Goal: Task Accomplishment & Management: Manage account settings

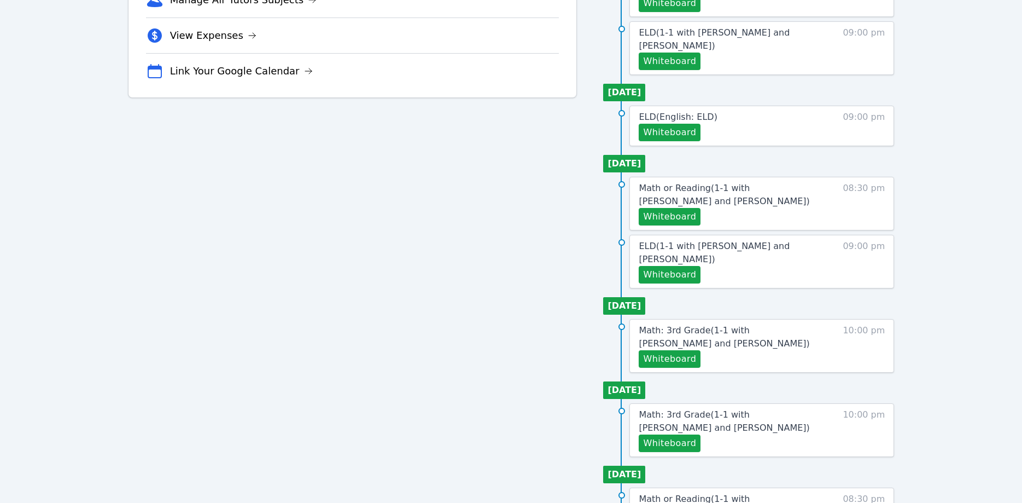
scroll to position [446, 0]
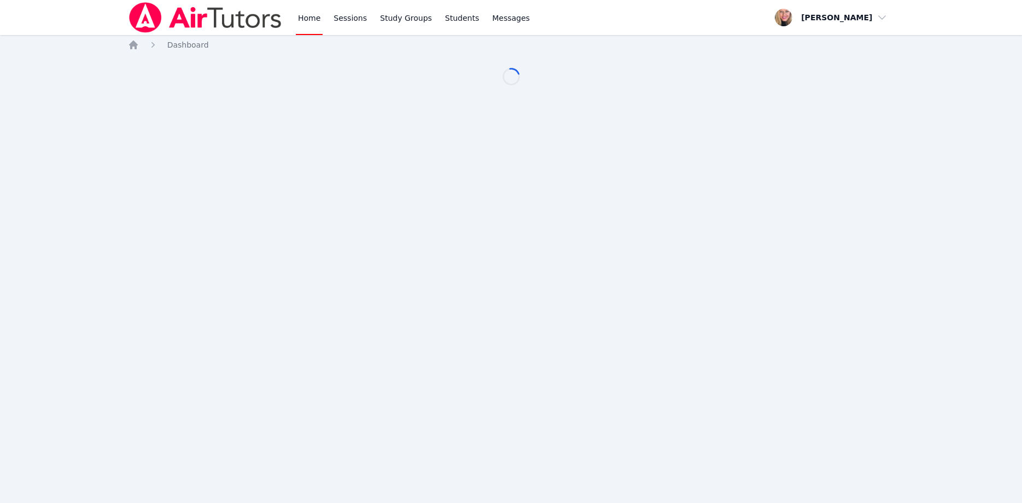
scroll to position [446, 0]
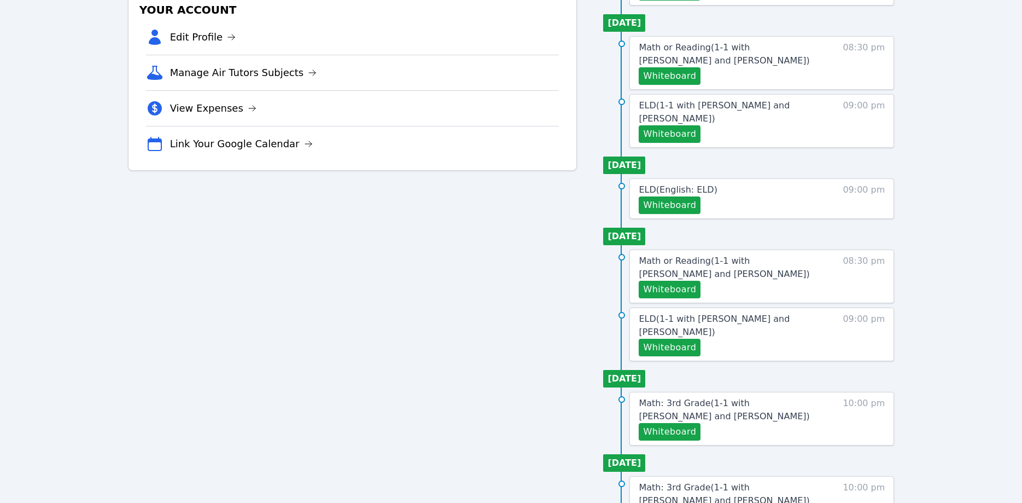
scroll to position [335, 0]
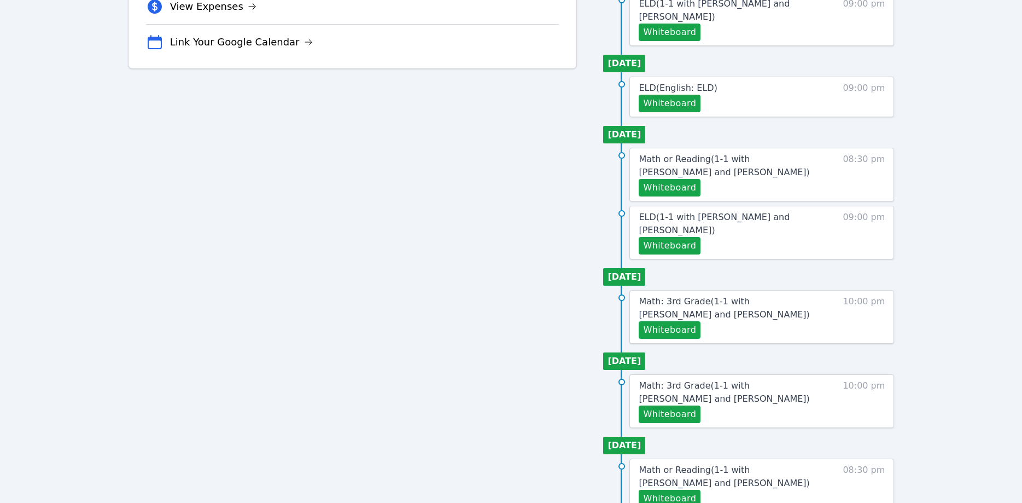
scroll to position [456, 0]
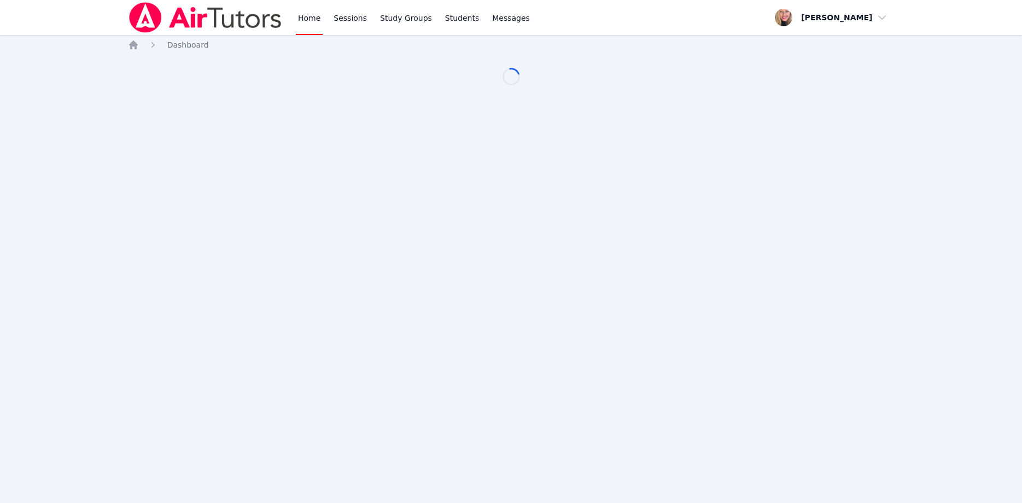
scroll to position [456, 0]
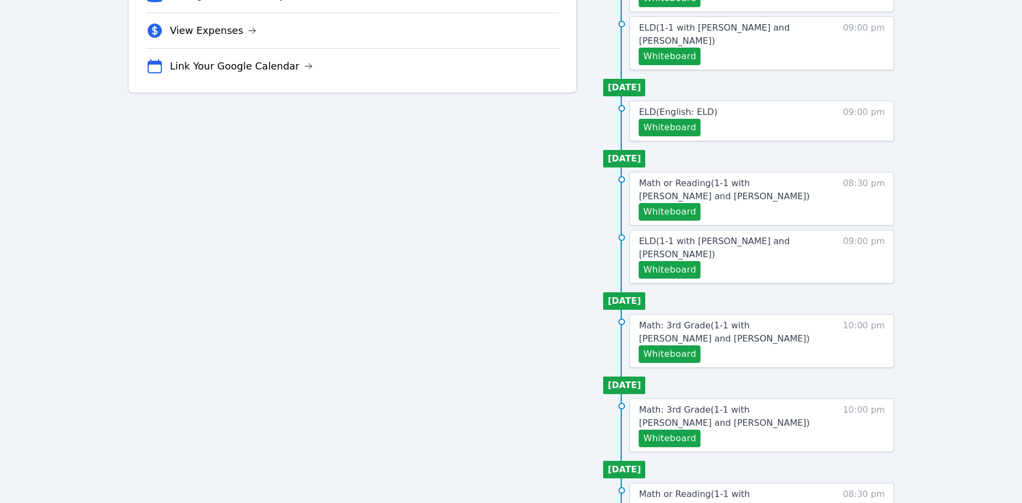
scroll to position [446, 0]
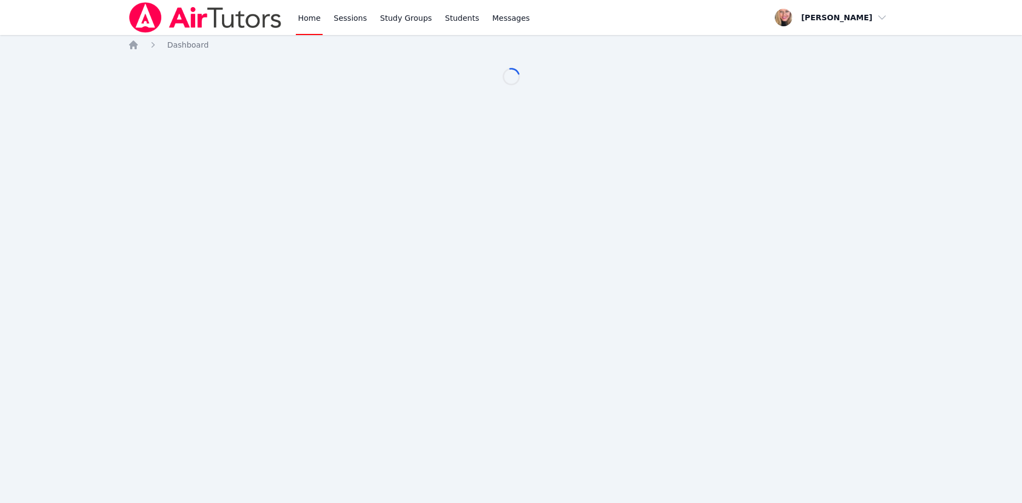
scroll to position [446, 0]
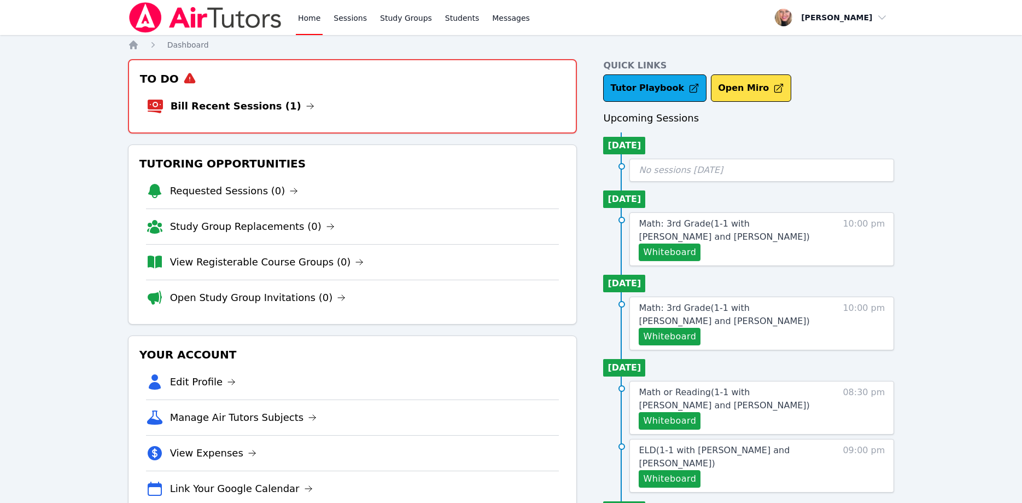
scroll to position [446, 0]
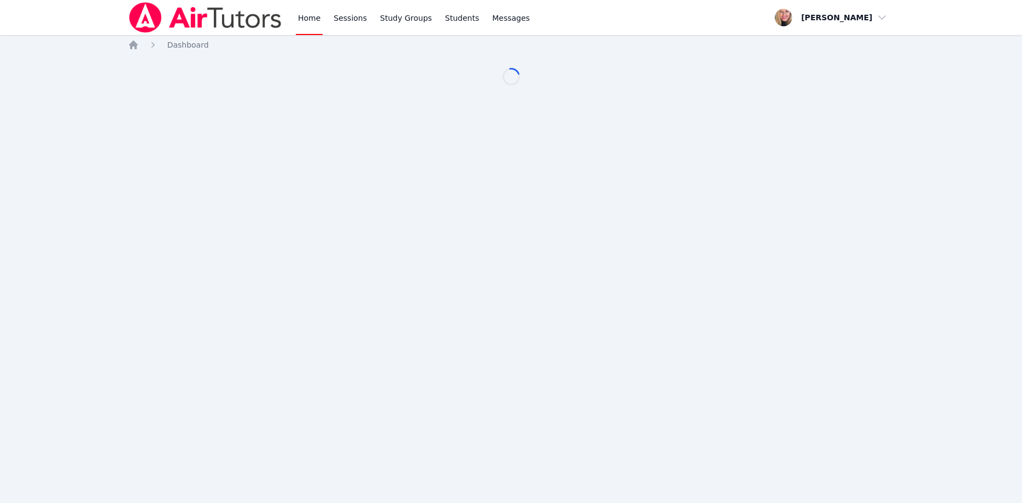
scroll to position [446, 0]
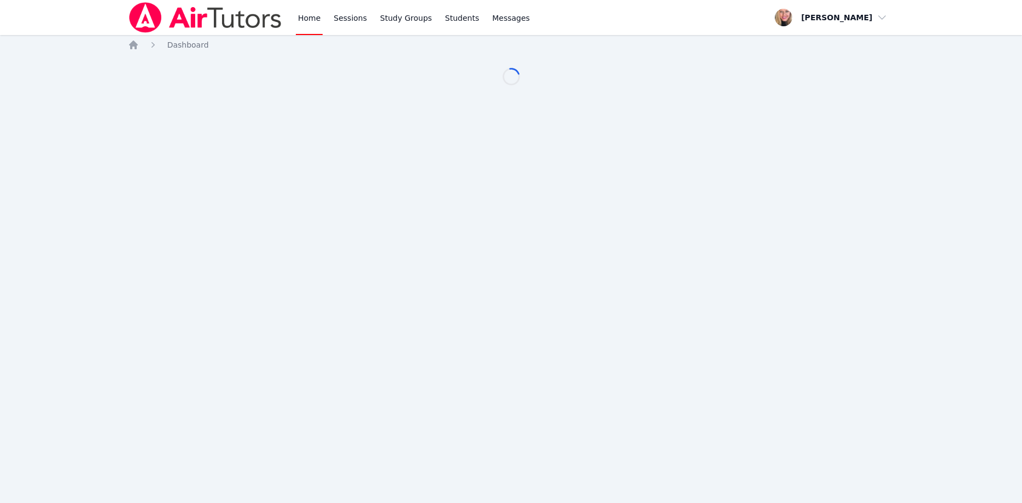
scroll to position [446, 0]
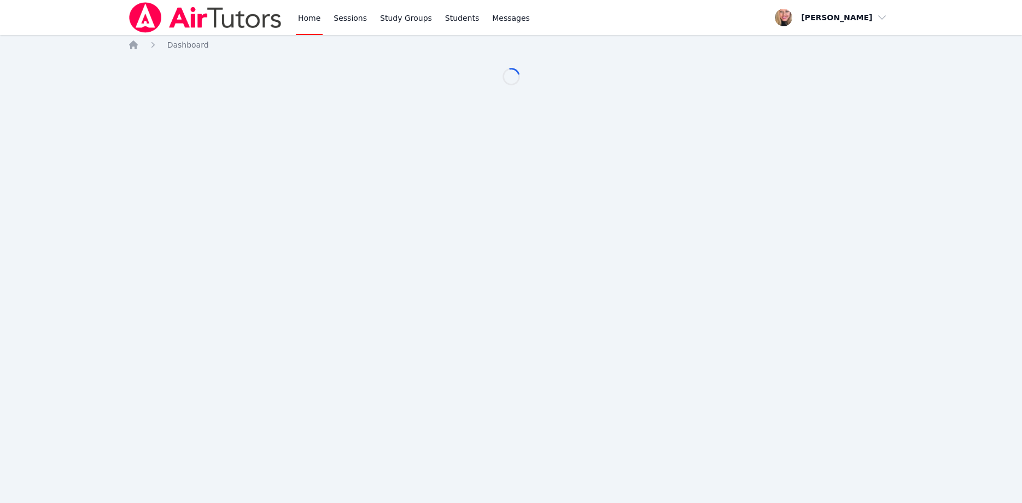
scroll to position [446, 0]
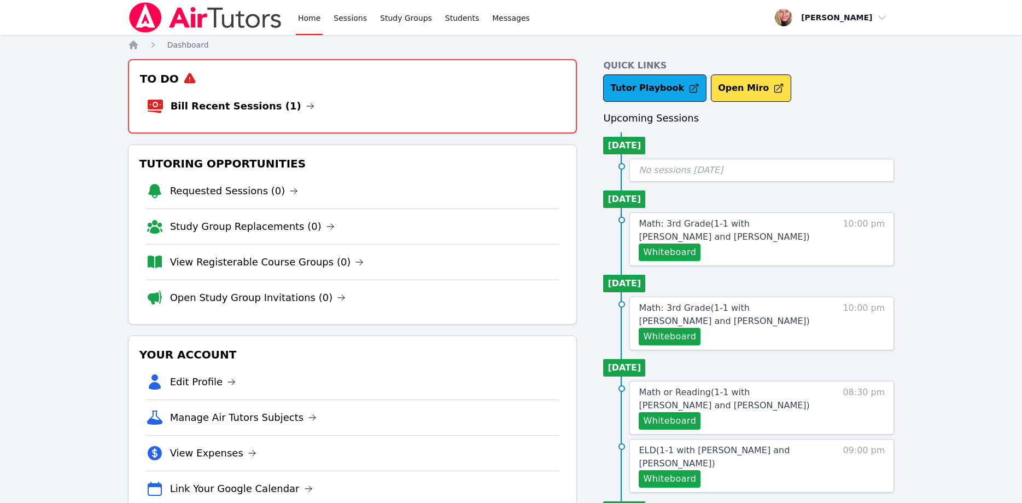
scroll to position [446, 0]
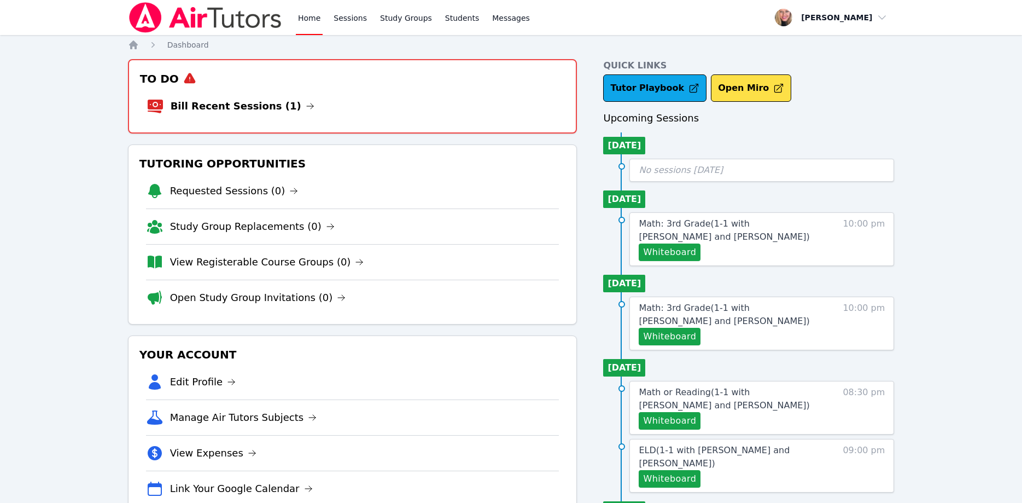
scroll to position [446, 0]
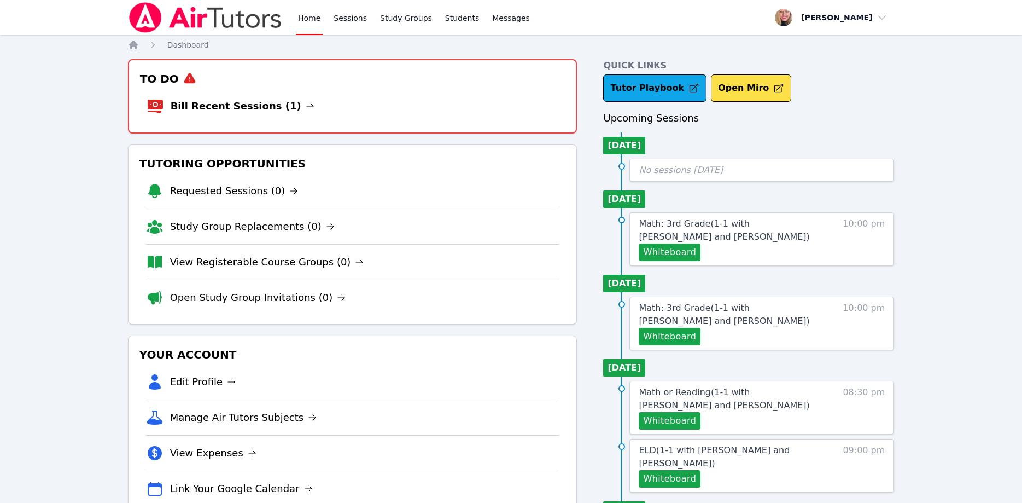
scroll to position [446, 0]
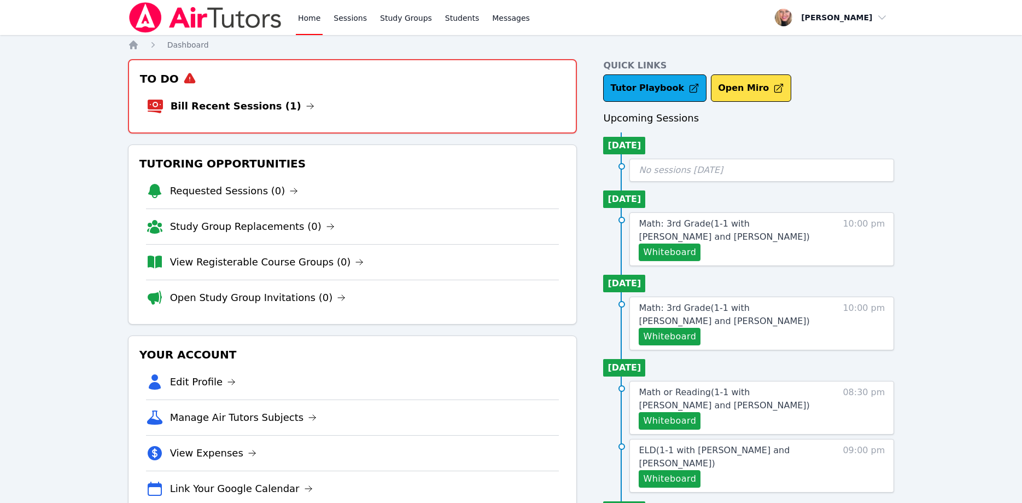
scroll to position [446, 0]
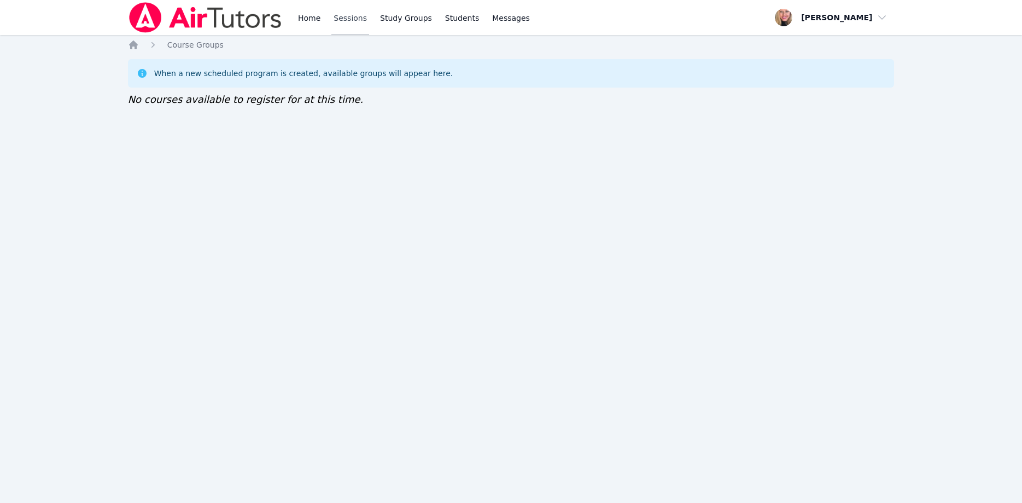
click at [340, 19] on link "Sessions" at bounding box center [351, 17] width 38 height 35
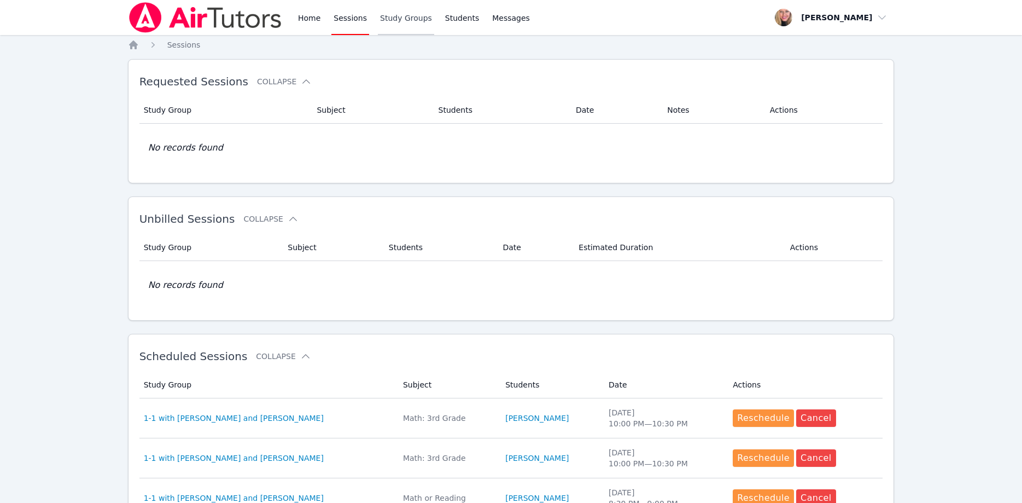
click at [389, 23] on link "Study Groups" at bounding box center [406, 17] width 56 height 35
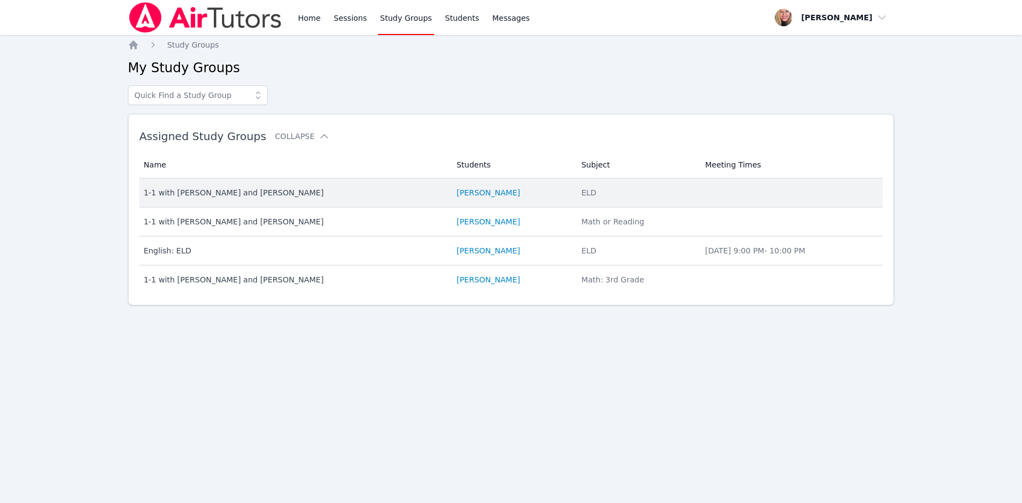
click at [282, 193] on div "1-1 with [PERSON_NAME] and [PERSON_NAME]" at bounding box center [294, 192] width 300 height 11
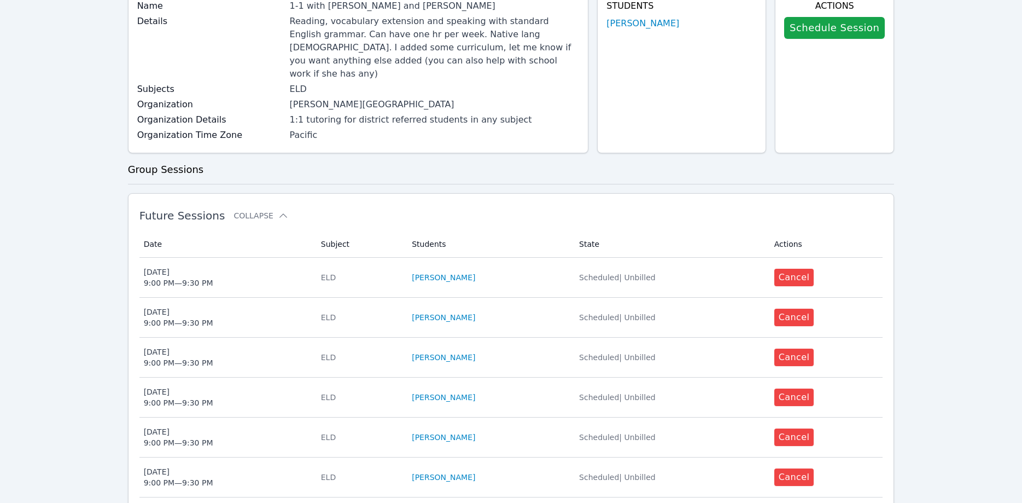
scroll to position [112, 0]
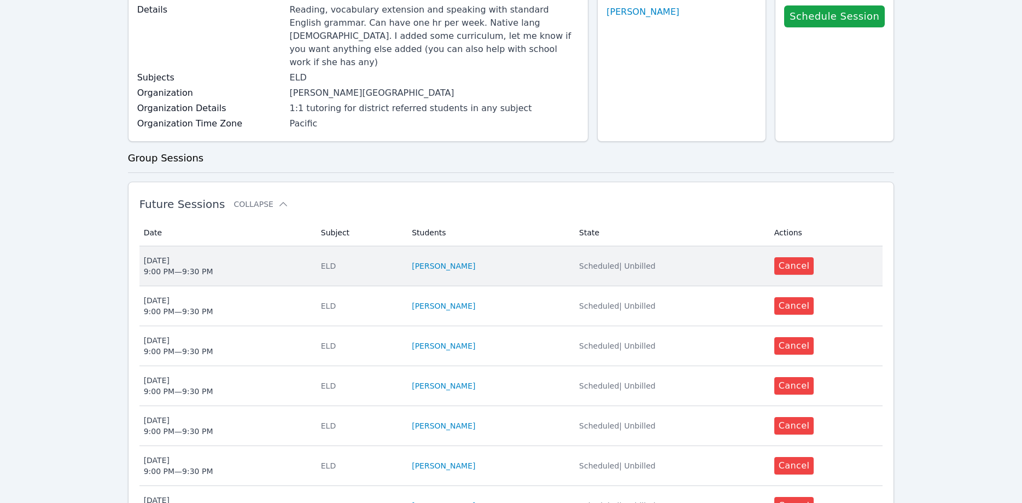
click at [249, 255] on span "Mon May 18 9:00 PM — 9:30 PM" at bounding box center [226, 266] width 164 height 22
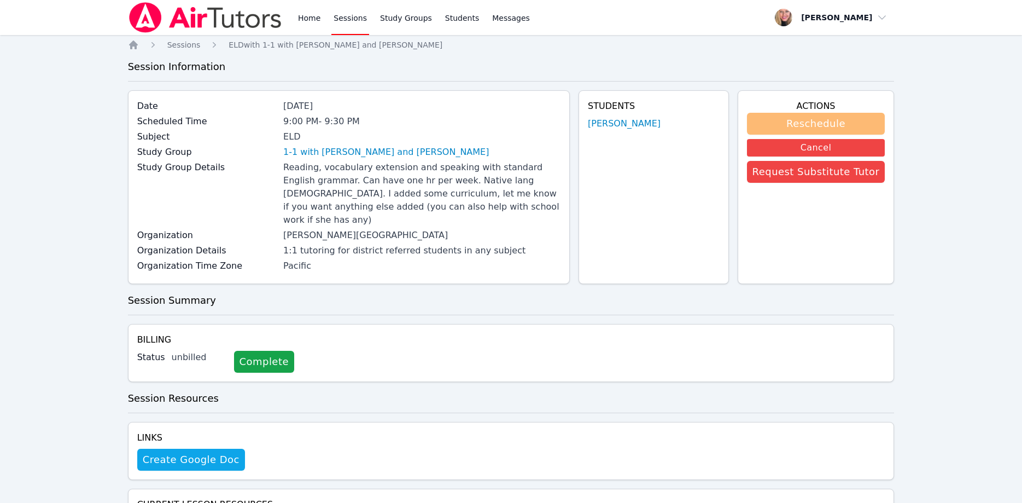
click at [797, 129] on button "Reschedule" at bounding box center [816, 124] width 138 height 22
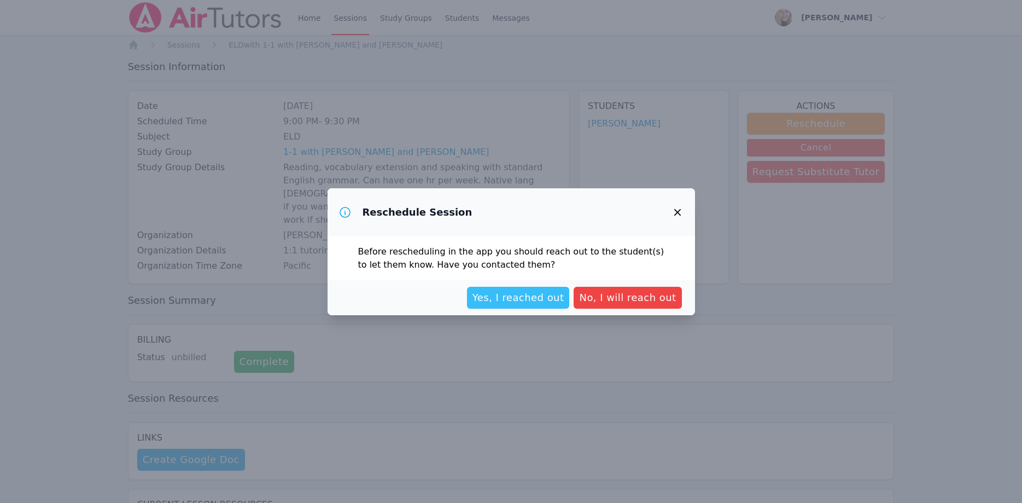
click at [551, 294] on span "Yes, I reached out" at bounding box center [519, 297] width 92 height 15
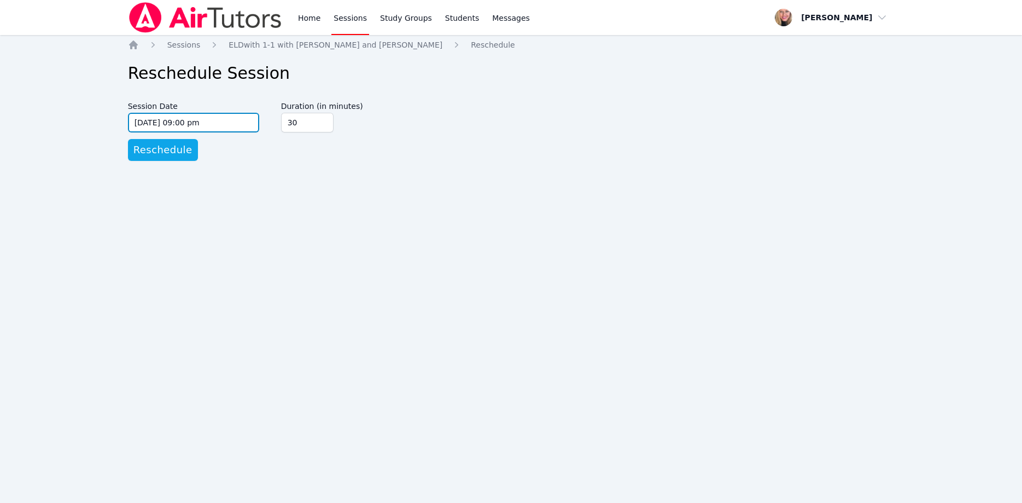
click at [222, 125] on input "05/18/2026 09:00 pm" at bounding box center [193, 123] width 131 height 20
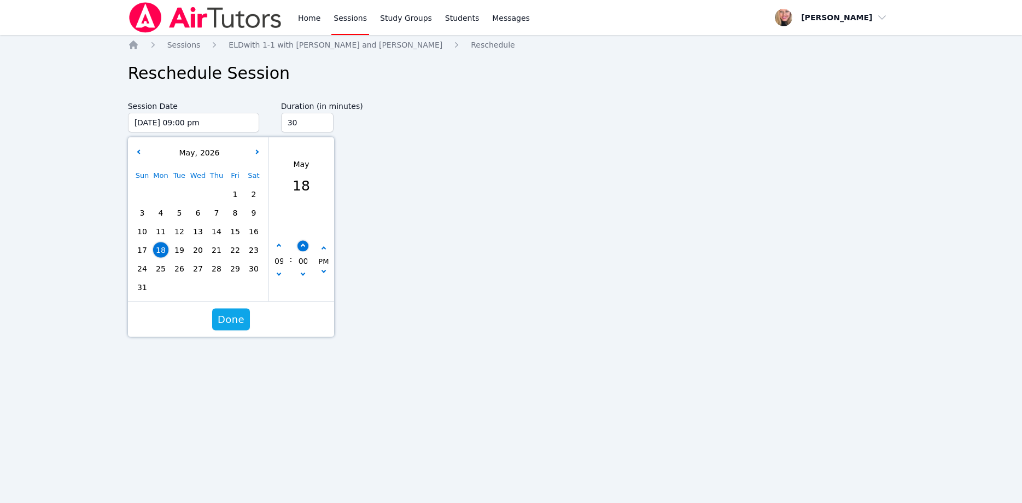
click at [303, 247] on icon "button" at bounding box center [302, 245] width 4 height 4
type input "05/18/2026 09:05 pm"
type input "05"
click at [303, 247] on icon "button" at bounding box center [302, 245] width 4 height 4
type input "05/18/2026 09:10 pm"
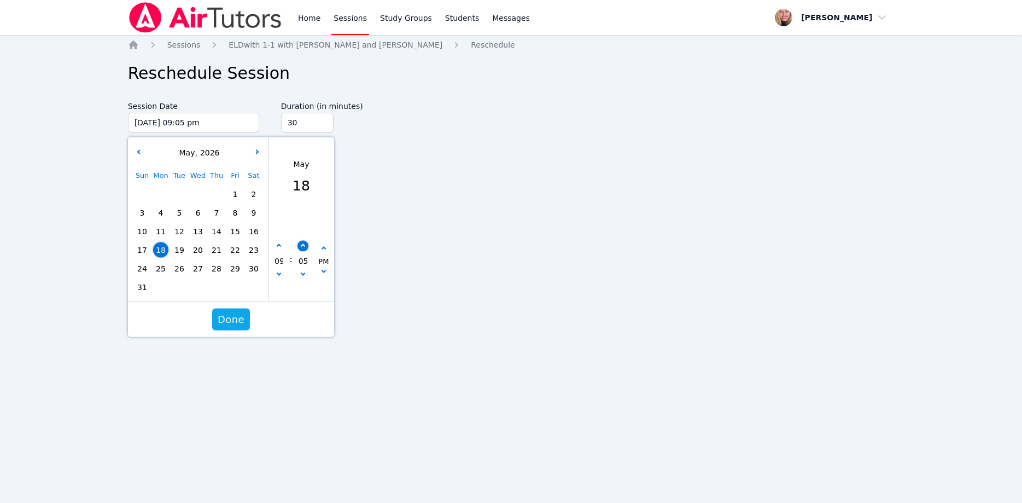
type input "10"
click at [305, 244] on button "button" at bounding box center [302, 245] width 11 height 11
type input "05/18/2026 09:15 pm"
type input "15"
click at [305, 244] on button "button" at bounding box center [302, 245] width 11 height 11
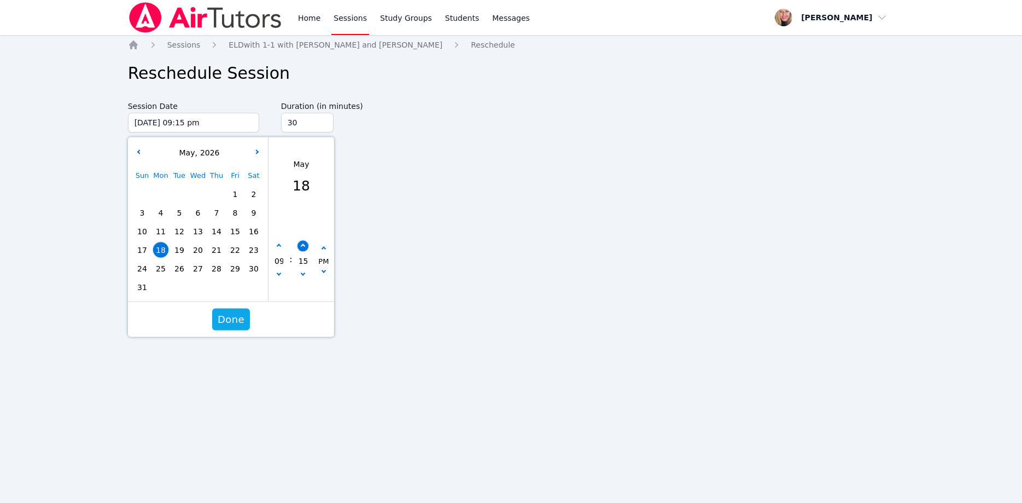
type input "05/18/2026 09:20 pm"
type input "20"
click at [305, 244] on button "button" at bounding box center [302, 245] width 11 height 11
type input "05/18/2026 09:25 pm"
type input "25"
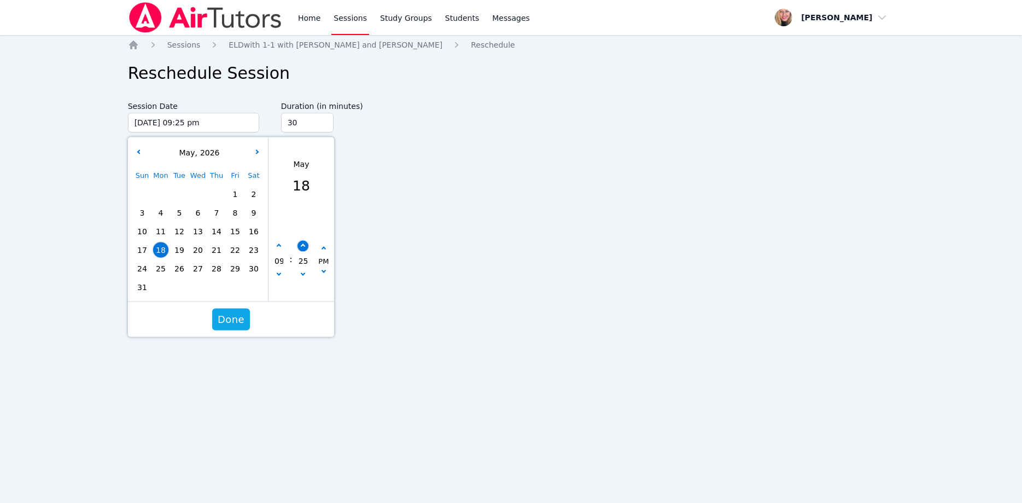
click at [305, 244] on button "button" at bounding box center [302, 245] width 11 height 11
type input "05/18/2026 09:30 pm"
type input "30"
click at [230, 318] on span "Done" at bounding box center [231, 319] width 27 height 15
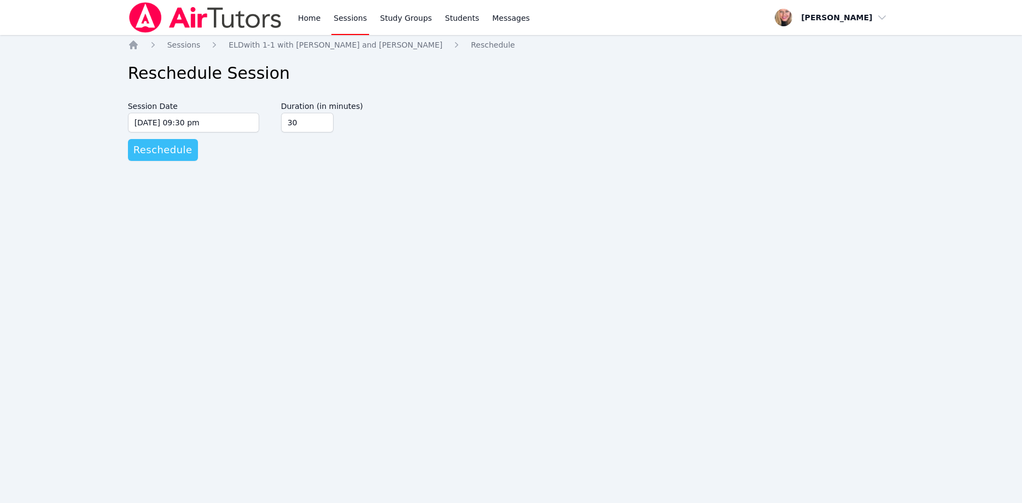
click at [171, 148] on span "Reschedule" at bounding box center [162, 149] width 59 height 15
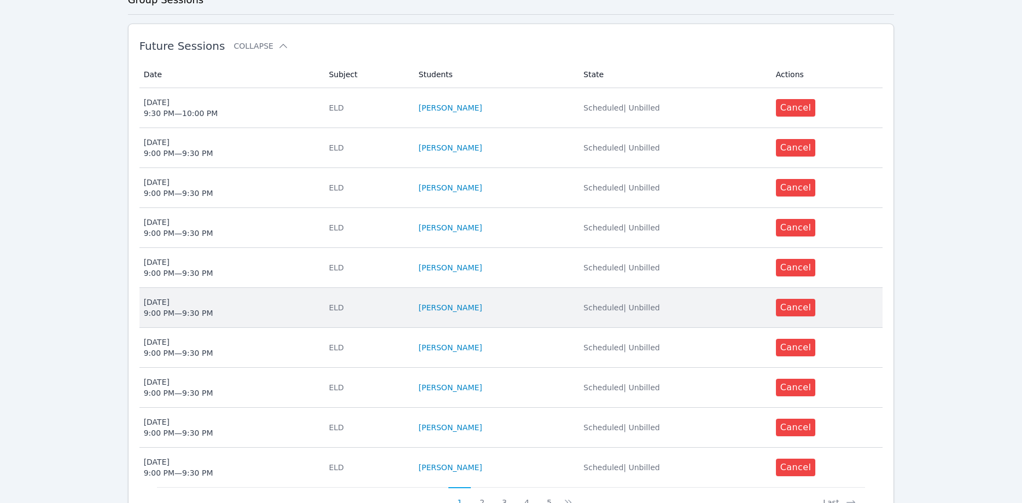
scroll to position [437, 0]
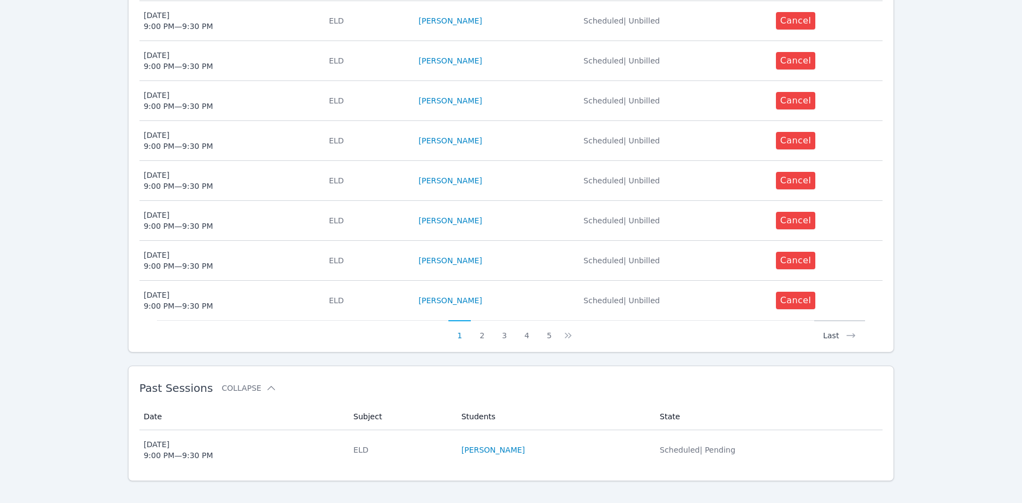
click at [834, 322] on button "Last" at bounding box center [840, 330] width 51 height 21
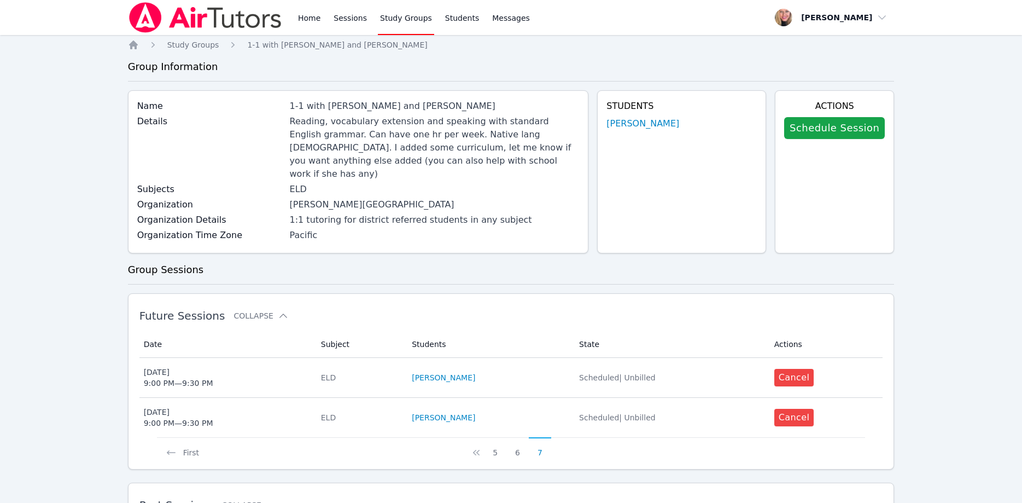
scroll to position [117, 0]
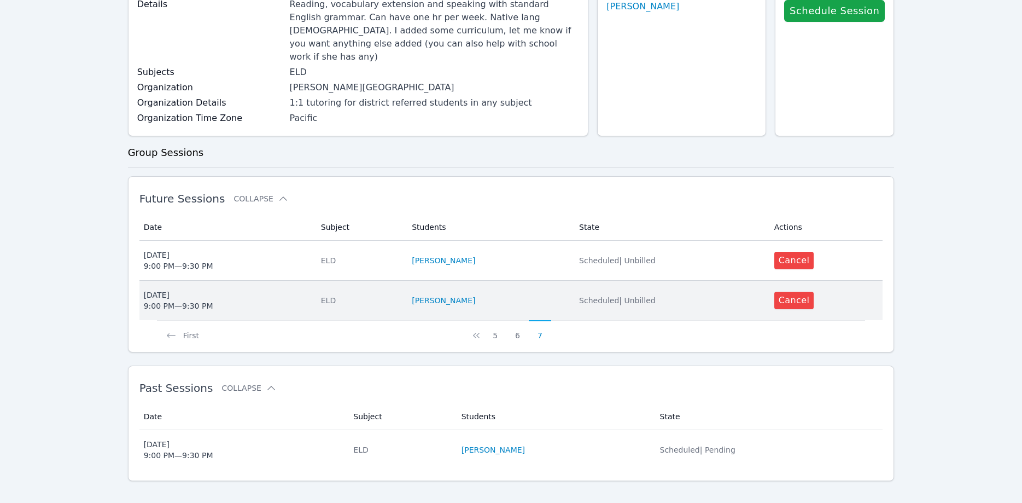
click at [631, 295] on div "Scheduled | Unbilled" at bounding box center [670, 300] width 182 height 11
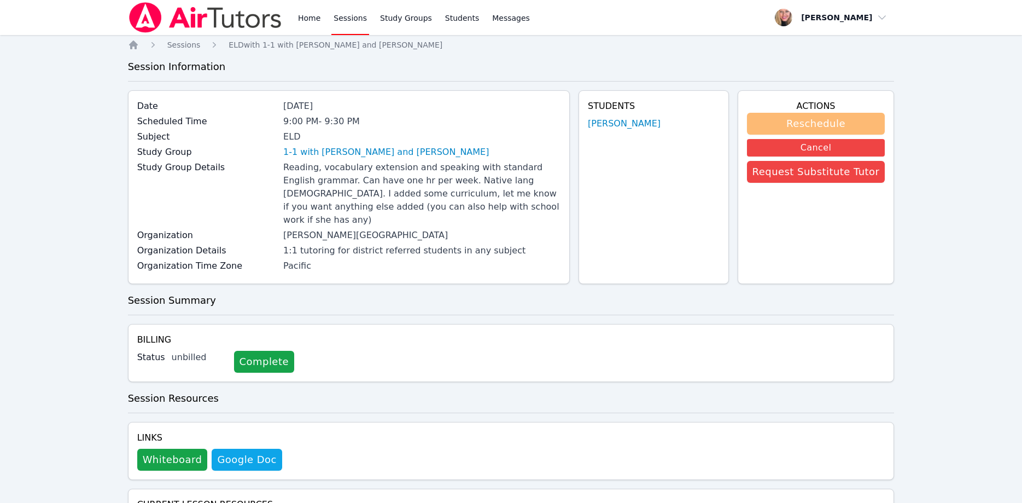
click at [794, 125] on button "Reschedule" at bounding box center [816, 124] width 138 height 22
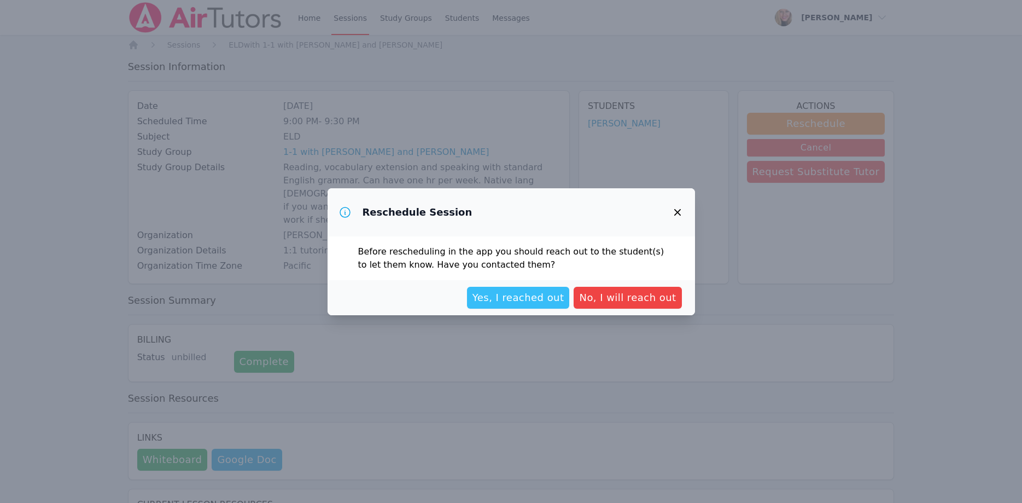
click at [536, 298] on span "Yes, I reached out" at bounding box center [519, 297] width 92 height 15
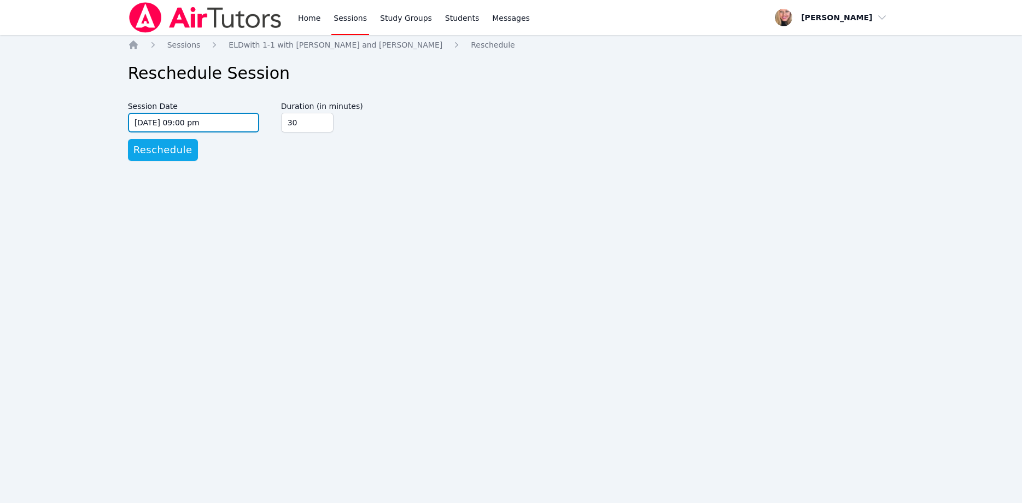
click at [226, 120] on input "09/15/2025 09:00 pm" at bounding box center [193, 123] width 131 height 20
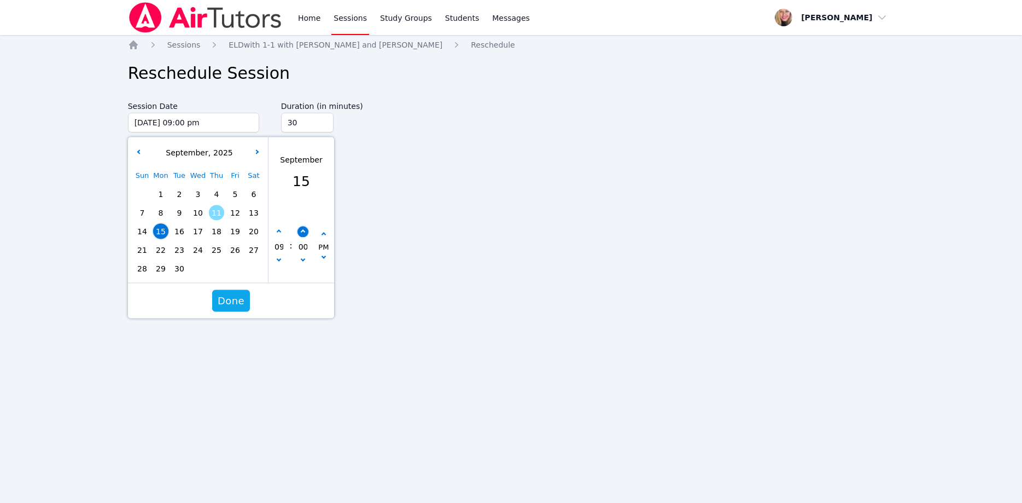
click at [303, 228] on button "button" at bounding box center [302, 231] width 11 height 11
type input "09/15/2025 09:05 pm"
type input "05"
click at [303, 228] on button "button" at bounding box center [302, 231] width 11 height 11
type input "09/15/2025 09:10 pm"
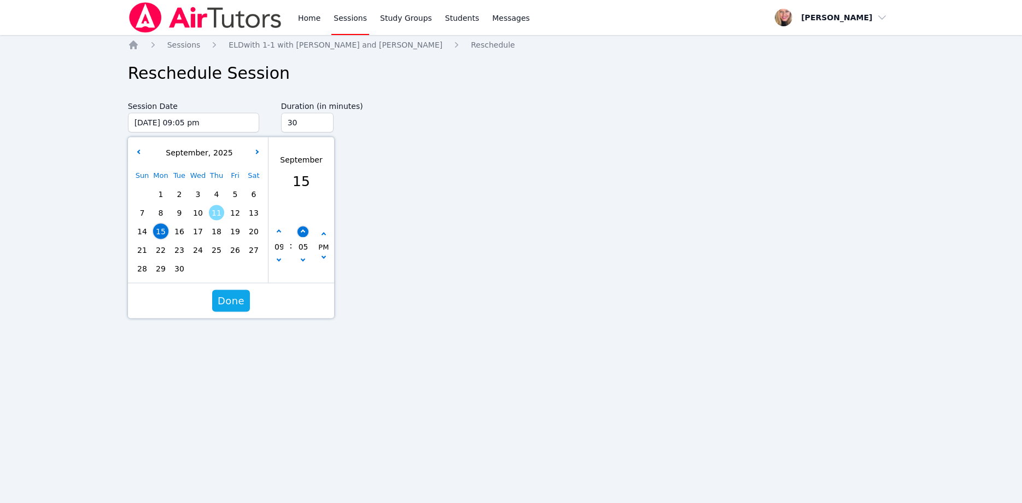
type input "10"
click at [303, 228] on button "button" at bounding box center [302, 231] width 11 height 11
type input "09/15/2025 09:15 pm"
type input "15"
click at [303, 228] on button "button" at bounding box center [302, 231] width 11 height 11
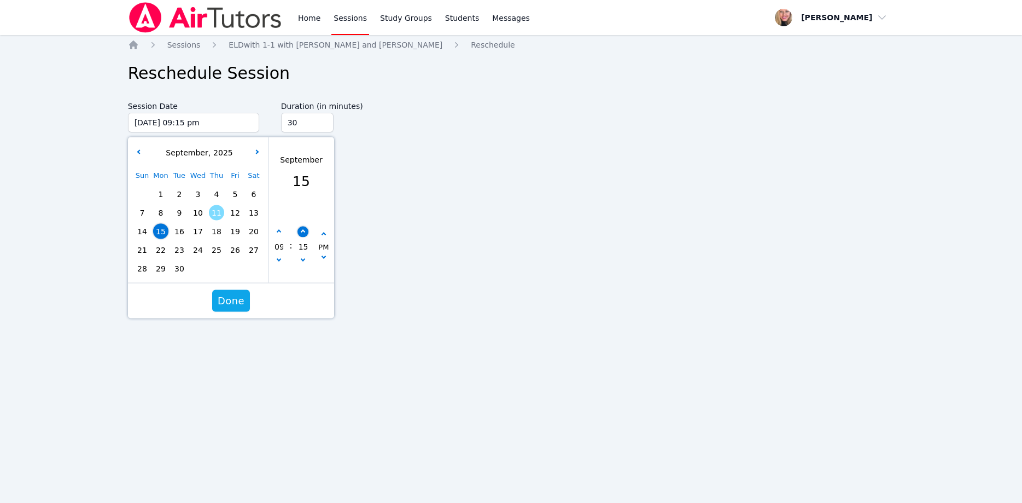
type input "09/15/2025 09:20 pm"
type input "20"
click at [303, 228] on button "button" at bounding box center [302, 231] width 11 height 11
type input "09/15/2025 09:25 pm"
type input "25"
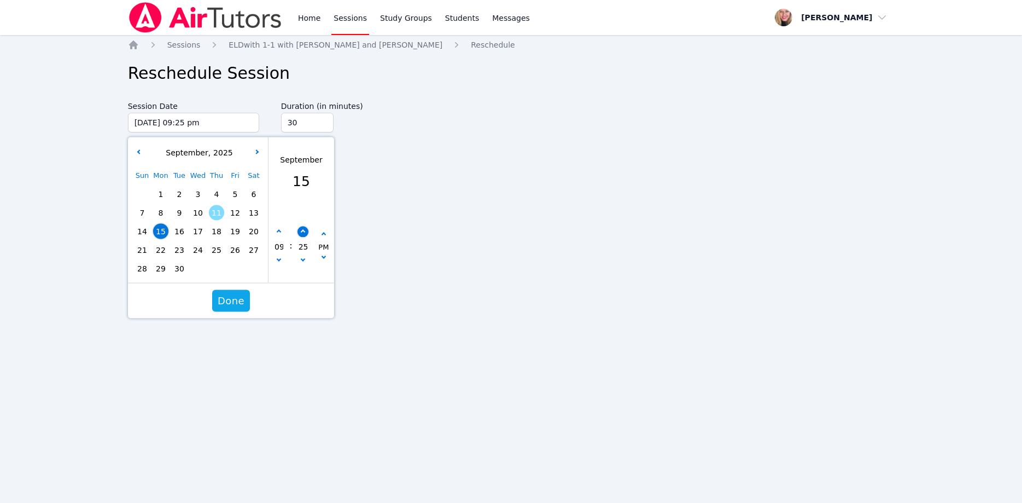
click at [303, 228] on button "button" at bounding box center [302, 231] width 11 height 11
type input "09/15/2025 09:30 pm"
type input "30"
click at [240, 294] on span "Done" at bounding box center [231, 300] width 27 height 15
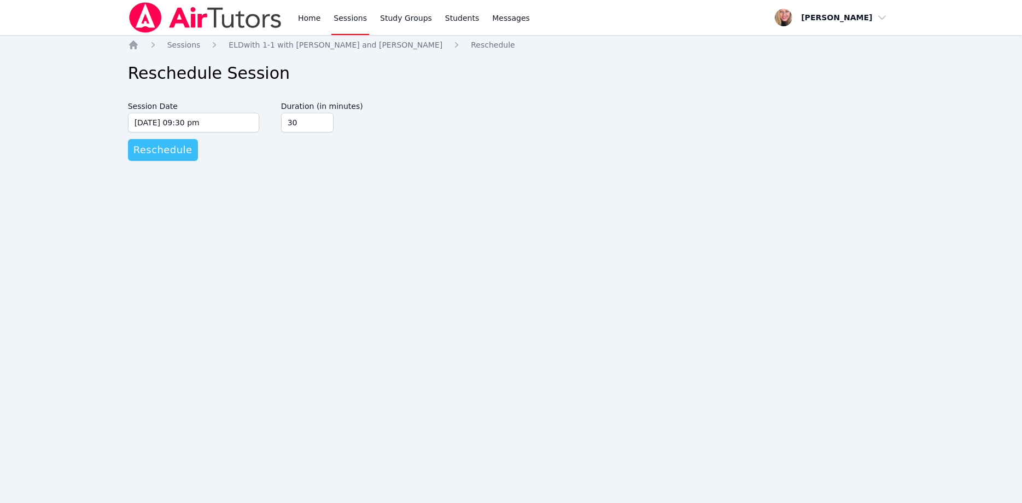
click at [181, 154] on span "Reschedule" at bounding box center [162, 149] width 59 height 15
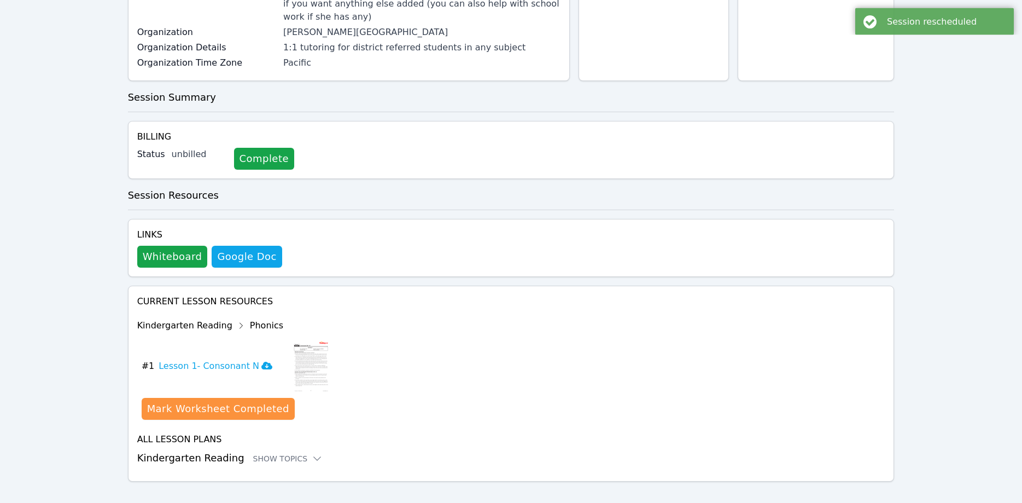
scroll to position [203, 0]
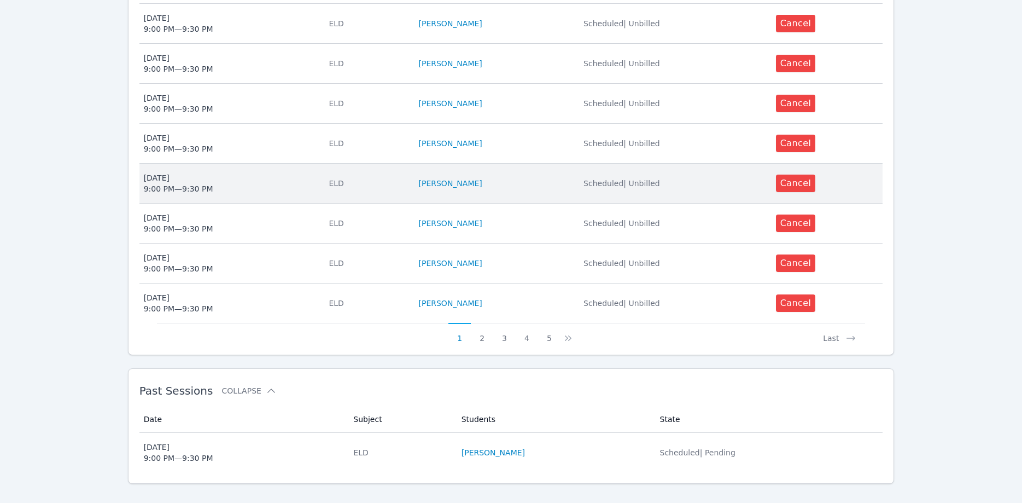
scroll to position [213, 0]
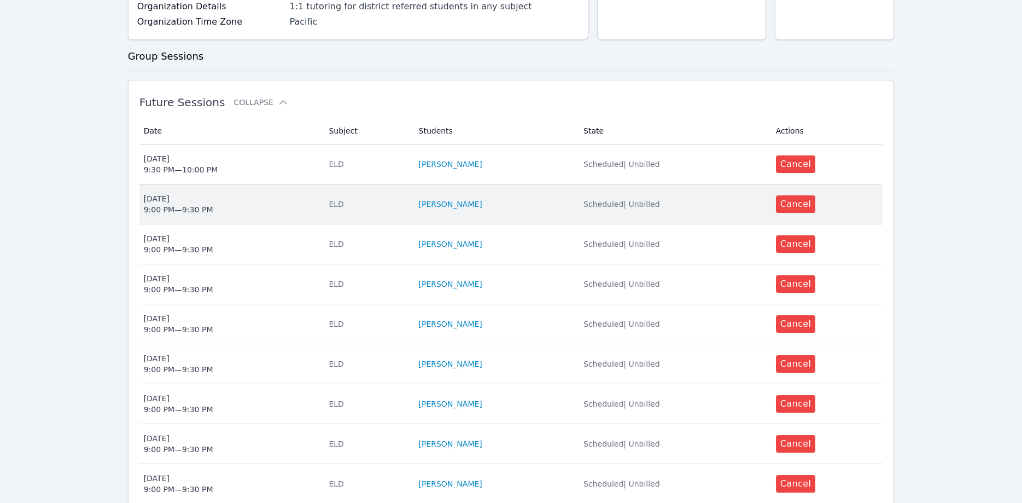
click at [594, 200] on span "Scheduled | Unbilled" at bounding box center [622, 204] width 77 height 9
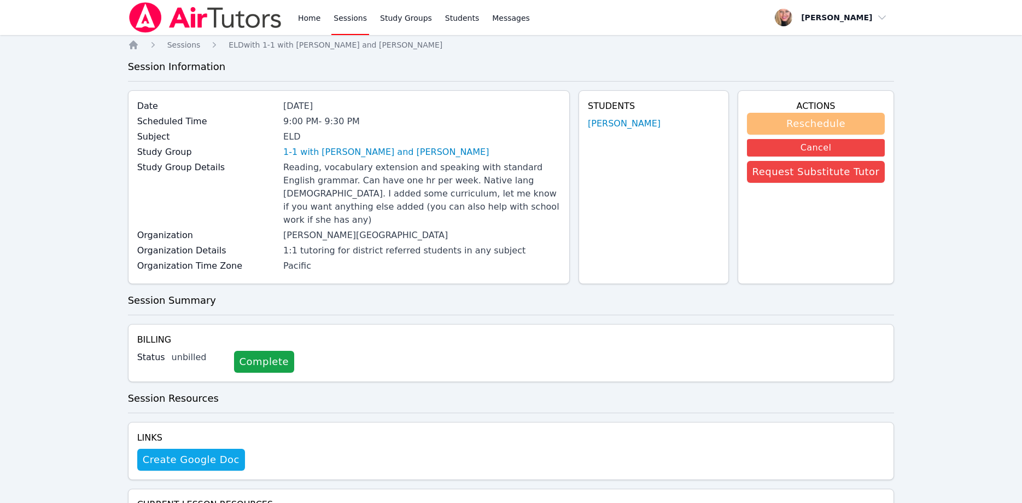
click at [784, 124] on button "Reschedule" at bounding box center [816, 124] width 138 height 22
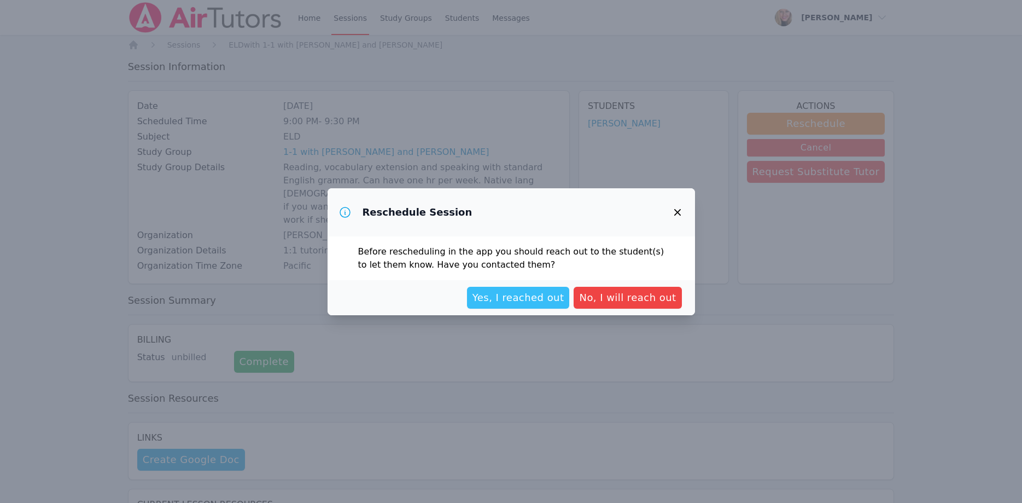
click at [526, 300] on span "Yes, I reached out" at bounding box center [519, 297] width 92 height 15
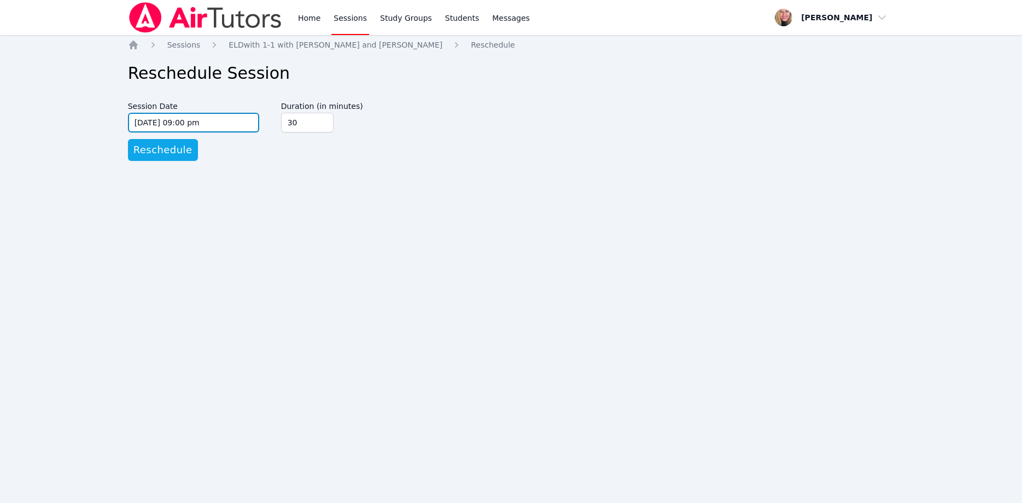
click at [224, 123] on input "05/14/2026 09:00 pm" at bounding box center [193, 123] width 131 height 20
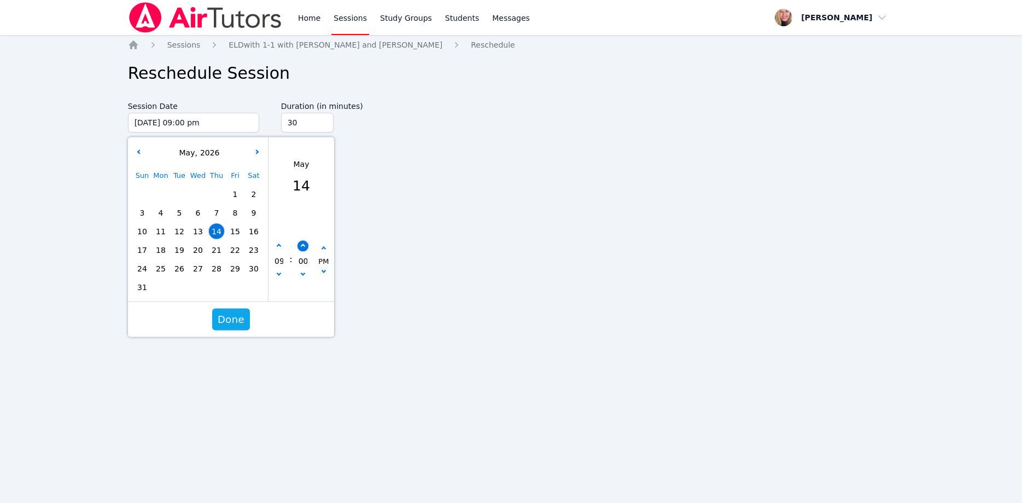
click at [305, 245] on button "button" at bounding box center [302, 245] width 11 height 11
type input "05/14/2026 09:05 pm"
type input "05"
click at [305, 245] on button "button" at bounding box center [302, 245] width 11 height 11
type input "05/14/2026 09:10 pm"
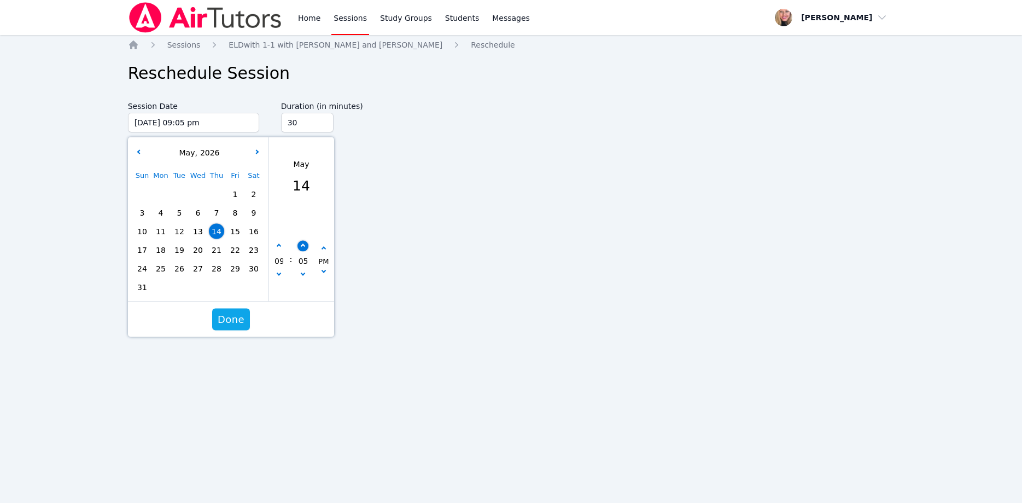
type input "10"
click at [305, 245] on button "button" at bounding box center [302, 245] width 11 height 11
type input "05/14/2026 09:15 pm"
type input "15"
click at [305, 245] on button "button" at bounding box center [302, 245] width 11 height 11
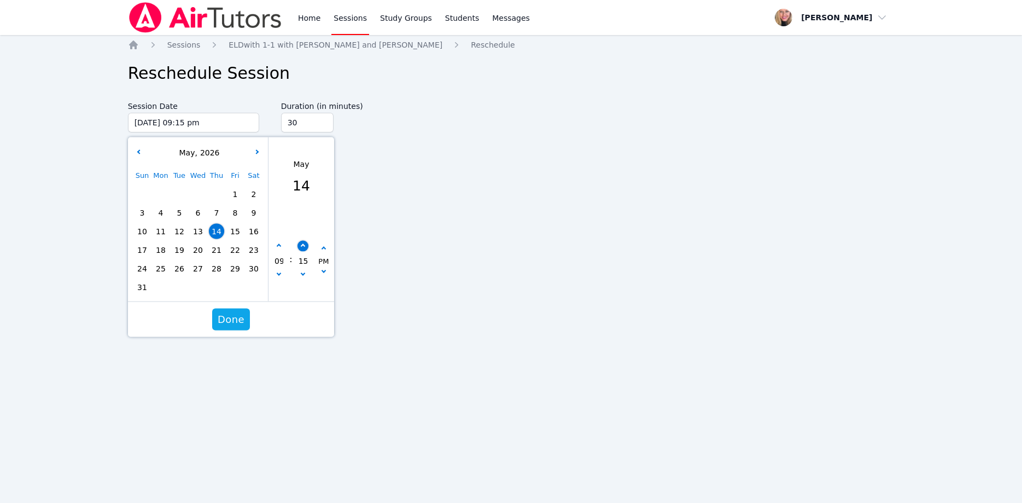
type input "05/14/2026 09:20 pm"
type input "20"
click at [305, 245] on button "button" at bounding box center [302, 245] width 11 height 11
type input "05/14/2026 09:25 pm"
type input "25"
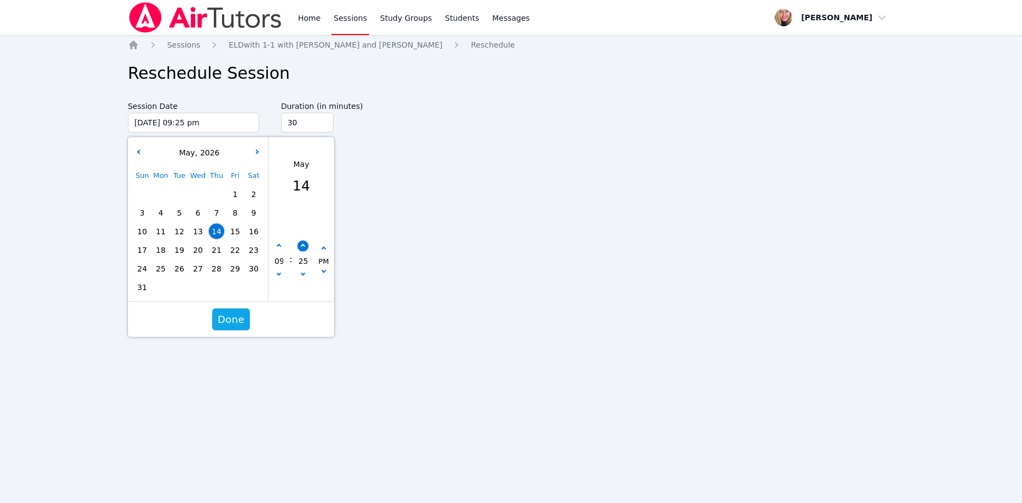
click at [305, 245] on button "button" at bounding box center [302, 245] width 11 height 11
type input "05/14/2026 09:30 pm"
type input "30"
click at [237, 314] on span "Done" at bounding box center [231, 319] width 27 height 15
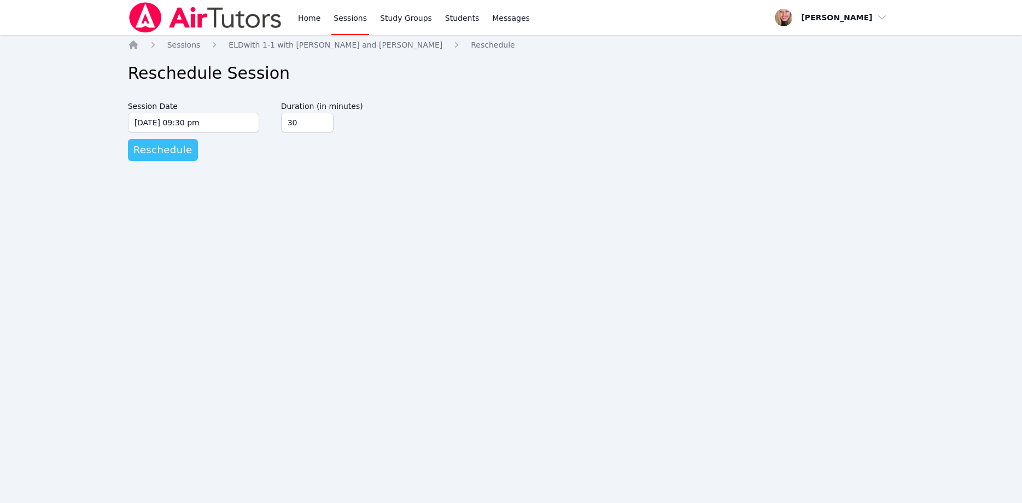
click at [171, 157] on span "Reschedule" at bounding box center [162, 149] width 59 height 15
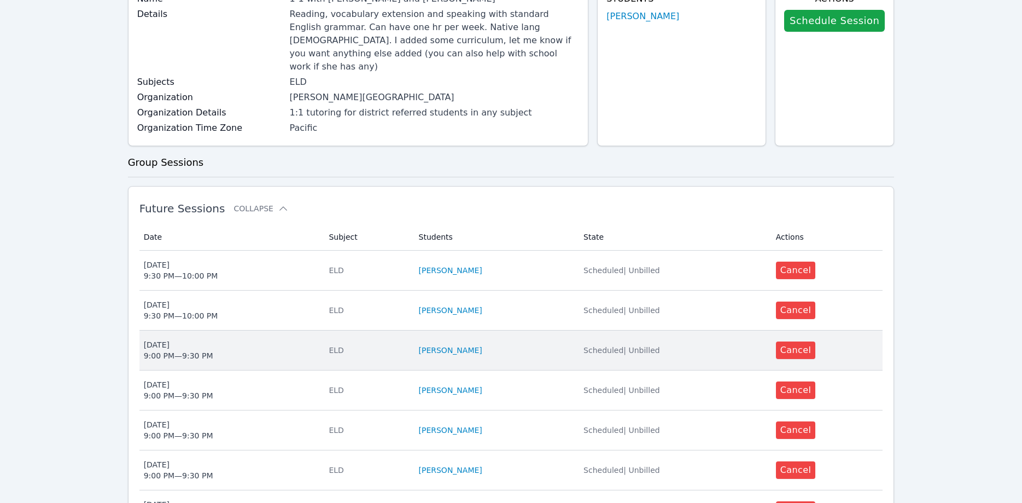
scroll to position [167, 0]
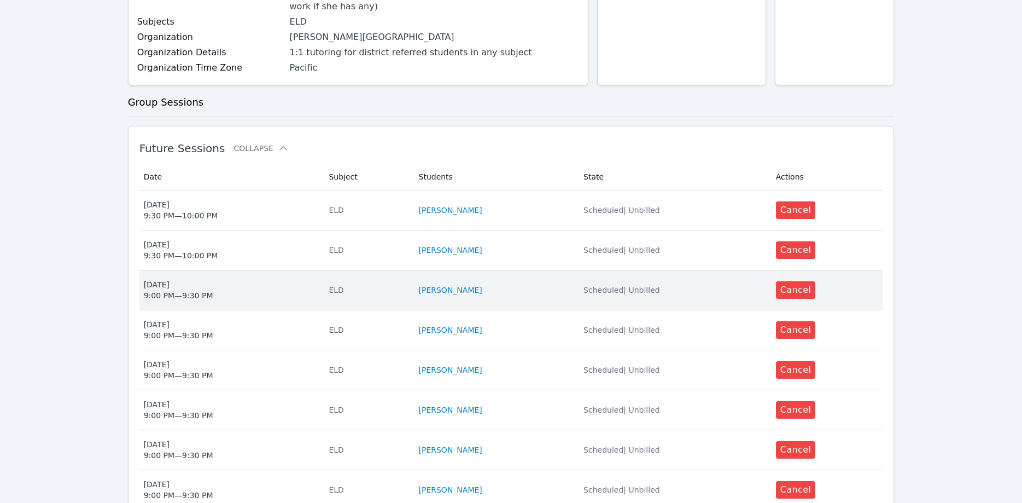
click at [285, 279] on span "Mon May 11 9:00 PM — 9:30 PM" at bounding box center [230, 290] width 172 height 22
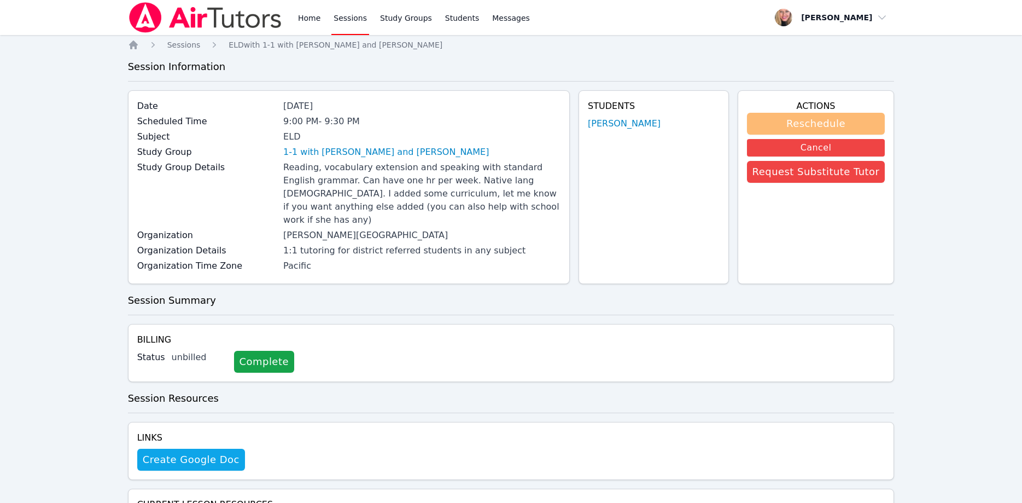
click at [815, 121] on button "Reschedule" at bounding box center [816, 124] width 138 height 22
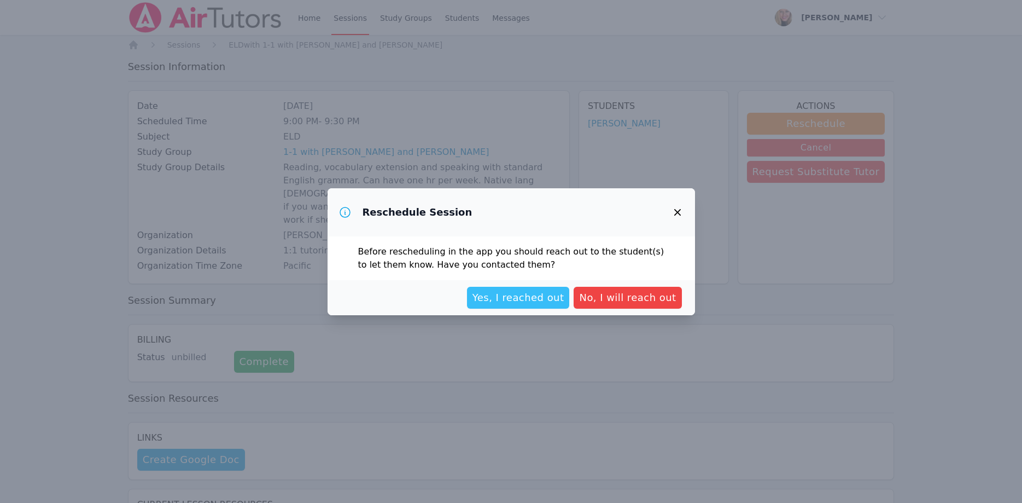
click at [533, 296] on span "Yes, I reached out" at bounding box center [519, 297] width 92 height 15
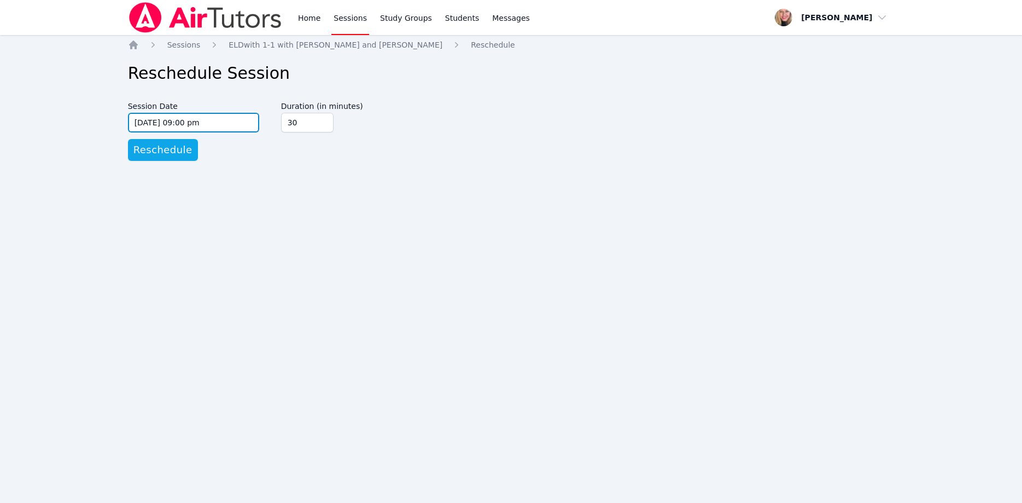
click at [249, 119] on input "05/11/2026 09:00 pm" at bounding box center [193, 123] width 131 height 20
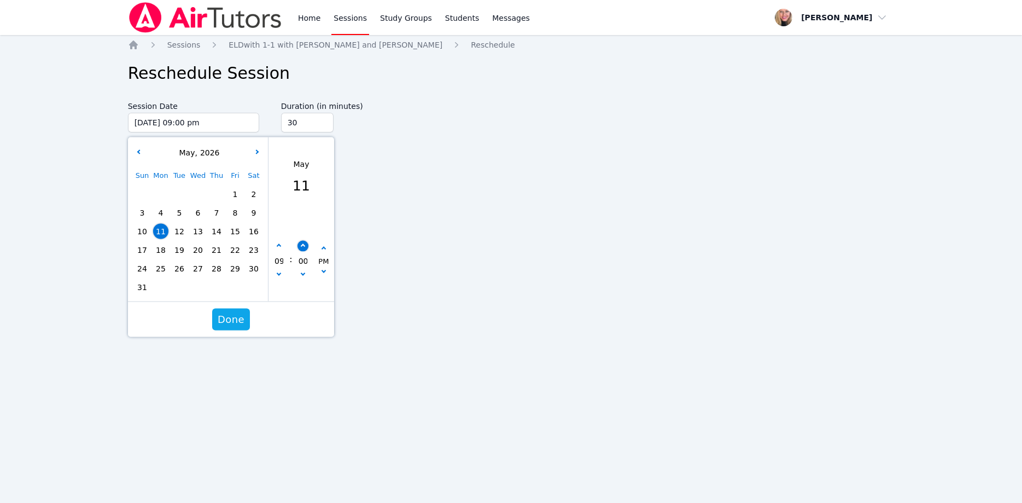
click at [304, 247] on button "button" at bounding box center [302, 245] width 11 height 11
type input "05/11/2026 09:05 pm"
type input "05"
click at [305, 247] on button "button" at bounding box center [302, 245] width 11 height 11
type input "05/11/2026 09:10 pm"
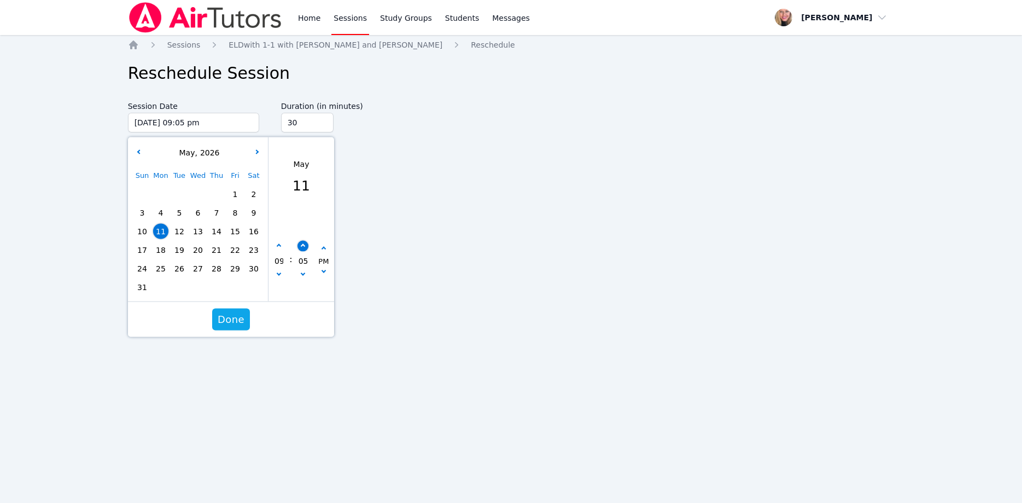
type input "10"
click at [305, 247] on button "button" at bounding box center [302, 245] width 11 height 11
type input "05/11/2026 09:15 pm"
type input "15"
click at [305, 247] on button "button" at bounding box center [302, 245] width 11 height 11
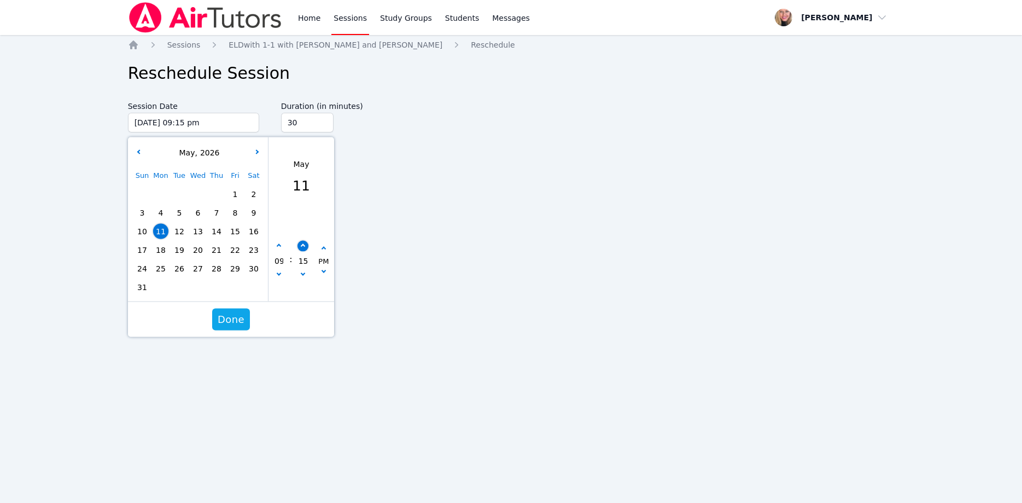
type input "05/11/2026 09:20 pm"
type input "20"
click at [305, 247] on button "button" at bounding box center [302, 245] width 11 height 11
type input "05/11/2026 09:25 pm"
type input "25"
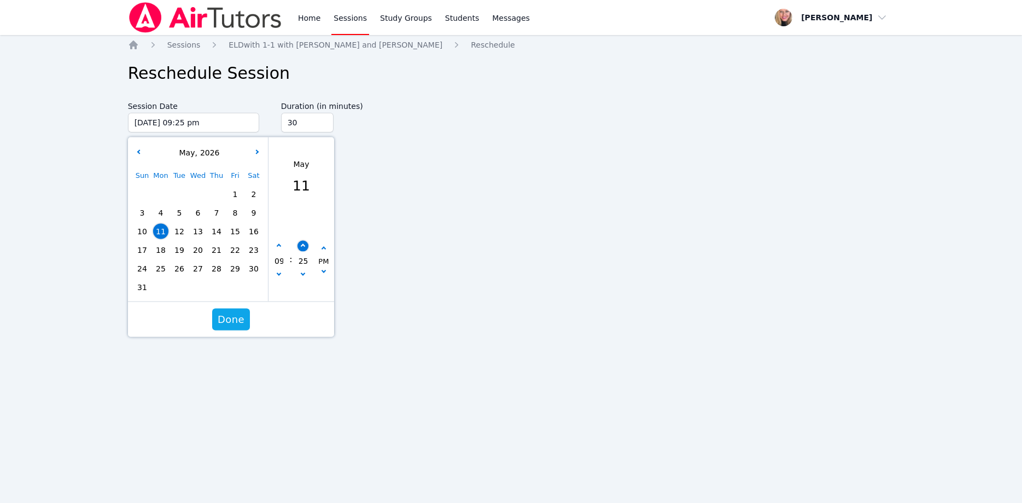
click at [305, 247] on button "button" at bounding box center [302, 245] width 11 height 11
type input "05/11/2026 09:30 pm"
type input "30"
click at [245, 319] on button "Done" at bounding box center [231, 320] width 38 height 22
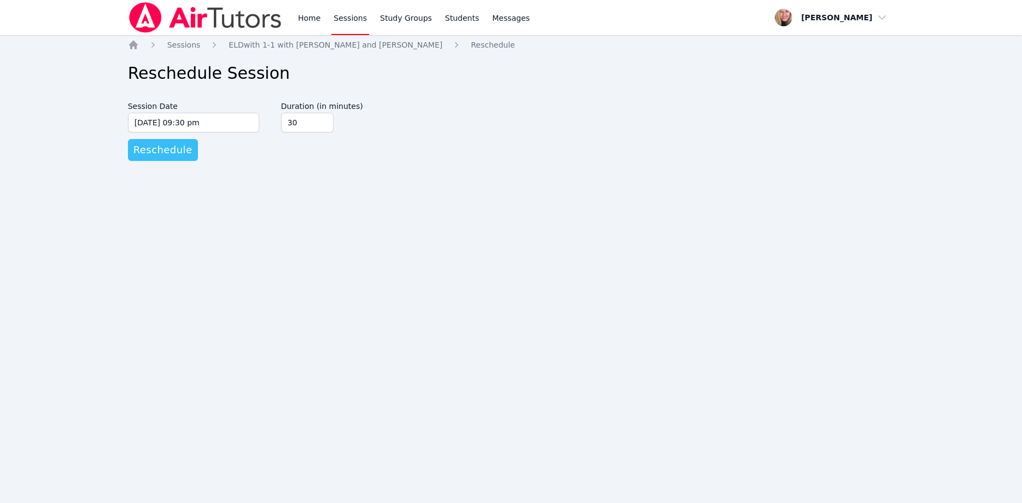
click at [181, 156] on span "Reschedule" at bounding box center [162, 149] width 59 height 15
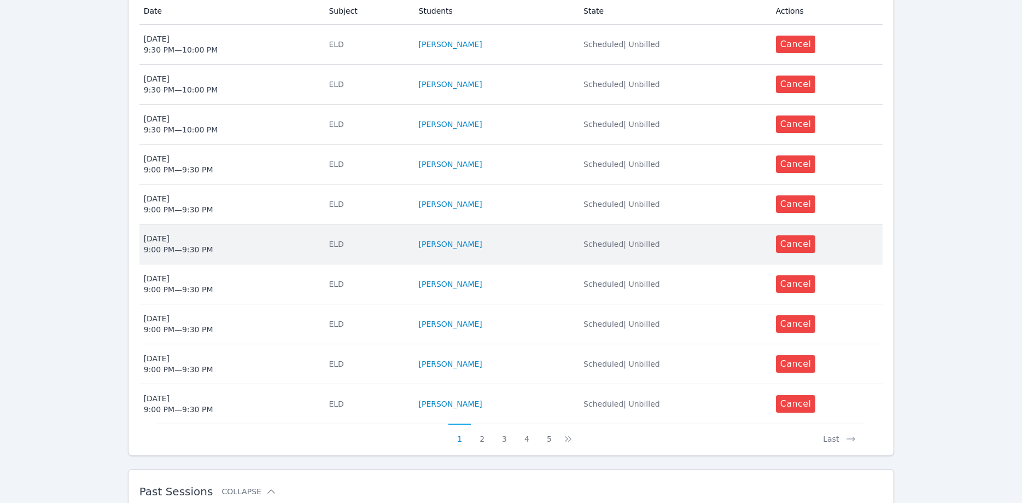
scroll to position [335, 0]
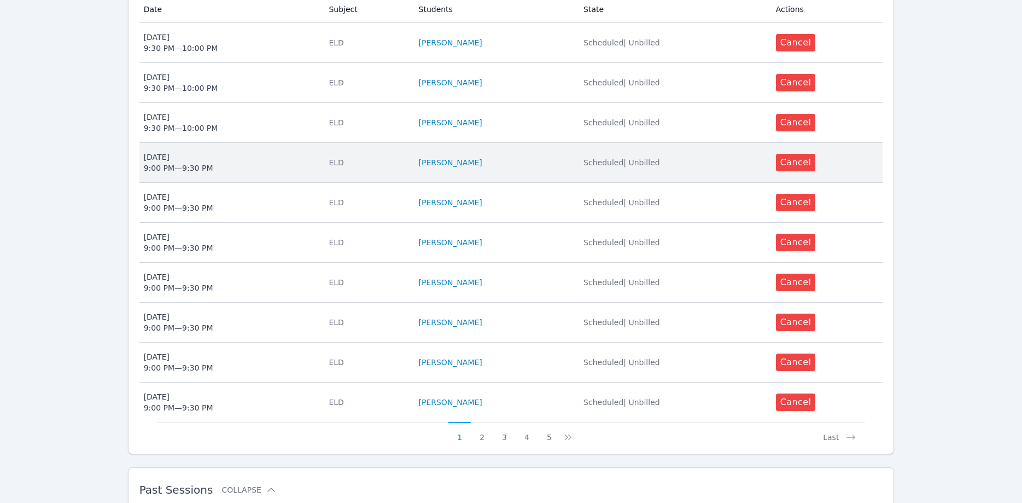
click at [228, 156] on span "Thu May 7 9:00 PM — 9:30 PM" at bounding box center [230, 163] width 172 height 22
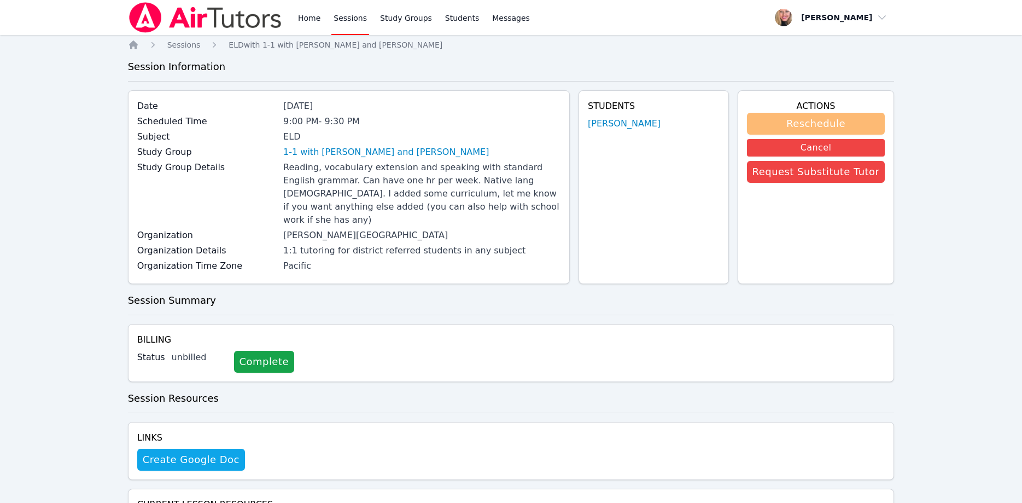
click at [765, 120] on button "Reschedule" at bounding box center [816, 124] width 138 height 22
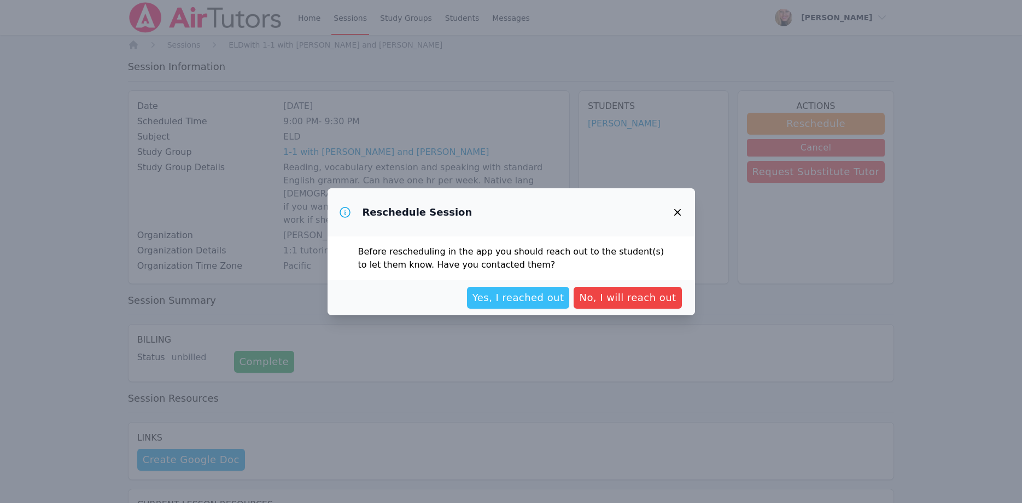
click at [554, 291] on span "Yes, I reached out" at bounding box center [519, 297] width 92 height 15
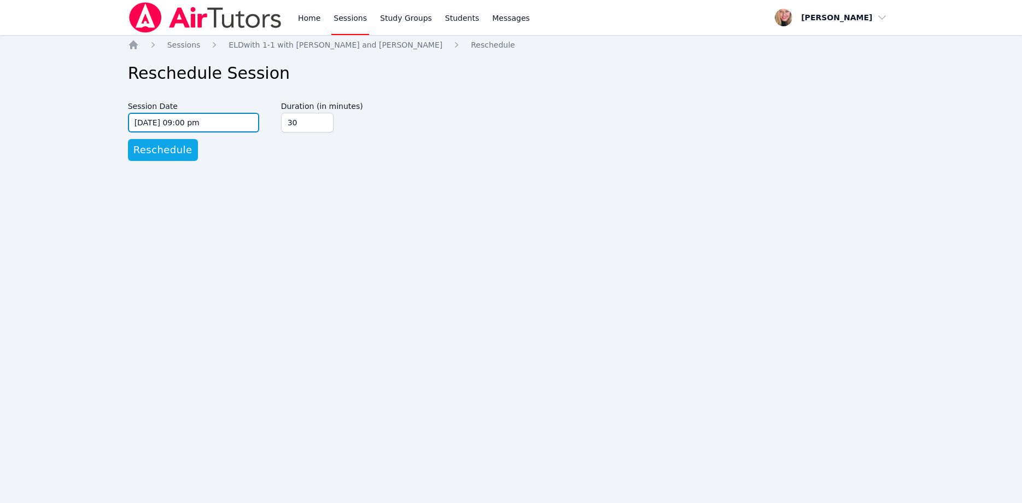
click at [241, 123] on input "05/07/2026 09:00 pm" at bounding box center [193, 123] width 131 height 20
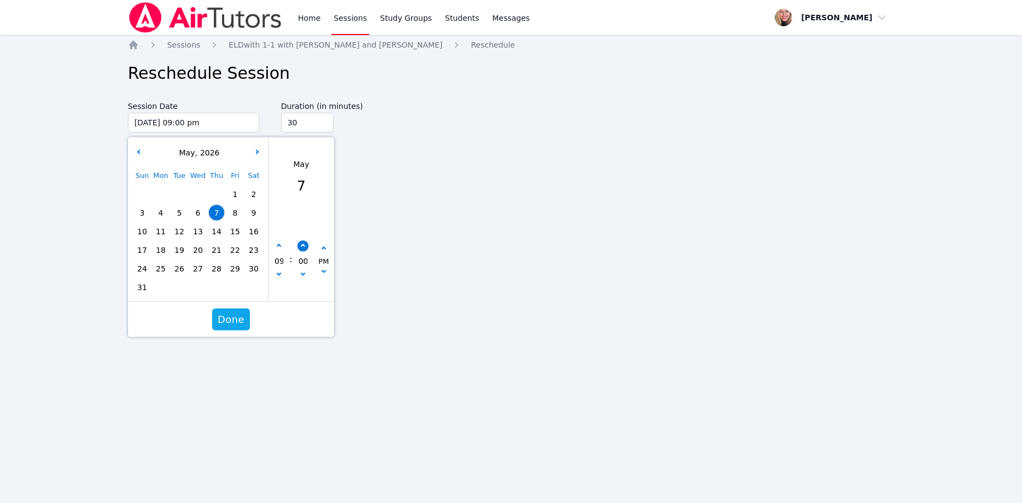
click at [304, 243] on button "button" at bounding box center [302, 245] width 11 height 11
type input "05/07/2026 09:05 pm"
type input "05"
click at [304, 243] on button "button" at bounding box center [302, 245] width 11 height 11
type input "05/07/2026 09:10 pm"
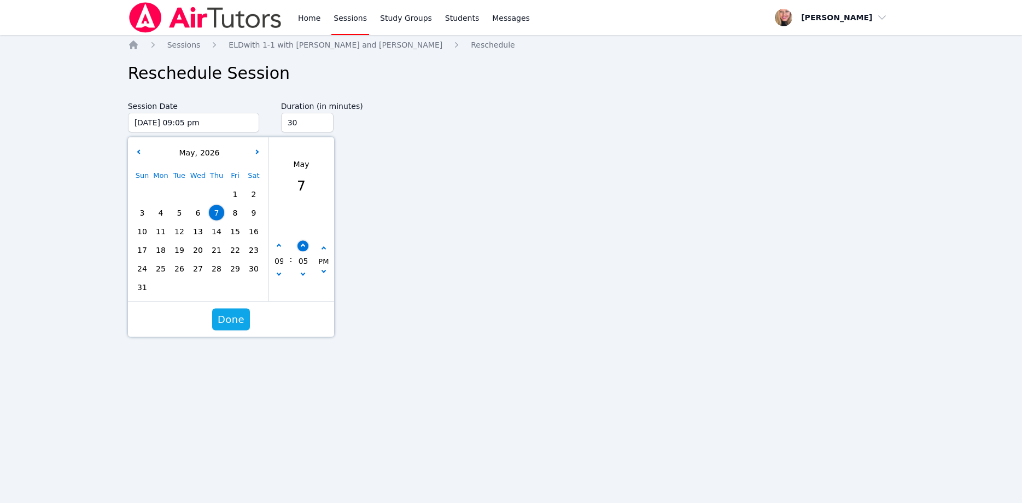
type input "10"
click at [304, 243] on button "button" at bounding box center [302, 245] width 11 height 11
type input "05/07/2026 09:15 pm"
type input "15"
click at [304, 243] on button "button" at bounding box center [302, 245] width 11 height 11
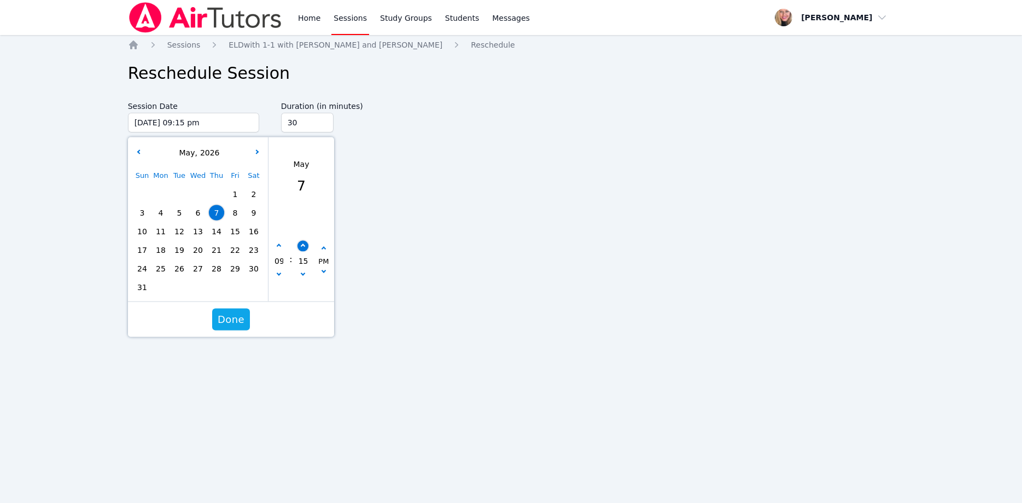
type input "05/07/2026 09:20 pm"
type input "20"
click at [304, 243] on button "button" at bounding box center [302, 245] width 11 height 11
type input "05/07/2026 09:25 pm"
type input "25"
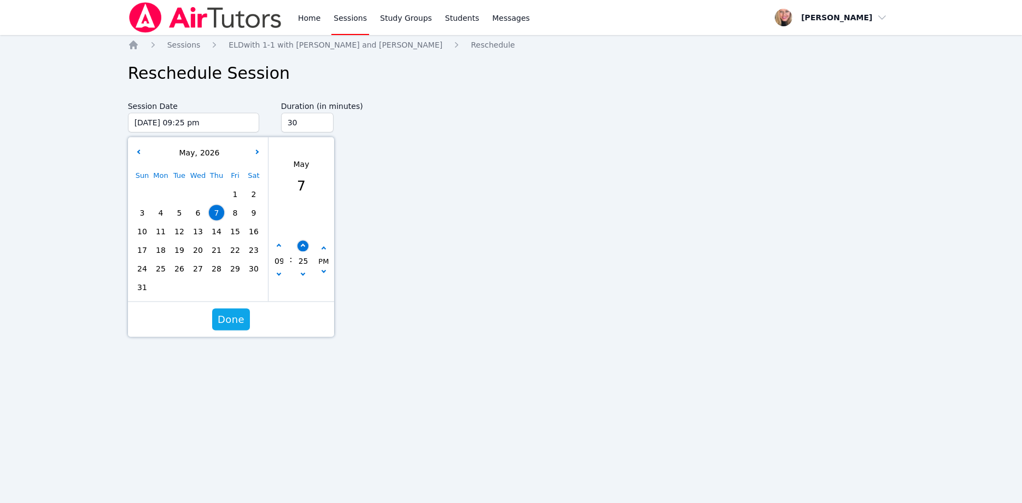
click at [304, 243] on button "button" at bounding box center [302, 245] width 11 height 11
type input "05/07/2026 09:30 pm"
type input "30"
click at [228, 319] on span "Done" at bounding box center [231, 319] width 27 height 15
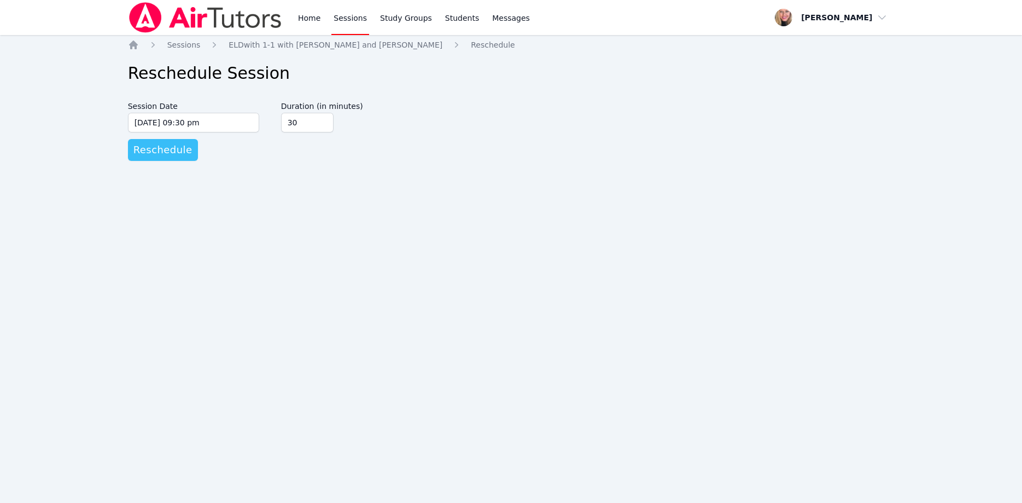
click at [176, 151] on span "Reschedule" at bounding box center [162, 149] width 59 height 15
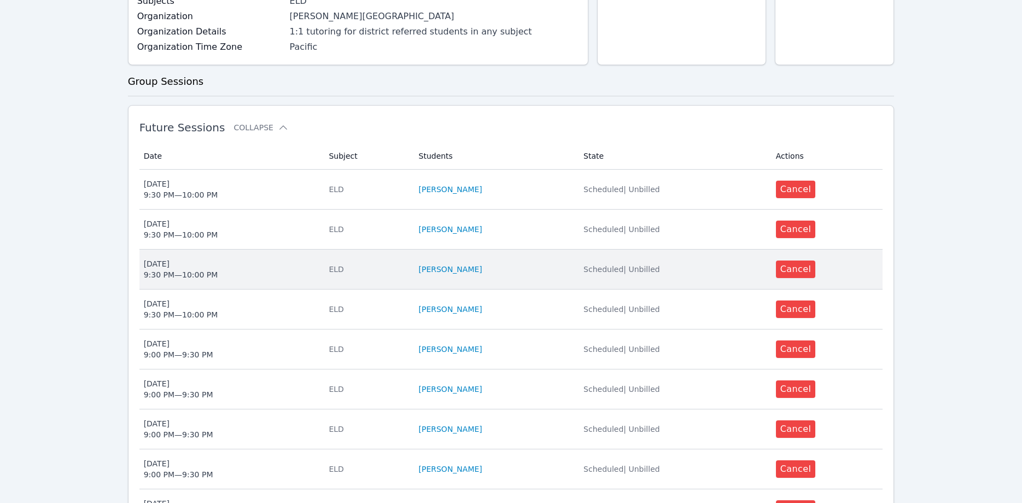
scroll to position [279, 0]
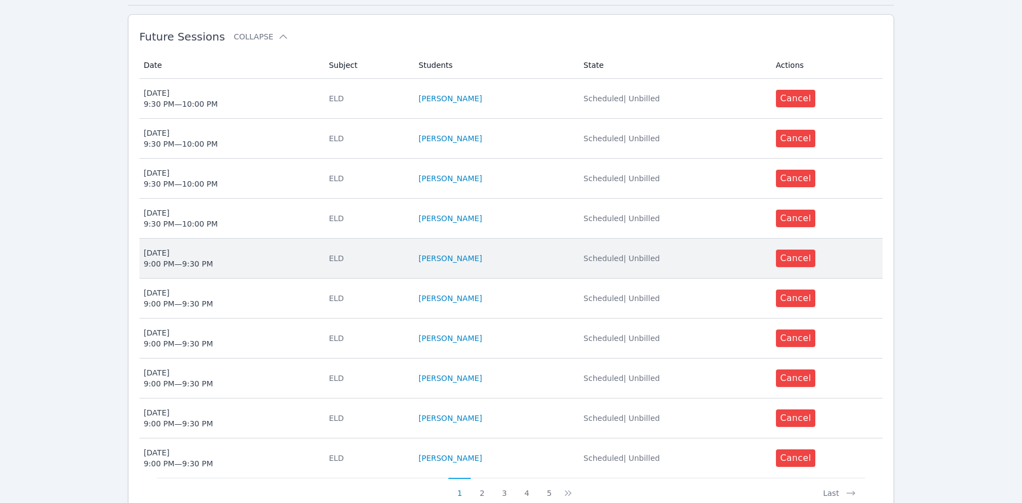
click at [243, 249] on span "Mon May 4 9:00 PM — 9:30 PM" at bounding box center [230, 258] width 172 height 22
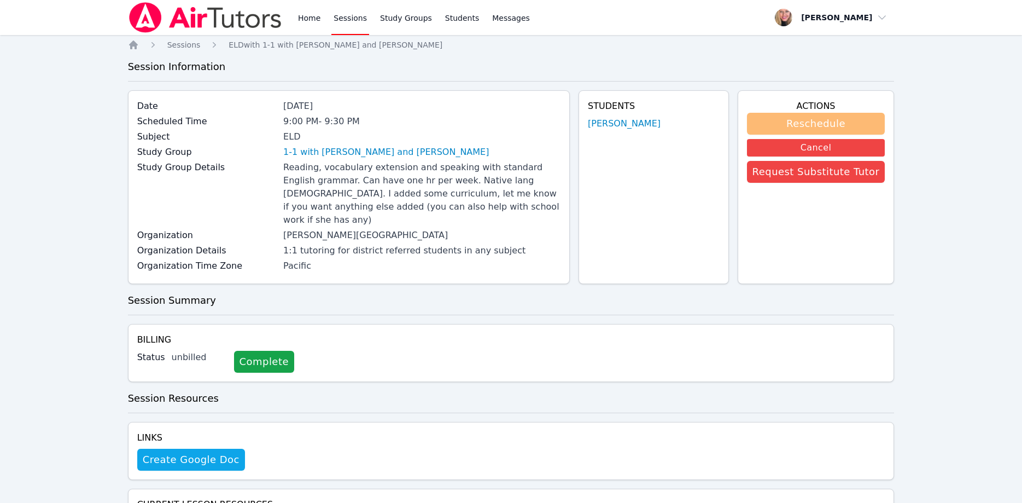
click at [789, 120] on button "Reschedule" at bounding box center [816, 124] width 138 height 22
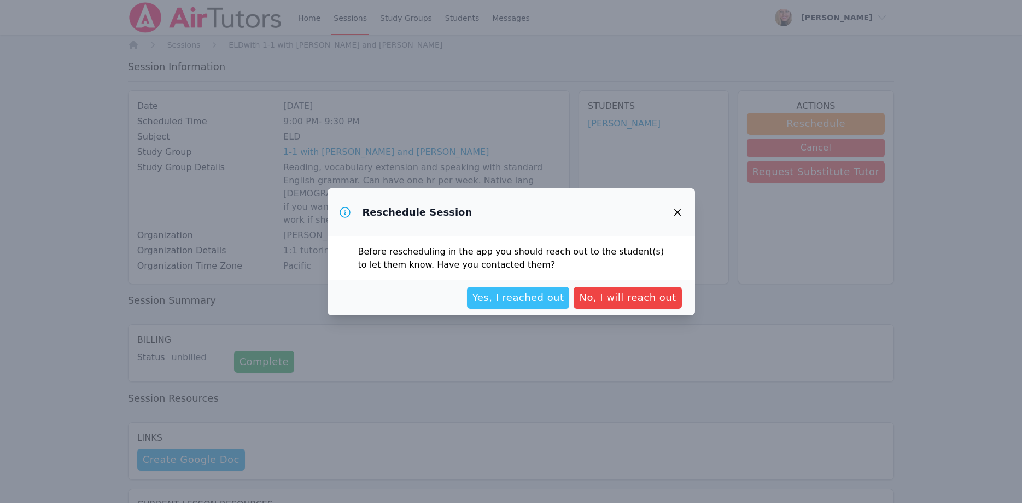
click at [507, 290] on span "Yes, I reached out" at bounding box center [519, 297] width 92 height 15
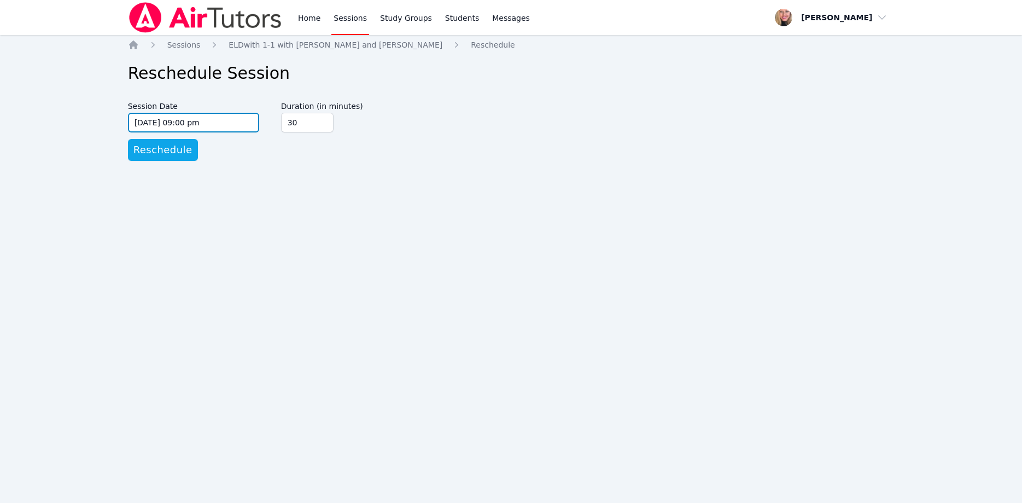
click at [237, 124] on input "05/04/2026 09:00 pm" at bounding box center [193, 123] width 131 height 20
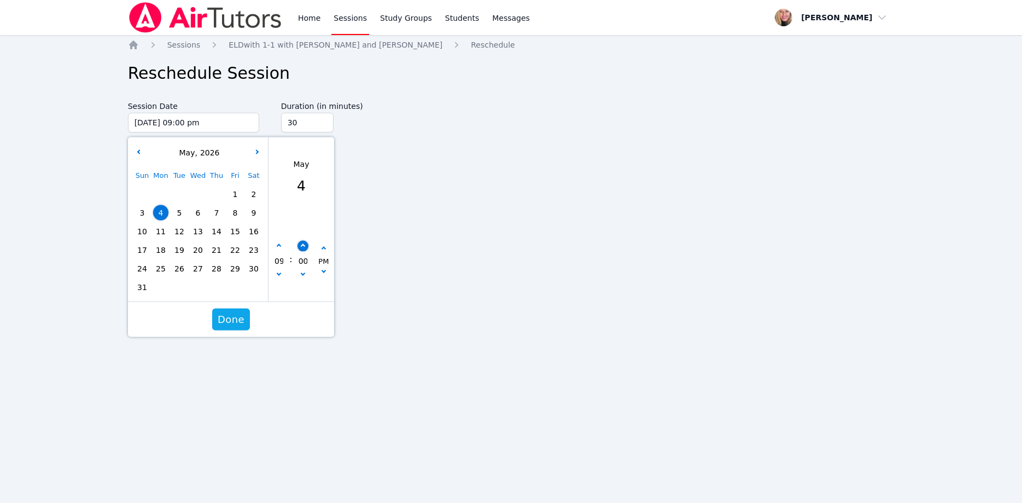
click at [305, 247] on button "button" at bounding box center [302, 245] width 11 height 11
type input "05/04/2026 09:05 pm"
type input "05"
click at [305, 247] on button "button" at bounding box center [302, 245] width 11 height 11
type input "05/04/2026 09:10 pm"
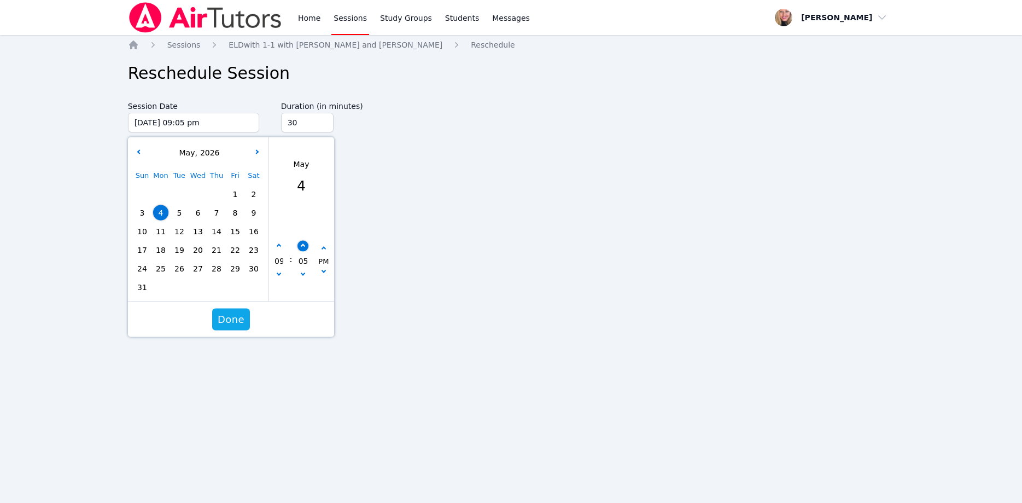
type input "10"
click at [305, 247] on button "button" at bounding box center [302, 245] width 11 height 11
type input "05/04/2026 09:15 pm"
type input "15"
click at [305, 247] on button "button" at bounding box center [302, 245] width 11 height 11
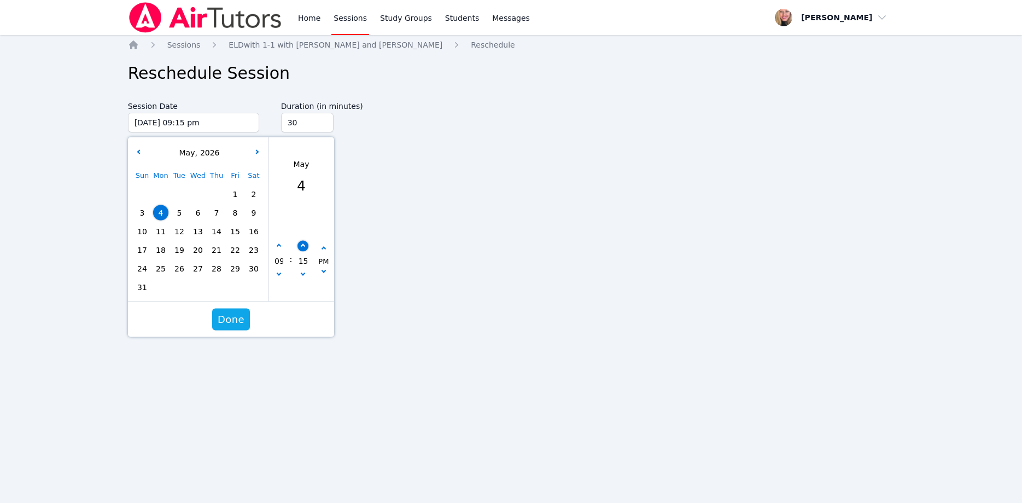
type input "05/04/2026 09:20 pm"
type input "20"
click at [305, 247] on button "button" at bounding box center [302, 245] width 11 height 11
type input "05/04/2026 09:25 pm"
type input "25"
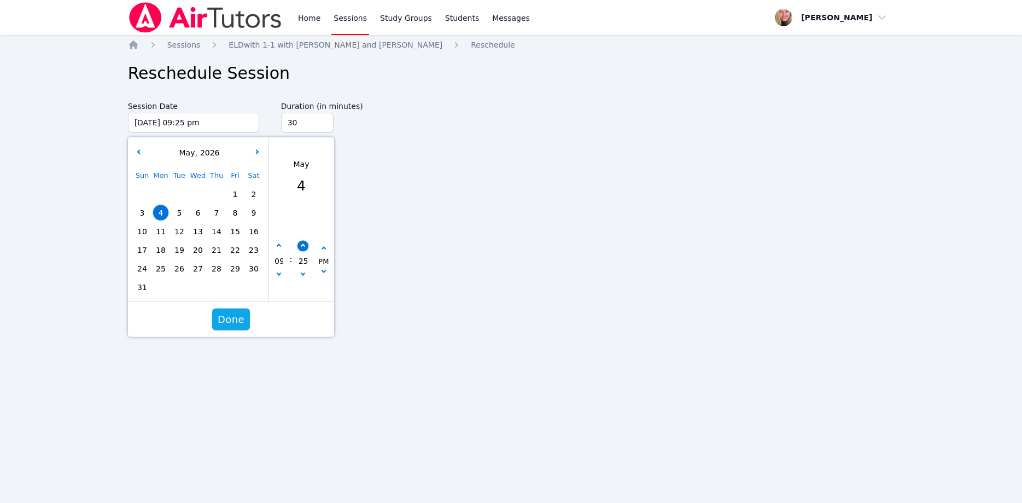
click at [305, 247] on button "button" at bounding box center [302, 245] width 11 height 11
type input "05/04/2026 09:30 pm"
type input "30"
click at [242, 311] on button "Done" at bounding box center [231, 320] width 38 height 22
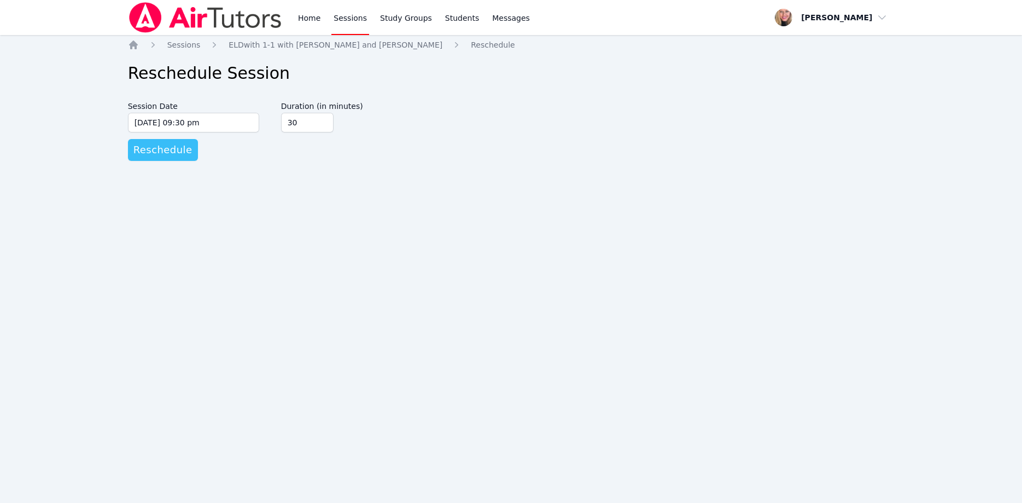
click at [175, 152] on span "Reschedule" at bounding box center [162, 149] width 59 height 15
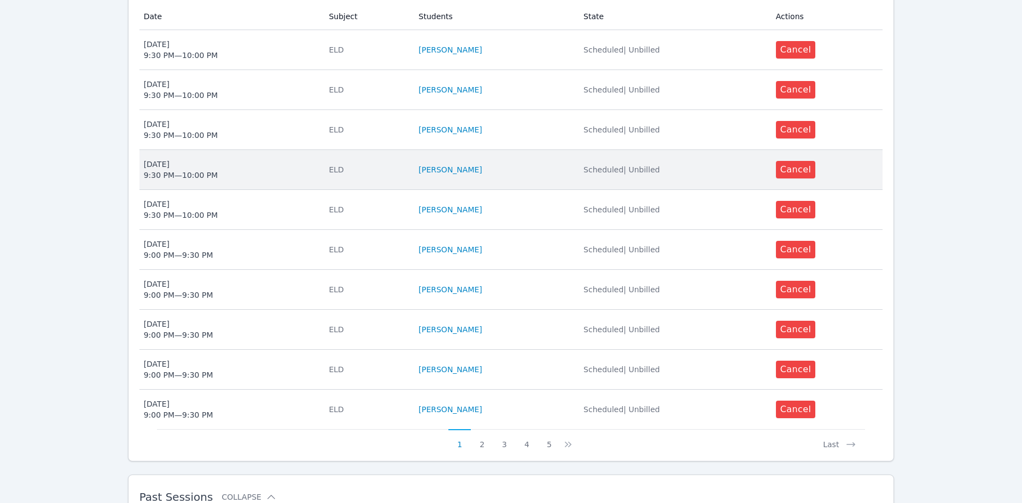
scroll to position [335, 0]
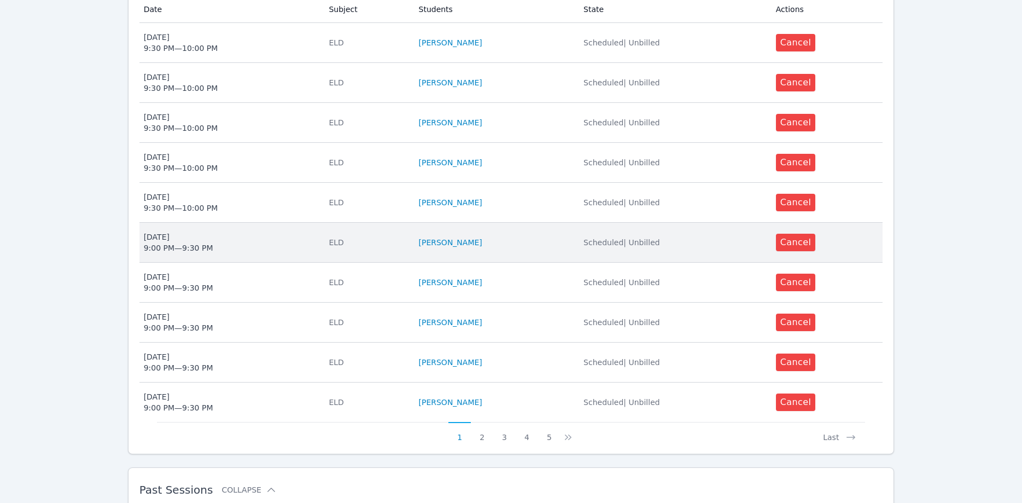
click at [255, 233] on span "Thu Apr 30 9:00 PM — 9:30 PM" at bounding box center [230, 242] width 172 height 22
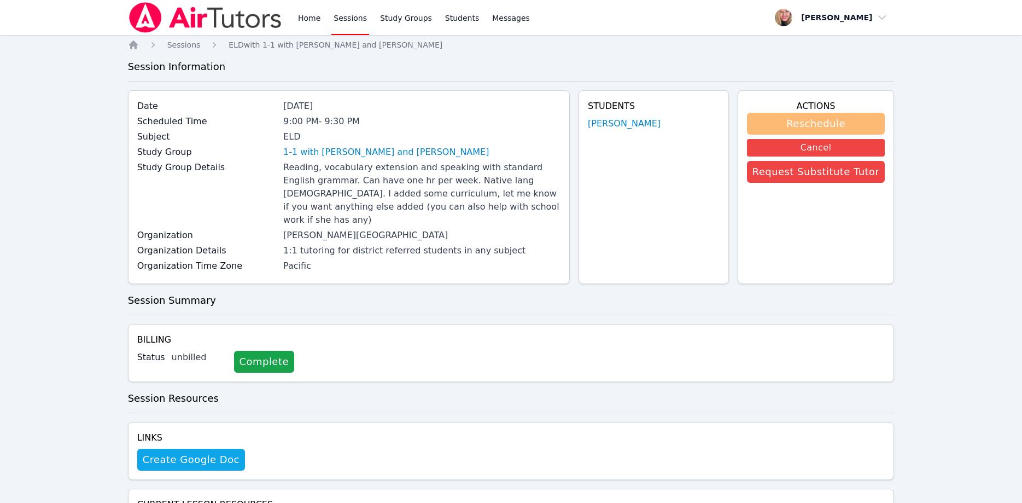
click at [798, 126] on button "Reschedule" at bounding box center [816, 124] width 138 height 22
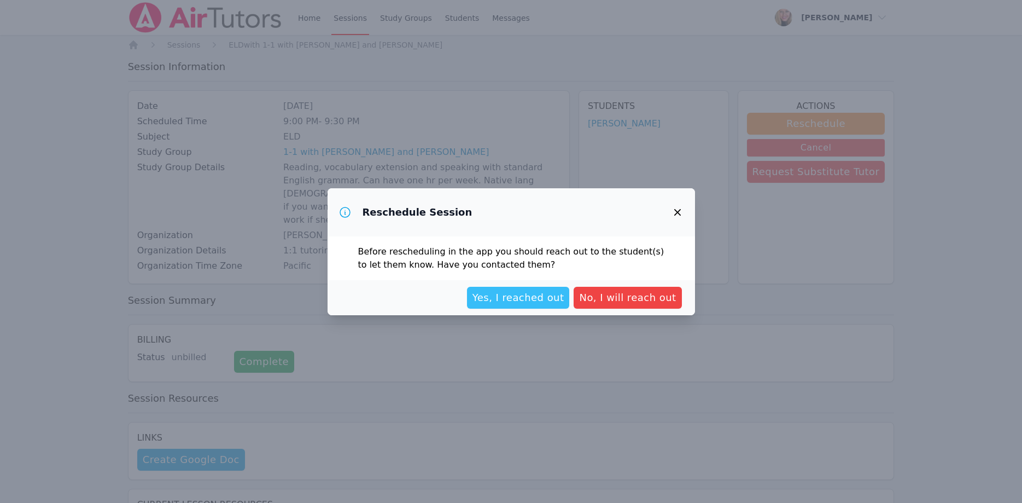
click at [525, 294] on span "Yes, I reached out" at bounding box center [519, 297] width 92 height 15
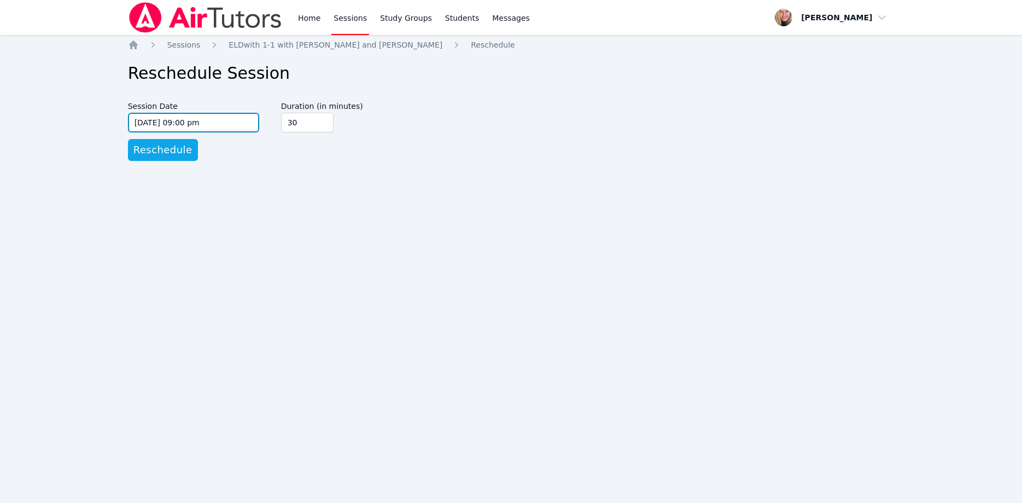
click at [237, 124] on input "04/30/2026 09:00 pm" at bounding box center [193, 123] width 131 height 20
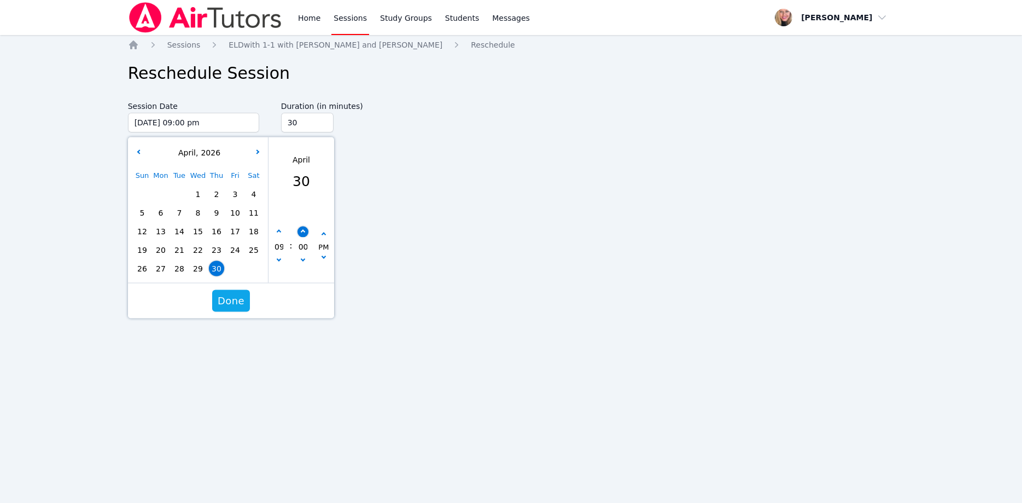
click at [305, 234] on button "button" at bounding box center [302, 231] width 11 height 11
type input "04/30/2026 09:05 pm"
type input "05"
click at [305, 234] on button "button" at bounding box center [302, 231] width 11 height 11
type input "04/30/2026 09:10 pm"
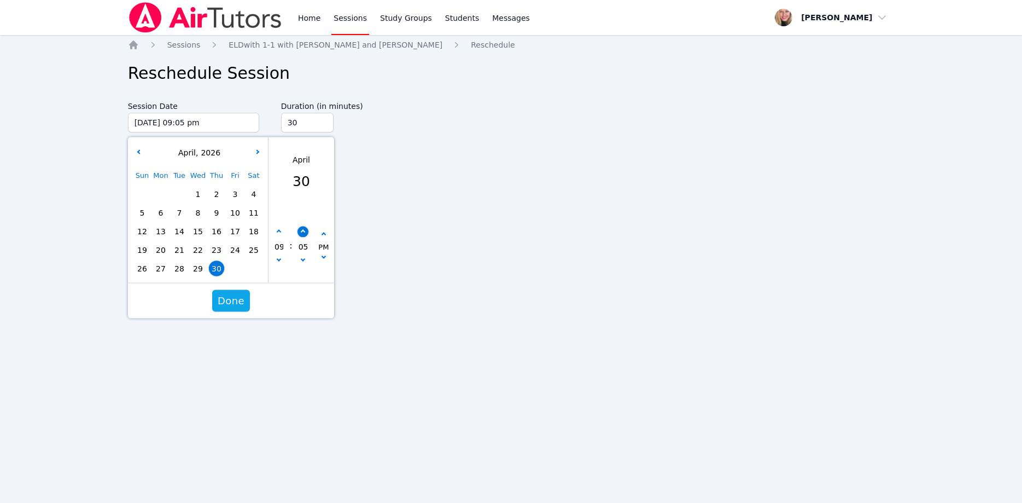
type input "10"
click at [305, 234] on button "button" at bounding box center [302, 231] width 11 height 11
type input "04/30/2026 09:15 pm"
type input "15"
click at [305, 234] on button "button" at bounding box center [302, 231] width 11 height 11
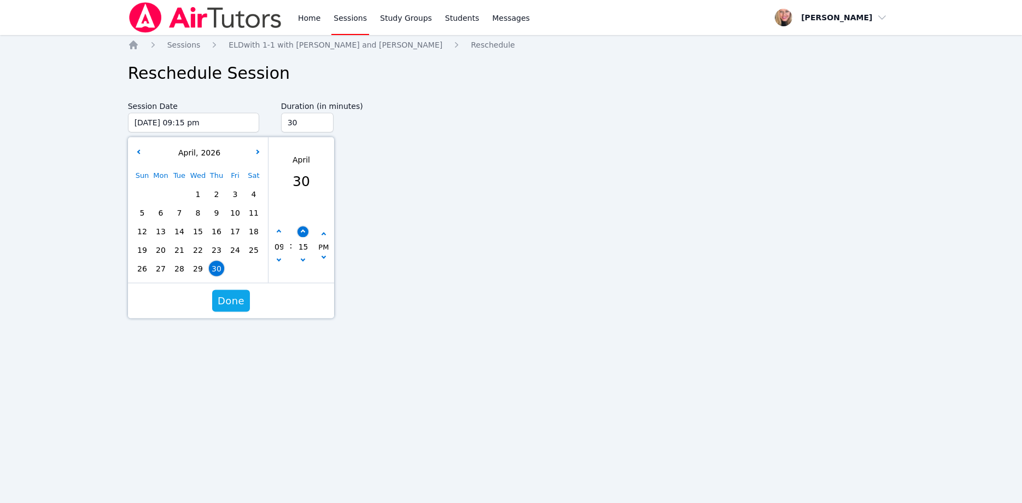
type input "04/30/2026 09:20 pm"
type input "20"
click at [305, 234] on button "button" at bounding box center [302, 231] width 11 height 11
type input "04/30/2026 09:25 pm"
type input "25"
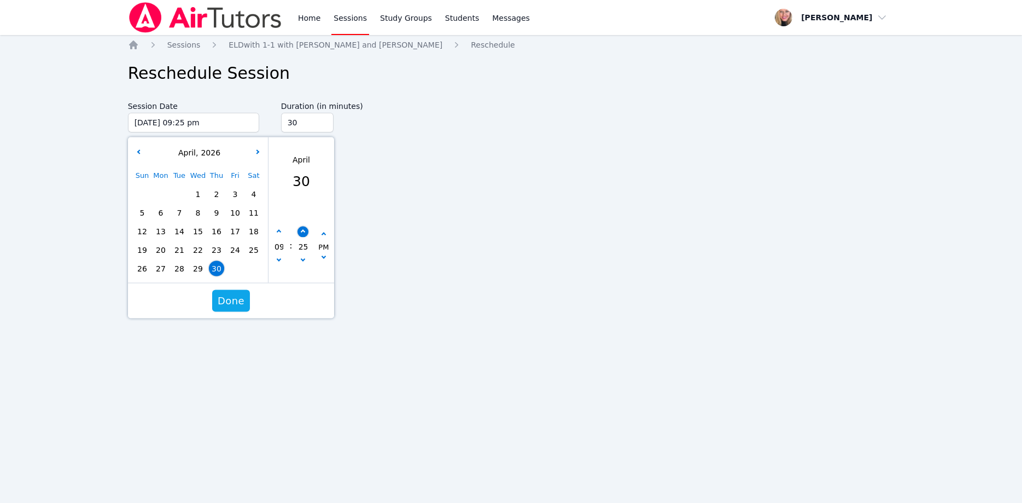
click at [305, 234] on button "button" at bounding box center [302, 231] width 11 height 11
type input "04/30/2026 09:30 pm"
type input "30"
click at [244, 294] on button "Done" at bounding box center [231, 301] width 38 height 22
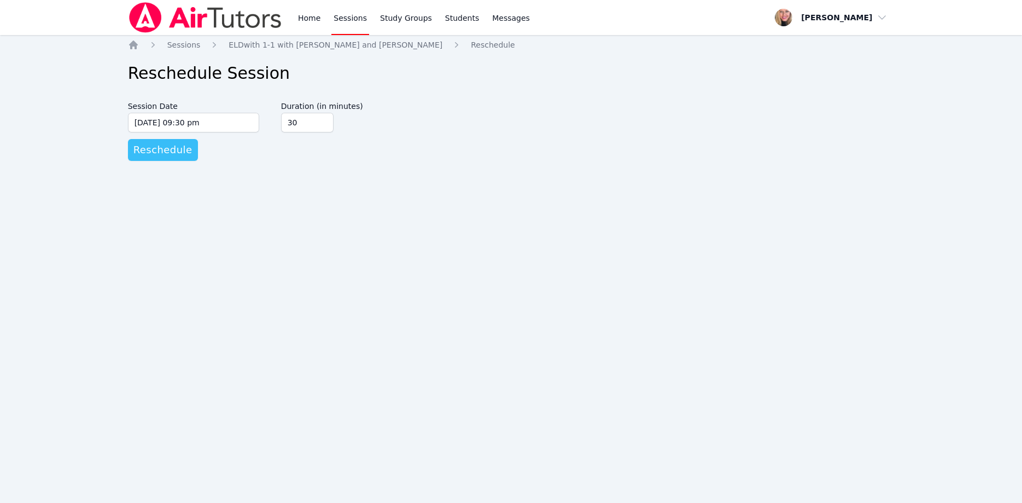
click at [173, 146] on span "Reschedule" at bounding box center [162, 149] width 59 height 15
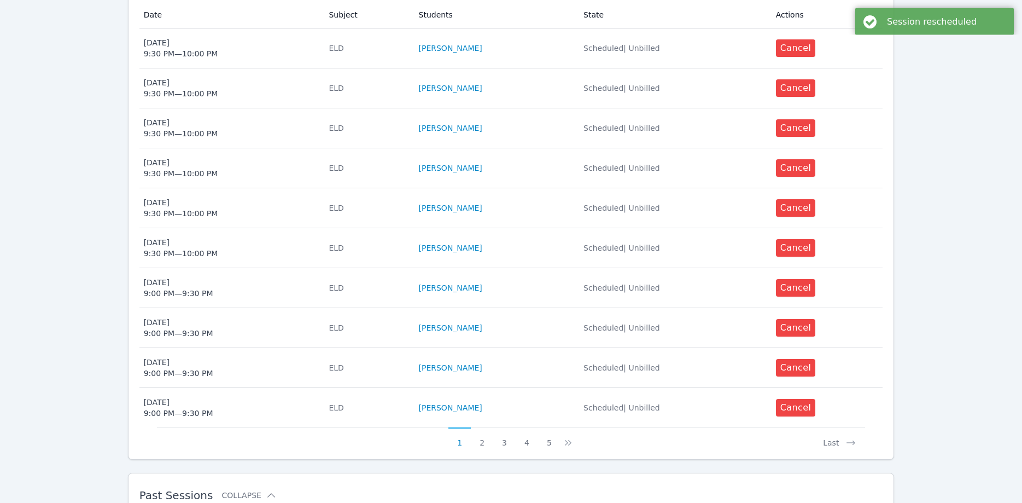
scroll to position [335, 0]
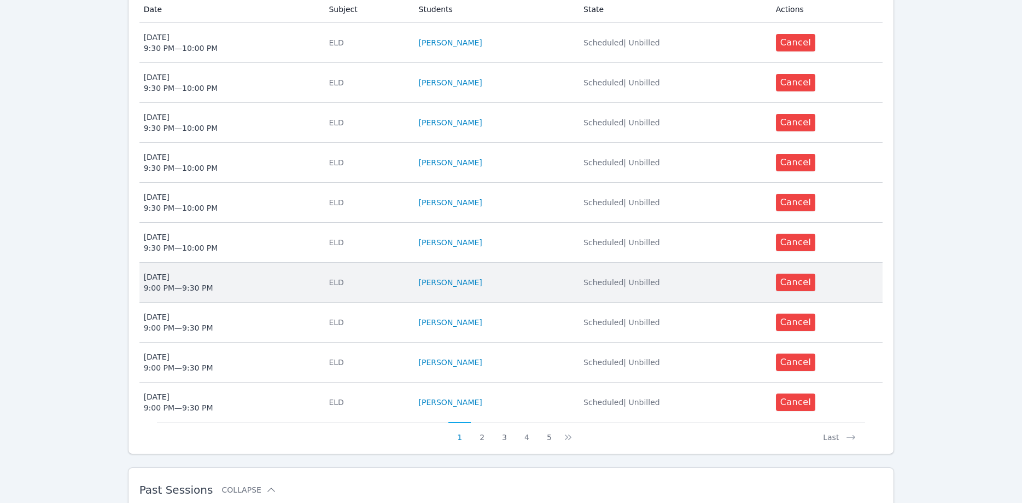
click at [223, 271] on span "Mon Apr 27 9:00 PM — 9:30 PM" at bounding box center [230, 282] width 172 height 22
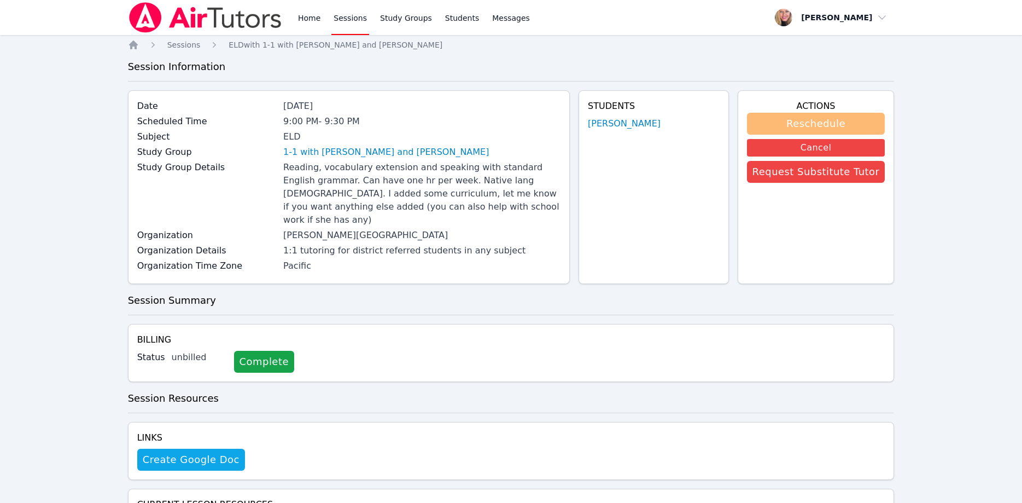
click at [787, 125] on button "Reschedule" at bounding box center [816, 124] width 138 height 22
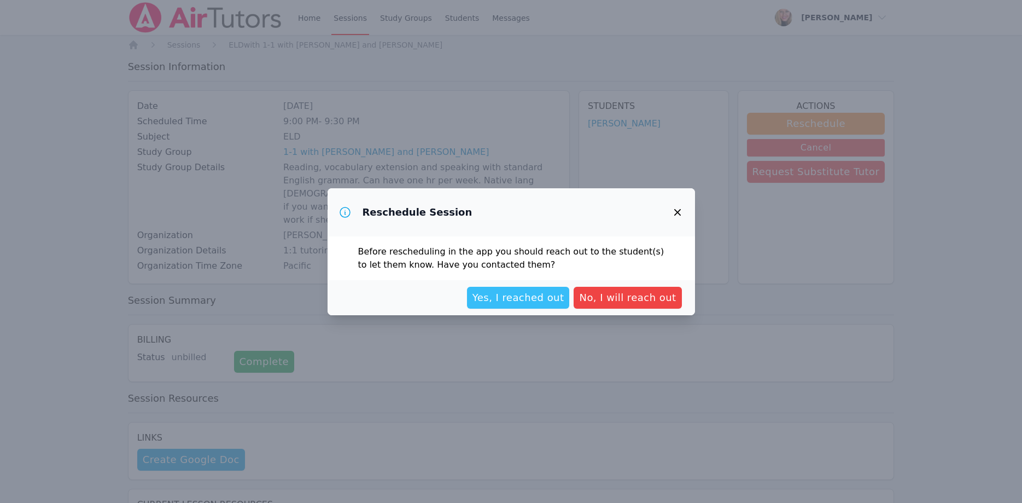
click at [522, 302] on span "Yes, I reached out" at bounding box center [519, 297] width 92 height 15
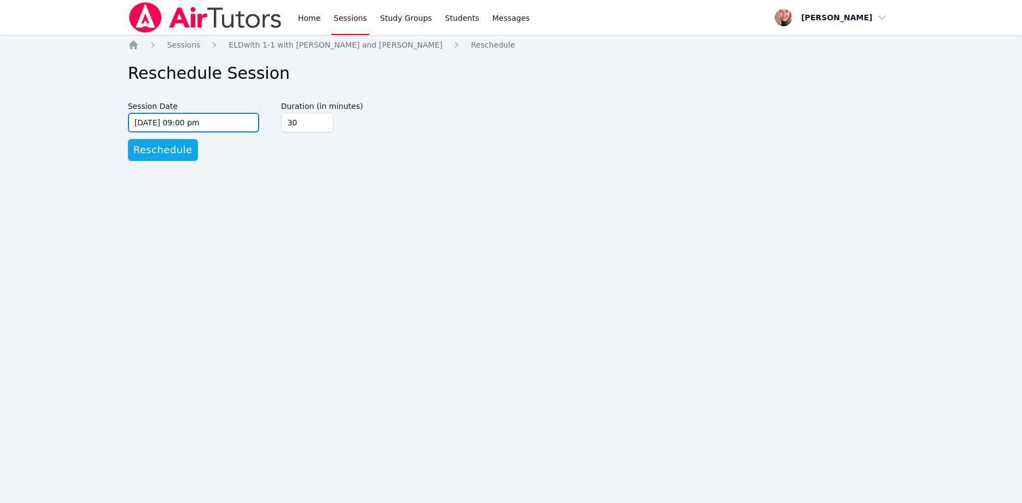
click at [239, 118] on input "04/27/2026 09:00 pm" at bounding box center [193, 123] width 131 height 20
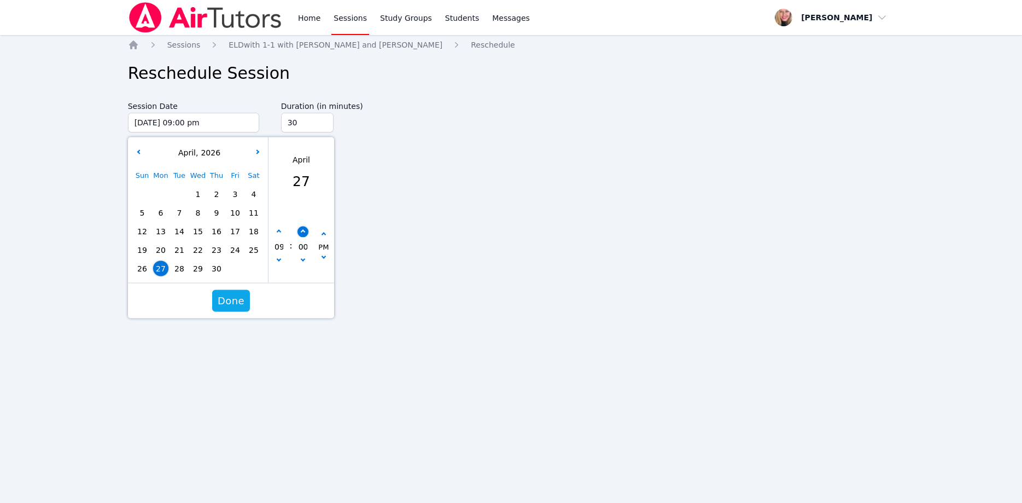
click at [299, 230] on button "button" at bounding box center [302, 231] width 11 height 11
type input "04/27/2026 09:05 pm"
type input "05"
click at [299, 230] on button "button" at bounding box center [302, 231] width 11 height 11
type input "04/27/2026 09:10 pm"
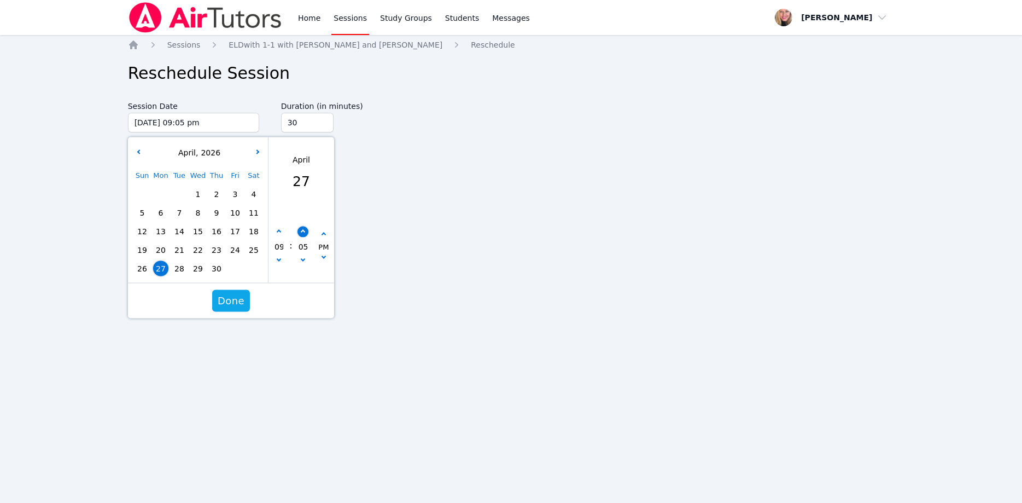
type input "10"
click at [299, 230] on button "button" at bounding box center [302, 231] width 11 height 11
type input "04/27/2026 09:15 pm"
type input "15"
click at [299, 230] on button "button" at bounding box center [302, 231] width 11 height 11
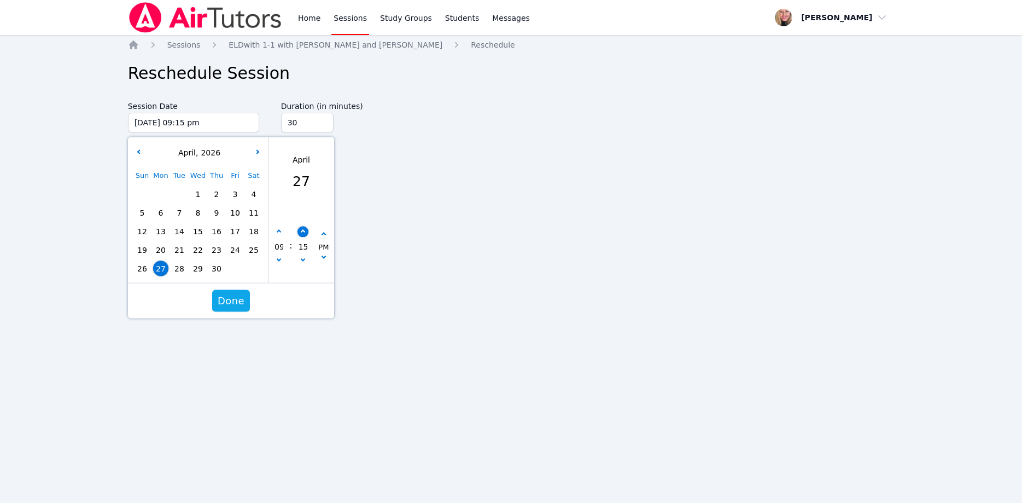
type input "04/27/2026 09:20 pm"
type input "20"
click at [299, 230] on button "button" at bounding box center [302, 231] width 11 height 11
type input "04/27/2026 09:25 pm"
type input "25"
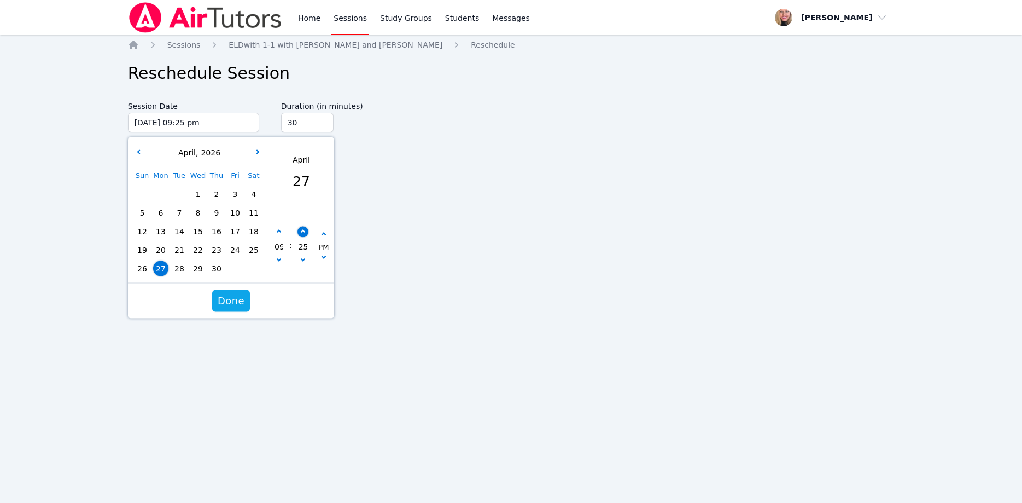
click at [299, 230] on button "button" at bounding box center [302, 231] width 11 height 11
type input "04/27/2026 09:30 pm"
type input "30"
click at [237, 296] on span "Done" at bounding box center [231, 300] width 27 height 15
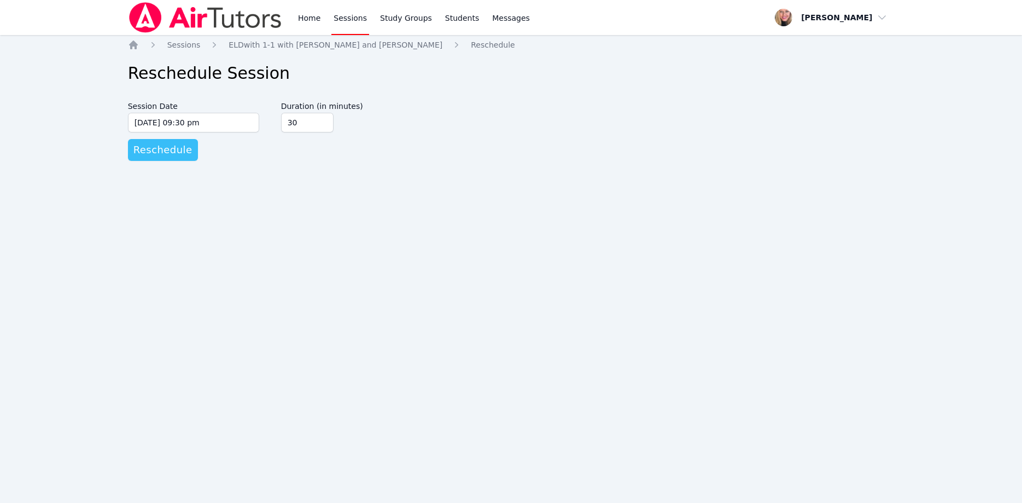
click at [166, 146] on span "Reschedule" at bounding box center [162, 149] width 59 height 15
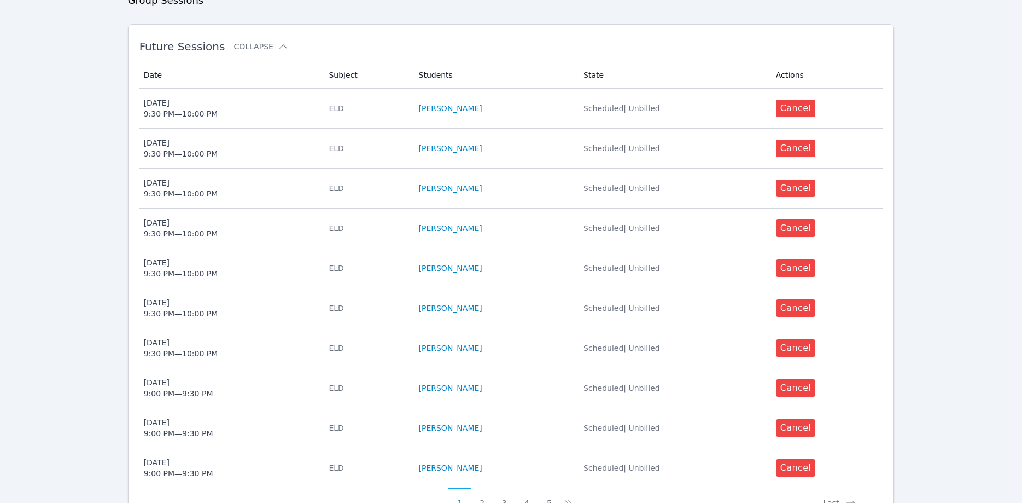
scroll to position [335, 0]
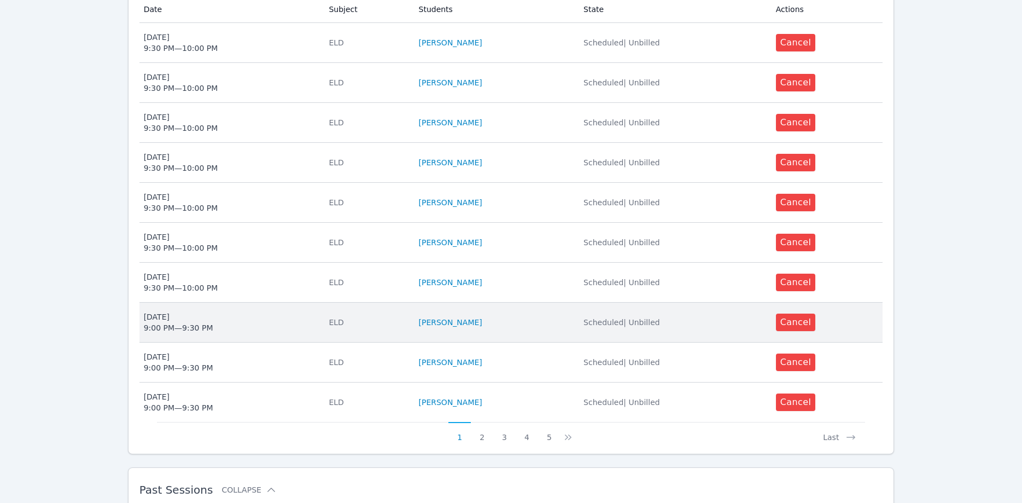
click at [218, 317] on span "Thu Apr 23 9:00 PM — 9:30 PM" at bounding box center [230, 322] width 172 height 22
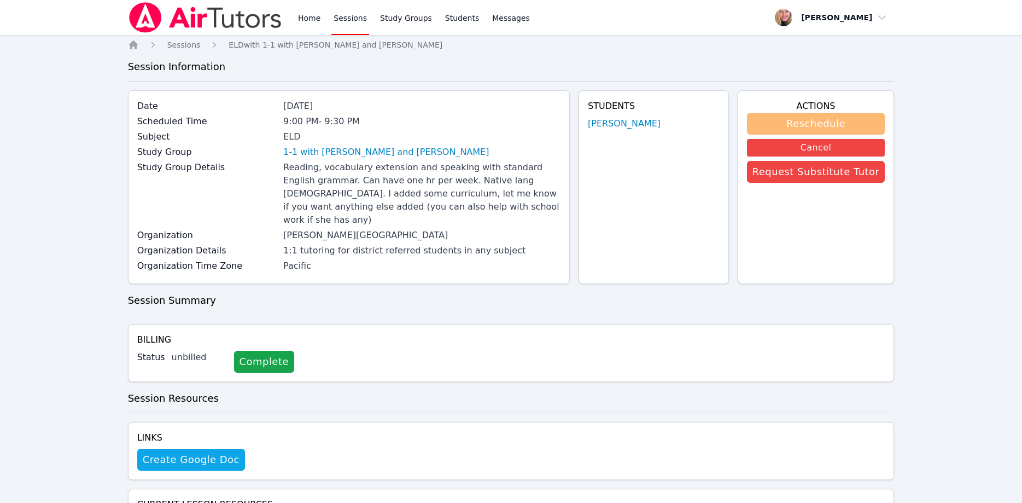
click at [780, 124] on button "Reschedule" at bounding box center [816, 124] width 138 height 22
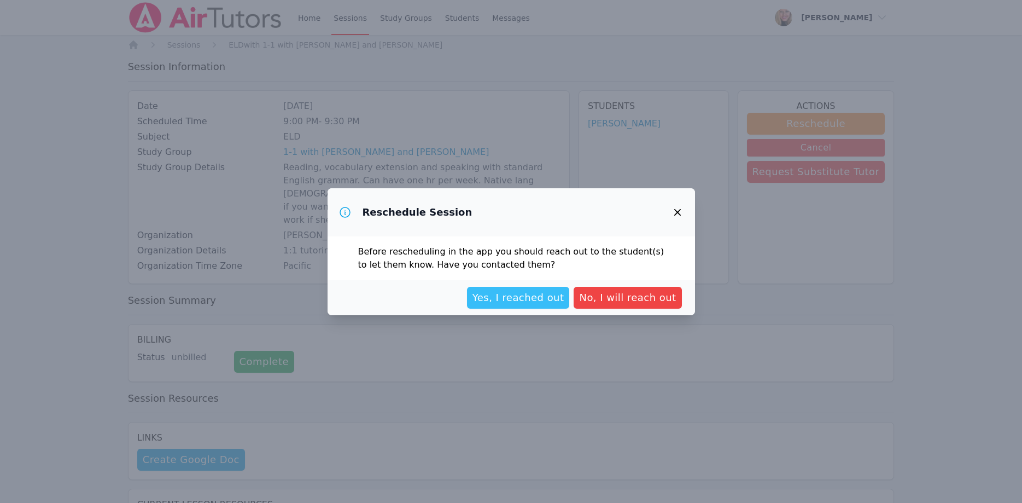
click at [511, 298] on span "Yes, I reached out" at bounding box center [519, 297] width 92 height 15
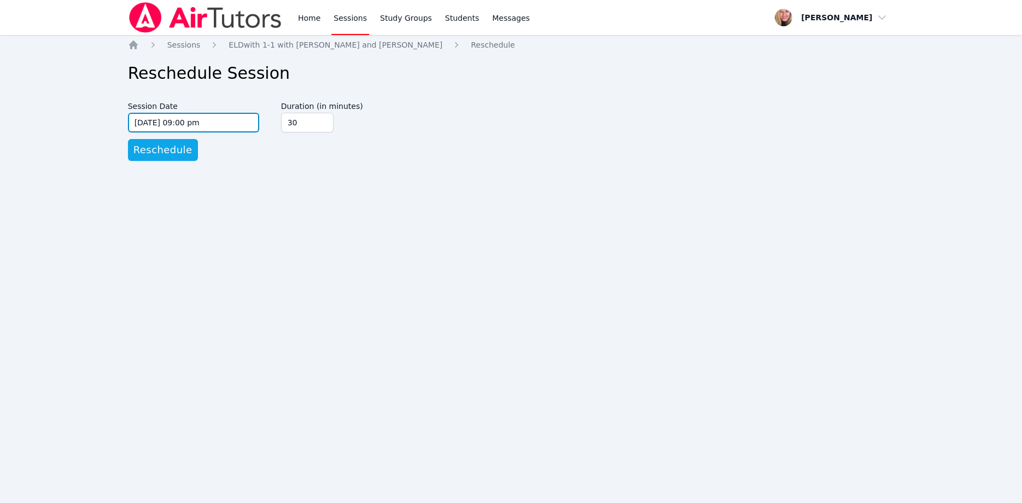
click at [241, 121] on input "04/23/2026 09:00 pm" at bounding box center [193, 123] width 131 height 20
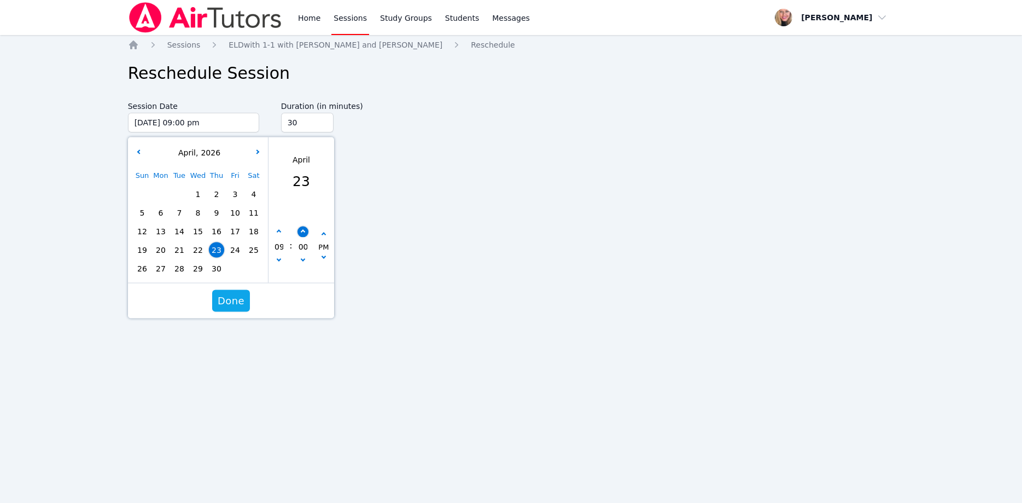
click at [306, 229] on button "button" at bounding box center [302, 231] width 11 height 11
type input "04/23/2026 09:05 pm"
type input "05"
click at [306, 229] on button "button" at bounding box center [302, 231] width 11 height 11
type input "04/23/2026 09:10 pm"
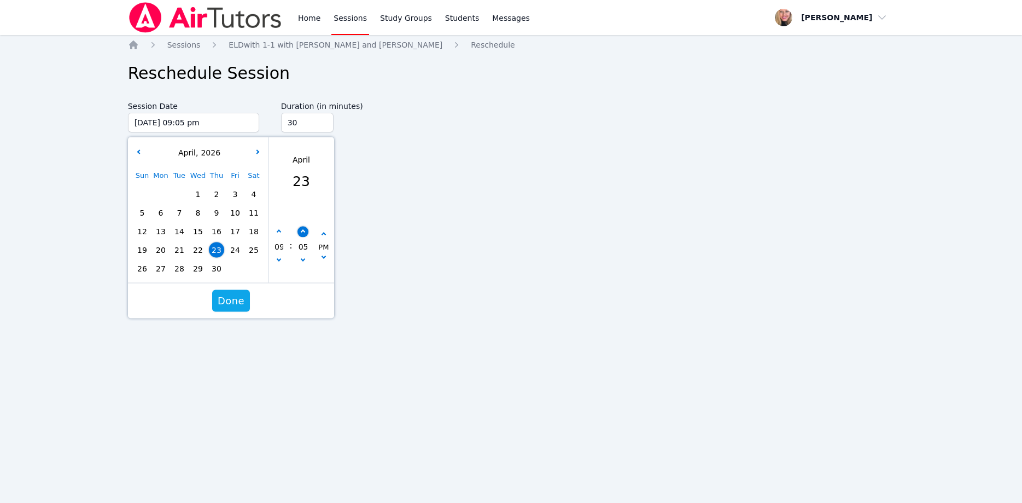
type input "10"
click at [306, 229] on button "button" at bounding box center [302, 231] width 11 height 11
type input "04/23/2026 09:15 pm"
type input "15"
click at [306, 229] on button "button" at bounding box center [302, 231] width 11 height 11
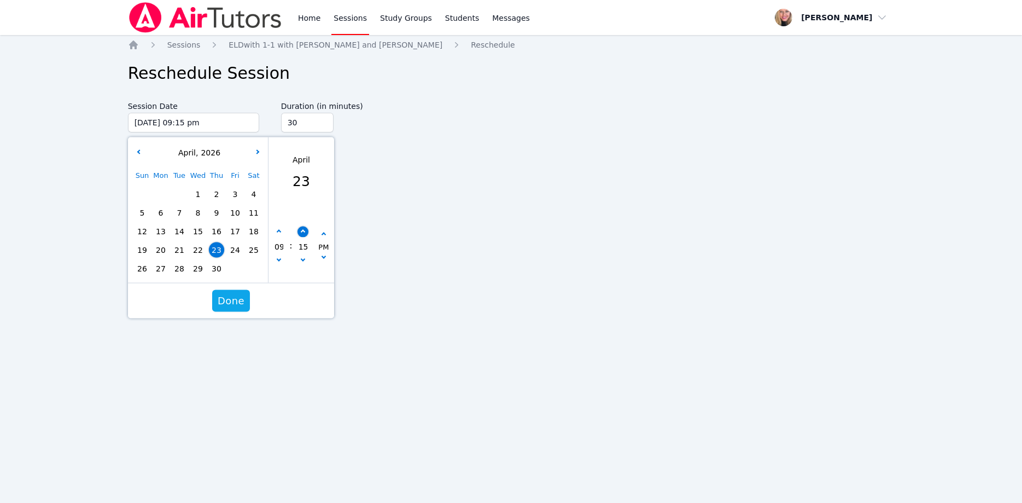
type input "04/23/2026 09:20 pm"
type input "20"
click at [306, 229] on button "button" at bounding box center [302, 231] width 11 height 11
type input "04/23/2026 09:25 pm"
type input "25"
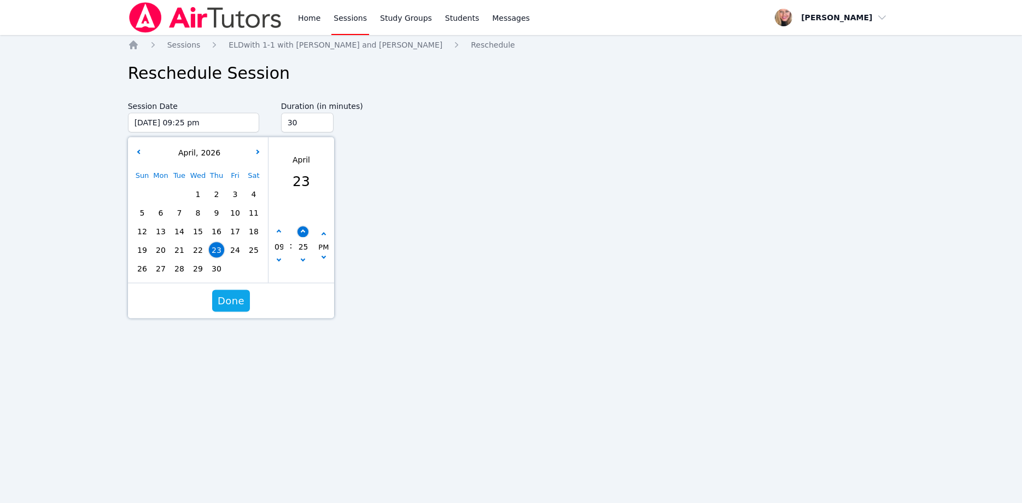
click at [306, 229] on button "button" at bounding box center [302, 231] width 11 height 11
type input "04/23/2026 09:30 pm"
type input "30"
click at [228, 303] on span "Done" at bounding box center [231, 300] width 27 height 15
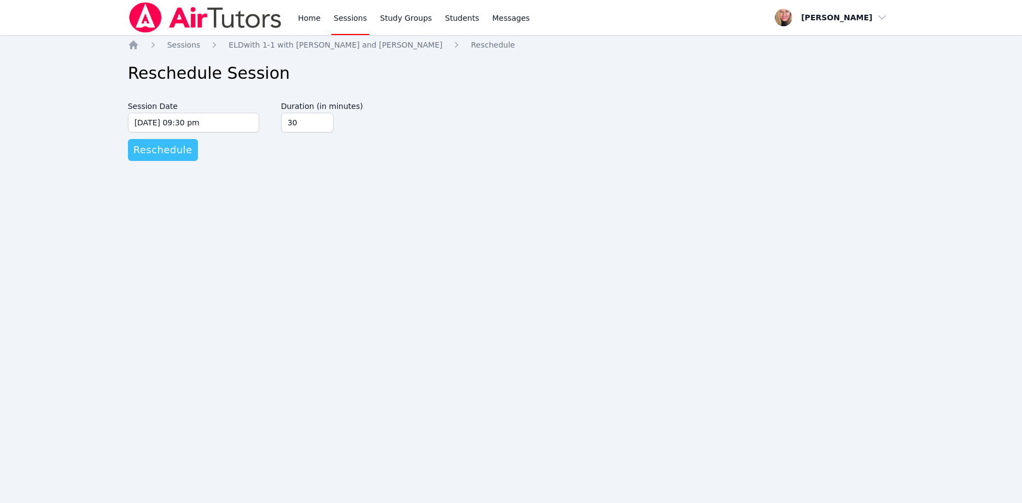
click at [183, 155] on span "Reschedule" at bounding box center [162, 149] width 59 height 15
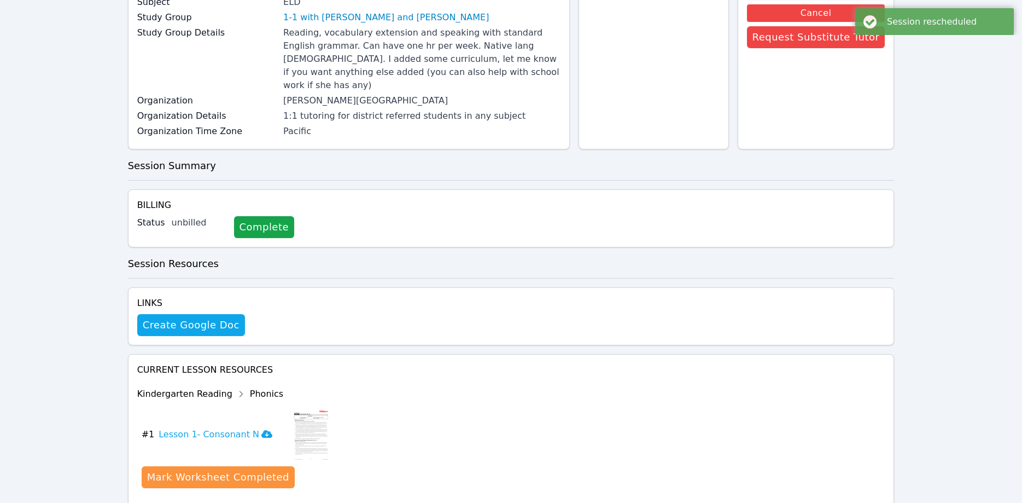
scroll to position [203, 0]
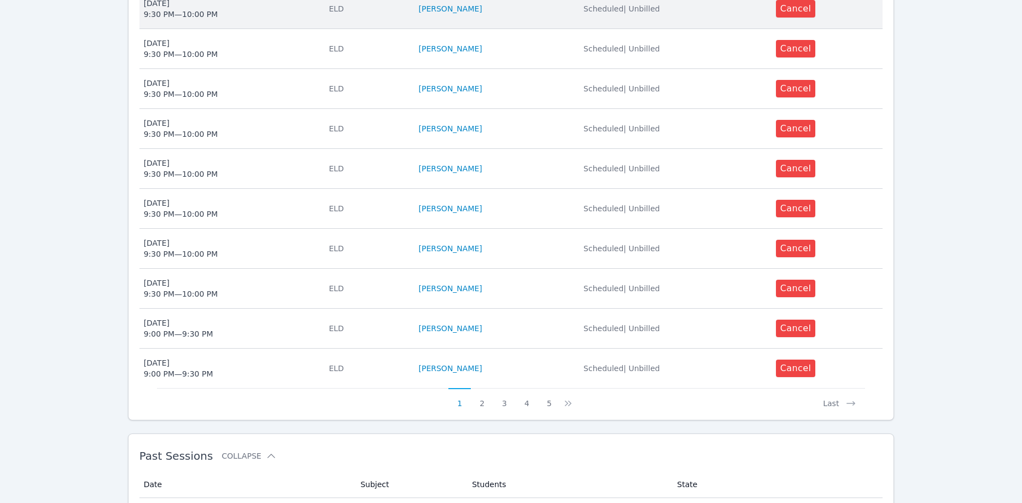
scroll to position [391, 0]
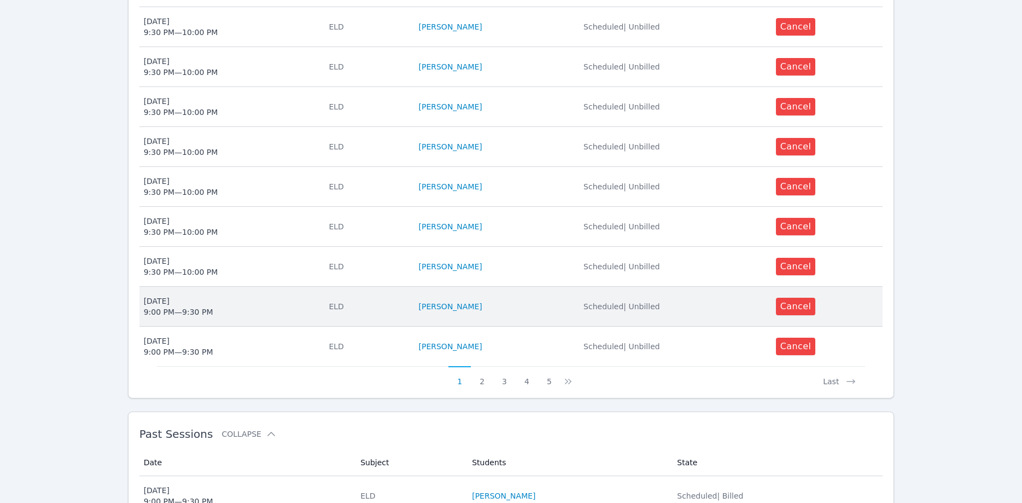
click at [224, 295] on span "Mon Apr 20 9:00 PM — 9:30 PM" at bounding box center [230, 306] width 172 height 22
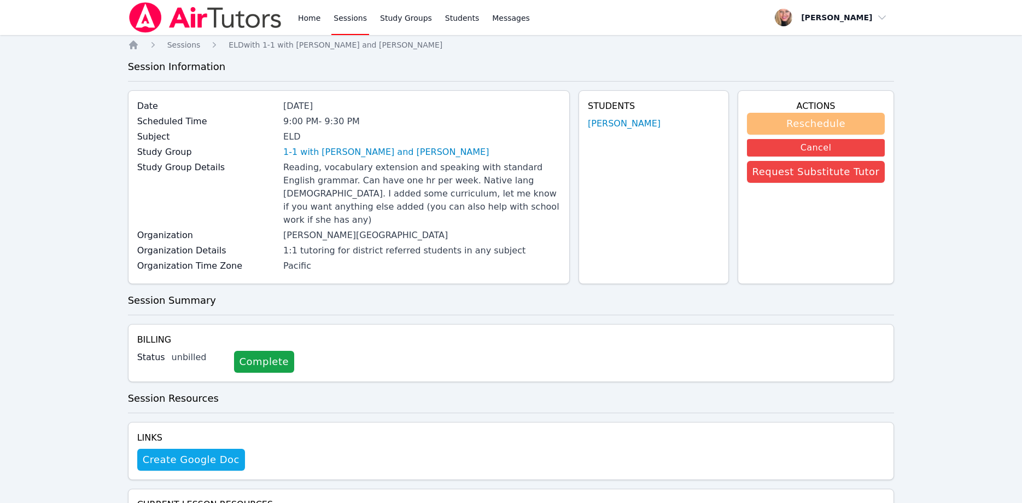
click at [787, 122] on button "Reschedule" at bounding box center [816, 124] width 138 height 22
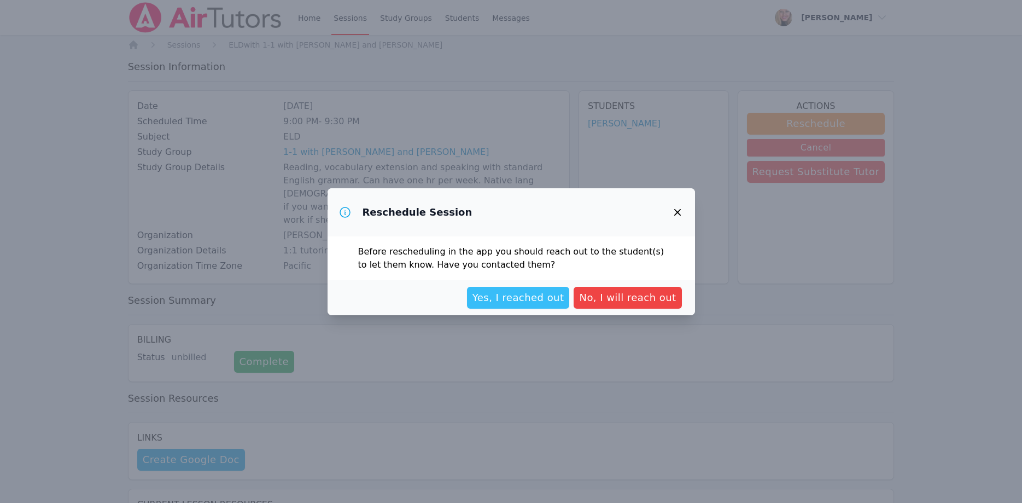
click at [554, 299] on span "Yes, I reached out" at bounding box center [519, 297] width 92 height 15
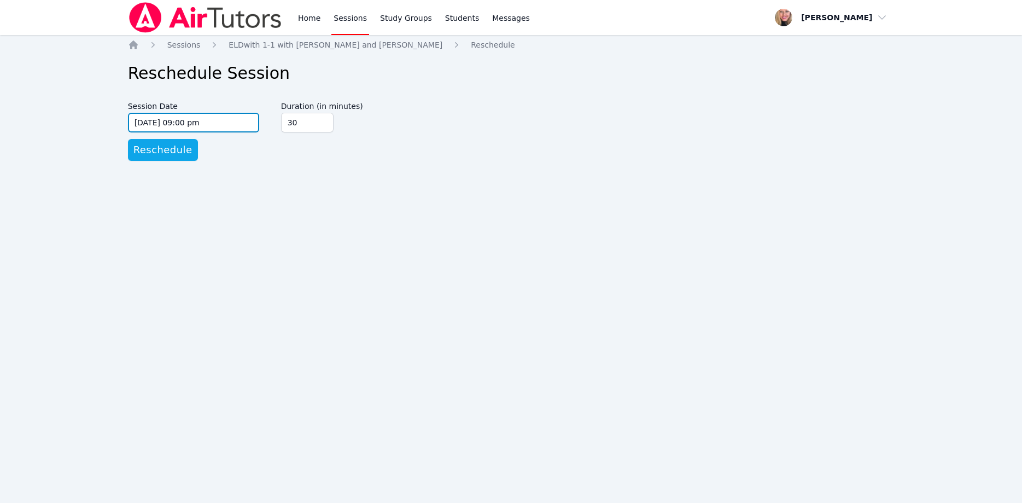
click at [236, 124] on input "04/20/2026 09:00 pm" at bounding box center [193, 123] width 131 height 20
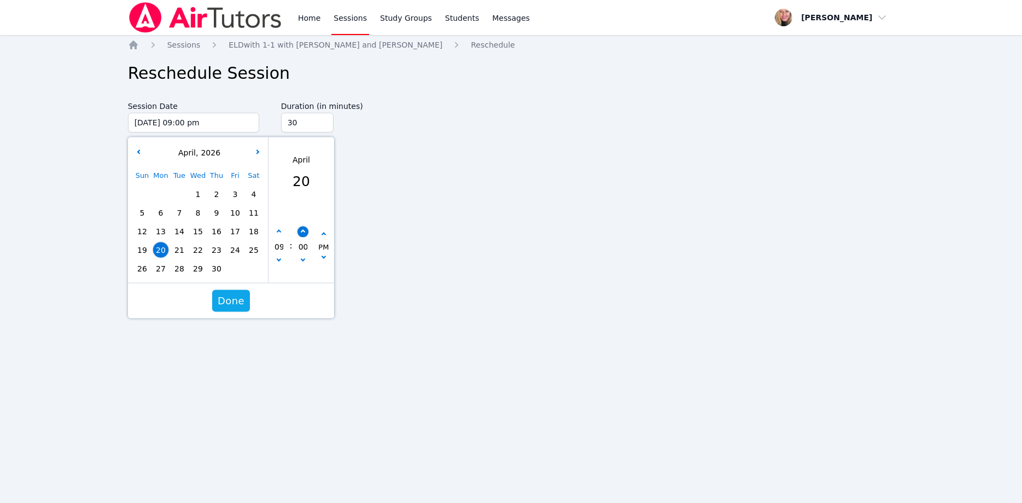
click at [304, 228] on button "button" at bounding box center [302, 231] width 11 height 11
type input "04/20/2026 09:05 pm"
type input "05"
click at [304, 228] on button "button" at bounding box center [302, 231] width 11 height 11
type input "04/20/2026 09:10 pm"
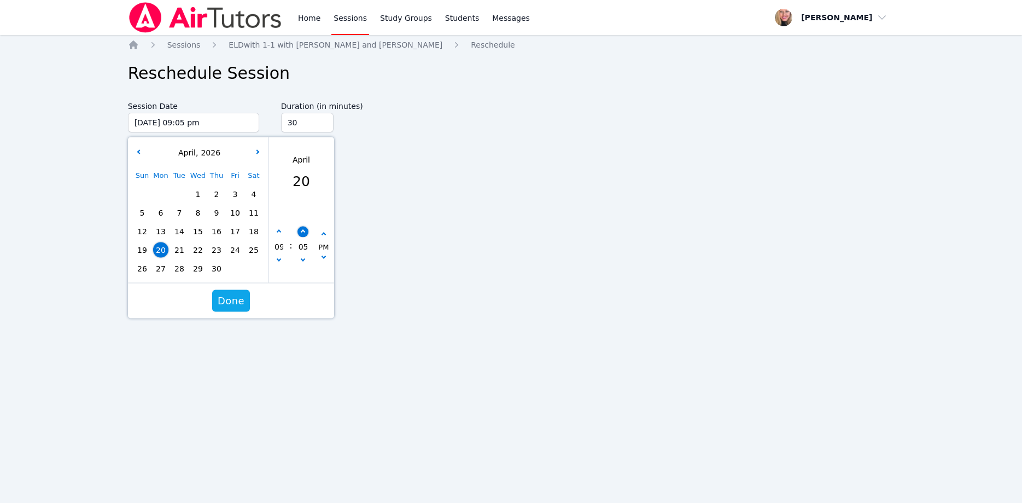
type input "10"
click at [304, 228] on button "button" at bounding box center [302, 231] width 11 height 11
type input "04/20/2026 09:15 pm"
type input "15"
click at [304, 228] on button "button" at bounding box center [302, 231] width 11 height 11
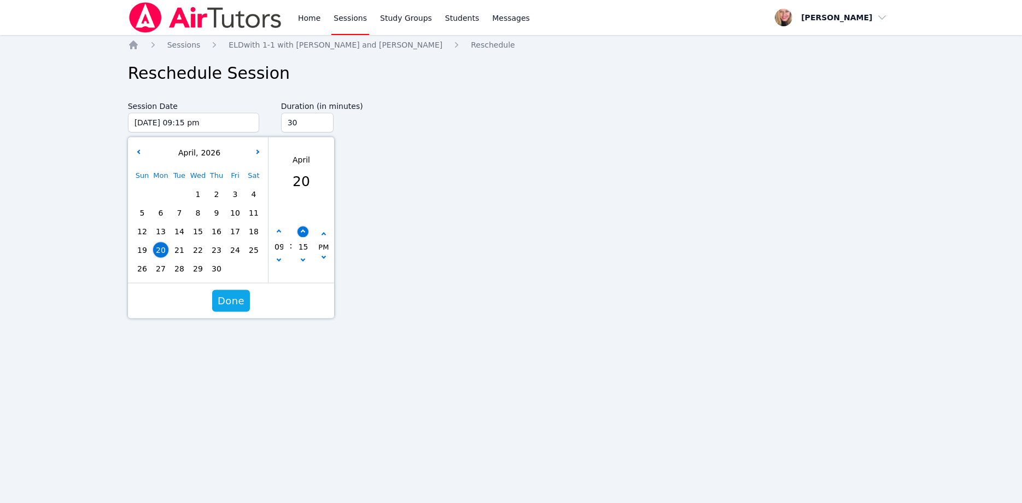
type input "04/20/2026 09:20 pm"
type input "20"
click at [304, 228] on button "button" at bounding box center [302, 231] width 11 height 11
type input "04/20/2026 09:25 pm"
type input "25"
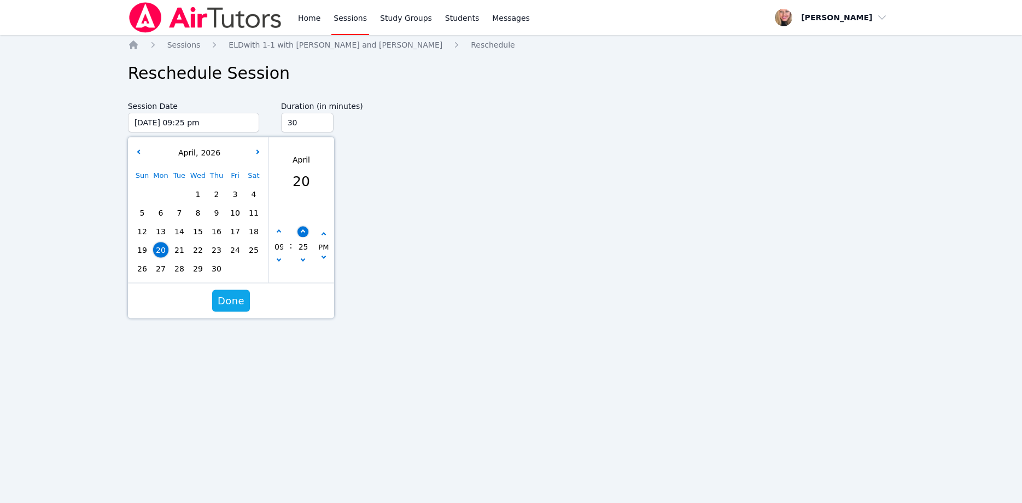
click at [304, 228] on button "button" at bounding box center [302, 231] width 11 height 11
type input "04/20/2026 09:30 pm"
type input "30"
click at [241, 290] on button "Done" at bounding box center [231, 301] width 38 height 22
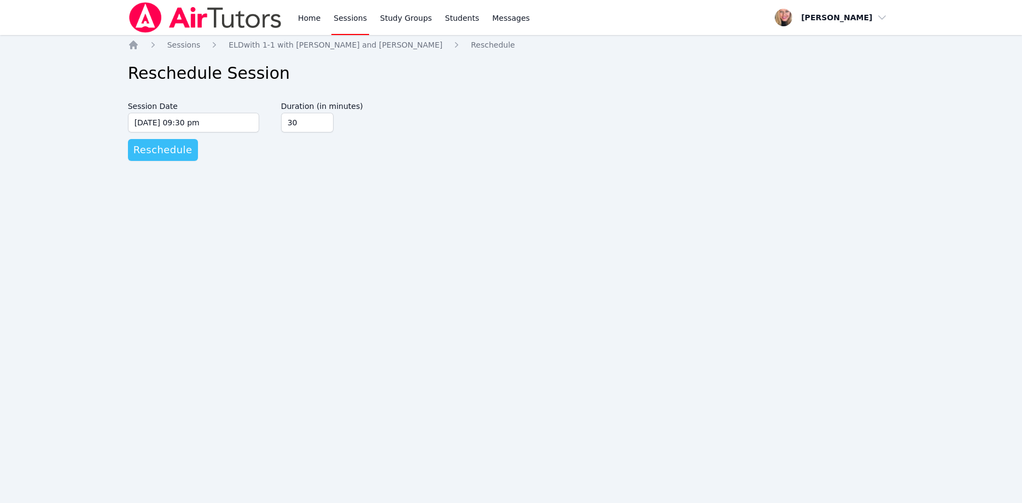
click at [179, 154] on span "Reschedule" at bounding box center [162, 149] width 59 height 15
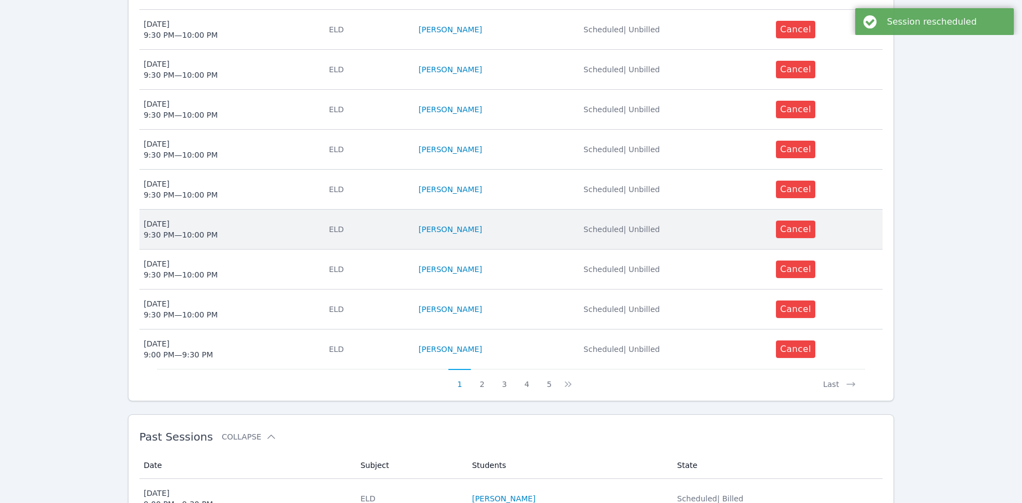
scroll to position [391, 0]
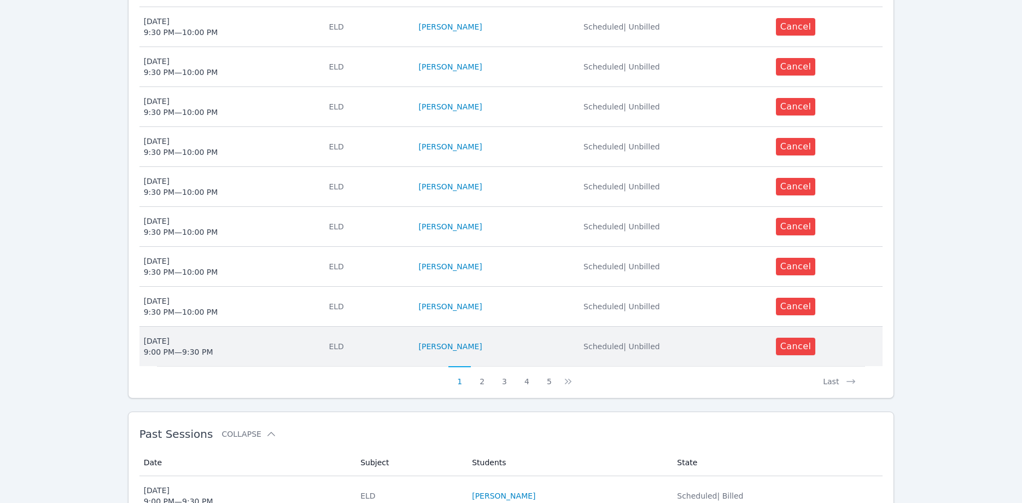
click at [246, 340] on span "Thu Apr 16 9:00 PM — 9:30 PM" at bounding box center [230, 346] width 172 height 22
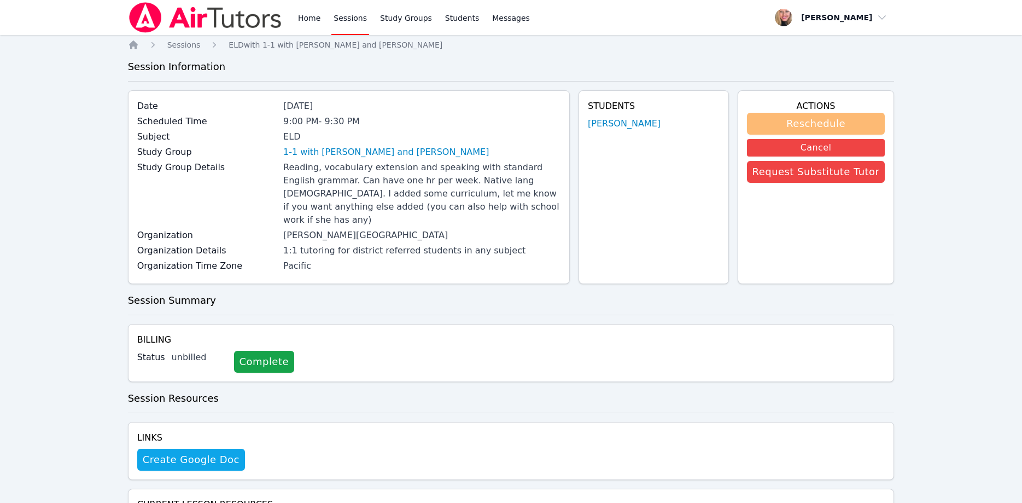
click at [796, 119] on button "Reschedule" at bounding box center [816, 124] width 138 height 22
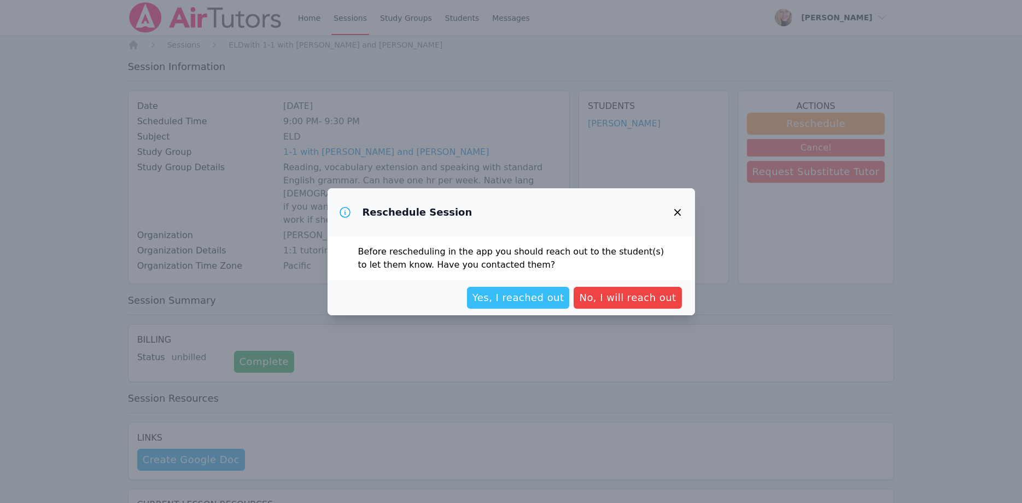
click at [509, 300] on span "Yes, I reached out" at bounding box center [519, 297] width 92 height 15
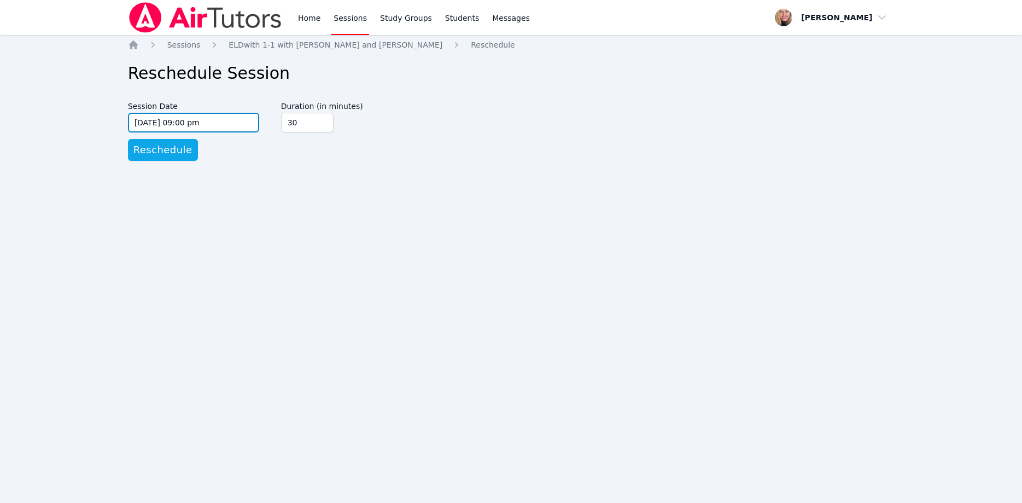
click at [224, 122] on input "04/16/2026 09:00 pm" at bounding box center [193, 123] width 131 height 20
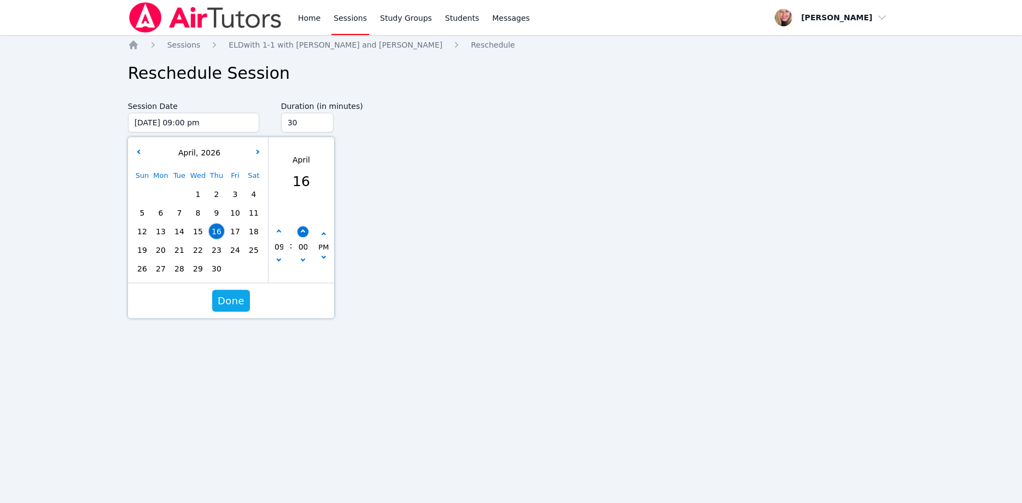
click at [303, 233] on icon "button" at bounding box center [302, 232] width 4 height 4
type input "04/16/2026 09:05 pm"
type input "05"
click at [303, 233] on icon "button" at bounding box center [302, 232] width 4 height 4
type input "04/16/2026 09:10 pm"
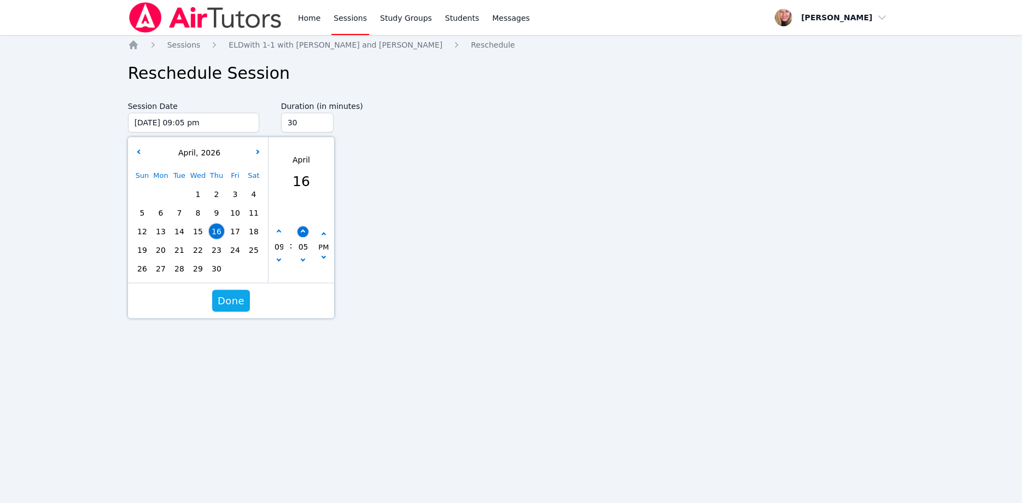
type input "10"
click at [303, 233] on icon "button" at bounding box center [302, 232] width 4 height 4
type input "04/16/2026 09:15 pm"
type input "15"
click at [303, 233] on icon "button" at bounding box center [302, 232] width 4 height 4
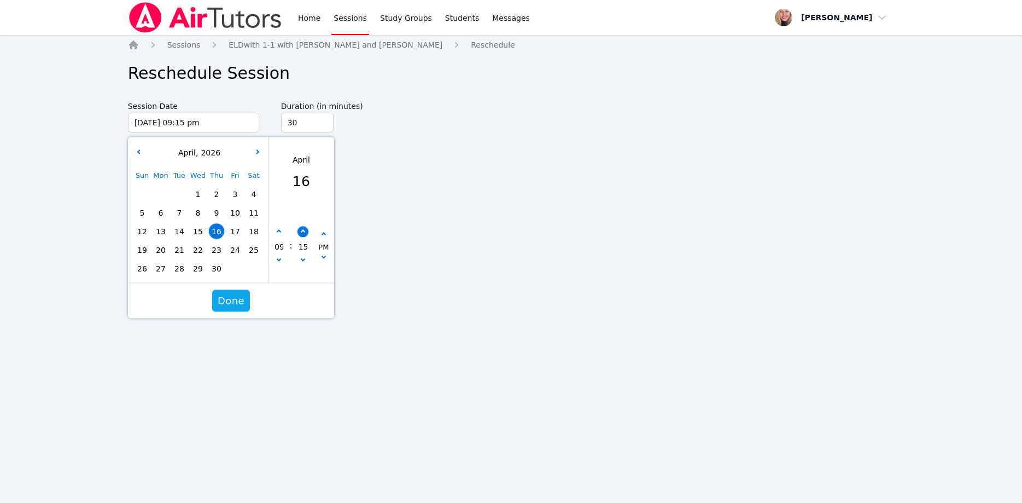
type input "04/16/2026 09:20 pm"
type input "20"
click at [303, 233] on icon "button" at bounding box center [302, 232] width 4 height 4
type input "04/16/2026 09:25 pm"
type input "25"
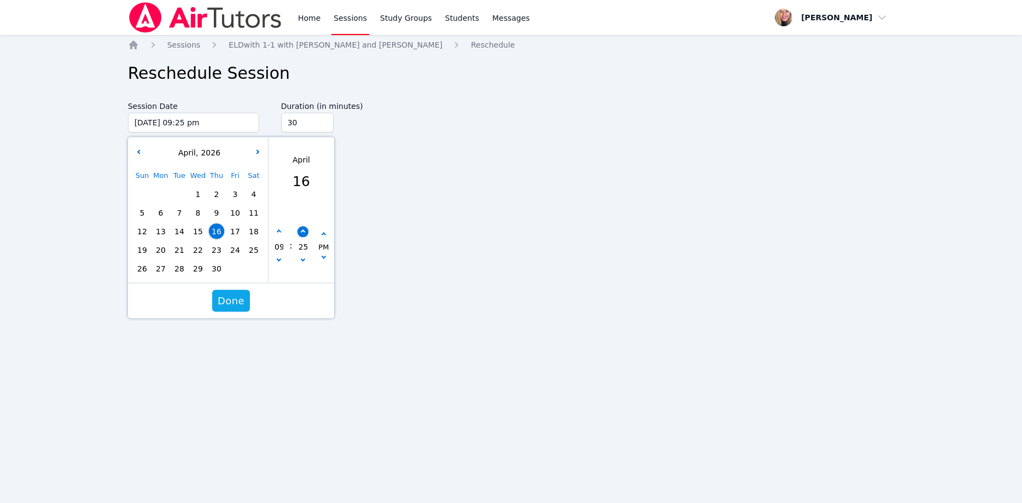
click at [303, 233] on icon "button" at bounding box center [302, 232] width 4 height 4
type input "04/16/2026 09:30 pm"
type input "30"
click at [234, 294] on span "Done" at bounding box center [231, 300] width 27 height 15
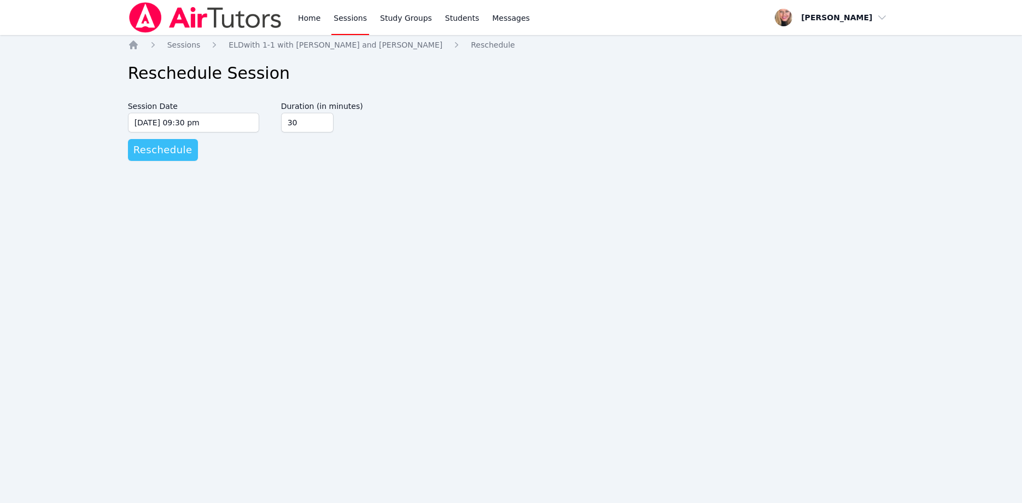
click at [168, 146] on span "Reschedule" at bounding box center [162, 149] width 59 height 15
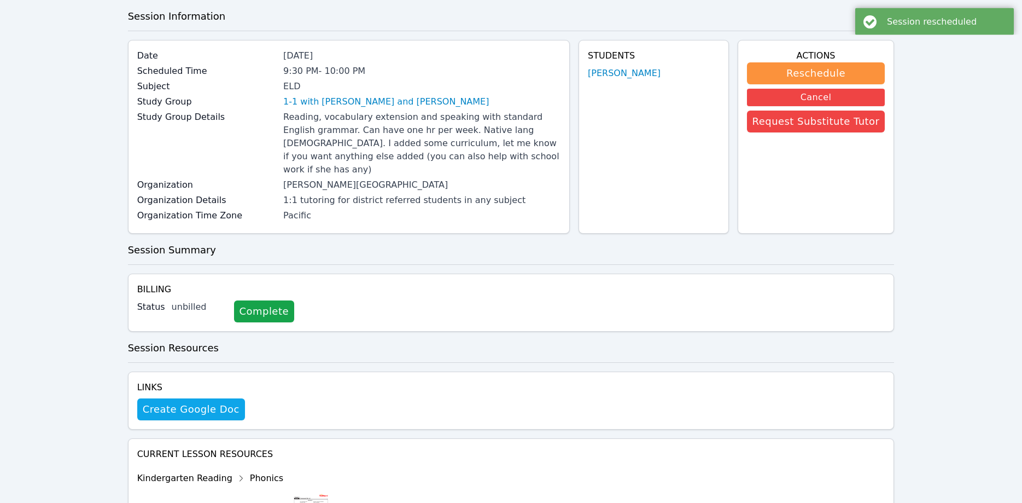
scroll to position [203, 0]
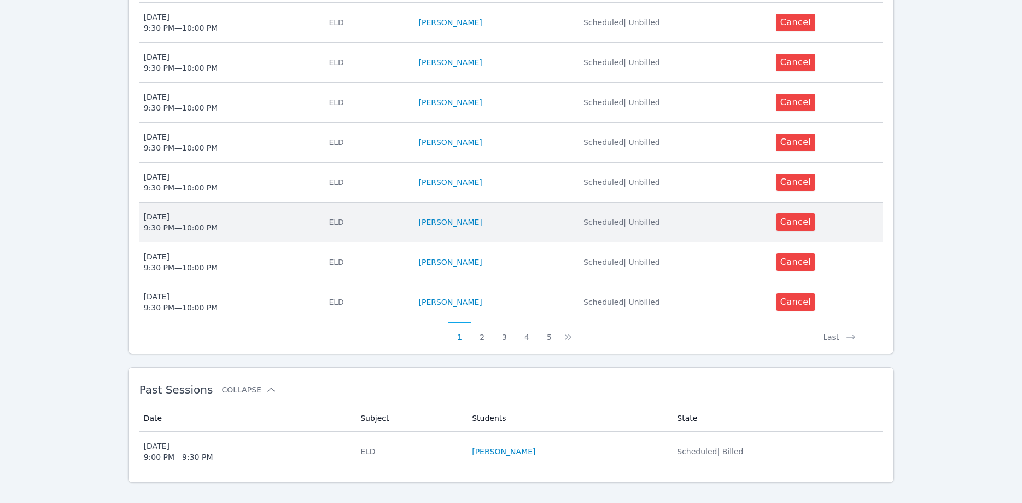
scroll to position [437, 0]
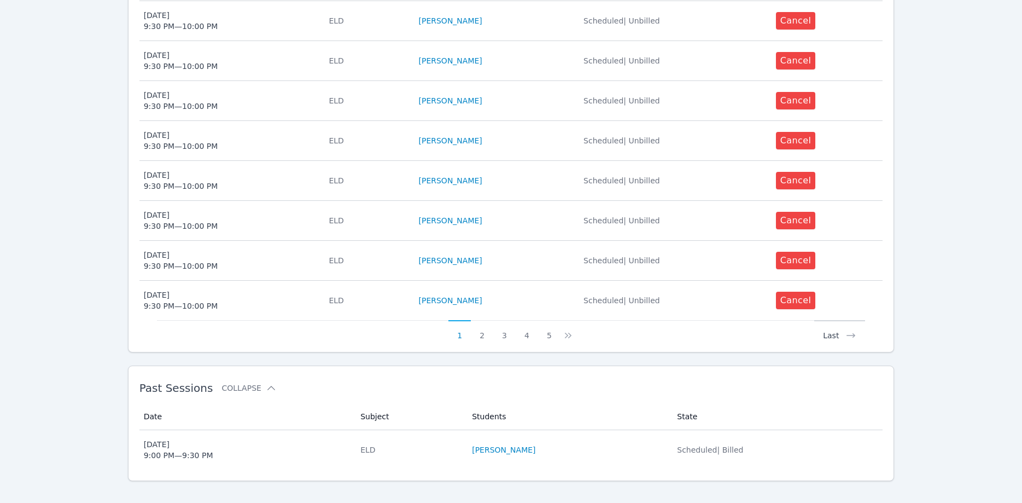
click at [851, 333] on icon at bounding box center [851, 335] width 9 height 4
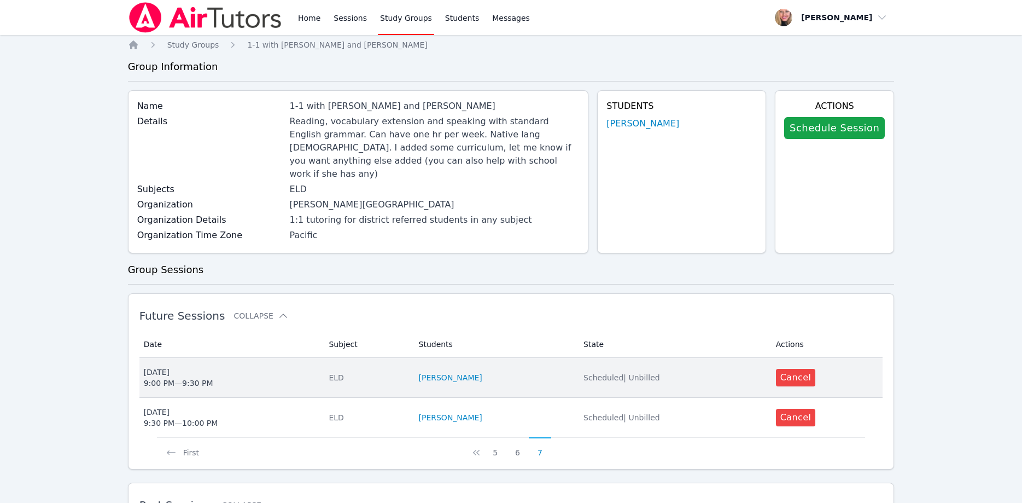
click at [254, 367] on span "Thu Sep 18 9:00 PM — 9:30 PM" at bounding box center [230, 378] width 172 height 22
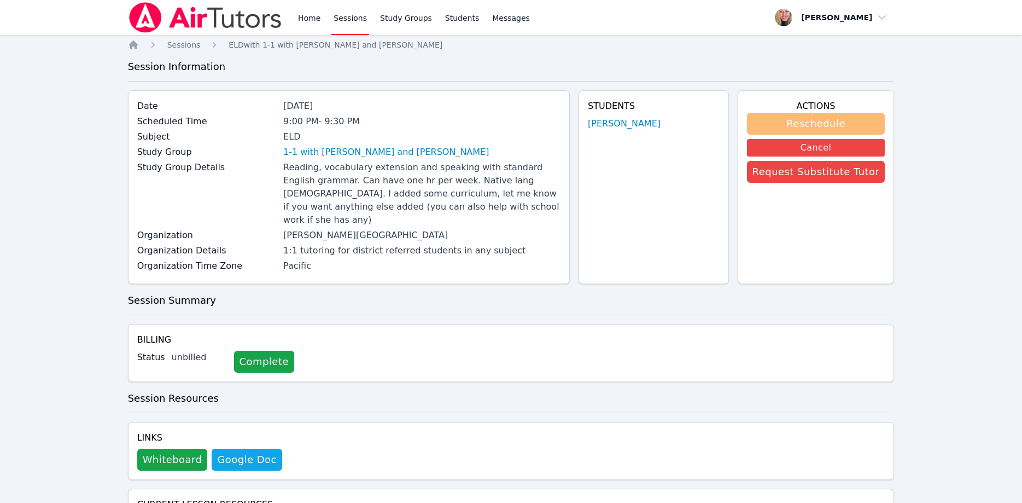
click at [807, 121] on button "Reschedule" at bounding box center [816, 124] width 138 height 22
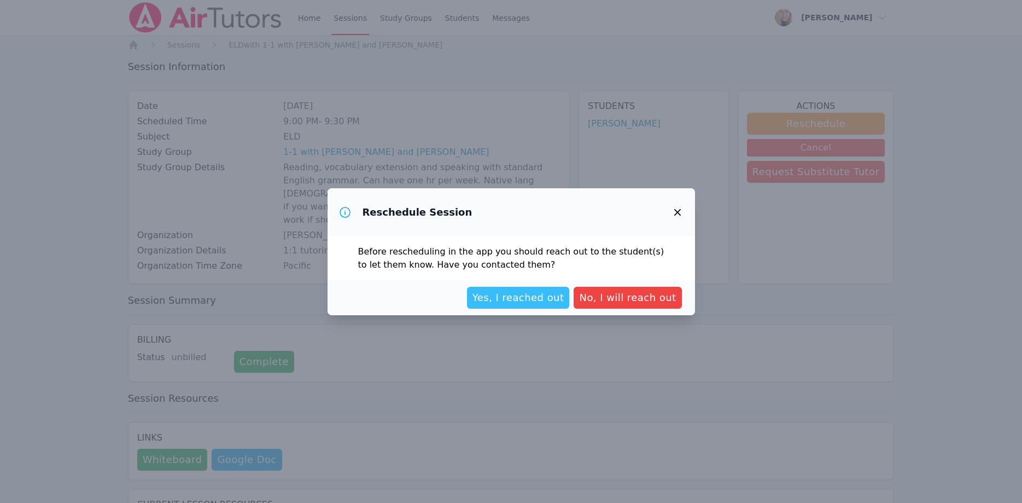
click at [556, 290] on span "Yes, I reached out" at bounding box center [519, 297] width 92 height 15
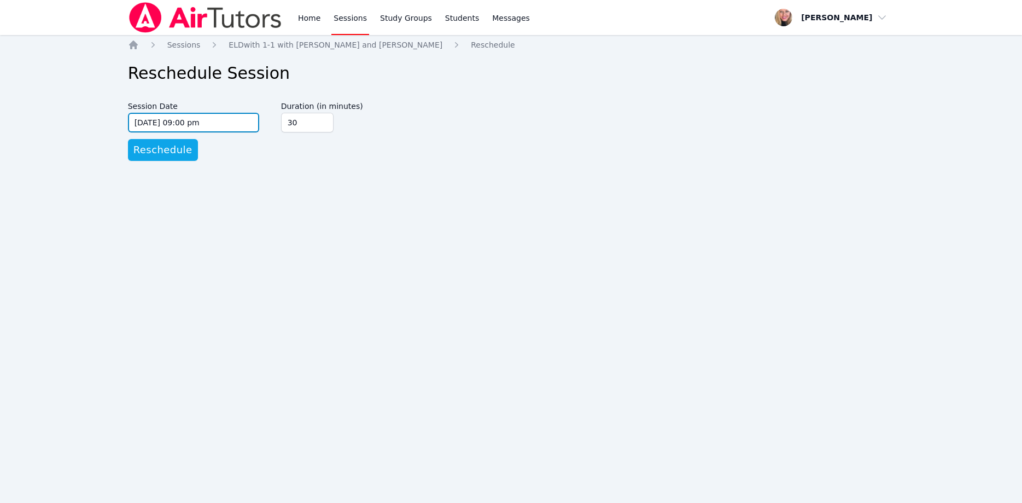
click at [243, 120] on input "09/18/2025 09:00 pm" at bounding box center [193, 123] width 131 height 20
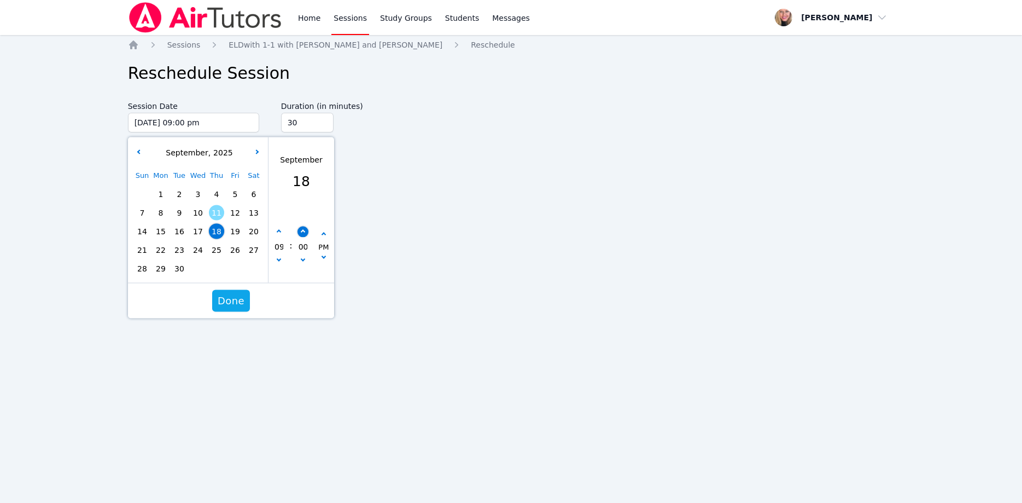
click at [304, 232] on icon "button" at bounding box center [302, 232] width 4 height 4
type input "09/18/2025 09:05 pm"
type input "05"
click at [304, 232] on icon "button" at bounding box center [302, 232] width 4 height 4
type input "09/18/2025 09:10 pm"
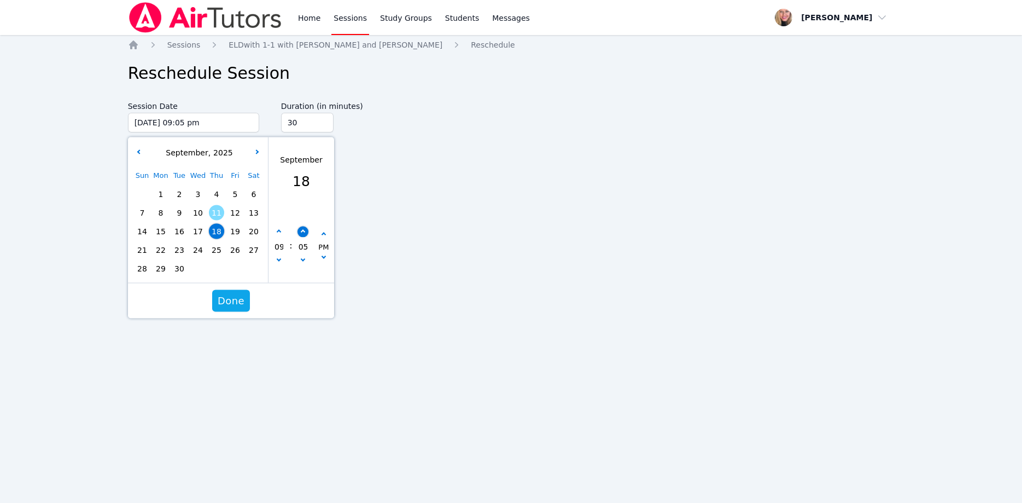
type input "10"
click at [303, 232] on icon "button" at bounding box center [302, 232] width 4 height 4
type input "09/18/2025 09:15 pm"
type input "15"
click at [303, 232] on icon "button" at bounding box center [302, 232] width 4 height 4
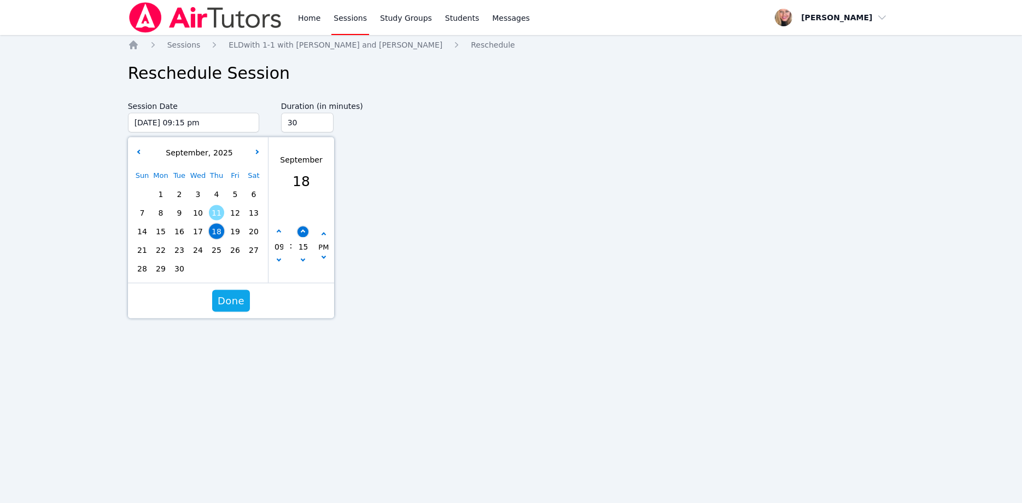
type input "09/18/2025 09:20 pm"
type input "20"
click at [303, 232] on icon "button" at bounding box center [302, 232] width 4 height 4
type input "09/18/2025 09:25 pm"
type input "25"
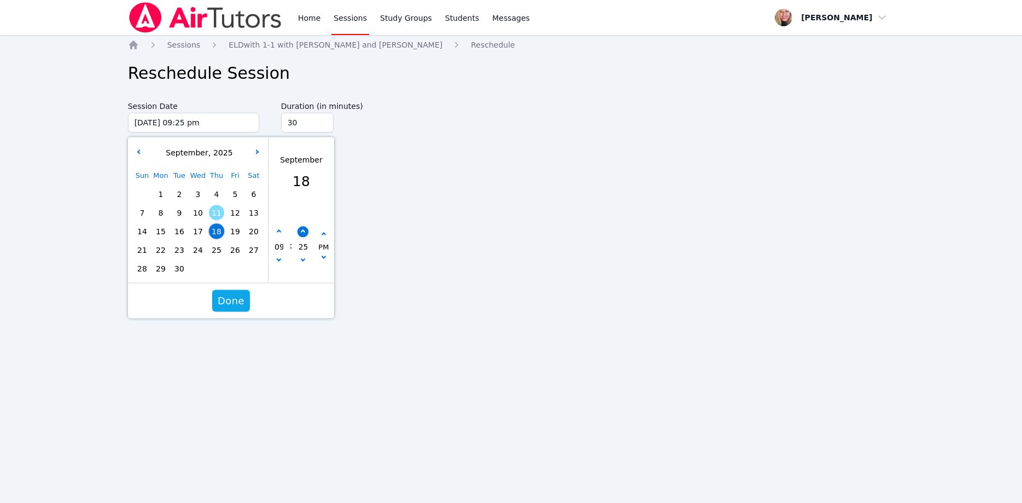
click at [303, 232] on icon "button" at bounding box center [302, 232] width 4 height 4
type input "09/18/2025 09:30 pm"
type input "30"
click at [303, 232] on icon "button" at bounding box center [302, 232] width 4 height 4
type input "09/18/2025 09:35 pm"
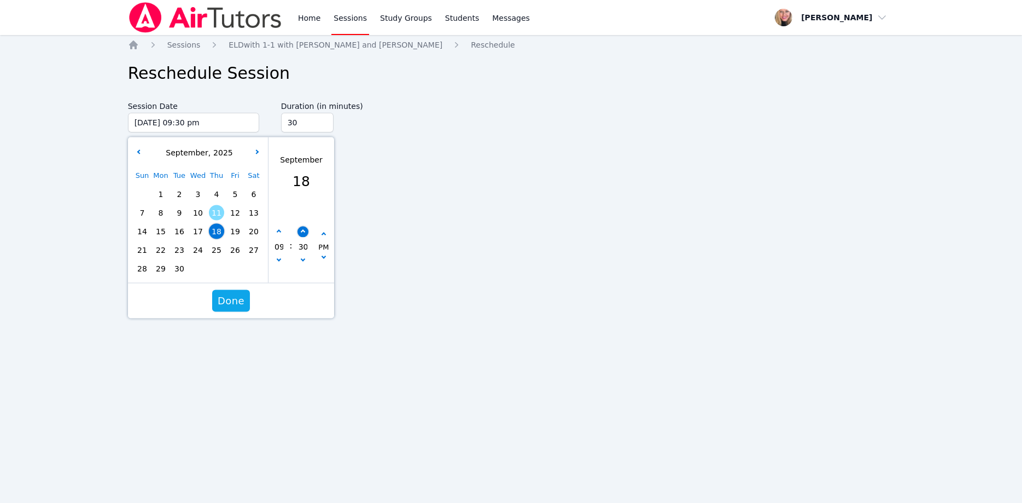
type input "35"
click at [304, 257] on button "button" at bounding box center [302, 261] width 11 height 11
type input "09/18/2025 09:30 pm"
type input "30"
click at [232, 301] on span "Done" at bounding box center [231, 300] width 27 height 15
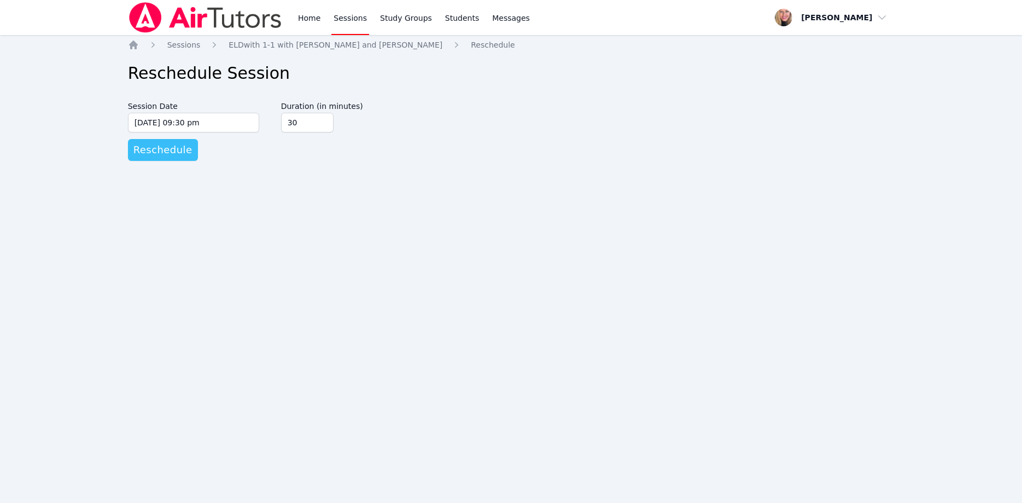
click at [182, 155] on span "Reschedule" at bounding box center [162, 149] width 59 height 15
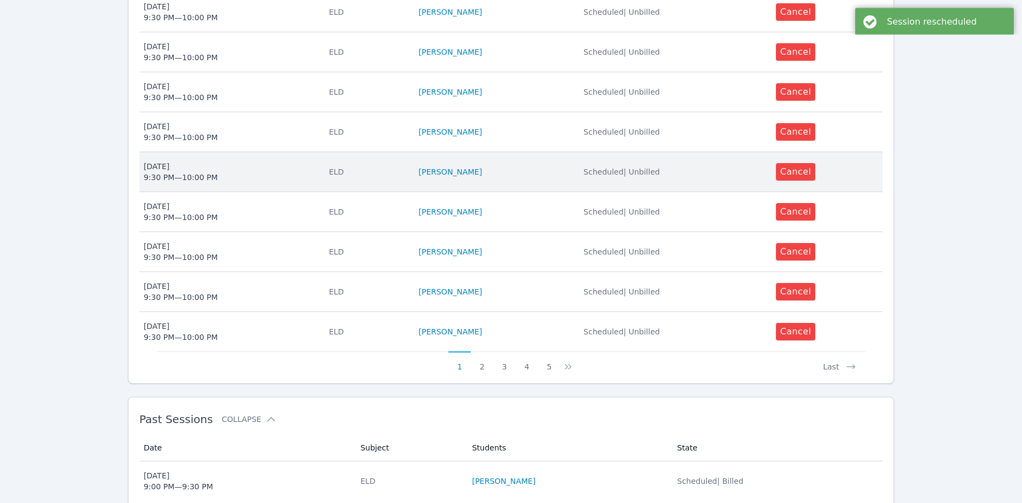
scroll to position [437, 0]
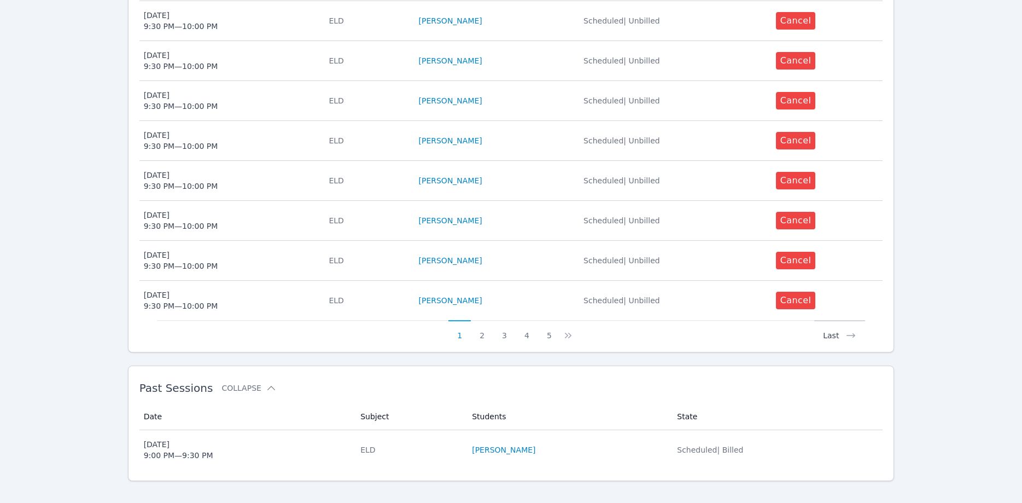
click at [831, 325] on button "Last" at bounding box center [840, 330] width 51 height 21
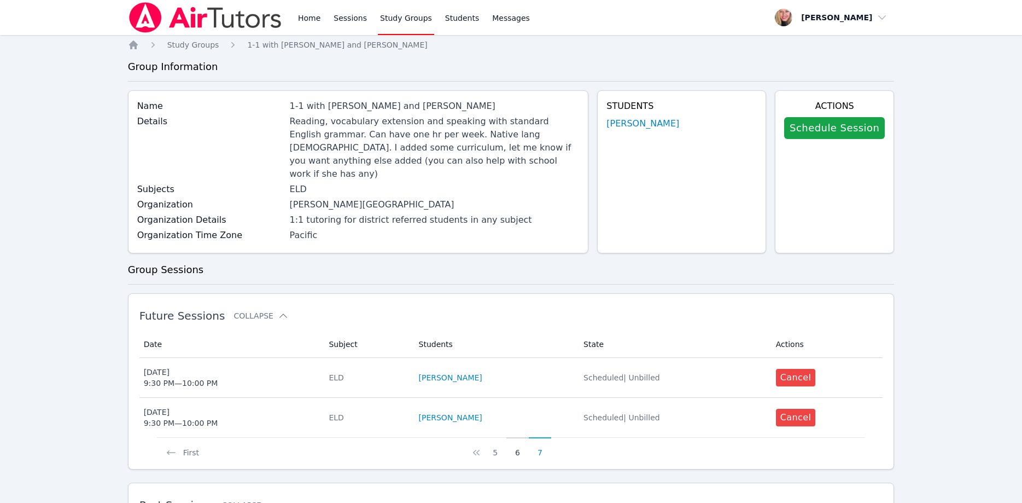
click at [518, 438] on button "6" at bounding box center [518, 447] width 22 height 21
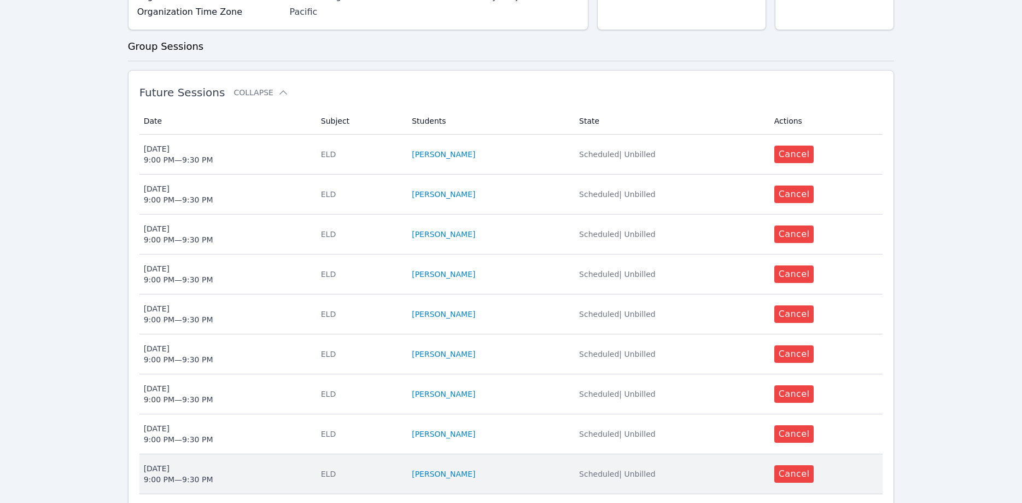
scroll to position [437, 0]
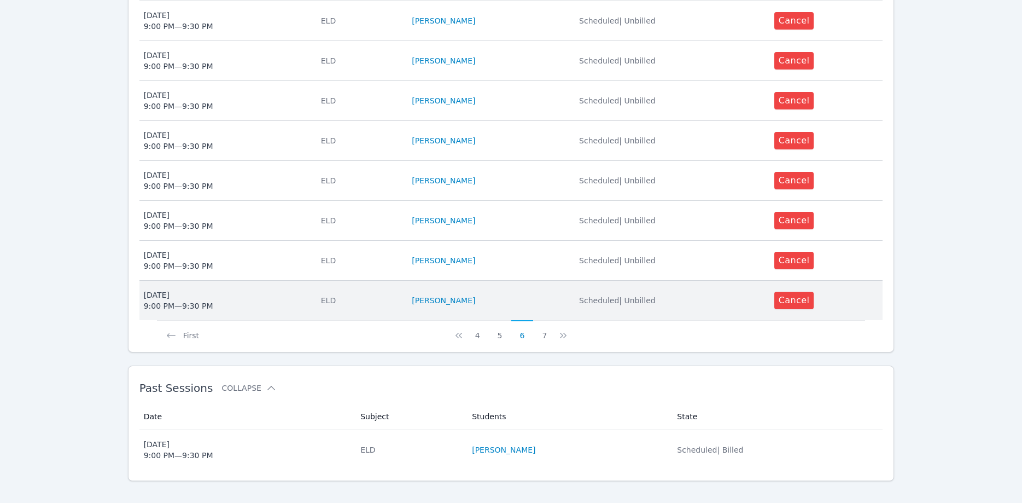
click at [292, 289] on span "Mon Sep 22 9:00 PM — 9:30 PM" at bounding box center [226, 300] width 164 height 22
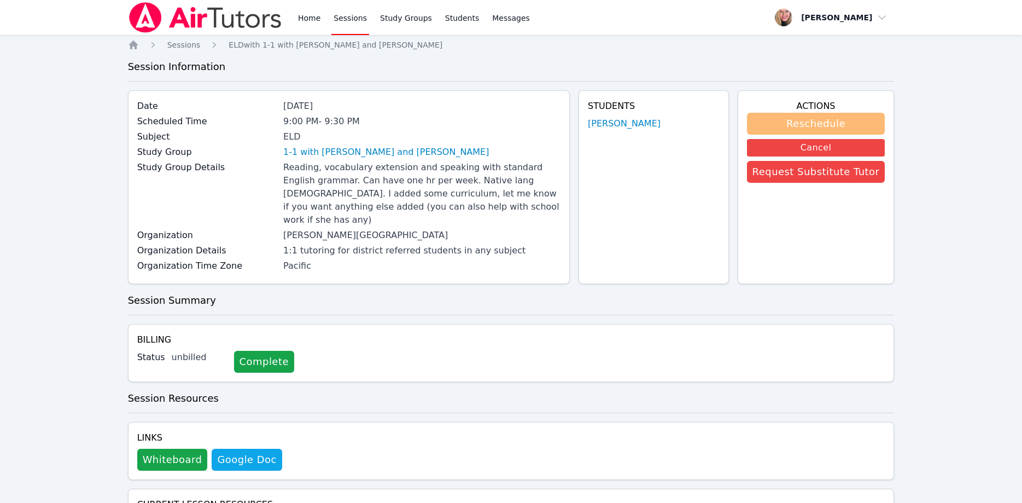
click at [787, 122] on button "Reschedule" at bounding box center [816, 124] width 138 height 22
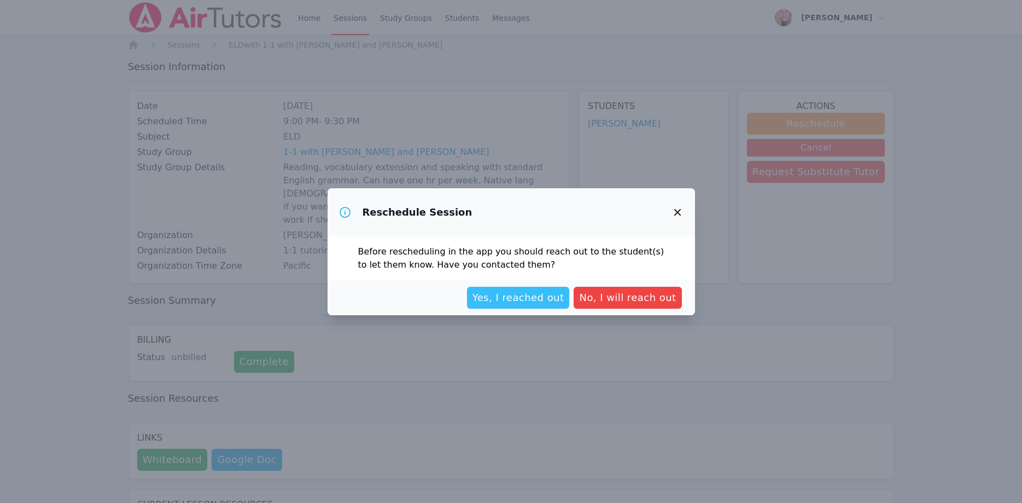
click at [533, 298] on span "Yes, I reached out" at bounding box center [519, 297] width 92 height 15
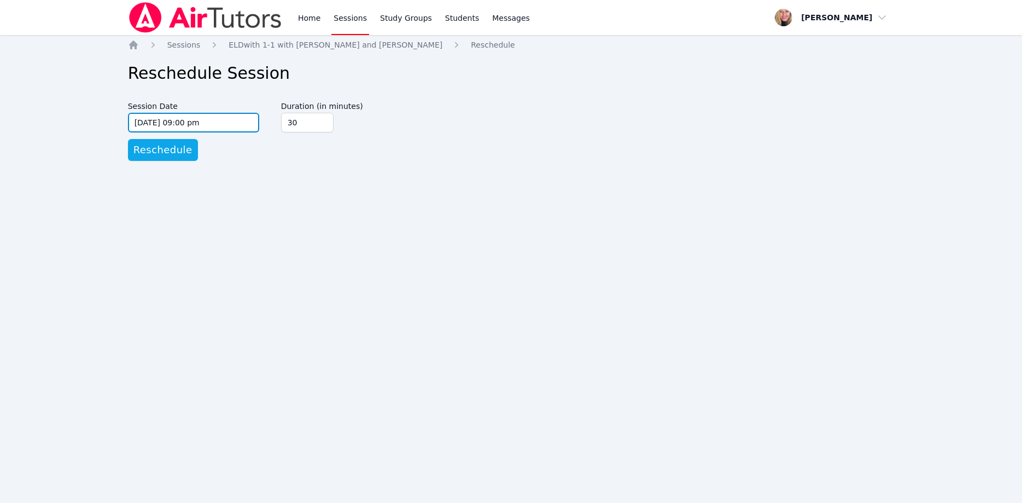
click at [225, 120] on input "09/22/2025 09:00 pm" at bounding box center [193, 123] width 131 height 20
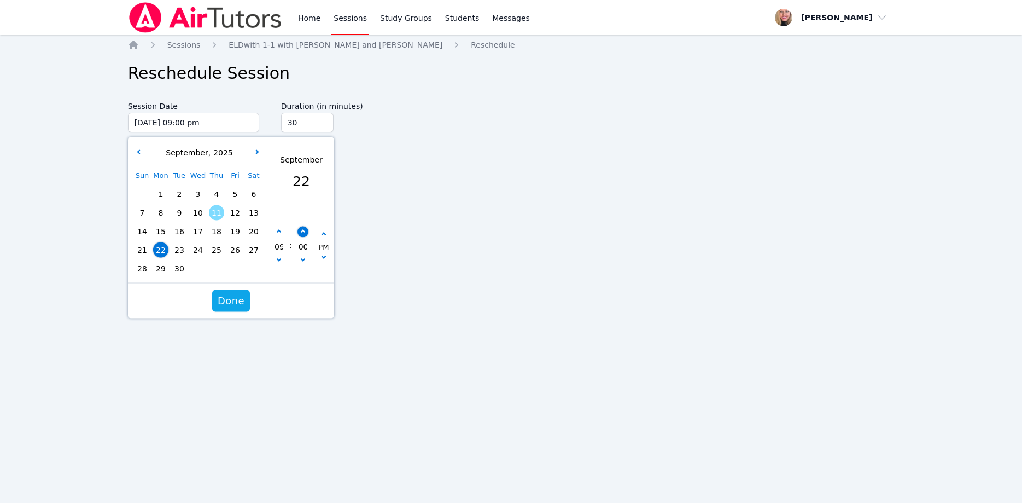
click at [304, 228] on button "button" at bounding box center [302, 231] width 11 height 11
type input "09/22/2025 09:05 pm"
type input "05"
click at [304, 228] on button "button" at bounding box center [302, 231] width 11 height 11
type input "09/22/2025 09:10 pm"
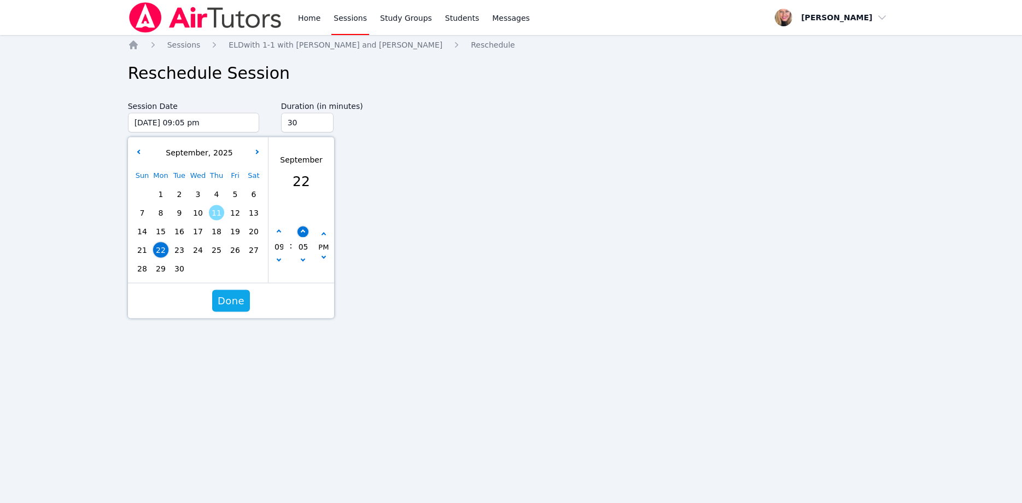
type input "10"
click at [304, 228] on button "button" at bounding box center [302, 231] width 11 height 11
type input "09/22/2025 09:15 pm"
type input "15"
click at [304, 228] on button "button" at bounding box center [302, 231] width 11 height 11
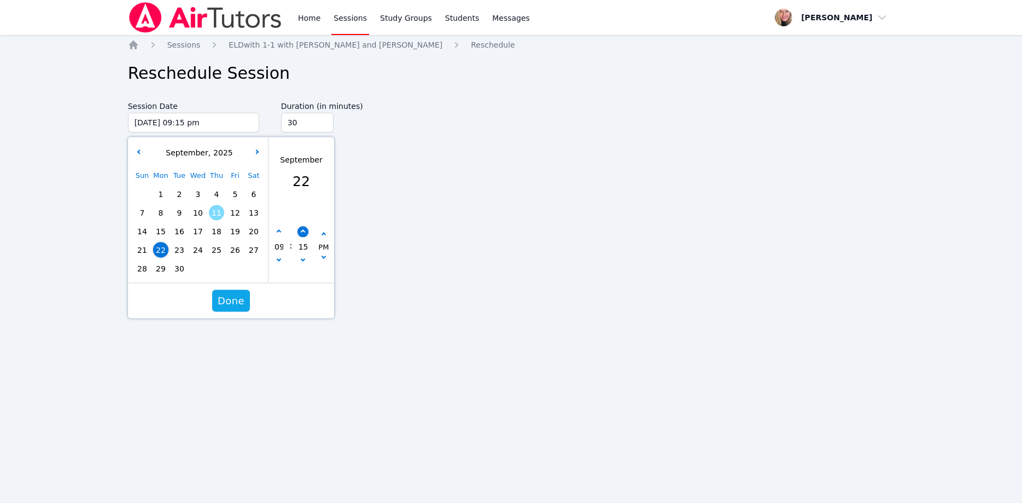
type input "09/22/2025 09:20 pm"
type input "20"
click at [304, 228] on button "button" at bounding box center [302, 231] width 11 height 11
type input "09/22/2025 09:25 pm"
type input "25"
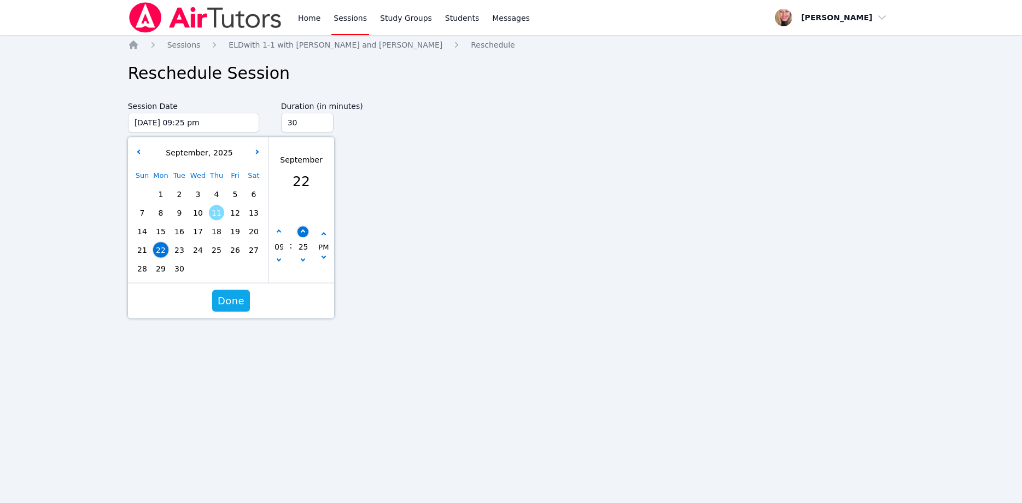
click at [304, 228] on button "button" at bounding box center [302, 231] width 11 height 11
type input "09/22/2025 09:30 pm"
type input "30"
click at [240, 306] on span "Done" at bounding box center [231, 300] width 27 height 15
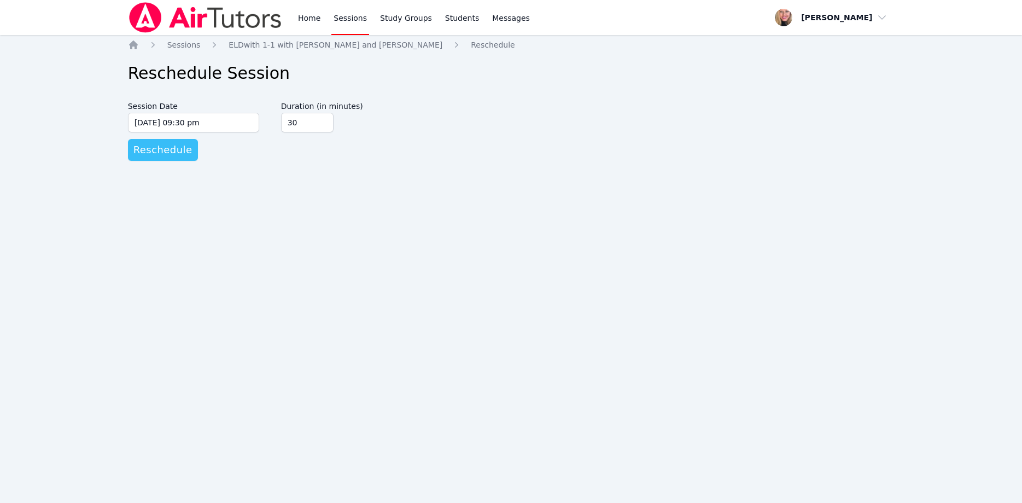
click at [187, 153] on button "Reschedule" at bounding box center [163, 150] width 70 height 22
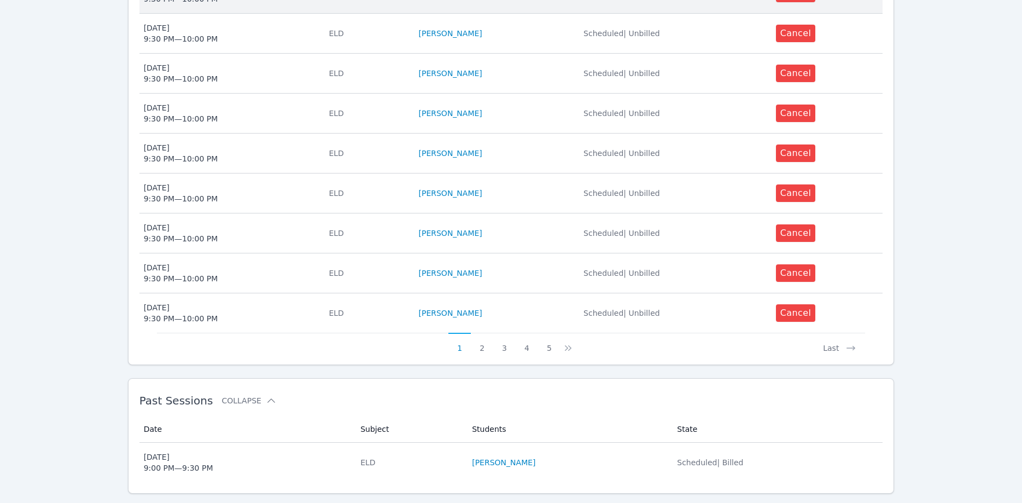
scroll to position [437, 0]
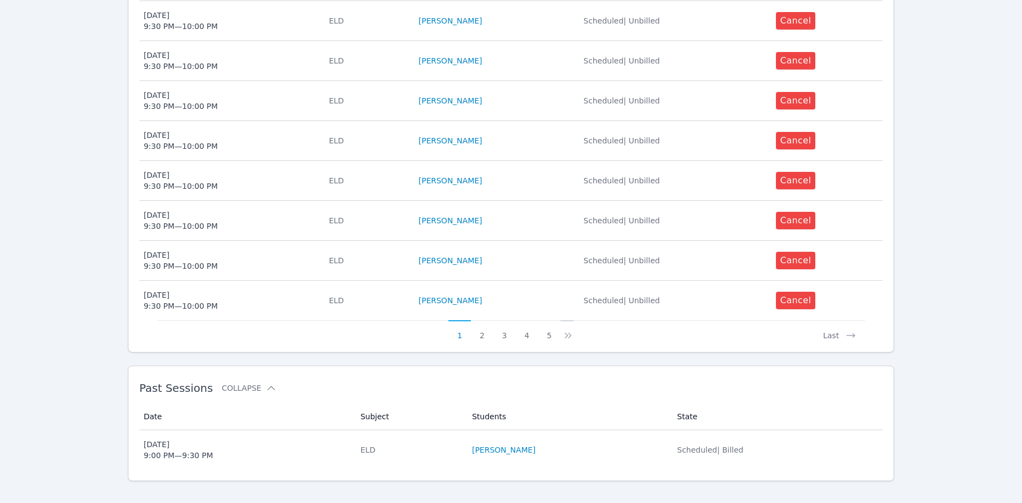
click at [568, 330] on icon at bounding box center [568, 335] width 11 height 11
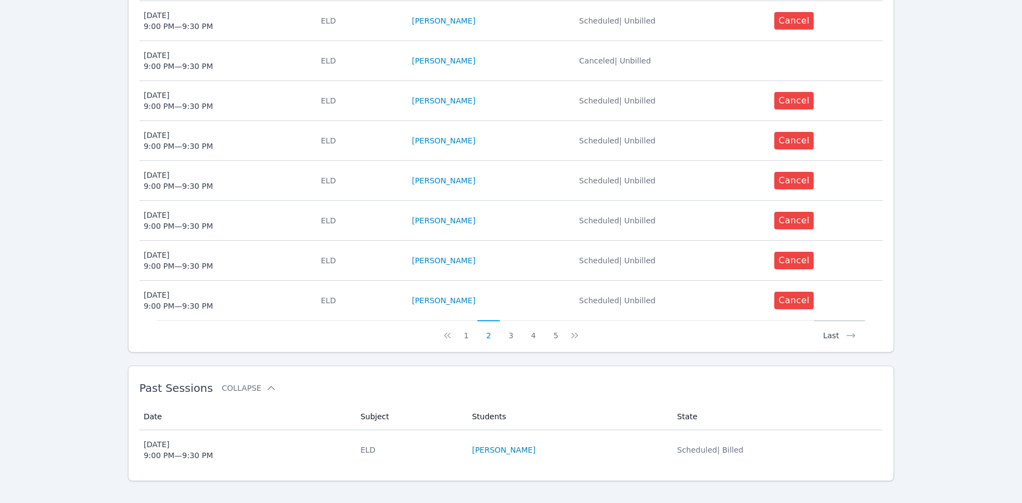
click at [845, 321] on button "Last" at bounding box center [840, 330] width 51 height 21
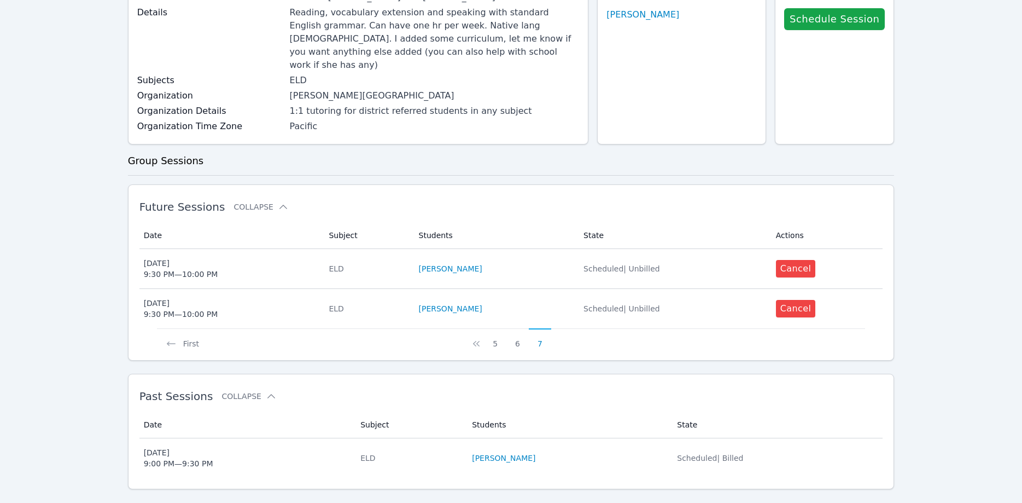
scroll to position [112, 0]
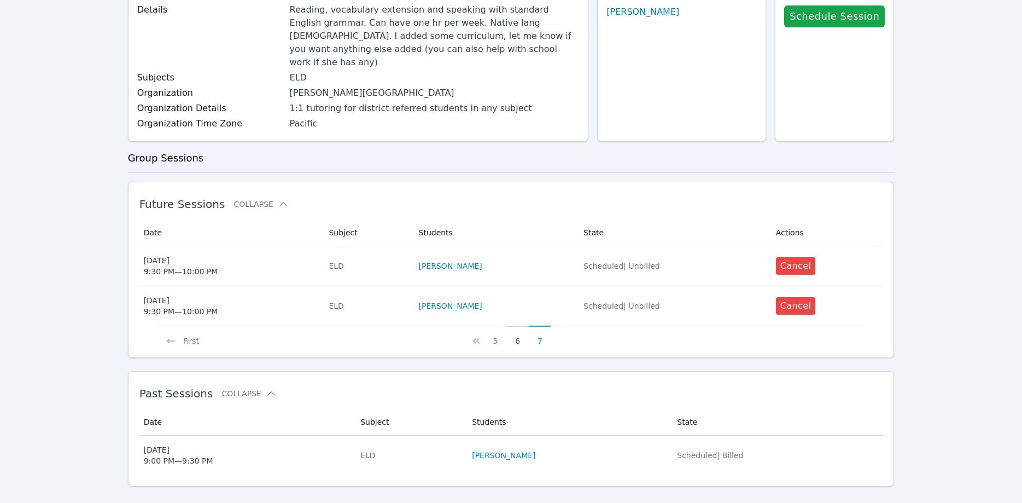
click at [517, 327] on button "6" at bounding box center [518, 335] width 22 height 21
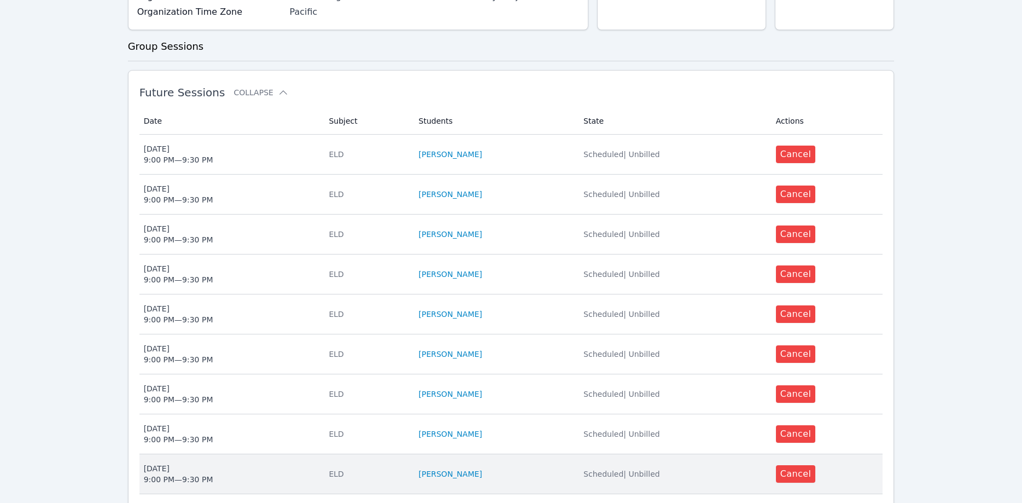
scroll to position [437, 0]
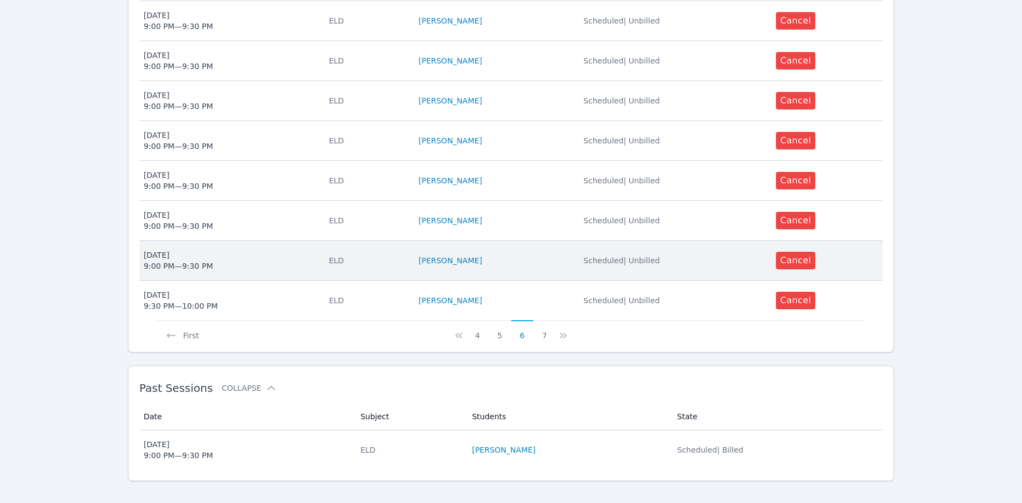
click at [202, 249] on div "Thu Sep 25 9:00 PM — 9:30 PM" at bounding box center [178, 260] width 69 height 22
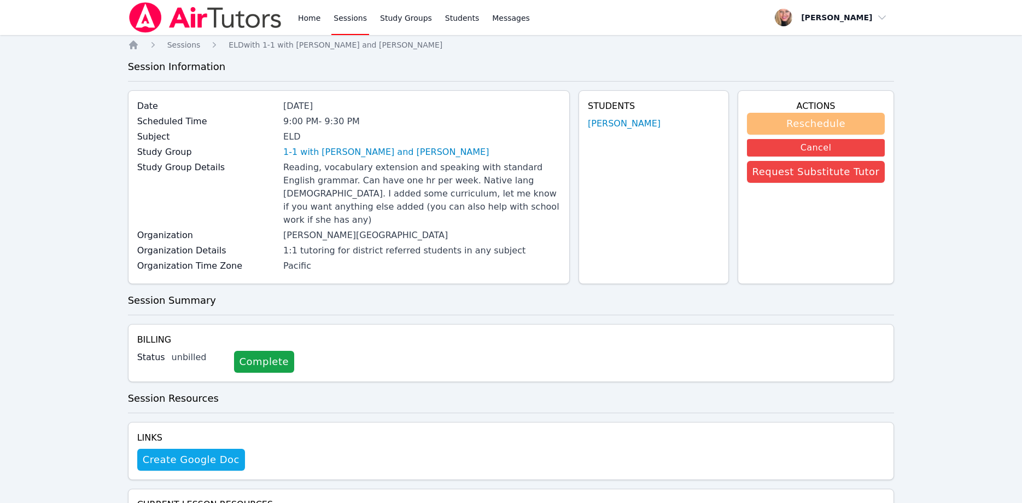
click at [867, 122] on button "Reschedule" at bounding box center [816, 124] width 138 height 22
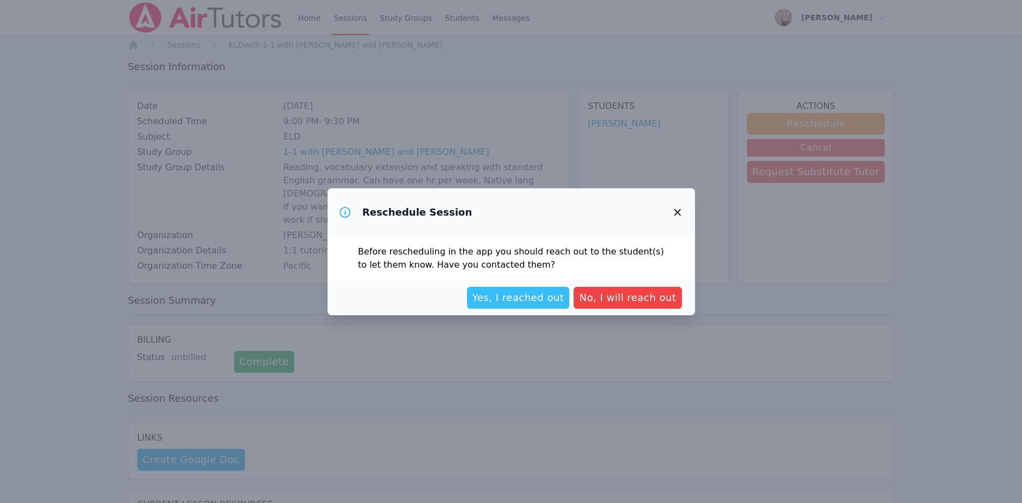
click at [536, 303] on span "Yes, I reached out" at bounding box center [519, 297] width 92 height 15
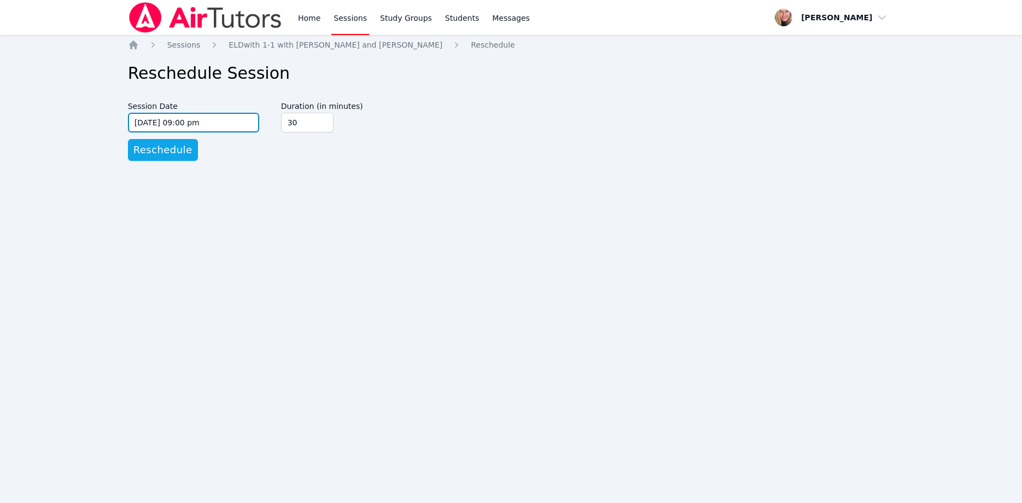
click at [249, 125] on input "09/25/2025 09:00 pm" at bounding box center [193, 123] width 131 height 20
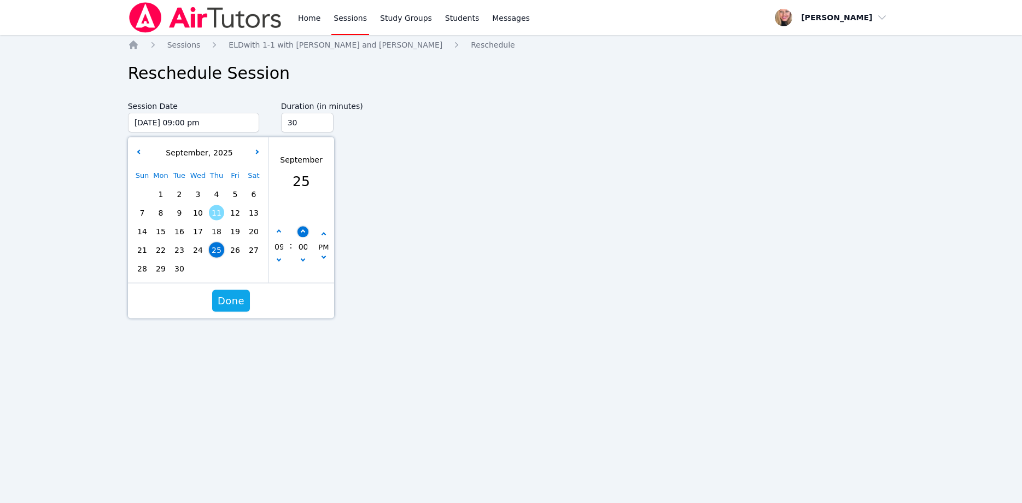
click at [301, 231] on button "button" at bounding box center [302, 231] width 11 height 11
type input "09/25/2025 09:05 pm"
type input "05"
click at [301, 231] on button "button" at bounding box center [302, 231] width 11 height 11
type input "09/25/2025 09:10 pm"
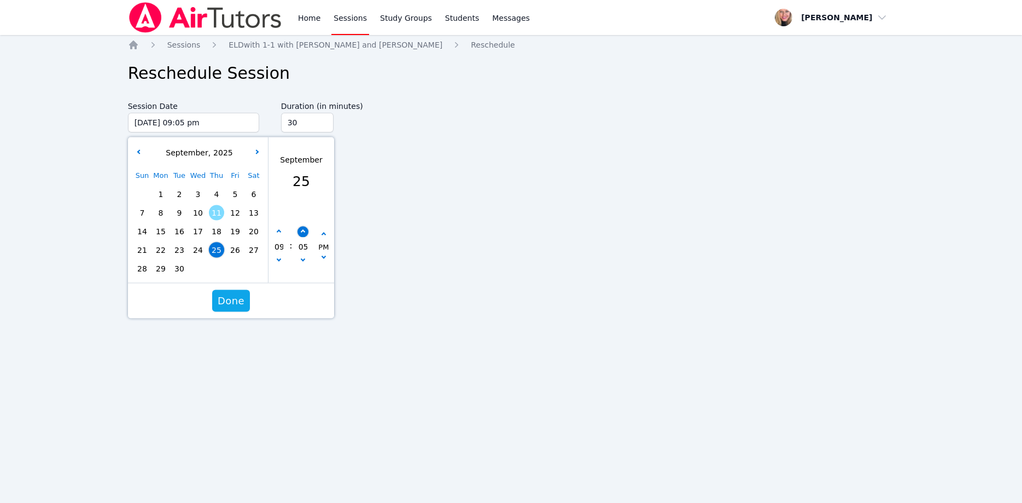
type input "10"
click at [301, 231] on button "button" at bounding box center [302, 231] width 11 height 11
type input "09/25/2025 09:15 pm"
type input "15"
click at [301, 231] on button "button" at bounding box center [302, 231] width 11 height 11
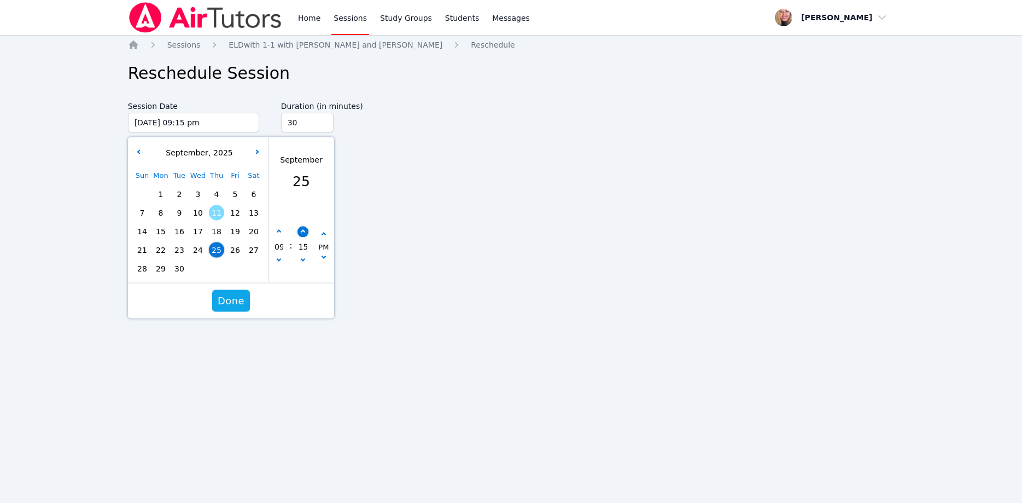
type input "09/25/2025 09:20 pm"
type input "20"
click at [301, 231] on button "button" at bounding box center [302, 231] width 11 height 11
type input "09/25/2025 09:25 pm"
type input "25"
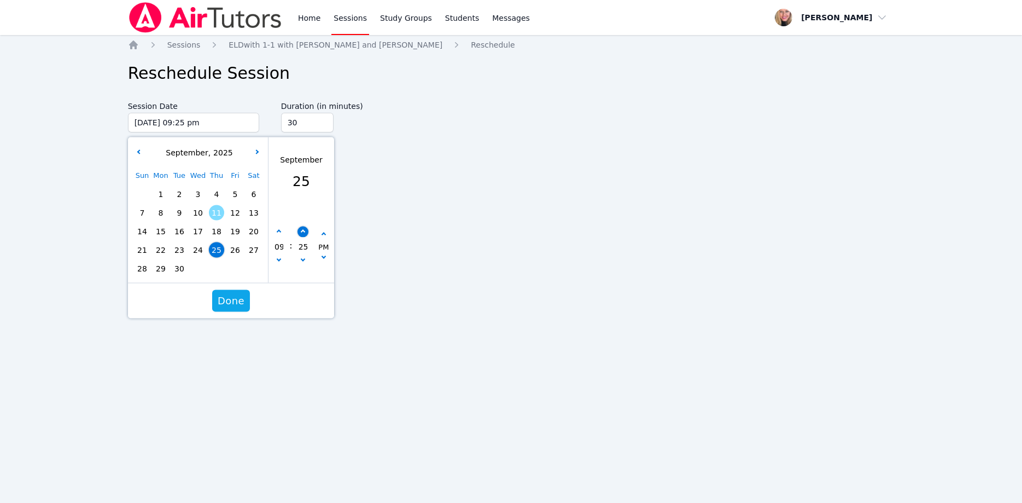
click at [301, 231] on button "button" at bounding box center [302, 231] width 11 height 11
type input "09/25/2025 09:30 pm"
type input "30"
click at [237, 296] on span "Done" at bounding box center [231, 300] width 27 height 15
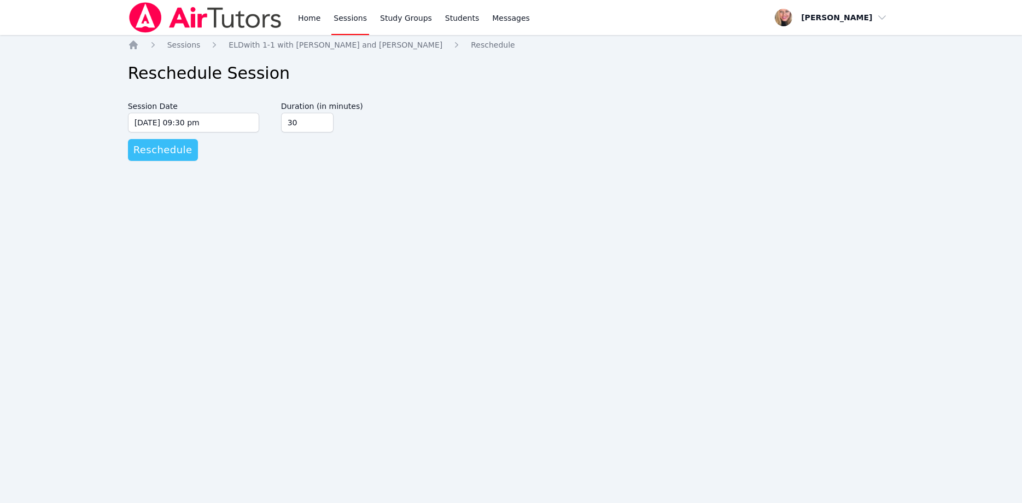
click at [161, 151] on span "Reschedule" at bounding box center [162, 149] width 59 height 15
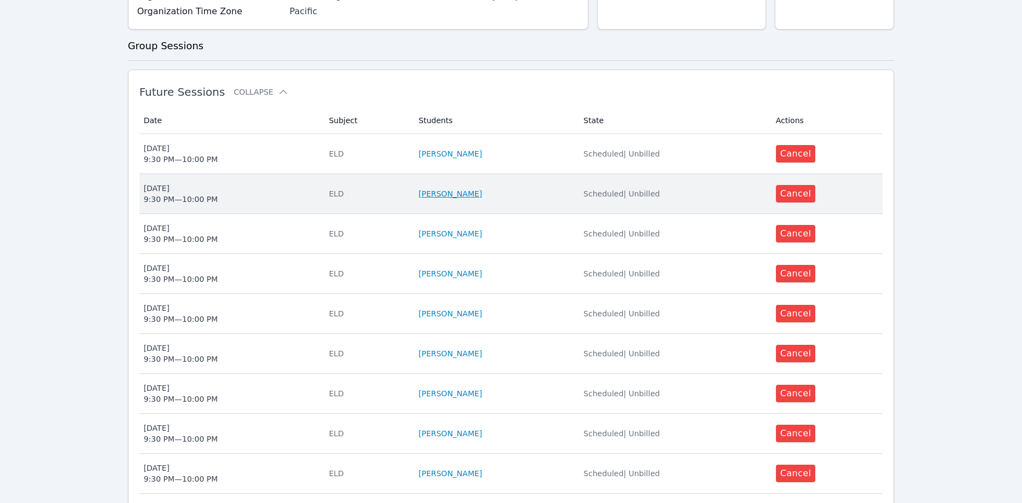
scroll to position [437, 0]
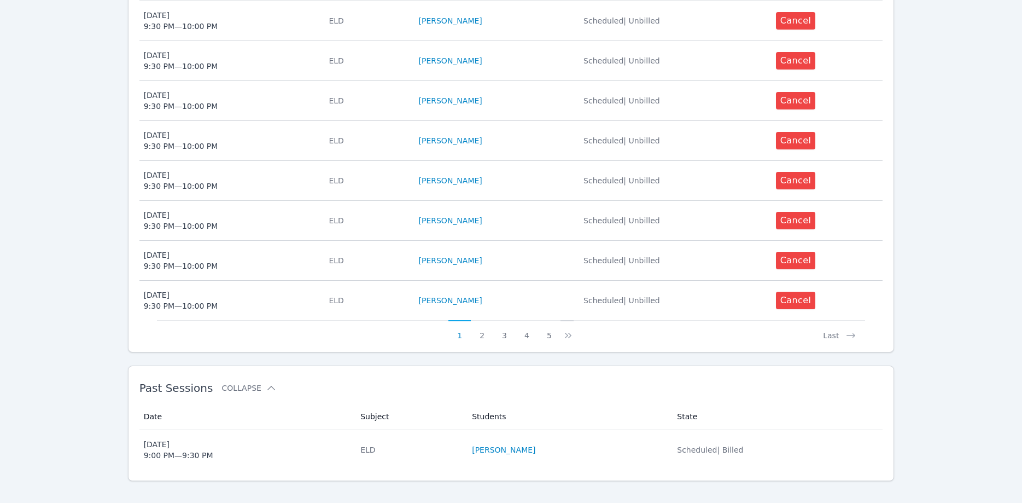
click at [567, 330] on icon at bounding box center [568, 335] width 11 height 11
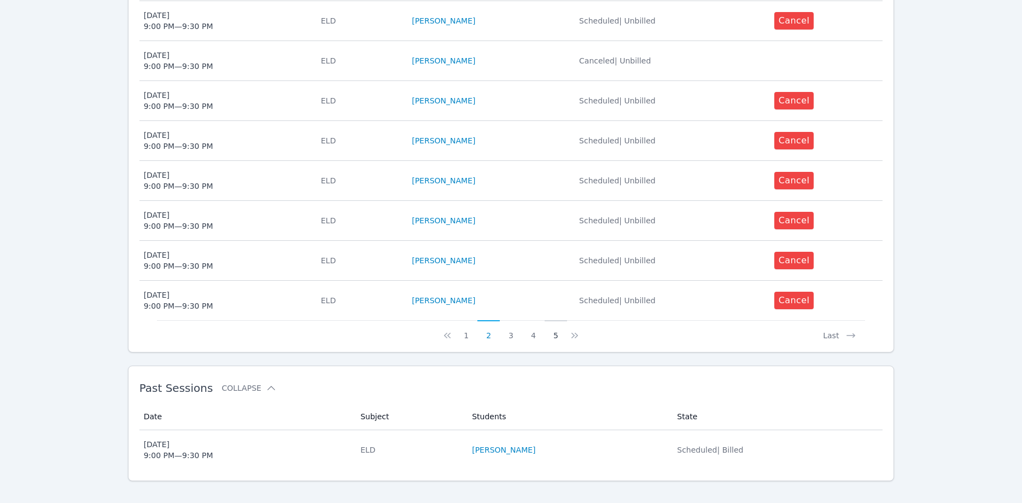
click at [553, 323] on button "5" at bounding box center [556, 330] width 22 height 21
click at [532, 321] on button "6" at bounding box center [533, 330] width 22 height 21
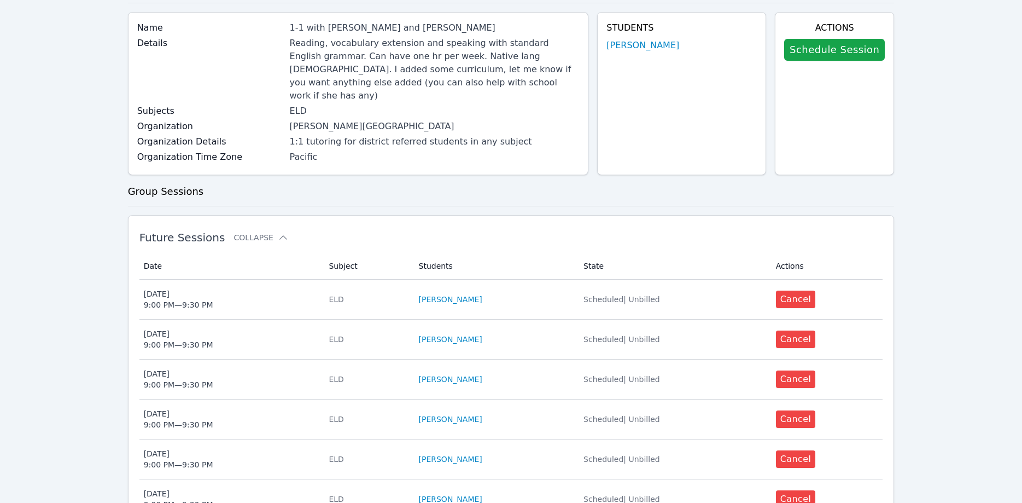
scroll to position [223, 0]
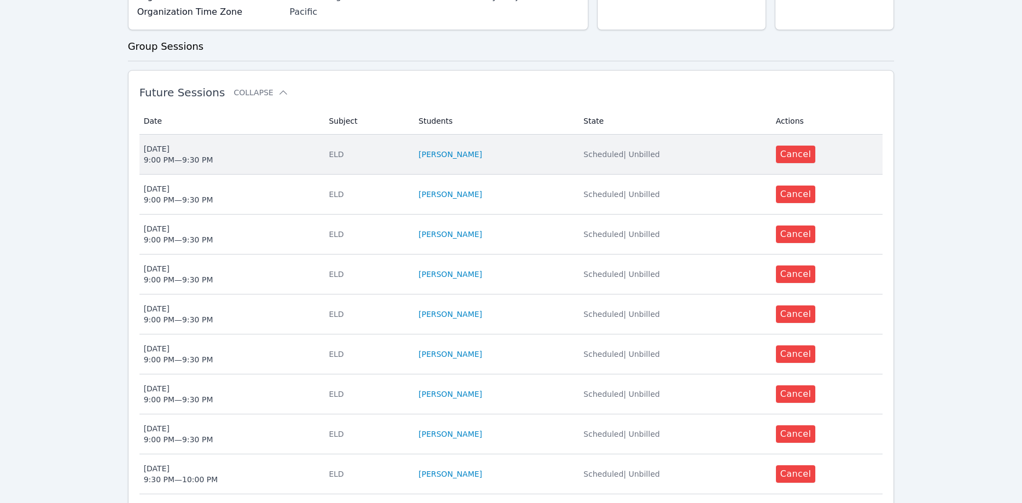
click at [158, 143] on div "Mon Oct 27 9:00 PM — 9:30 PM" at bounding box center [178, 154] width 69 height 22
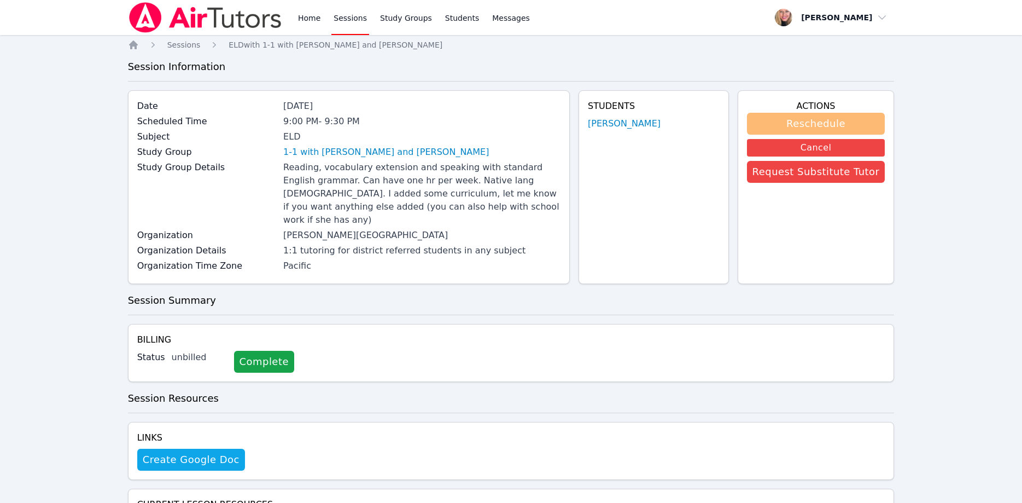
click at [762, 124] on button "Reschedule" at bounding box center [816, 124] width 138 height 22
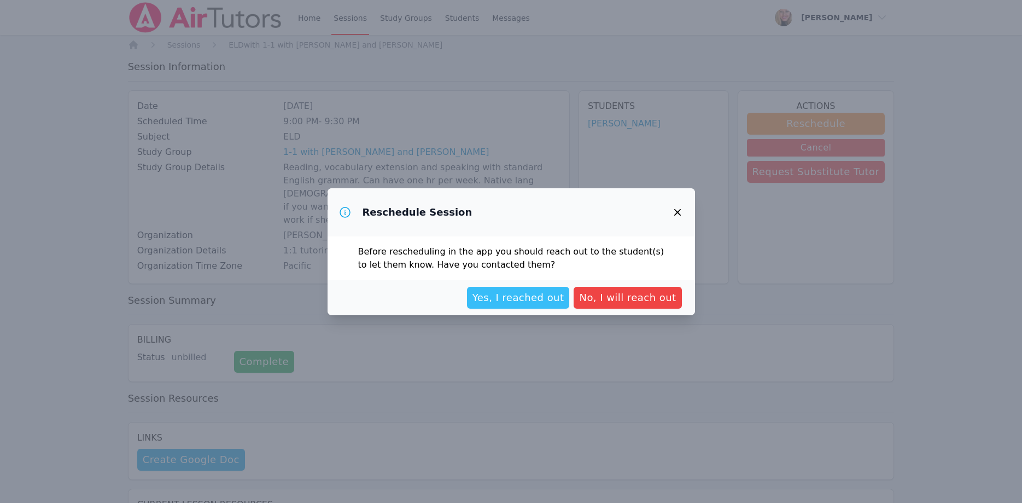
click at [560, 296] on span "Yes, I reached out" at bounding box center [519, 297] width 92 height 15
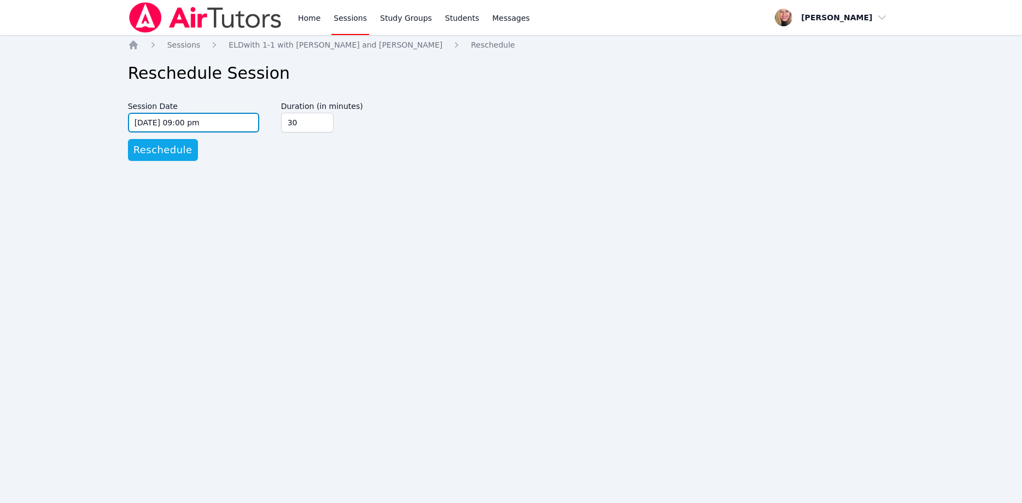
click at [205, 121] on input "10/27/2025 09:00 pm" at bounding box center [193, 123] width 131 height 20
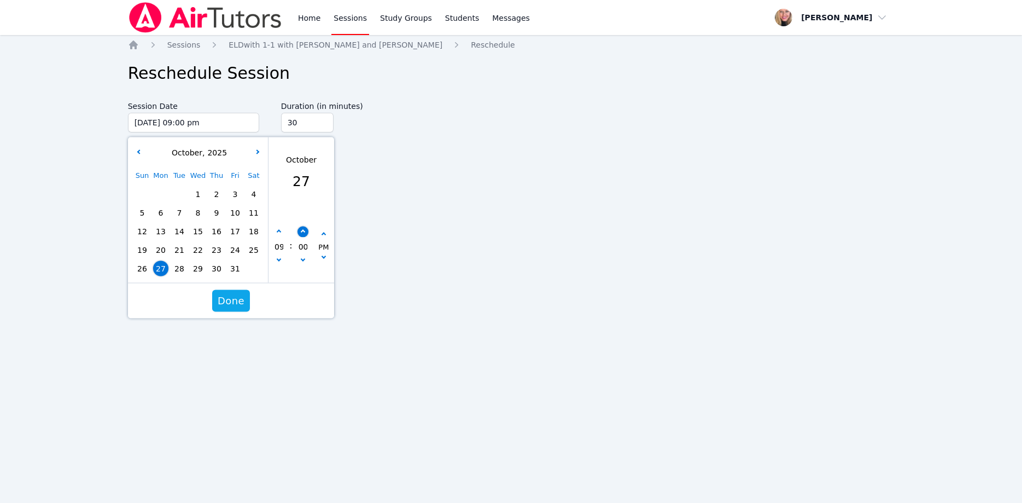
click at [303, 233] on icon "button" at bounding box center [302, 232] width 4 height 4
type input "10/27/2025 09:05 pm"
type input "05"
click at [303, 233] on icon "button" at bounding box center [302, 232] width 4 height 4
type input "10/27/2025 09:10 pm"
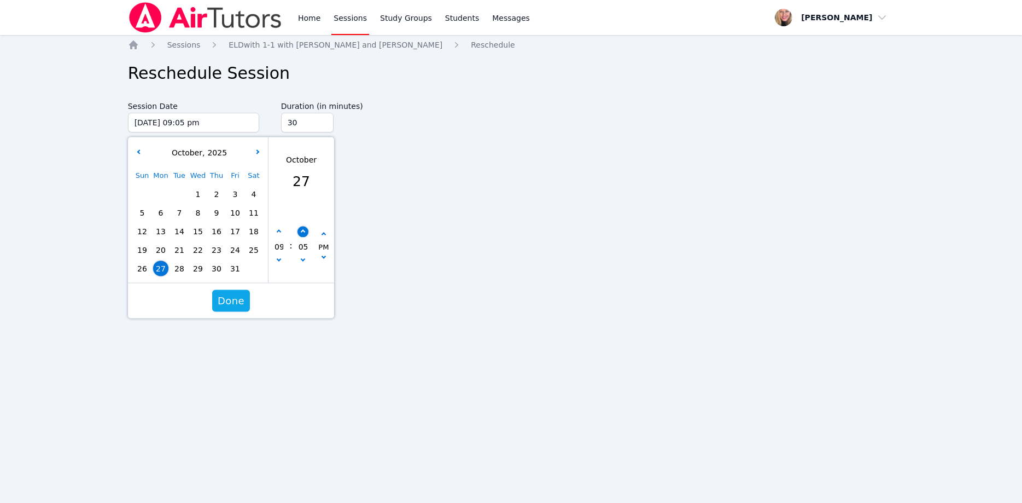
type input "10"
click at [303, 233] on icon "button" at bounding box center [302, 232] width 4 height 4
type input "10/27/2025 09:15 pm"
type input "15"
click at [303, 233] on icon "button" at bounding box center [302, 232] width 4 height 4
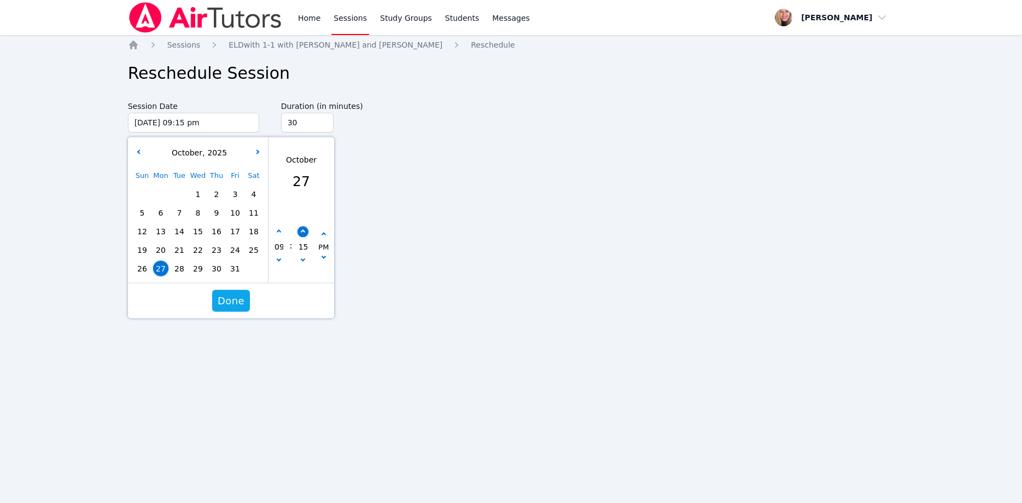
type input "10/27/2025 09:20 pm"
type input "20"
click at [303, 233] on icon "button" at bounding box center [302, 232] width 4 height 4
type input "10/27/2025 09:25 pm"
type input "25"
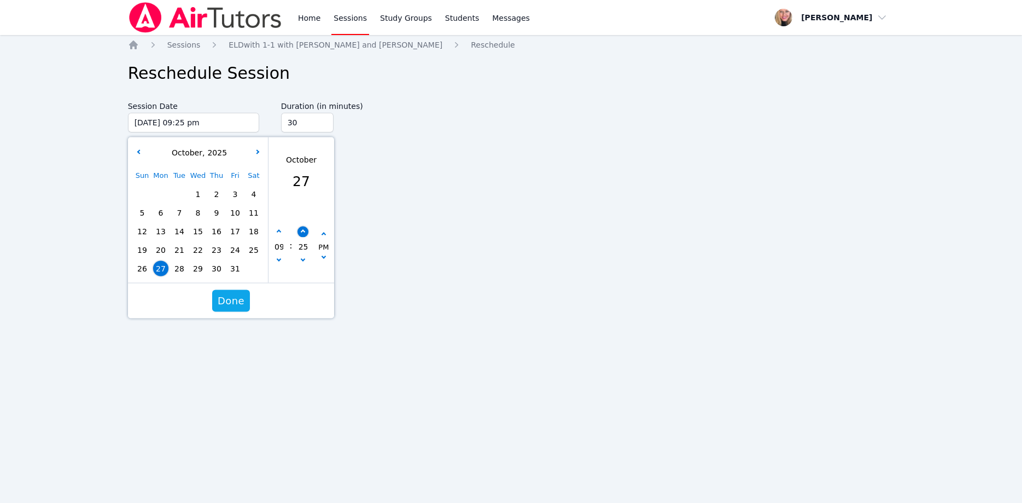
click at [303, 233] on icon "button" at bounding box center [302, 232] width 4 height 4
type input "10/27/2025 09:30 pm"
type input "30"
click at [231, 298] on span "Done" at bounding box center [231, 300] width 27 height 15
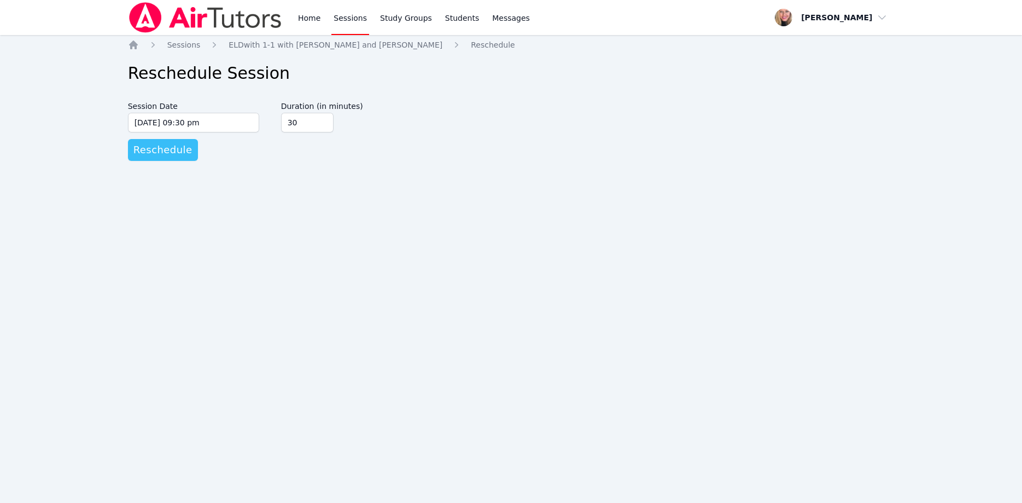
click at [167, 148] on span "Reschedule" at bounding box center [162, 149] width 59 height 15
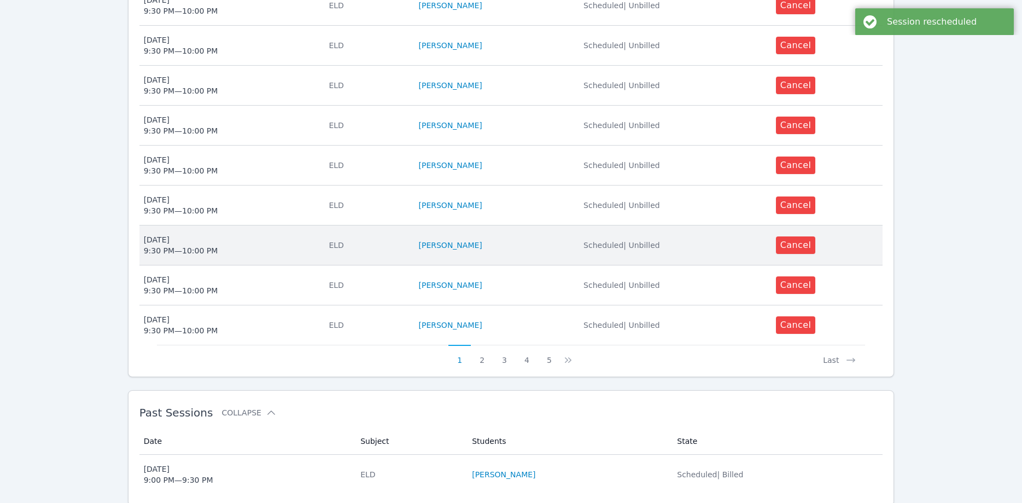
scroll to position [437, 0]
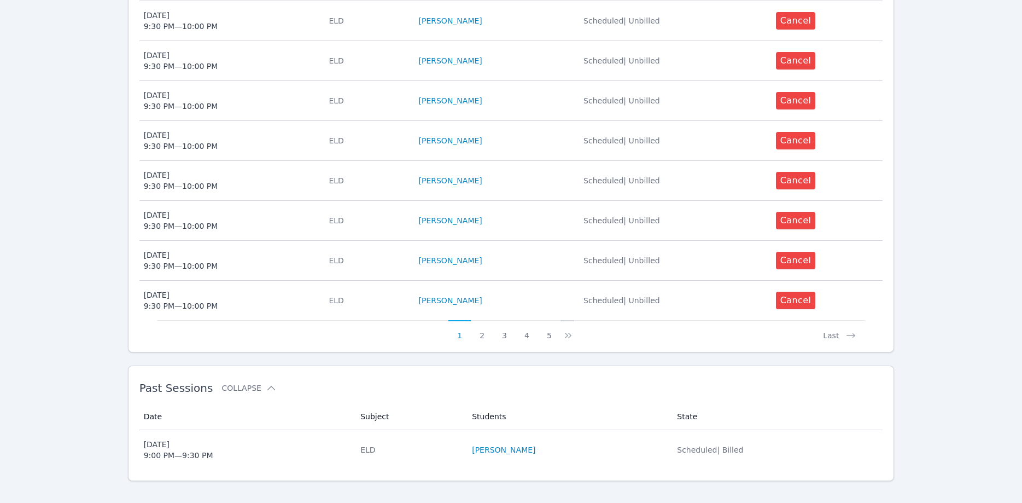
click at [563, 330] on icon at bounding box center [568, 335] width 11 height 11
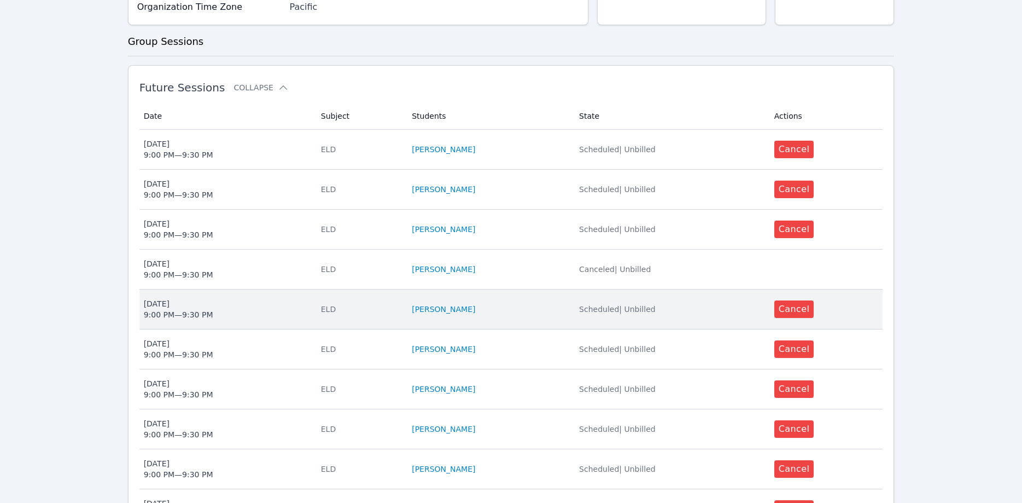
scroll to position [335, 0]
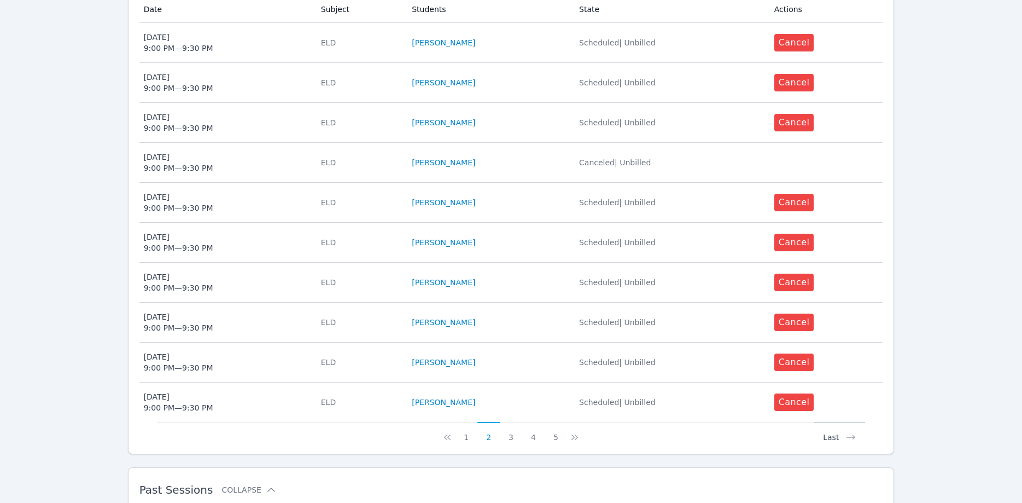
click at [848, 432] on icon at bounding box center [851, 437] width 11 height 11
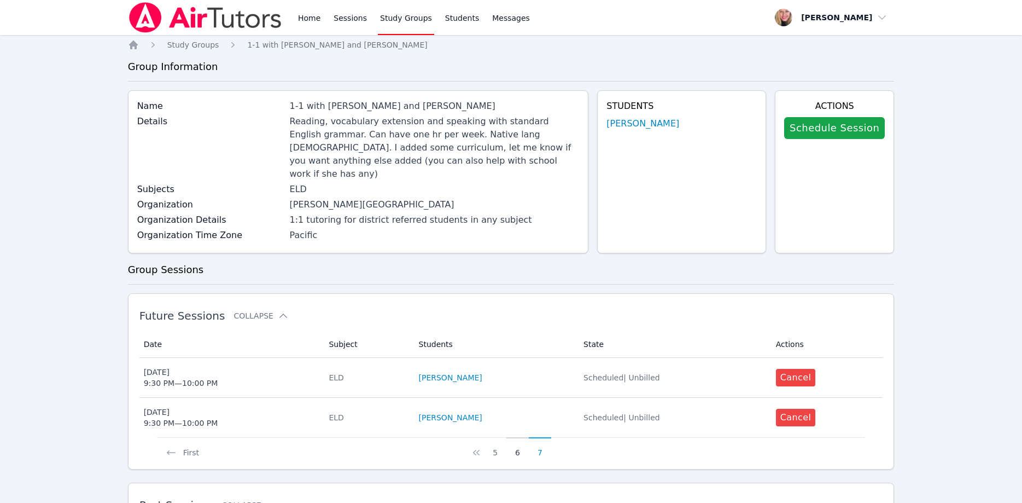
click at [520, 439] on button "6" at bounding box center [518, 447] width 22 height 21
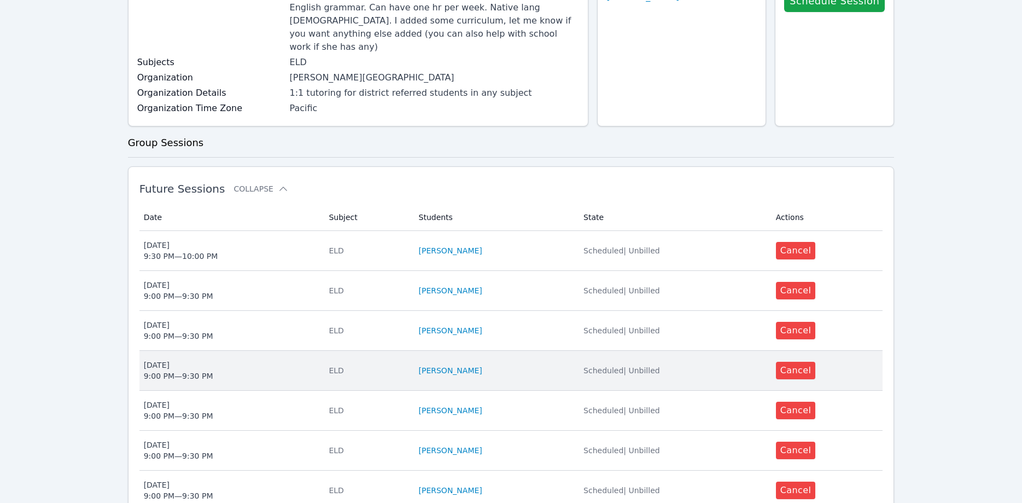
scroll to position [223, 0]
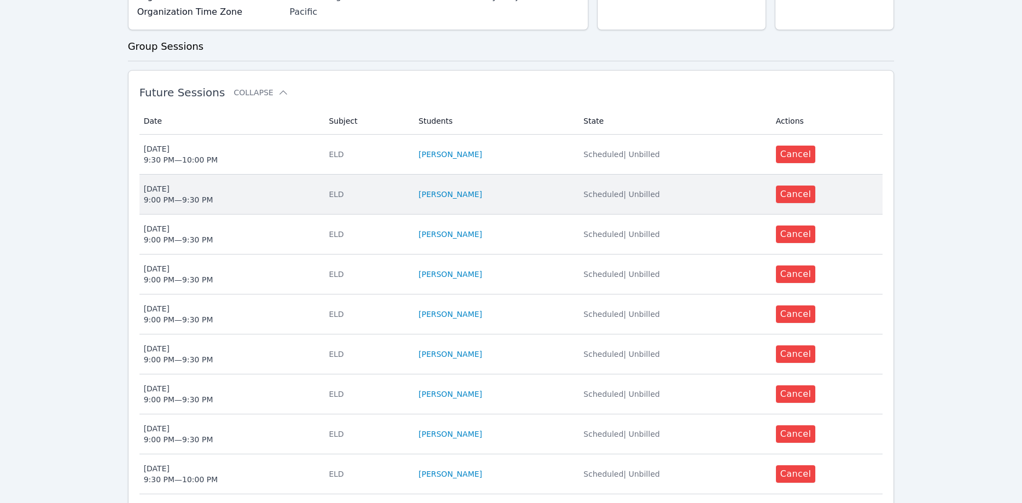
click at [191, 189] on div "Thu Oct 23 9:00 PM — 9:30 PM" at bounding box center [178, 194] width 69 height 22
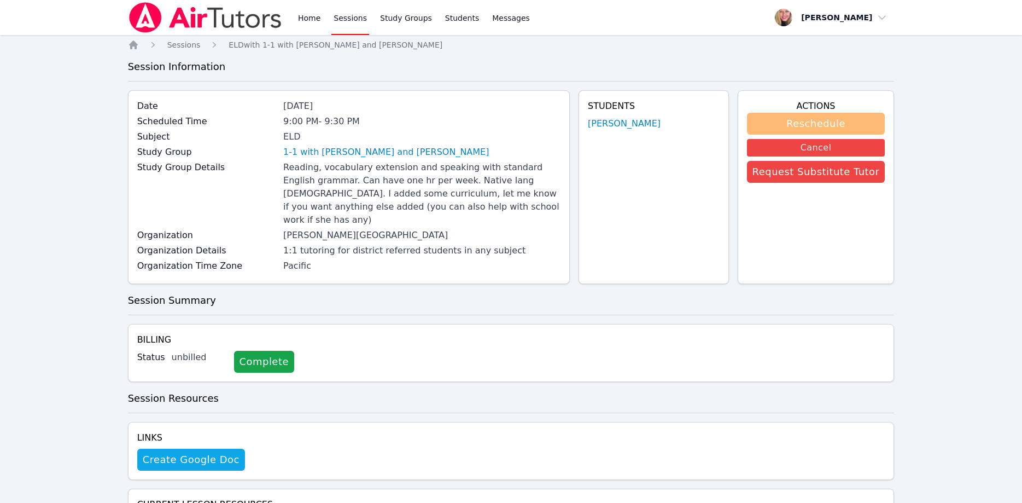
click at [839, 118] on button "Reschedule" at bounding box center [816, 124] width 138 height 22
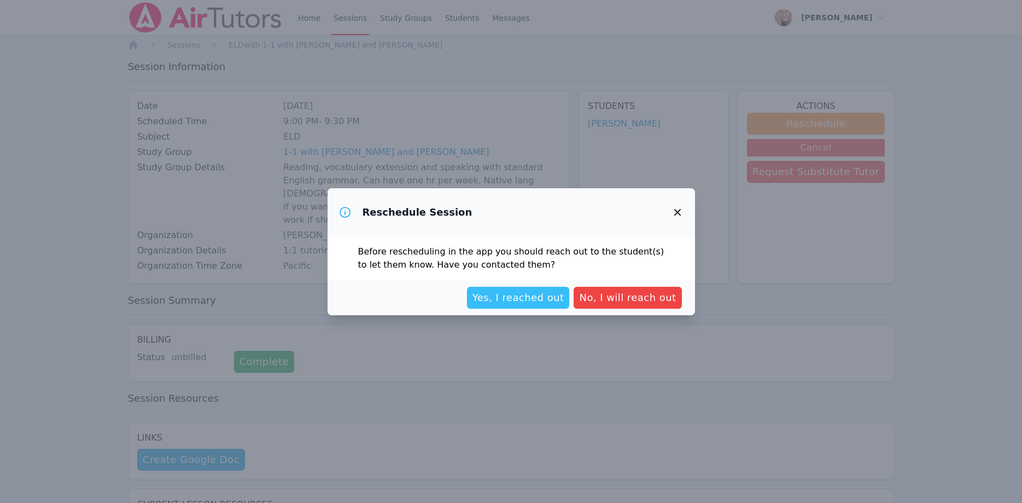
click at [519, 305] on button "Yes, I reached out" at bounding box center [518, 298] width 103 height 22
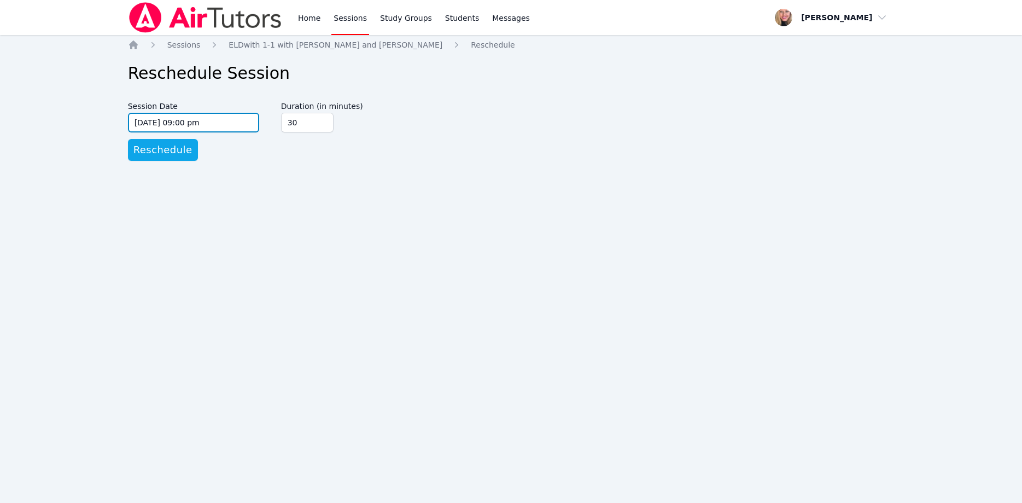
click at [202, 117] on input "10/23/2025 09:00 pm" at bounding box center [193, 123] width 131 height 20
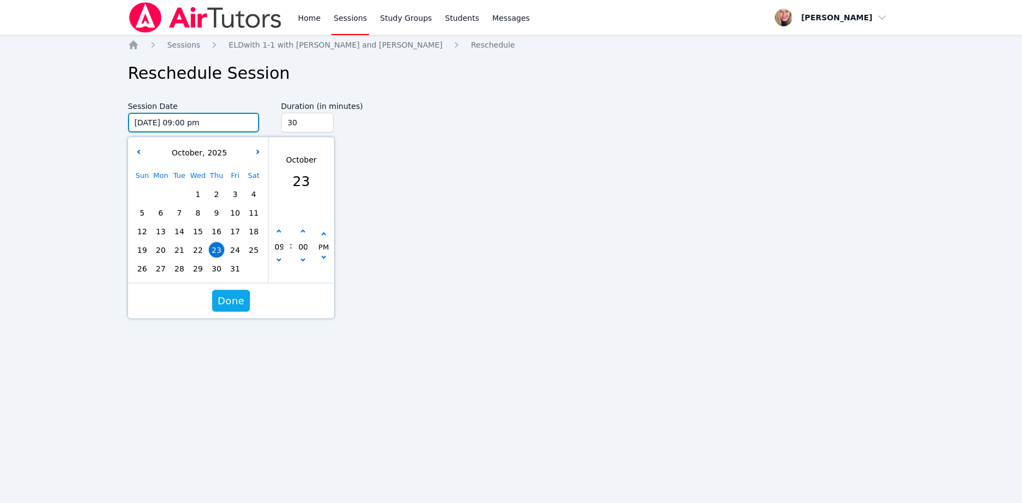
click at [189, 126] on input "10/23/2025 09:00 pm" at bounding box center [193, 123] width 131 height 20
click at [306, 223] on div "09 : 00 PM" at bounding box center [302, 247] width 66 height 72
click at [304, 232] on icon "button" at bounding box center [302, 232] width 4 height 4
type input "10/23/2025 09:05 pm"
type input "05"
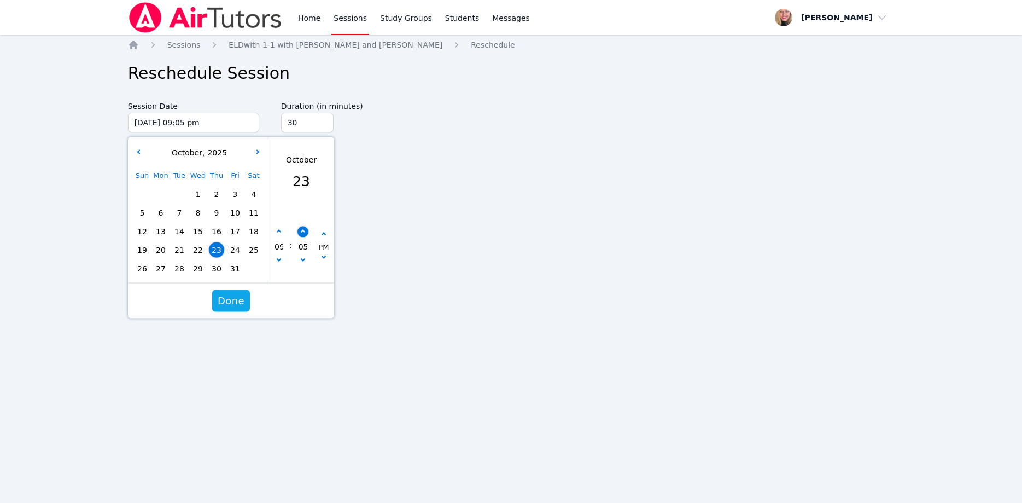
click at [304, 232] on icon "button" at bounding box center [302, 232] width 4 height 4
type input "10/23/2025 09:10 pm"
type input "10"
click at [304, 232] on icon "button" at bounding box center [302, 232] width 4 height 4
type input "10/23/2025 09:15 pm"
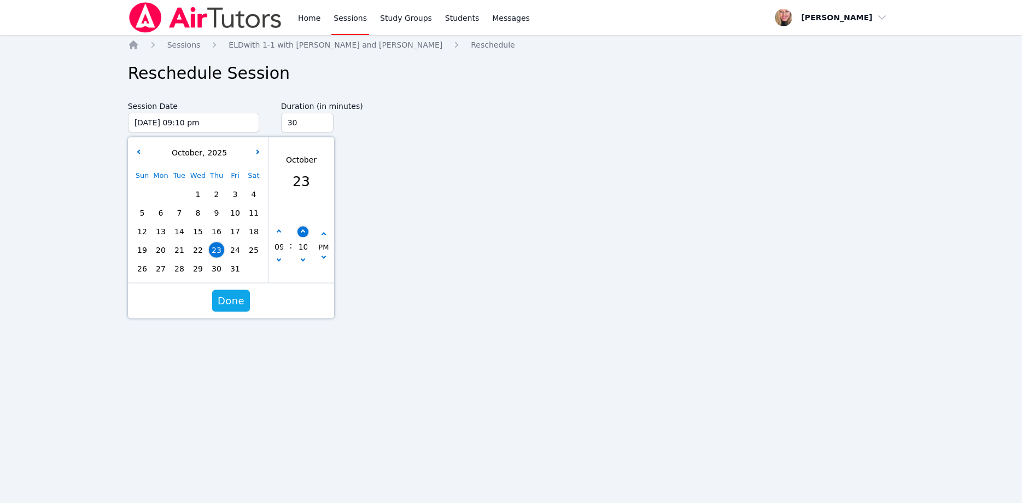
type input "15"
click at [304, 232] on icon "button" at bounding box center [302, 232] width 4 height 4
type input "10/23/2025 09:20 pm"
type input "20"
click at [304, 232] on icon "button" at bounding box center [302, 232] width 4 height 4
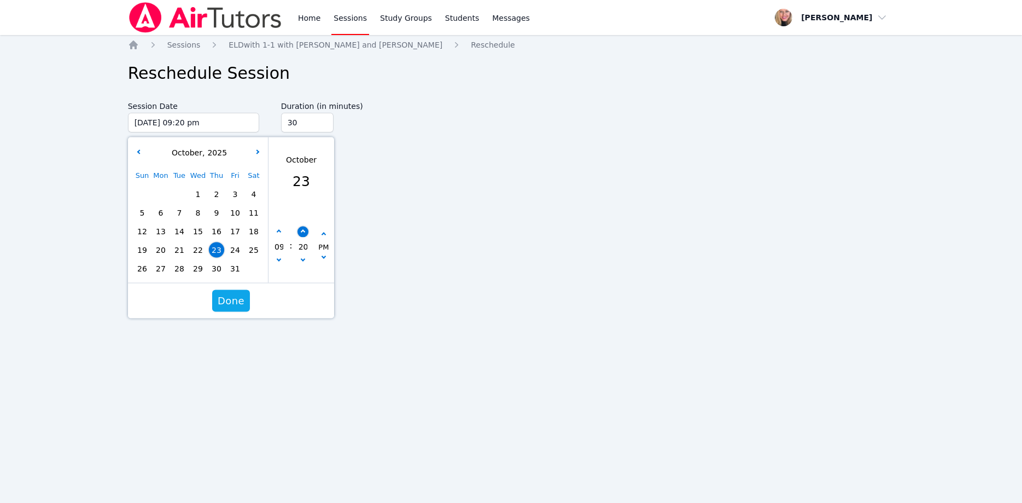
type input "10/23/2025 09:25 pm"
type input "25"
click at [304, 232] on icon "button" at bounding box center [302, 232] width 4 height 4
type input "10/23/2025 09:30 pm"
type input "30"
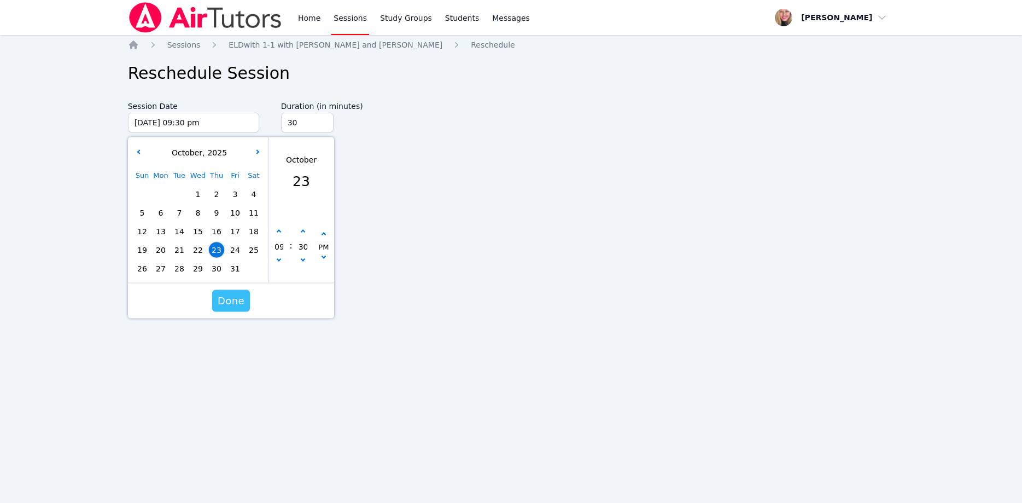
click at [248, 298] on button "Done" at bounding box center [231, 301] width 38 height 22
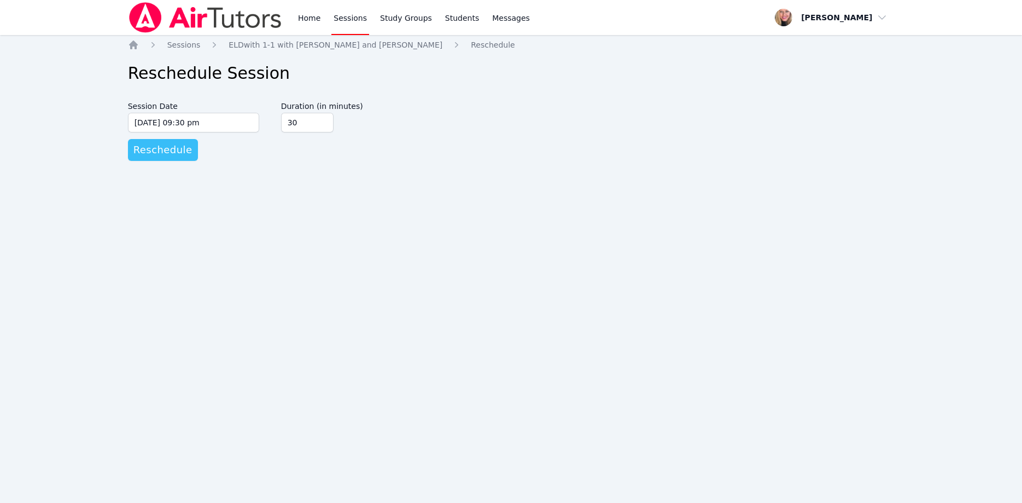
click at [178, 154] on span "Reschedule" at bounding box center [162, 149] width 59 height 15
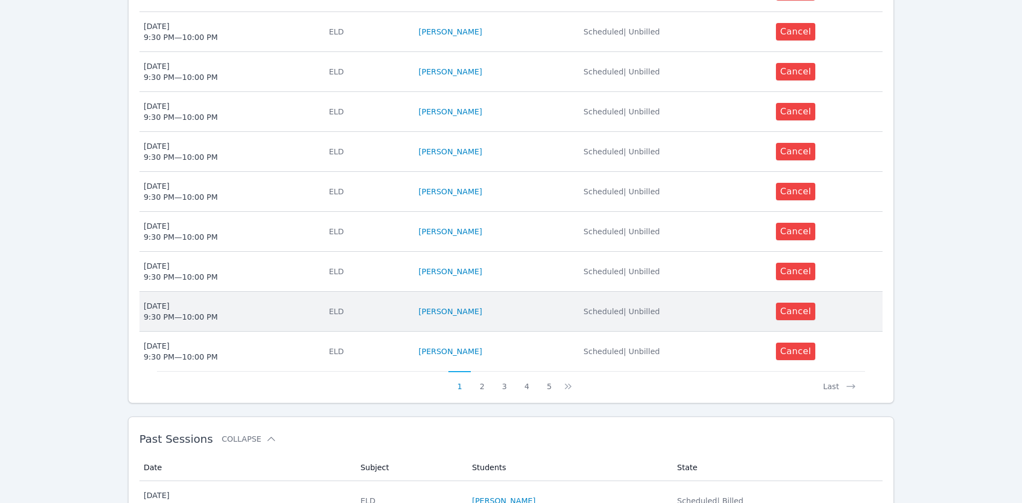
scroll to position [391, 0]
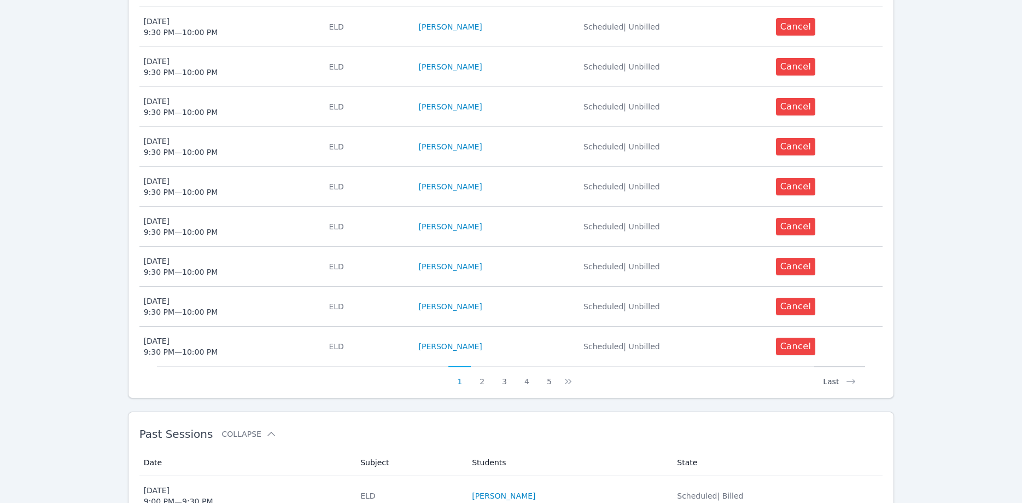
click at [836, 367] on button "Last" at bounding box center [840, 376] width 51 height 21
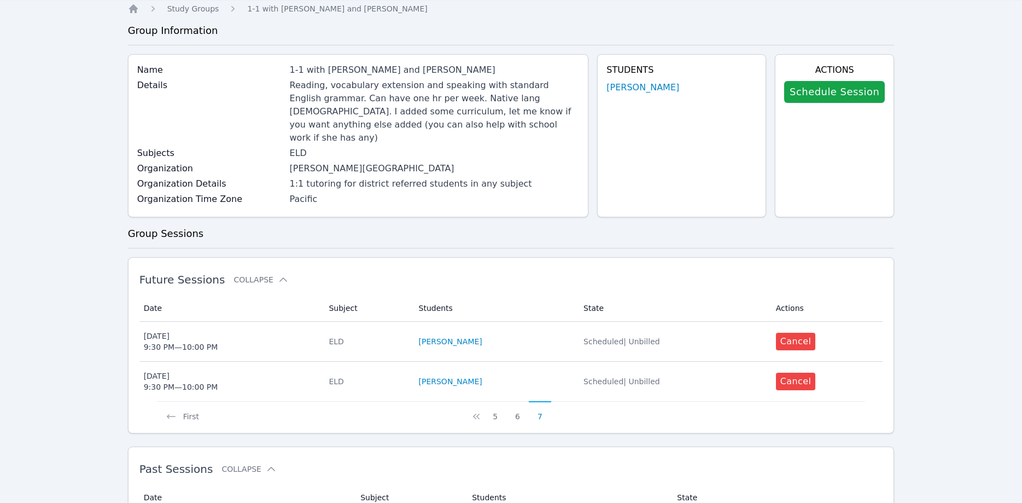
scroll to position [56, 0]
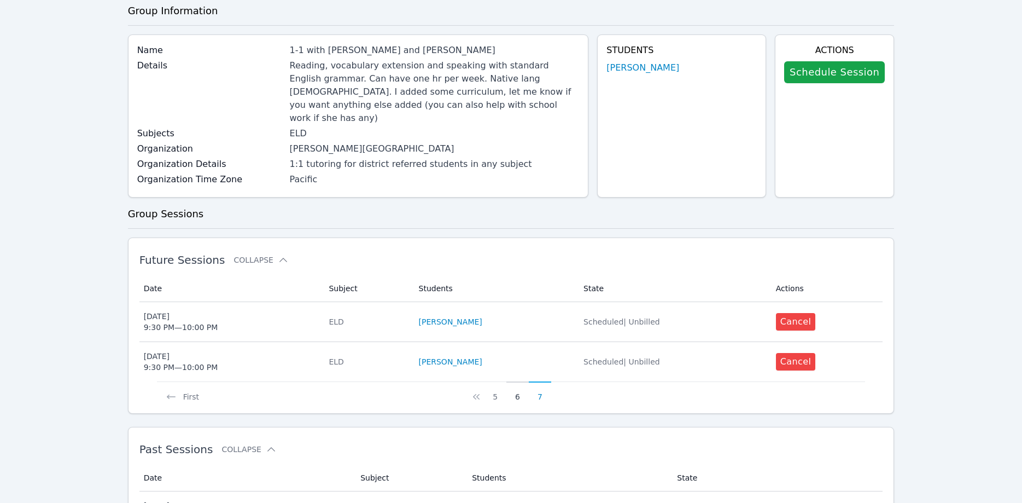
click at [521, 381] on button "6" at bounding box center [518, 391] width 22 height 21
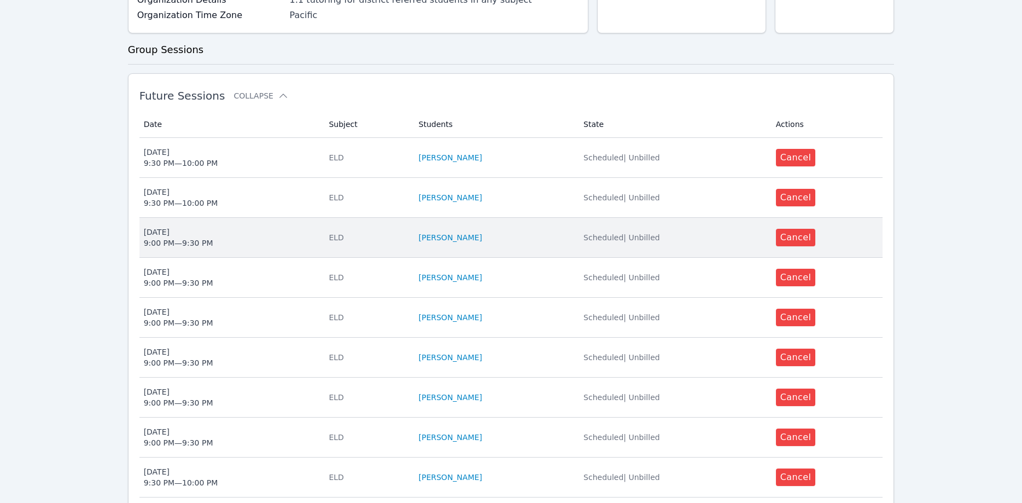
scroll to position [223, 0]
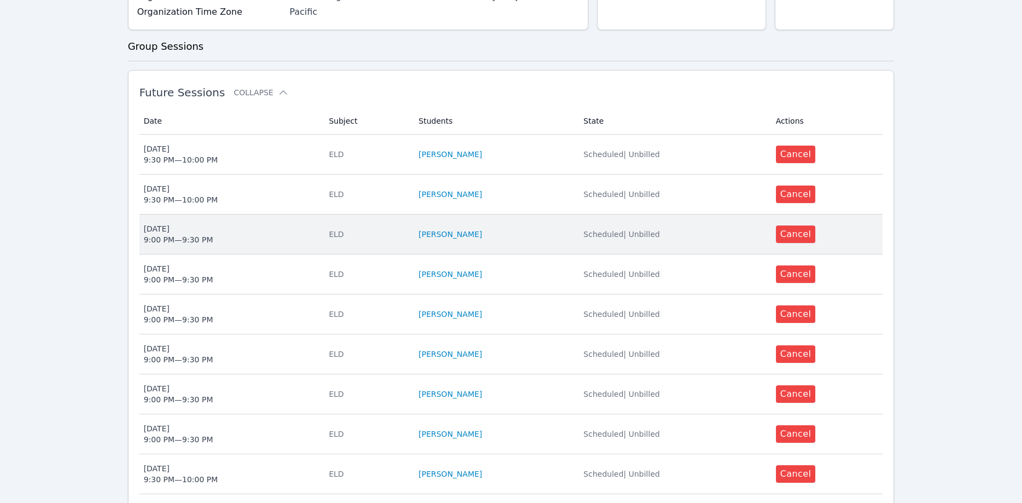
click at [188, 223] on div "Mon Oct 20 9:00 PM — 9:30 PM" at bounding box center [178, 234] width 69 height 22
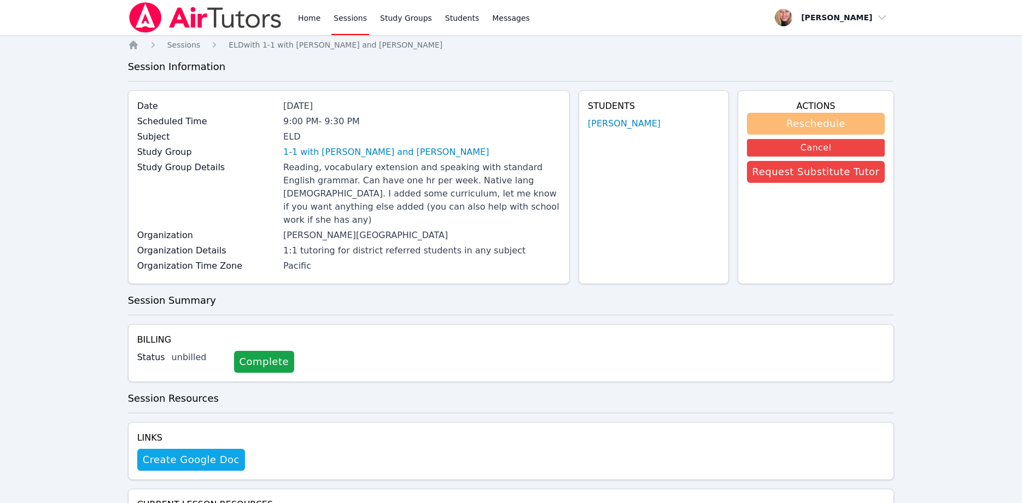
click at [790, 123] on button "Reschedule" at bounding box center [816, 124] width 138 height 22
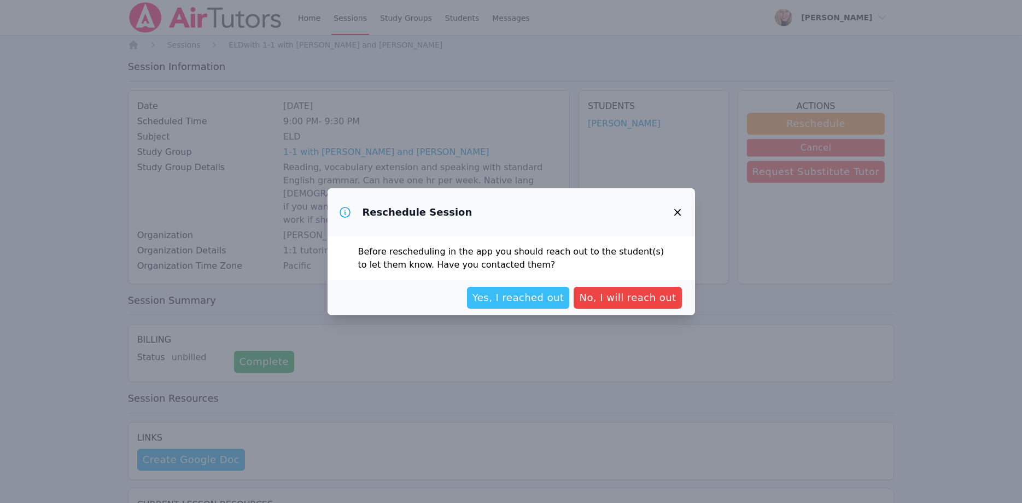
click at [514, 303] on span "Yes, I reached out" at bounding box center [519, 297] width 92 height 15
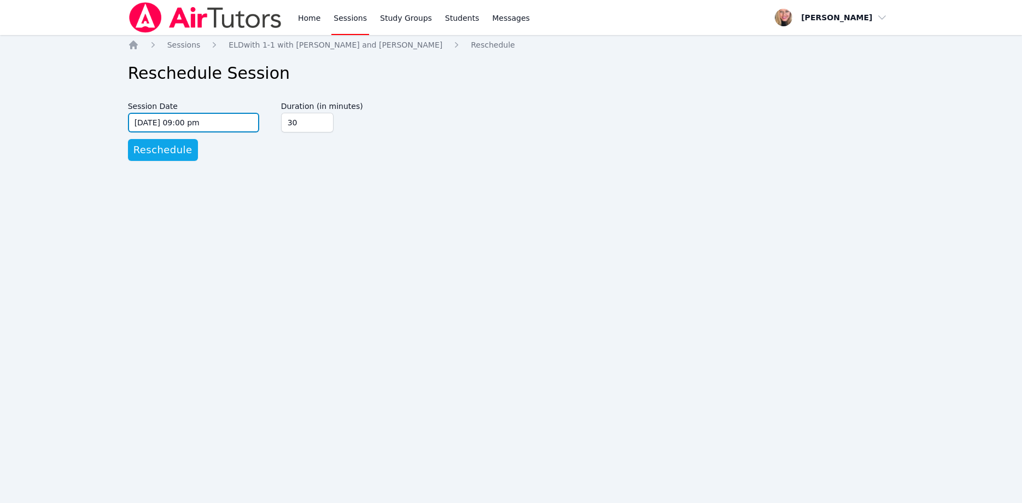
click at [217, 125] on input "10/20/2025 09:00 pm" at bounding box center [193, 123] width 131 height 20
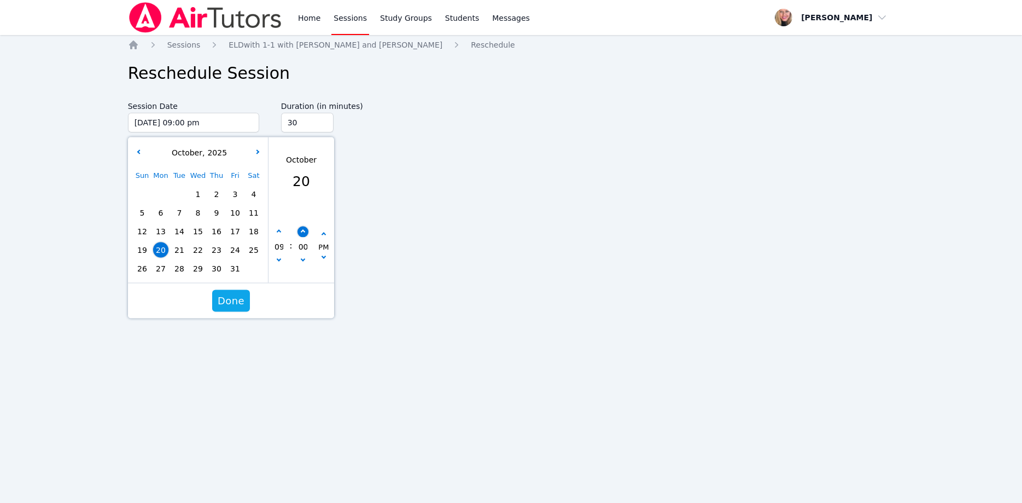
click at [298, 234] on button "button" at bounding box center [302, 231] width 11 height 11
type input "10/20/2025 09:05 pm"
type input "05"
click at [298, 234] on button "button" at bounding box center [302, 231] width 11 height 11
type input "10/20/2025 09:10 pm"
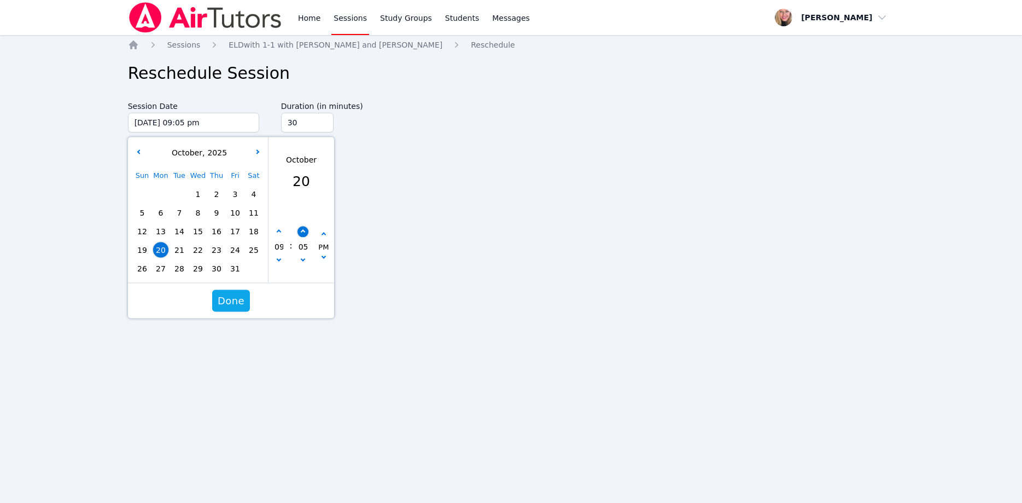
type input "10"
click at [298, 234] on button "button" at bounding box center [302, 231] width 11 height 11
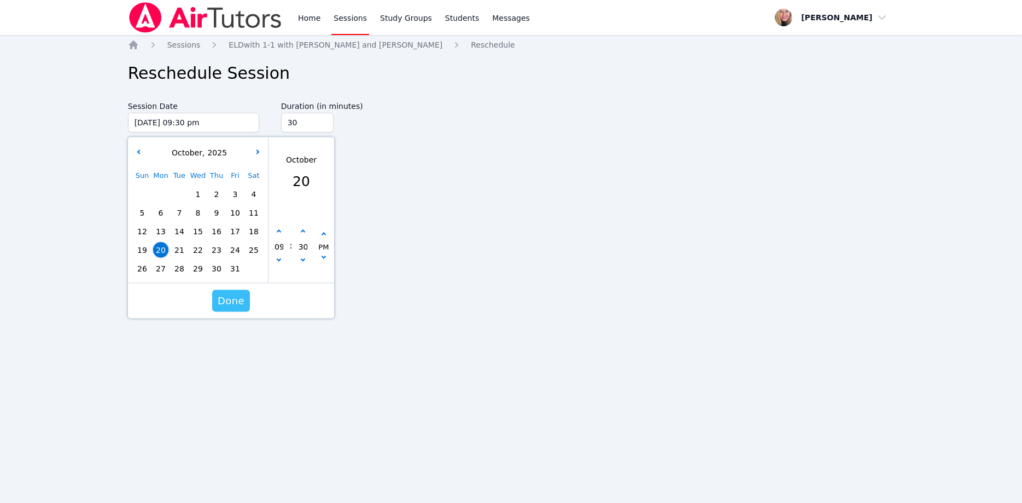
click at [234, 295] on span "Done" at bounding box center [231, 300] width 27 height 15
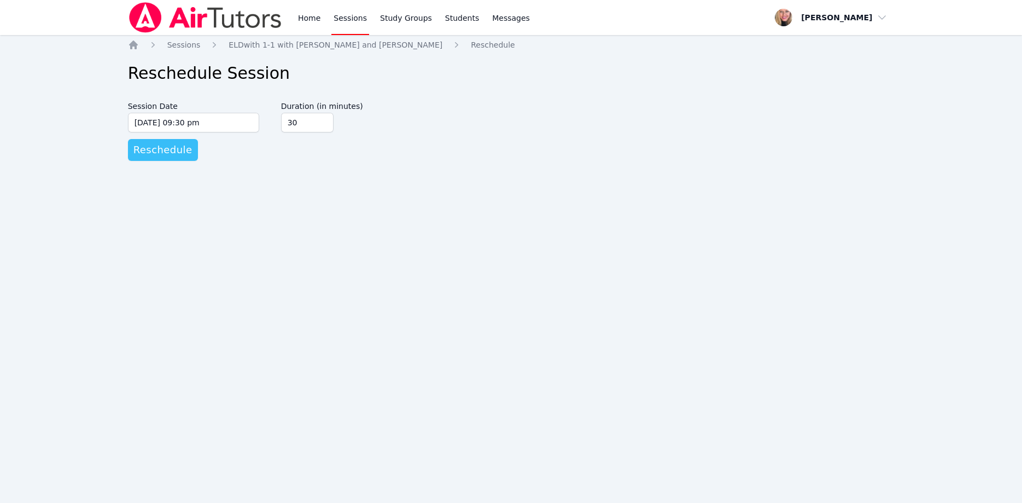
click at [184, 154] on button "Reschedule" at bounding box center [163, 150] width 70 height 22
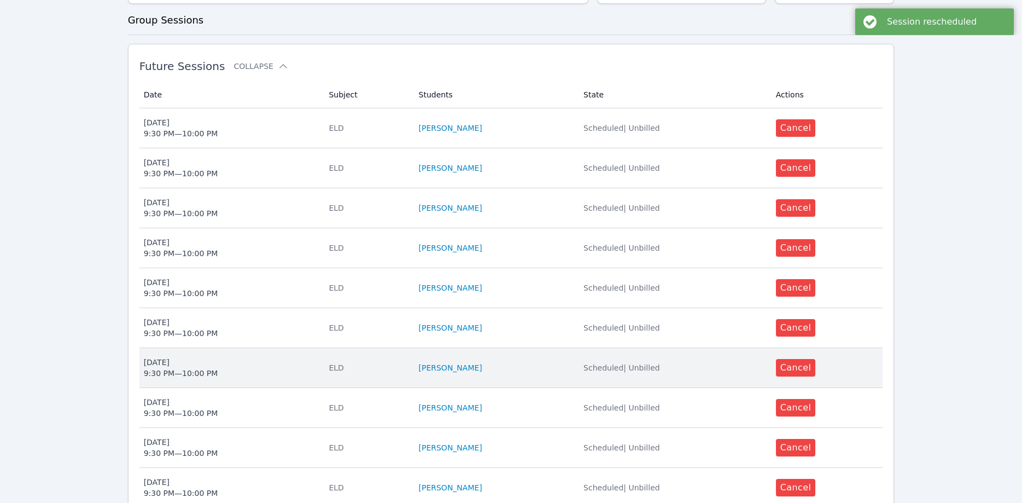
scroll to position [335, 0]
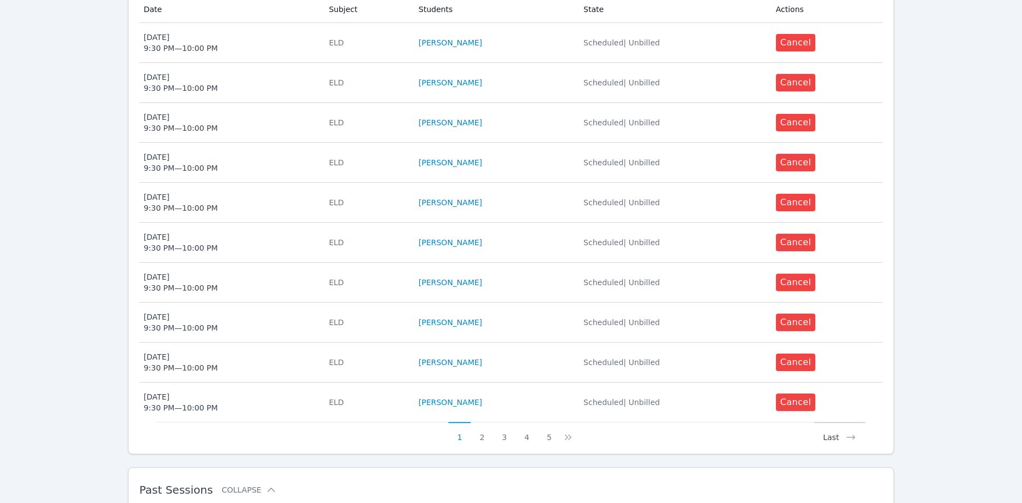
click at [825, 427] on button "Last" at bounding box center [840, 432] width 51 height 21
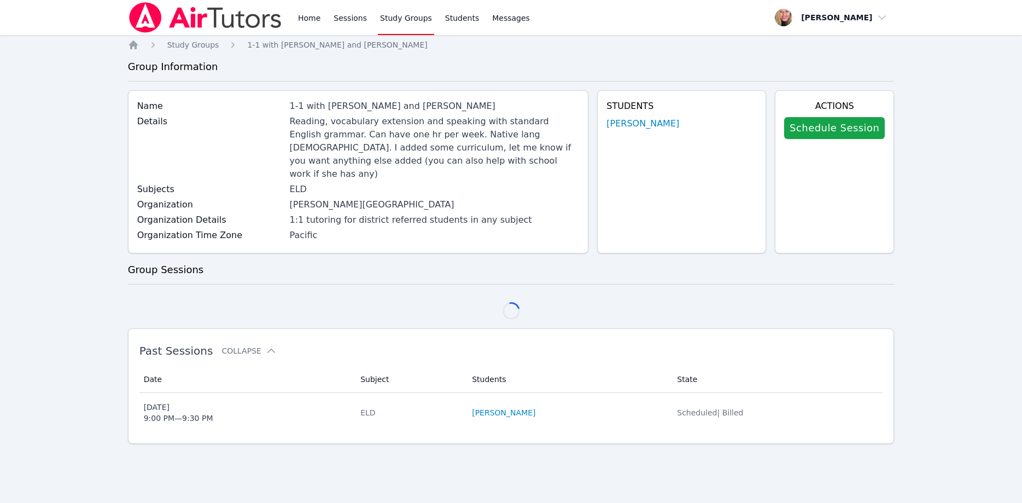
scroll to position [0, 0]
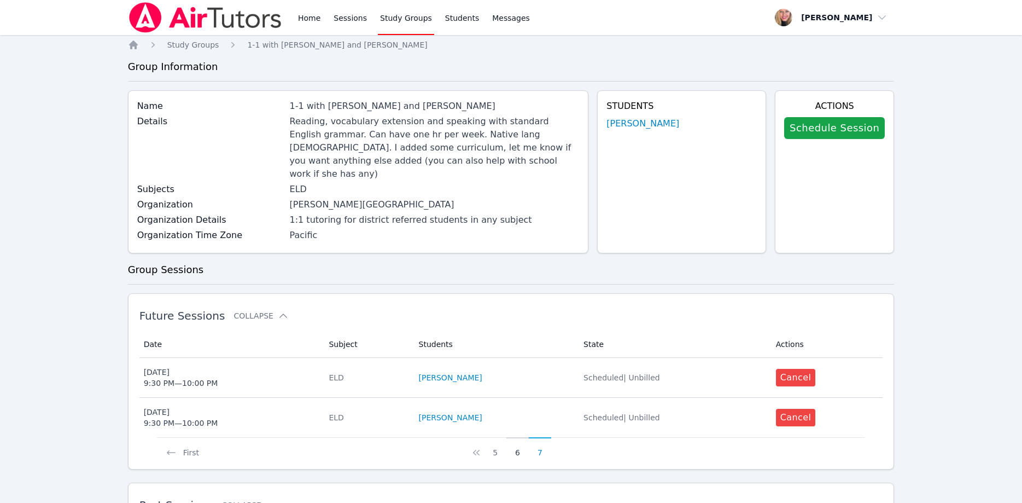
click at [518, 439] on button "6" at bounding box center [518, 447] width 22 height 21
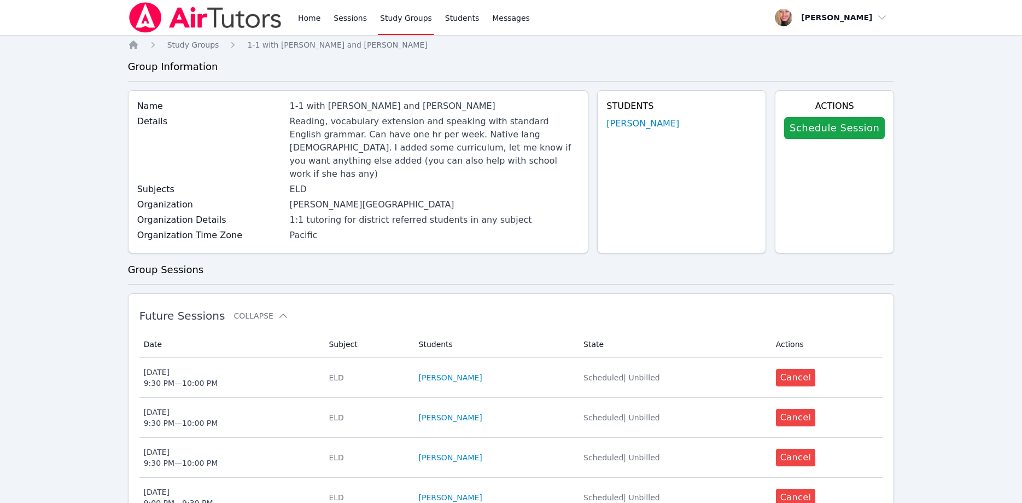
scroll to position [223, 0]
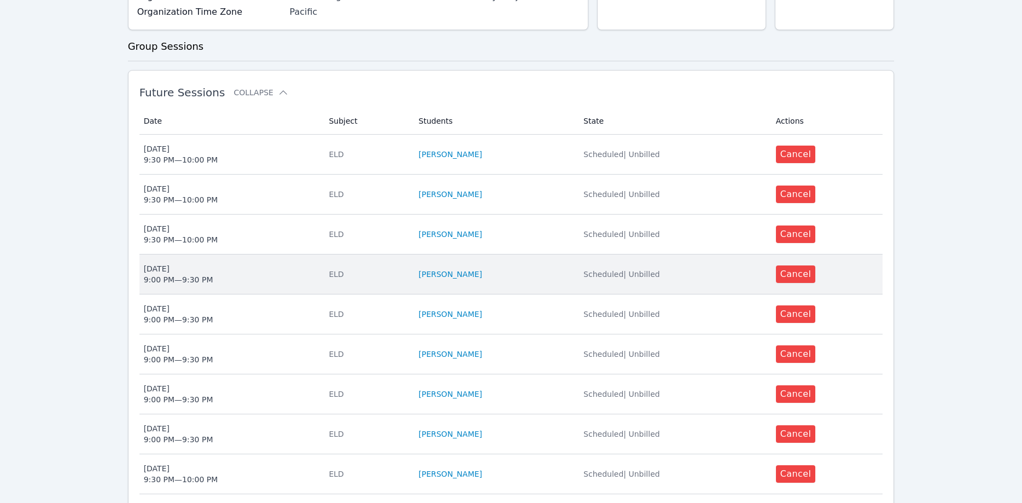
click at [225, 263] on span "Thu Oct 16 9:00 PM — 9:30 PM" at bounding box center [230, 274] width 172 height 22
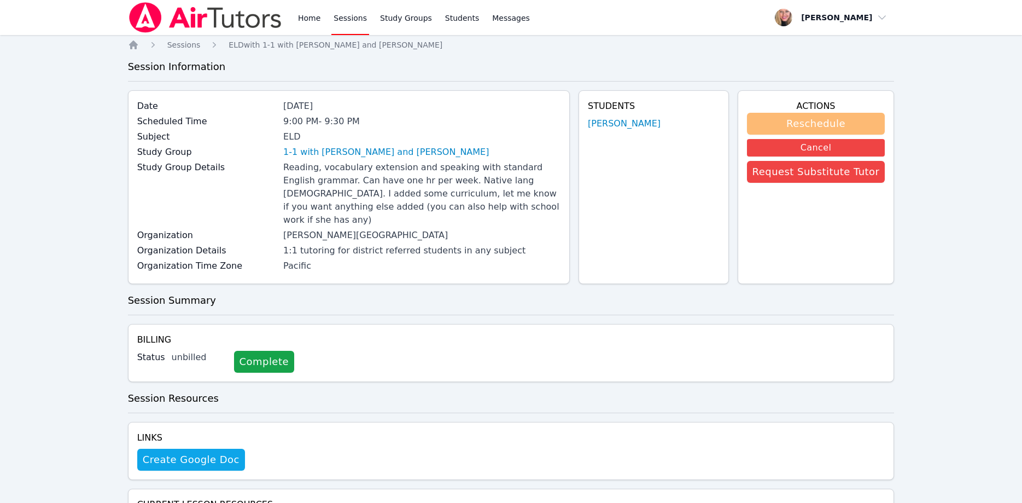
click at [769, 127] on button "Reschedule" at bounding box center [816, 124] width 138 height 22
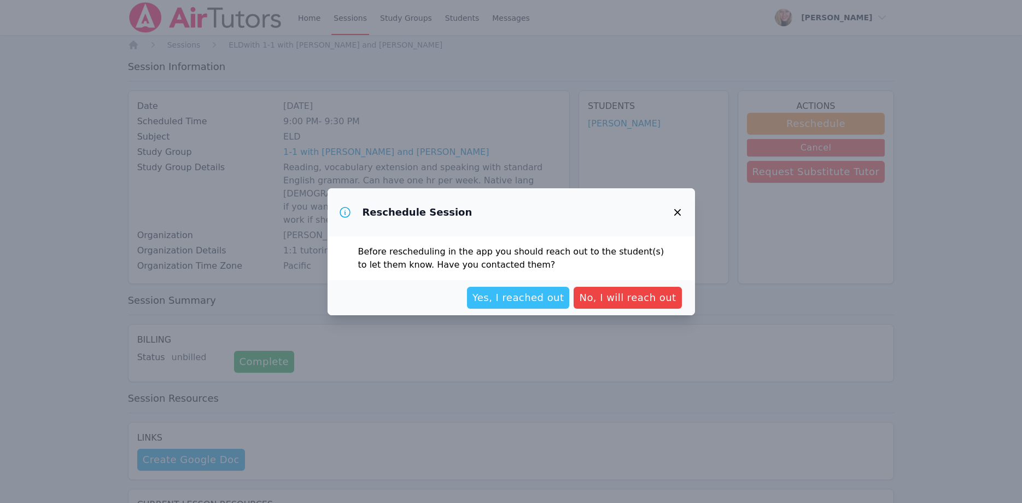
click at [559, 301] on span "Yes, I reached out" at bounding box center [519, 297] width 92 height 15
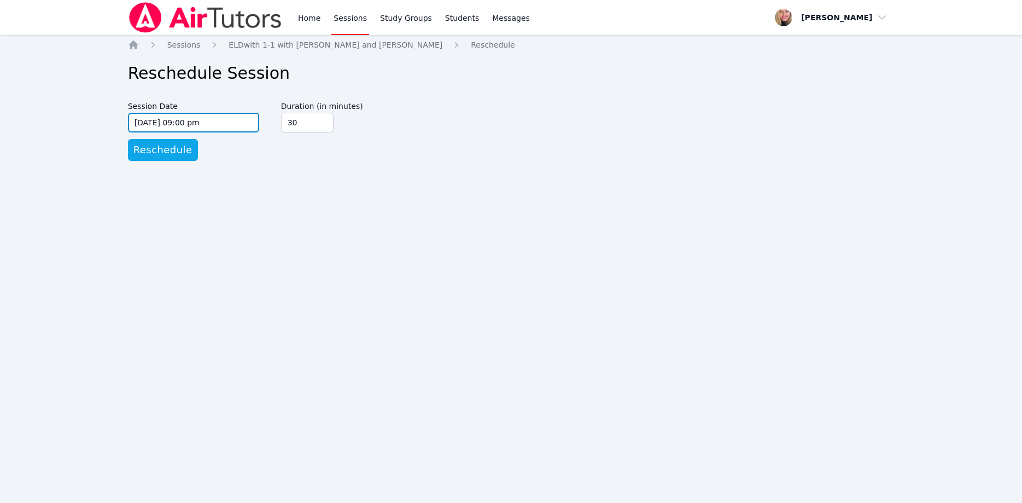
click at [240, 119] on input "10/16/2025 09:00 pm" at bounding box center [193, 123] width 131 height 20
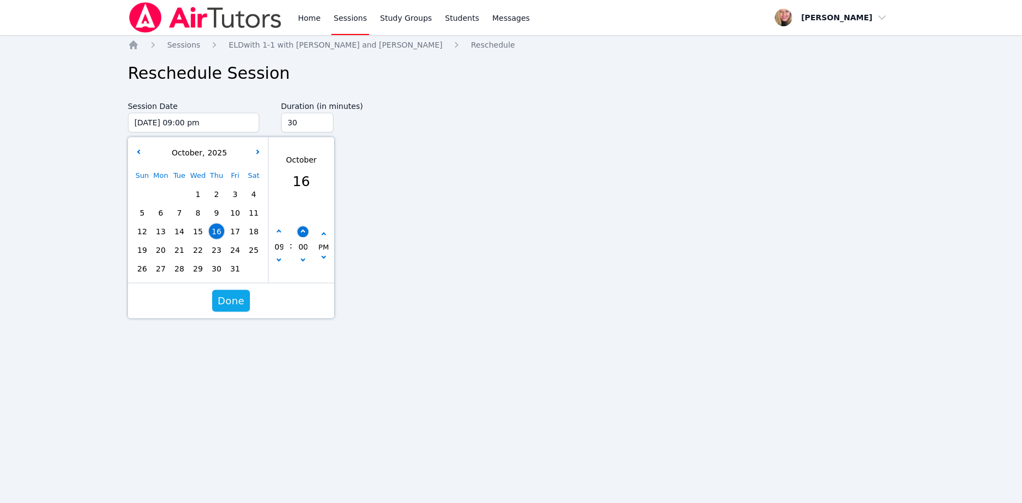
click at [302, 226] on button "button" at bounding box center [302, 231] width 11 height 11
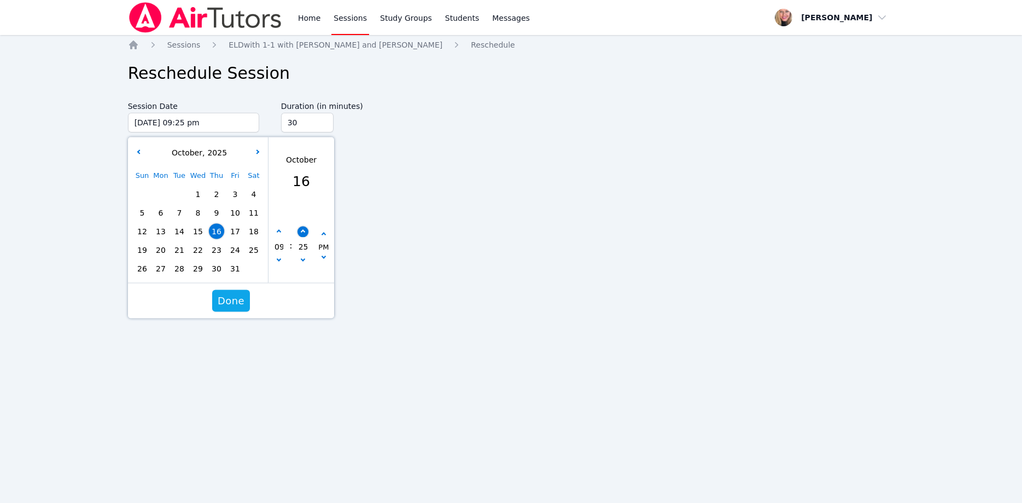
click at [302, 226] on button "button" at bounding box center [302, 231] width 11 height 11
click at [234, 303] on span "Done" at bounding box center [231, 300] width 27 height 15
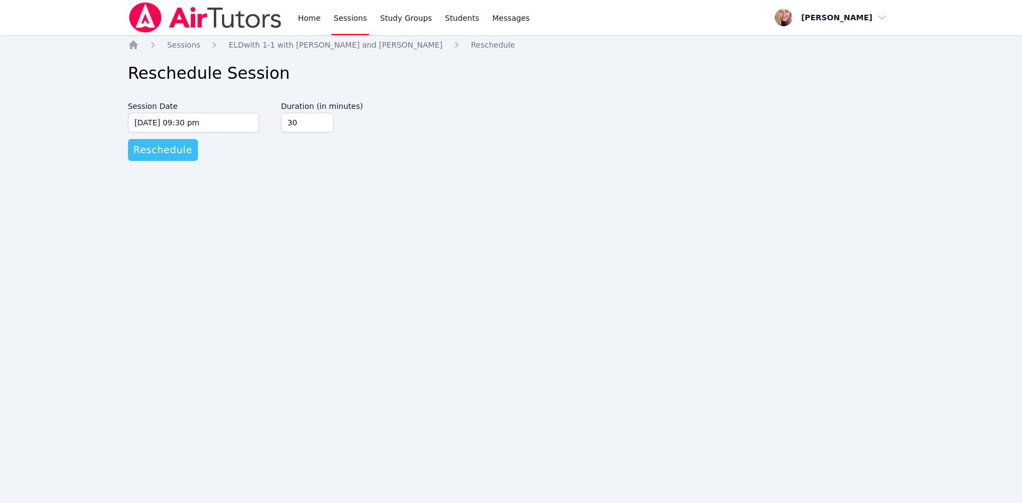
click at [167, 154] on span "Reschedule" at bounding box center [162, 149] width 59 height 15
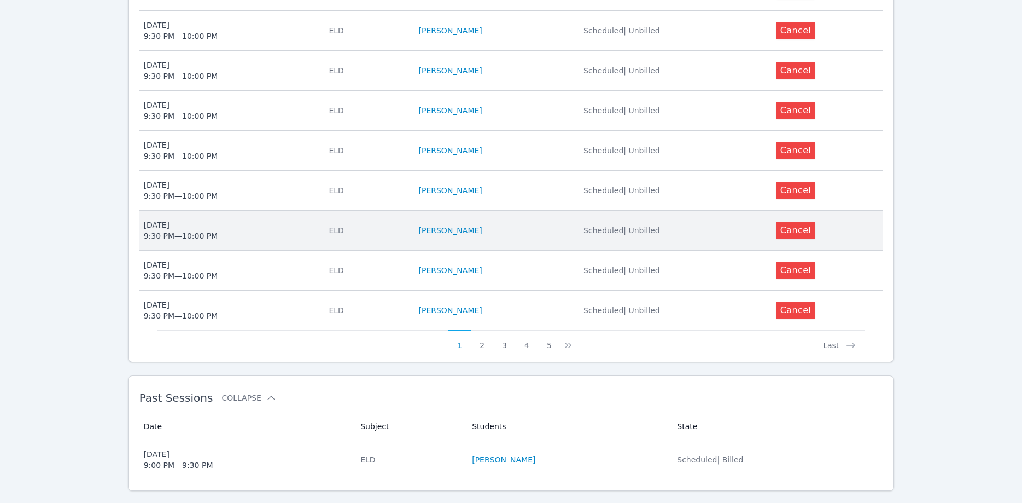
scroll to position [437, 0]
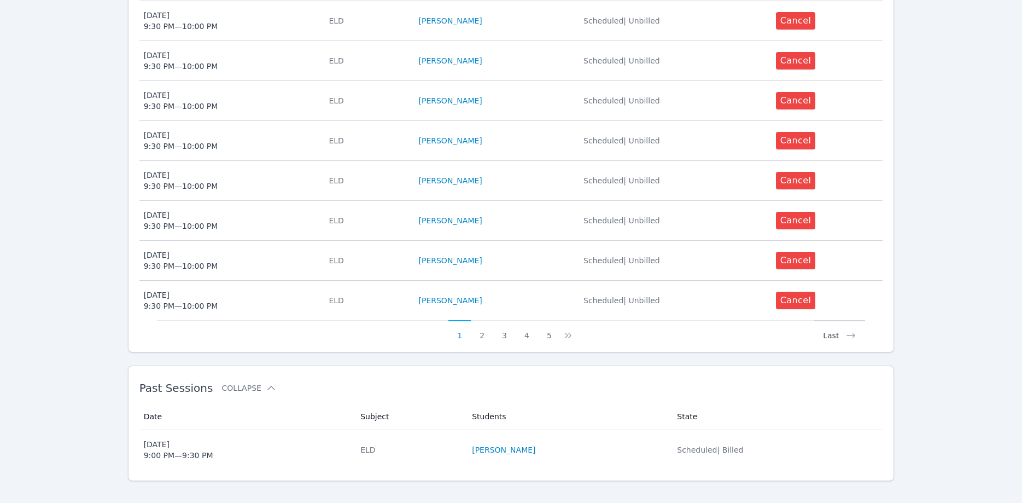
click at [837, 327] on button "Last" at bounding box center [840, 330] width 51 height 21
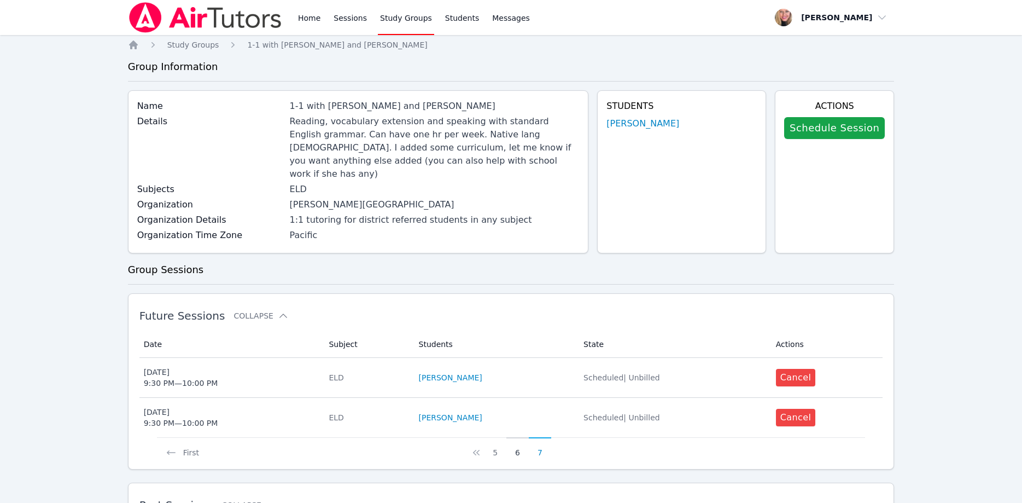
click at [522, 439] on button "6" at bounding box center [518, 447] width 22 height 21
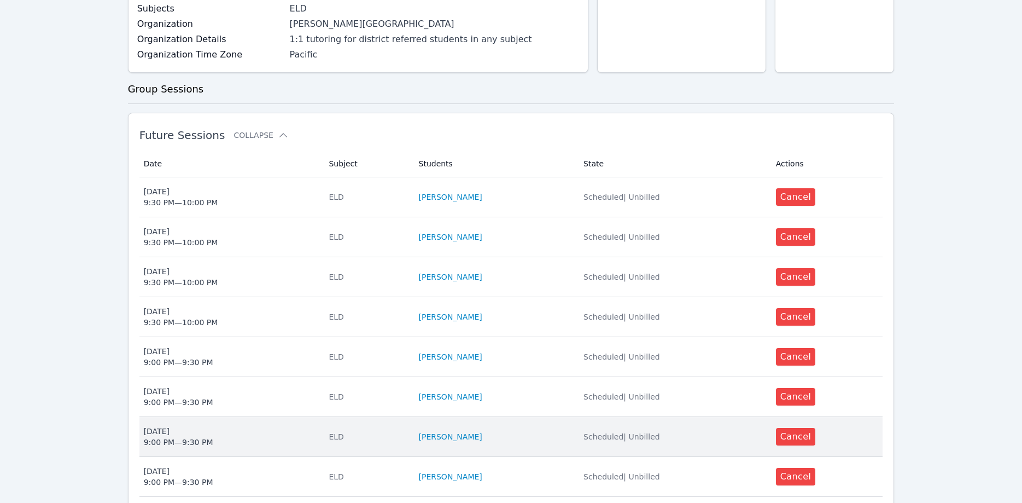
scroll to position [279, 0]
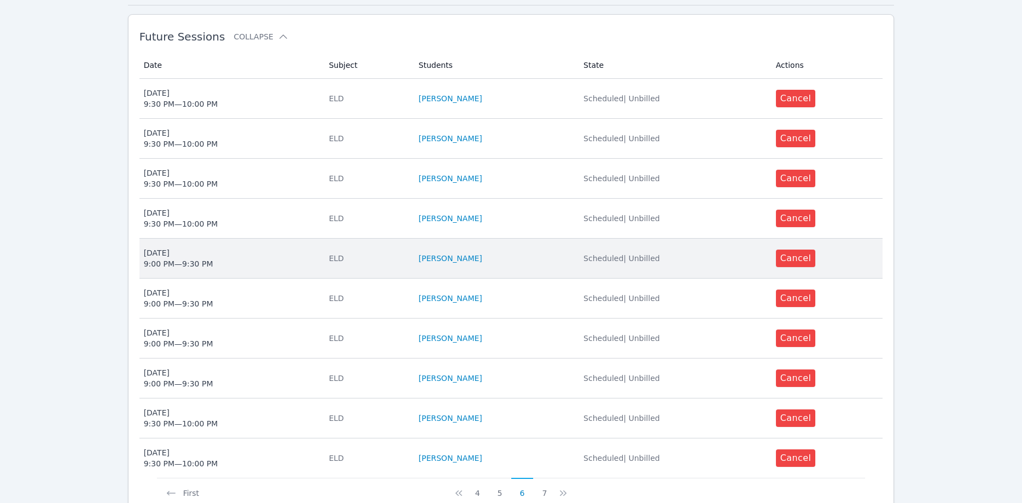
click at [271, 247] on span "Mon Oct 13 9:00 PM — 9:30 PM" at bounding box center [230, 258] width 172 height 22
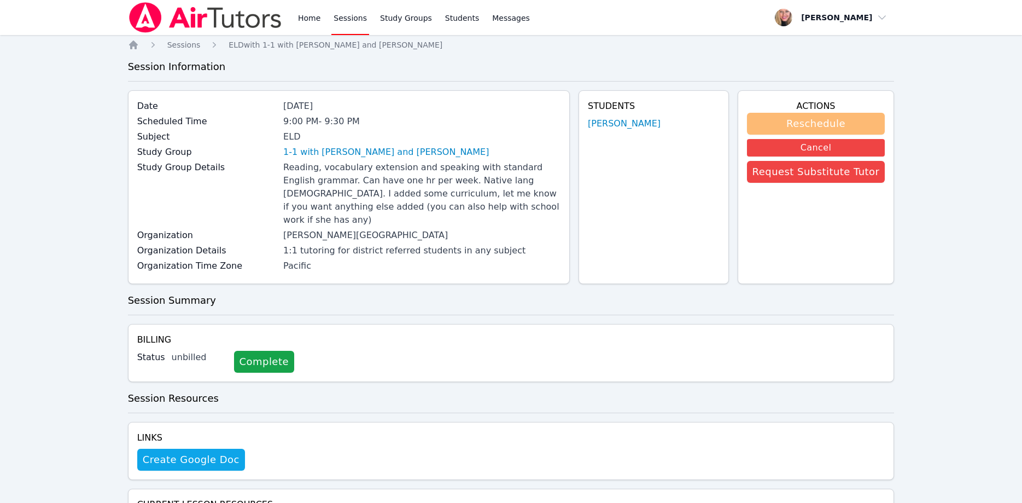
click at [810, 113] on button "Reschedule" at bounding box center [816, 124] width 138 height 22
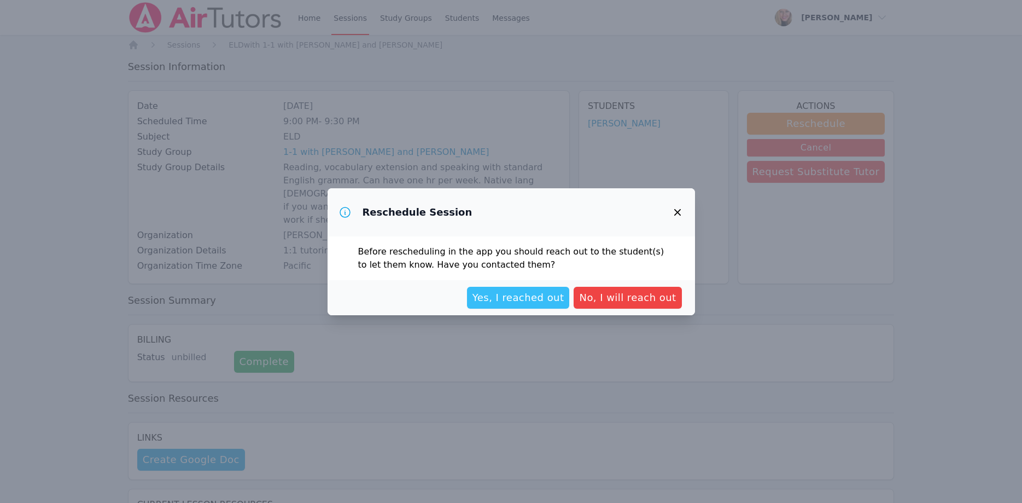
click at [502, 303] on span "Yes, I reached out" at bounding box center [519, 297] width 92 height 15
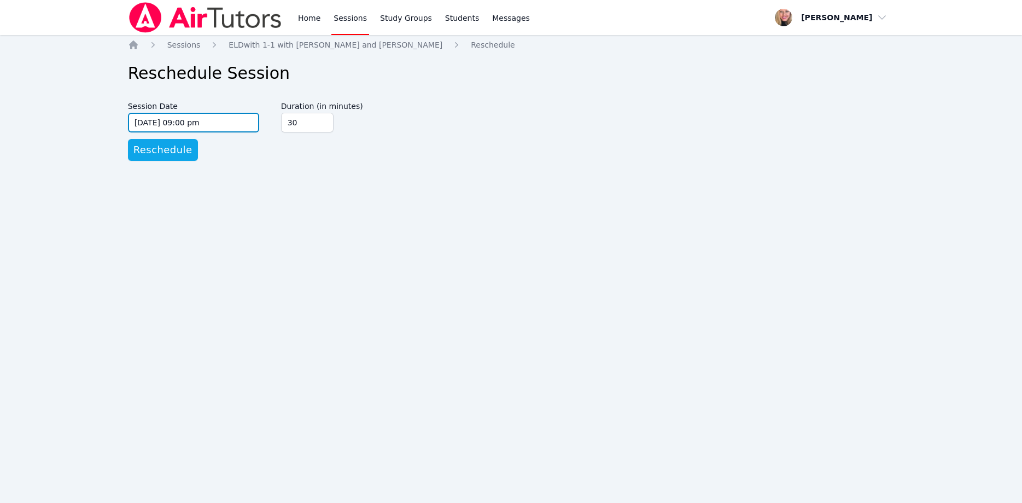
click at [202, 123] on input "10/13/2025 09:00 pm" at bounding box center [193, 123] width 131 height 20
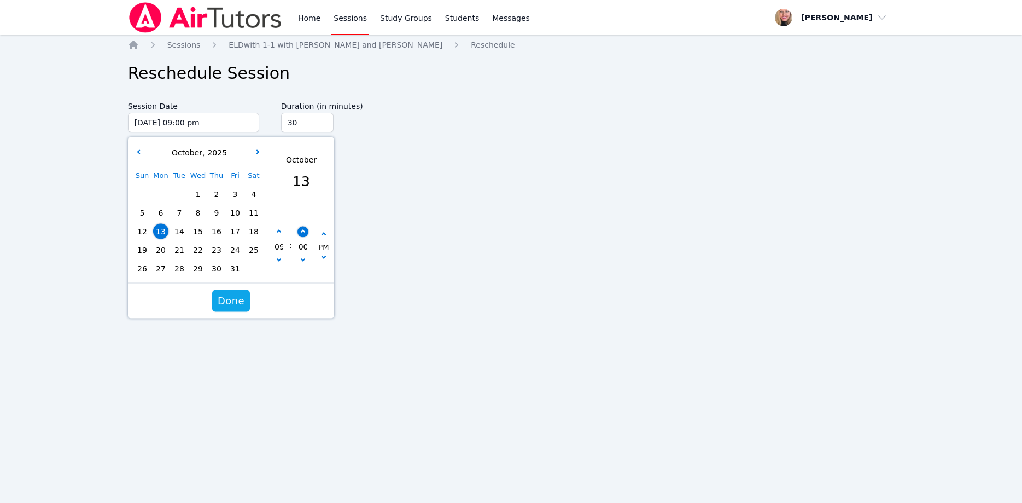
click at [305, 234] on button "button" at bounding box center [302, 231] width 11 height 11
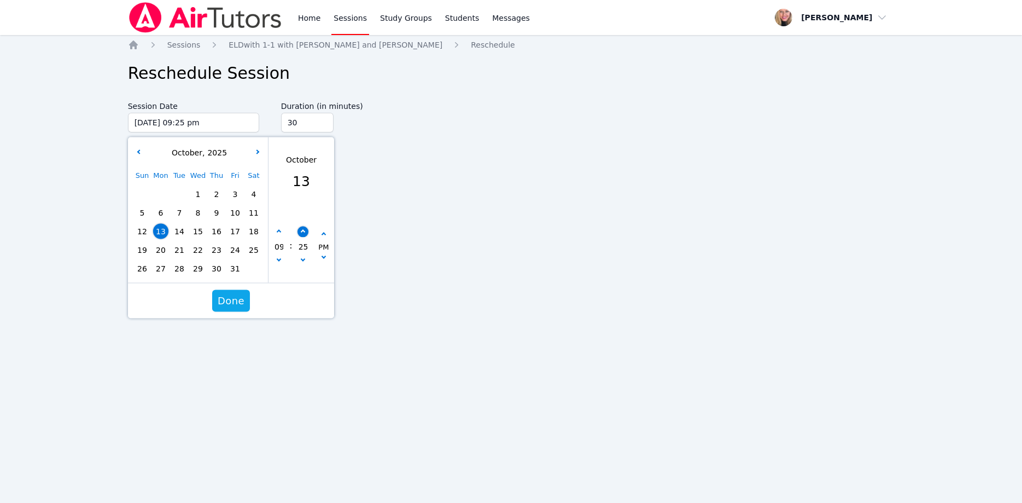
click at [305, 234] on button "button" at bounding box center [302, 231] width 11 height 11
click at [231, 298] on span "Done" at bounding box center [231, 300] width 27 height 15
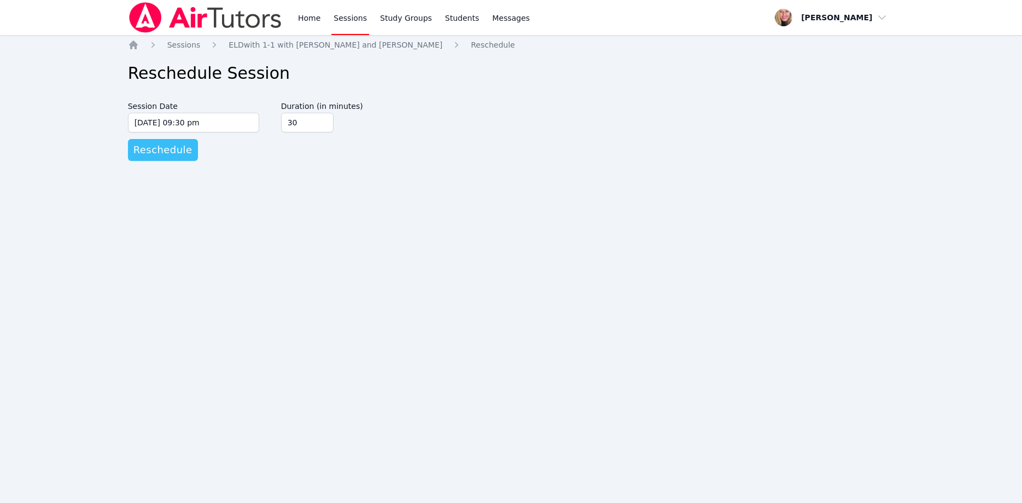
click at [167, 150] on span "Reschedule" at bounding box center [162, 149] width 59 height 15
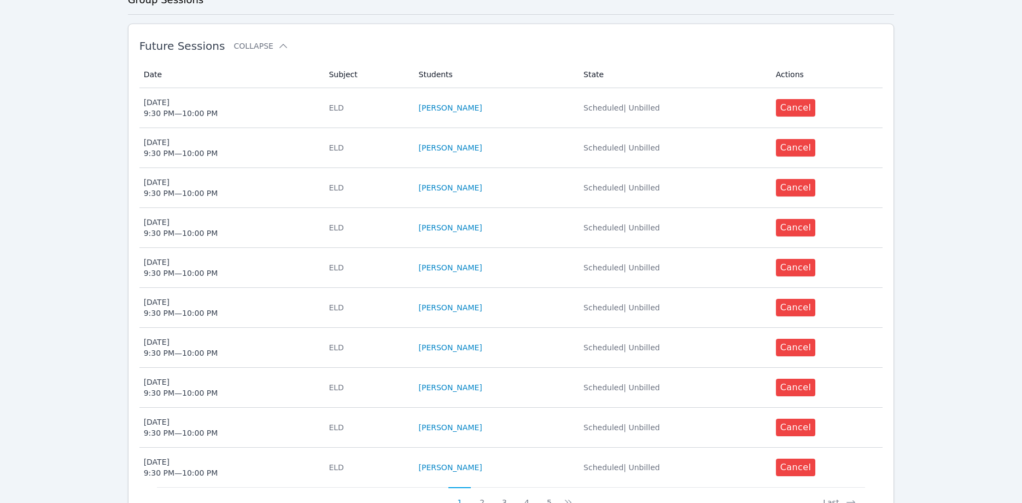
scroll to position [279, 0]
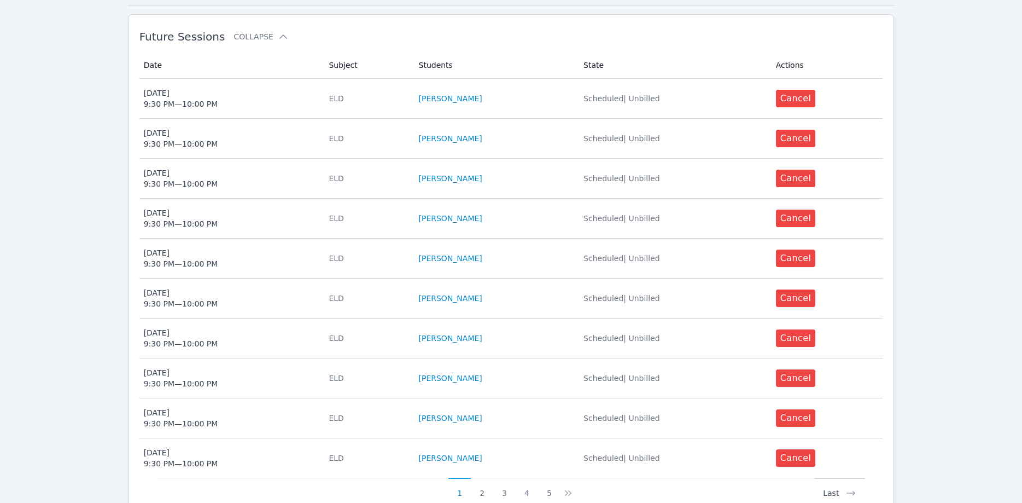
click at [837, 479] on button "Last" at bounding box center [840, 488] width 51 height 21
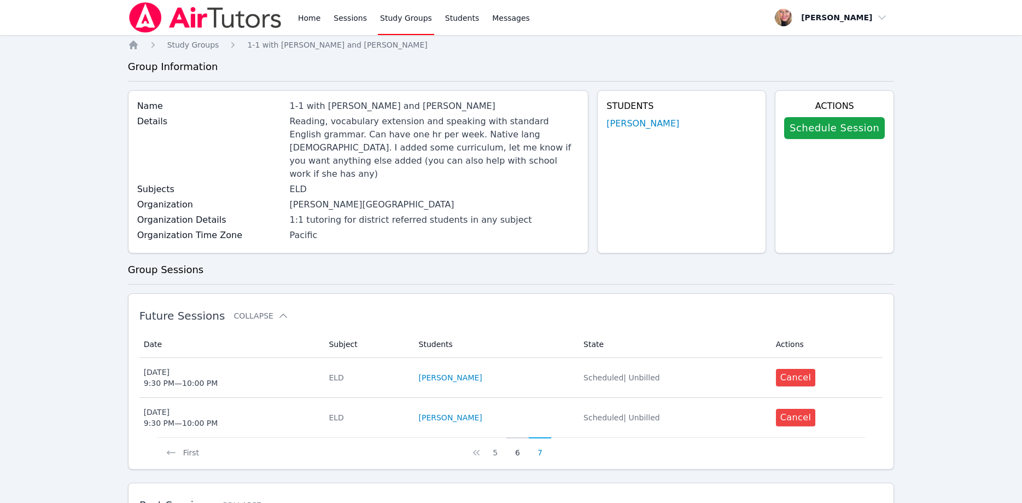
click at [521, 437] on button "6" at bounding box center [518, 447] width 22 height 21
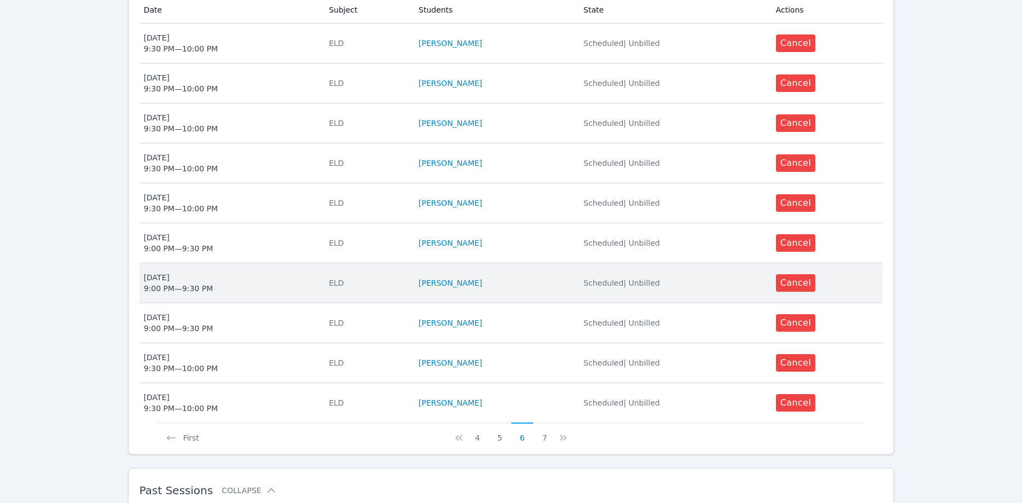
scroll to position [335, 0]
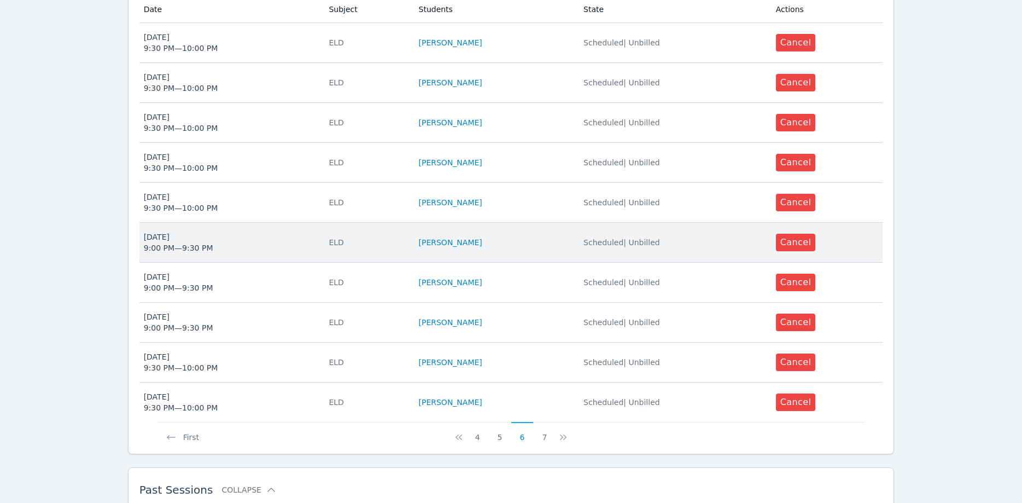
click at [259, 231] on span "Thu Oct 9 9:00 PM — 9:30 PM" at bounding box center [230, 242] width 172 height 22
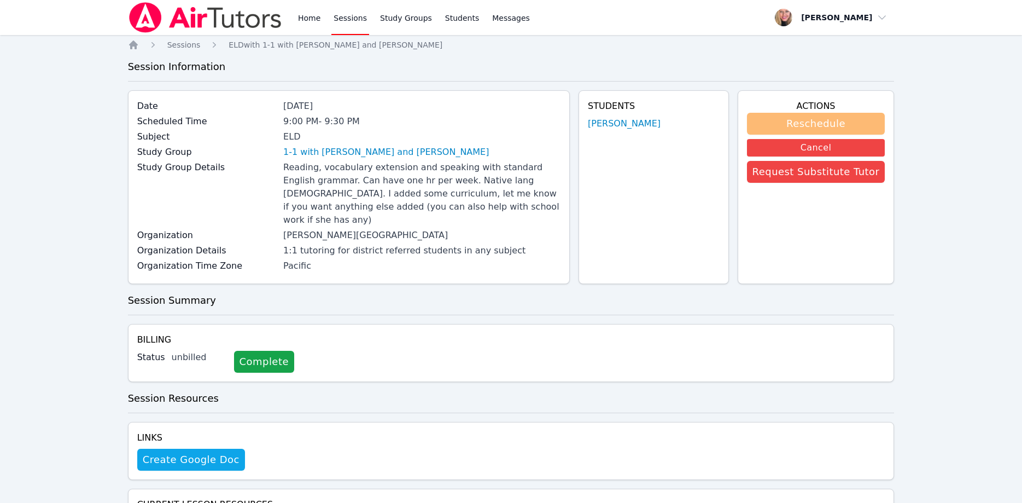
click at [812, 123] on button "Reschedule" at bounding box center [816, 124] width 138 height 22
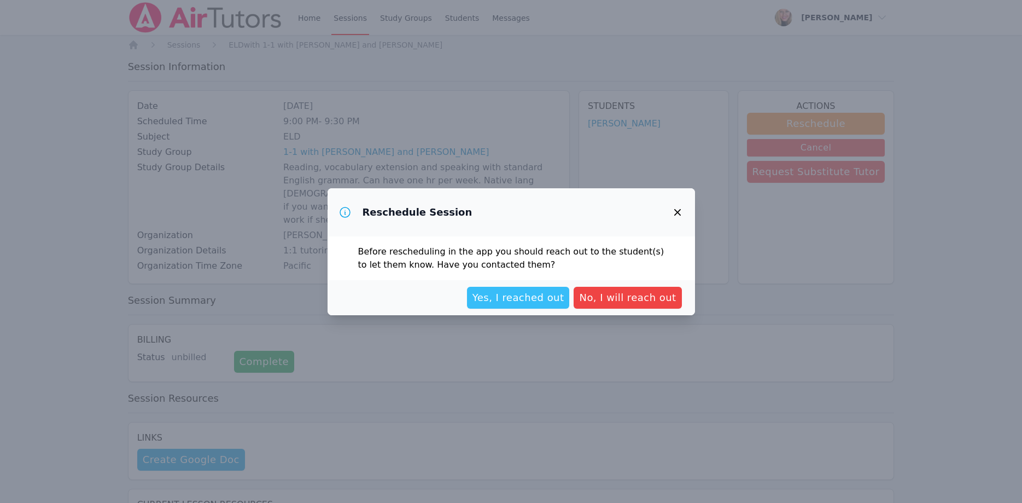
click at [554, 294] on span "Yes, I reached out" at bounding box center [519, 297] width 92 height 15
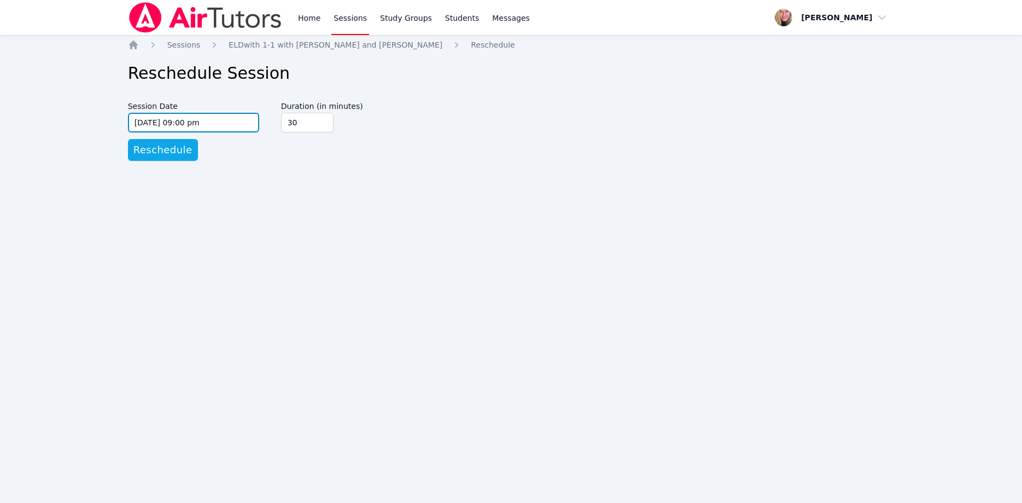
click at [249, 125] on input "10/09/2025 09:00 pm" at bounding box center [193, 123] width 131 height 20
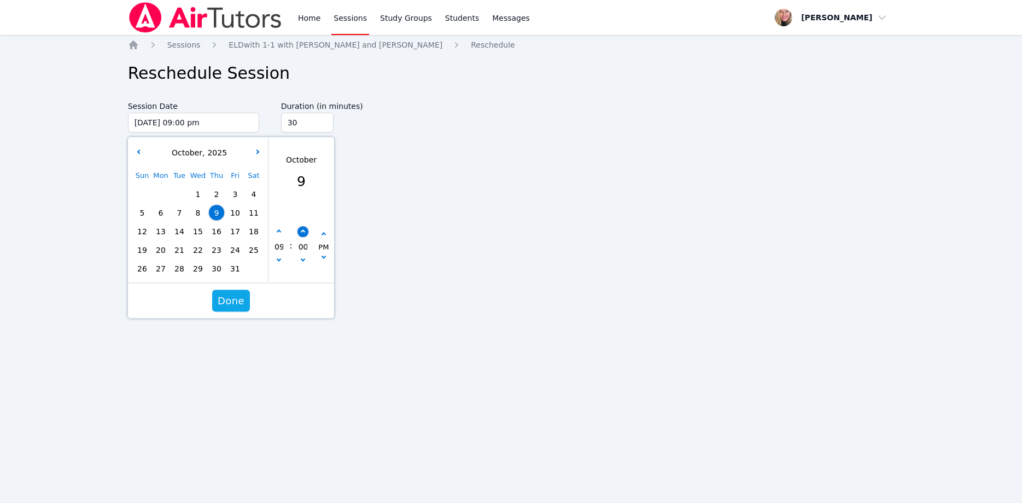
click at [304, 231] on button "button" at bounding box center [302, 231] width 11 height 11
click at [304, 231] on icon "button" at bounding box center [302, 232] width 4 height 4
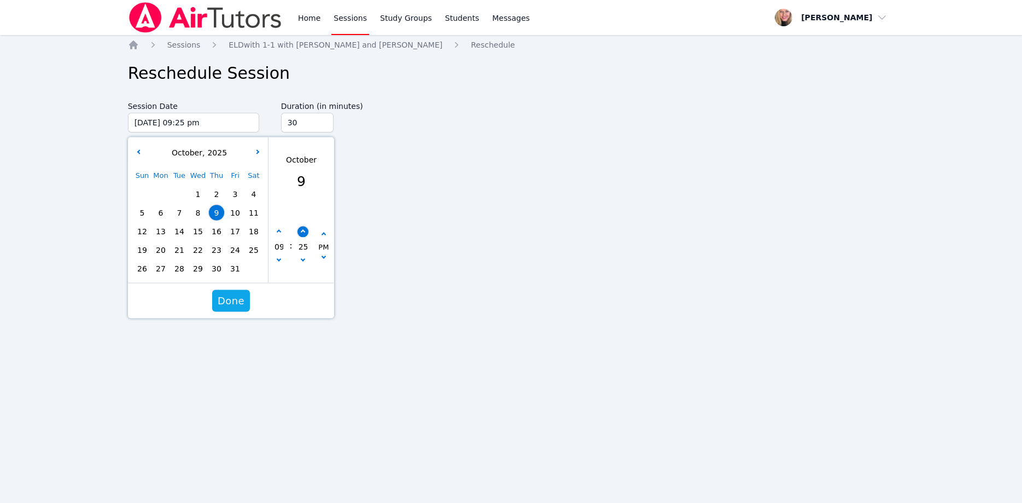
click at [304, 231] on icon "button" at bounding box center [302, 232] width 4 height 4
click at [235, 304] on span "Done" at bounding box center [231, 300] width 27 height 15
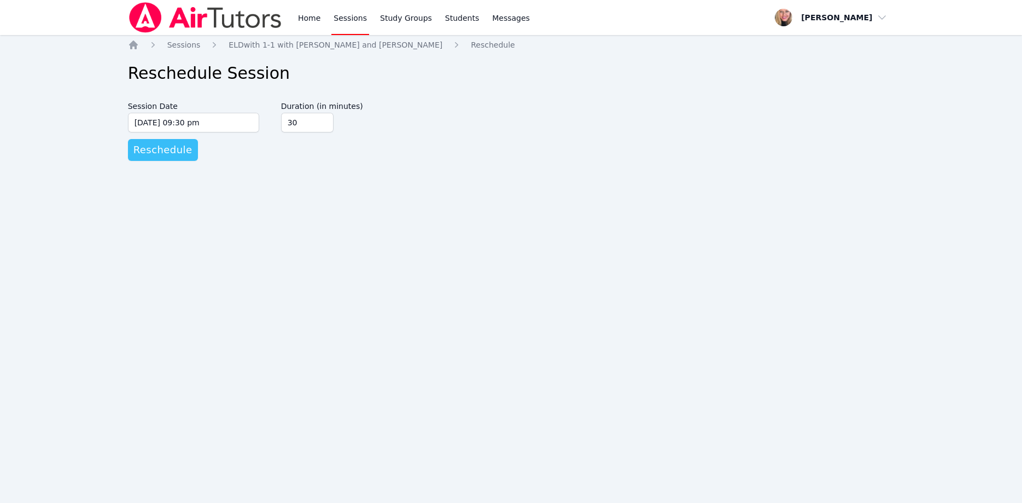
click at [179, 153] on span "Reschedule" at bounding box center [162, 149] width 59 height 15
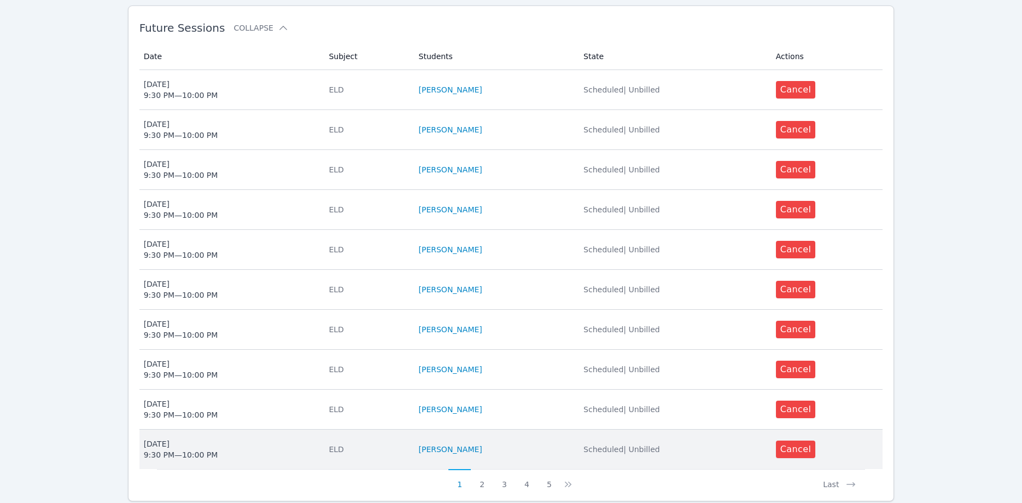
scroll to position [391, 0]
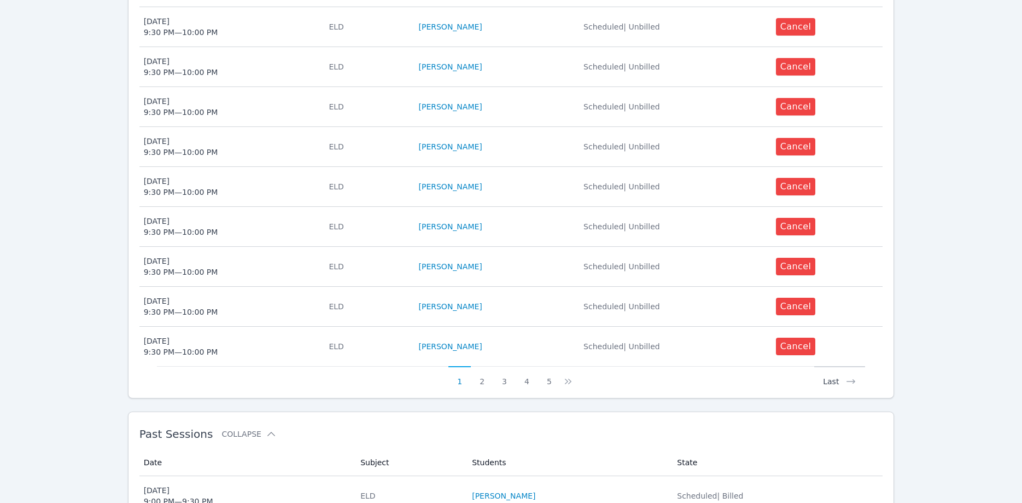
click at [838, 369] on button "Last" at bounding box center [840, 376] width 51 height 21
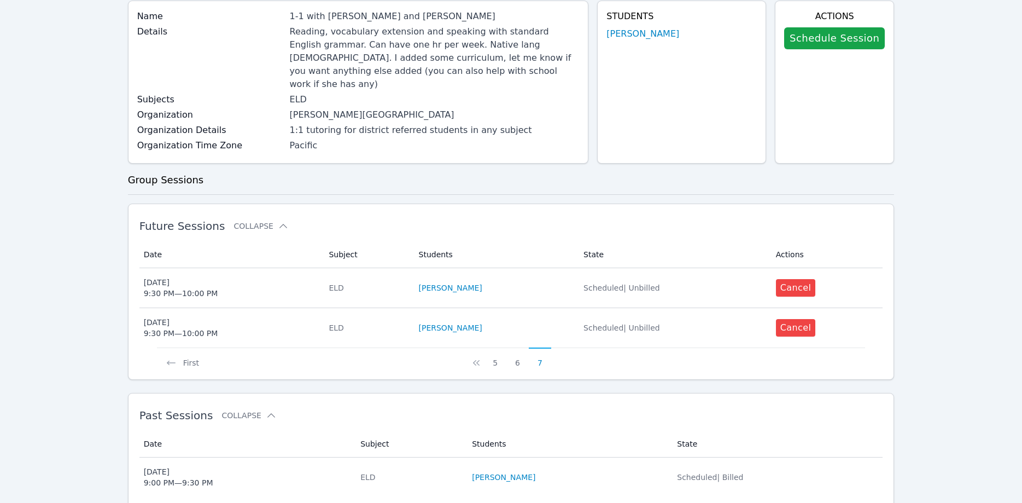
scroll to position [112, 0]
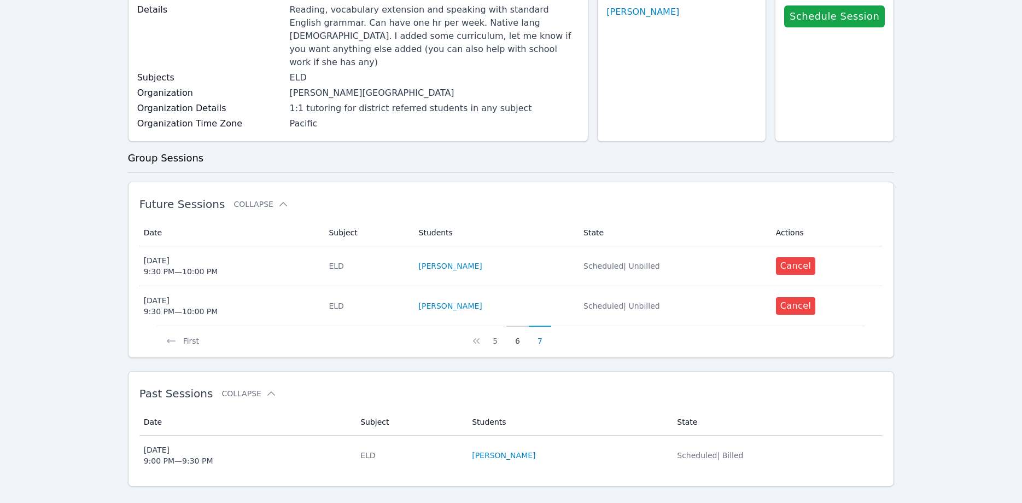
click at [518, 327] on button "6" at bounding box center [518, 335] width 22 height 21
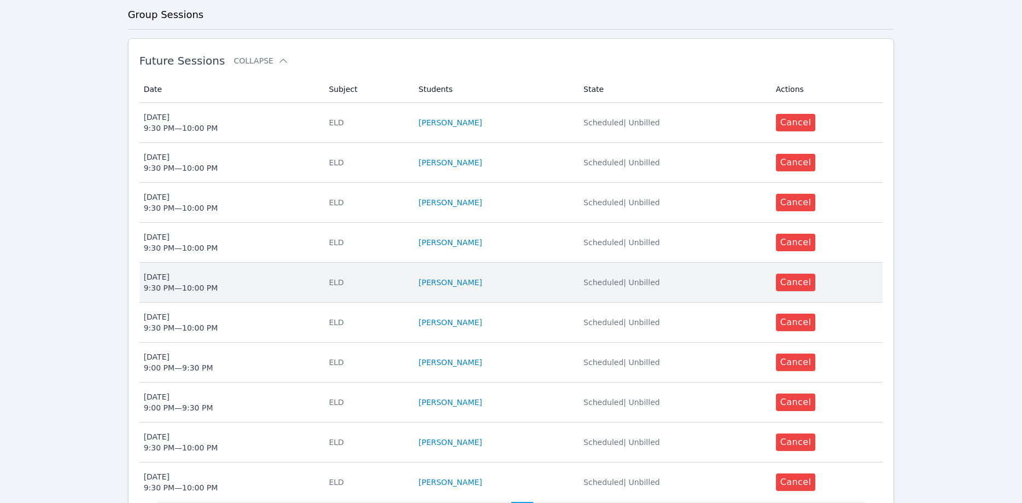
scroll to position [335, 0]
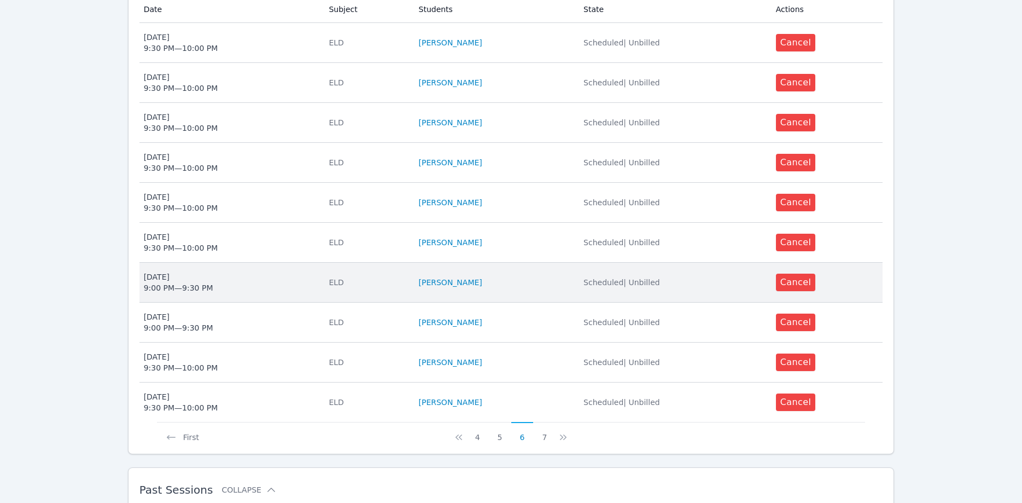
click at [283, 274] on span "Mon Oct 6 9:00 PM — 9:30 PM" at bounding box center [230, 282] width 172 height 22
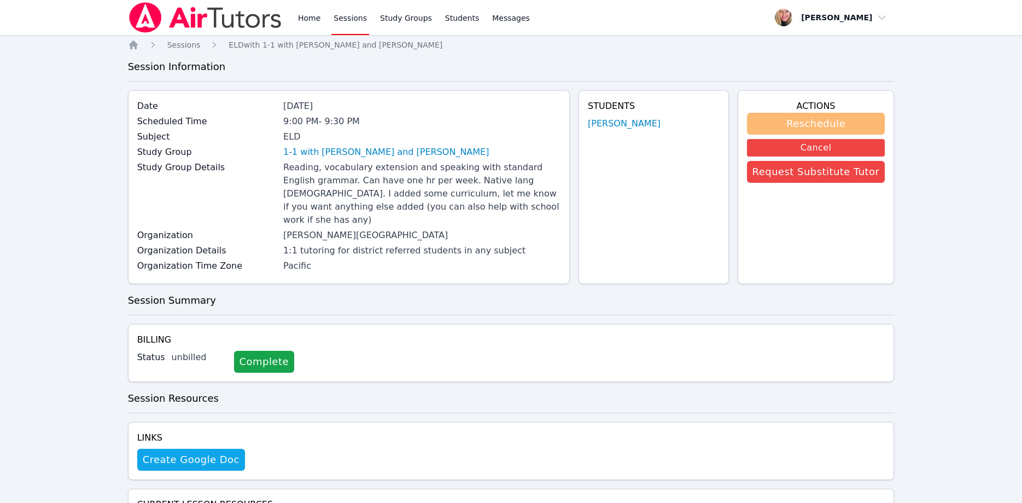
click at [789, 119] on button "Reschedule" at bounding box center [816, 124] width 138 height 22
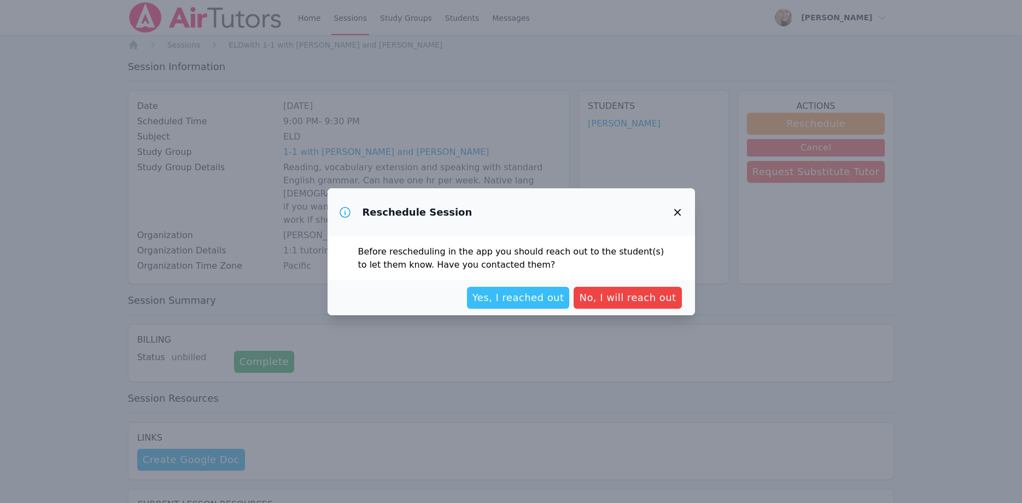
click at [504, 300] on span "Yes, I reached out" at bounding box center [519, 297] width 92 height 15
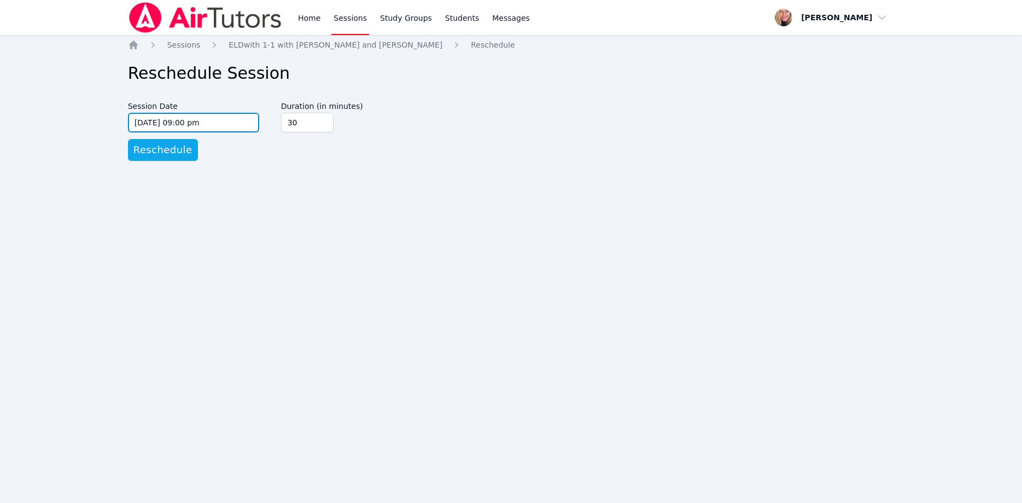
click at [220, 125] on input "10/06/2025 09:00 pm" at bounding box center [193, 123] width 131 height 20
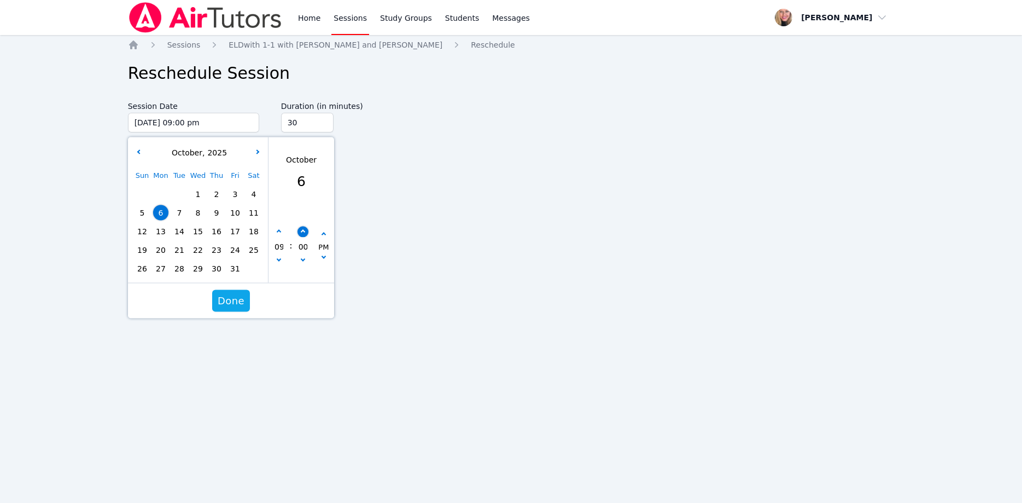
click at [307, 231] on button "button" at bounding box center [302, 231] width 11 height 11
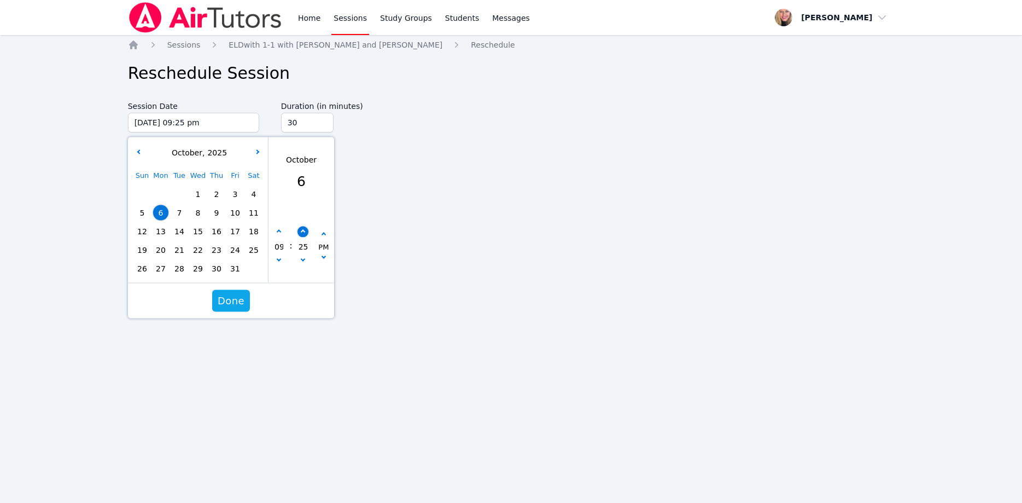
click at [307, 231] on button "button" at bounding box center [302, 231] width 11 height 11
click at [229, 300] on span "Done" at bounding box center [231, 300] width 27 height 15
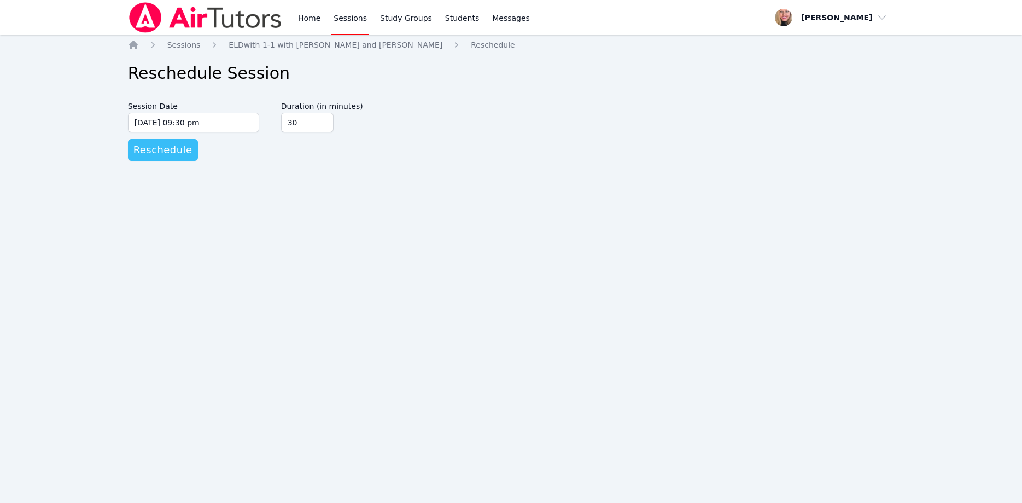
click at [178, 152] on span "Reschedule" at bounding box center [162, 149] width 59 height 15
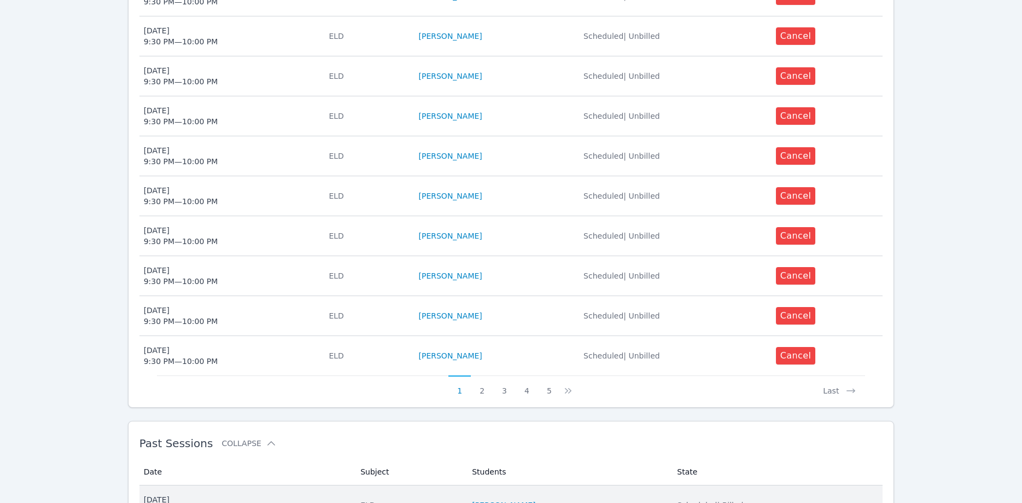
scroll to position [437, 0]
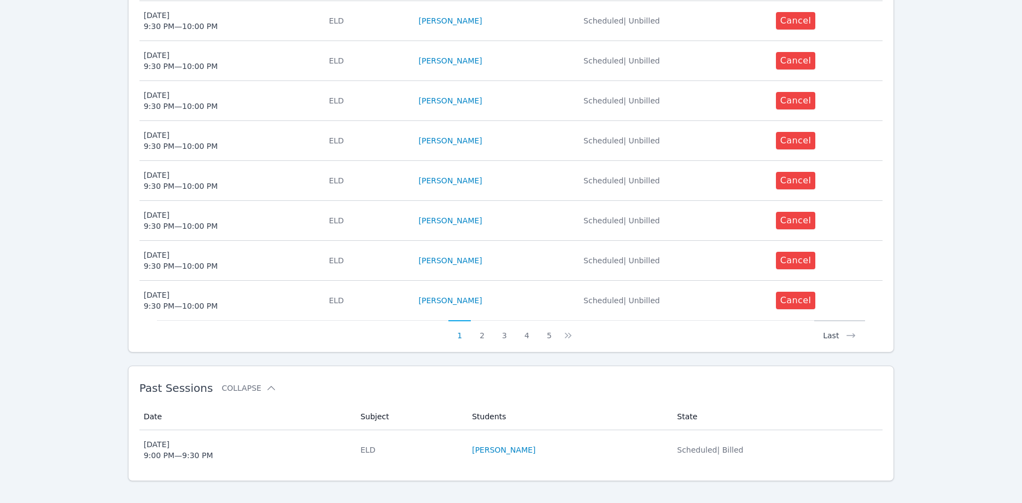
click at [840, 322] on button "Last" at bounding box center [840, 330] width 51 height 21
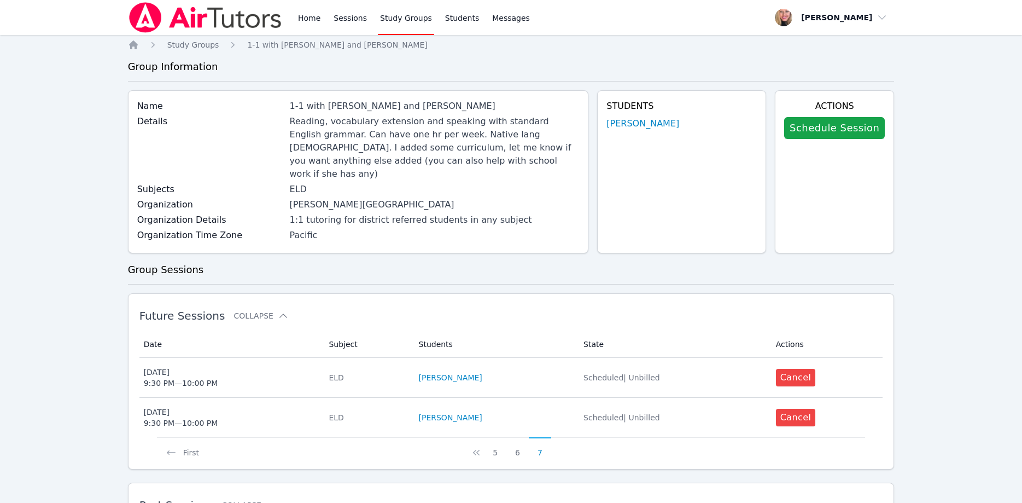
scroll to position [117, 0]
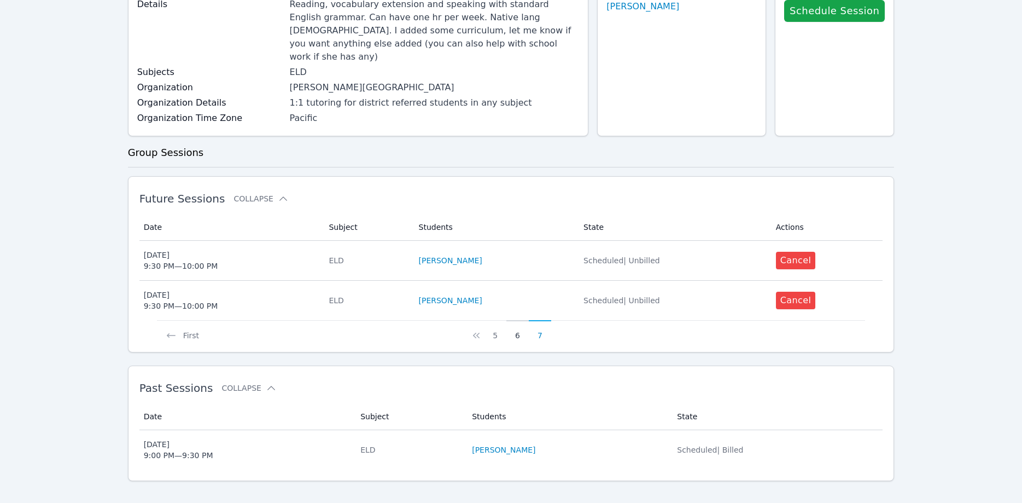
click at [521, 323] on button "6" at bounding box center [518, 330] width 22 height 21
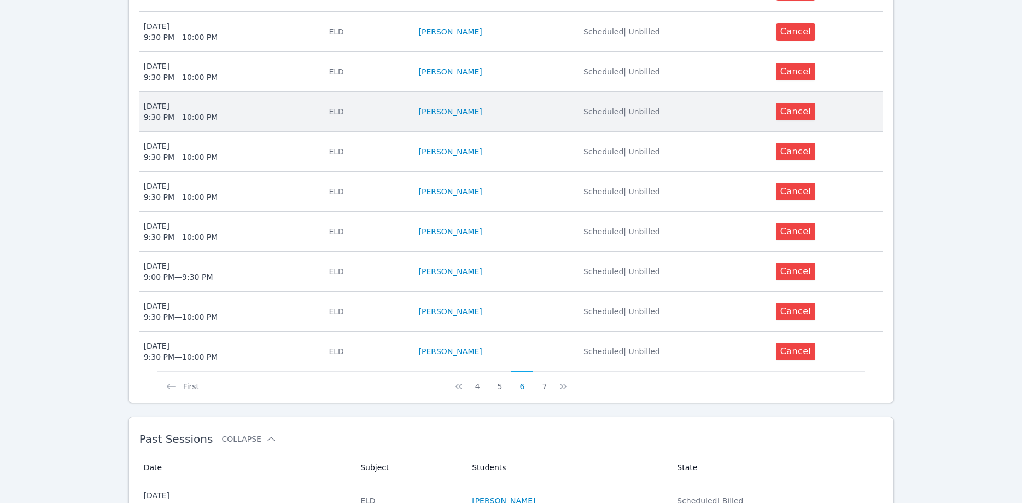
scroll to position [391, 0]
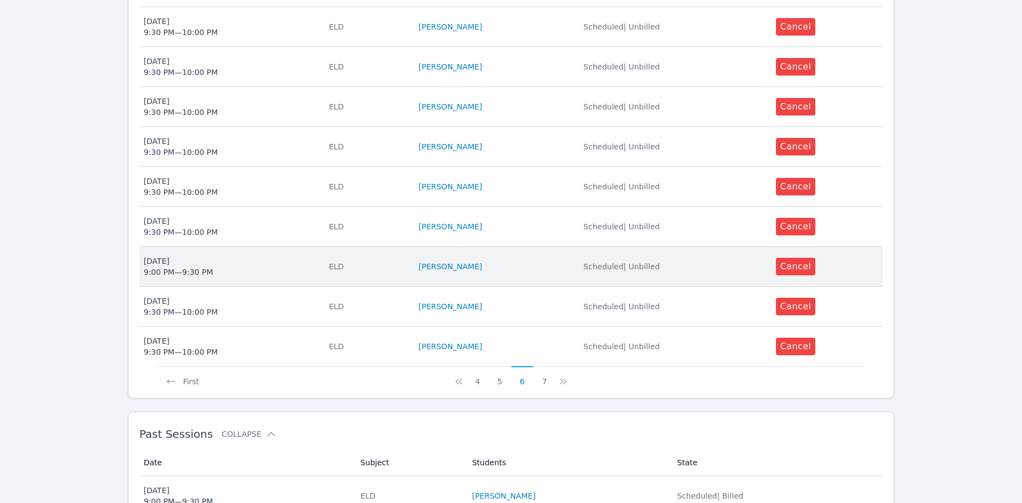
click at [283, 261] on span "Mon Sep 29 9:00 PM — 9:30 PM" at bounding box center [230, 266] width 172 height 22
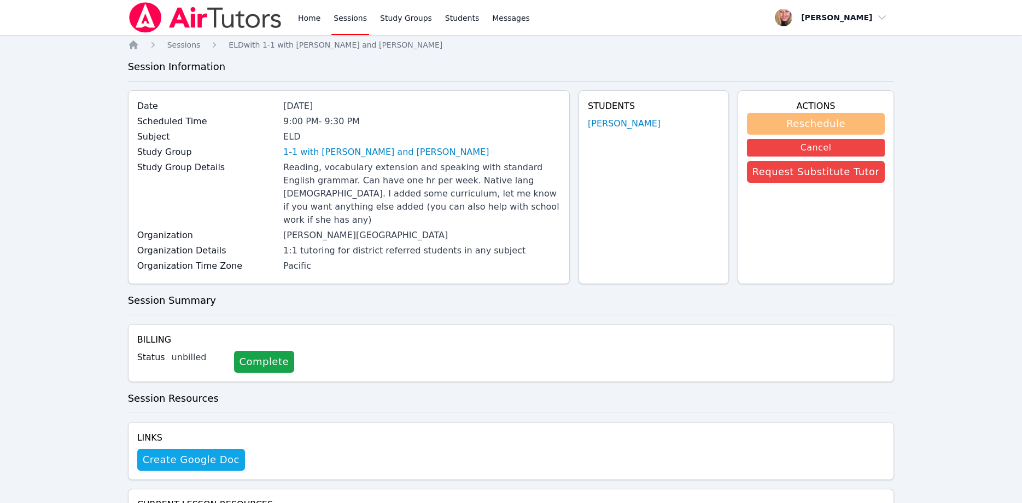
click at [767, 120] on button "Reschedule" at bounding box center [816, 124] width 138 height 22
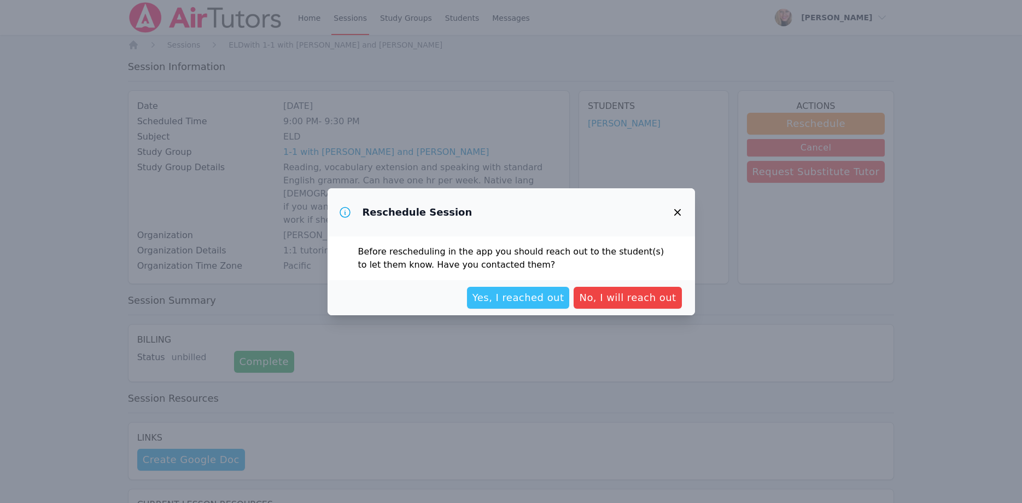
click at [561, 299] on span "Yes, I reached out" at bounding box center [519, 297] width 92 height 15
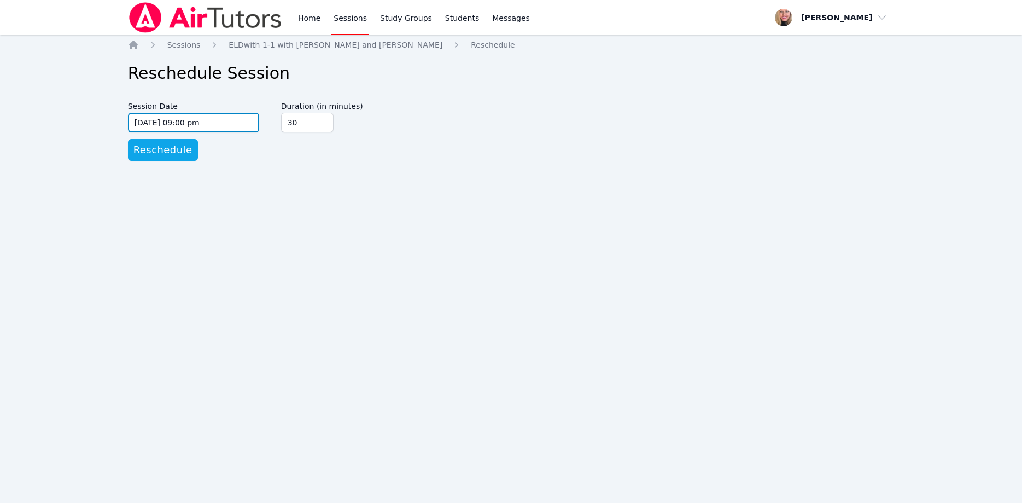
click at [224, 120] on input "09/29/2025 09:00 pm" at bounding box center [193, 123] width 131 height 20
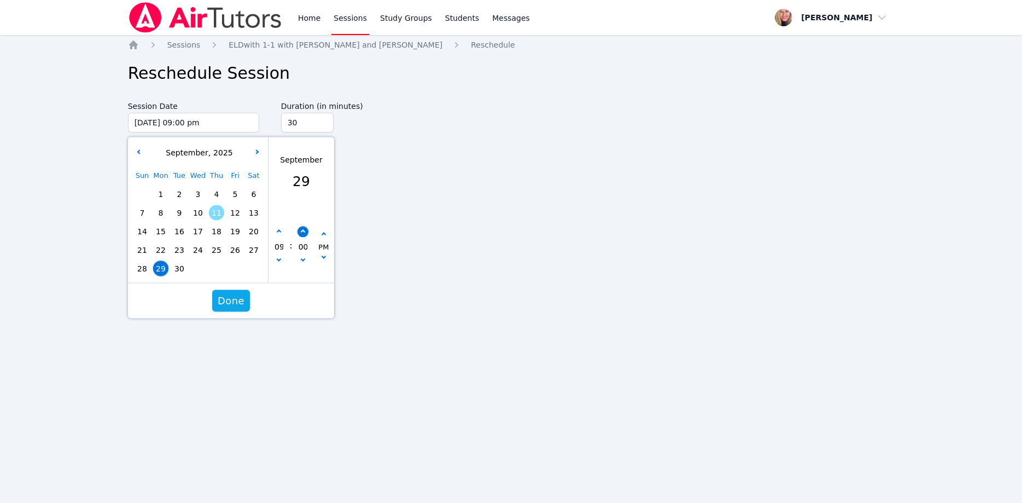
click at [299, 230] on button "button" at bounding box center [302, 231] width 11 height 11
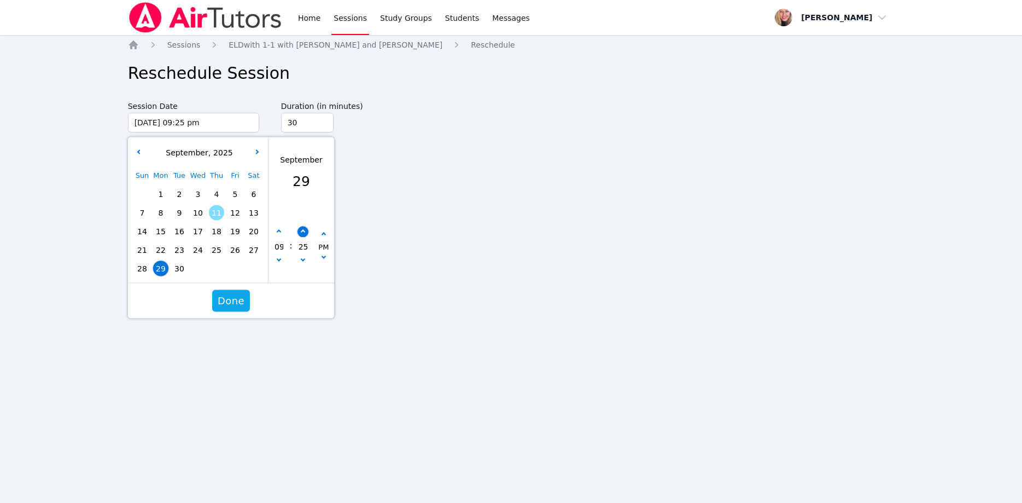
click at [299, 230] on button "button" at bounding box center [302, 231] width 11 height 11
click at [241, 296] on span "Done" at bounding box center [231, 300] width 27 height 15
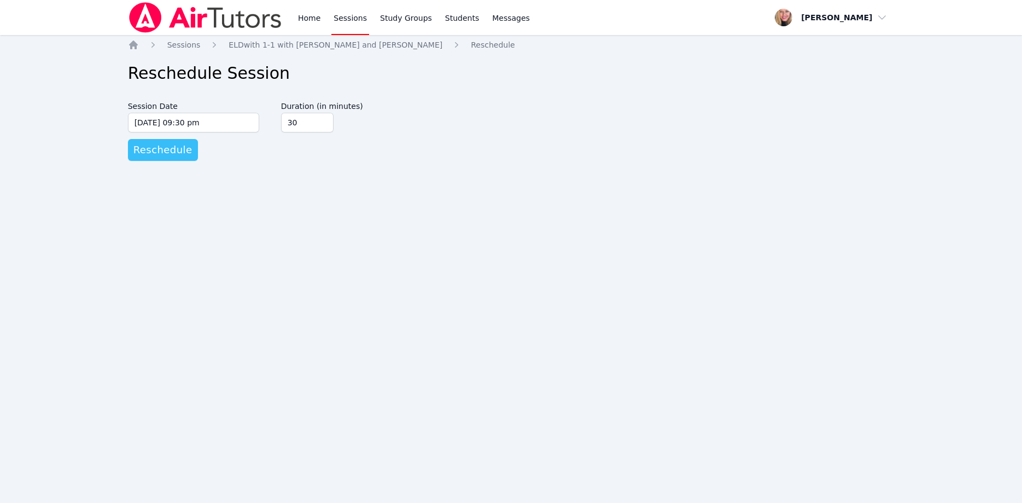
click at [161, 148] on span "Reschedule" at bounding box center [162, 149] width 59 height 15
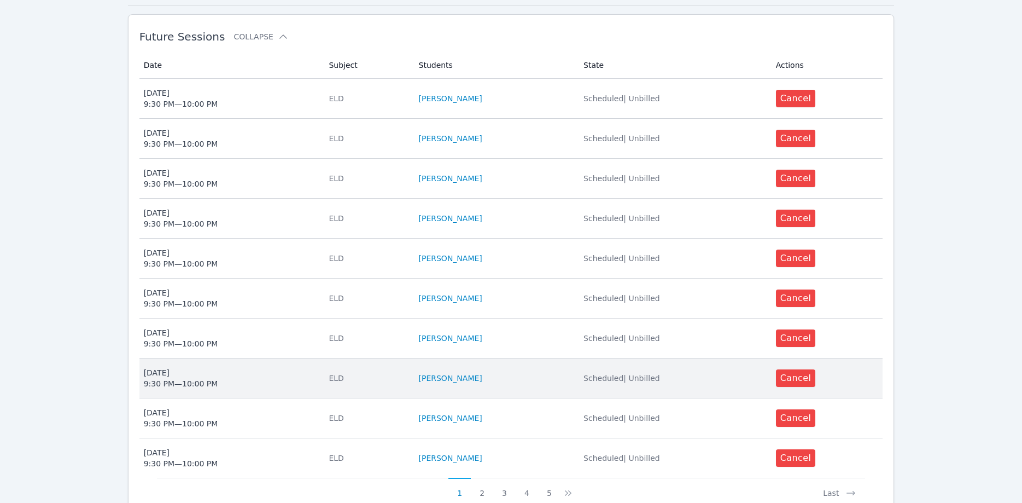
scroll to position [437, 0]
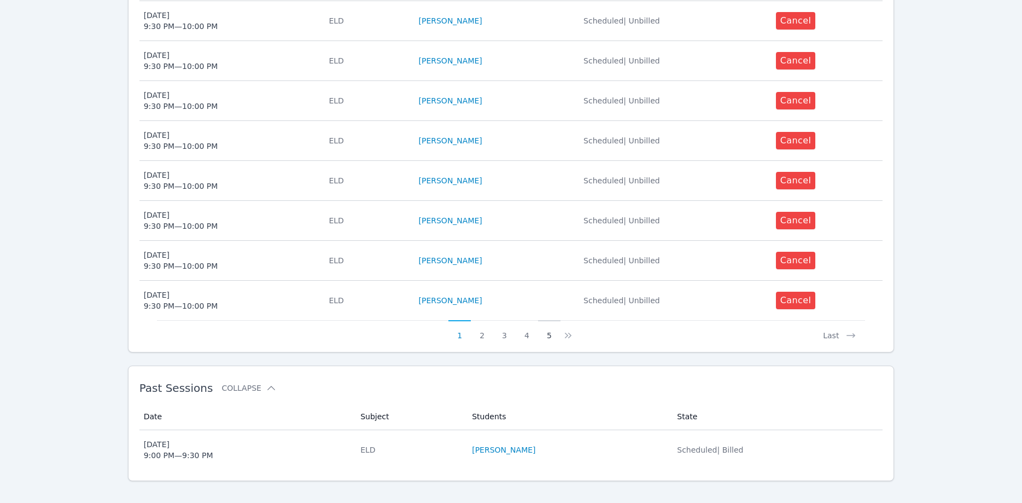
click at [544, 324] on button "5" at bounding box center [549, 330] width 22 height 21
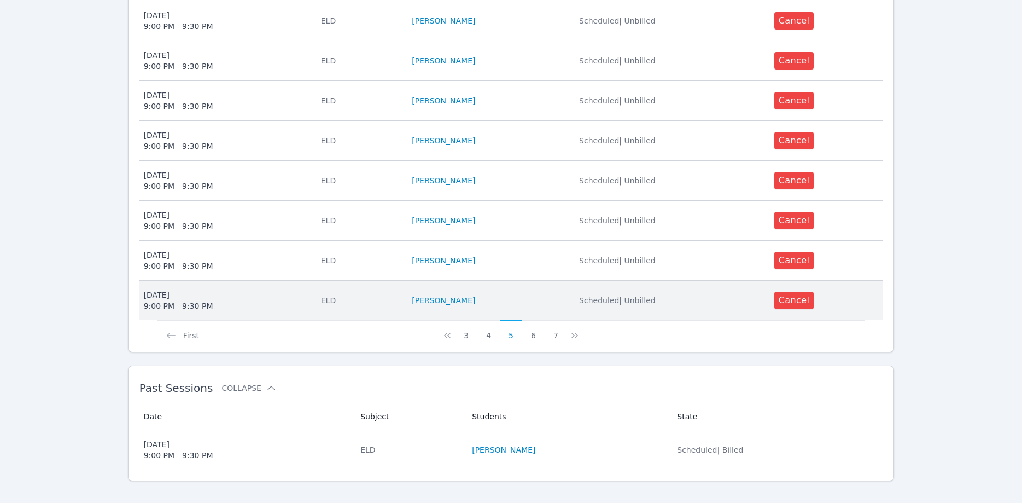
click at [179, 295] on div "Thu Oct 30 9:00 PM — 9:30 PM" at bounding box center [178, 300] width 69 height 22
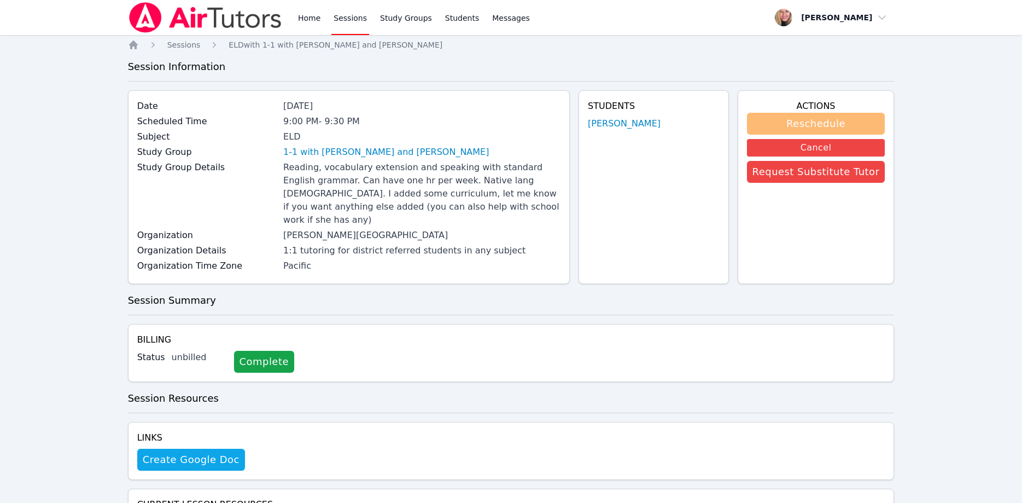
click at [781, 116] on button "Reschedule" at bounding box center [816, 124] width 138 height 22
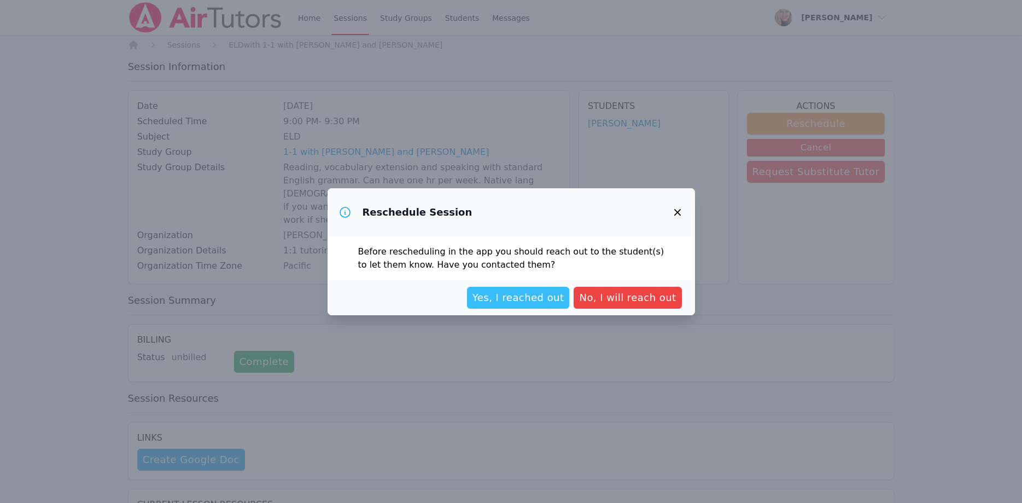
click at [523, 300] on span "Yes, I reached out" at bounding box center [519, 297] width 92 height 15
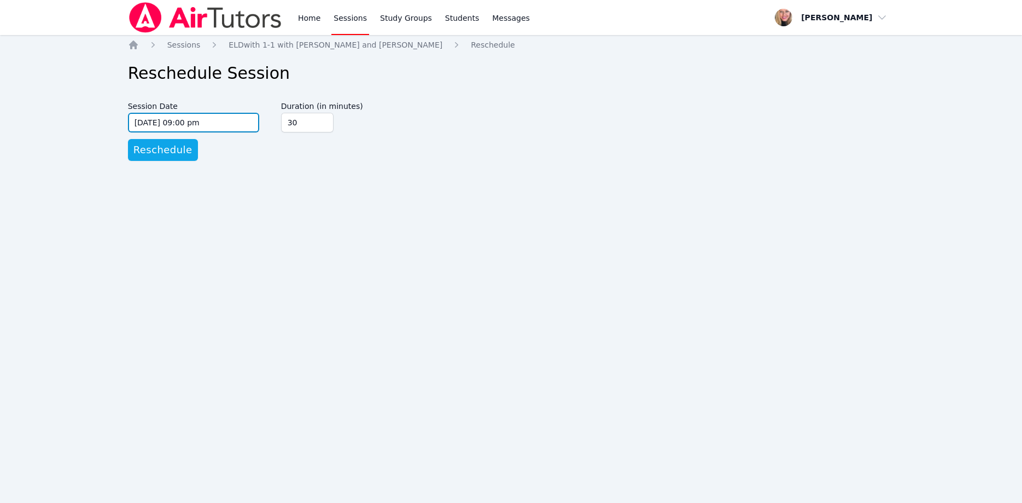
click at [224, 115] on input "10/30/2025 09:00 pm" at bounding box center [193, 123] width 131 height 20
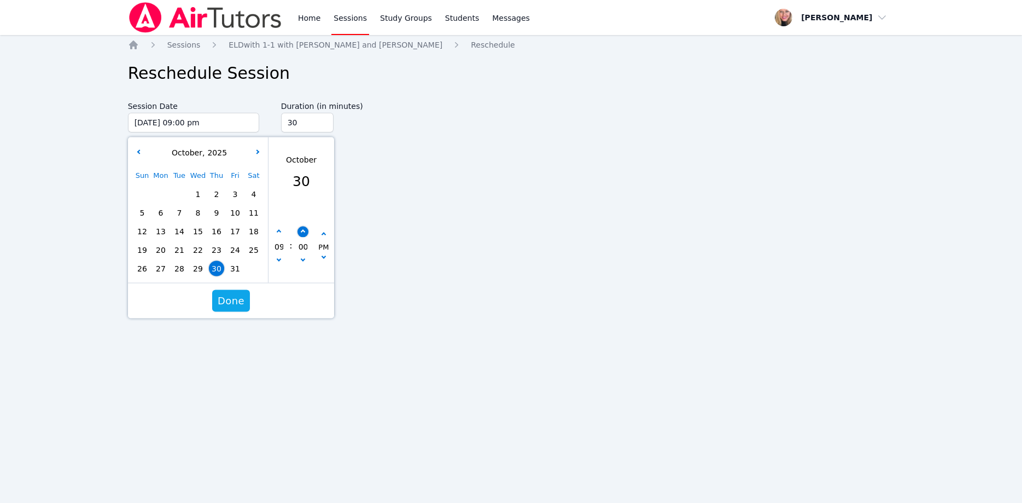
click at [301, 233] on button "button" at bounding box center [302, 231] width 11 height 11
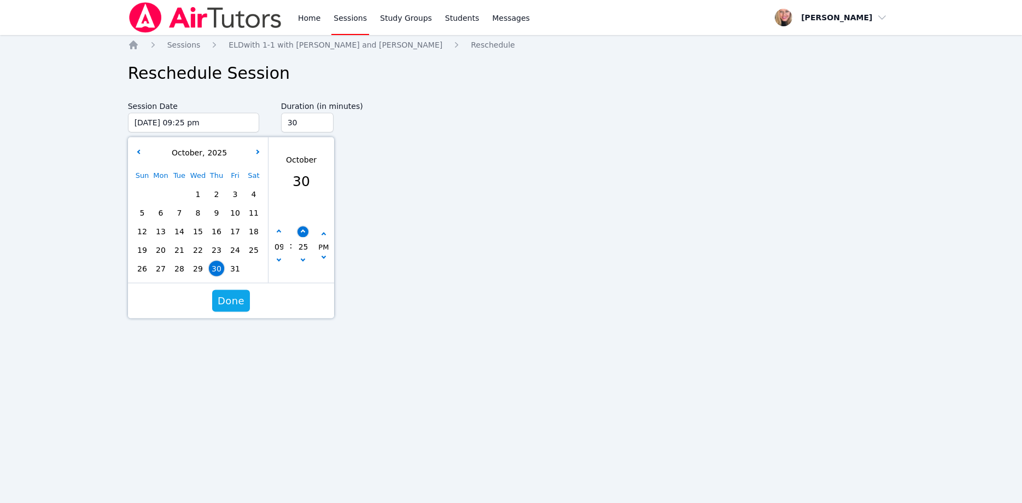
click at [301, 233] on button "button" at bounding box center [302, 231] width 11 height 11
click at [241, 303] on span "Done" at bounding box center [231, 300] width 27 height 15
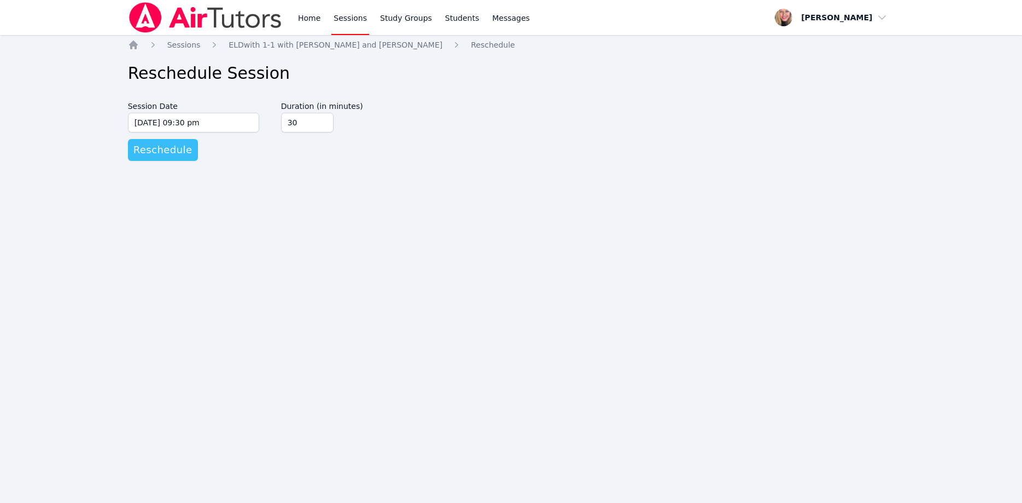
click at [183, 157] on span "Reschedule" at bounding box center [162, 149] width 59 height 15
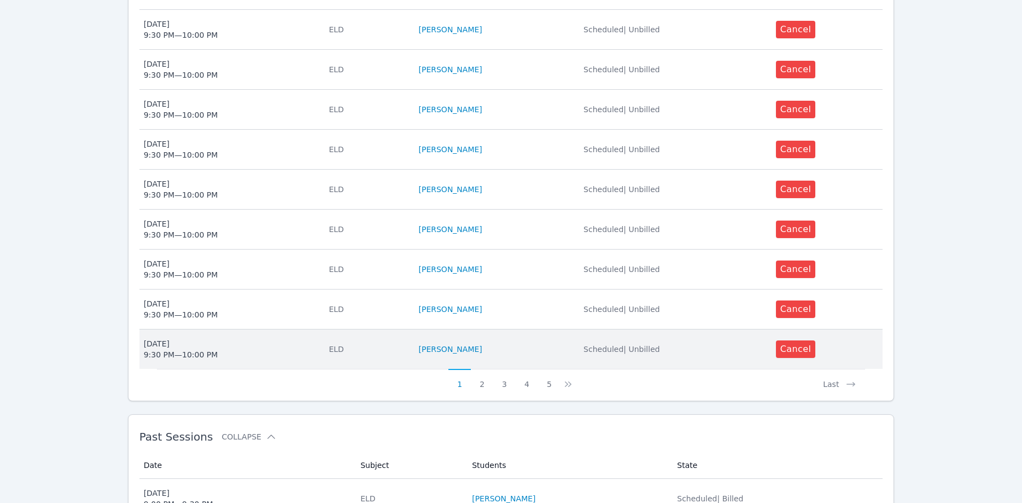
scroll to position [437, 0]
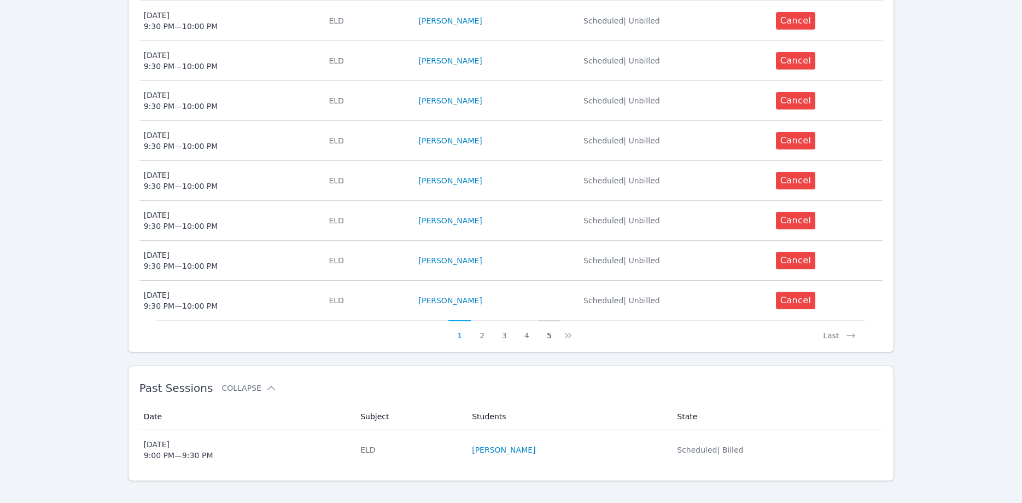
click at [551, 324] on button "5" at bounding box center [549, 330] width 22 height 21
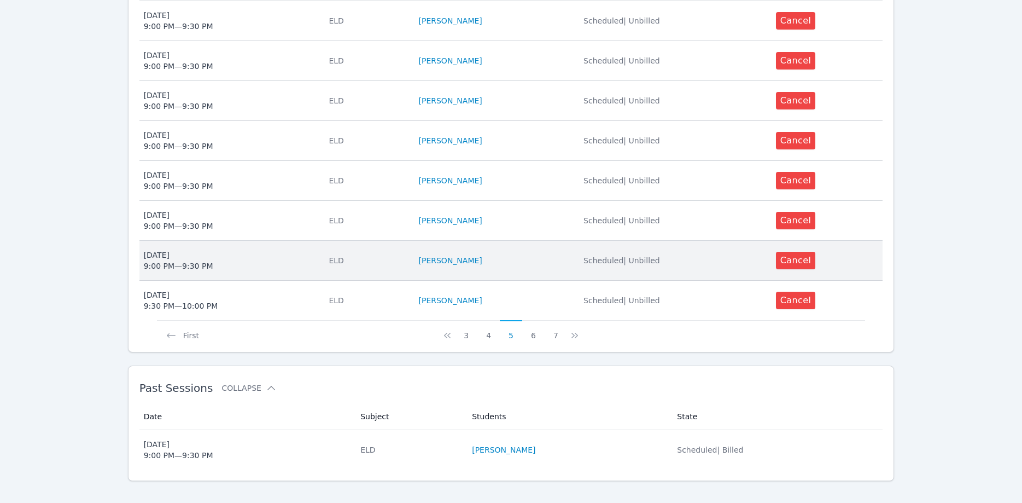
click at [237, 249] on span "Mon Nov 3 9:00 PM — 9:30 PM" at bounding box center [230, 260] width 172 height 22
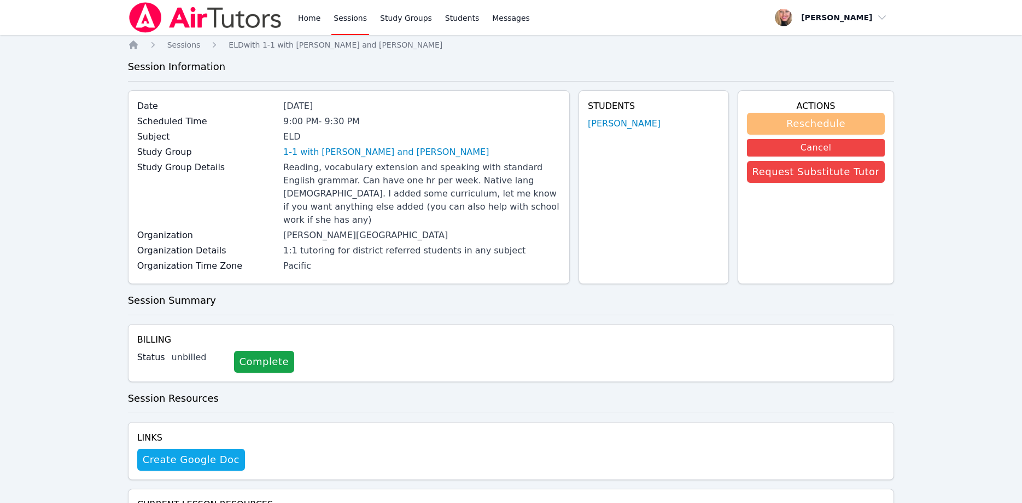
click at [811, 118] on button "Reschedule" at bounding box center [816, 124] width 138 height 22
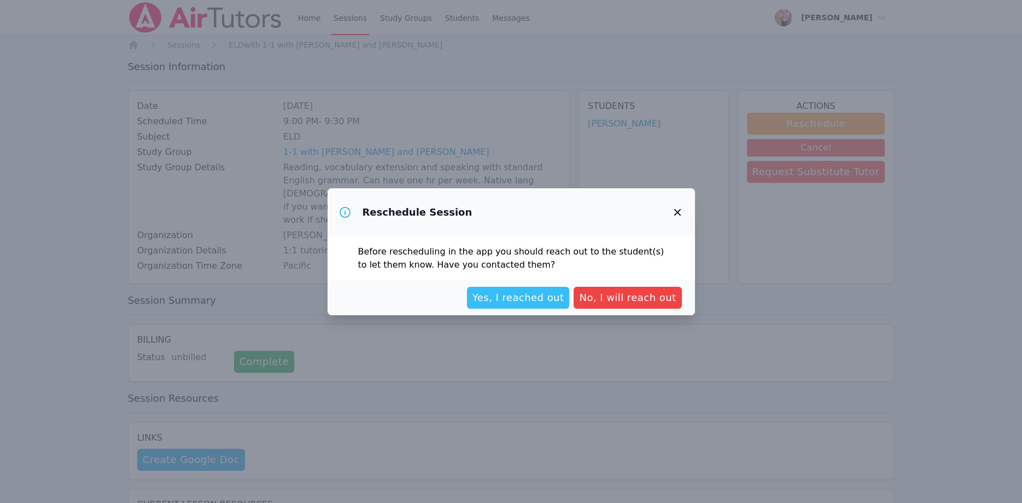
click at [555, 294] on span "Yes, I reached out" at bounding box center [519, 297] width 92 height 15
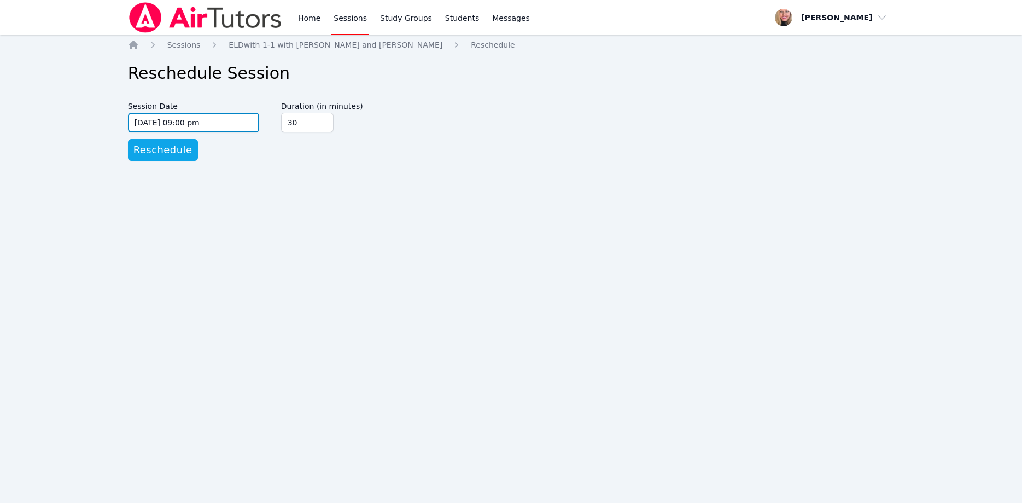
click at [232, 120] on input "11/03/2025 09:00 pm" at bounding box center [193, 123] width 131 height 20
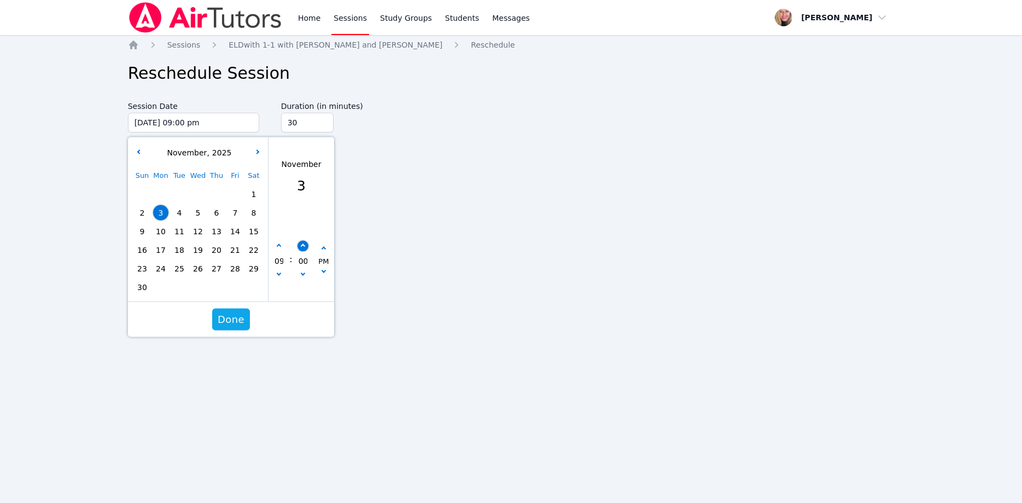
click at [303, 248] on button "button" at bounding box center [302, 245] width 11 height 11
click at [303, 247] on icon "button" at bounding box center [302, 245] width 4 height 4
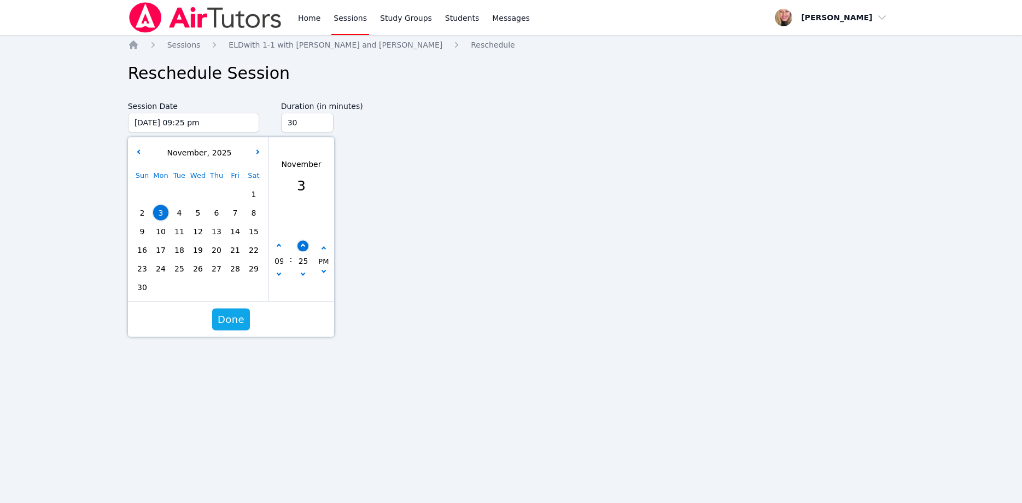
click at [303, 247] on icon "button" at bounding box center [302, 245] width 4 height 4
click at [227, 316] on span "Done" at bounding box center [231, 319] width 27 height 15
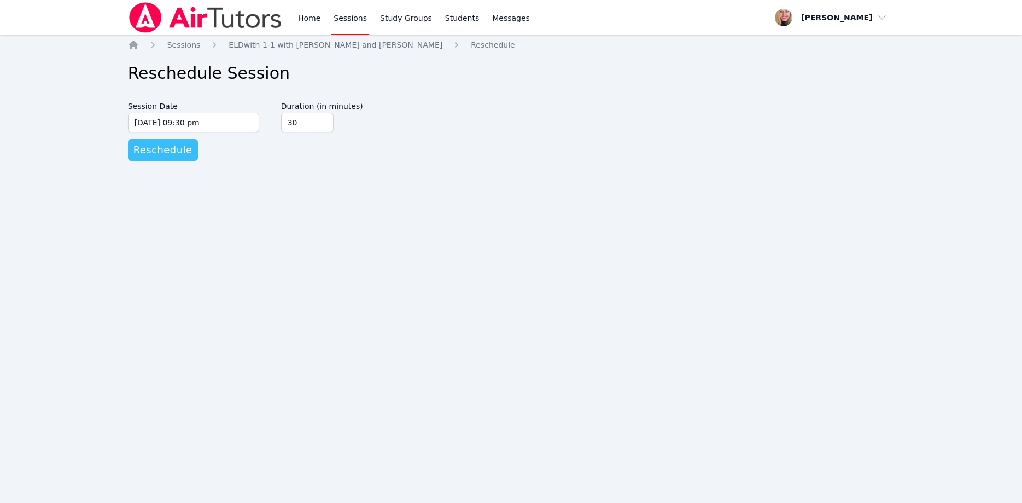
click at [175, 152] on span "Reschedule" at bounding box center [162, 149] width 59 height 15
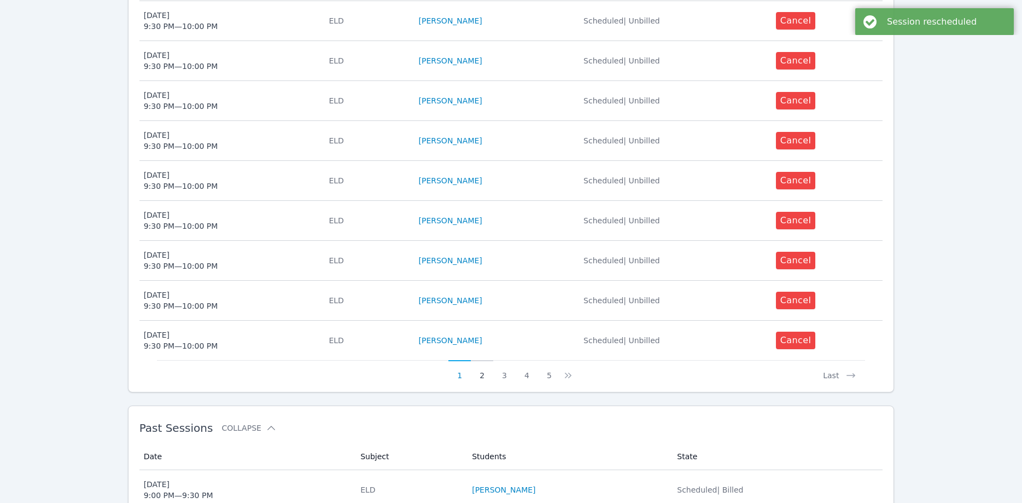
scroll to position [437, 0]
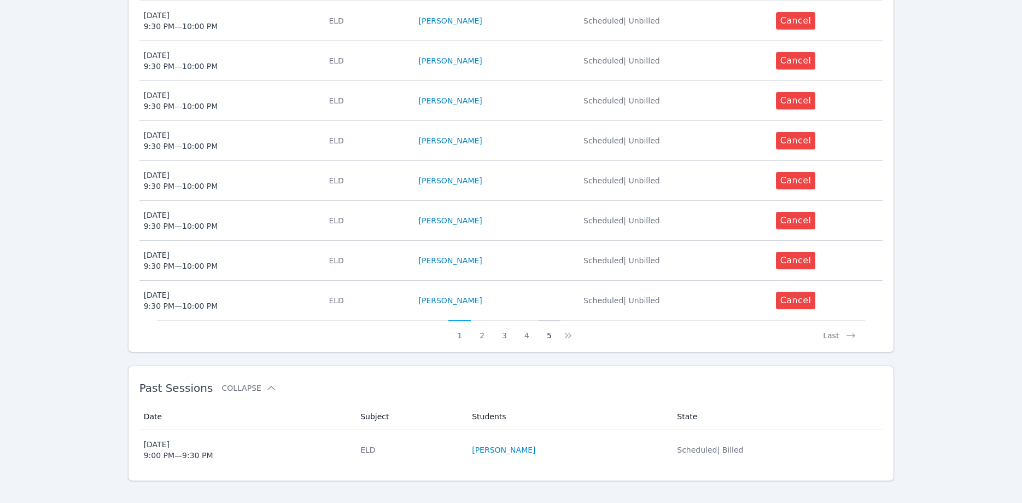
click at [546, 320] on button "5" at bounding box center [549, 330] width 22 height 21
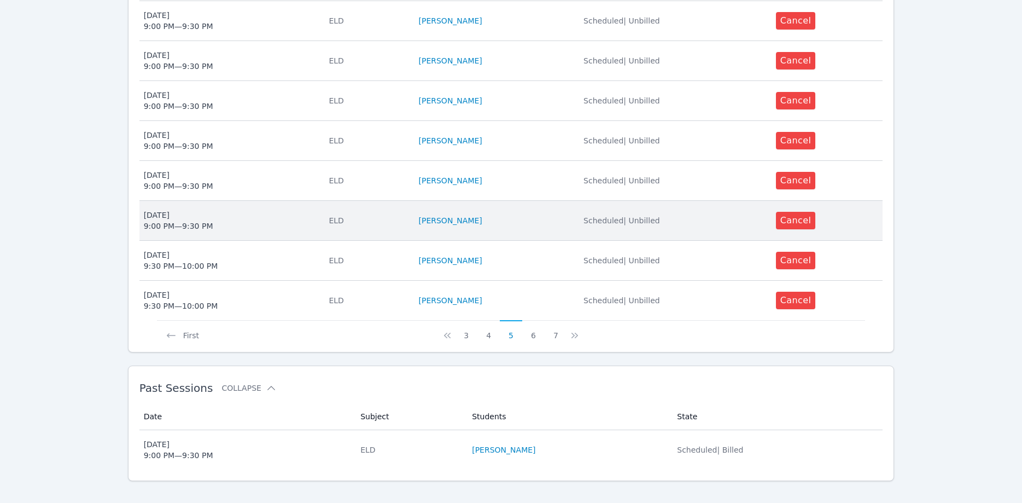
click at [204, 212] on div "Thu Nov 6 9:00 PM — 9:30 PM" at bounding box center [178, 221] width 69 height 22
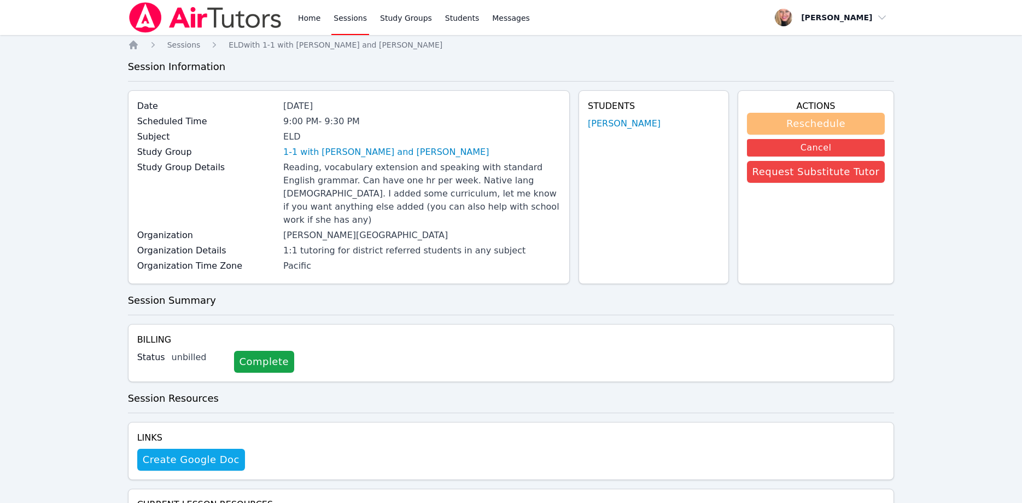
click at [858, 119] on button "Reschedule" at bounding box center [816, 124] width 138 height 22
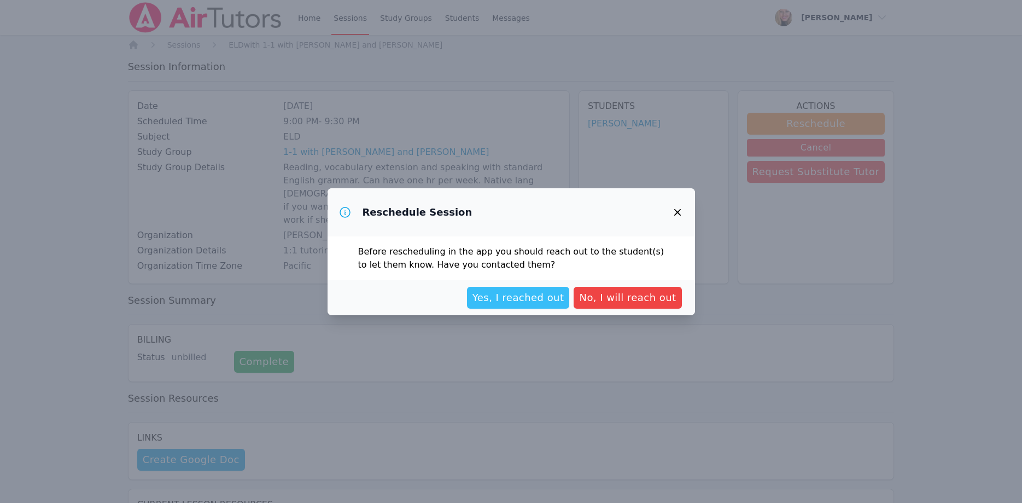
click at [550, 291] on span "Yes, I reached out" at bounding box center [519, 297] width 92 height 15
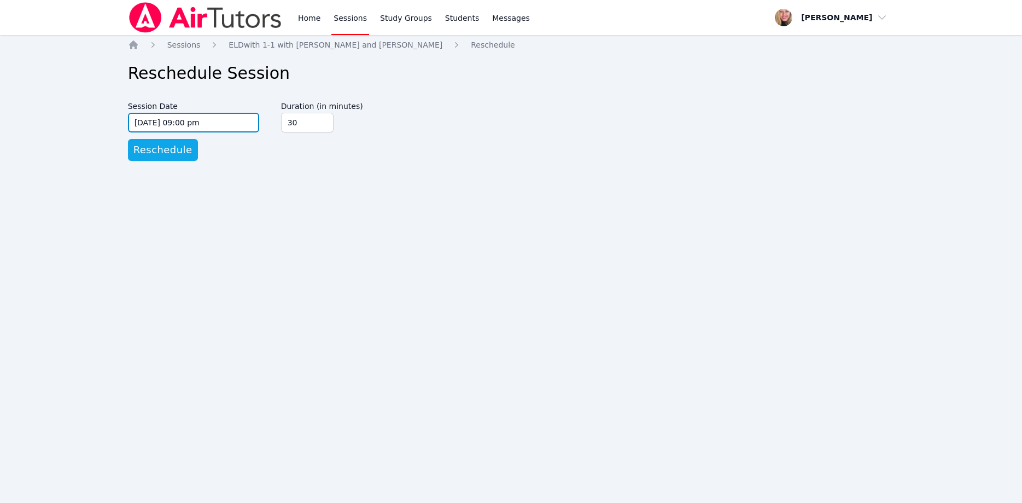
click at [208, 123] on input "11/06/2025 09:00 pm" at bounding box center [193, 123] width 131 height 20
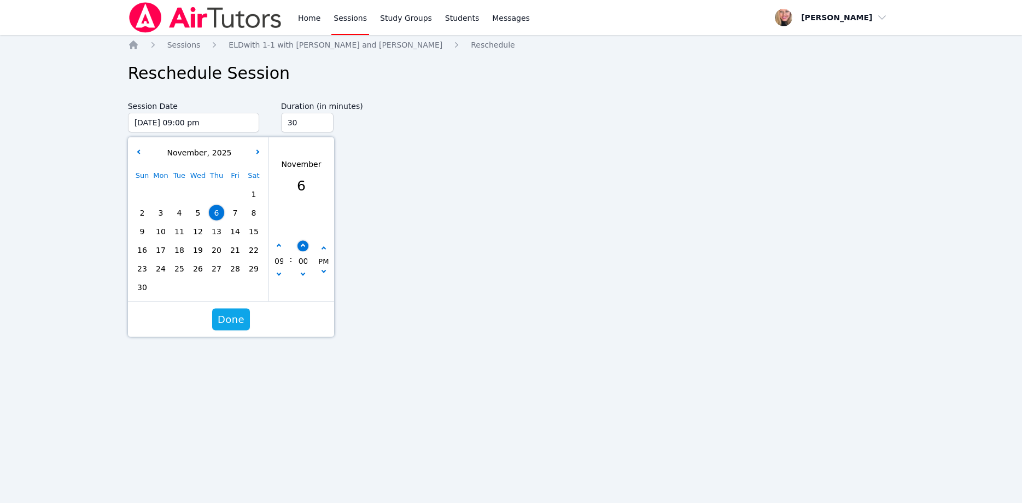
click at [304, 245] on icon "button" at bounding box center [302, 245] width 4 height 4
click at [304, 245] on button "button" at bounding box center [302, 245] width 11 height 11
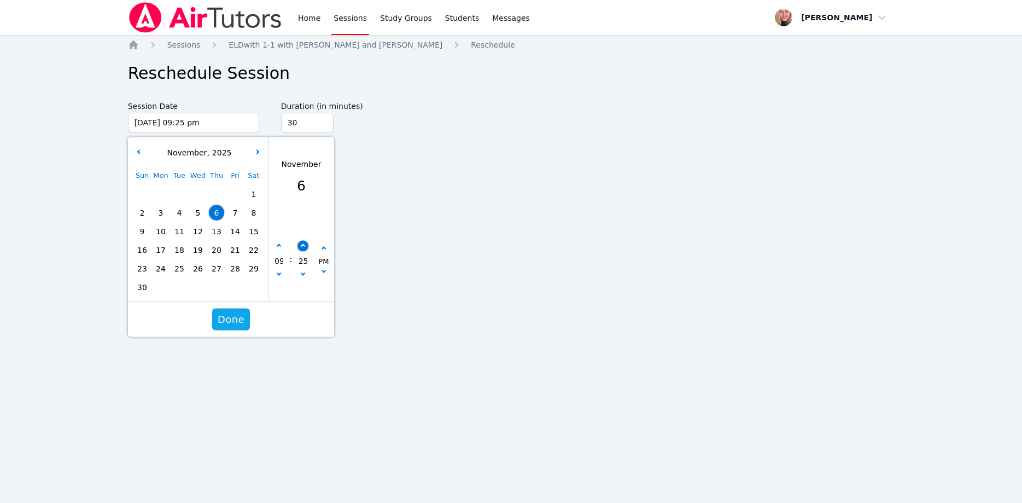
click at [304, 245] on button "button" at bounding box center [302, 245] width 11 height 11
click at [245, 312] on button "Done" at bounding box center [231, 320] width 38 height 22
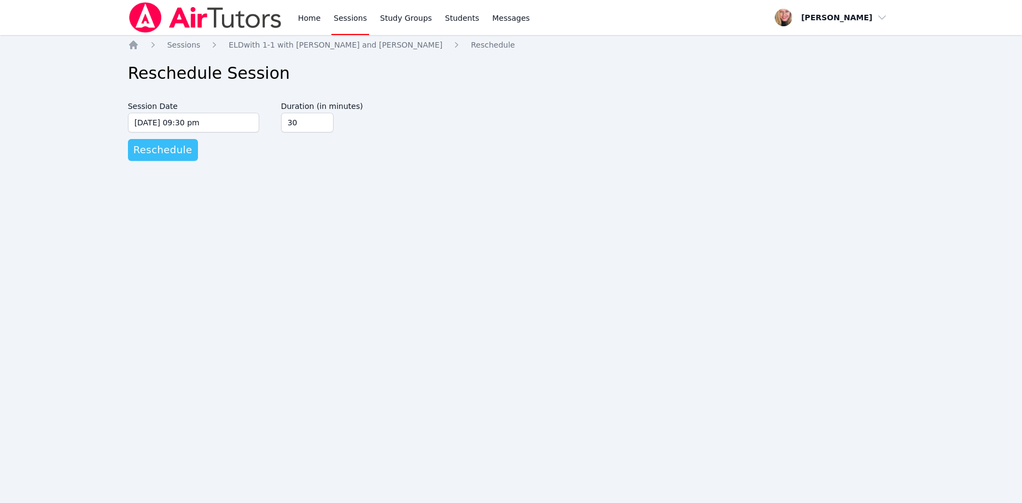
click at [156, 151] on span "Reschedule" at bounding box center [162, 149] width 59 height 15
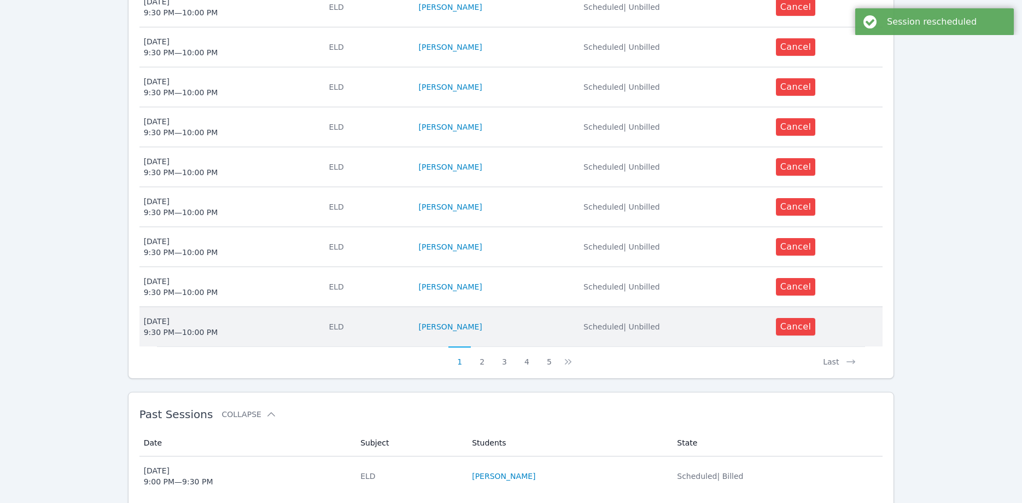
scroll to position [437, 0]
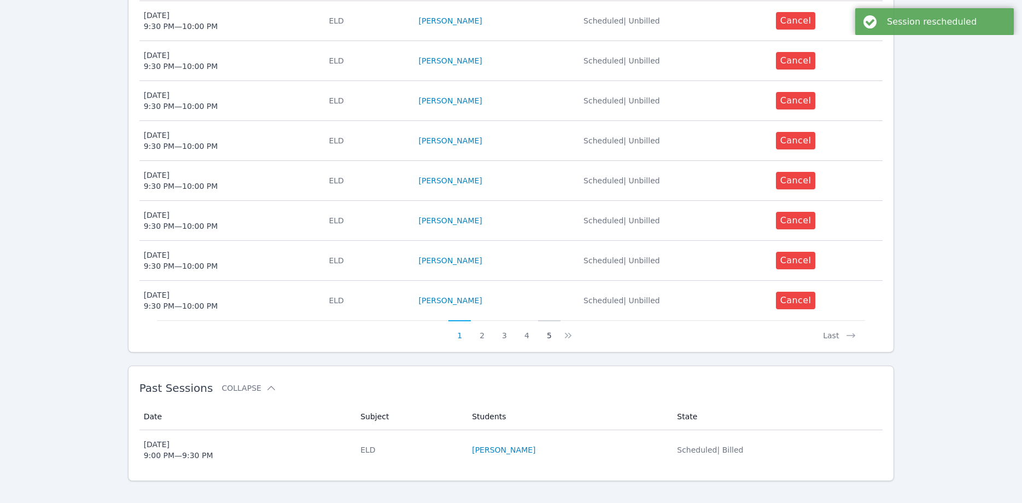
click at [546, 324] on button "5" at bounding box center [549, 330] width 22 height 21
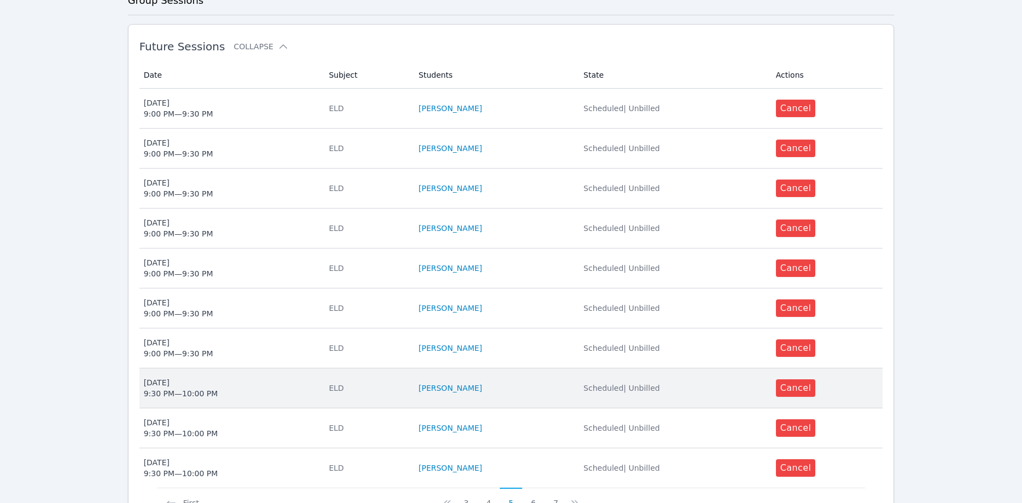
scroll to position [391, 0]
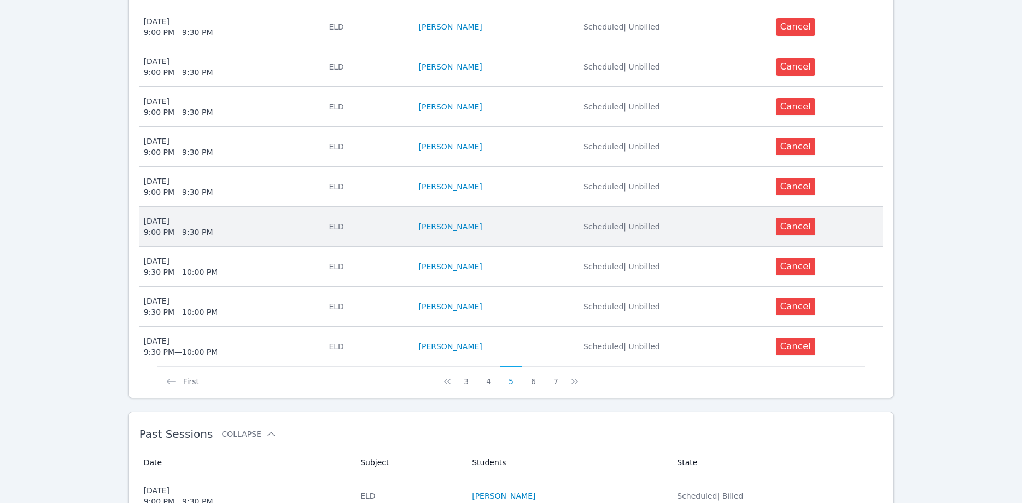
click at [200, 216] on div "Mon Nov 10 9:00 PM — 9:30 PM" at bounding box center [178, 227] width 69 height 22
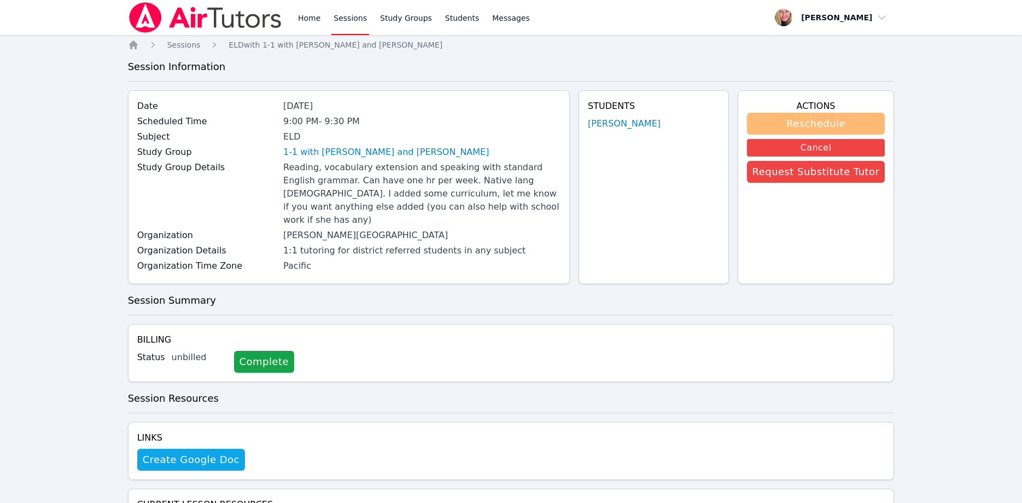
click at [829, 120] on button "Reschedule" at bounding box center [816, 124] width 138 height 22
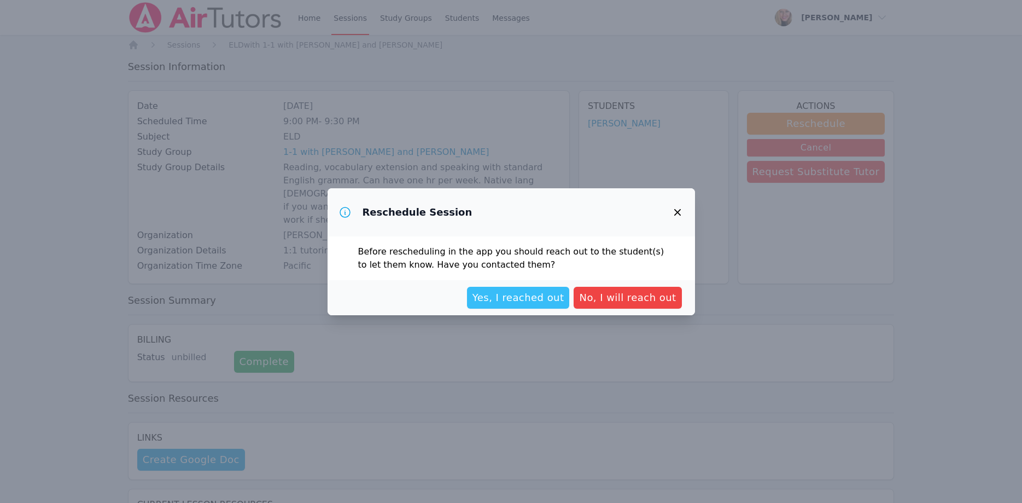
click at [529, 295] on span "Yes, I reached out" at bounding box center [519, 297] width 92 height 15
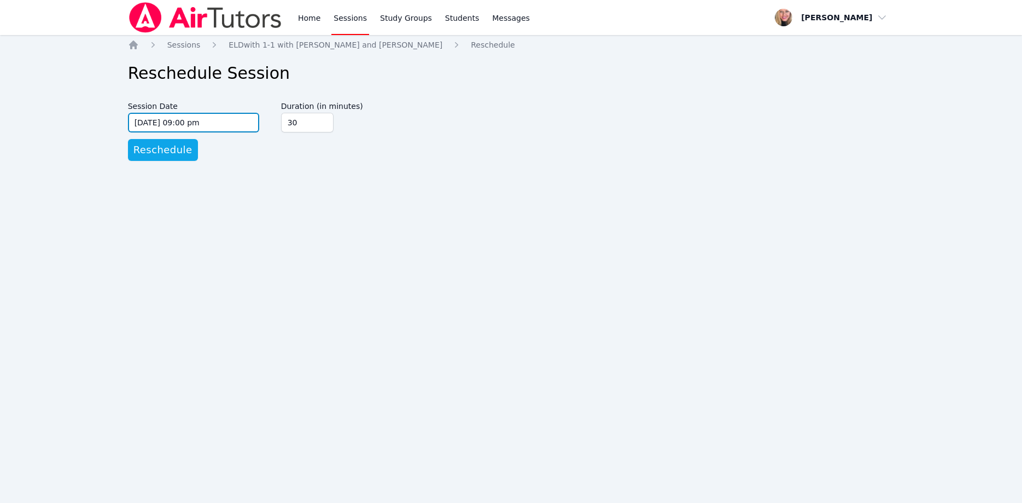
click at [208, 122] on input "11/10/2025 09:00 pm" at bounding box center [193, 123] width 131 height 20
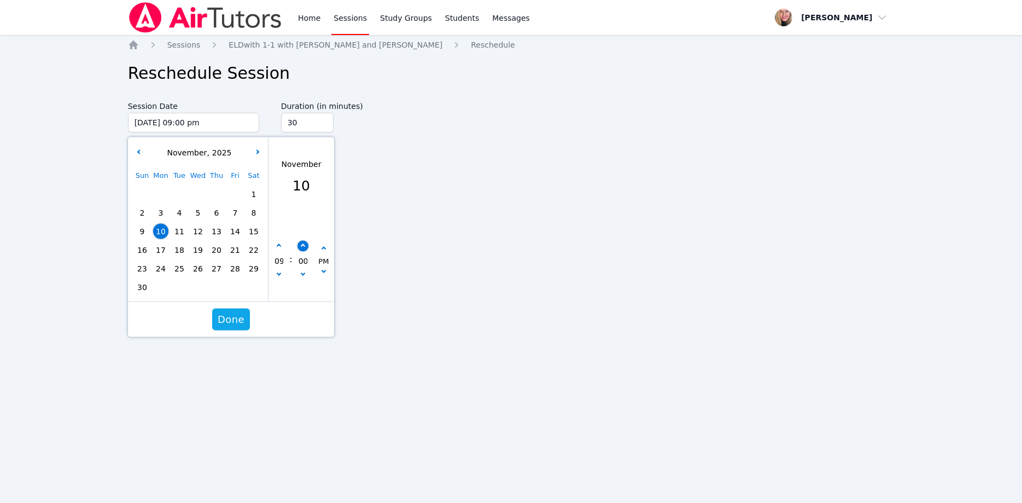
click at [305, 243] on button "button" at bounding box center [302, 245] width 11 height 11
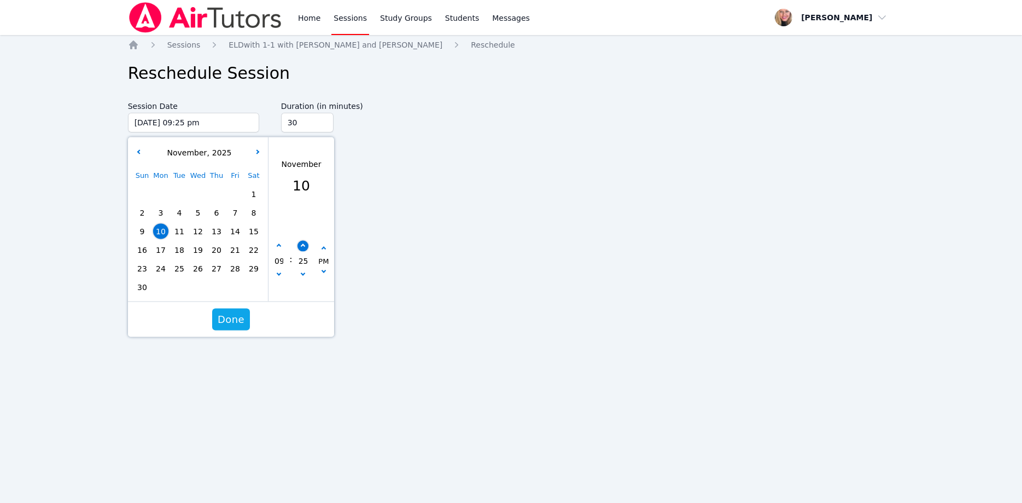
click at [304, 243] on button "button" at bounding box center [302, 245] width 11 height 11
click at [231, 314] on span "Done" at bounding box center [231, 319] width 27 height 15
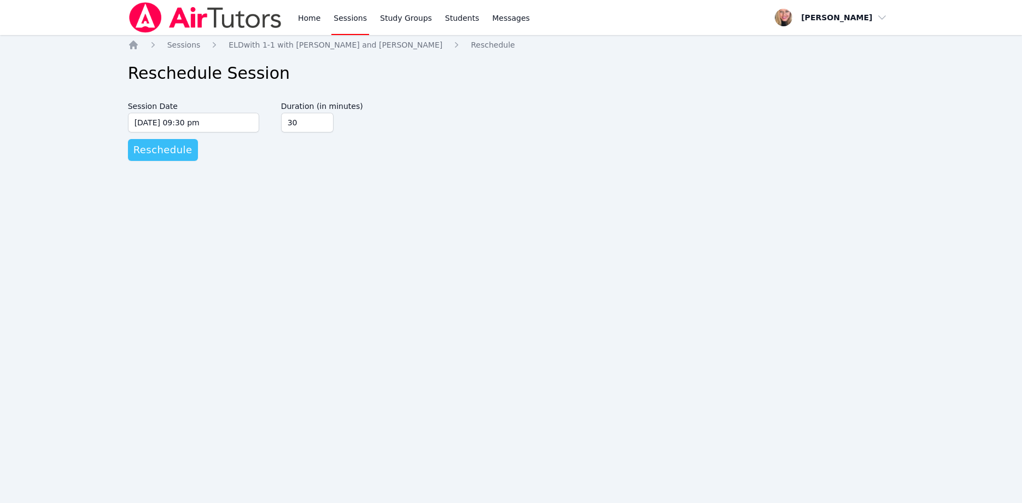
click at [153, 148] on span "Reschedule" at bounding box center [162, 149] width 59 height 15
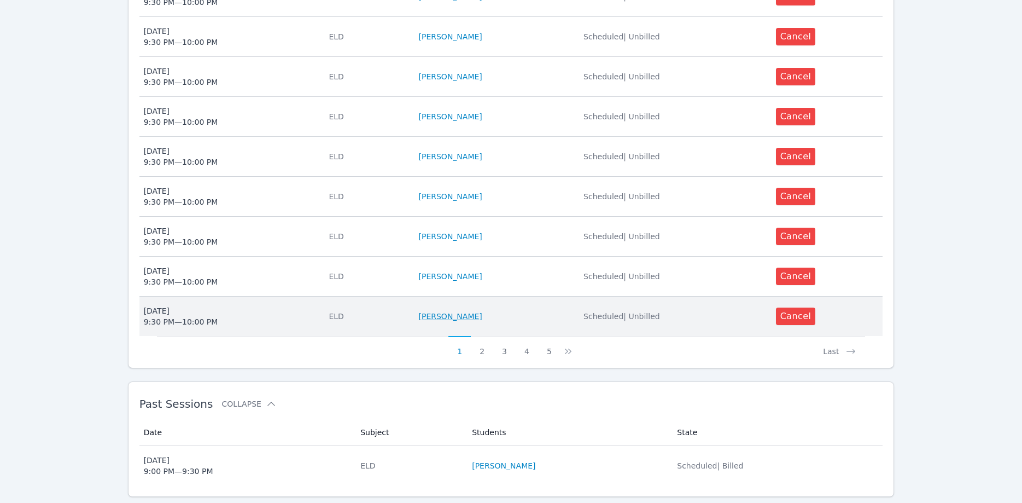
scroll to position [437, 0]
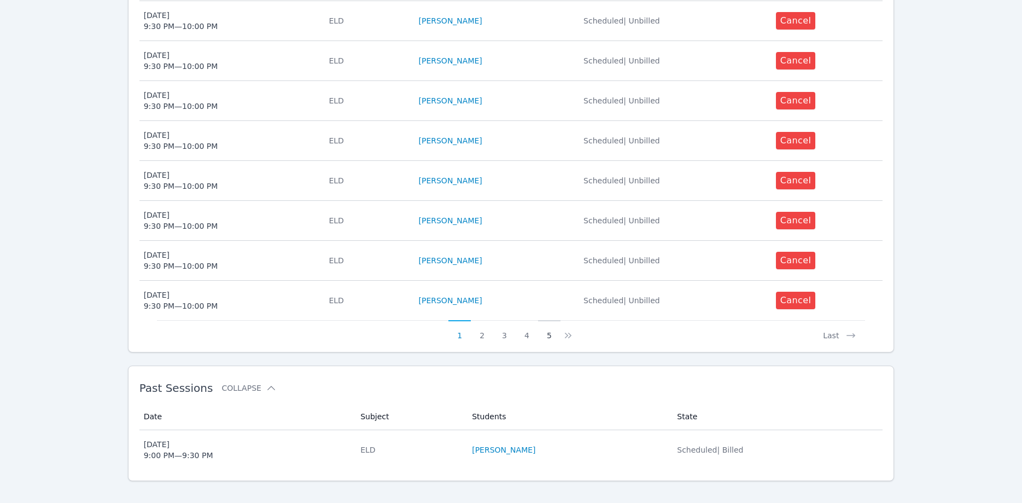
click at [548, 320] on button "5" at bounding box center [549, 330] width 22 height 21
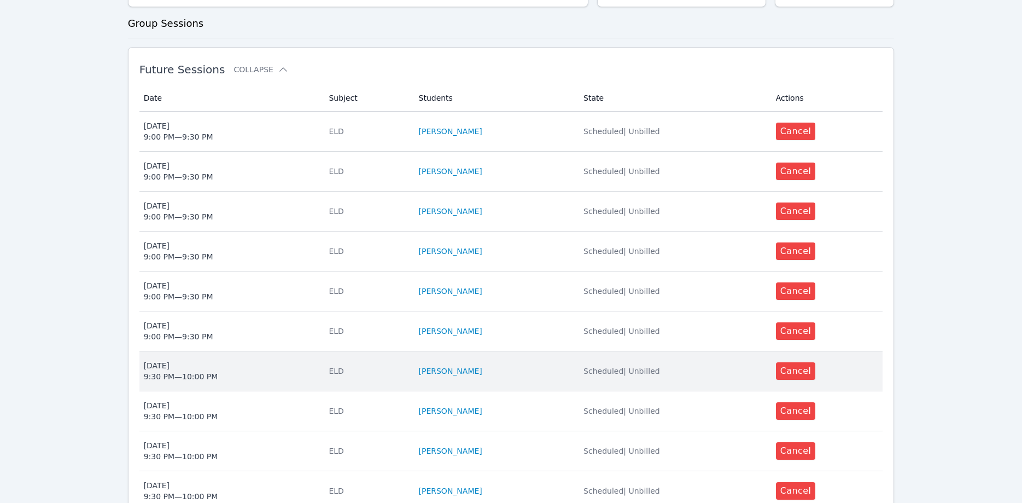
scroll to position [279, 0]
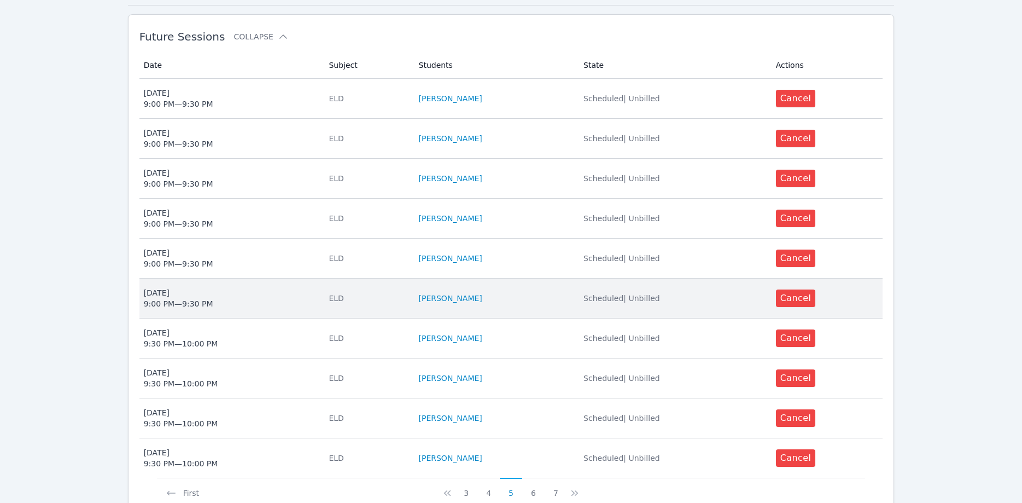
click at [255, 293] on span "Thu Nov 13 9:00 PM — 9:30 PM" at bounding box center [230, 298] width 172 height 22
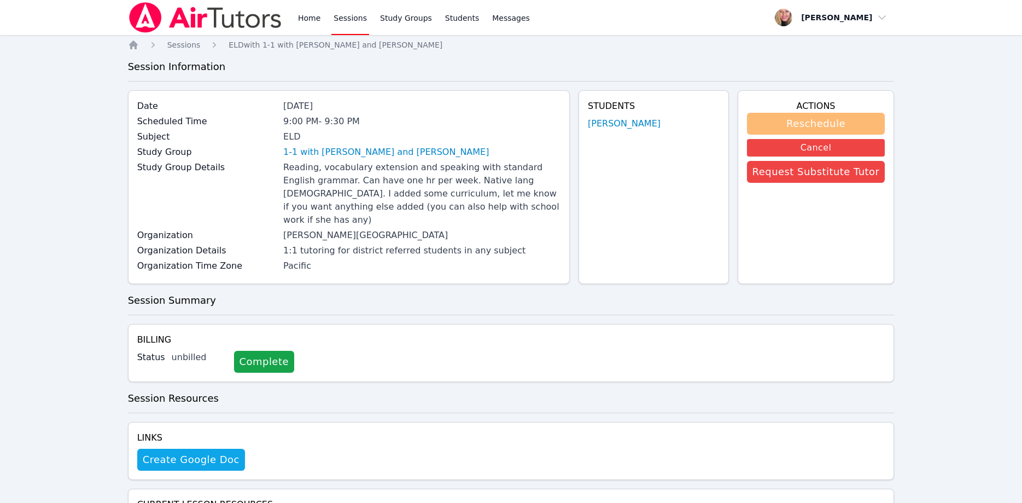
click at [834, 125] on button "Reschedule" at bounding box center [816, 124] width 138 height 22
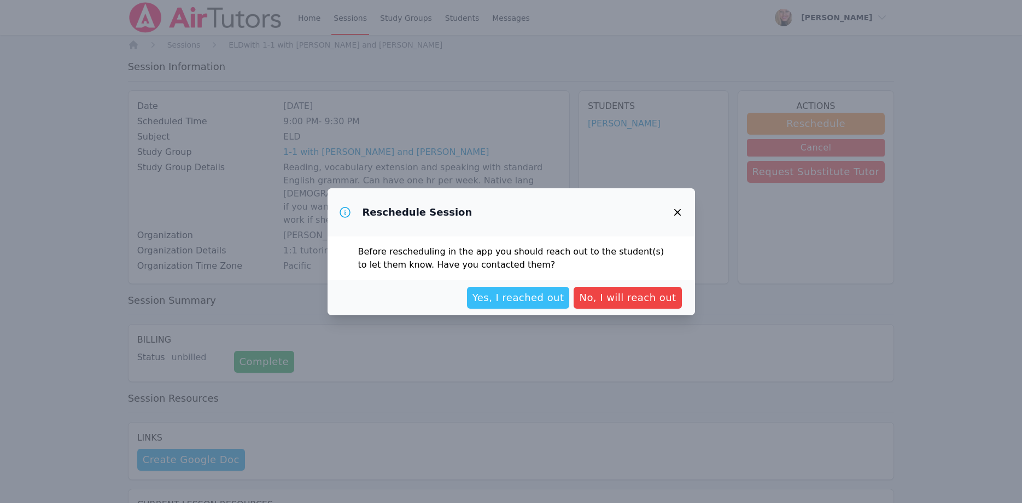
click at [528, 302] on span "Yes, I reached out" at bounding box center [519, 297] width 92 height 15
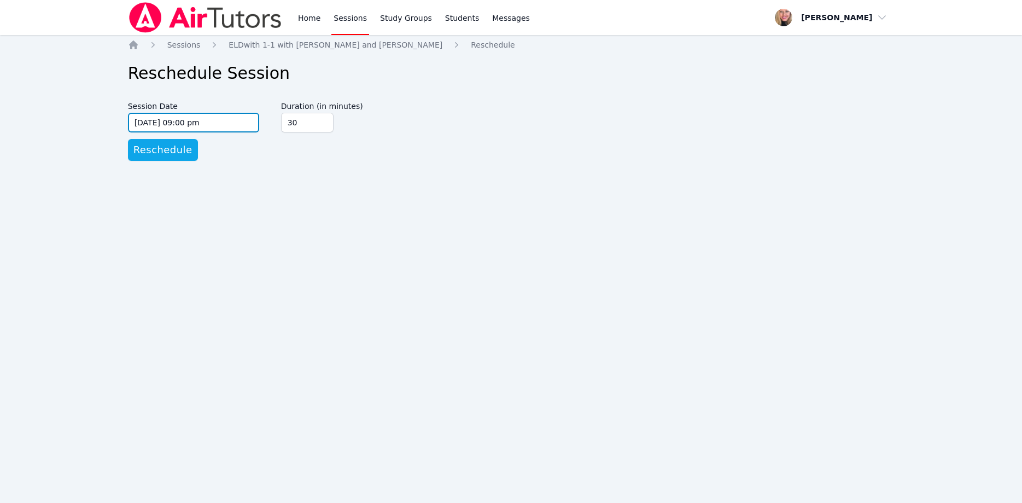
click at [219, 127] on input "11/13/2025 09:00 pm" at bounding box center [193, 123] width 131 height 20
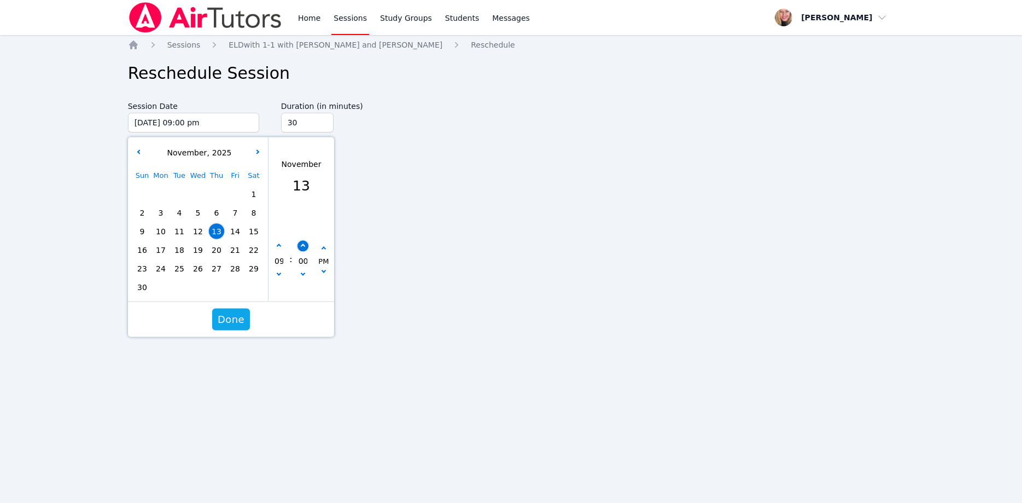
click at [298, 245] on button "button" at bounding box center [302, 245] width 11 height 11
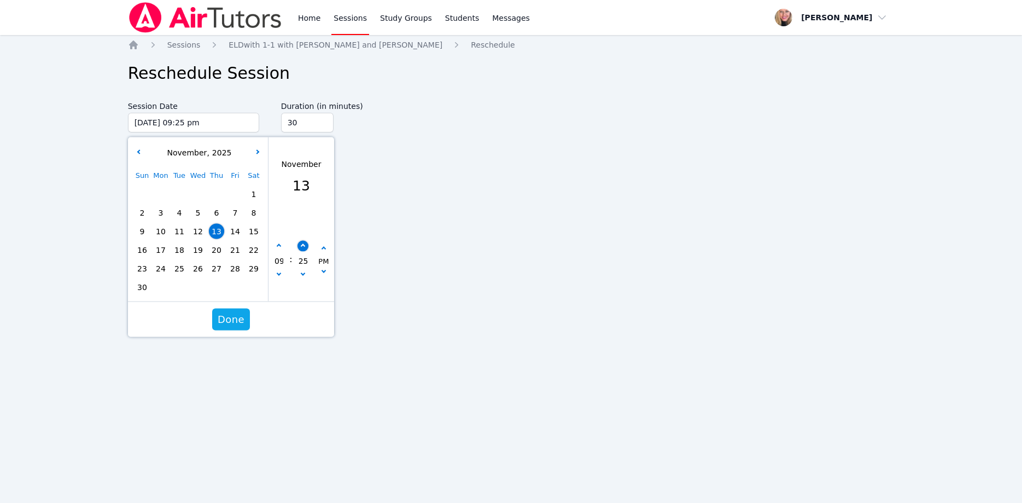
click at [298, 245] on button "button" at bounding box center [302, 245] width 11 height 11
click at [303, 270] on button "button" at bounding box center [302, 275] width 11 height 11
click at [242, 317] on span "Done" at bounding box center [231, 319] width 27 height 15
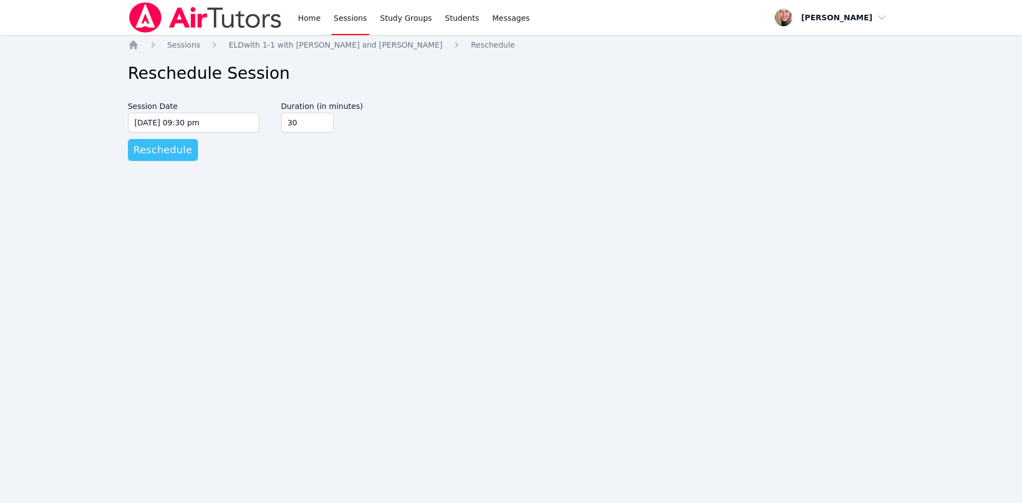
click at [163, 153] on span "Reschedule" at bounding box center [162, 149] width 59 height 15
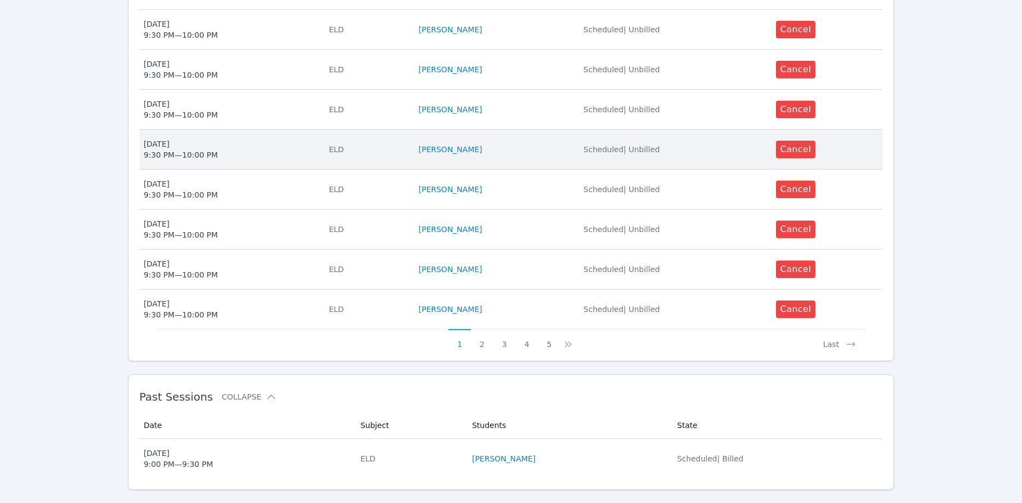
scroll to position [437, 0]
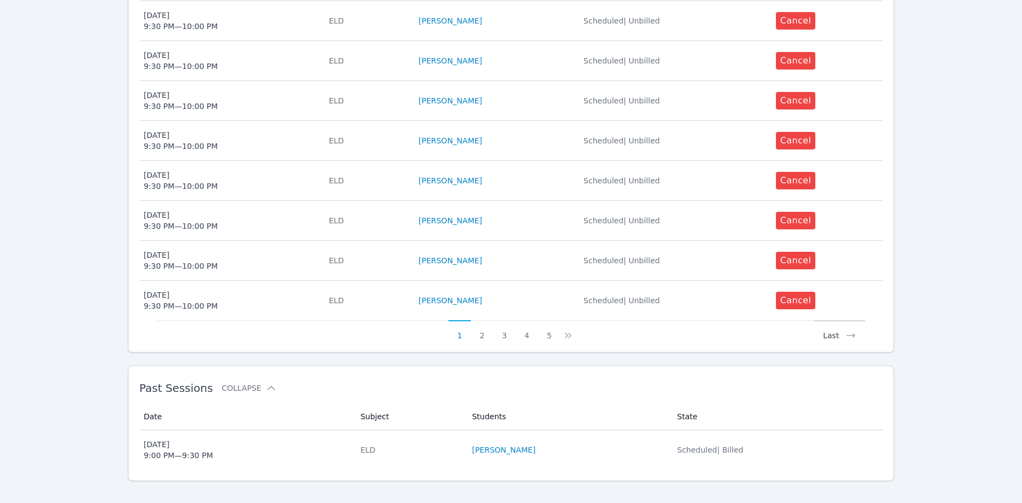
click at [839, 325] on button "Last" at bounding box center [840, 330] width 51 height 21
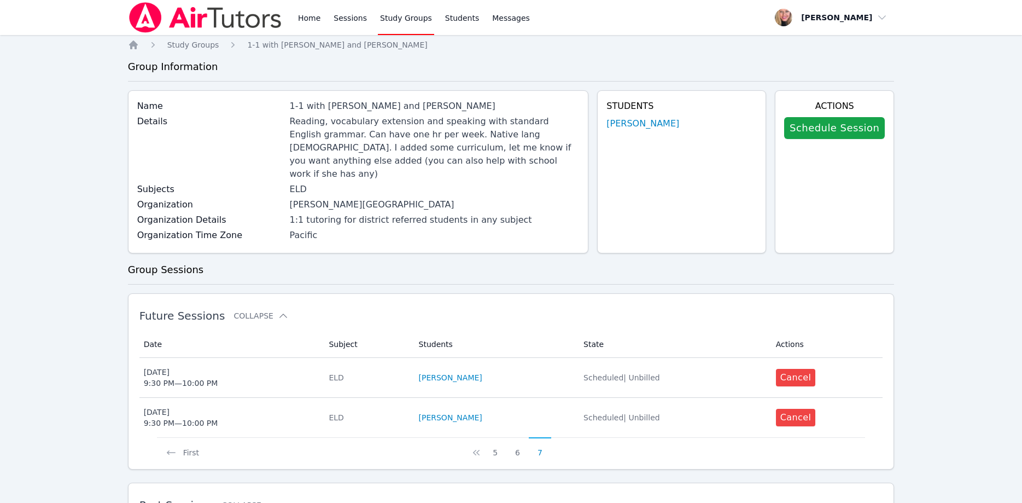
scroll to position [117, 0]
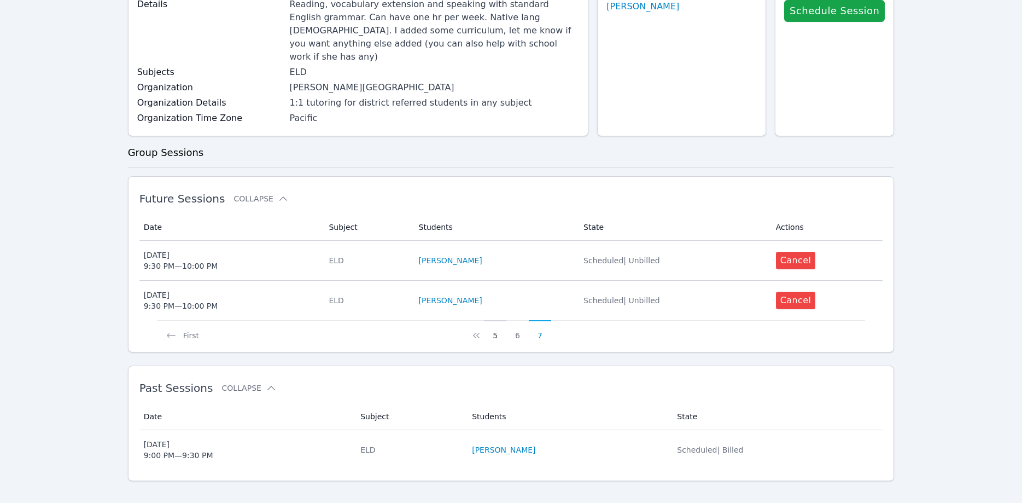
click at [498, 320] on button "5" at bounding box center [495, 330] width 22 height 21
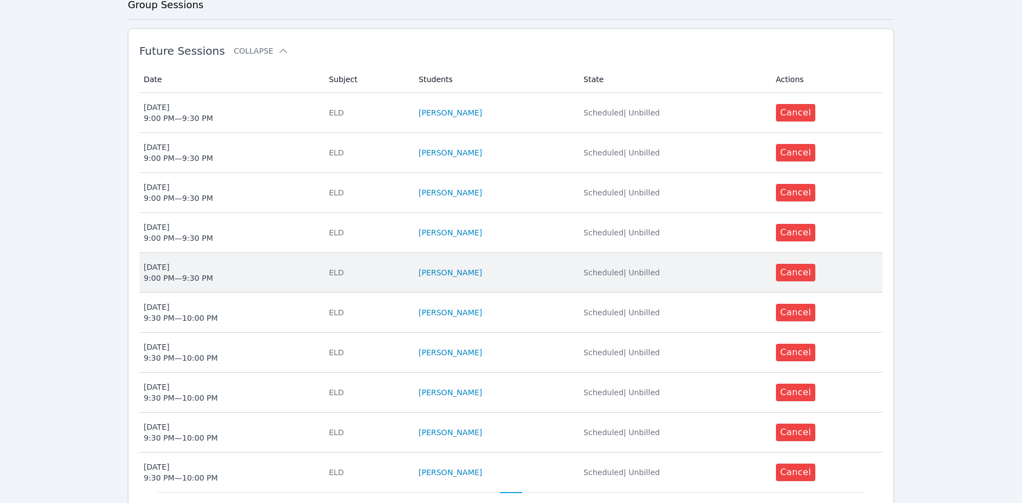
scroll to position [335, 0]
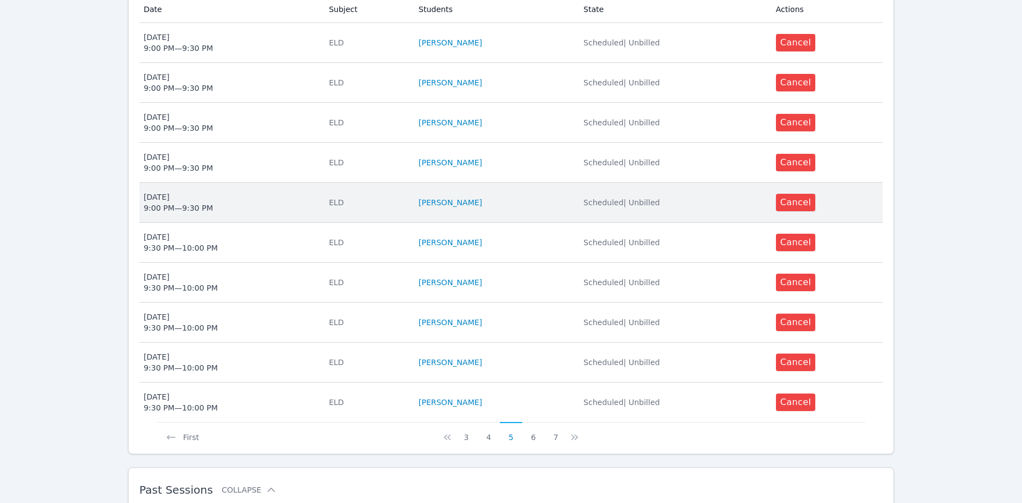
click at [229, 191] on span "Mon Nov 17 9:00 PM — 9:30 PM" at bounding box center [230, 202] width 172 height 22
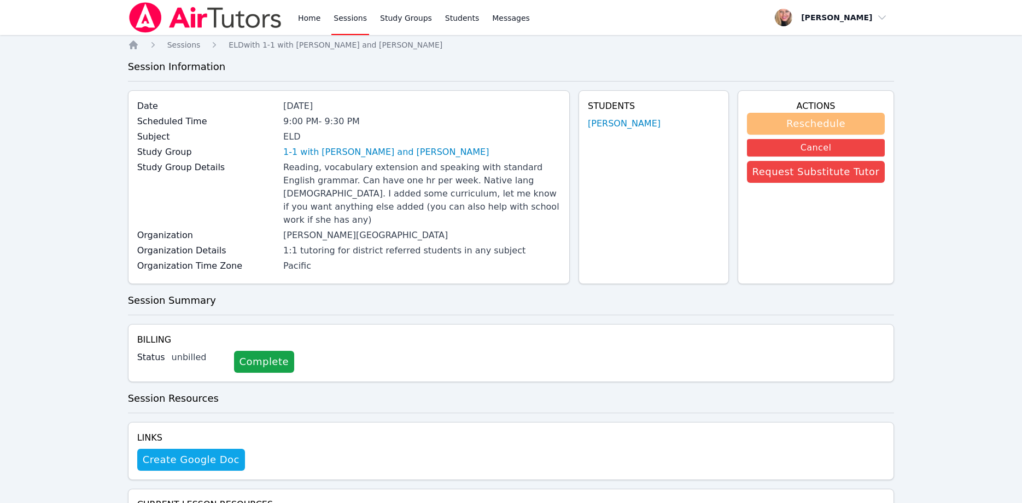
click at [824, 121] on button "Reschedule" at bounding box center [816, 124] width 138 height 22
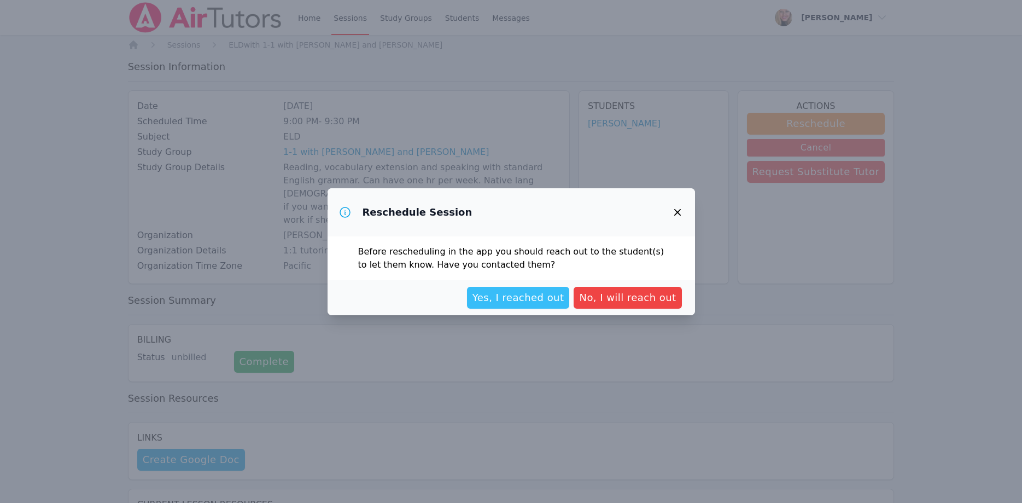
click at [518, 302] on span "Yes, I reached out" at bounding box center [519, 297] width 92 height 15
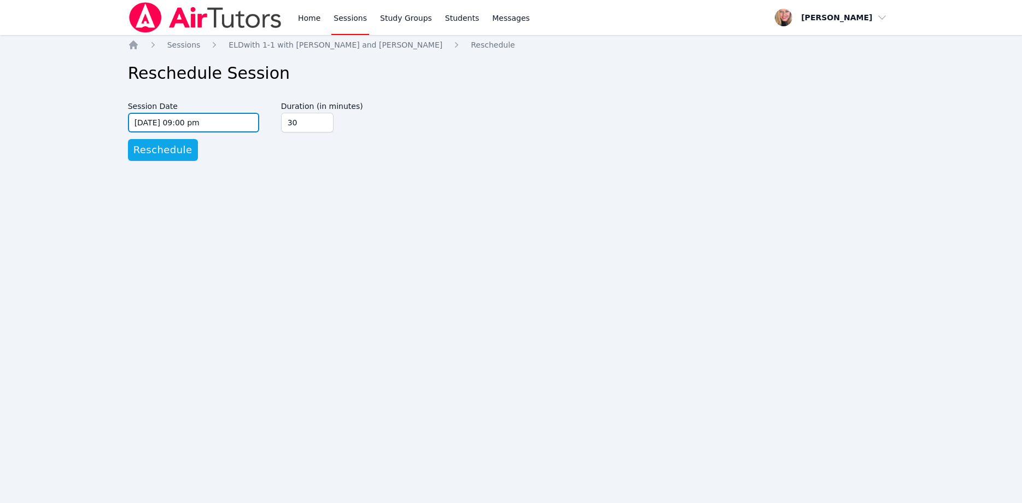
click at [226, 128] on input "11/17/2025 09:00 pm" at bounding box center [193, 123] width 131 height 20
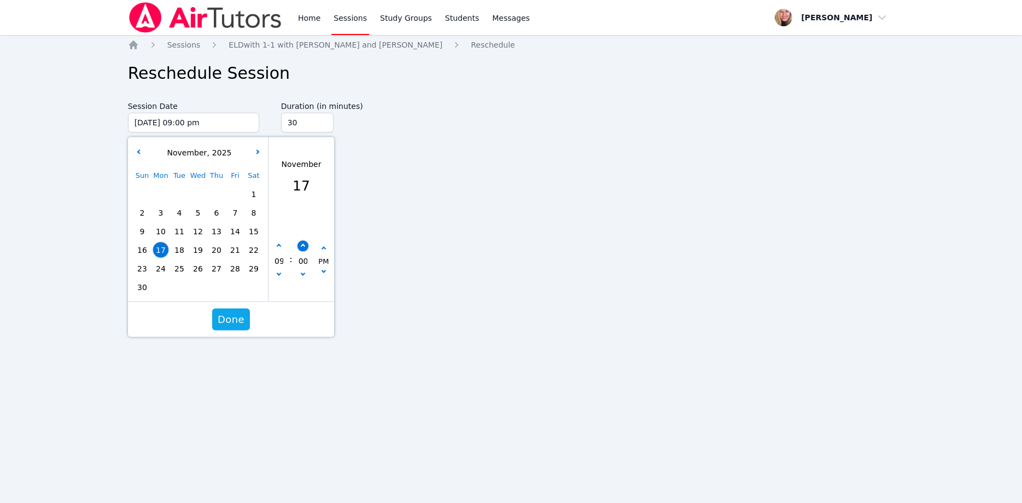
click at [300, 243] on button "button" at bounding box center [302, 245] width 11 height 11
click at [301, 243] on button "button" at bounding box center [302, 245] width 11 height 11
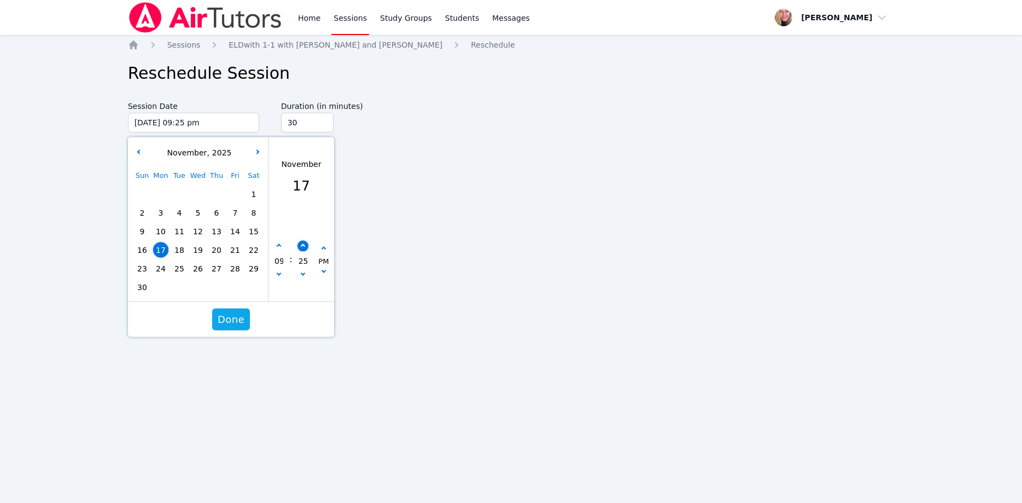
click at [301, 246] on icon "button" at bounding box center [302, 245] width 4 height 4
click at [240, 316] on span "Done" at bounding box center [231, 319] width 27 height 15
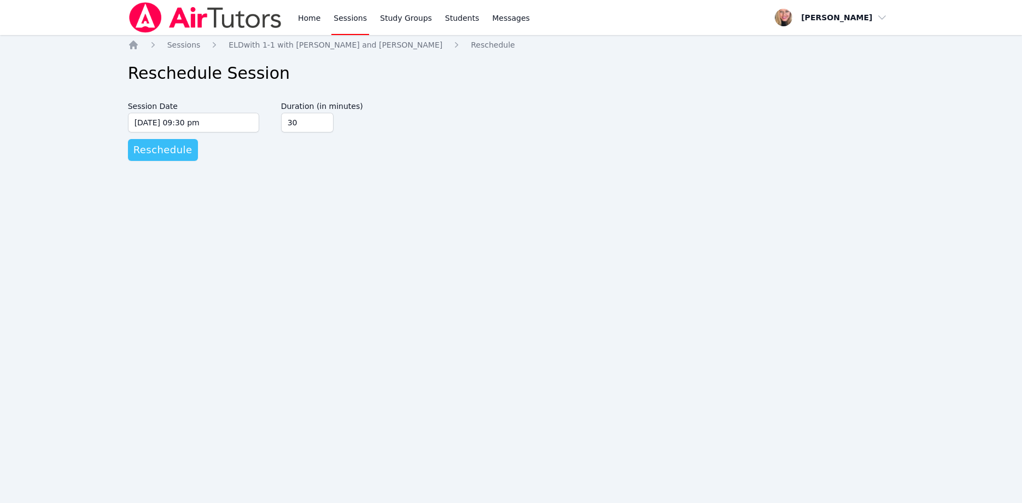
click at [169, 147] on span "Reschedule" at bounding box center [162, 149] width 59 height 15
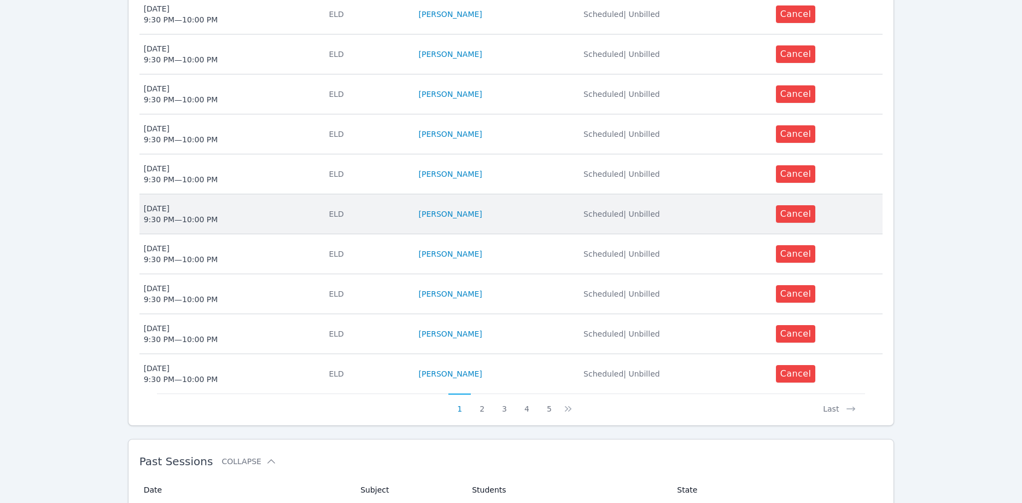
scroll to position [391, 0]
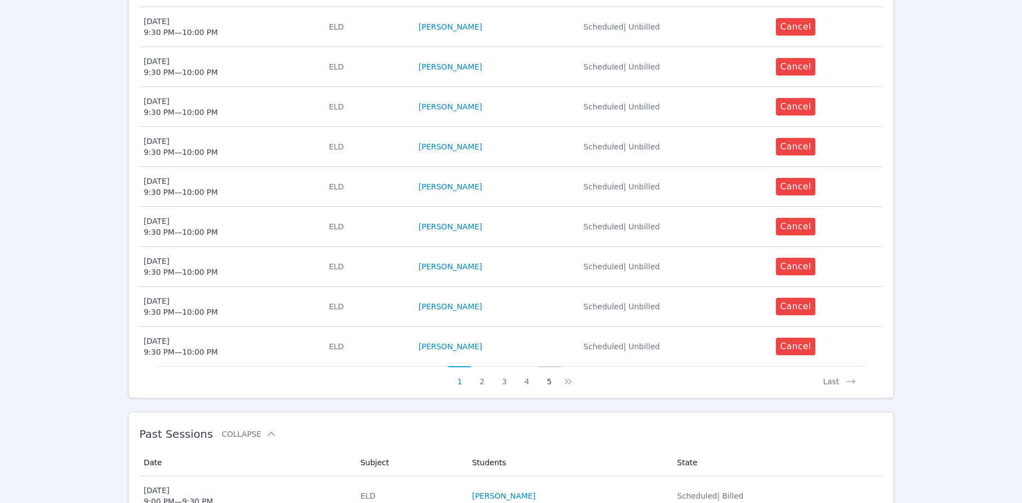
click at [551, 368] on button "5" at bounding box center [549, 376] width 22 height 21
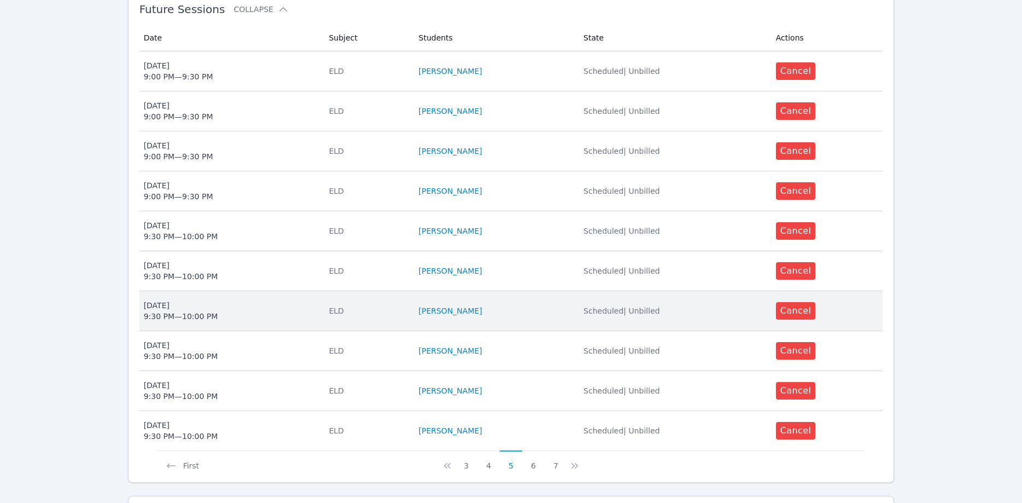
scroll to position [335, 0]
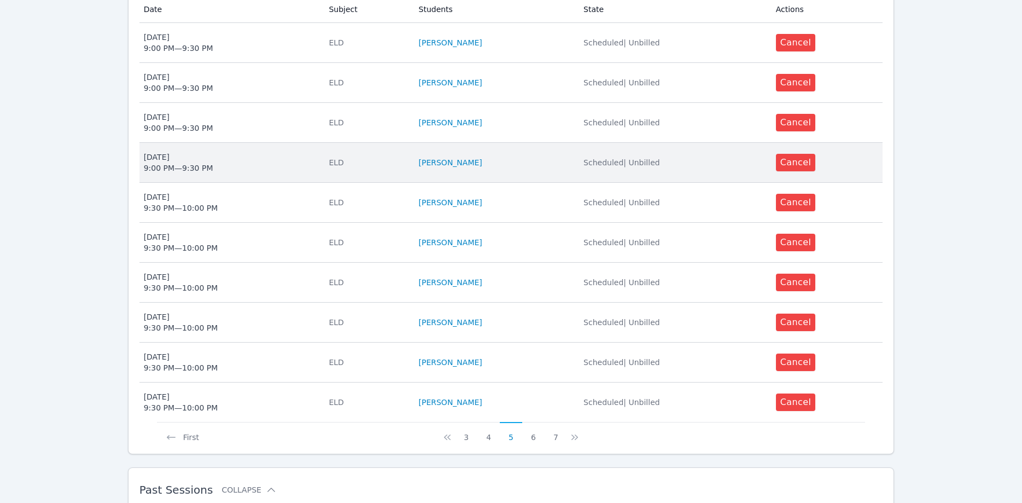
click at [218, 152] on span "Thu Nov 20 9:00 PM — 9:30 PM" at bounding box center [230, 163] width 172 height 22
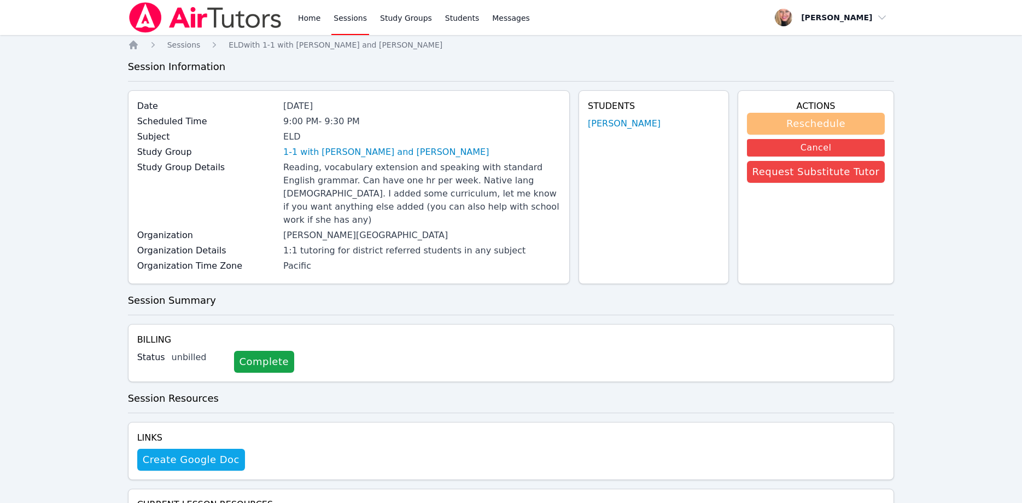
click at [776, 123] on button "Reschedule" at bounding box center [816, 124] width 138 height 22
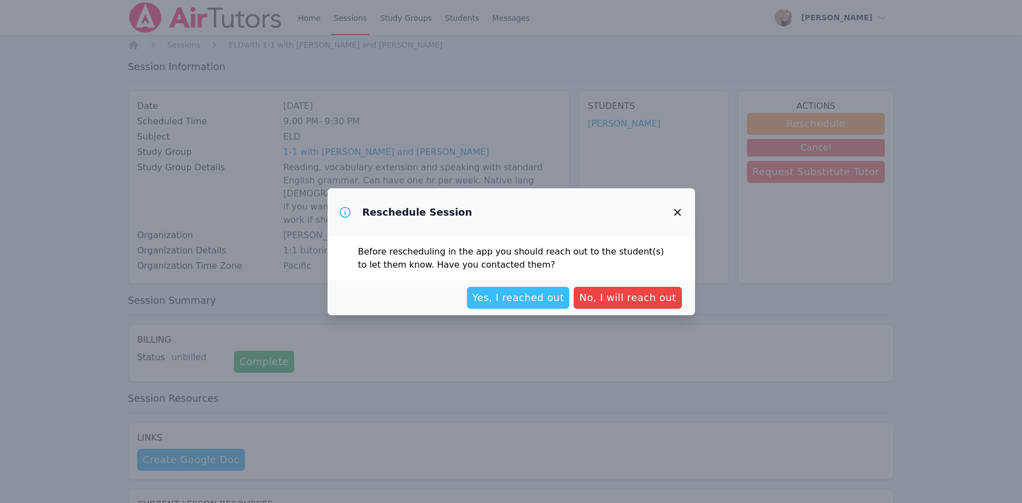
click at [532, 299] on span "Yes, I reached out" at bounding box center [519, 297] width 92 height 15
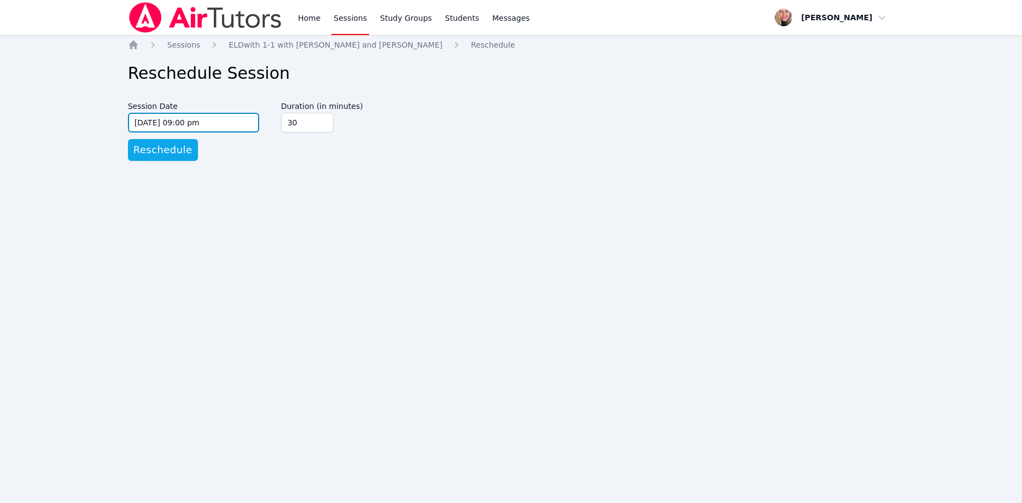
click at [211, 123] on input "11/20/2025 09:00 pm" at bounding box center [193, 123] width 131 height 20
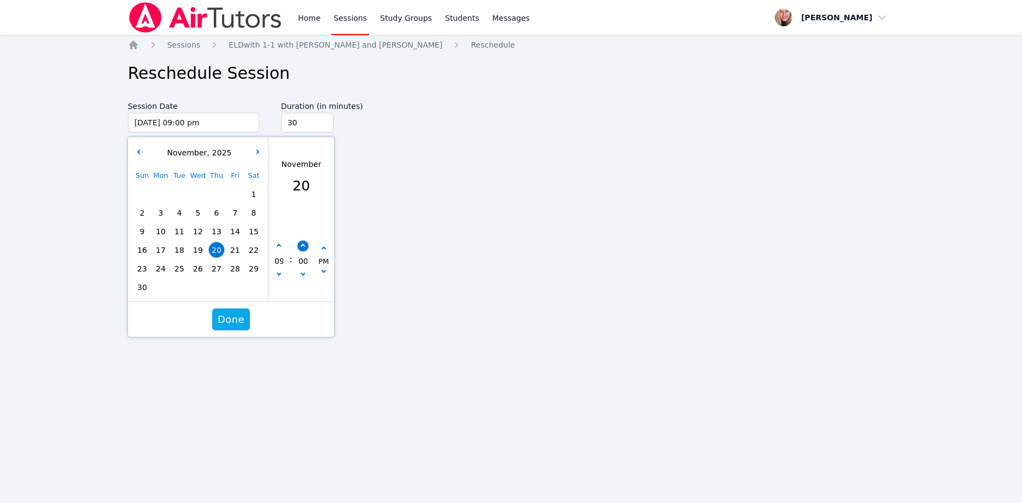
click at [301, 246] on icon "button" at bounding box center [302, 245] width 4 height 4
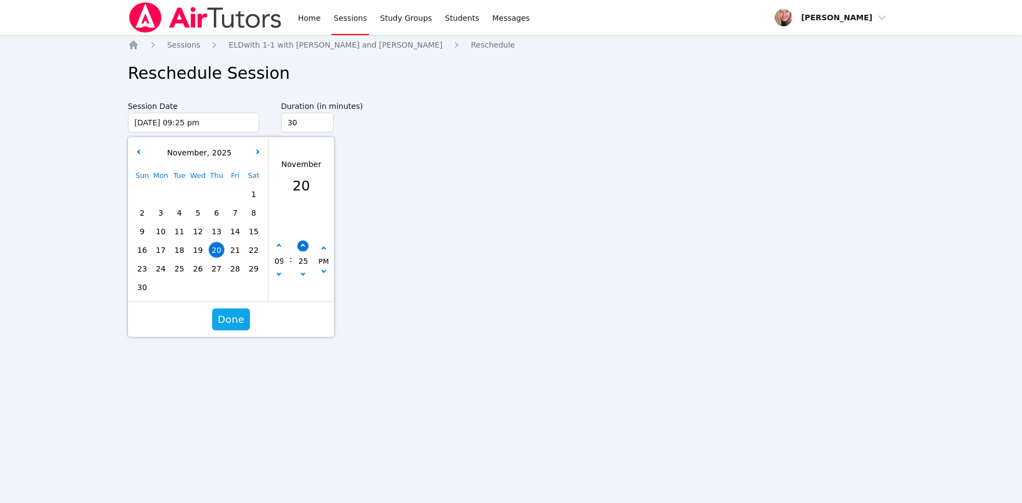
click at [301, 246] on icon "button" at bounding box center [302, 245] width 4 height 4
click at [241, 312] on span "Done" at bounding box center [231, 319] width 27 height 15
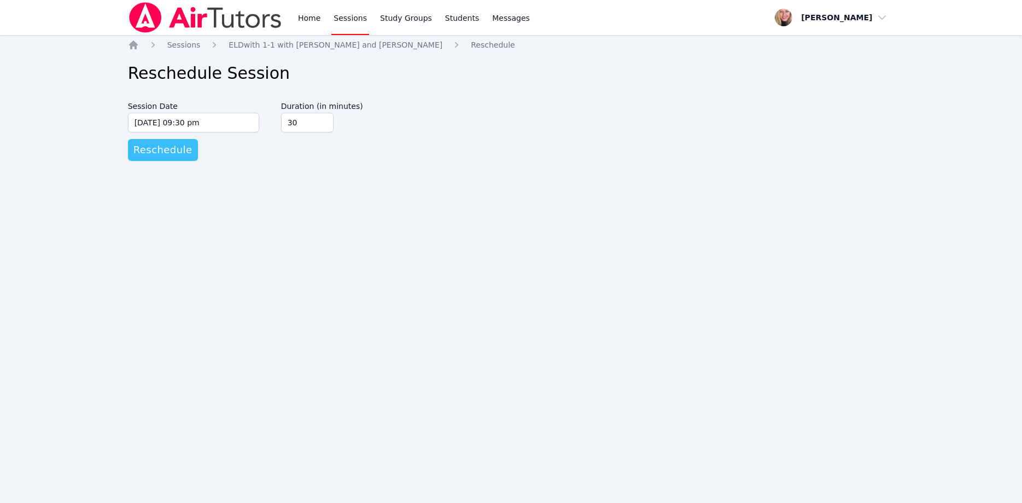
click at [177, 150] on span "Reschedule" at bounding box center [162, 149] width 59 height 15
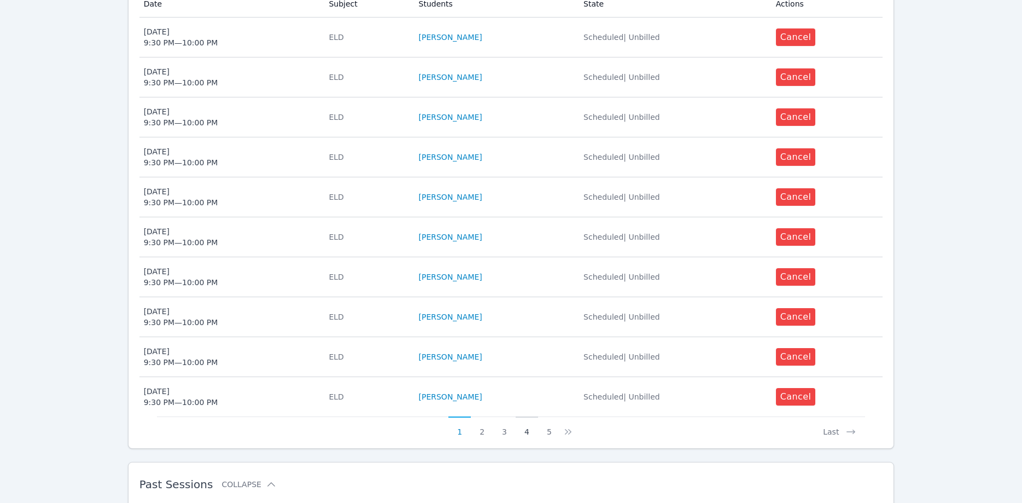
scroll to position [391, 0]
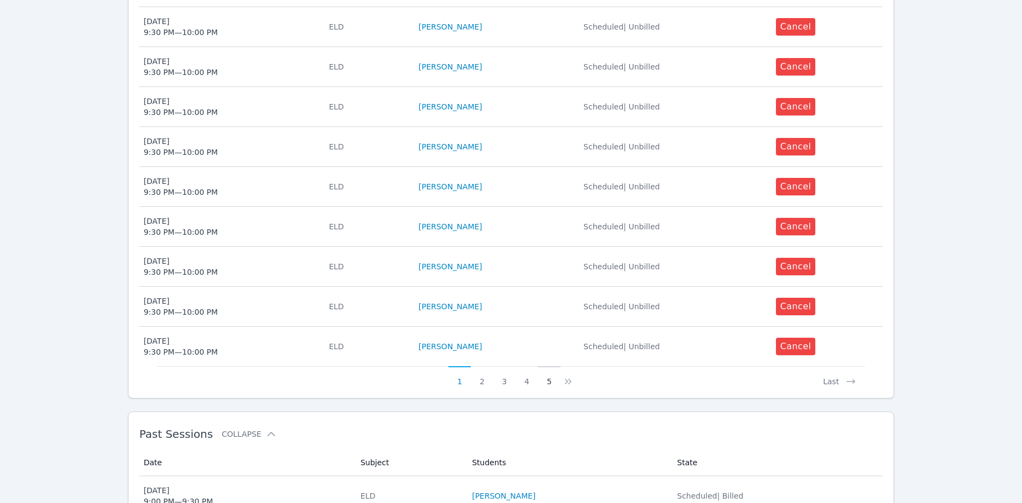
click at [545, 371] on button "5" at bounding box center [549, 376] width 22 height 21
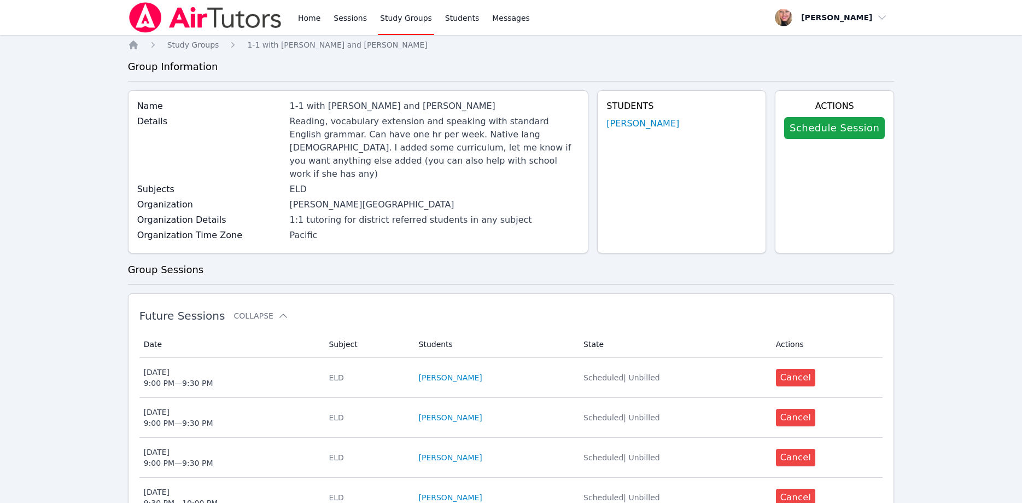
scroll to position [279, 0]
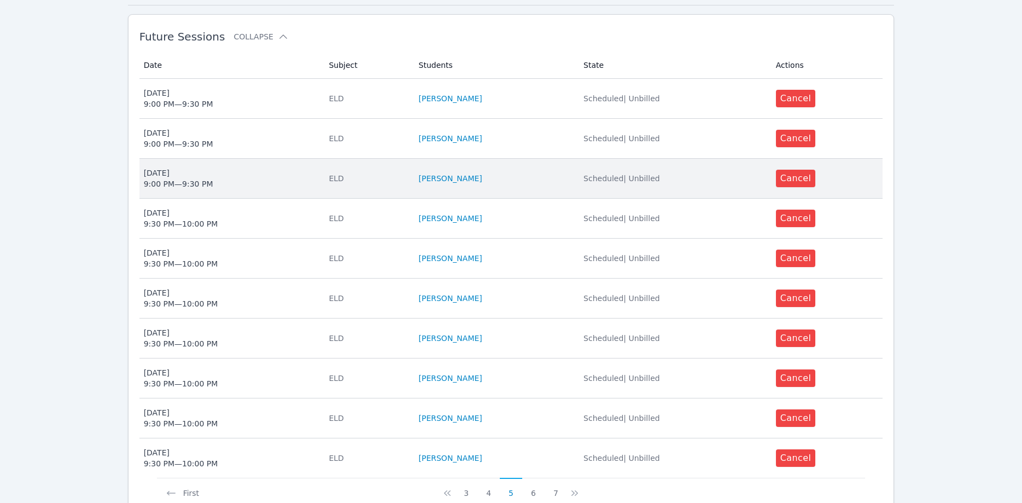
click at [239, 172] on span "Mon Nov 24 9:00 PM — 9:30 PM" at bounding box center [230, 178] width 172 height 22
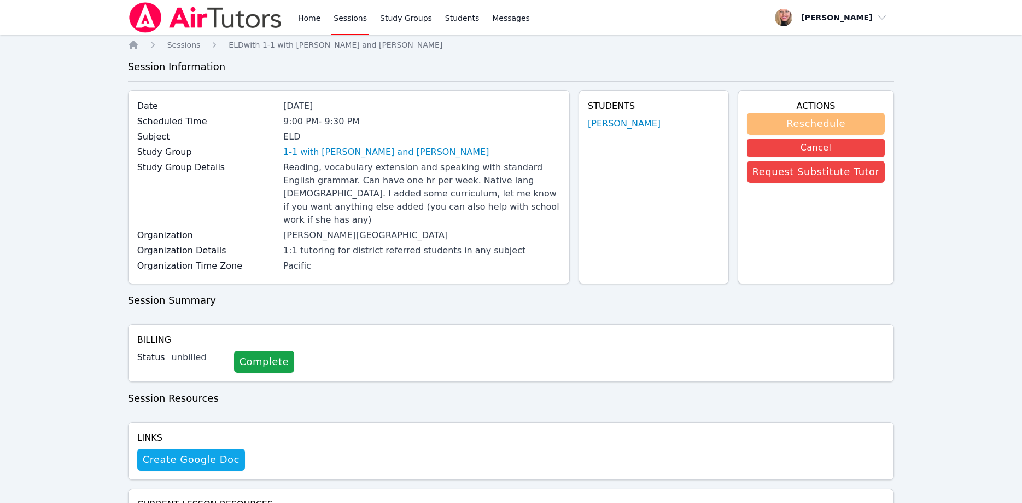
click at [822, 120] on button "Reschedule" at bounding box center [816, 124] width 138 height 22
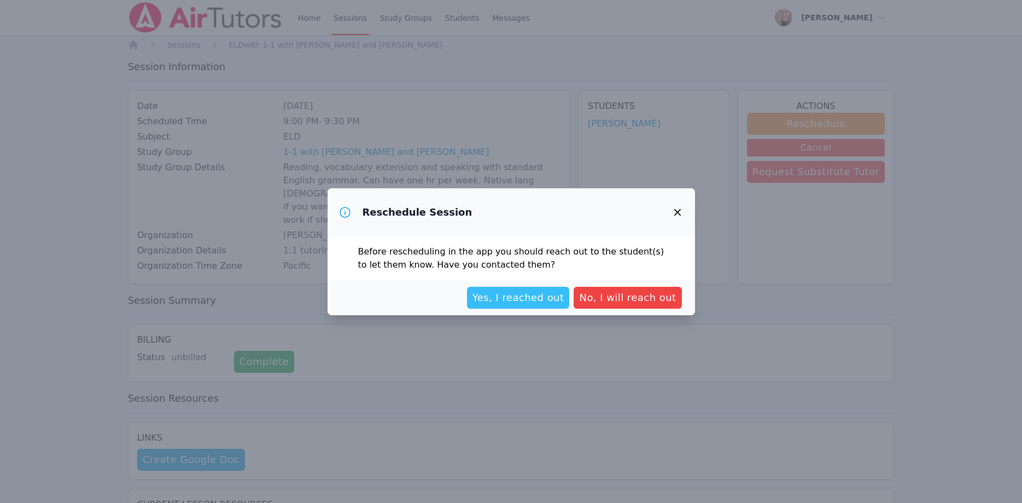
click at [553, 291] on span "Yes, I reached out" at bounding box center [519, 297] width 92 height 15
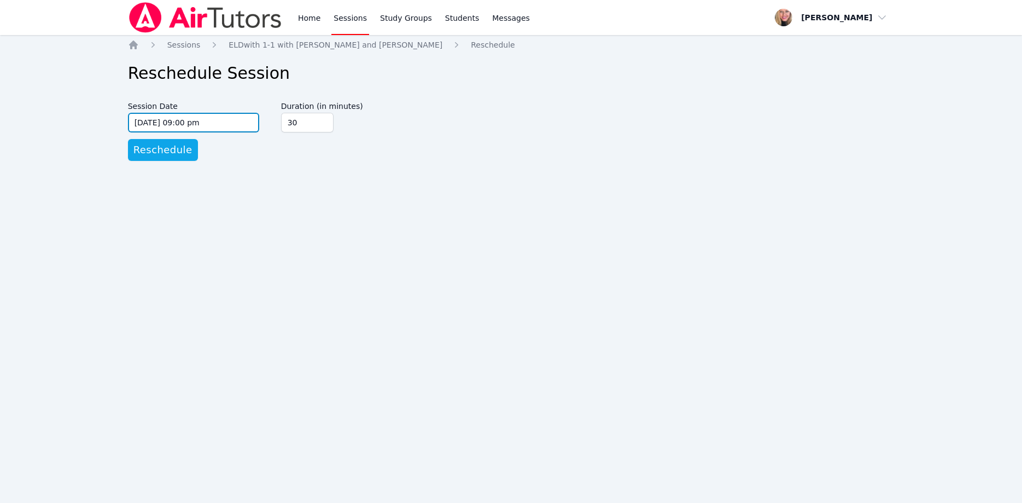
click at [218, 129] on input "11/24/2025 09:00 pm" at bounding box center [193, 123] width 131 height 20
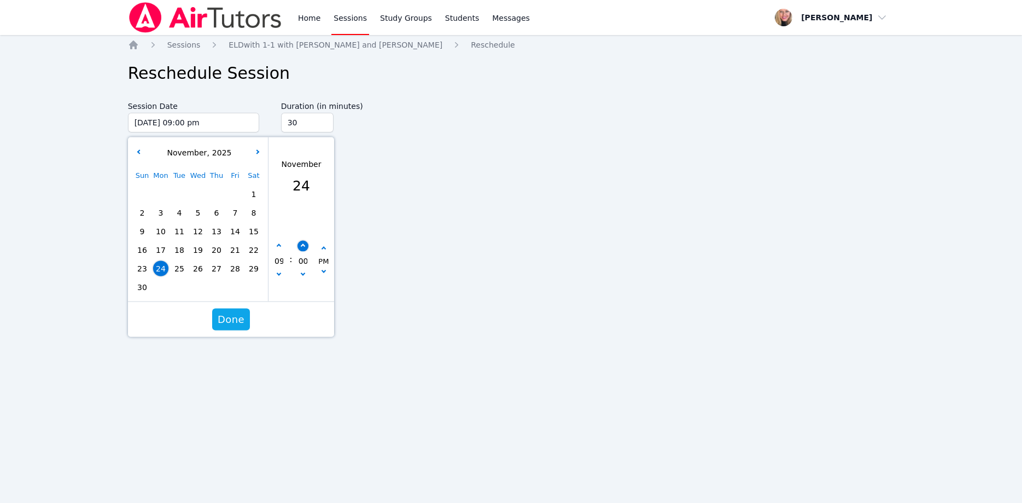
click at [303, 247] on icon "button" at bounding box center [302, 245] width 4 height 4
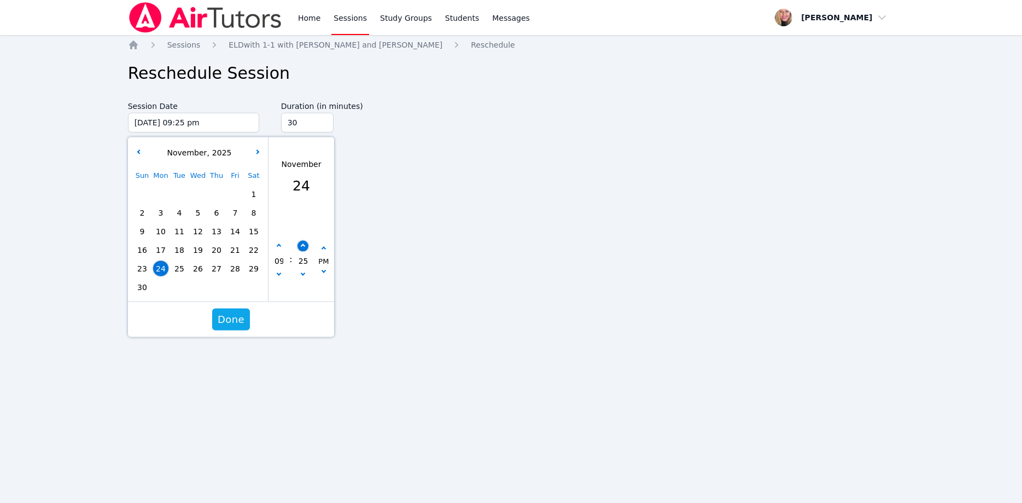
click at [303, 247] on icon "button" at bounding box center [302, 245] width 4 height 4
click at [246, 315] on button "Done" at bounding box center [231, 320] width 38 height 22
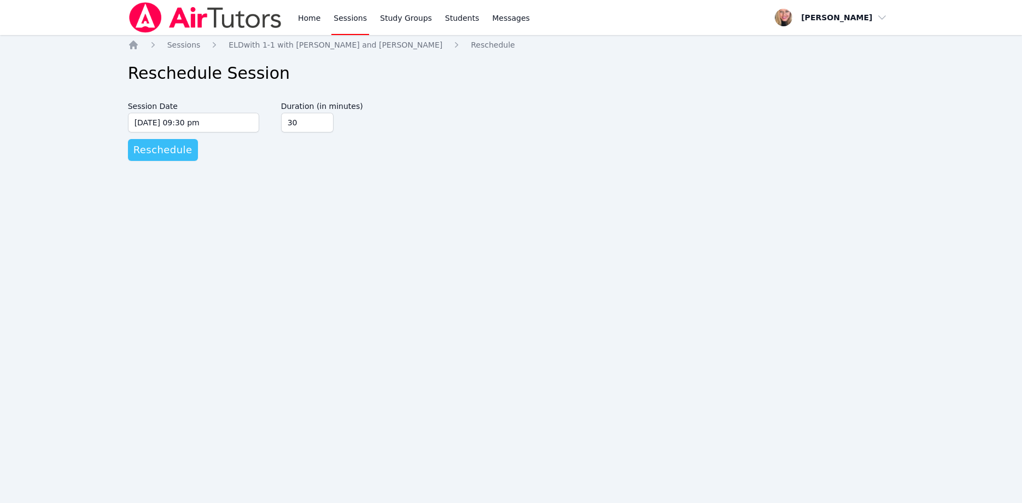
click at [172, 152] on span "Reschedule" at bounding box center [162, 149] width 59 height 15
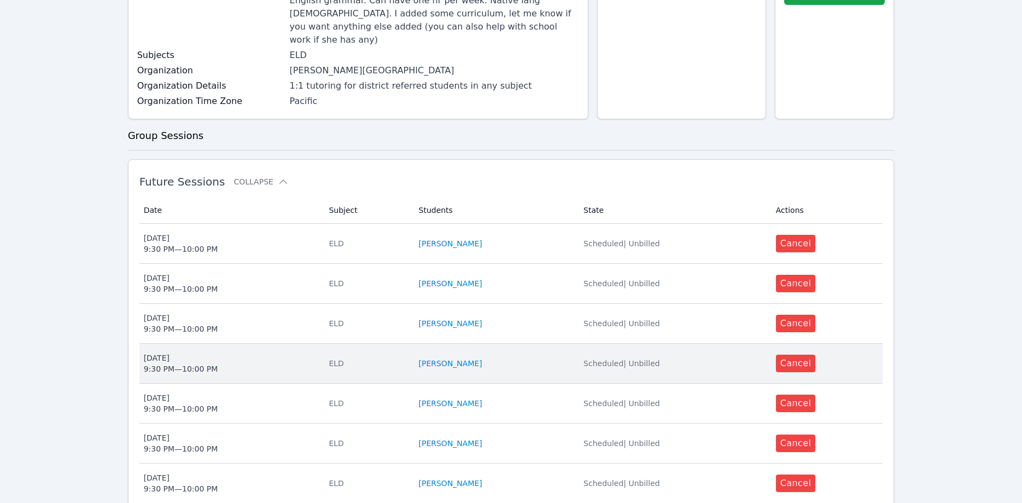
scroll to position [335, 0]
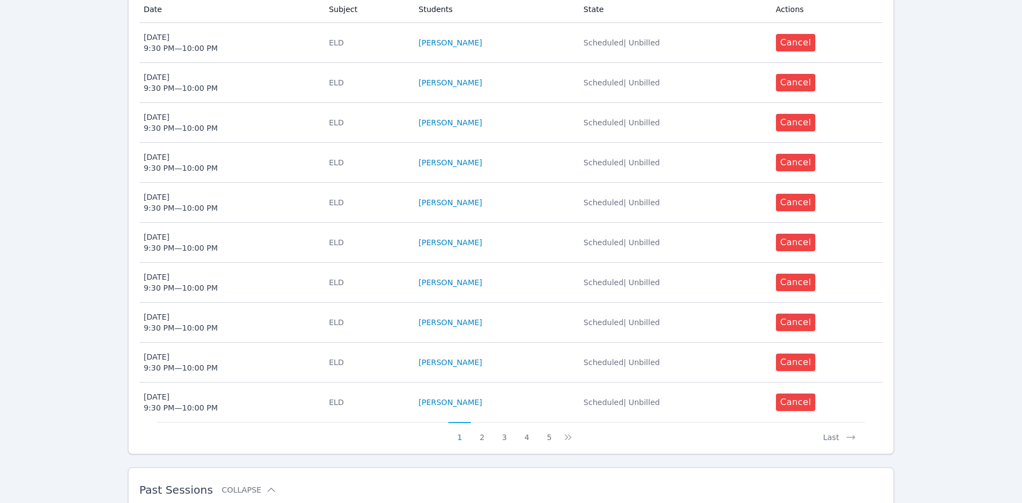
click at [549, 422] on button "5" at bounding box center [549, 432] width 22 height 21
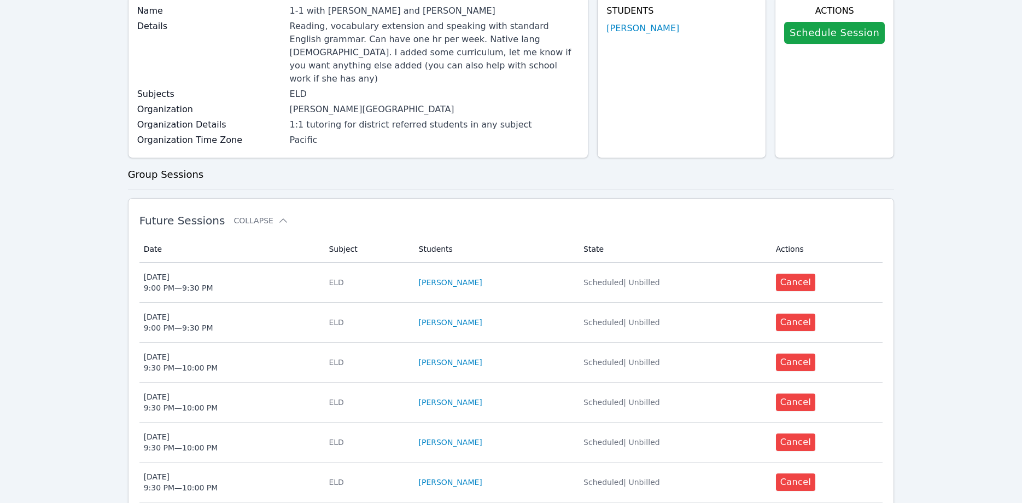
scroll to position [167, 0]
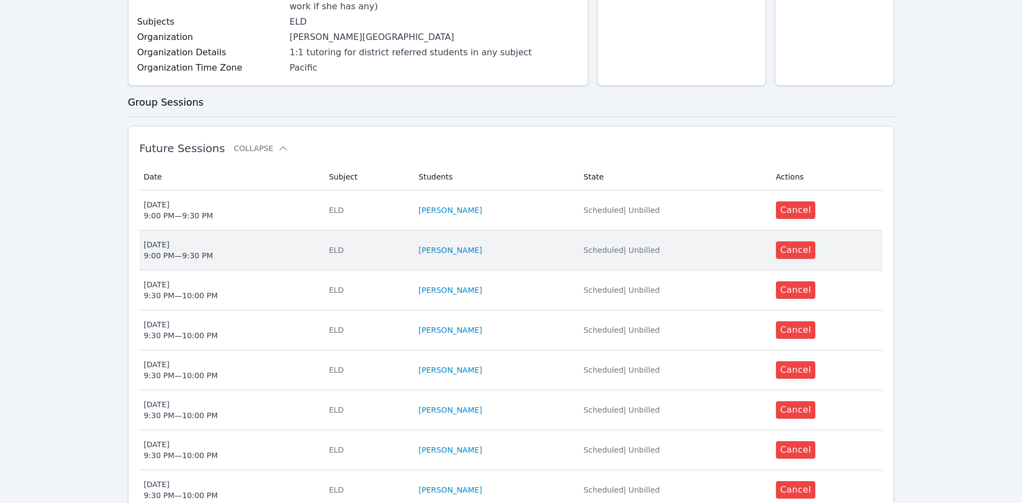
click at [180, 243] on div "Mon Dec 1 9:00 PM — 9:30 PM" at bounding box center [178, 250] width 69 height 22
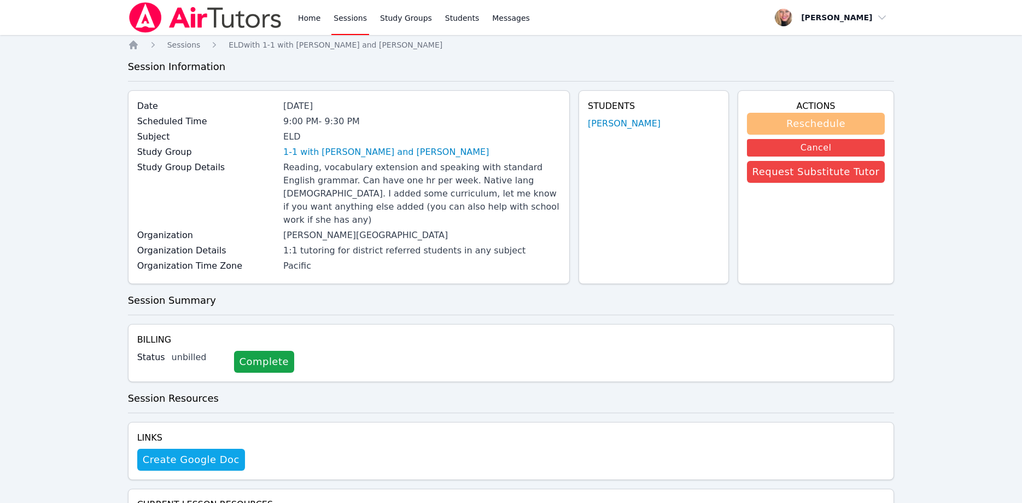
click at [781, 122] on button "Reschedule" at bounding box center [816, 124] width 138 height 22
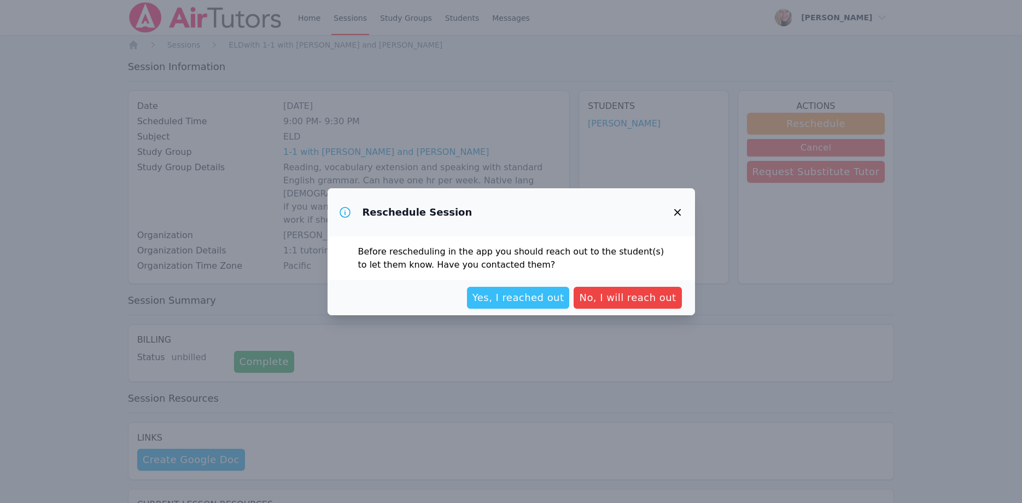
click at [503, 293] on span "Yes, I reached out" at bounding box center [519, 297] width 92 height 15
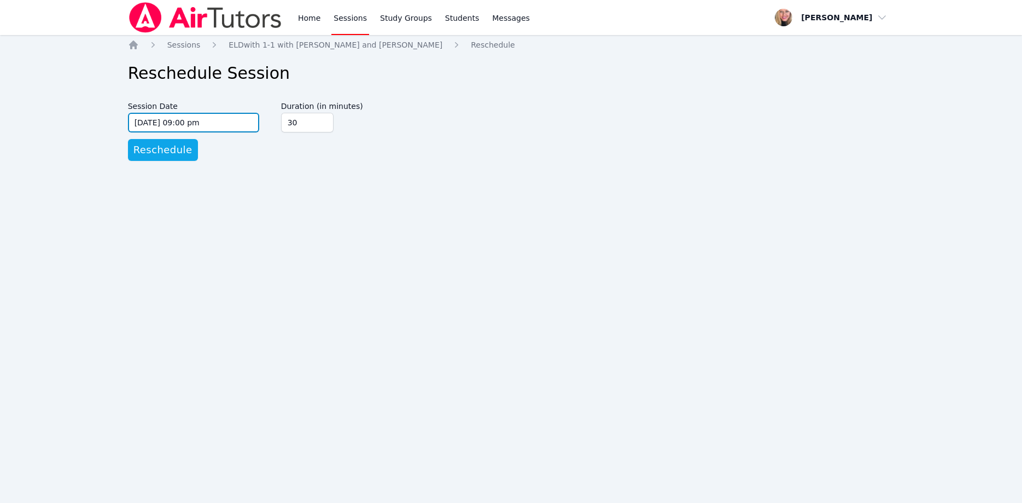
click at [254, 122] on input "12/01/2025 09:00 pm" at bounding box center [193, 123] width 131 height 20
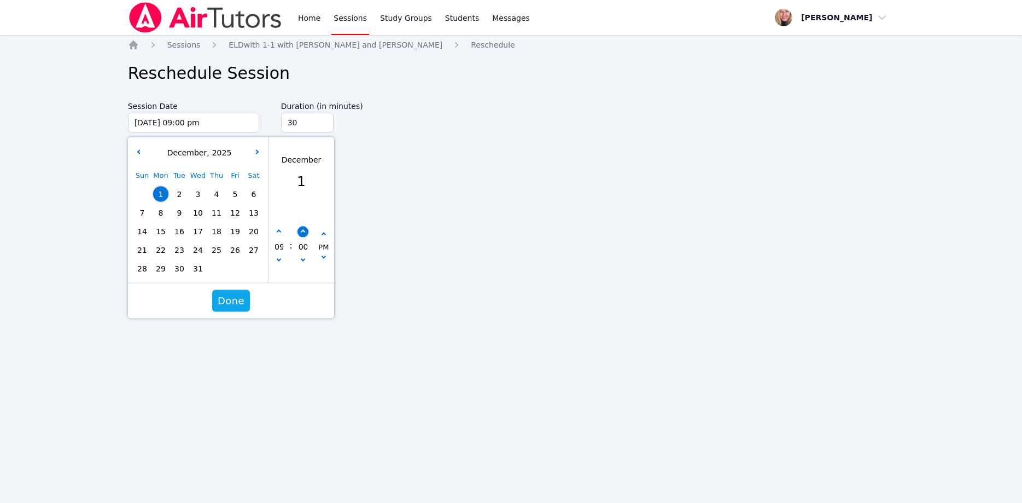
click at [300, 229] on button "button" at bounding box center [302, 231] width 11 height 11
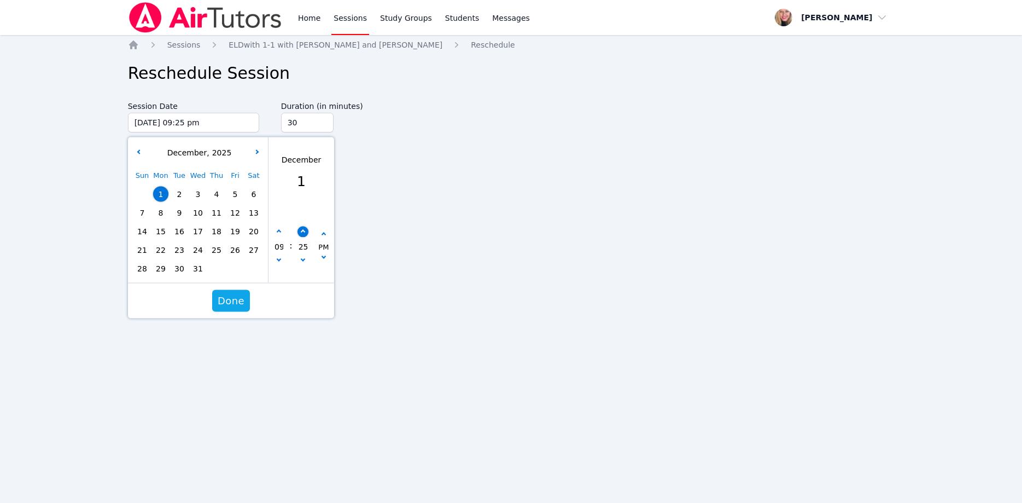
click at [300, 229] on button "button" at bounding box center [302, 231] width 11 height 11
click at [237, 295] on span "Done" at bounding box center [231, 300] width 27 height 15
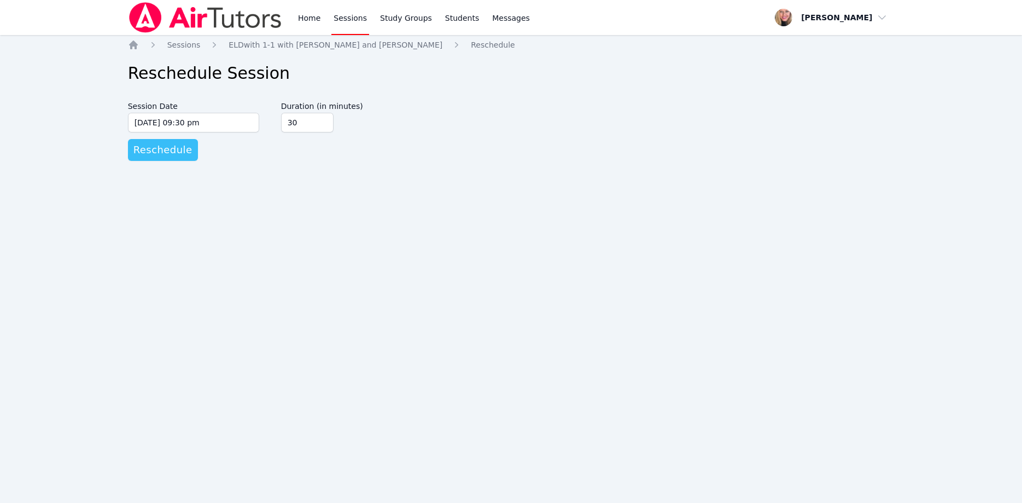
click at [181, 147] on span "Reschedule" at bounding box center [162, 149] width 59 height 15
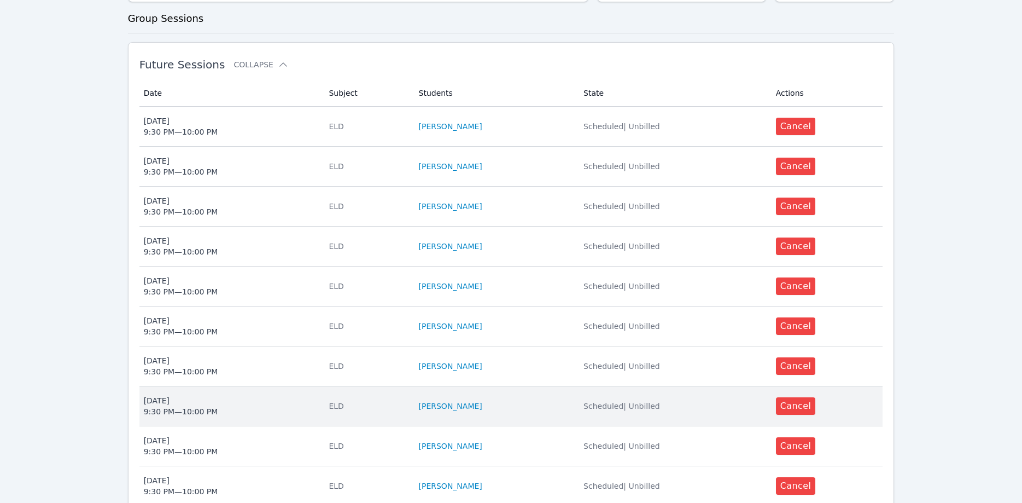
scroll to position [335, 0]
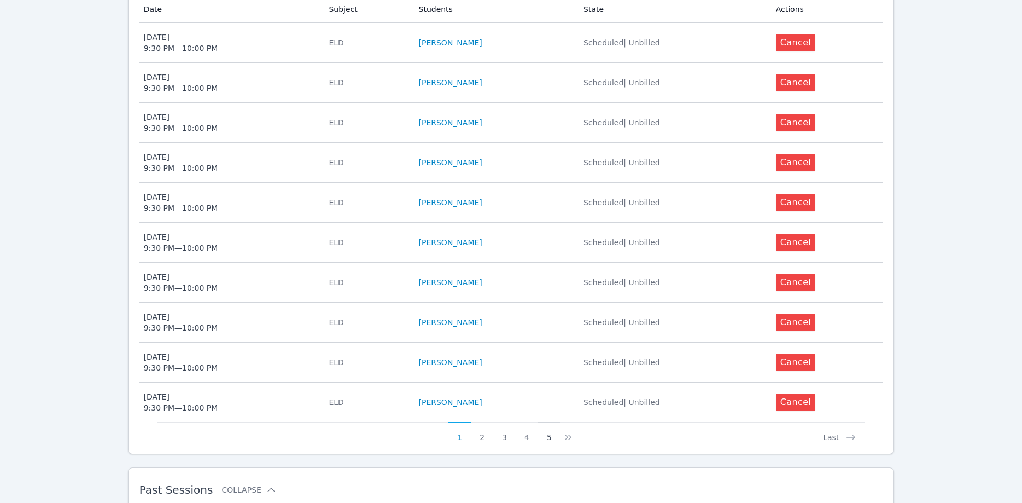
click at [548, 422] on button "5" at bounding box center [549, 432] width 22 height 21
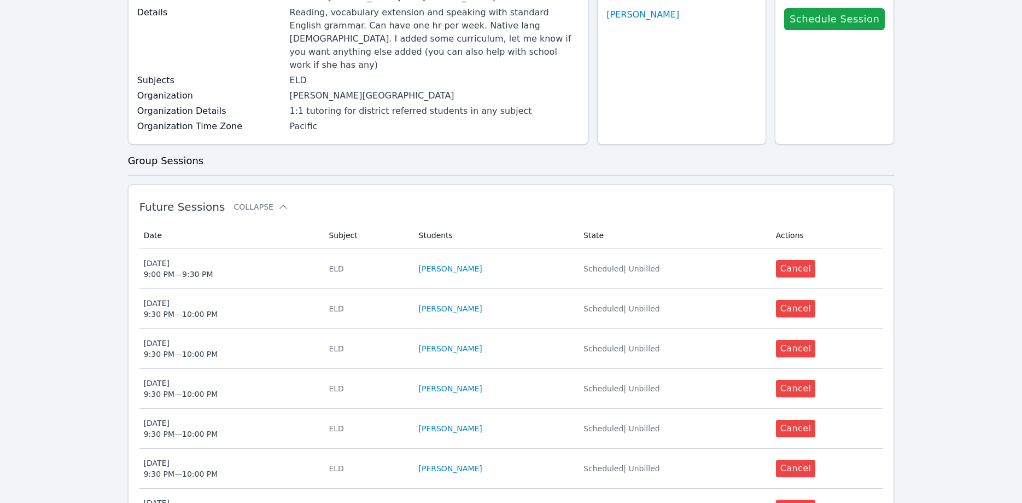
scroll to position [102, 0]
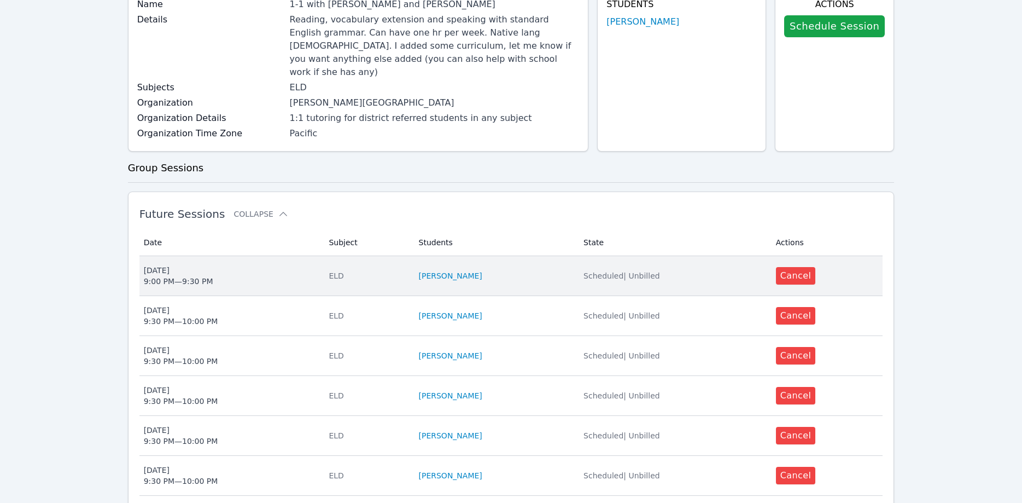
click at [254, 265] on span "Thu Dec 4 9:00 PM — 9:30 PM" at bounding box center [230, 276] width 172 height 22
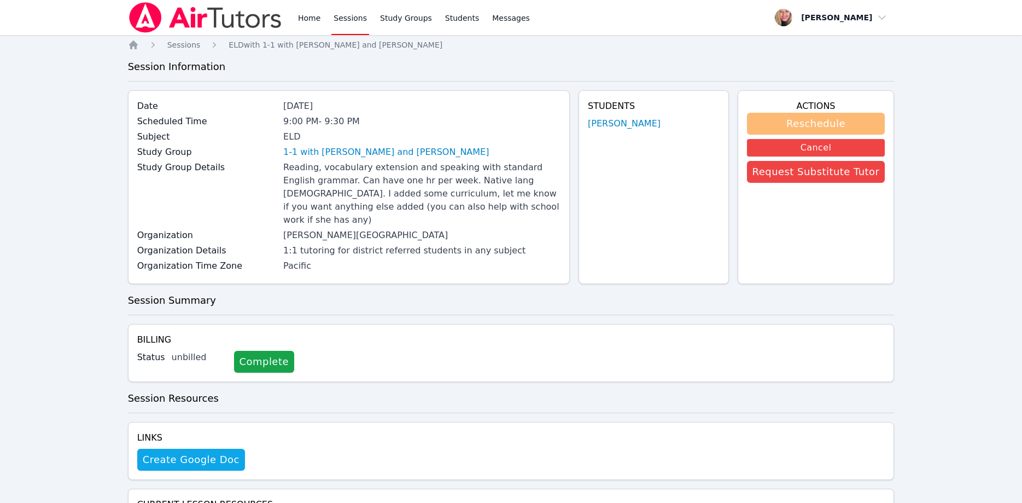
click at [789, 126] on button "Reschedule" at bounding box center [816, 124] width 138 height 22
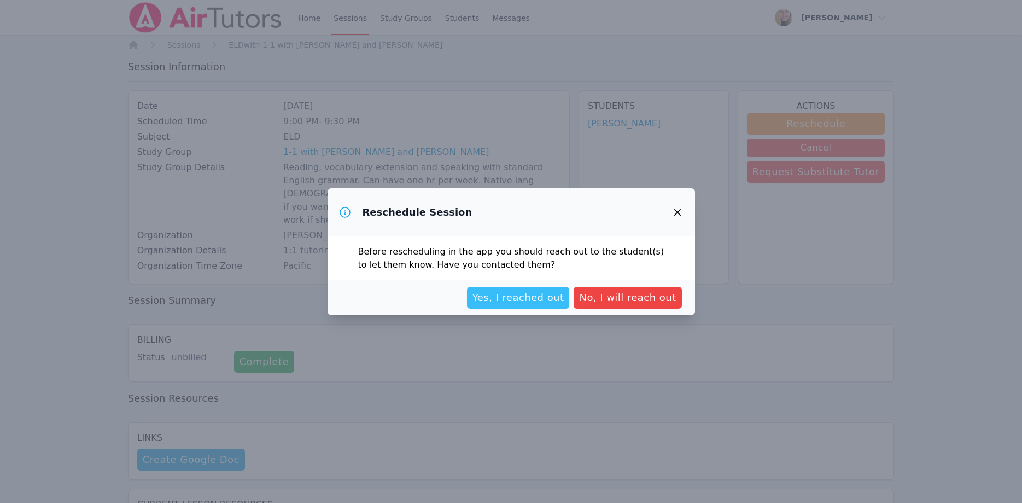
click at [560, 298] on span "Yes, I reached out" at bounding box center [519, 297] width 92 height 15
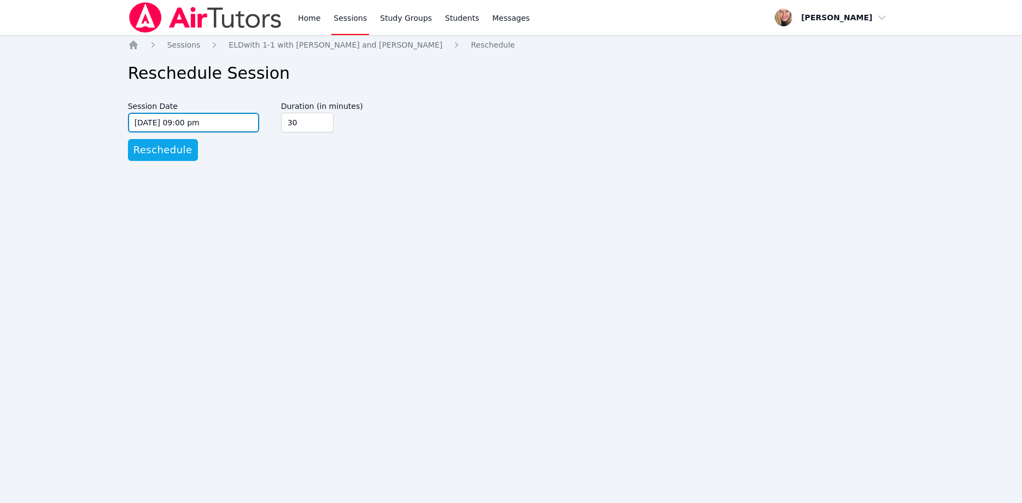
click at [212, 126] on input "12/04/2025 09:00 pm" at bounding box center [193, 123] width 131 height 20
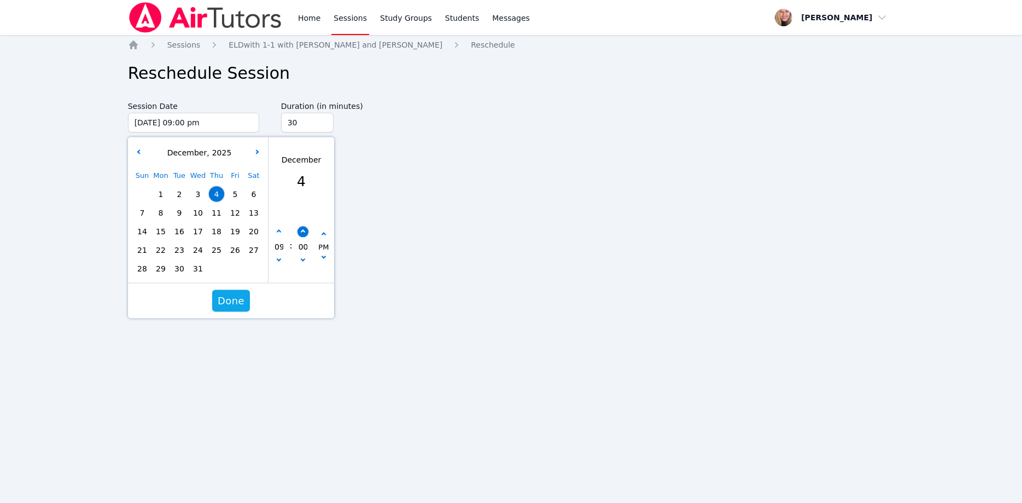
click at [305, 234] on button "button" at bounding box center [302, 231] width 11 height 11
click at [304, 234] on button "button" at bounding box center [302, 231] width 11 height 11
click at [304, 233] on button "button" at bounding box center [302, 231] width 11 height 11
click at [303, 232] on icon "button" at bounding box center [302, 232] width 4 height 4
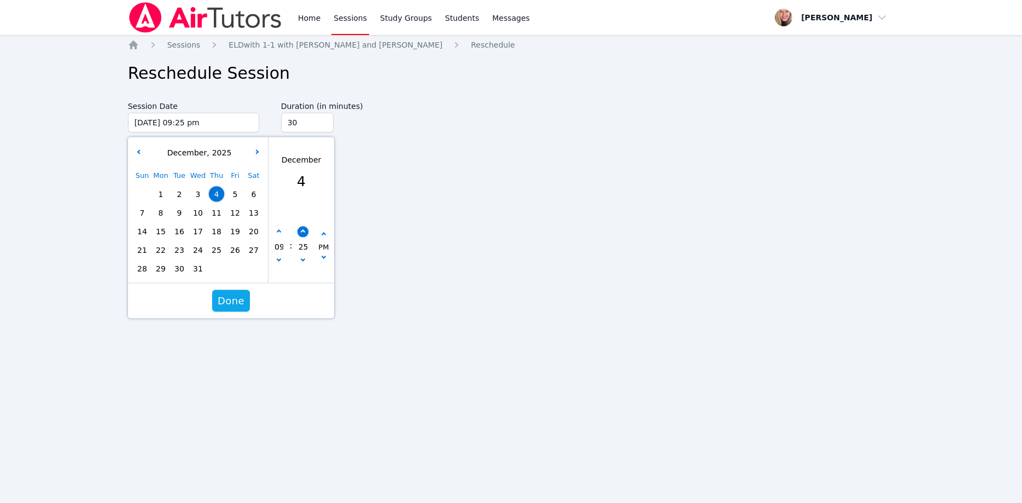
click at [303, 232] on icon "button" at bounding box center [302, 232] width 4 height 4
click at [239, 296] on span "Done" at bounding box center [231, 300] width 27 height 15
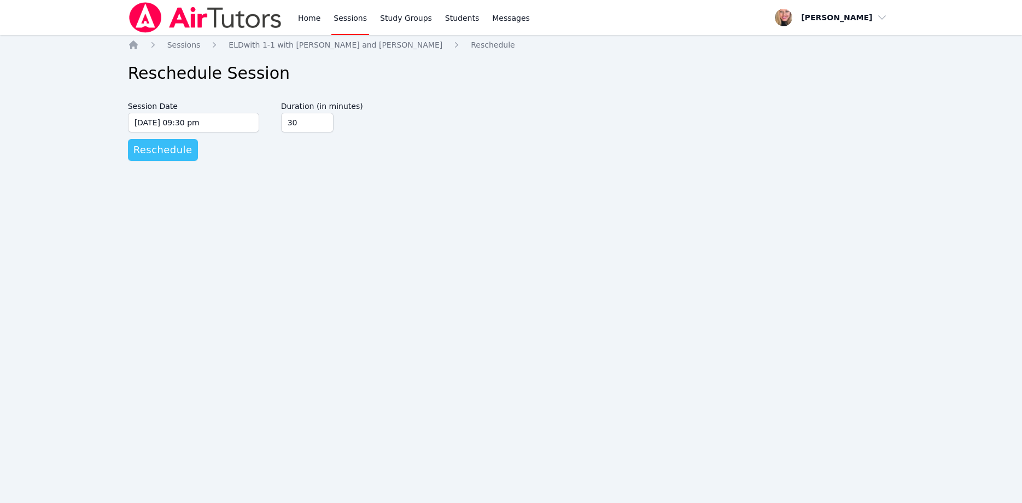
click at [175, 151] on span "Reschedule" at bounding box center [162, 149] width 59 height 15
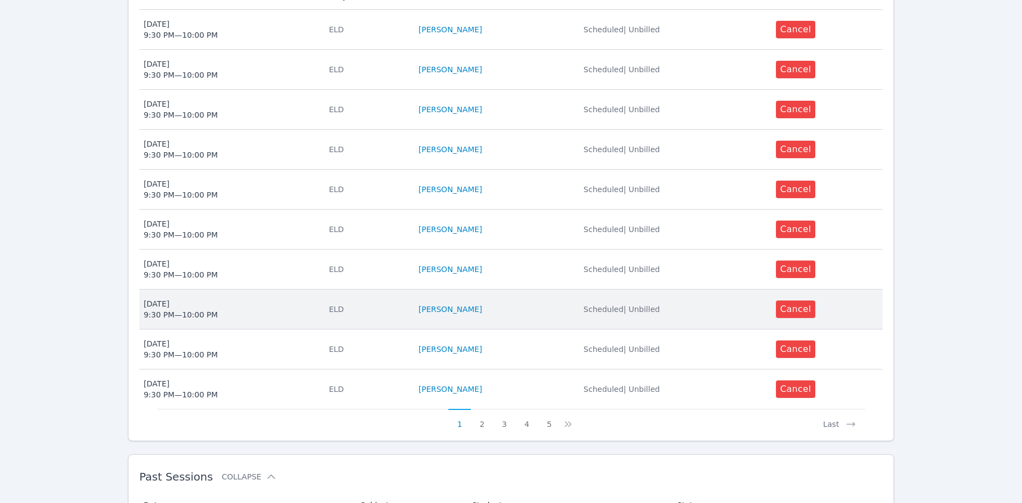
scroll to position [391, 0]
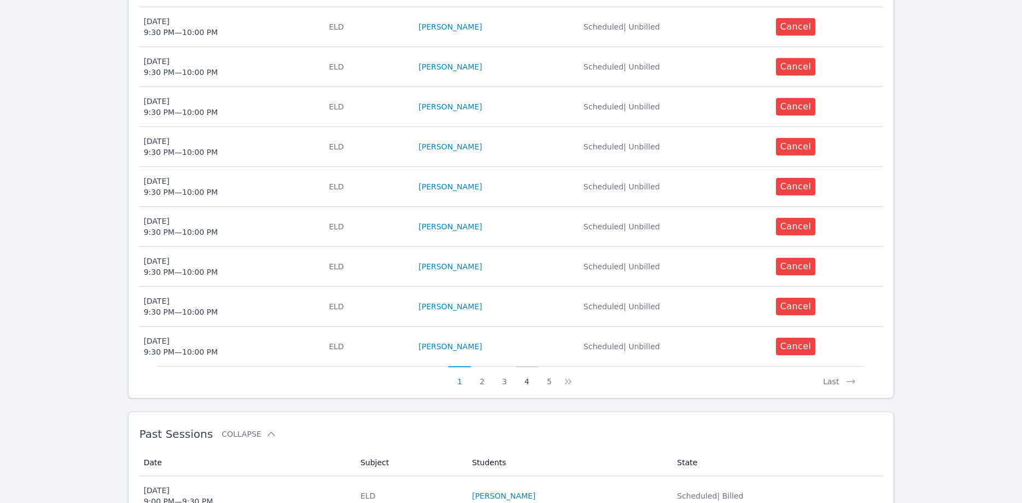
click at [528, 369] on button "4" at bounding box center [527, 376] width 22 height 21
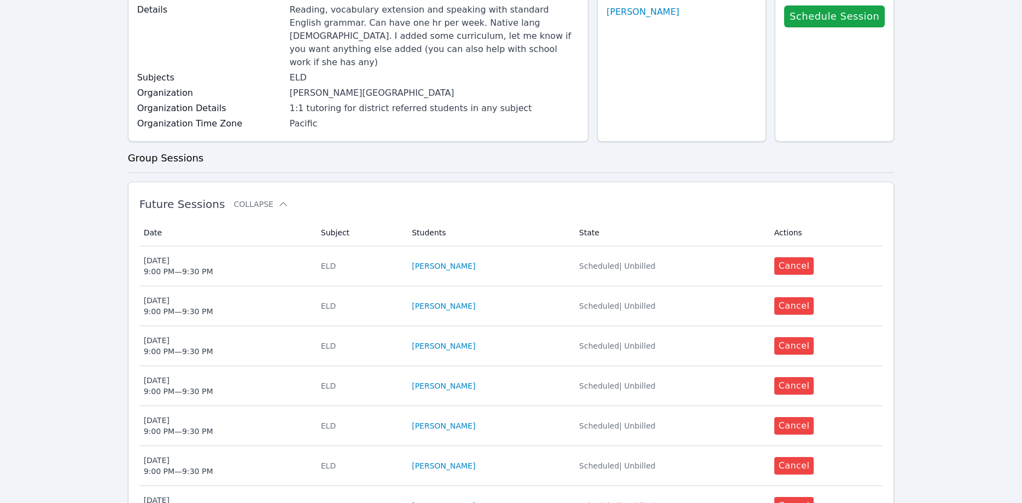
scroll to position [279, 0]
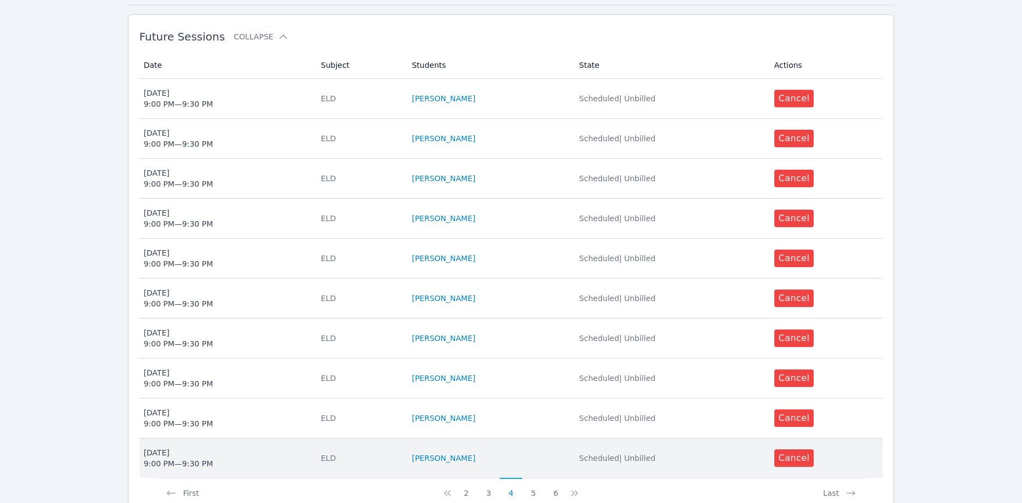
click at [201, 449] on div "Mon Dec 8 9:00 PM — 9:30 PM" at bounding box center [178, 458] width 69 height 22
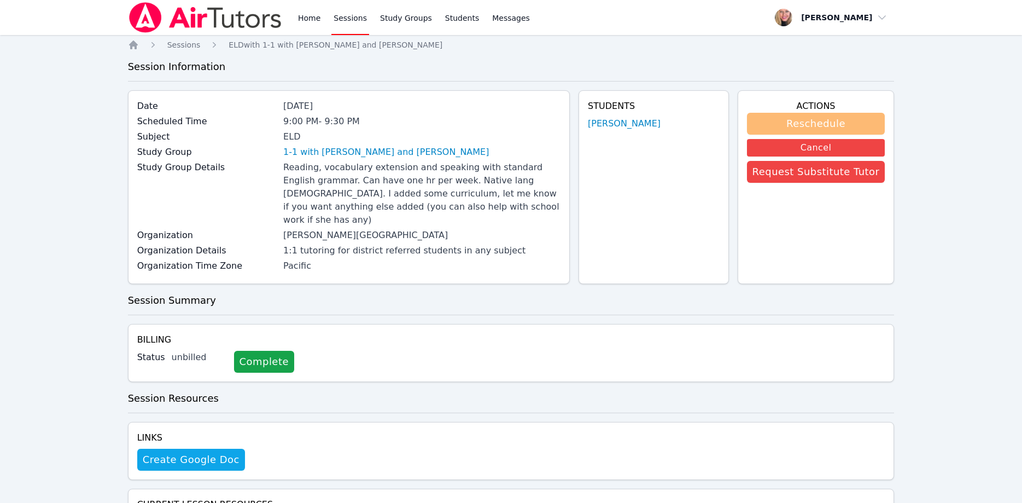
click at [790, 118] on button "Reschedule" at bounding box center [816, 124] width 138 height 22
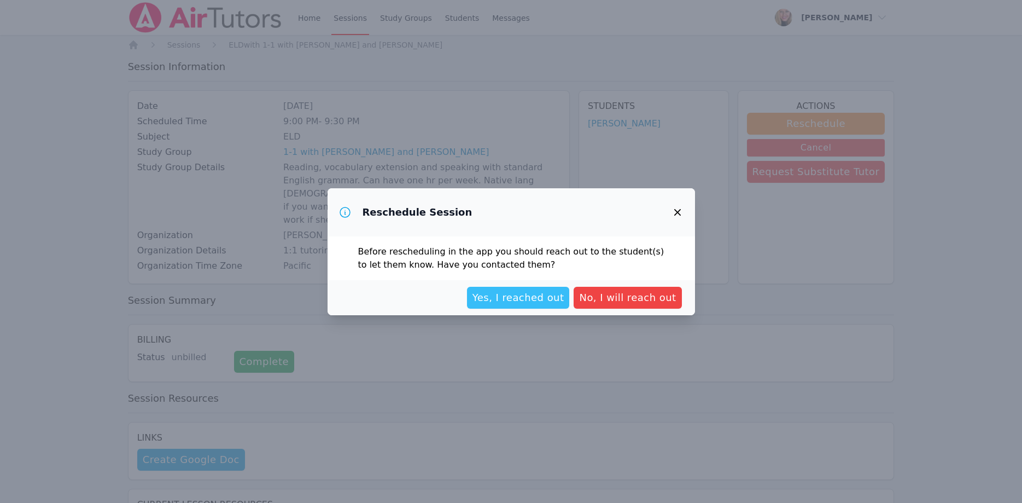
click at [565, 296] on span "Yes, I reached out" at bounding box center [519, 297] width 92 height 15
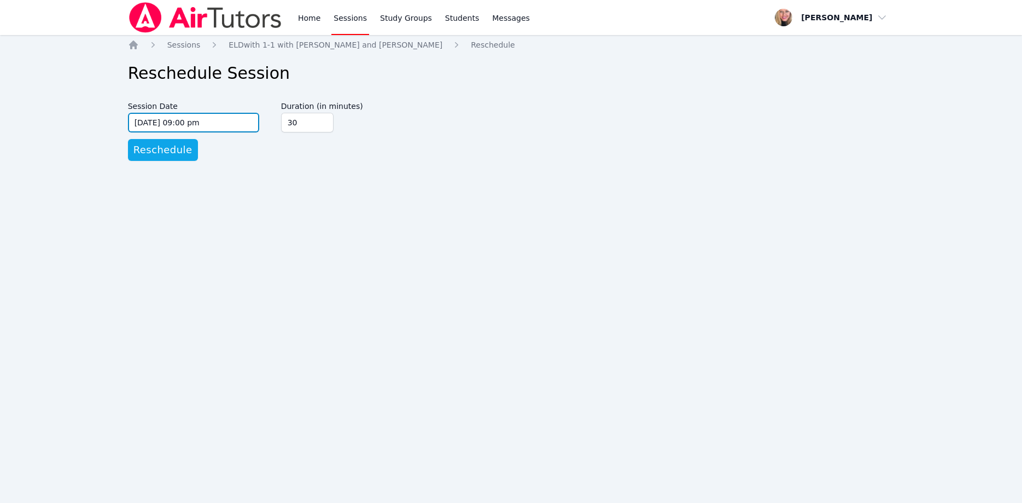
click at [222, 120] on input "12/08/2025 09:00 pm" at bounding box center [193, 123] width 131 height 20
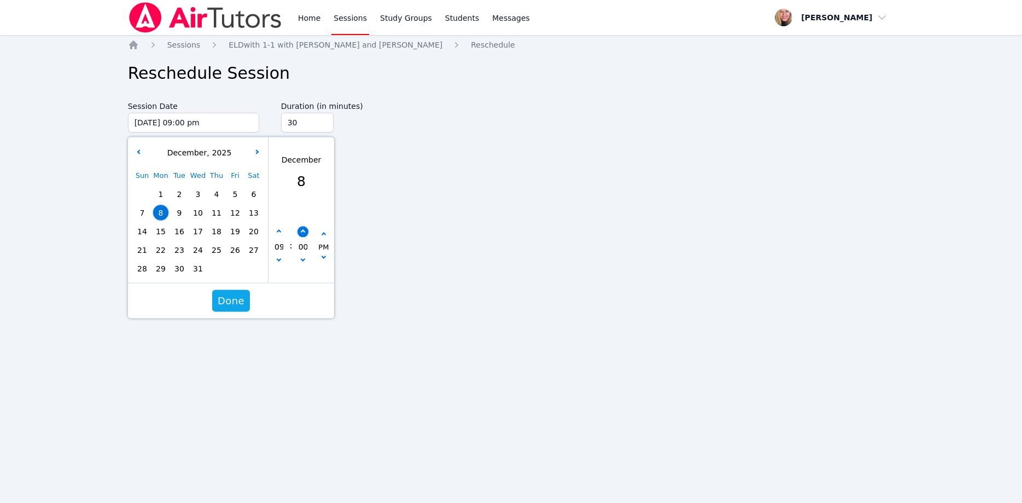
click at [303, 230] on icon "button" at bounding box center [302, 232] width 4 height 4
click at [302, 230] on button "button" at bounding box center [302, 231] width 11 height 11
click at [301, 230] on button "button" at bounding box center [302, 231] width 11 height 11
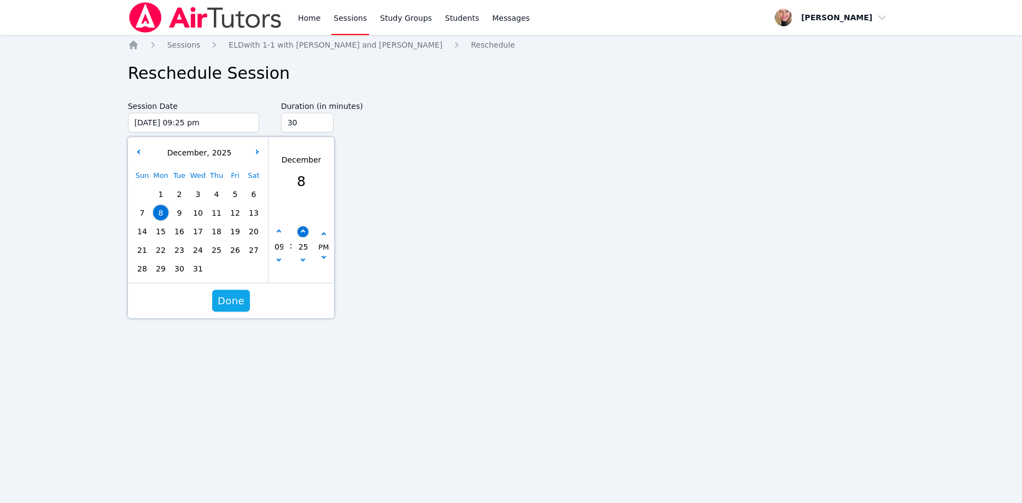
click at [301, 230] on button "button" at bounding box center [302, 231] width 11 height 11
click at [249, 301] on div "Done" at bounding box center [231, 300] width 206 height 35
click at [232, 298] on span "Done" at bounding box center [231, 300] width 27 height 15
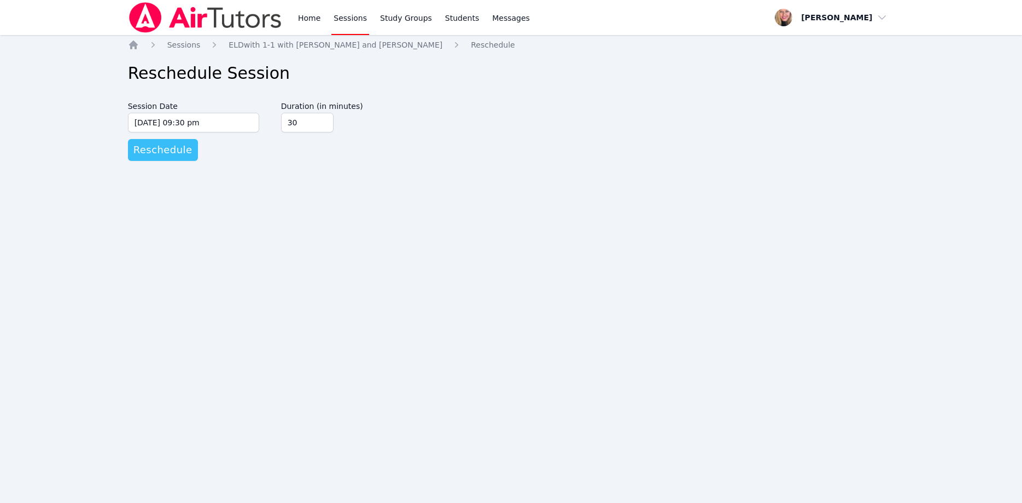
click at [171, 149] on span "Reschedule" at bounding box center [162, 149] width 59 height 15
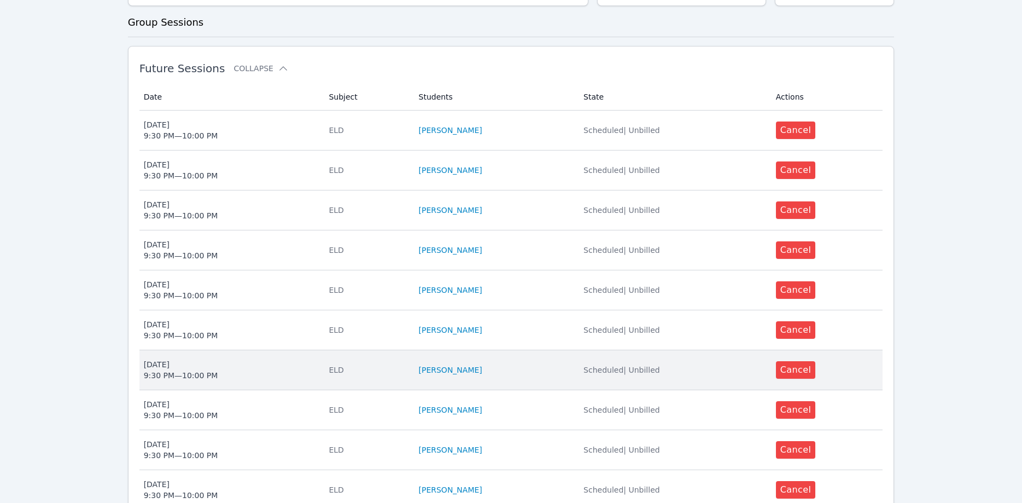
scroll to position [335, 0]
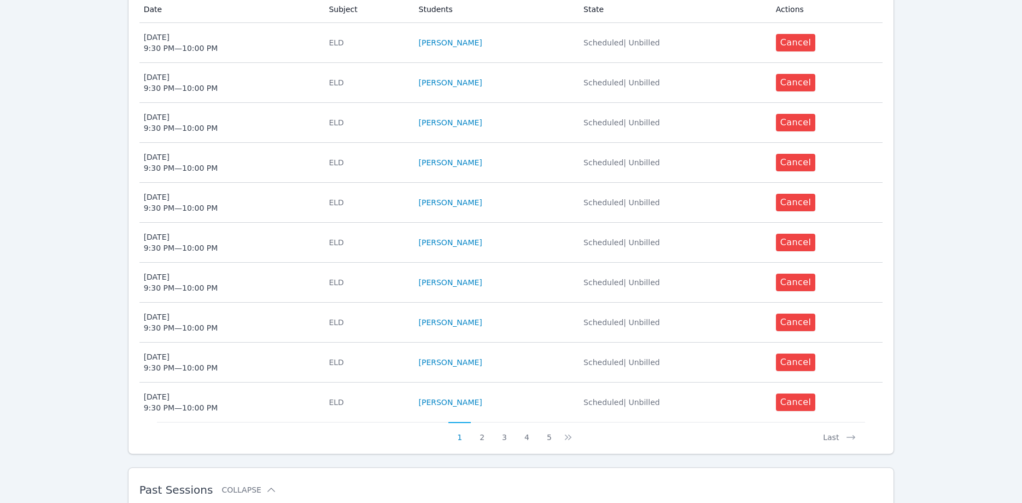
click at [545, 427] on button "5" at bounding box center [549, 432] width 22 height 21
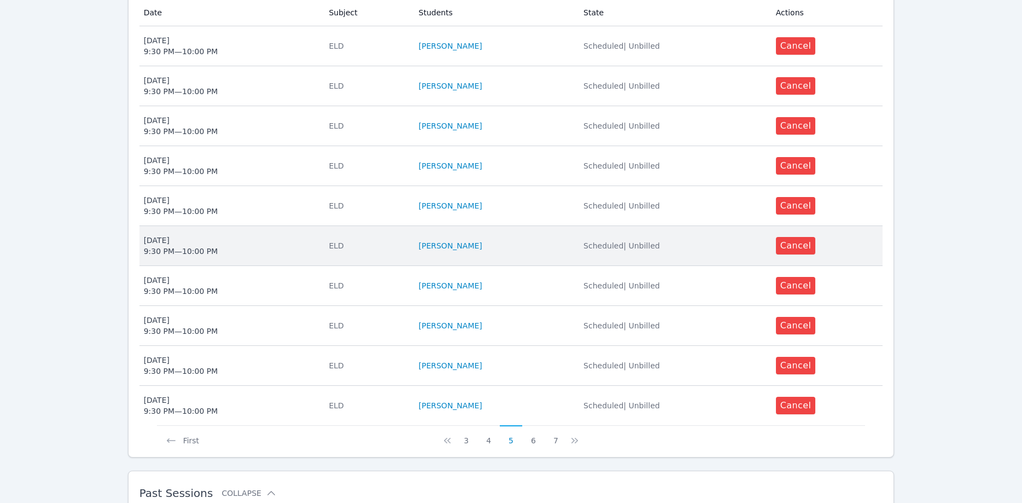
scroll to position [381, 0]
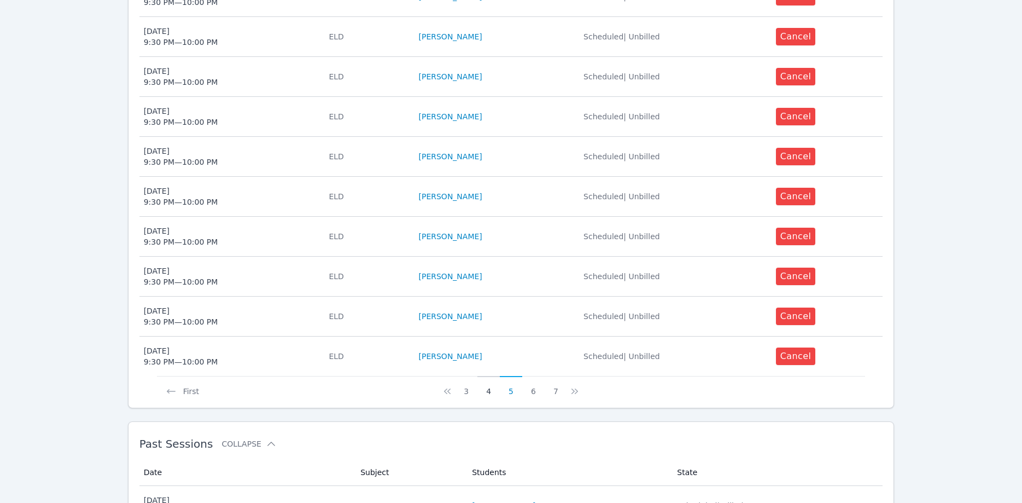
click at [487, 376] on button "4" at bounding box center [489, 386] width 22 height 21
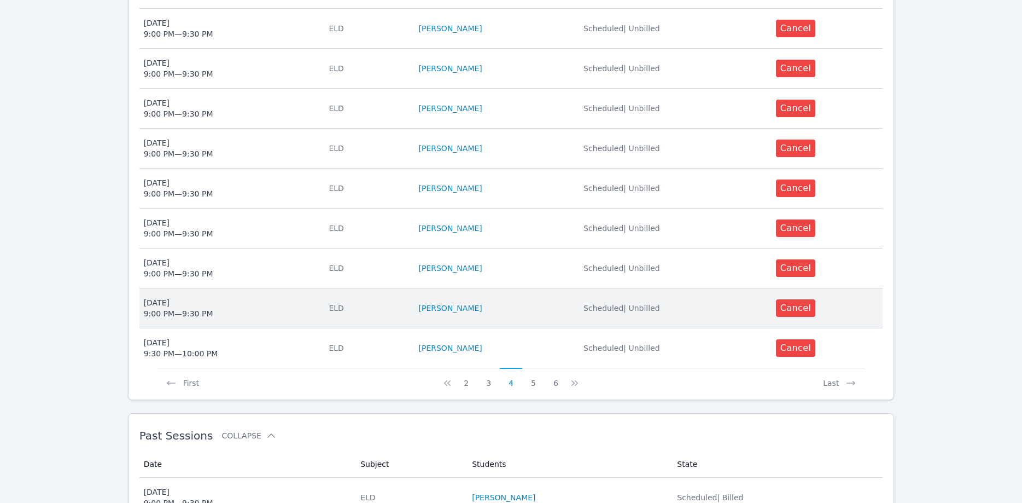
scroll to position [391, 0]
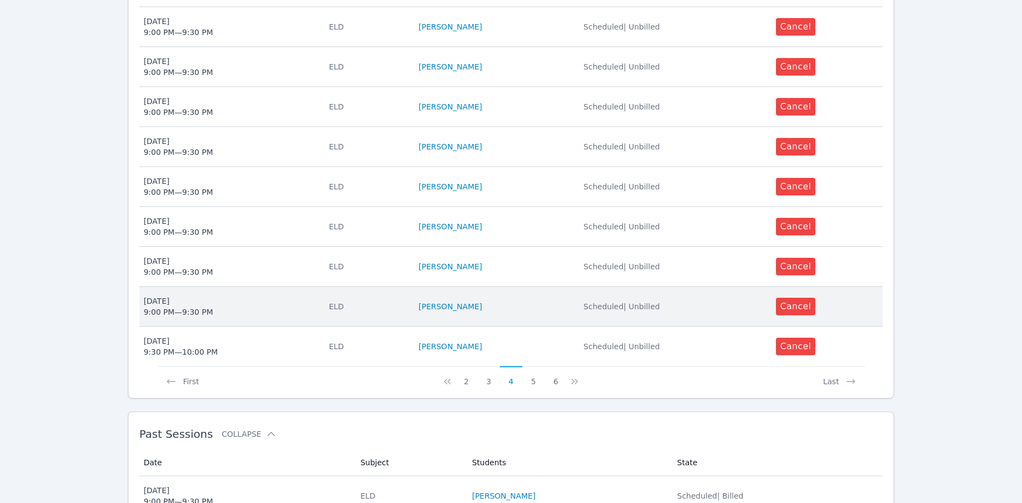
click at [249, 295] on span "Thu Dec 11 9:00 PM — 9:30 PM" at bounding box center [230, 306] width 172 height 22
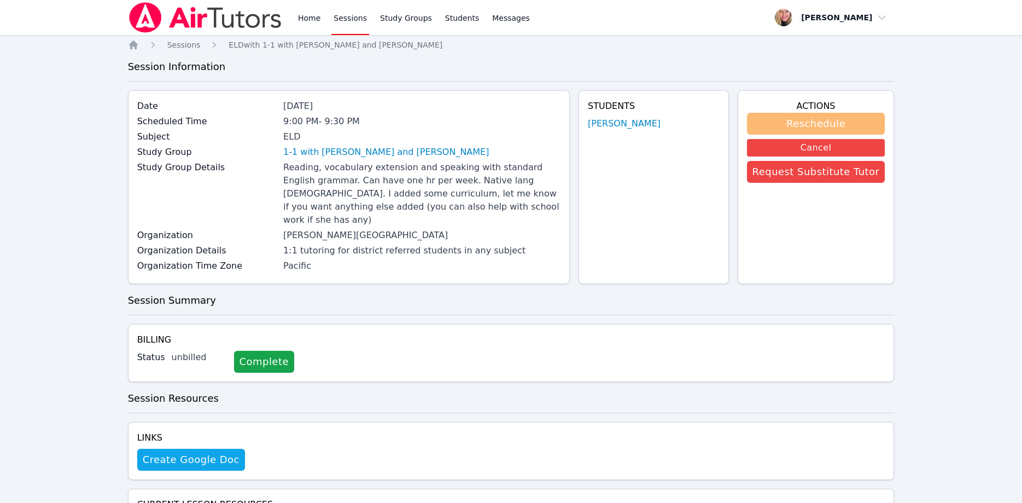
click at [781, 118] on button "Reschedule" at bounding box center [816, 124] width 138 height 22
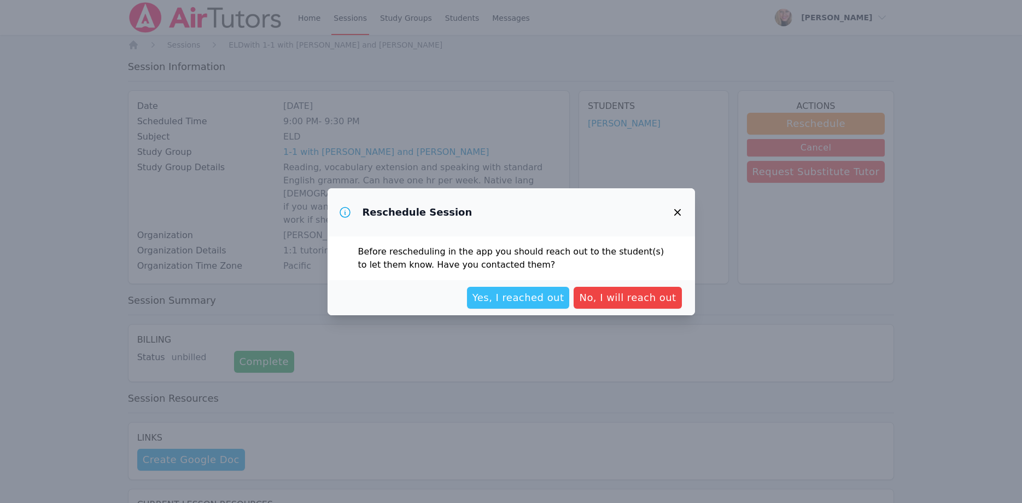
click at [507, 307] on button "Yes, I reached out" at bounding box center [518, 298] width 103 height 22
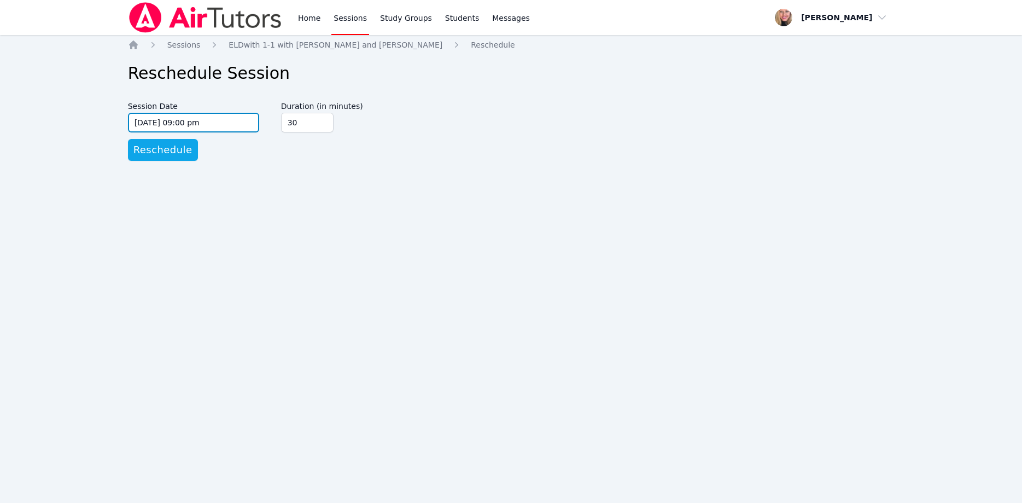
click at [211, 123] on input "12/11/2025 09:00 pm" at bounding box center [193, 123] width 131 height 20
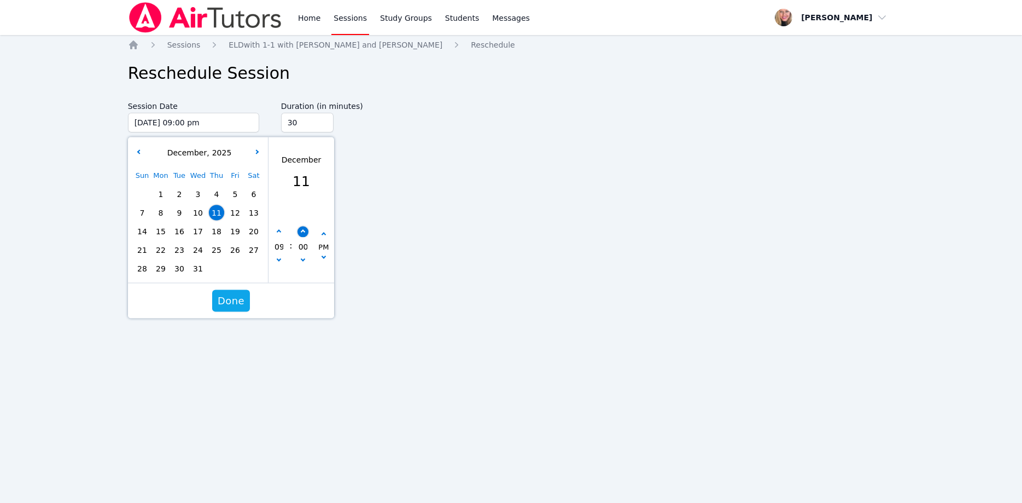
click at [304, 232] on icon "button" at bounding box center [302, 232] width 4 height 4
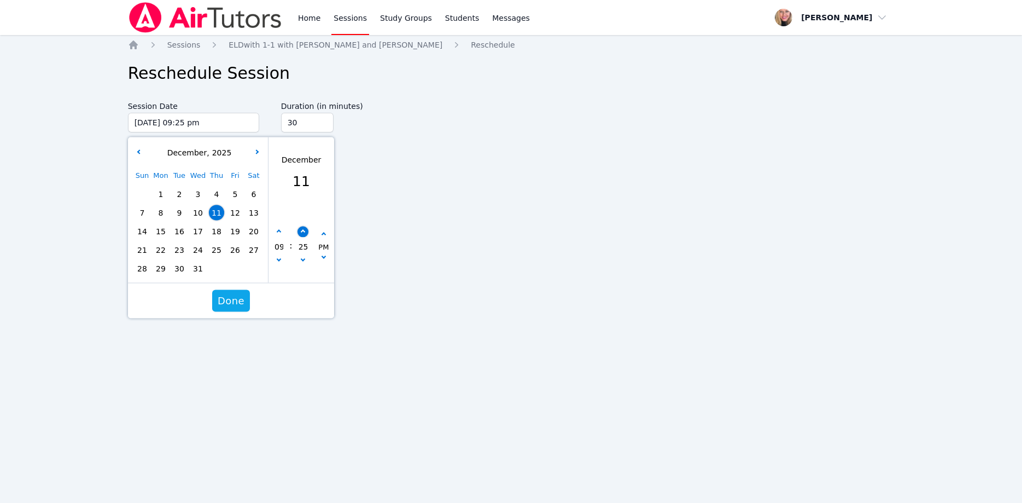
click at [304, 232] on icon "button" at bounding box center [302, 232] width 4 height 4
click at [223, 302] on span "Done" at bounding box center [231, 300] width 27 height 15
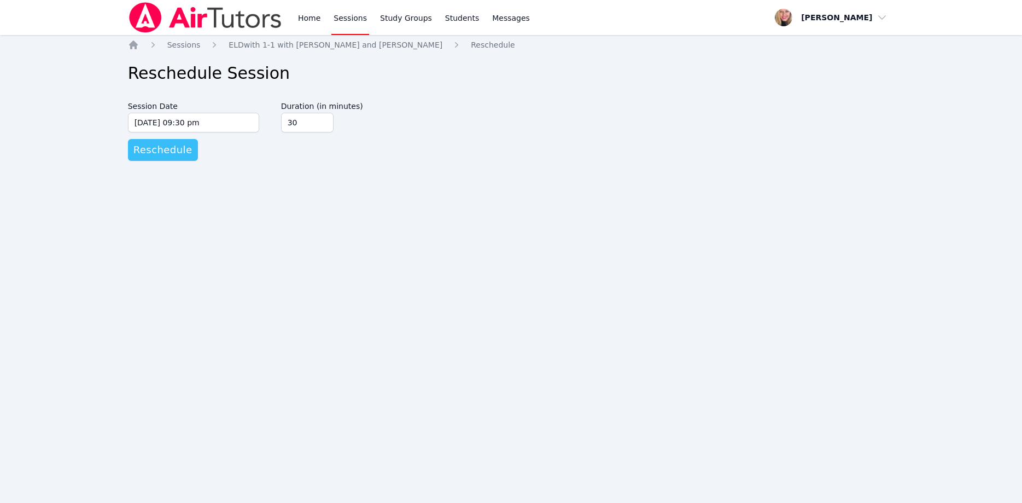
click at [181, 150] on span "Reschedule" at bounding box center [162, 149] width 59 height 15
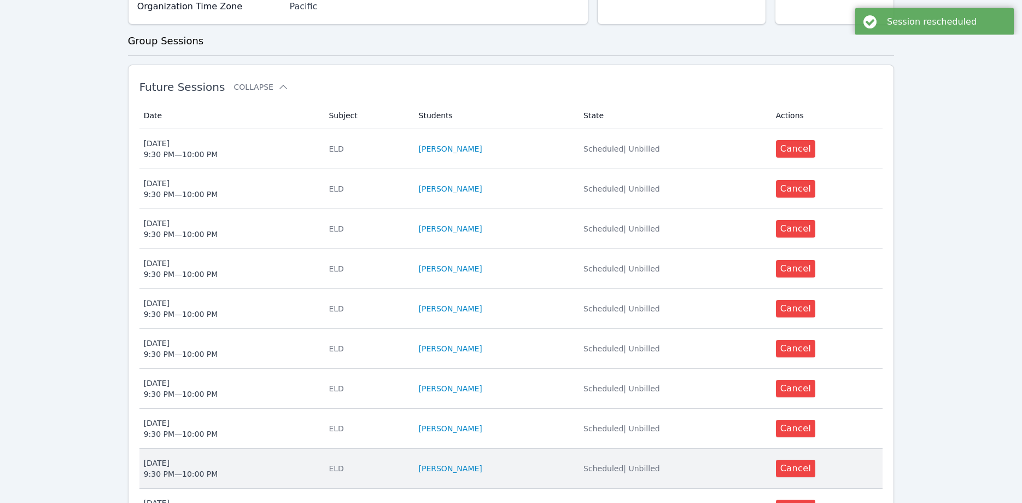
scroll to position [279, 0]
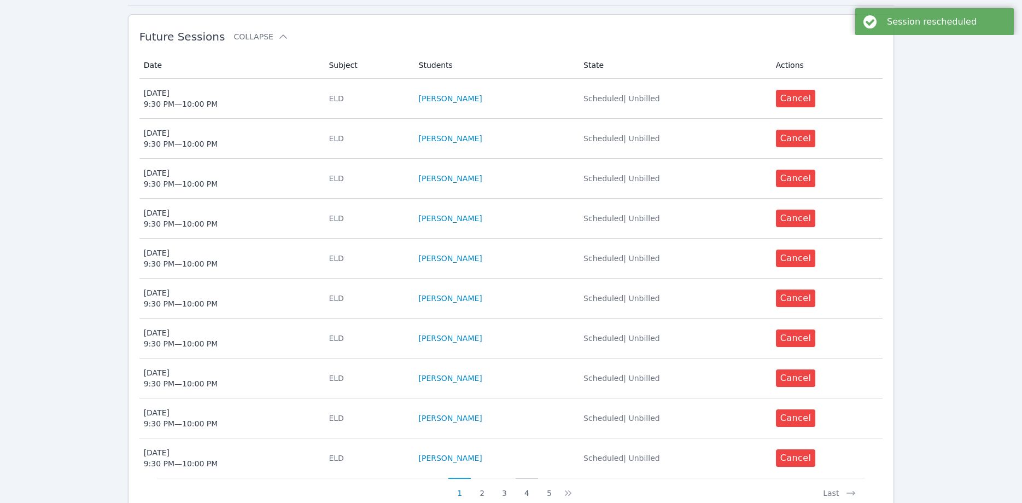
click at [531, 478] on button "4" at bounding box center [527, 488] width 22 height 21
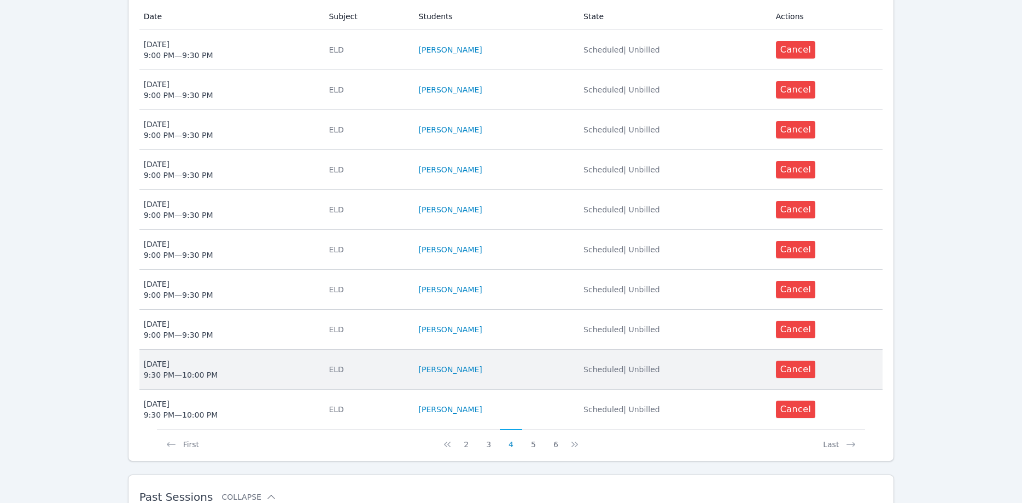
scroll to position [335, 0]
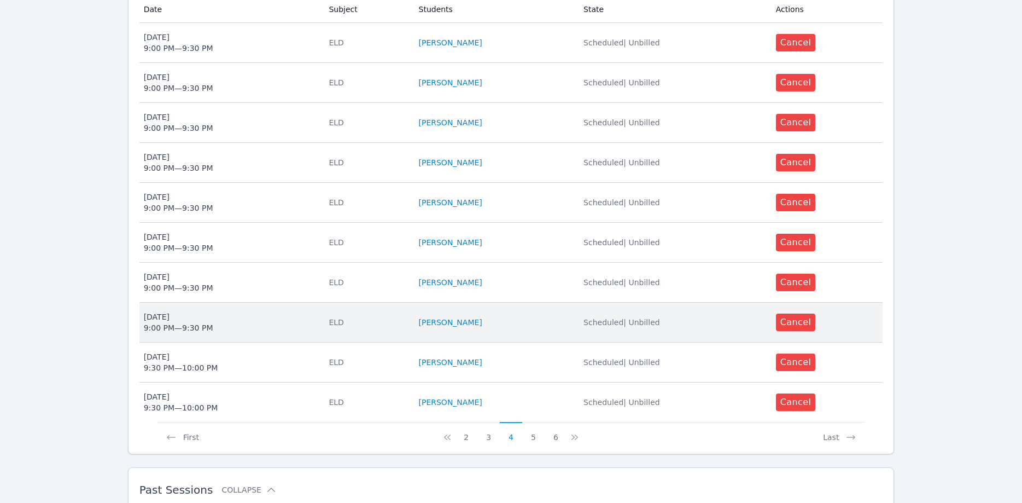
click at [253, 319] on span "Mon Jan 5 9:00 PM — 9:30 PM" at bounding box center [230, 322] width 172 height 22
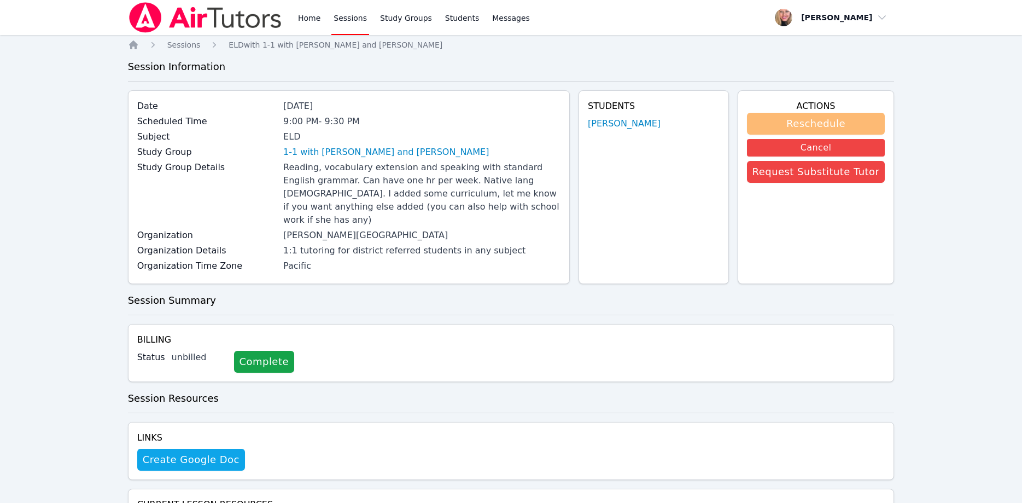
click at [797, 123] on button "Reschedule" at bounding box center [816, 124] width 138 height 22
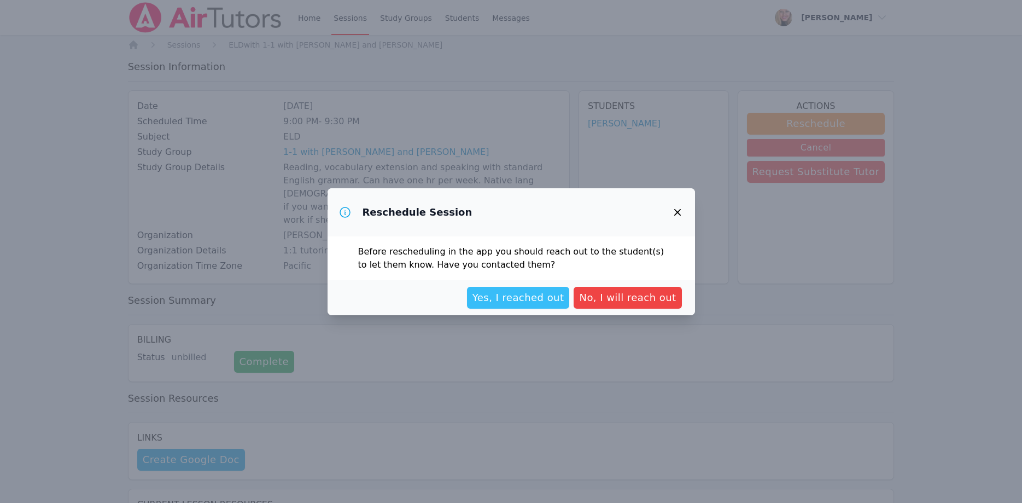
click at [528, 294] on span "Yes, I reached out" at bounding box center [519, 297] width 92 height 15
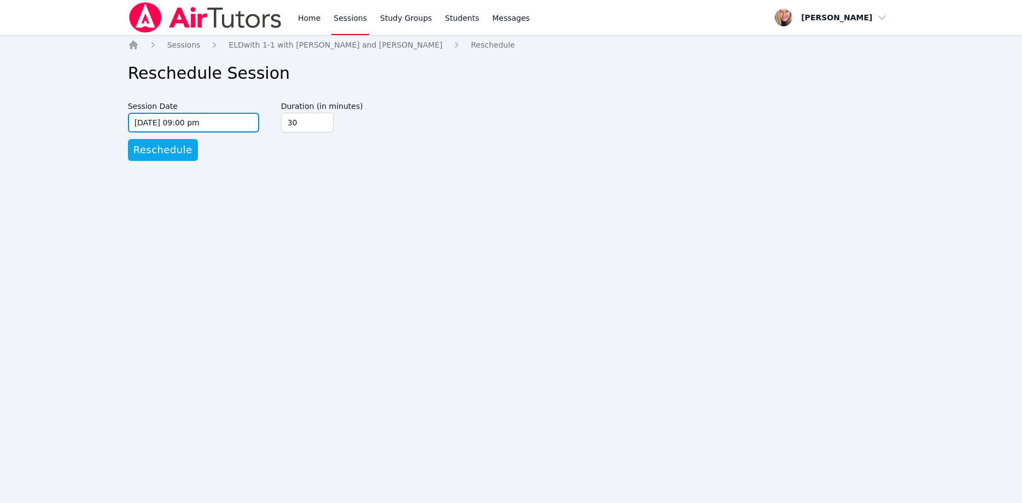
click at [231, 121] on input "01/05/2026 09:00 pm" at bounding box center [193, 123] width 131 height 20
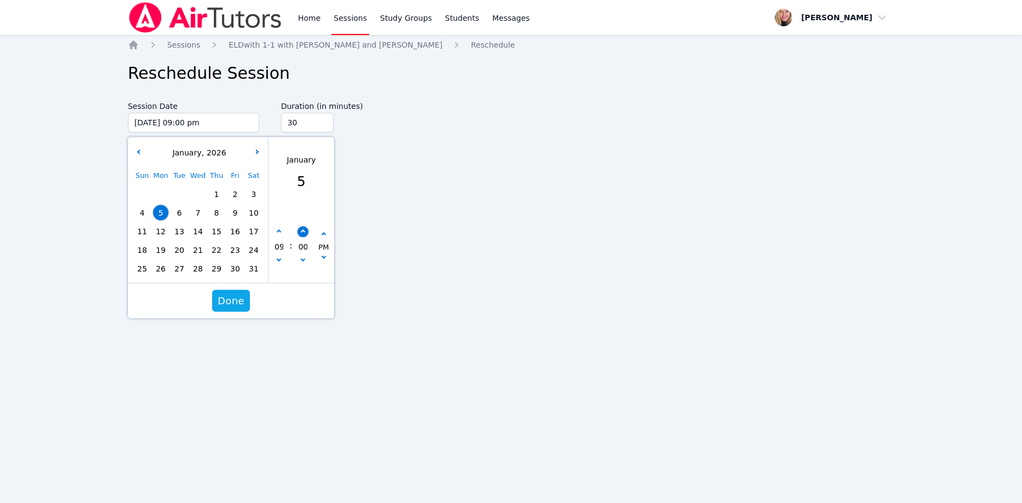
click at [303, 230] on button "button" at bounding box center [302, 231] width 11 height 11
click at [303, 228] on button "button" at bounding box center [302, 231] width 11 height 11
click at [302, 228] on button "button" at bounding box center [302, 231] width 11 height 11
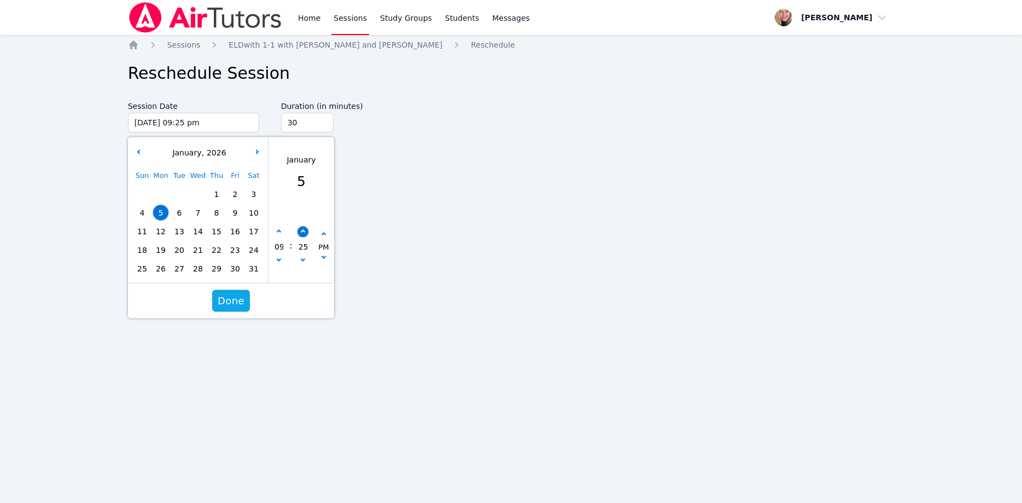
click at [301, 228] on button "button" at bounding box center [302, 231] width 11 height 11
click at [245, 293] on button "Done" at bounding box center [231, 301] width 38 height 22
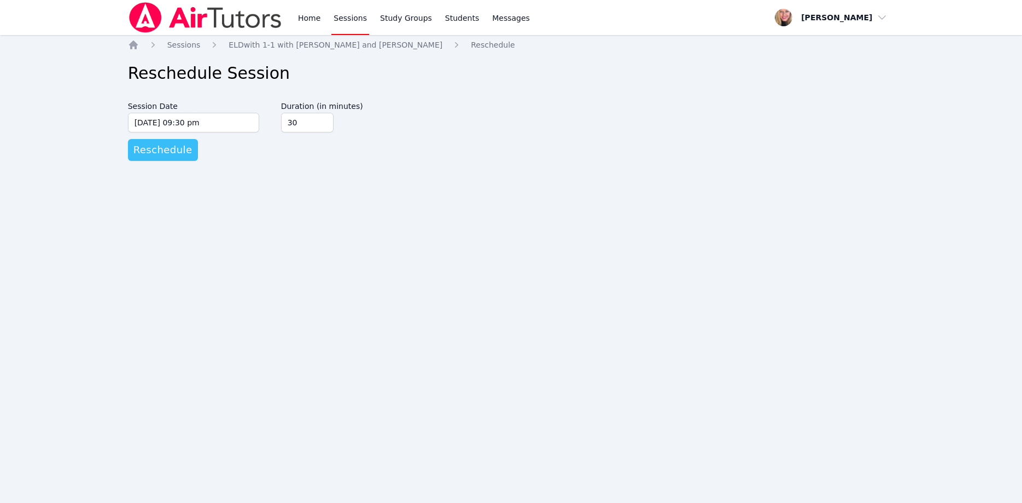
click at [177, 147] on span "Reschedule" at bounding box center [162, 149] width 59 height 15
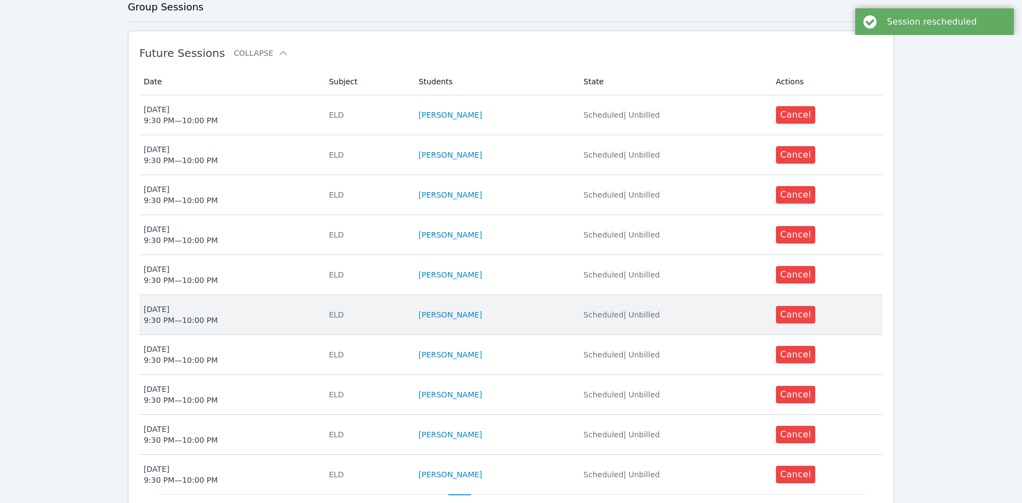
scroll to position [335, 0]
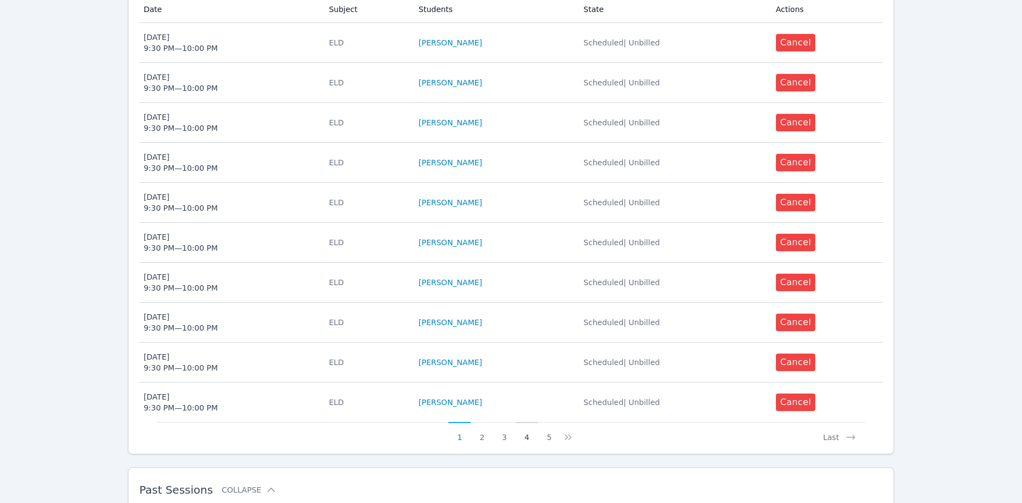
click at [526, 425] on button "4" at bounding box center [527, 432] width 22 height 21
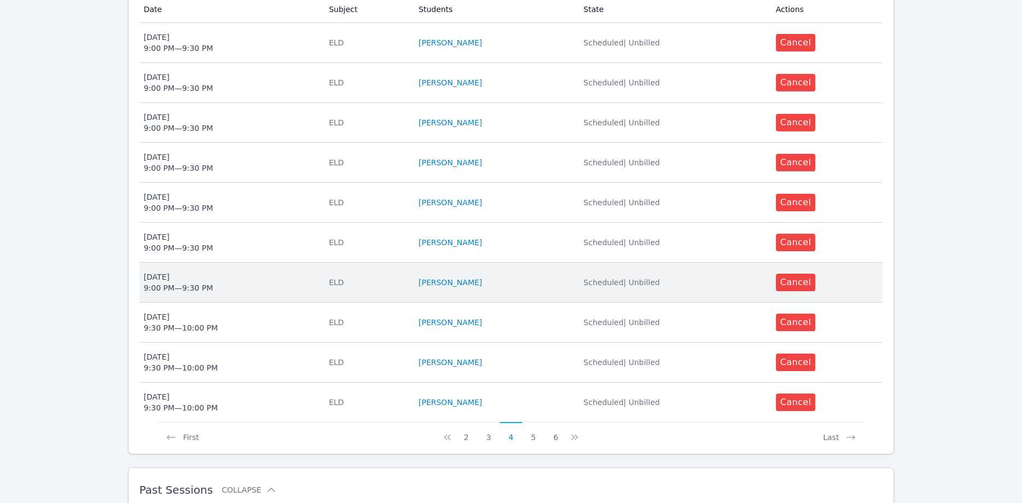
click at [286, 271] on span "Thu Jan 8 9:00 PM — 9:30 PM" at bounding box center [230, 282] width 172 height 22
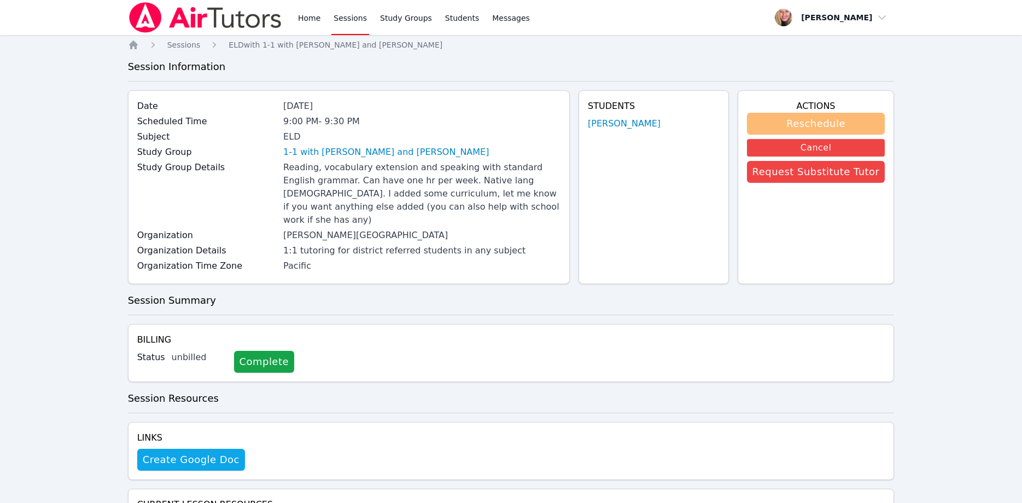
click at [792, 119] on button "Reschedule" at bounding box center [816, 124] width 138 height 22
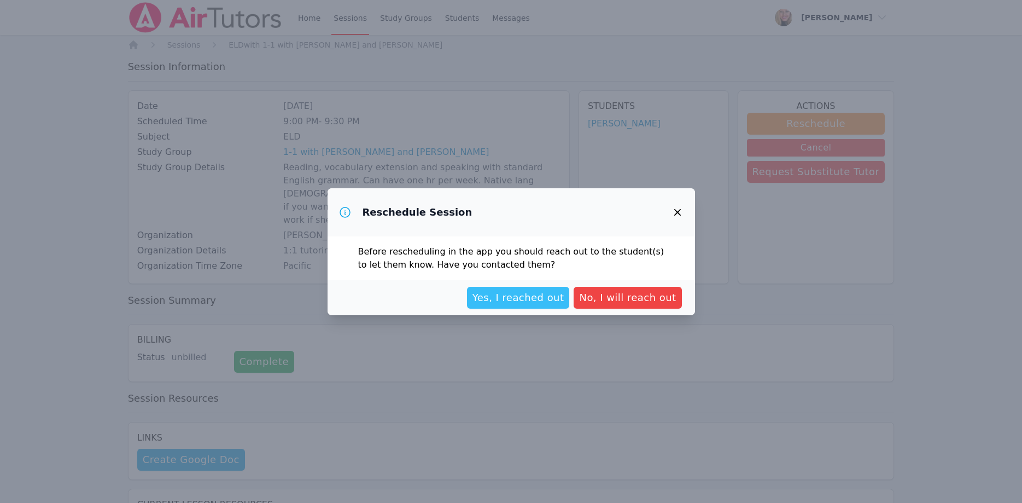
click at [515, 295] on span "Yes, I reached out" at bounding box center [519, 297] width 92 height 15
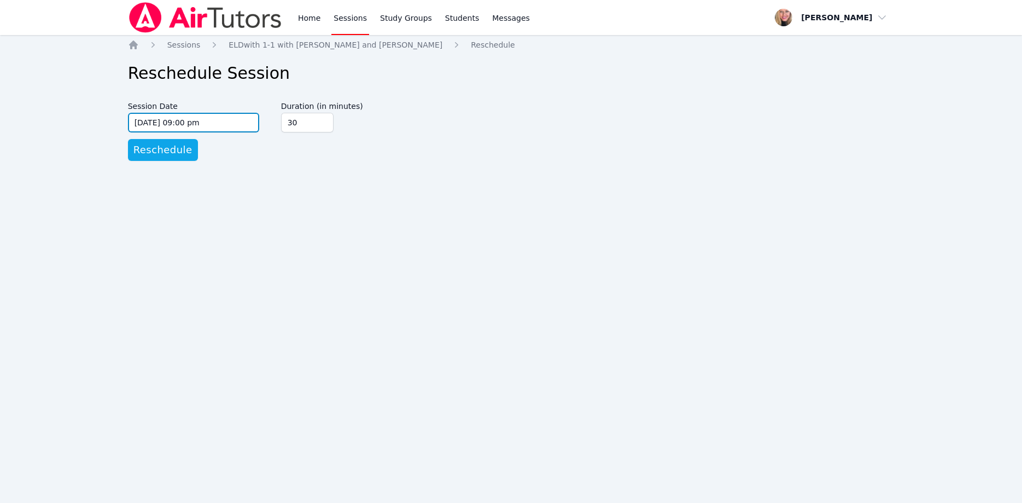
click at [206, 126] on input "01/08/2026 09:00 pm" at bounding box center [193, 123] width 131 height 20
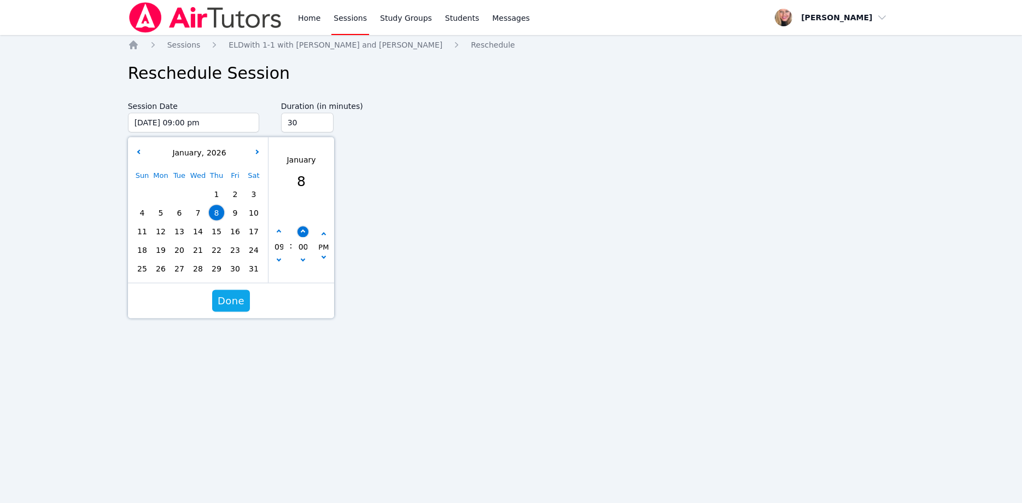
click at [304, 230] on button "button" at bounding box center [302, 231] width 11 height 11
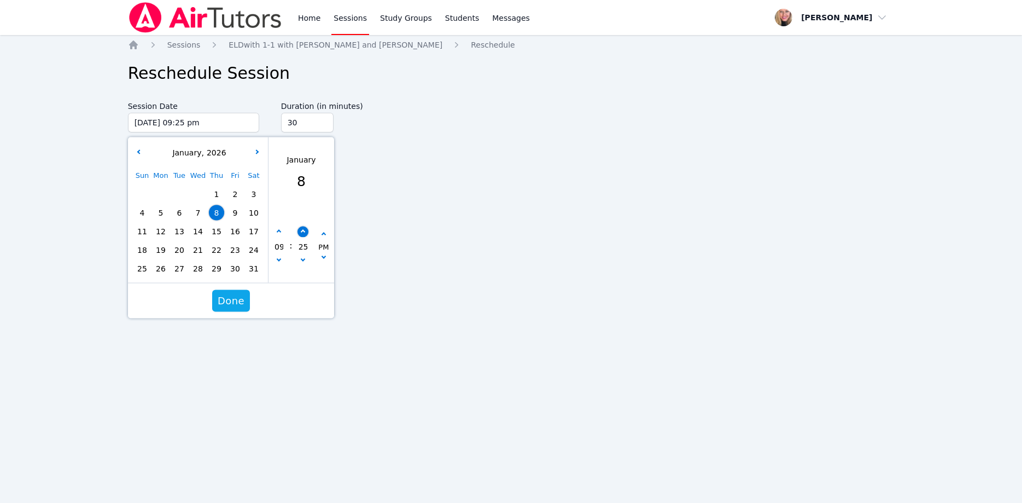
click at [304, 230] on button "button" at bounding box center [302, 231] width 11 height 11
click at [237, 296] on span "Done" at bounding box center [231, 300] width 27 height 15
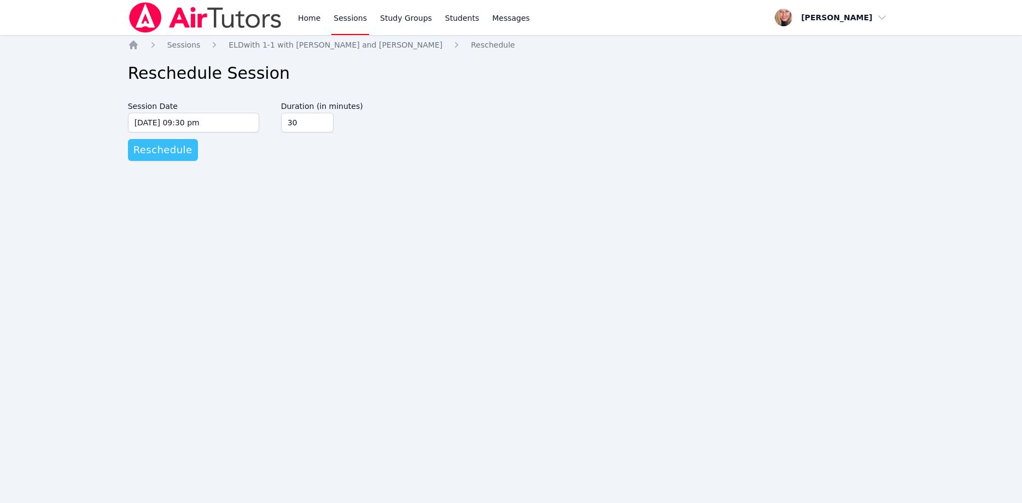
click at [181, 156] on span "Reschedule" at bounding box center [162, 149] width 59 height 15
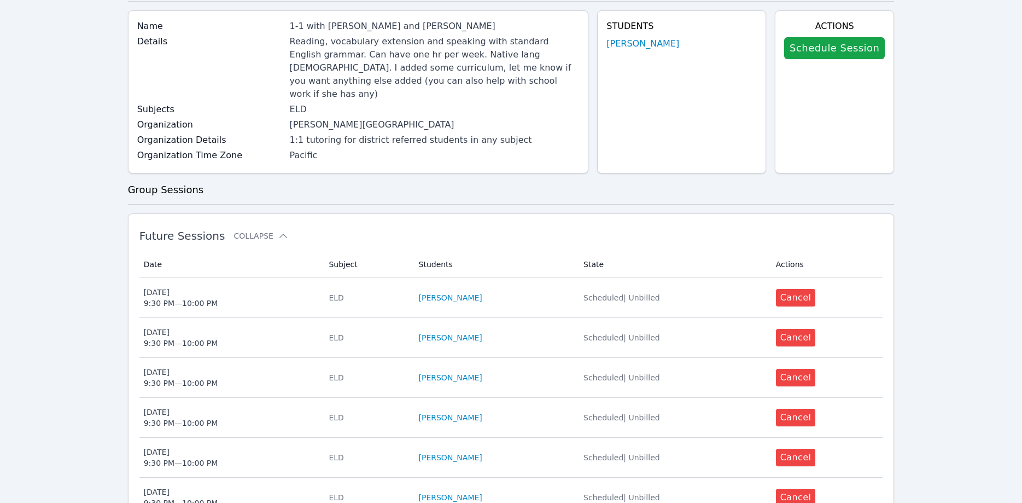
scroll to position [335, 0]
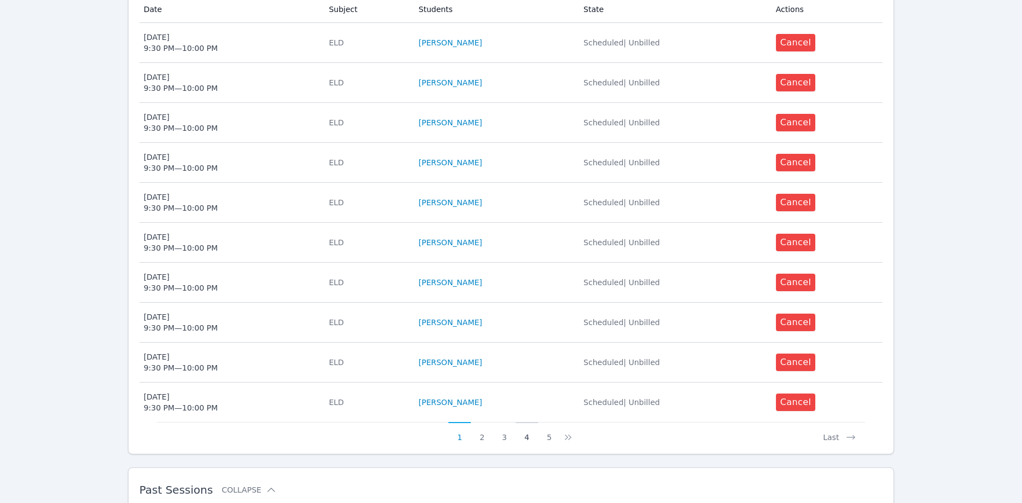
click at [522, 426] on button "4" at bounding box center [527, 432] width 22 height 21
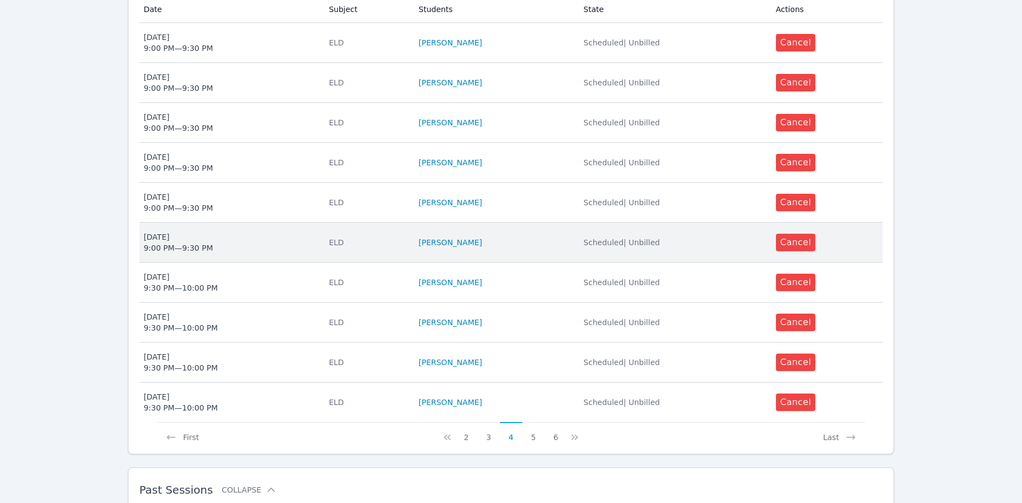
click at [311, 231] on span "Mon Jan 12 9:00 PM — 9:30 PM" at bounding box center [230, 242] width 172 height 22
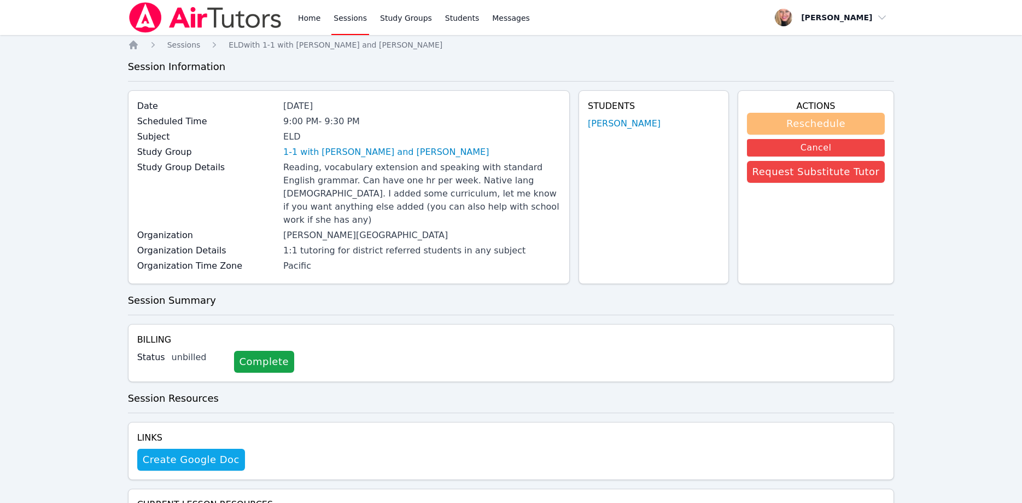
click at [799, 115] on button "Reschedule" at bounding box center [816, 124] width 138 height 22
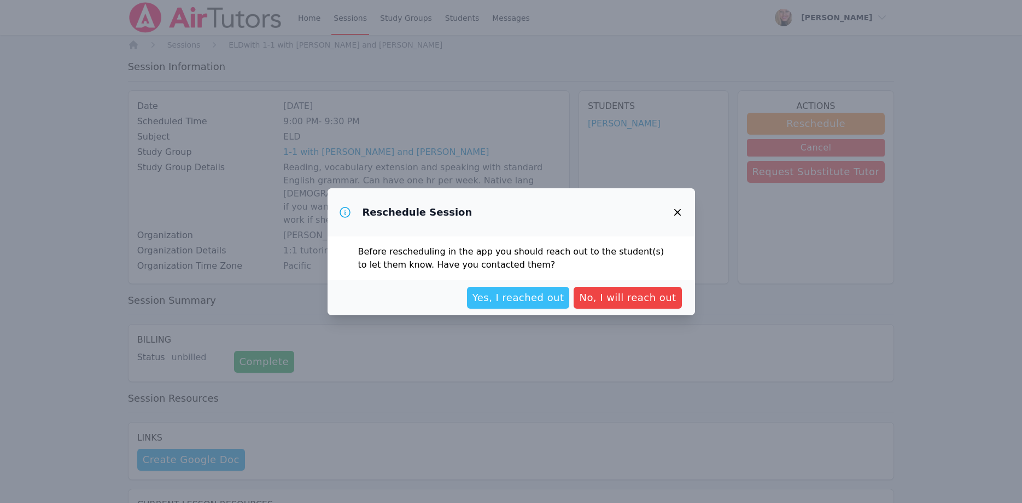
click at [551, 307] on button "Yes, I reached out" at bounding box center [518, 298] width 103 height 22
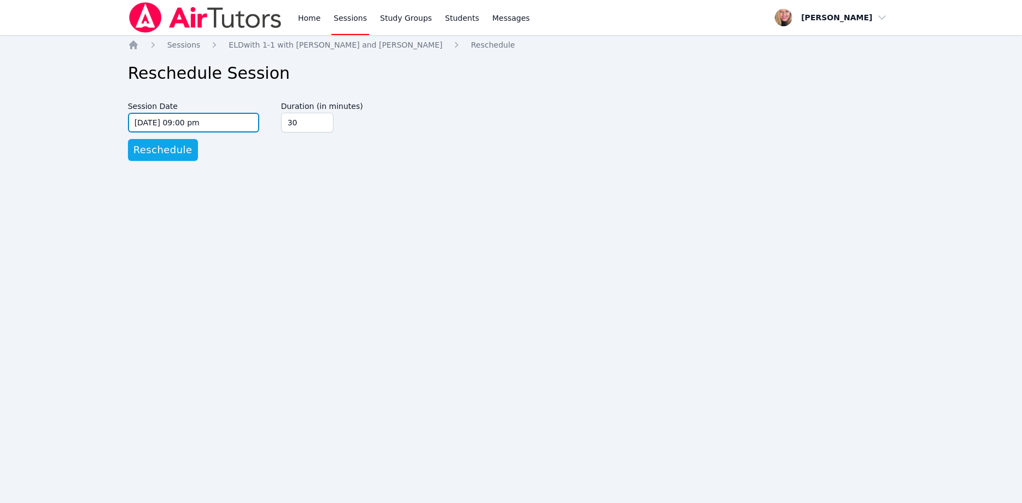
click at [234, 118] on input "01/12/2026 09:00 pm" at bounding box center [193, 123] width 131 height 20
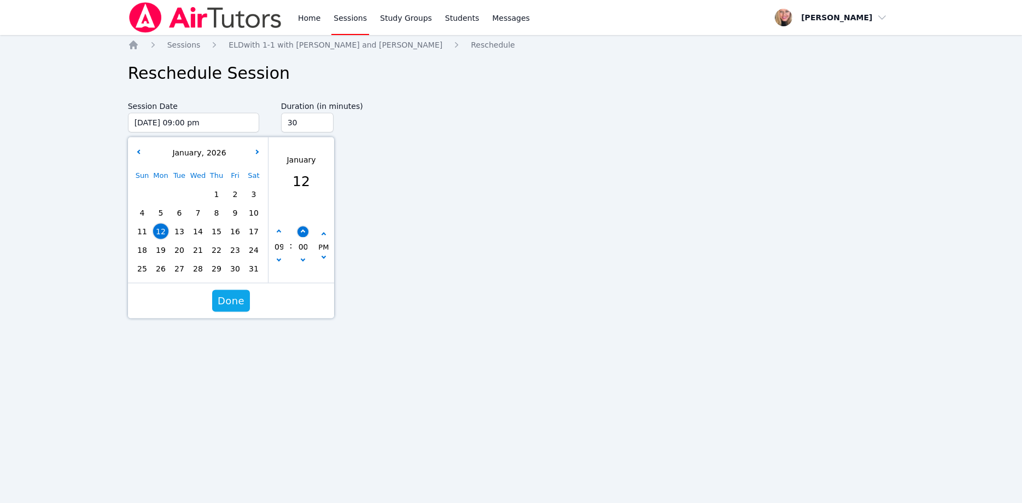
click at [300, 232] on button "button" at bounding box center [302, 231] width 11 height 11
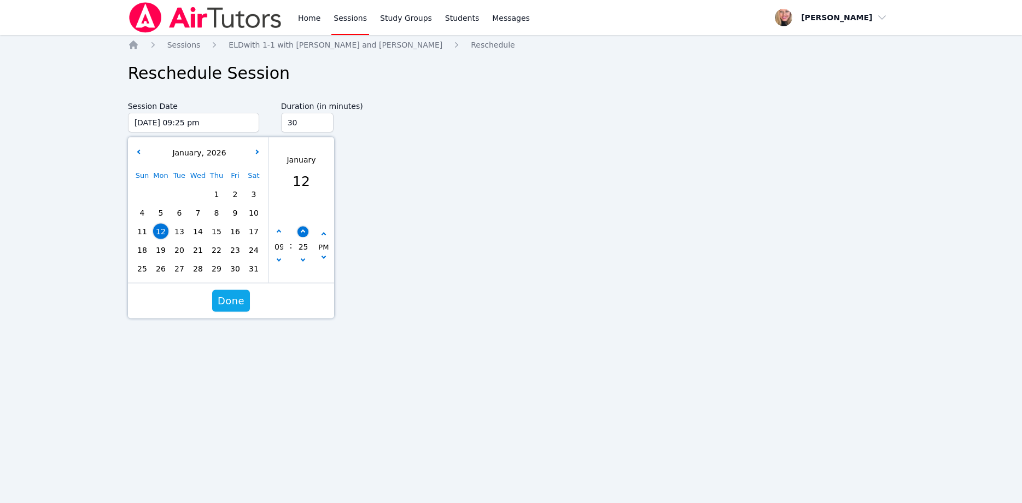
click at [300, 232] on button "button" at bounding box center [302, 231] width 11 height 11
click at [239, 304] on span "Done" at bounding box center [231, 300] width 27 height 15
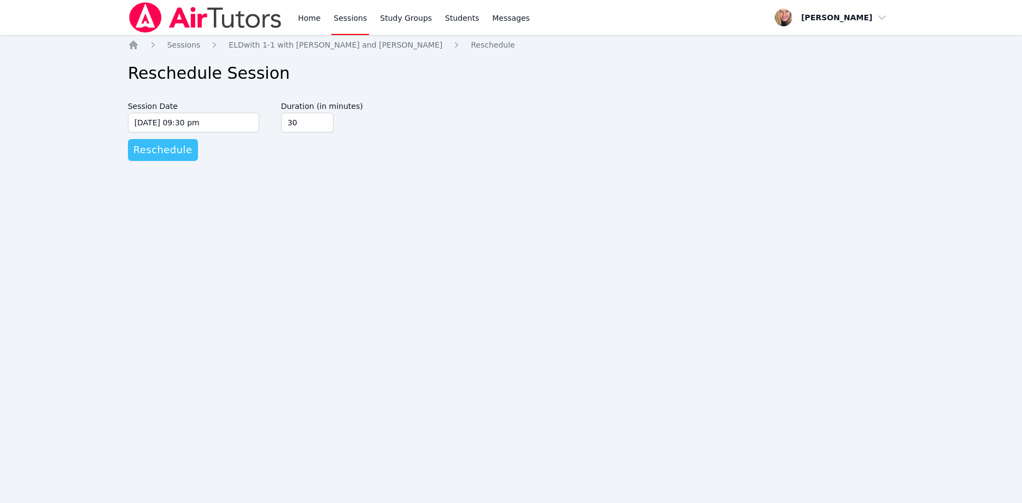
click at [177, 155] on span "Reschedule" at bounding box center [162, 149] width 59 height 15
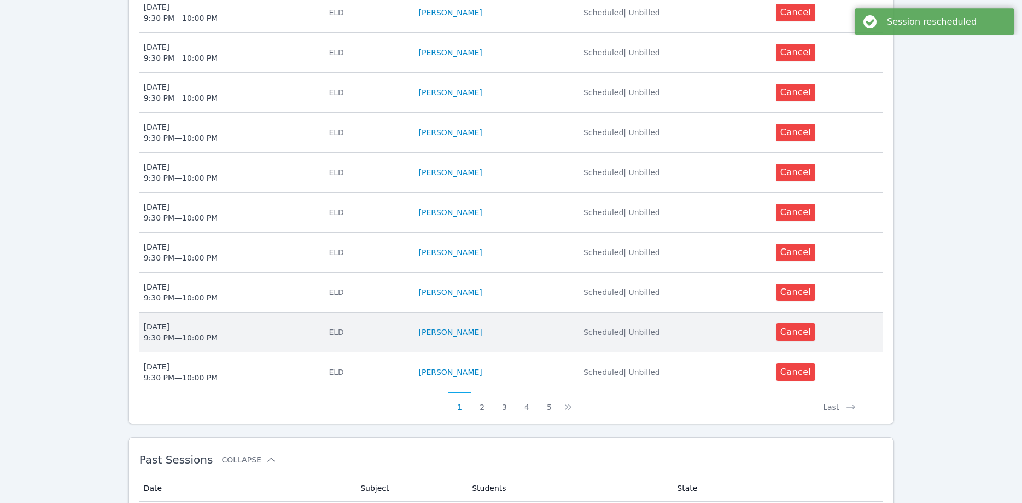
scroll to position [437, 0]
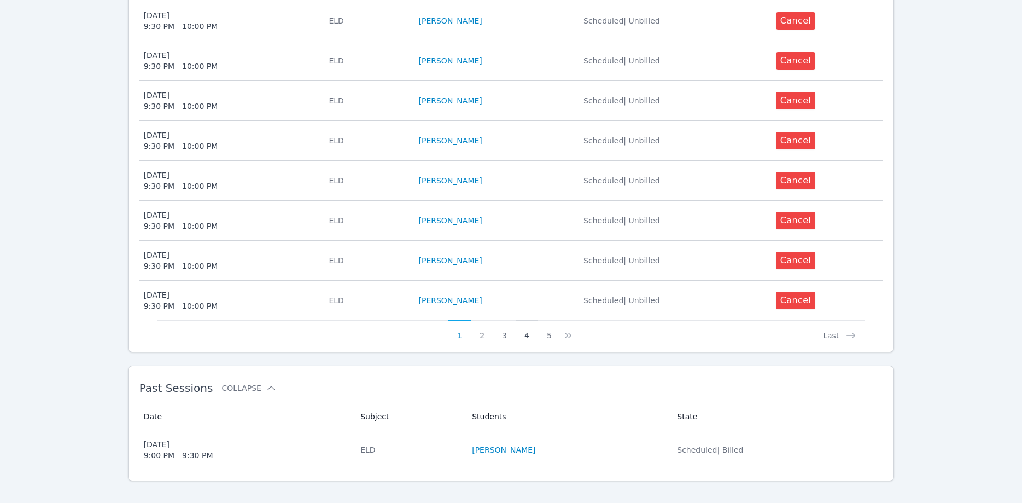
click at [534, 320] on button "4" at bounding box center [527, 330] width 22 height 21
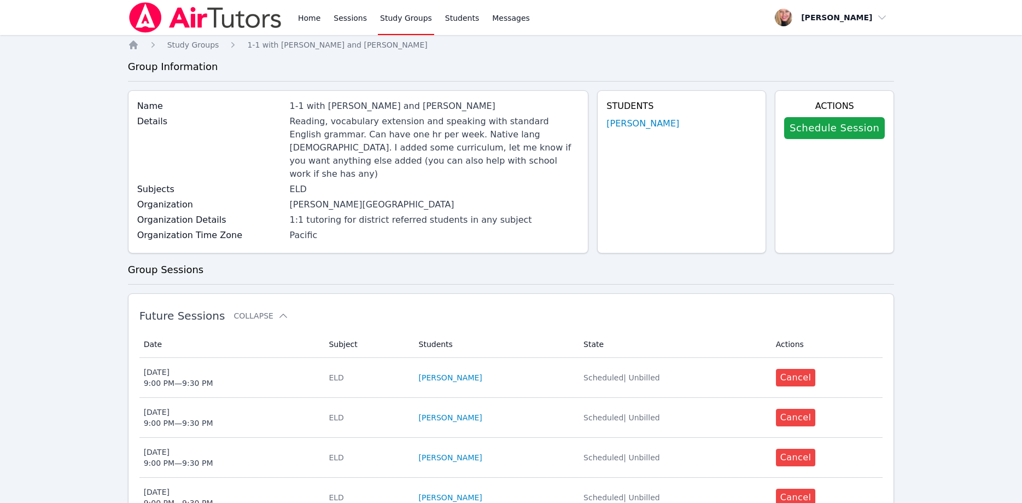
scroll to position [279, 0]
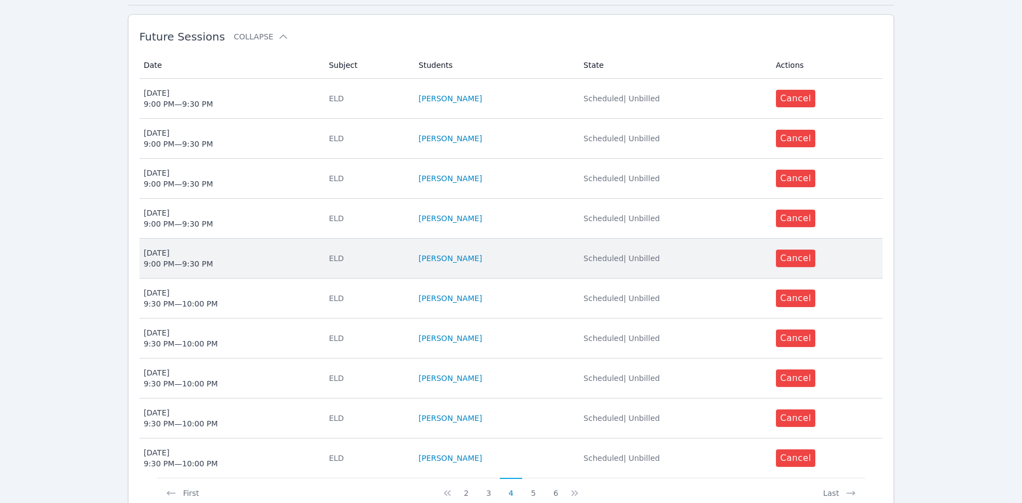
click at [194, 247] on div "Thu Jan 15 9:00 PM — 9:30 PM" at bounding box center [178, 258] width 69 height 22
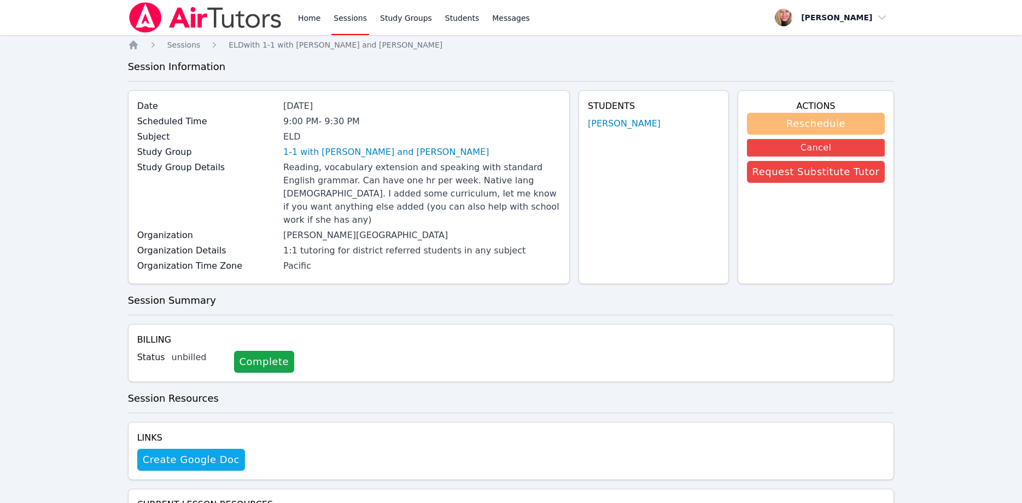
click at [831, 124] on button "Reschedule" at bounding box center [816, 124] width 138 height 22
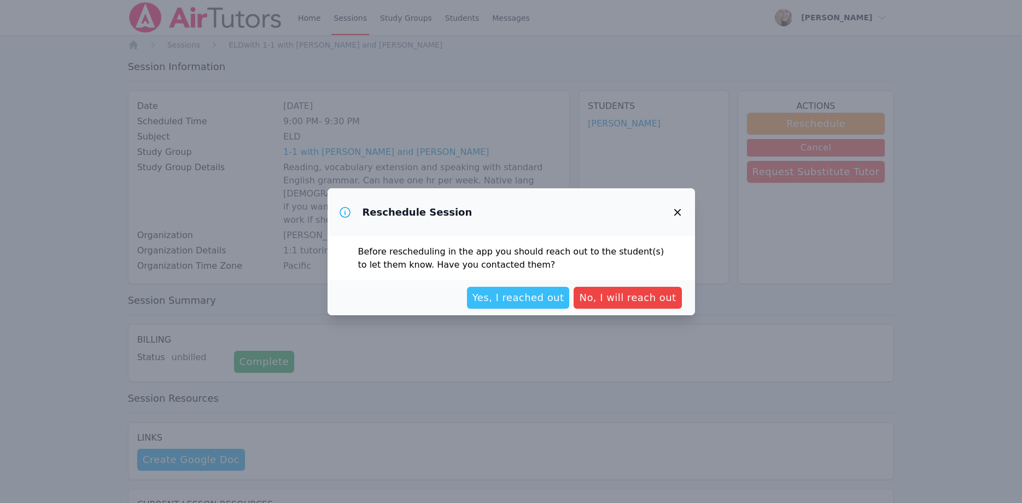
click at [526, 304] on span "Yes, I reached out" at bounding box center [519, 297] width 92 height 15
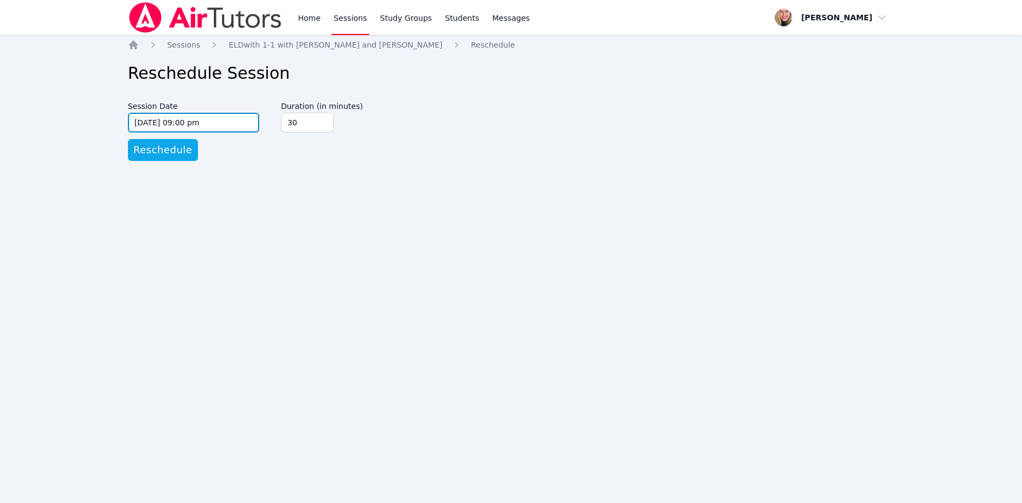
click at [230, 120] on input "01/15/2026 09:00 pm" at bounding box center [193, 123] width 131 height 20
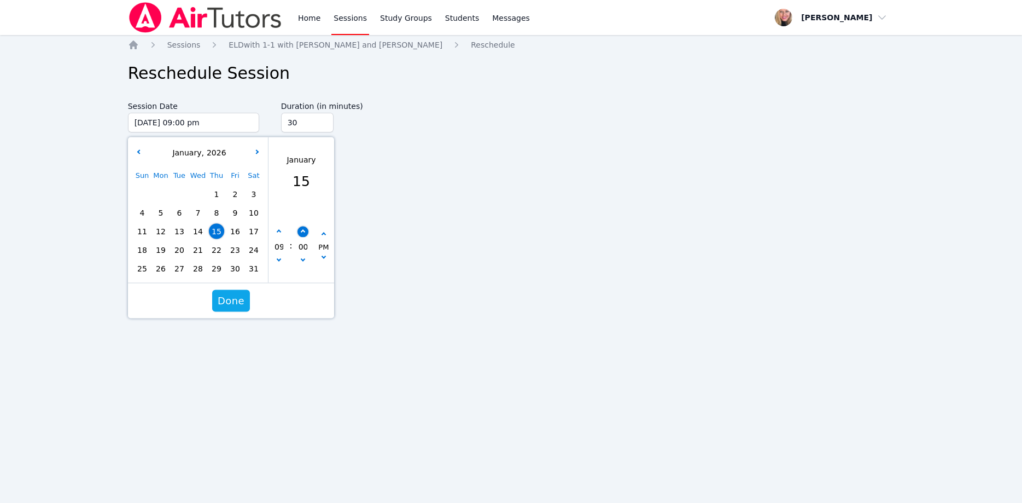
click at [305, 231] on button "button" at bounding box center [302, 231] width 11 height 11
click at [304, 231] on button "button" at bounding box center [302, 231] width 11 height 11
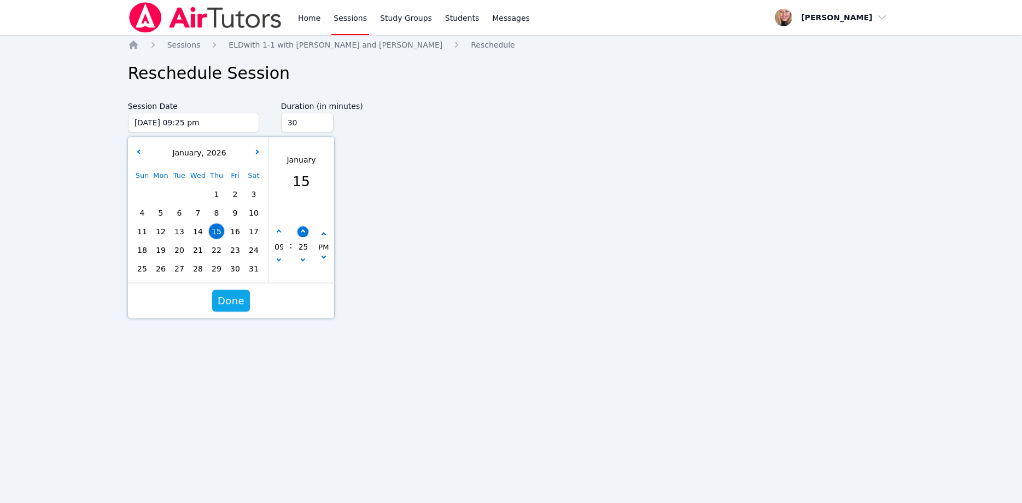
click at [304, 231] on button "button" at bounding box center [302, 231] width 11 height 11
click at [239, 294] on span "Done" at bounding box center [231, 300] width 27 height 15
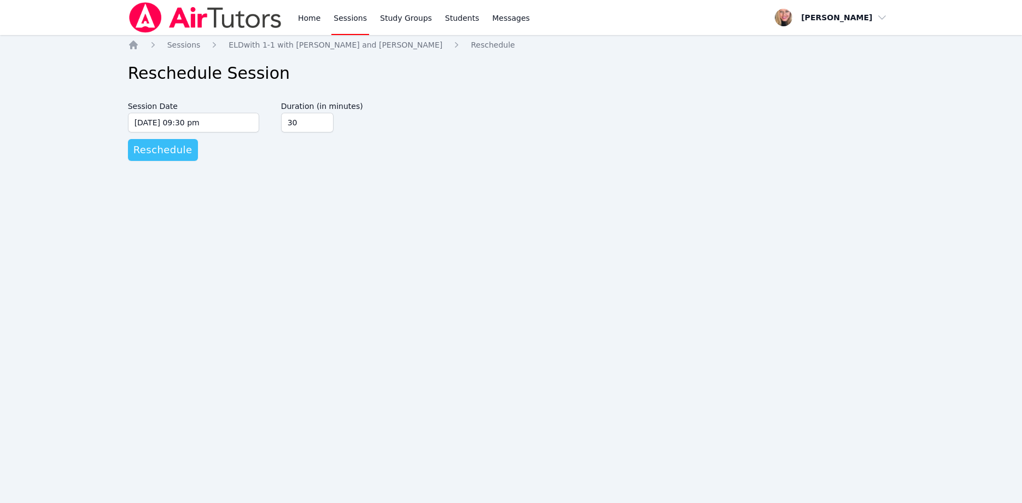
click at [167, 153] on span "Reschedule" at bounding box center [162, 149] width 59 height 15
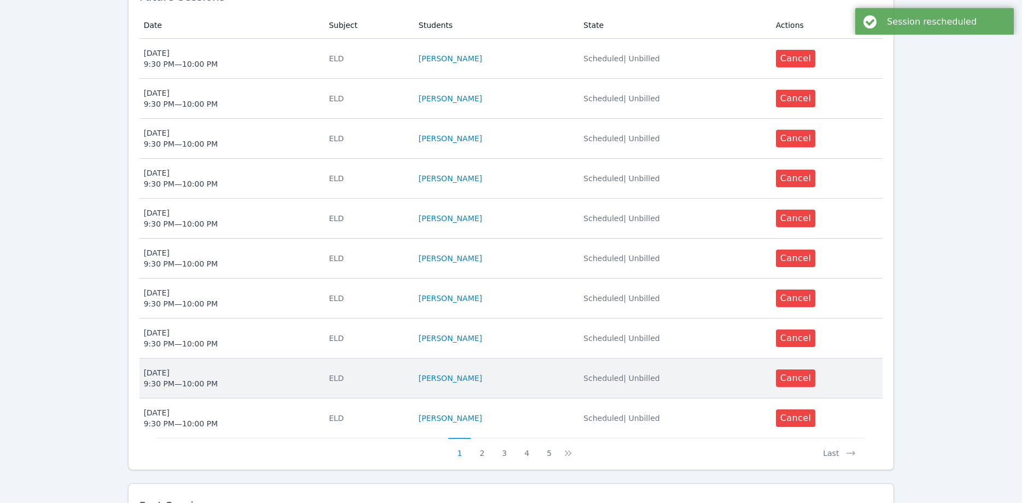
scroll to position [335, 0]
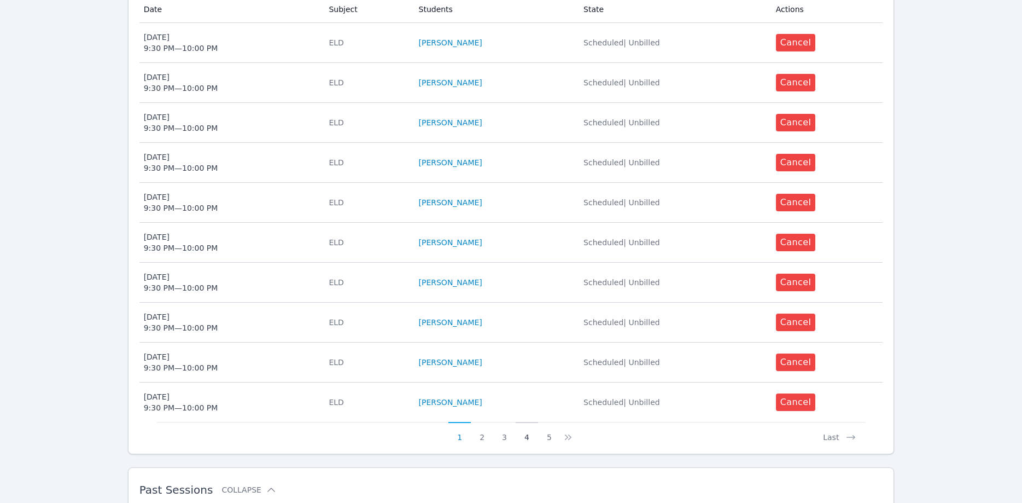
click at [528, 422] on button "4" at bounding box center [527, 432] width 22 height 21
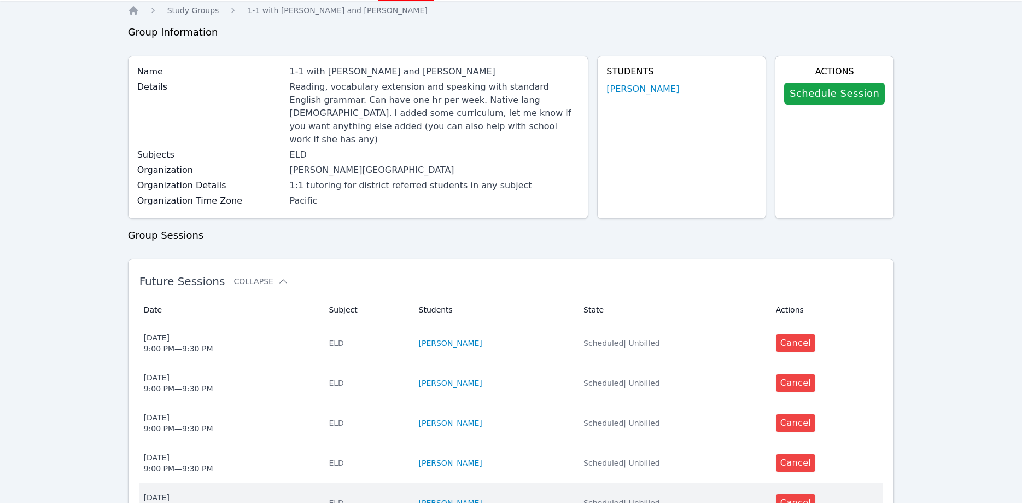
scroll to position [279, 0]
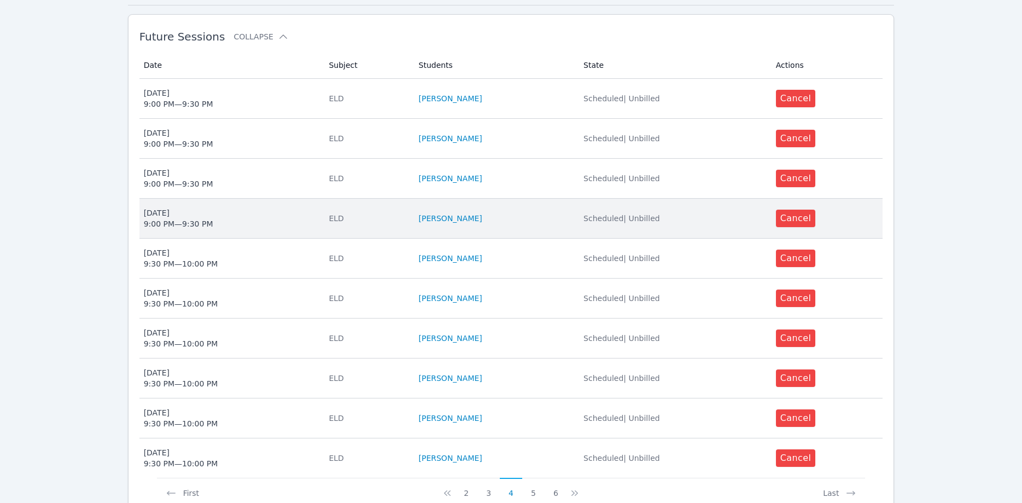
click at [238, 207] on span "Mon Jan 19 9:00 PM — 9:30 PM" at bounding box center [230, 218] width 172 height 22
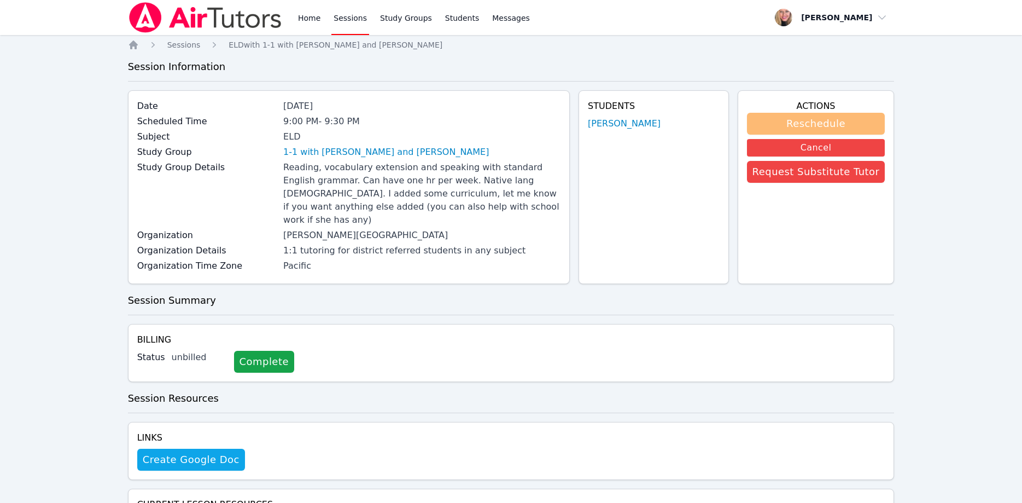
click at [787, 123] on button "Reschedule" at bounding box center [816, 124] width 138 height 22
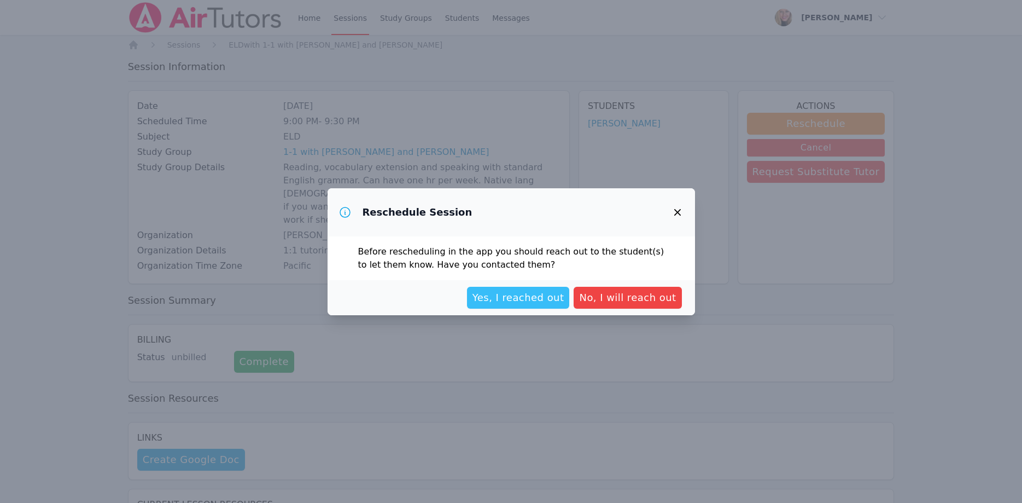
click at [545, 305] on button "Yes, I reached out" at bounding box center [518, 298] width 103 height 22
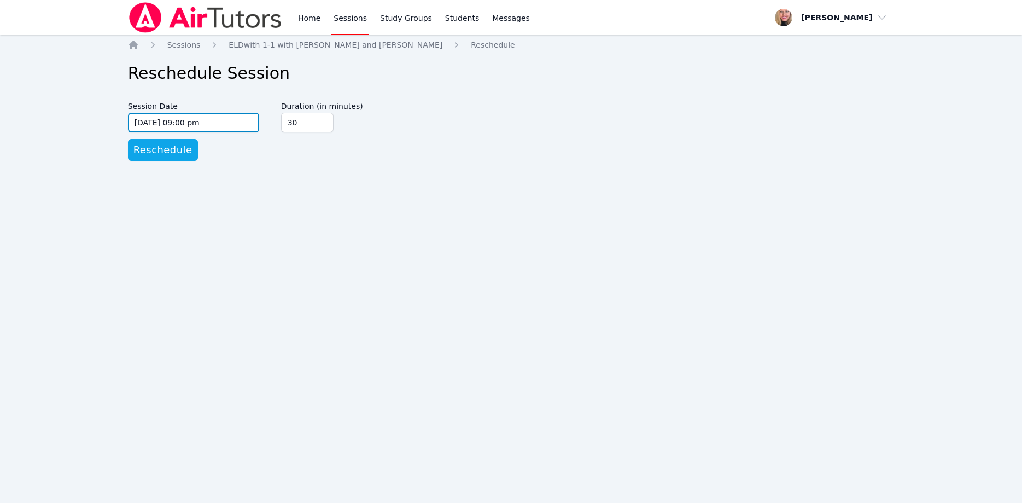
click at [218, 122] on input "01/19/2026 09:00 pm" at bounding box center [193, 123] width 131 height 20
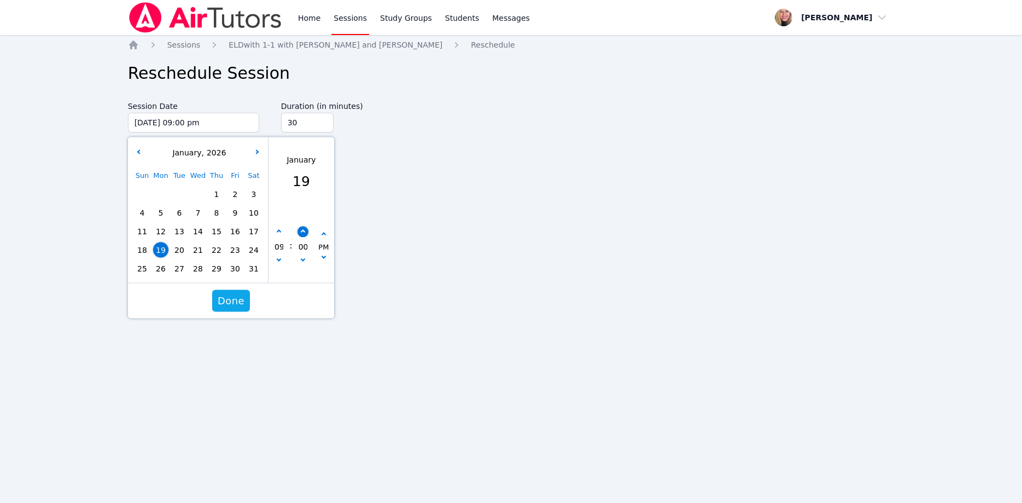
click at [305, 232] on button "button" at bounding box center [302, 231] width 11 height 11
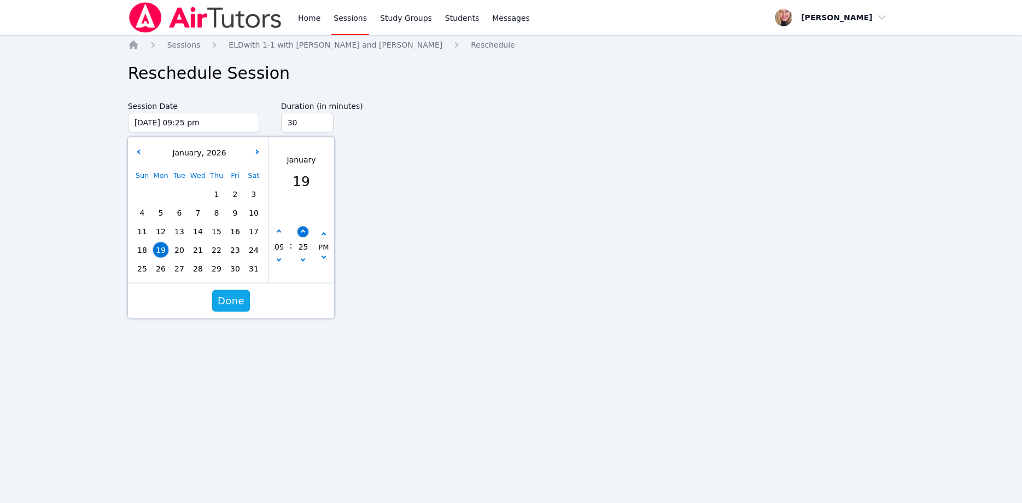
click at [305, 232] on button "button" at bounding box center [302, 231] width 11 height 11
click at [243, 303] on span "Done" at bounding box center [231, 300] width 27 height 15
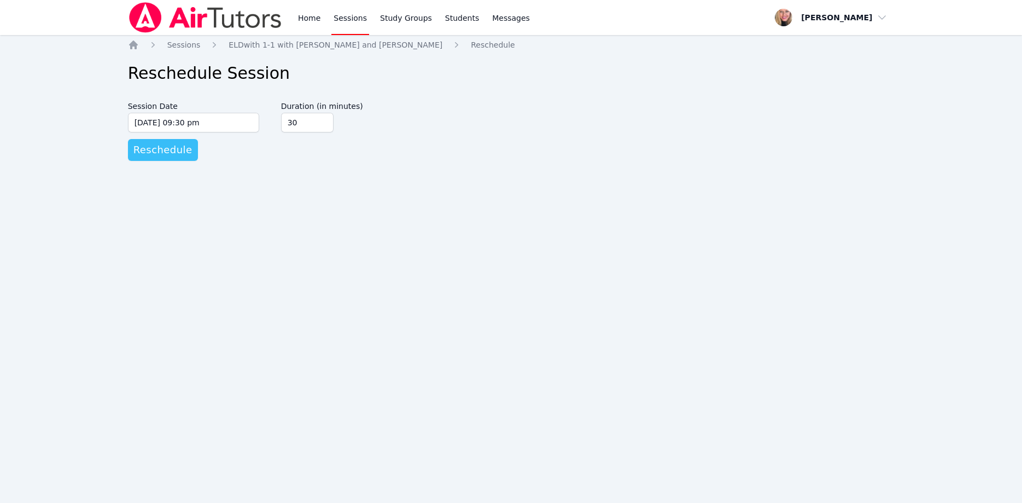
click at [184, 154] on span "Reschedule" at bounding box center [162, 149] width 59 height 15
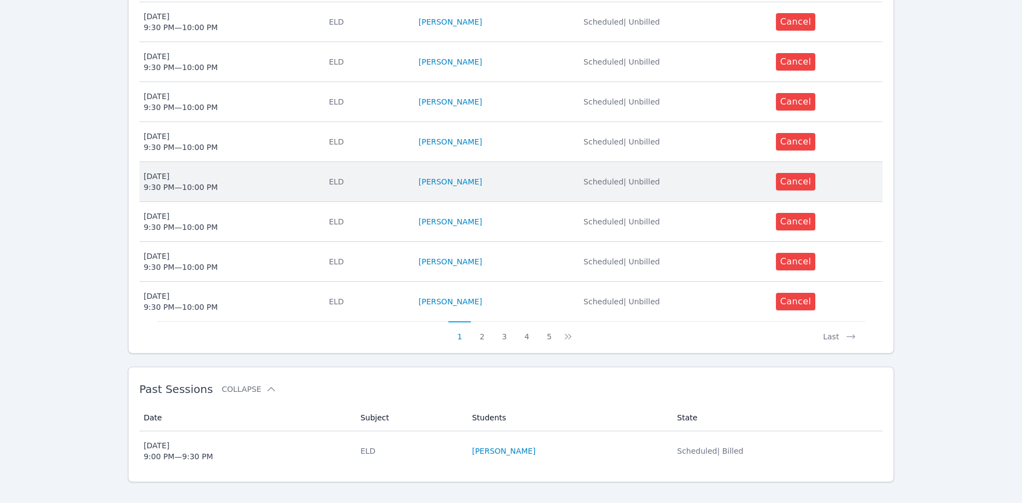
scroll to position [437, 0]
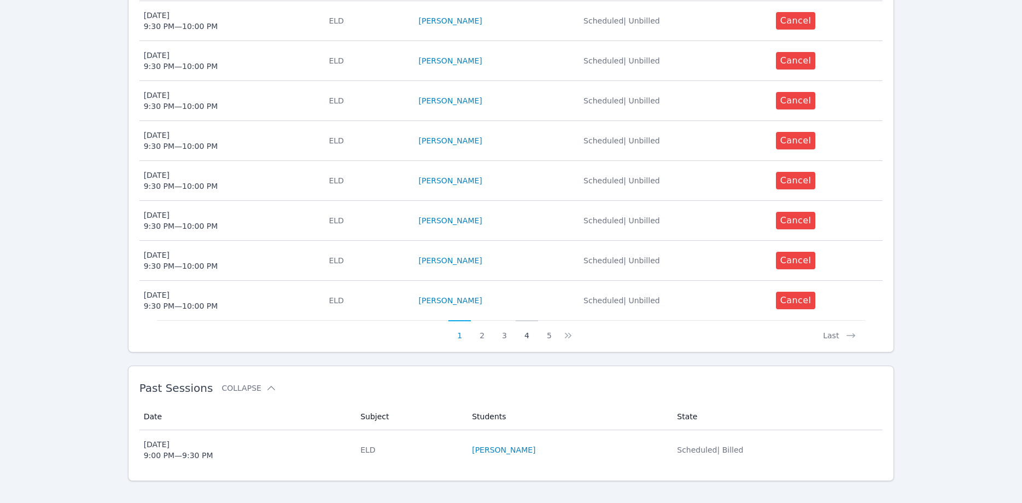
click at [525, 322] on button "4" at bounding box center [527, 330] width 22 height 21
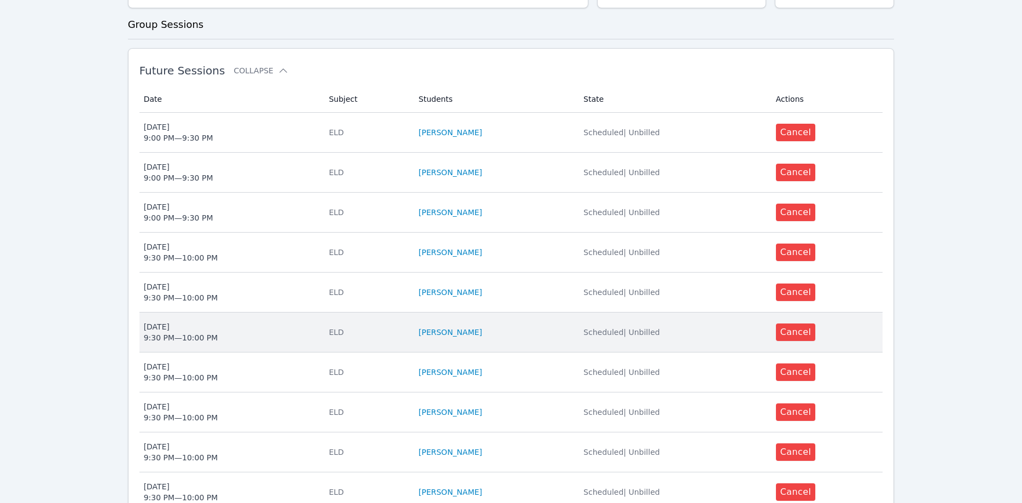
scroll to position [279, 0]
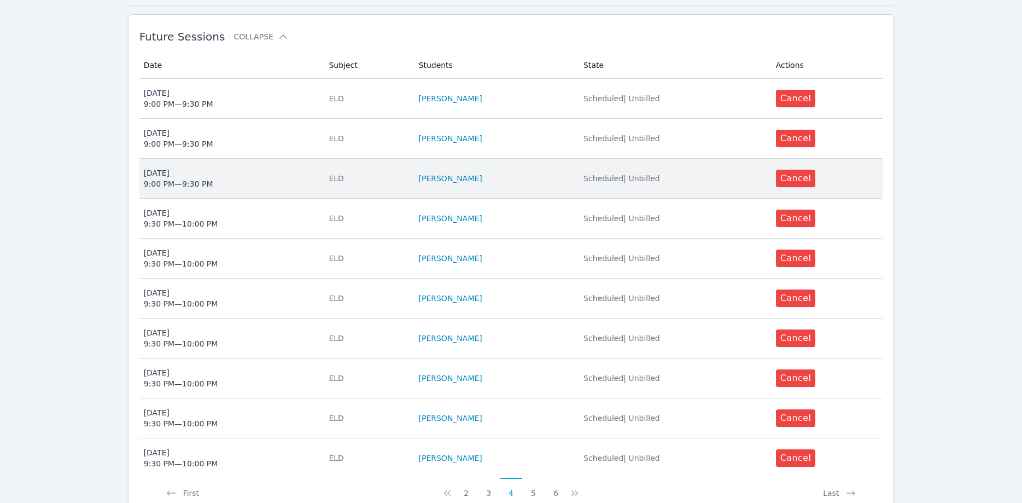
click at [223, 167] on span "Thu Jan 22 9:00 PM — 9:30 PM" at bounding box center [230, 178] width 172 height 22
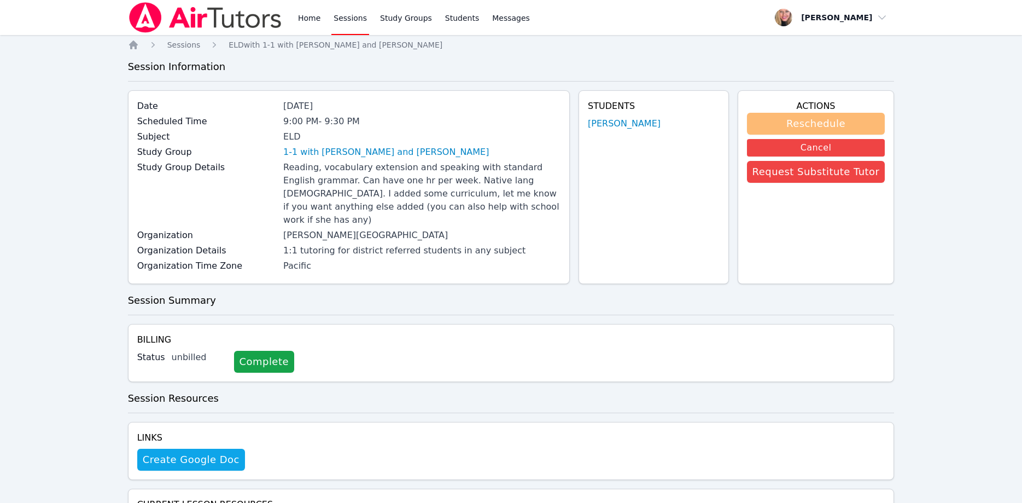
click at [801, 117] on button "Reschedule" at bounding box center [816, 124] width 138 height 22
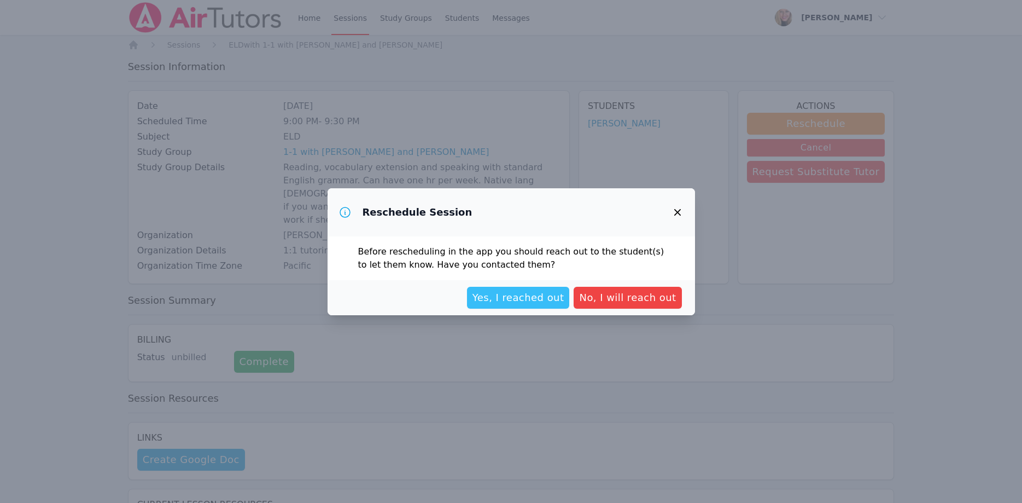
click at [545, 292] on span "Yes, I reached out" at bounding box center [519, 297] width 92 height 15
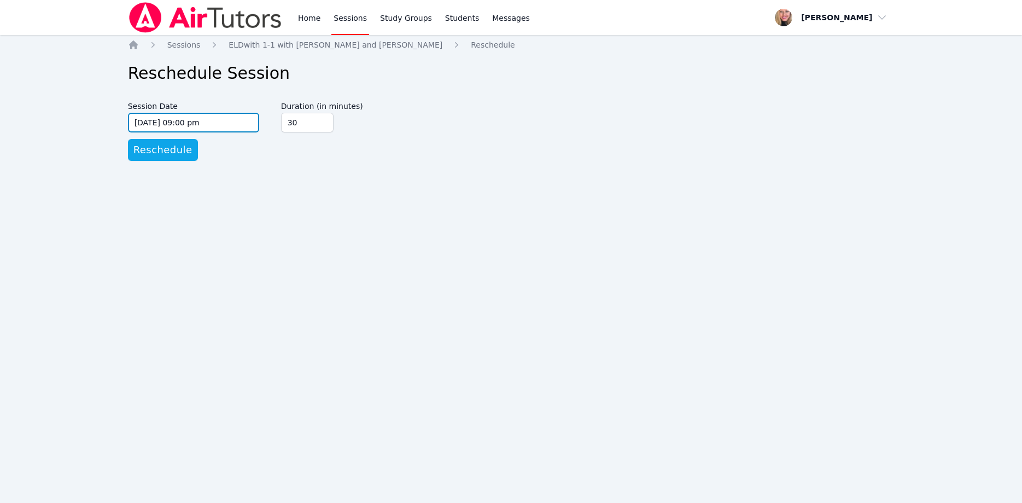
click at [228, 123] on input "01/22/2026 09:00 pm" at bounding box center [193, 123] width 131 height 20
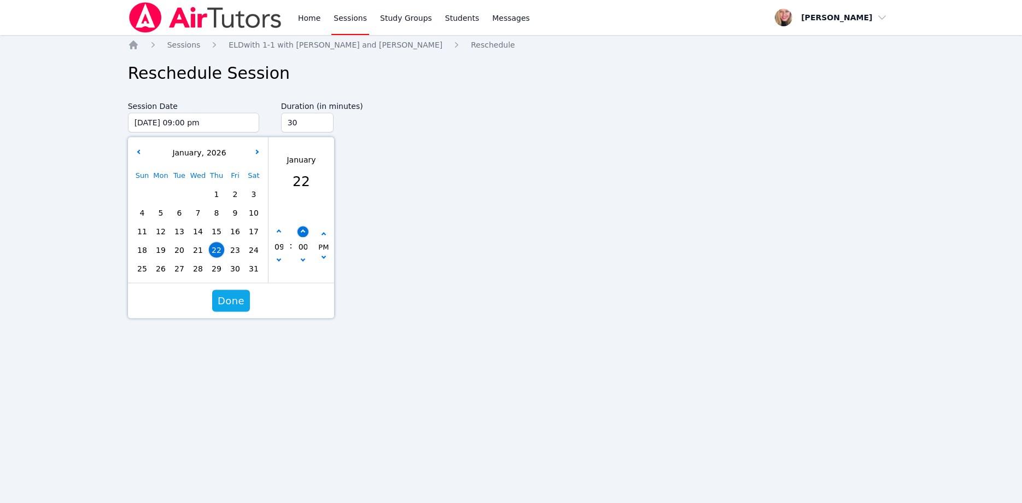
click at [302, 231] on icon "button" at bounding box center [302, 232] width 4 height 4
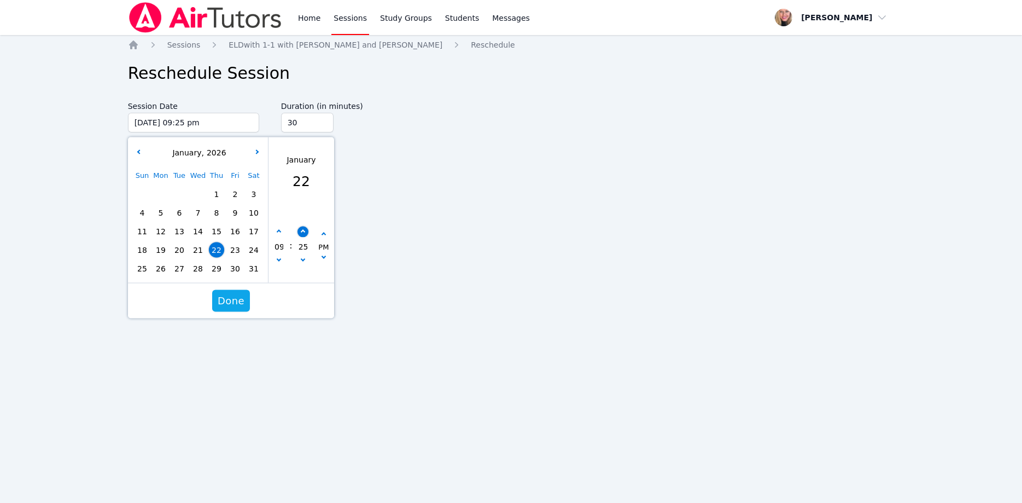
click at [302, 231] on icon "button" at bounding box center [302, 232] width 4 height 4
click at [234, 296] on span "Done" at bounding box center [231, 300] width 27 height 15
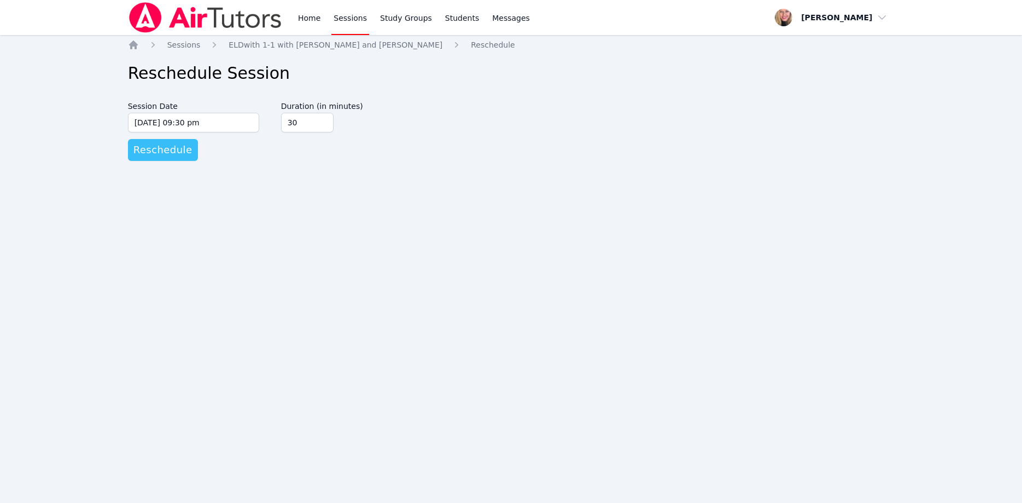
click at [172, 146] on span "Reschedule" at bounding box center [162, 149] width 59 height 15
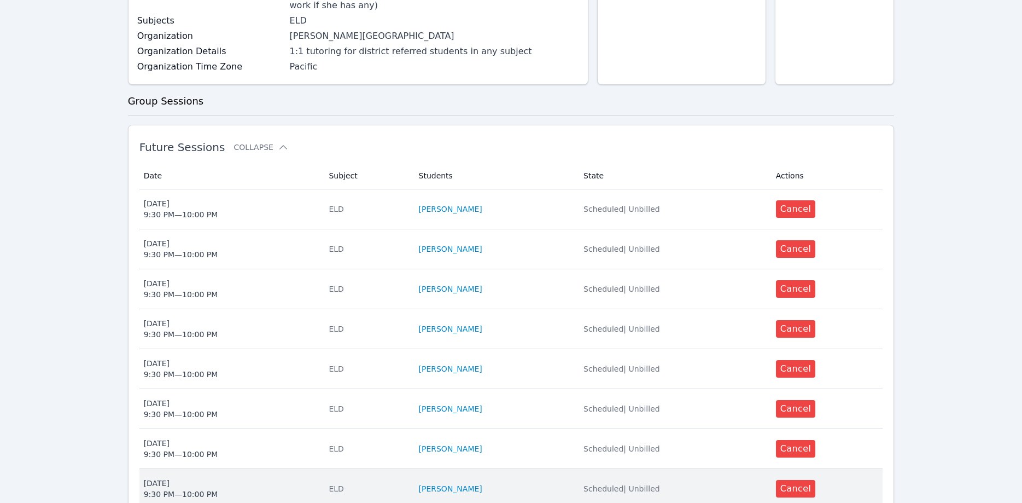
scroll to position [335, 0]
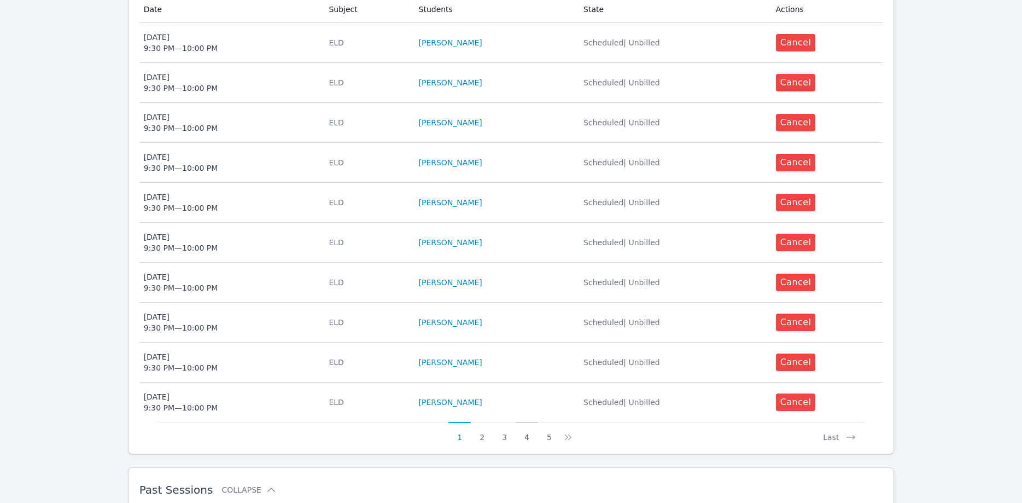
click at [525, 426] on button "4" at bounding box center [527, 432] width 22 height 21
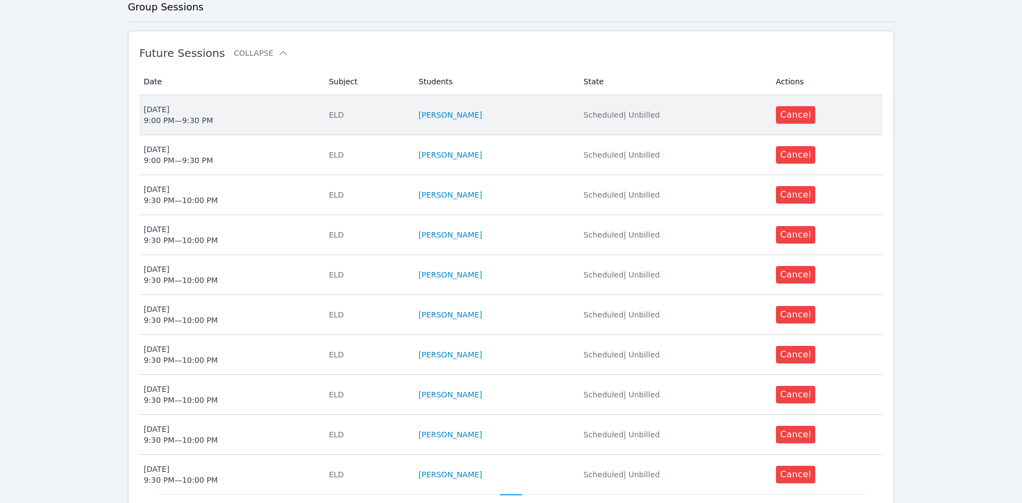
scroll to position [279, 0]
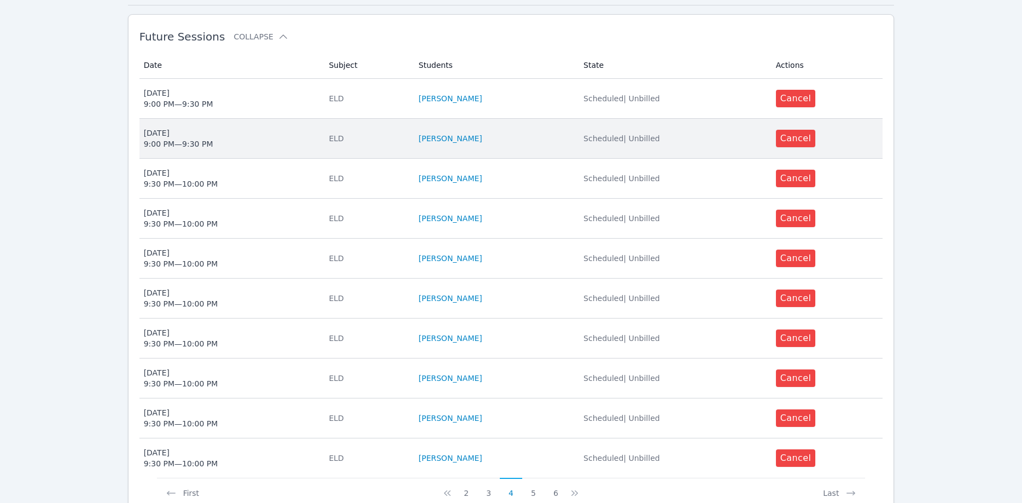
click at [211, 127] on span "Mon Jan 26 9:00 PM — 9:30 PM" at bounding box center [230, 138] width 172 height 22
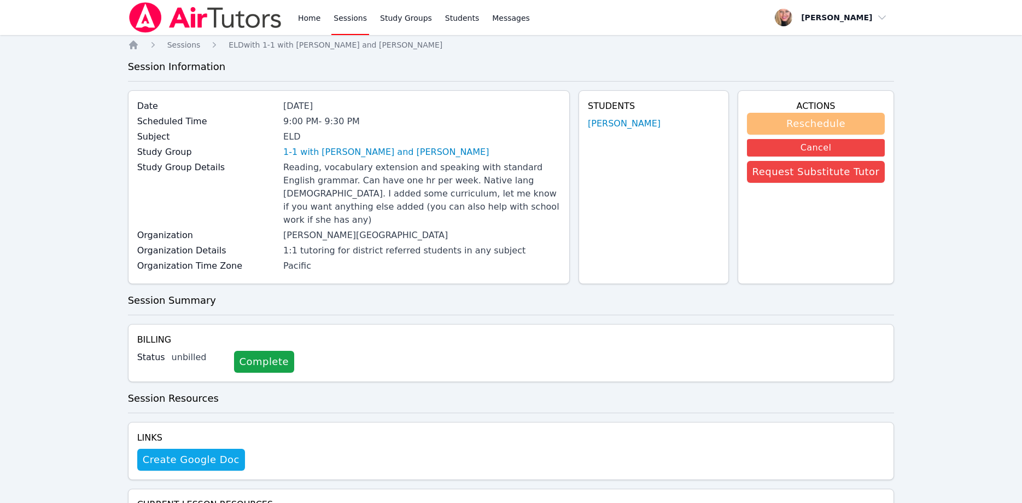
click at [802, 123] on button "Reschedule" at bounding box center [816, 124] width 138 height 22
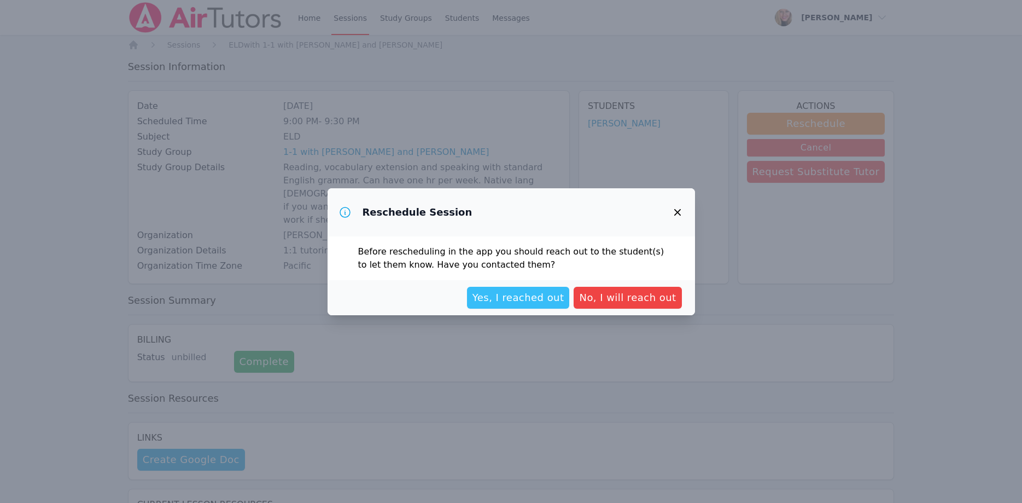
click at [539, 304] on span "Yes, I reached out" at bounding box center [519, 297] width 92 height 15
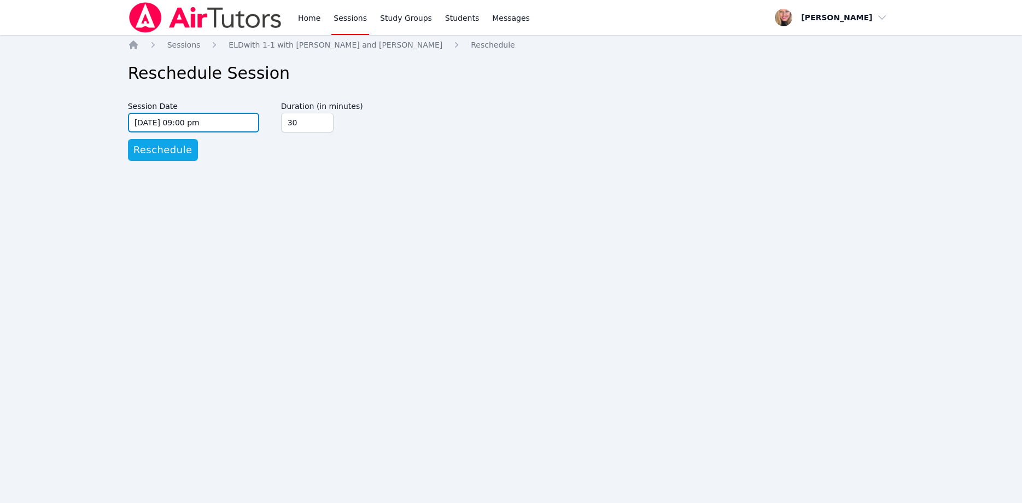
click at [233, 118] on input "01/26/2026 09:00 pm" at bounding box center [193, 123] width 131 height 20
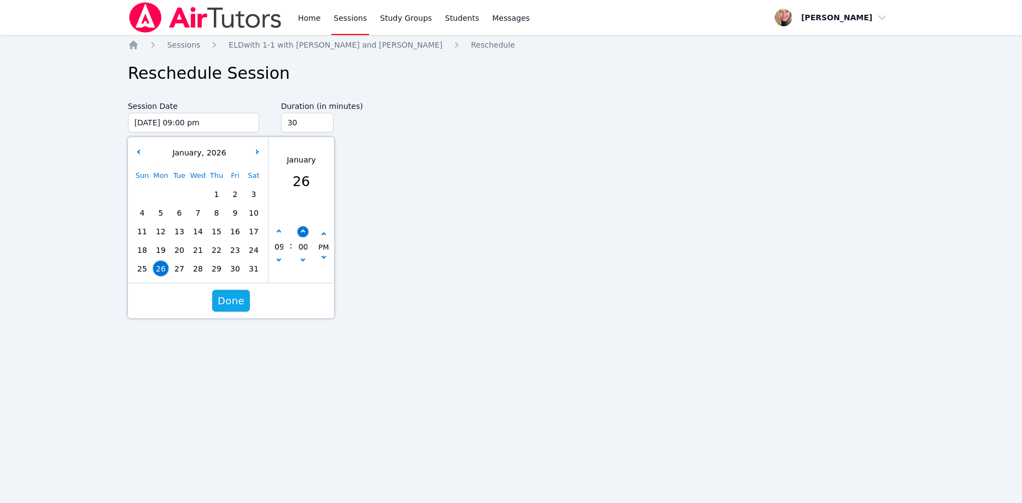
click at [303, 230] on icon "button" at bounding box center [302, 232] width 4 height 4
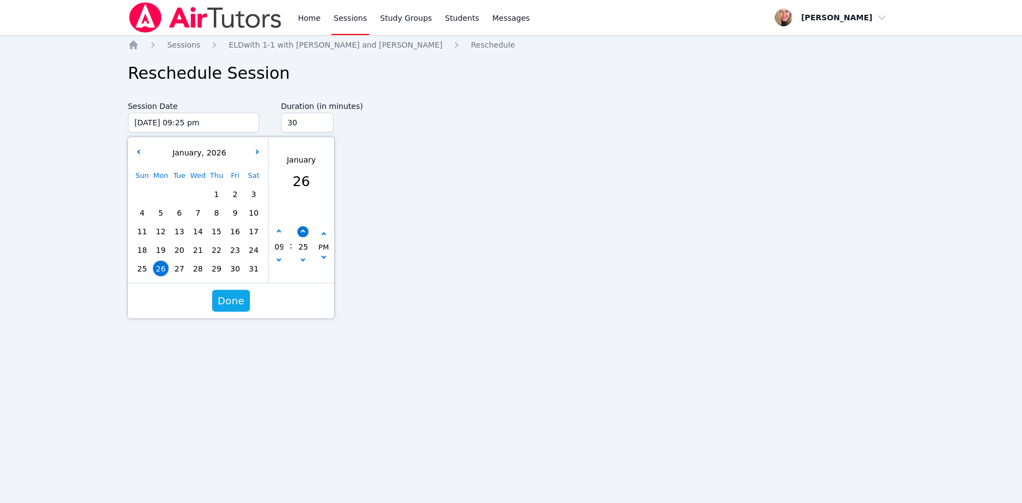
click at [303, 230] on icon "button" at bounding box center [302, 232] width 4 height 4
click at [239, 300] on span "Done" at bounding box center [231, 300] width 27 height 15
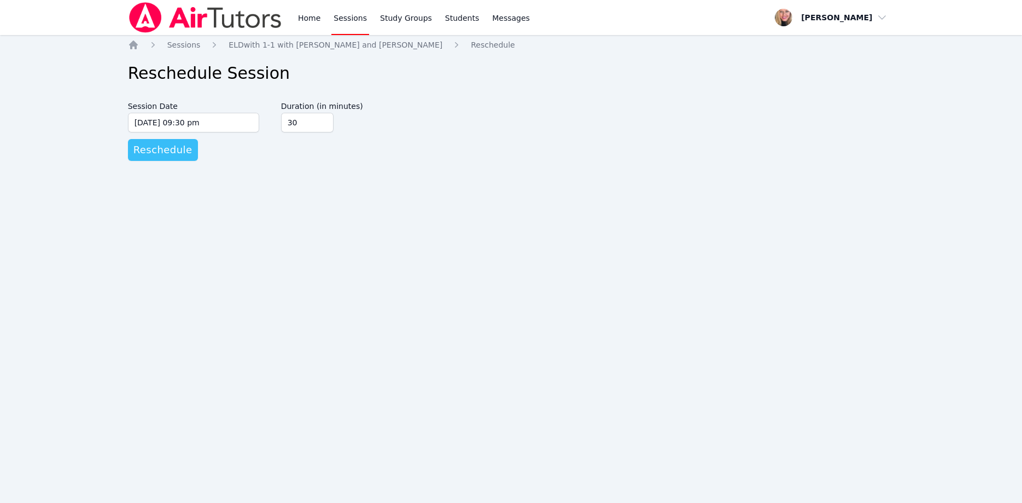
click at [170, 148] on span "Reschedule" at bounding box center [162, 149] width 59 height 15
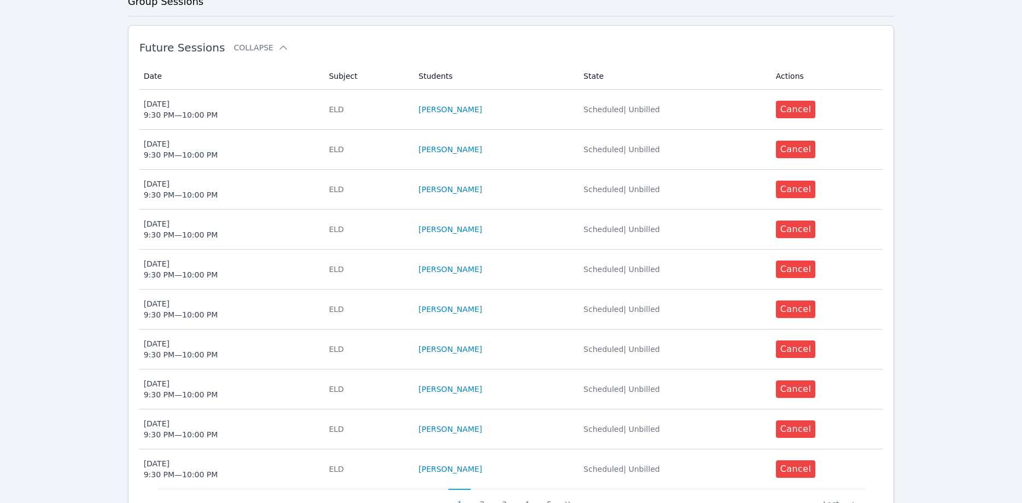
scroll to position [335, 0]
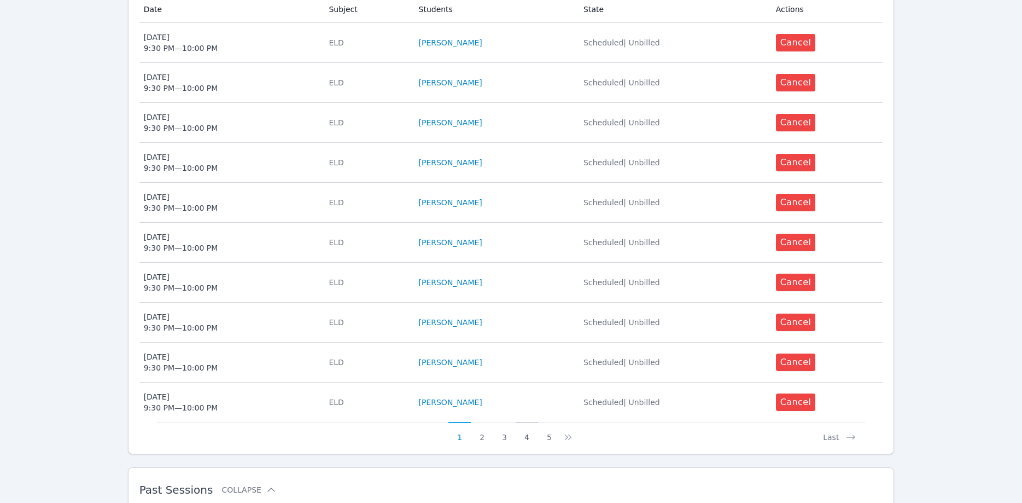
click at [530, 424] on button "4" at bounding box center [527, 432] width 22 height 21
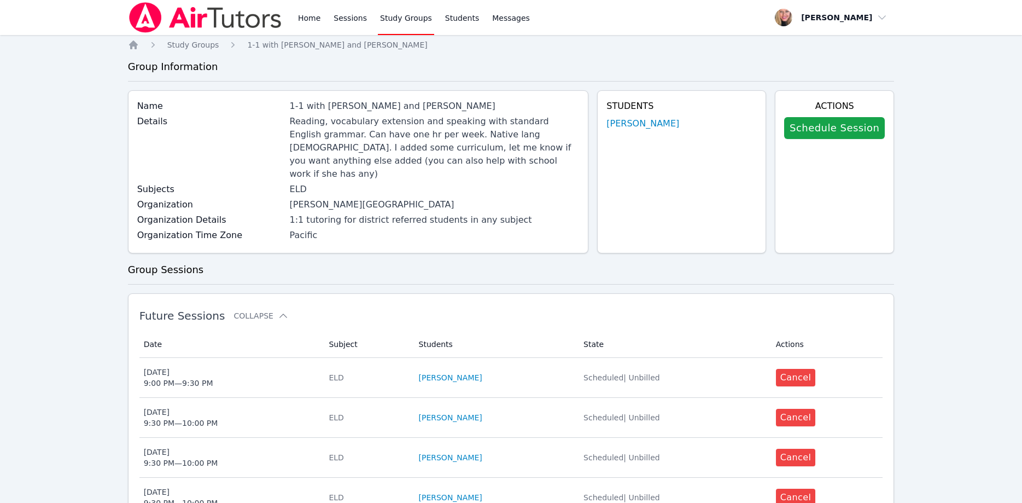
scroll to position [167, 0]
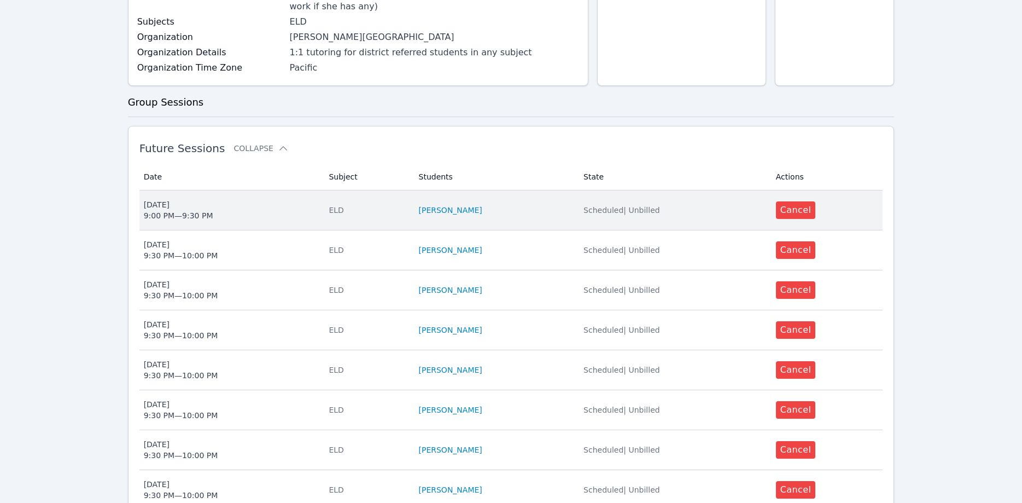
click at [275, 199] on span "Thu Jan 29 9:00 PM — 9:30 PM" at bounding box center [230, 210] width 172 height 22
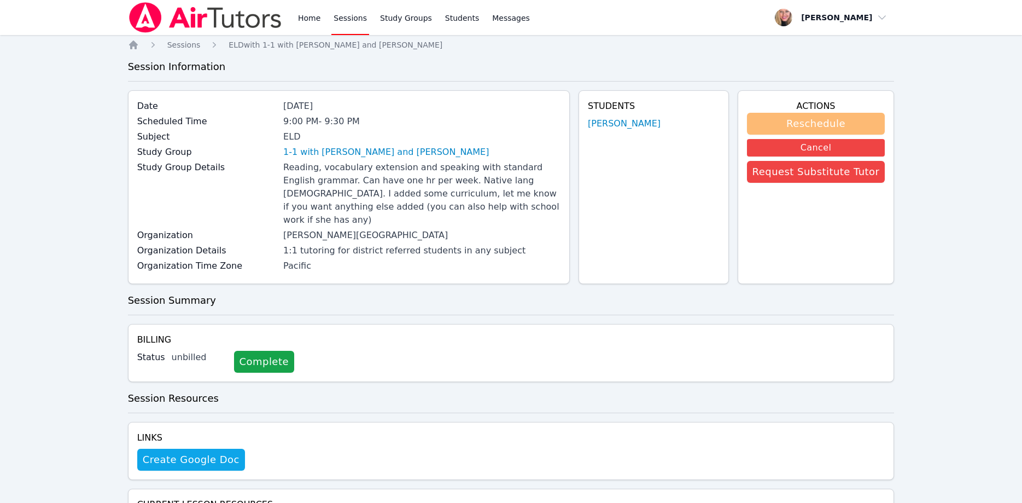
click at [789, 125] on button "Reschedule" at bounding box center [816, 124] width 138 height 22
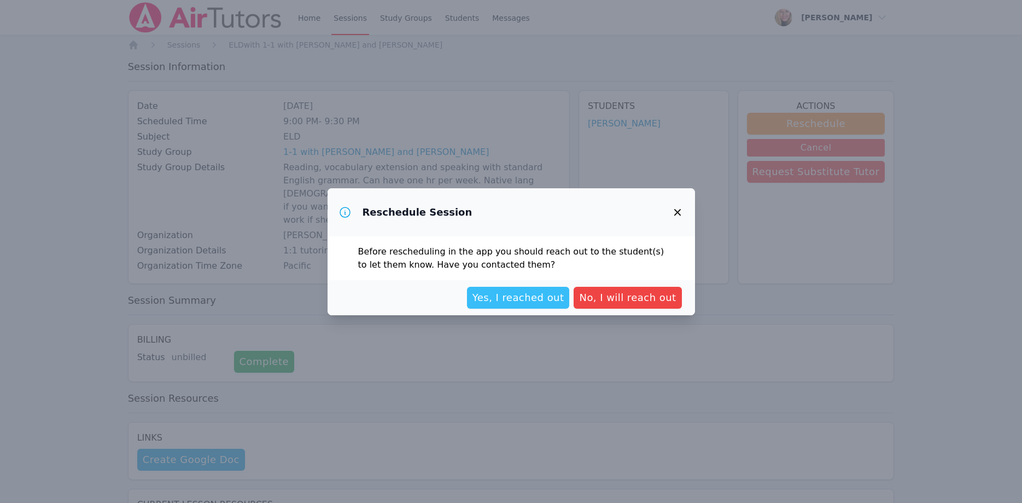
click at [536, 305] on button "Yes, I reached out" at bounding box center [518, 298] width 103 height 22
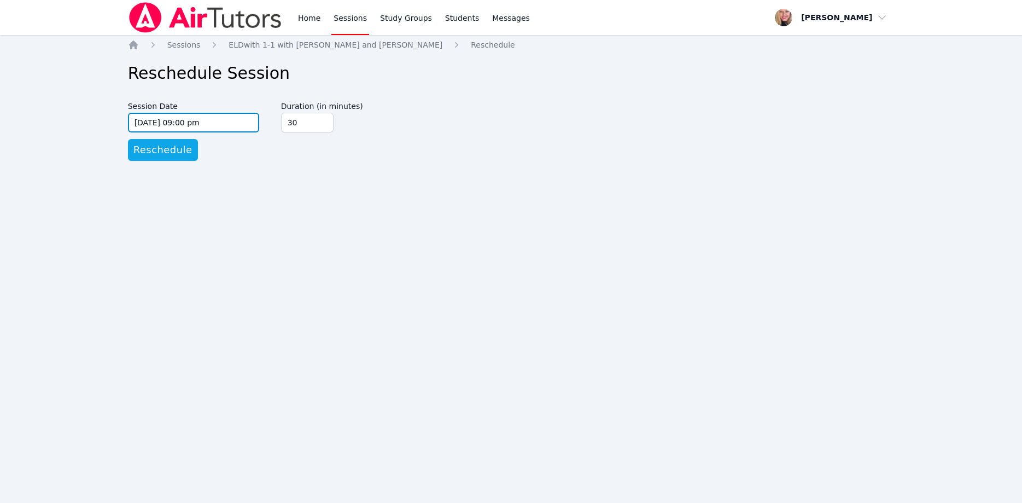
click at [214, 120] on input "01/29/2026 09:00 pm" at bounding box center [193, 123] width 131 height 20
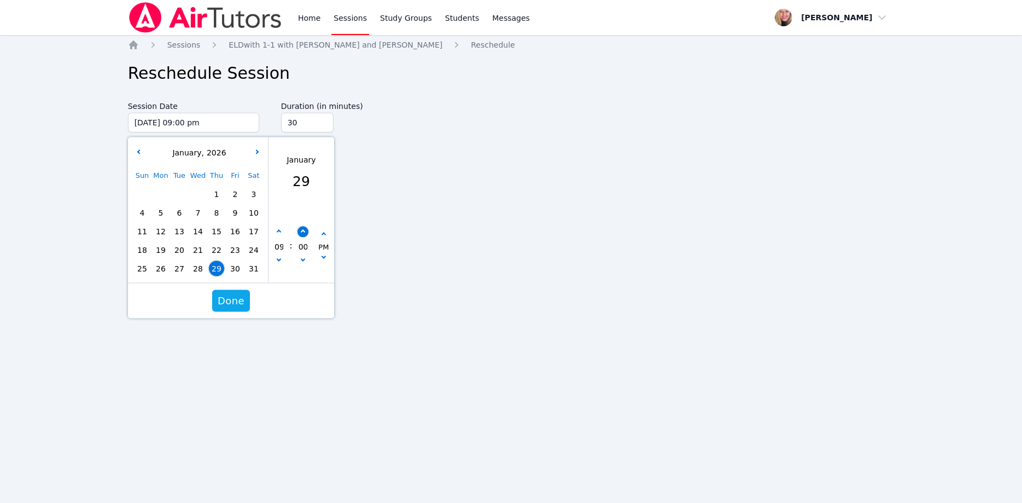
click at [305, 231] on button "button" at bounding box center [302, 231] width 11 height 11
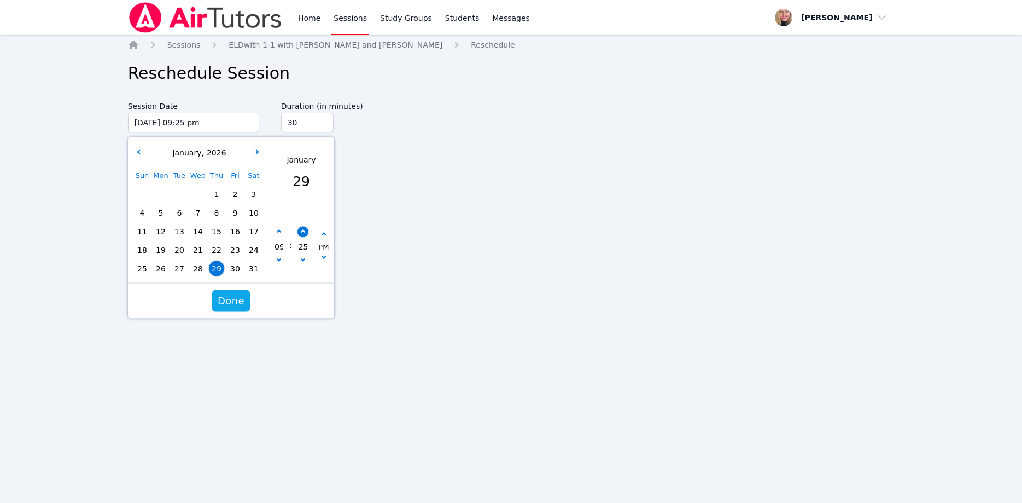
click at [305, 231] on button "button" at bounding box center [302, 231] width 11 height 11
click at [249, 292] on div "Done" at bounding box center [231, 300] width 206 height 35
click at [241, 297] on span "Done" at bounding box center [231, 300] width 27 height 15
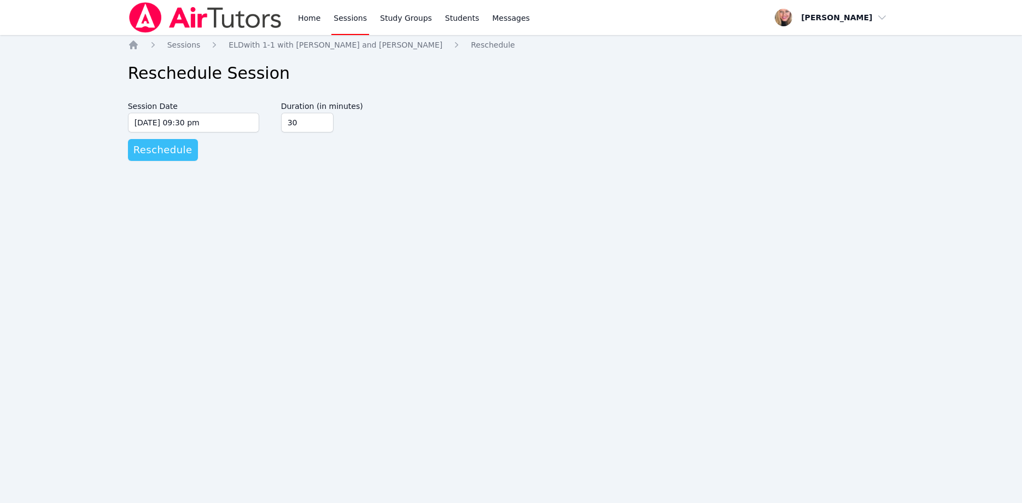
click at [180, 150] on span "Reschedule" at bounding box center [162, 149] width 59 height 15
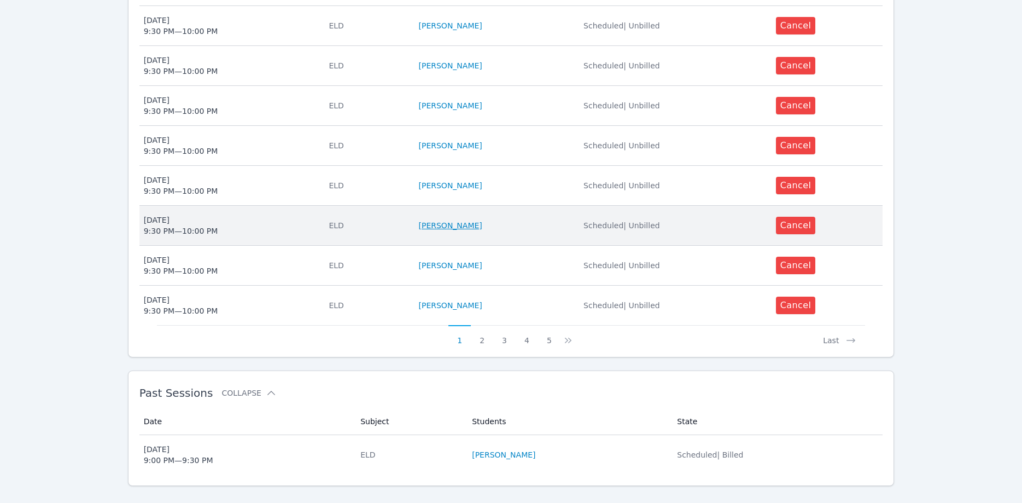
scroll to position [437, 0]
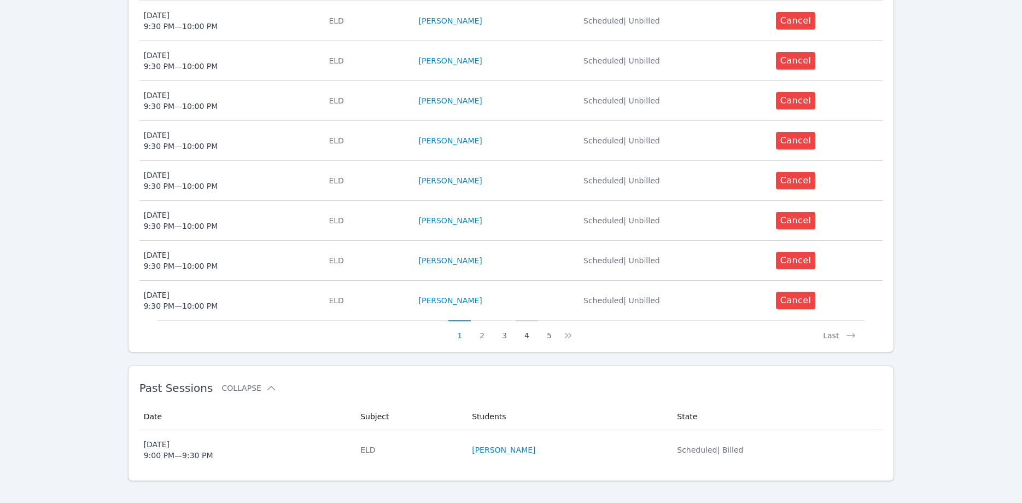
click at [526, 323] on button "4" at bounding box center [527, 330] width 22 height 21
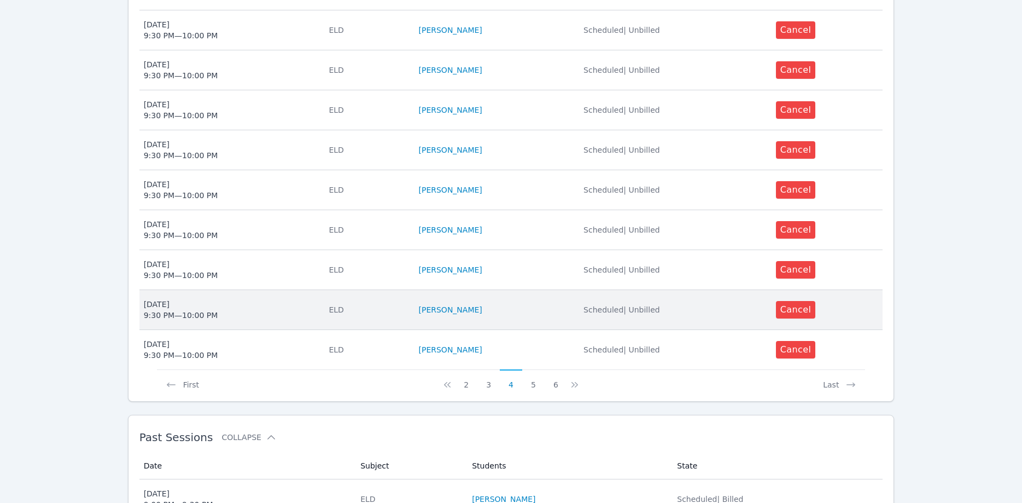
scroll to position [391, 0]
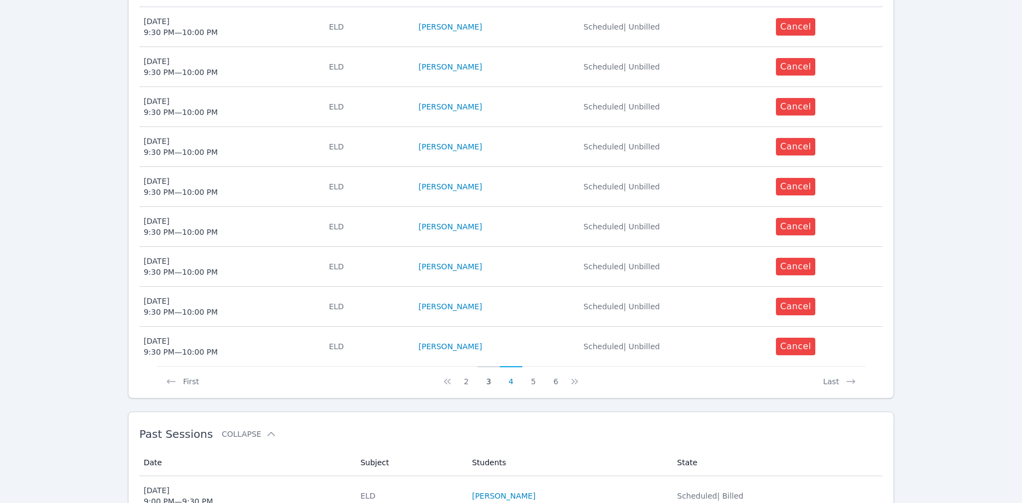
click at [490, 368] on button "3" at bounding box center [489, 376] width 22 height 21
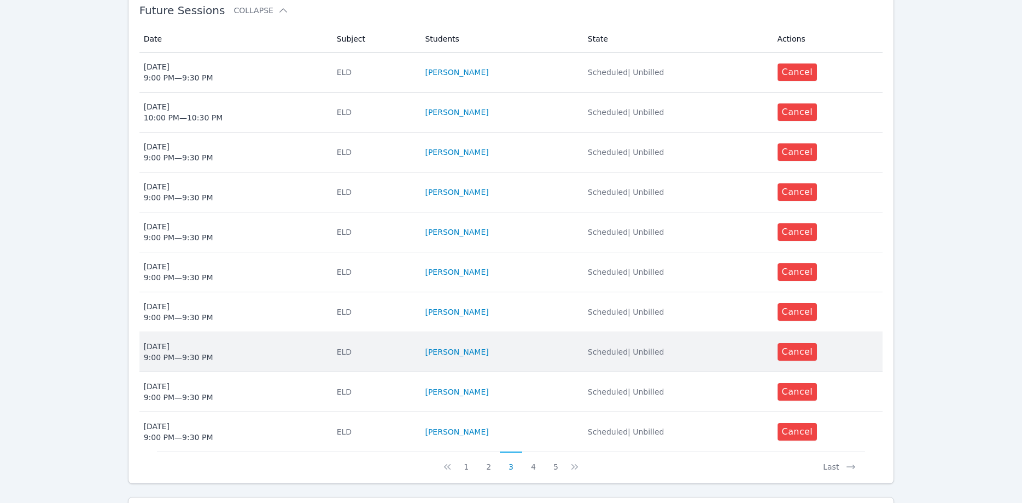
scroll to position [335, 0]
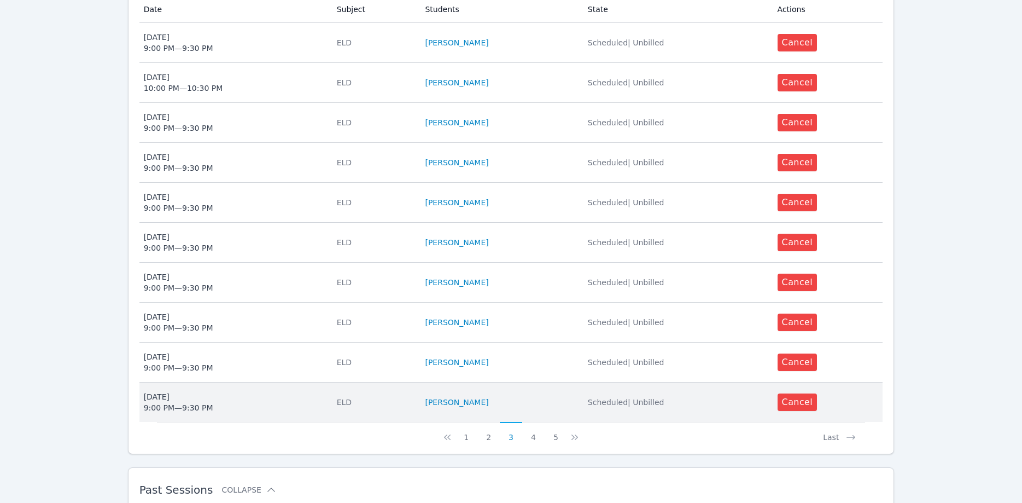
click at [240, 391] on span "Mon Feb 2 9:00 PM — 9:30 PM" at bounding box center [234, 402] width 180 height 22
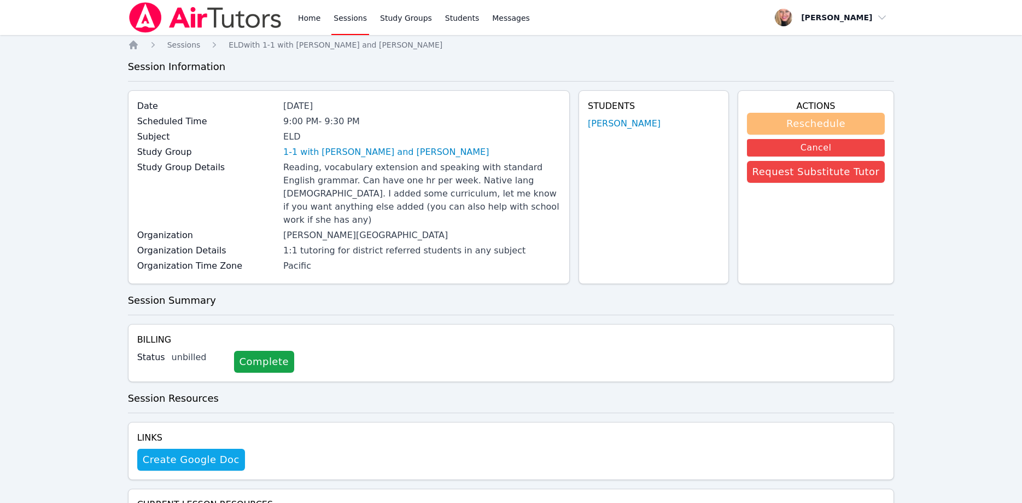
click at [798, 127] on button "Reschedule" at bounding box center [816, 124] width 138 height 22
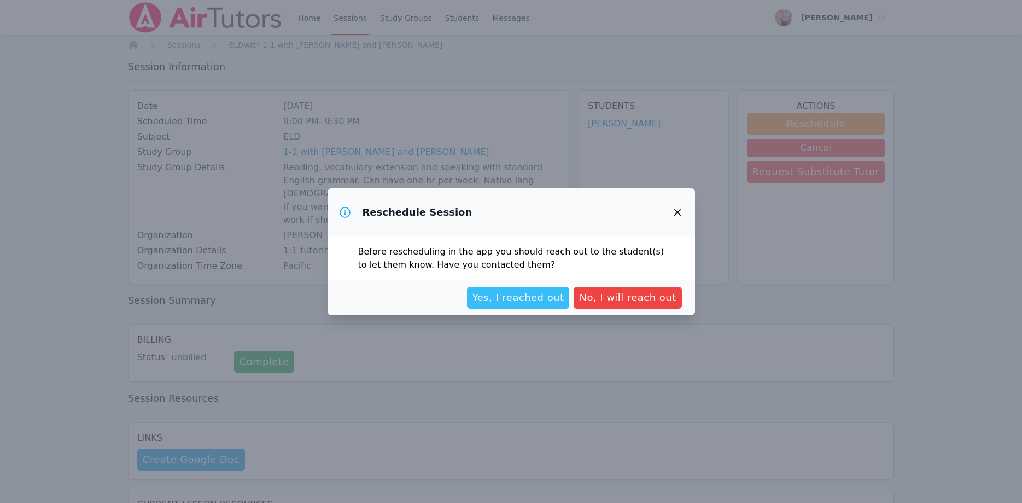
click at [509, 299] on span "Yes, I reached out" at bounding box center [519, 297] width 92 height 15
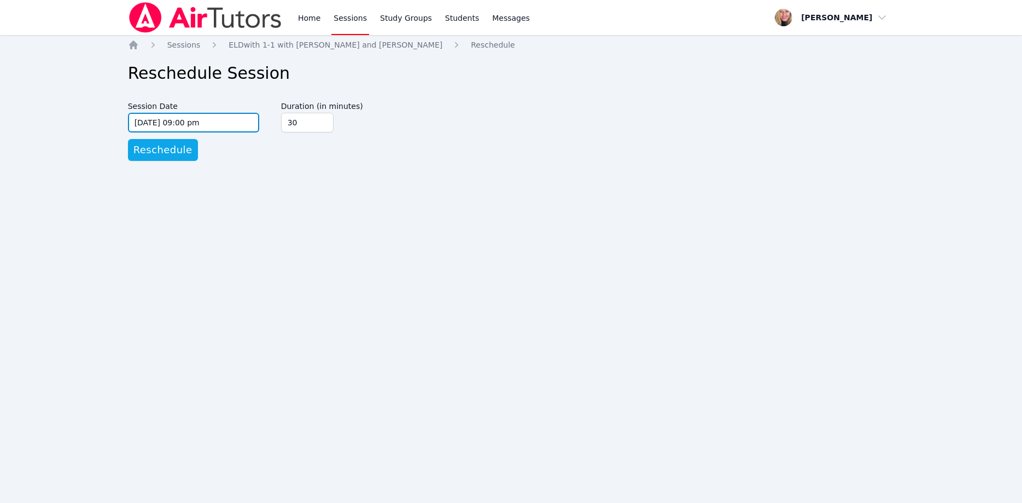
click at [196, 122] on input "02/02/2026 09:00 pm" at bounding box center [193, 123] width 131 height 20
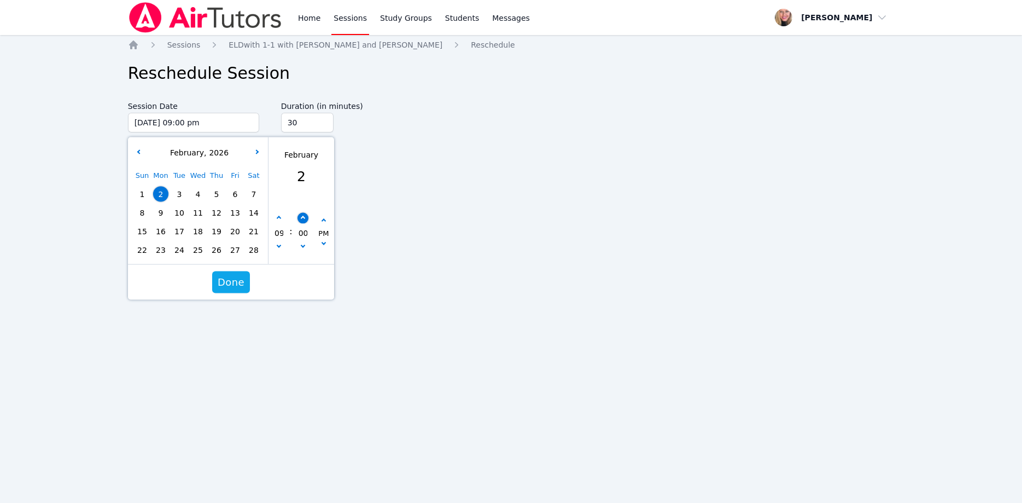
click at [305, 217] on button "button" at bounding box center [302, 217] width 11 height 11
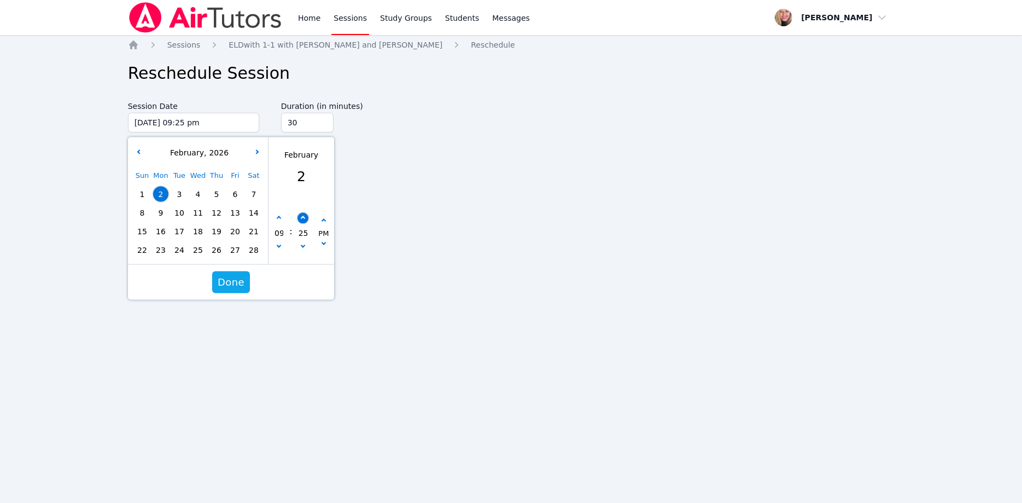
click at [305, 217] on button "button" at bounding box center [302, 217] width 11 height 11
click at [237, 278] on span "Done" at bounding box center [231, 282] width 27 height 15
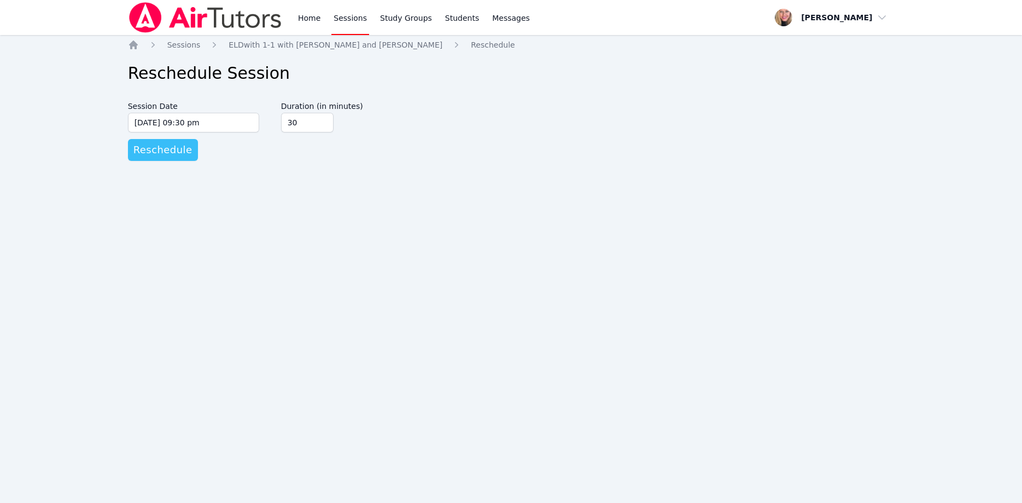
click at [181, 156] on span "Reschedule" at bounding box center [162, 149] width 59 height 15
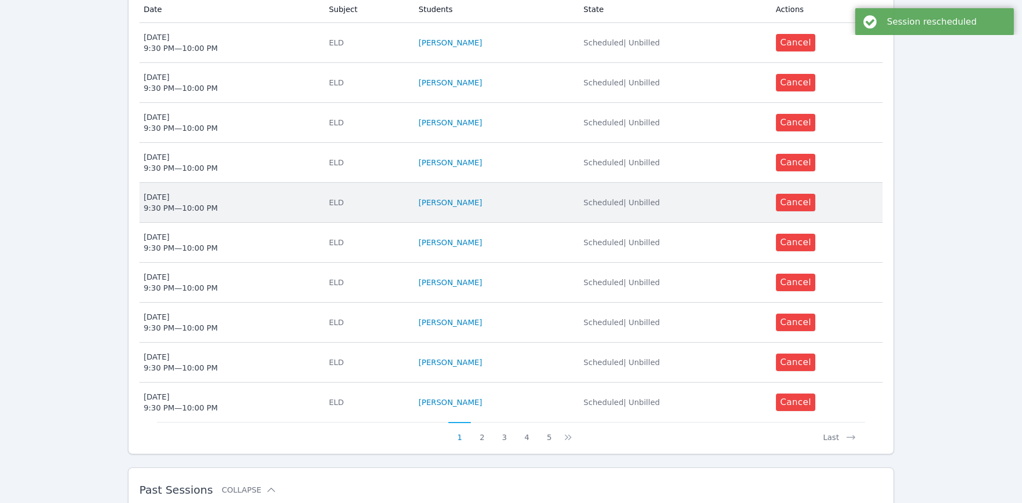
scroll to position [437, 0]
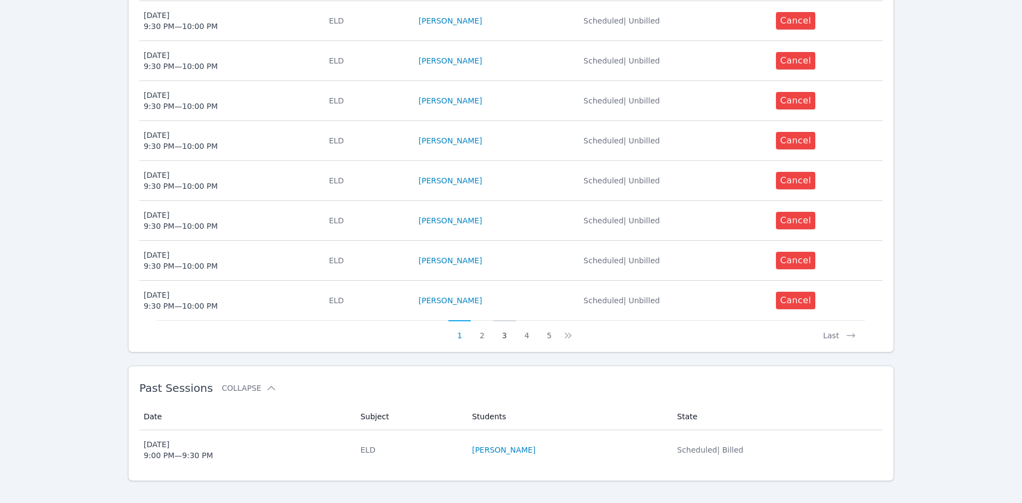
click at [502, 321] on button "3" at bounding box center [504, 330] width 22 height 21
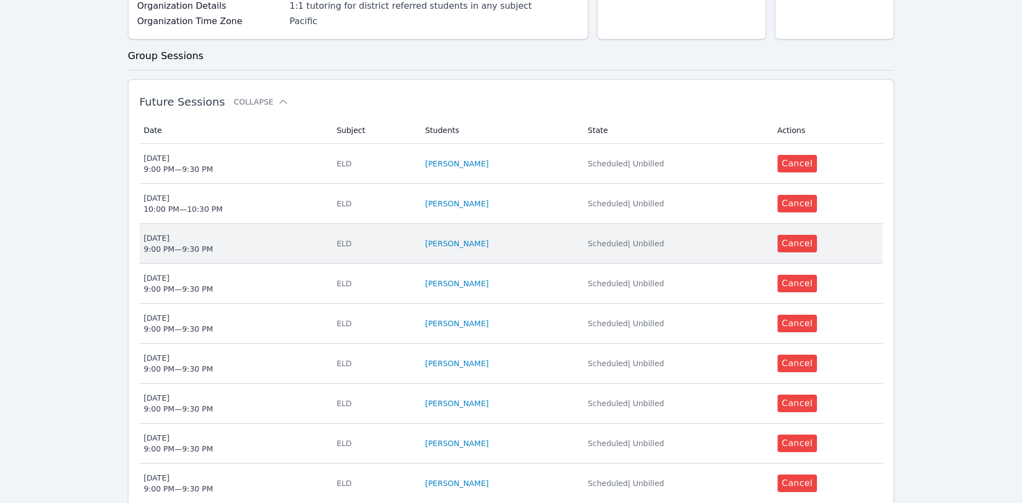
scroll to position [223, 0]
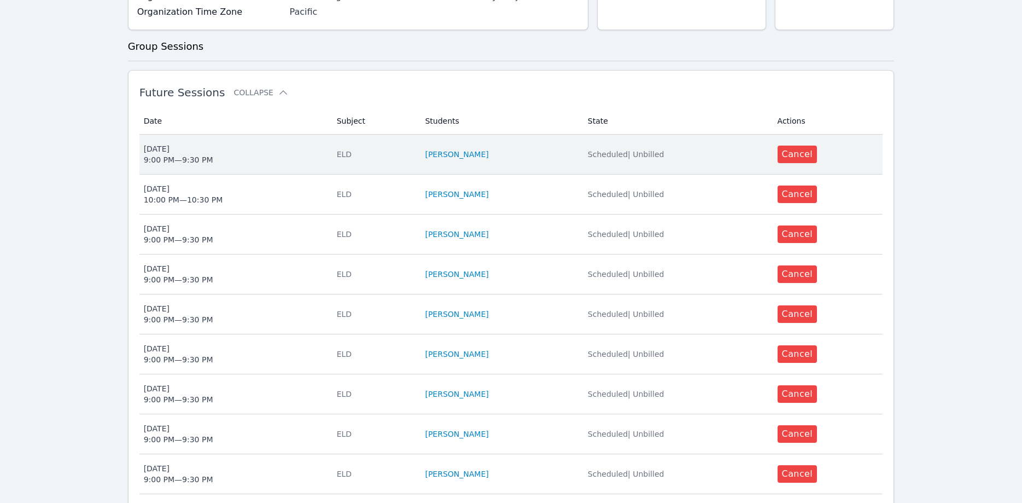
click at [231, 152] on td "Date Thu Mar 5 9:00 PM — 9:30 PM" at bounding box center [234, 155] width 191 height 40
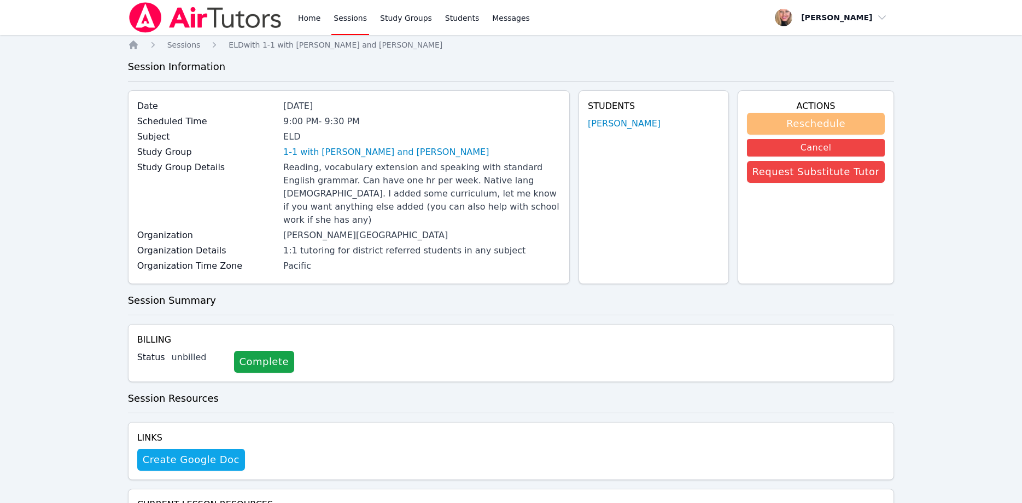
click at [848, 120] on button "Reschedule" at bounding box center [816, 124] width 138 height 22
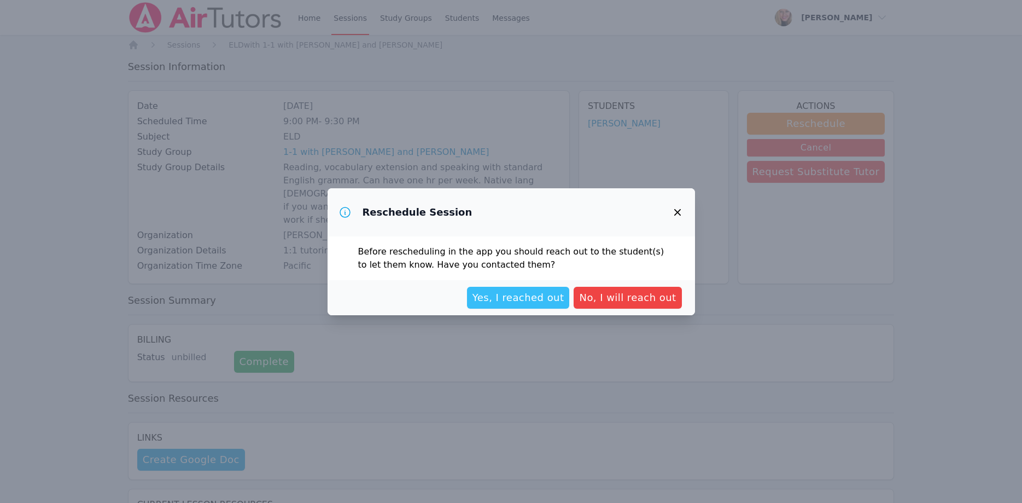
click at [538, 296] on span "Yes, I reached out" at bounding box center [519, 297] width 92 height 15
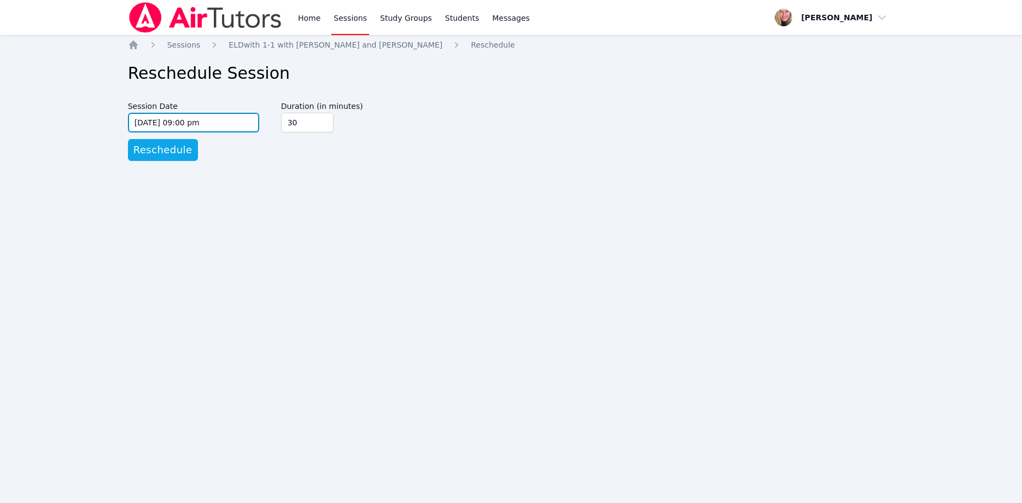
click at [221, 120] on input "03/05/2026 09:00 pm" at bounding box center [193, 123] width 131 height 20
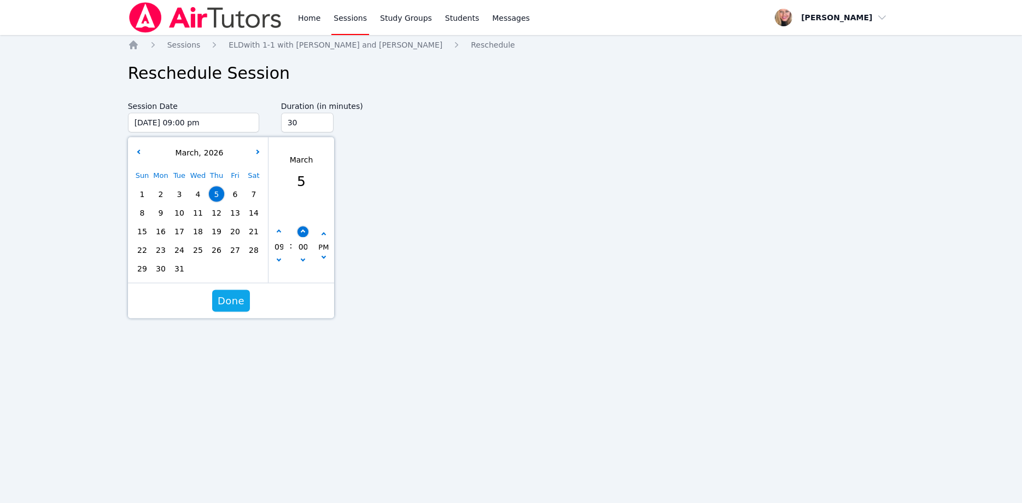
click at [304, 232] on icon "button" at bounding box center [302, 232] width 4 height 4
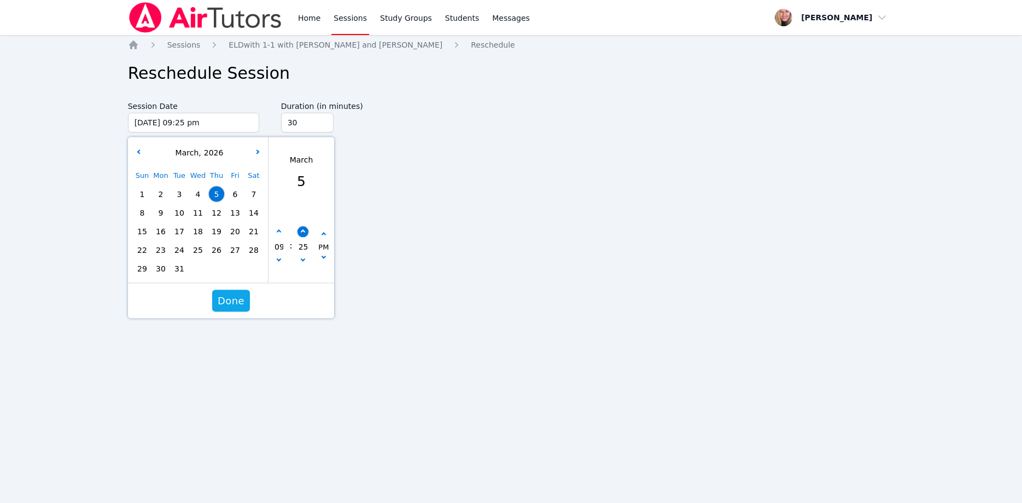
click at [304, 232] on icon "button" at bounding box center [302, 232] width 4 height 4
click at [236, 303] on span "Done" at bounding box center [231, 300] width 27 height 15
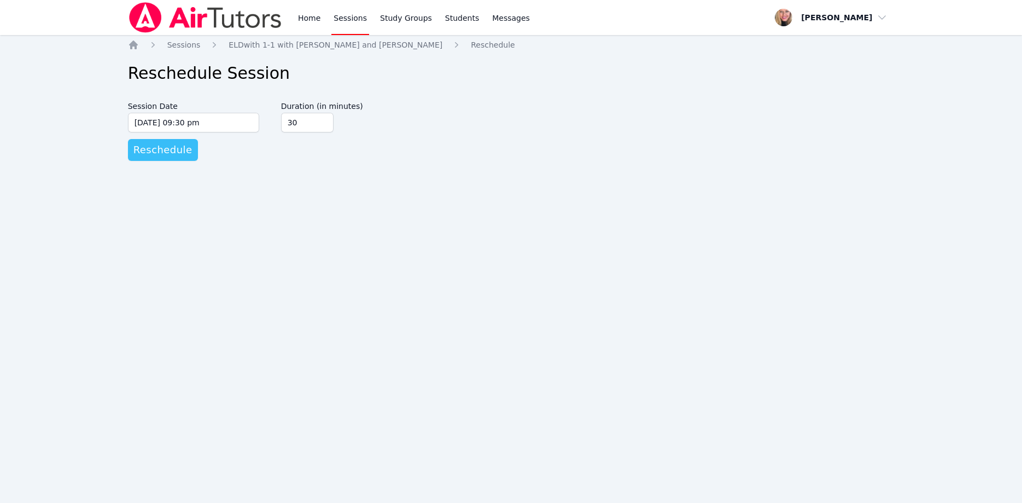
click at [172, 143] on span "Reschedule" at bounding box center [162, 149] width 59 height 15
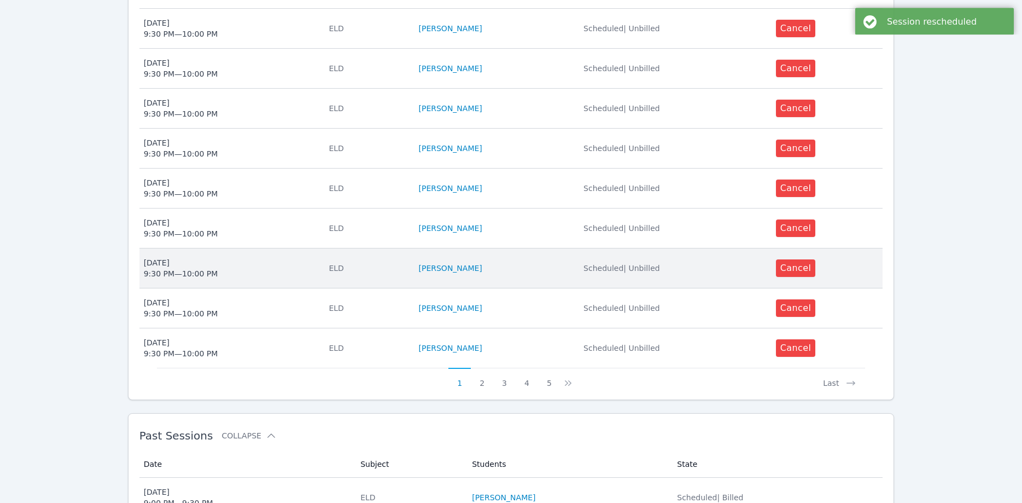
scroll to position [437, 0]
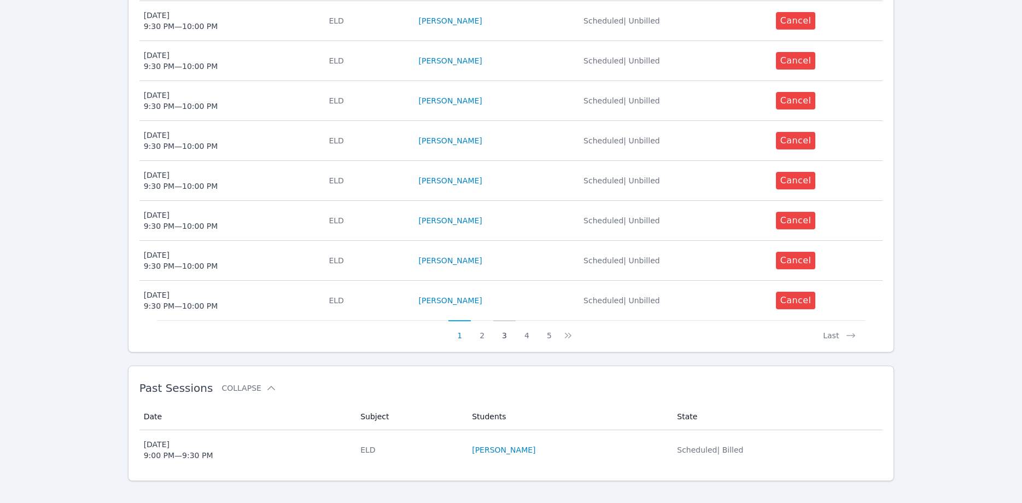
click at [502, 320] on button "3" at bounding box center [504, 330] width 22 height 21
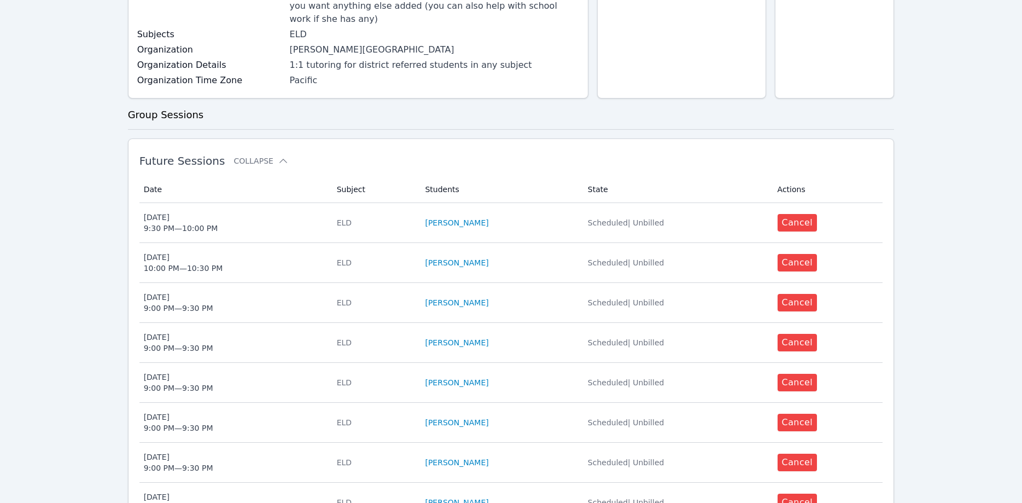
scroll to position [279, 0]
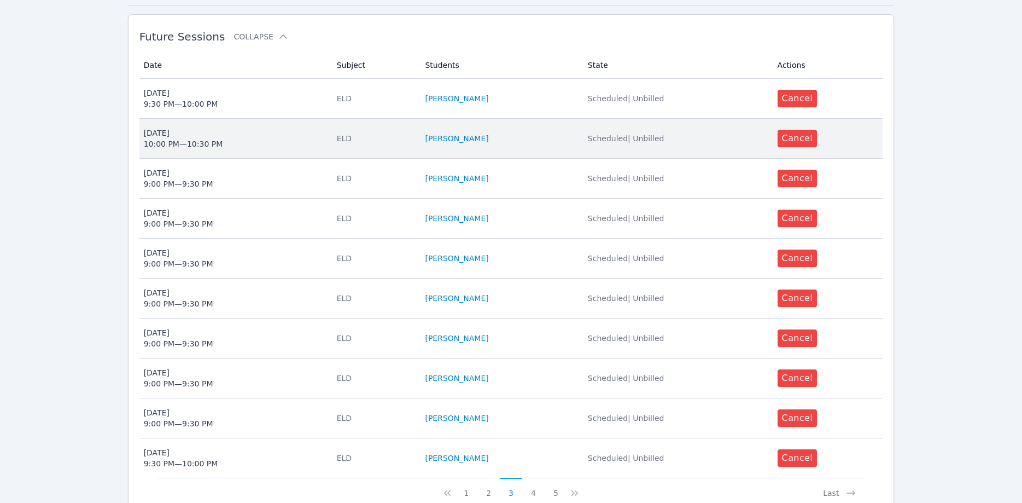
click at [251, 128] on span "Mon Mar 2 10:00 PM — 10:30 PM" at bounding box center [234, 138] width 180 height 22
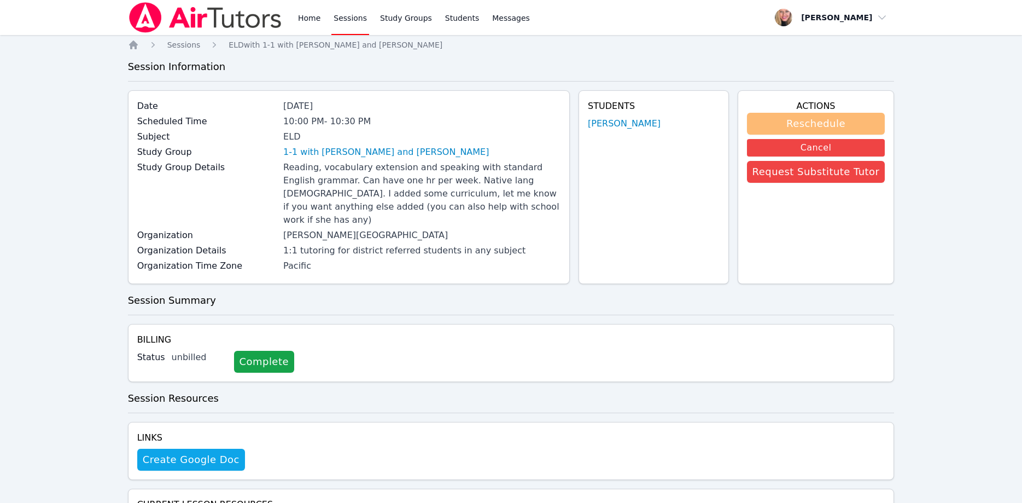
click at [776, 124] on button "Reschedule" at bounding box center [816, 124] width 138 height 22
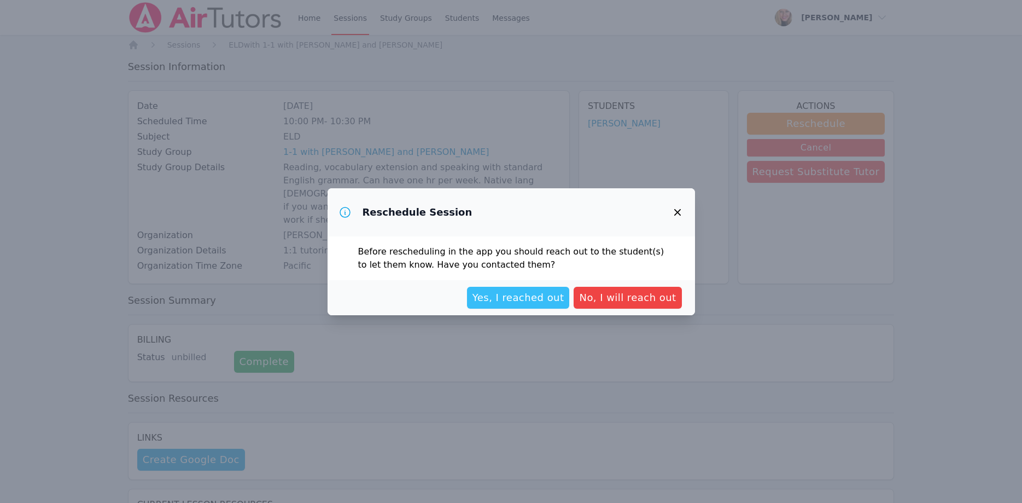
click at [533, 304] on span "Yes, I reached out" at bounding box center [519, 297] width 92 height 15
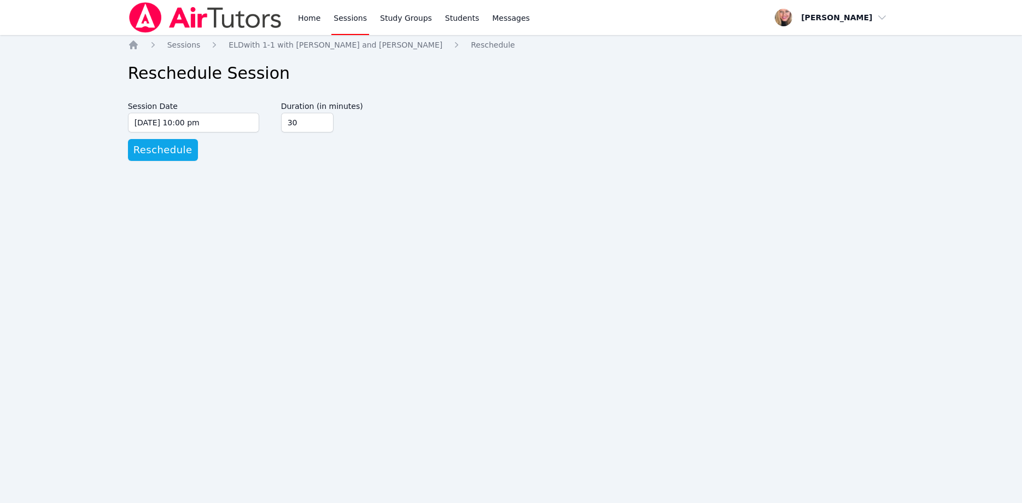
click at [224, 112] on label "Session Date" at bounding box center [193, 104] width 131 height 16
click at [224, 113] on input "03/02/2026 10:00 pm" at bounding box center [193, 123] width 131 height 20
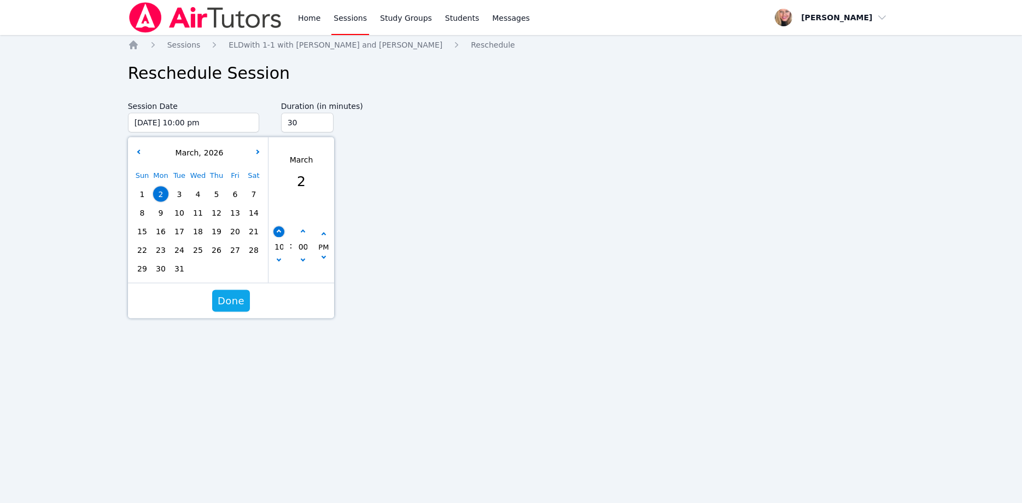
click at [281, 231] on icon "button" at bounding box center [278, 232] width 4 height 4
click at [279, 260] on icon "button" at bounding box center [278, 259] width 4 height 4
drag, startPoint x: 282, startPoint y: 259, endPoint x: 284, endPoint y: 252, distance: 7.4
click at [282, 258] on button "button" at bounding box center [279, 261] width 11 height 11
click at [304, 229] on button "button" at bounding box center [302, 231] width 11 height 11
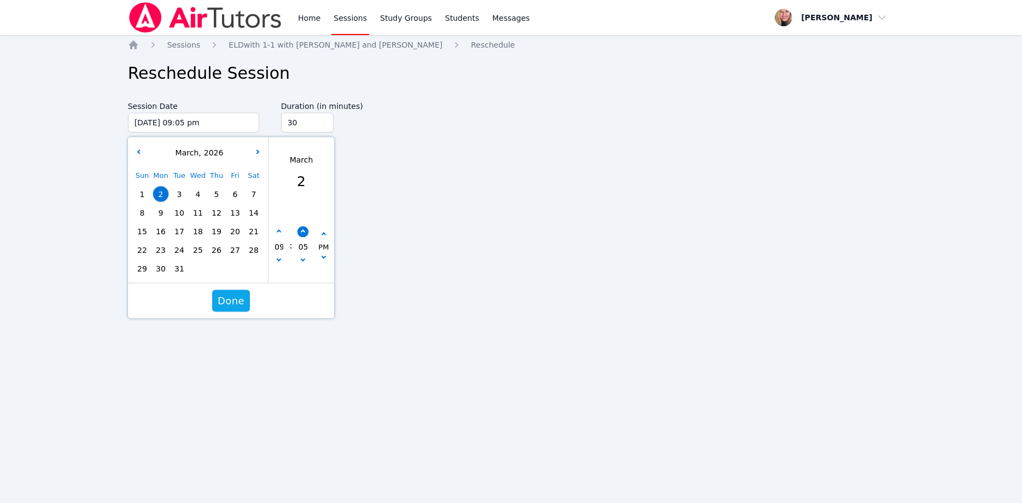
click at [304, 229] on button "button" at bounding box center [302, 231] width 11 height 11
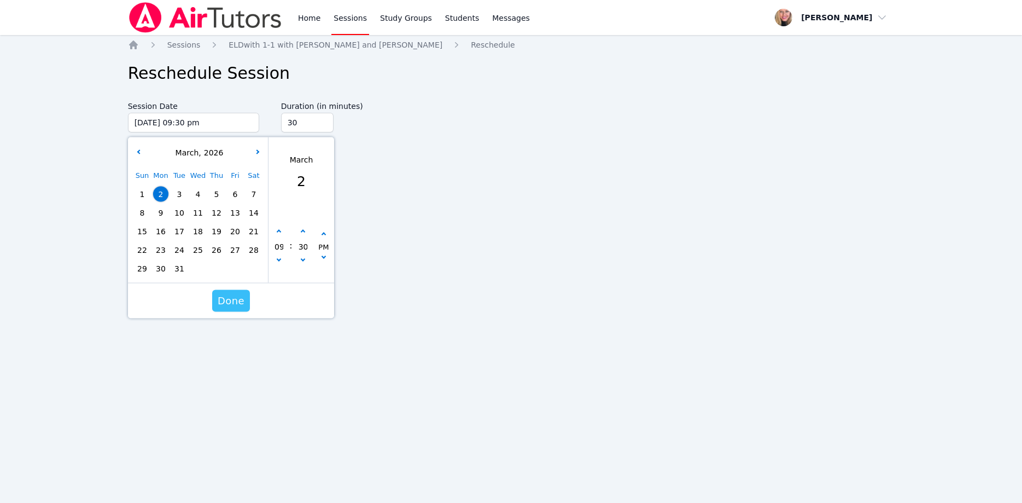
click at [234, 294] on span "Done" at bounding box center [231, 300] width 27 height 15
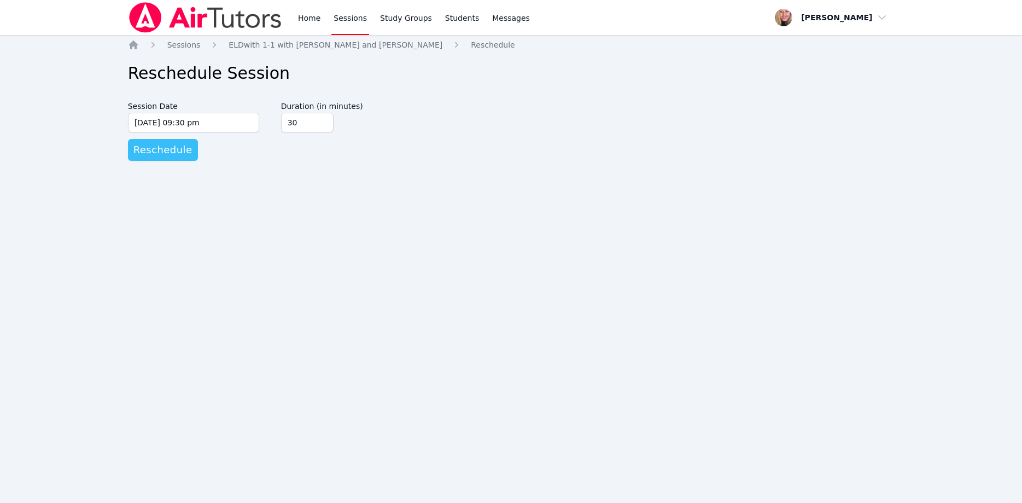
click at [172, 152] on span "Reschedule" at bounding box center [162, 149] width 59 height 15
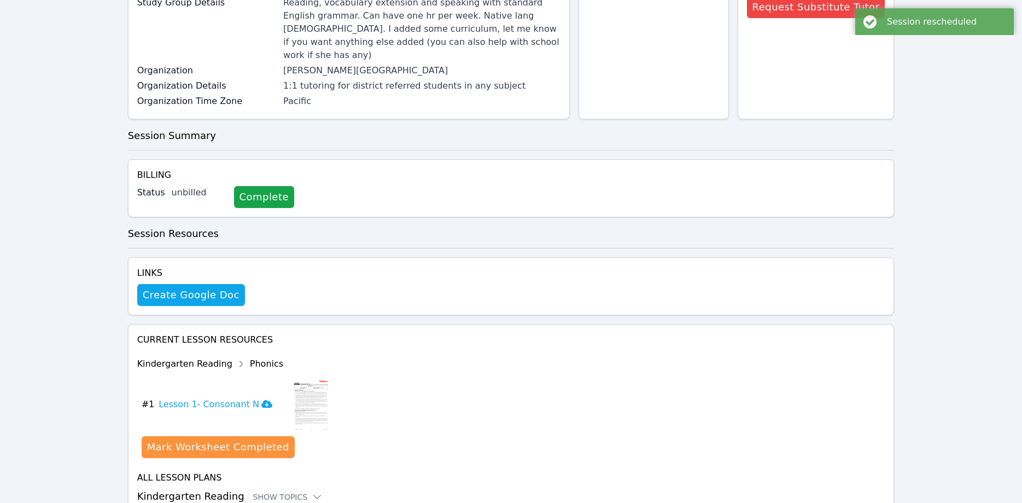
scroll to position [203, 0]
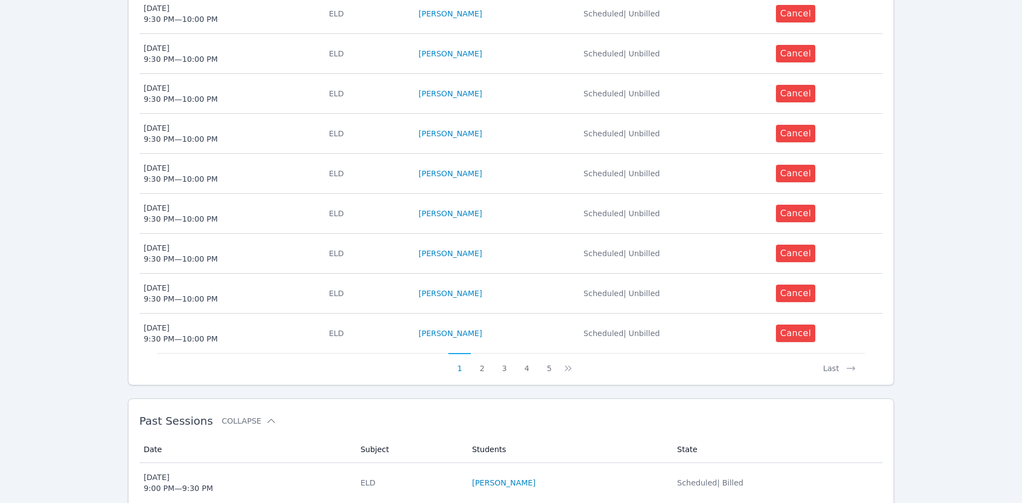
scroll to position [437, 0]
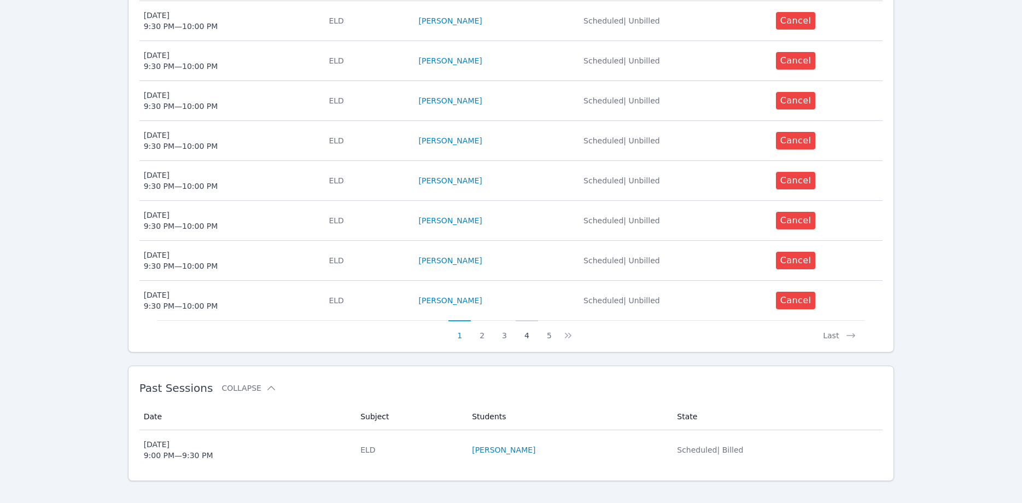
click at [527, 322] on button "4" at bounding box center [527, 330] width 22 height 21
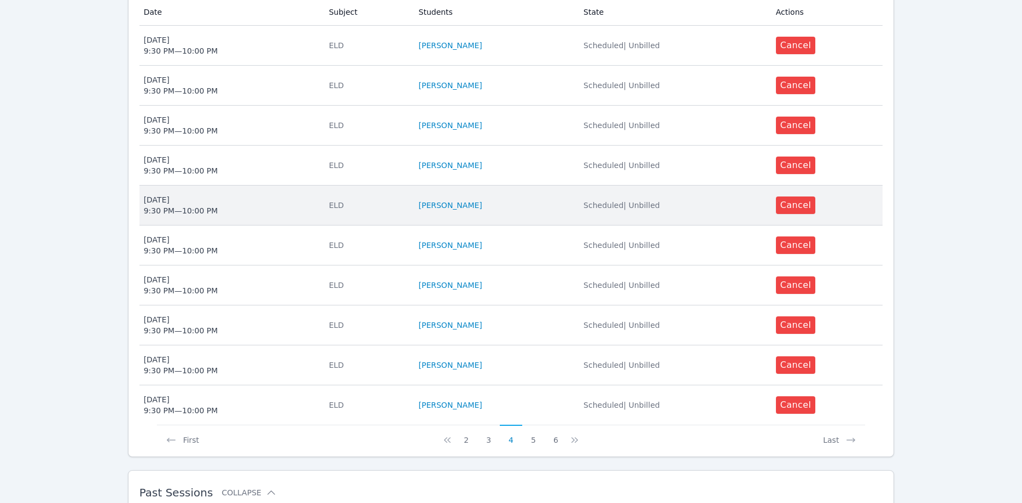
scroll to position [335, 0]
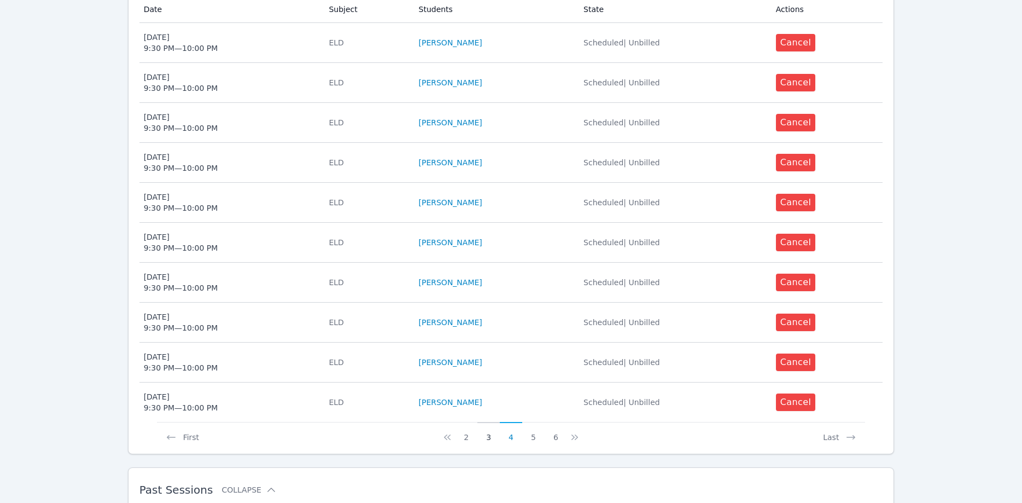
click at [489, 427] on button "3" at bounding box center [489, 432] width 22 height 21
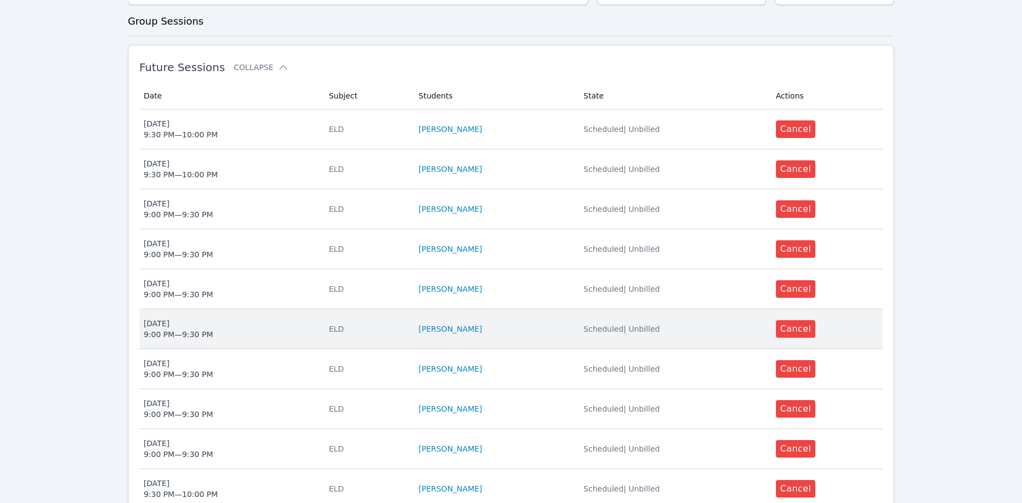
scroll to position [279, 0]
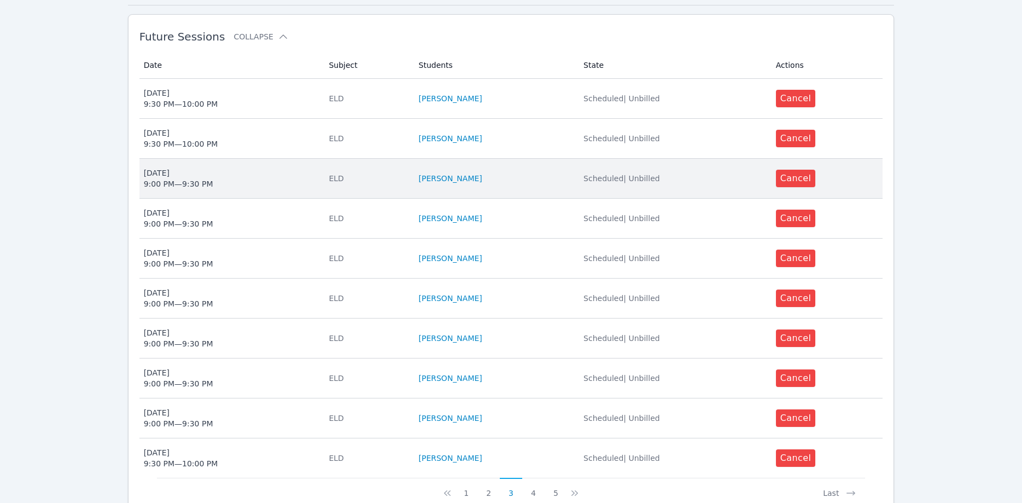
click at [205, 167] on div "Thu Feb 26 9:00 PM — 9:30 PM" at bounding box center [178, 178] width 69 height 22
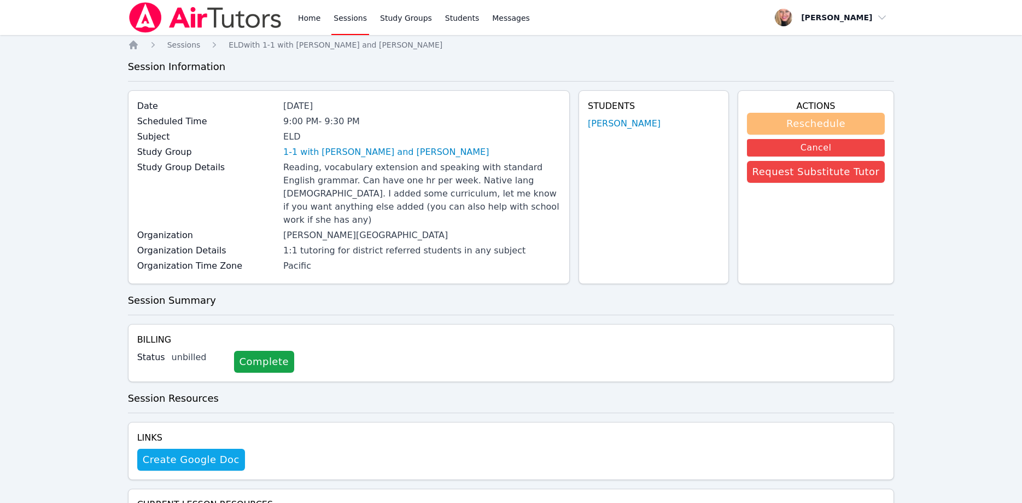
click at [809, 119] on button "Reschedule" at bounding box center [816, 124] width 138 height 22
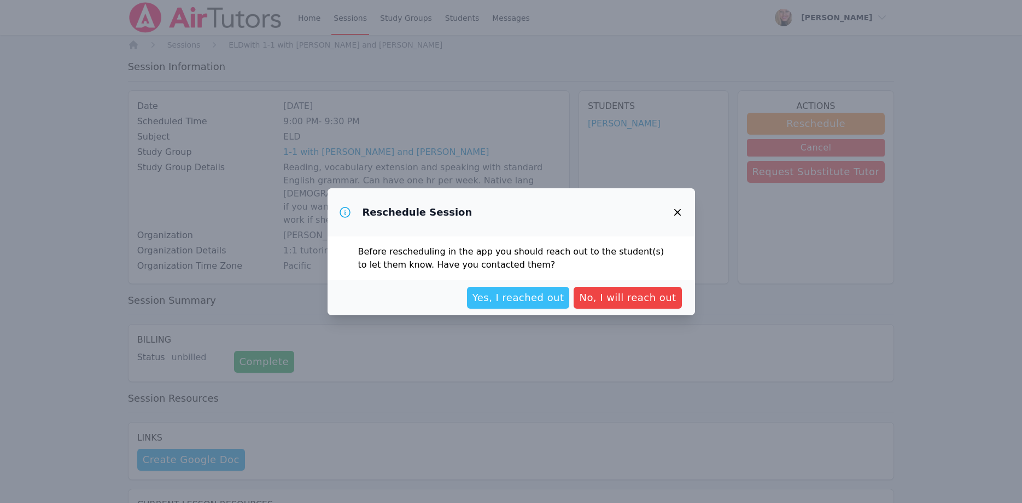
click at [551, 288] on button "Yes, I reached out" at bounding box center [518, 298] width 103 height 22
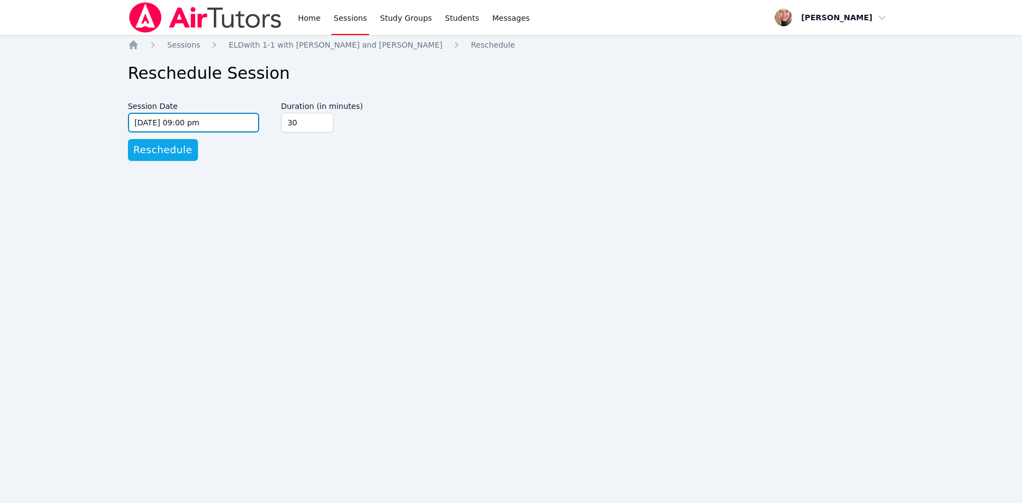
click at [217, 125] on input "02/26/2026 09:00 pm" at bounding box center [193, 123] width 131 height 20
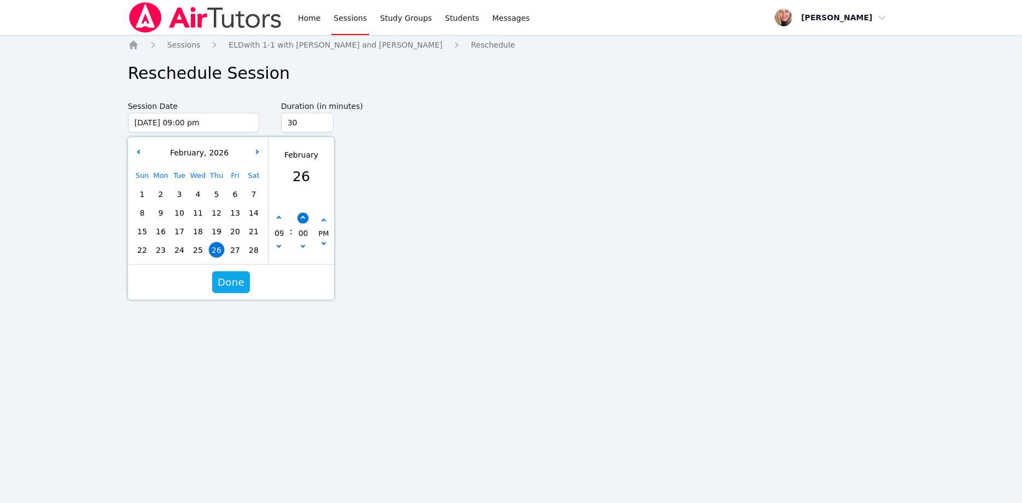
click at [302, 216] on button "button" at bounding box center [302, 217] width 11 height 11
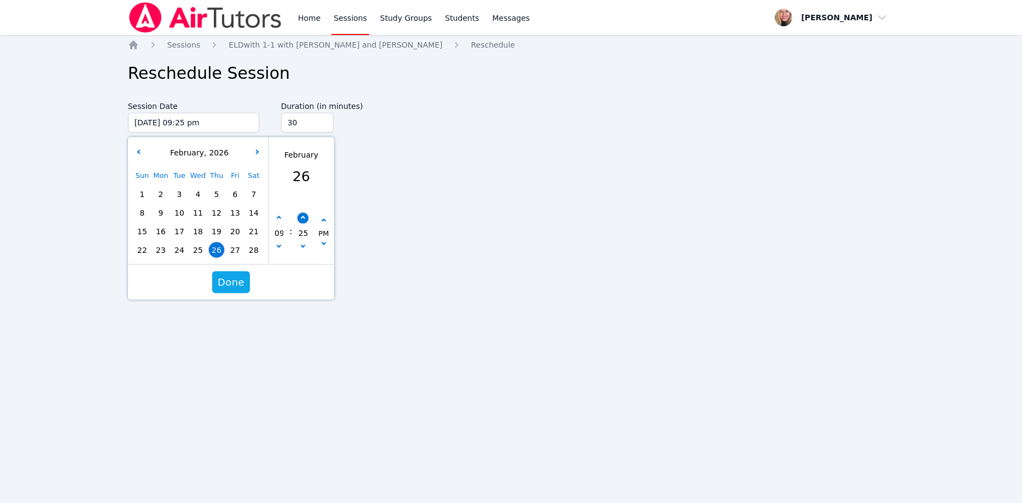
click at [302, 216] on button "button" at bounding box center [302, 217] width 11 height 11
click at [246, 282] on button "Done" at bounding box center [231, 282] width 38 height 22
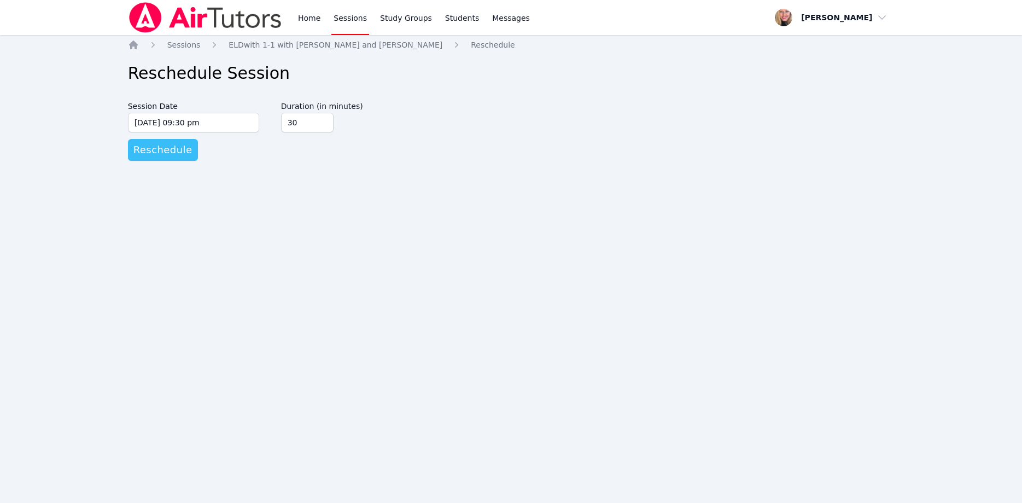
click at [170, 149] on span "Reschedule" at bounding box center [162, 149] width 59 height 15
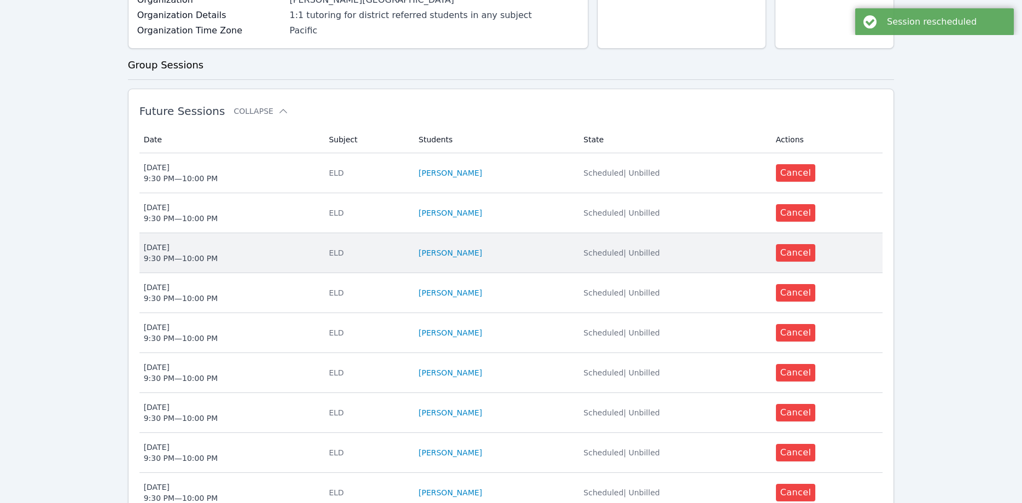
scroll to position [335, 0]
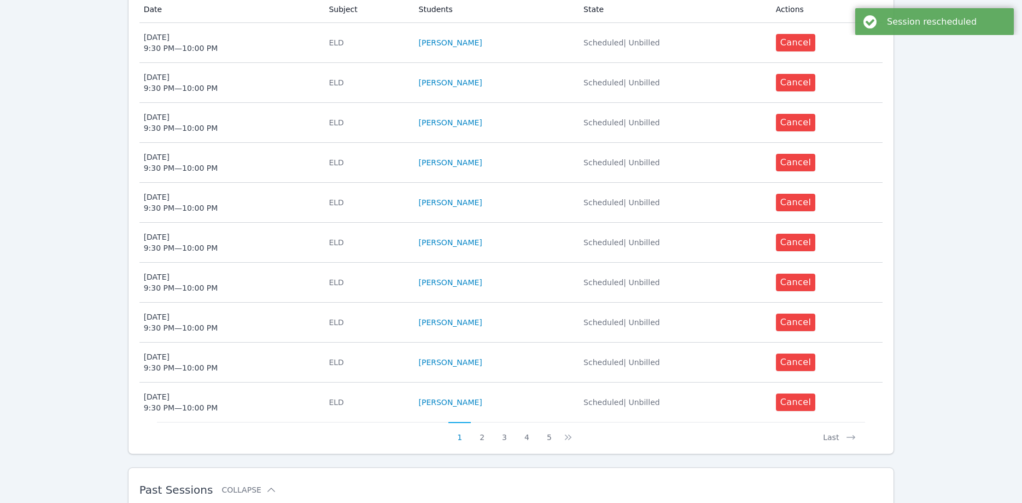
click at [505, 428] on button "3" at bounding box center [504, 432] width 22 height 21
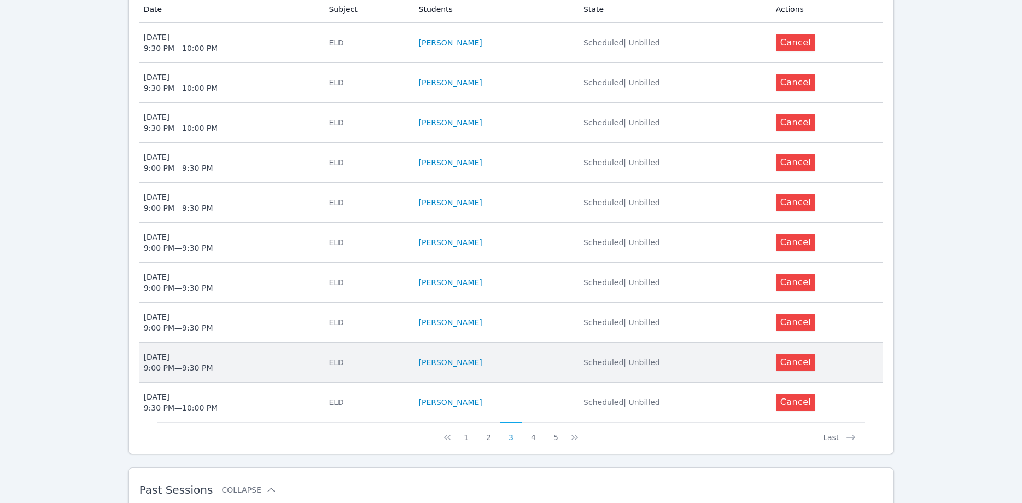
click at [219, 351] on span "Thu Feb 5 9:00 PM — 9:30 PM" at bounding box center [230, 362] width 172 height 22
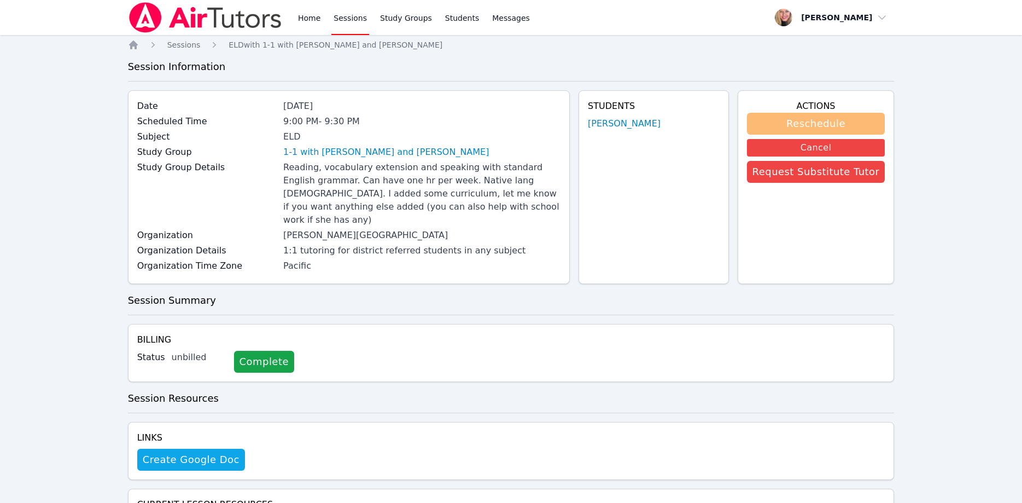
click at [793, 129] on button "Reschedule" at bounding box center [816, 124] width 138 height 22
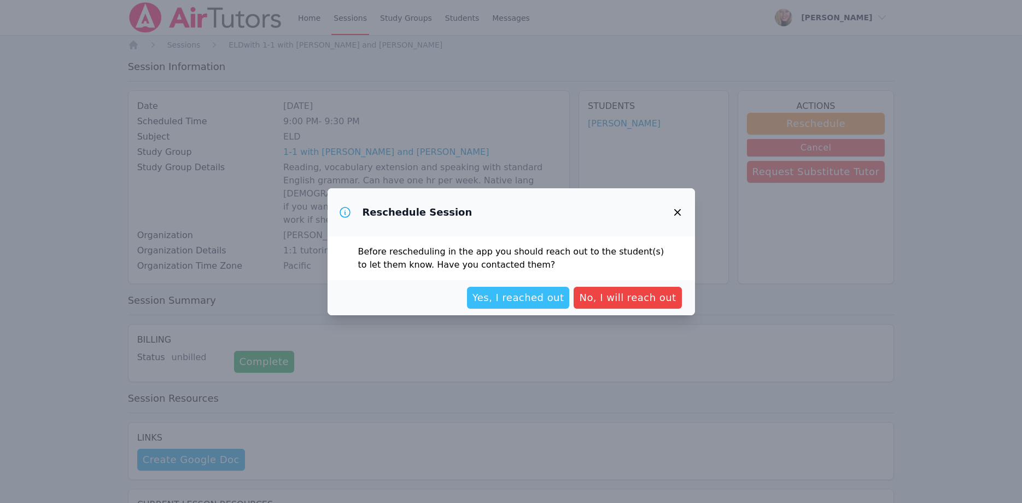
click at [542, 293] on span "Yes, I reached out" at bounding box center [519, 297] width 92 height 15
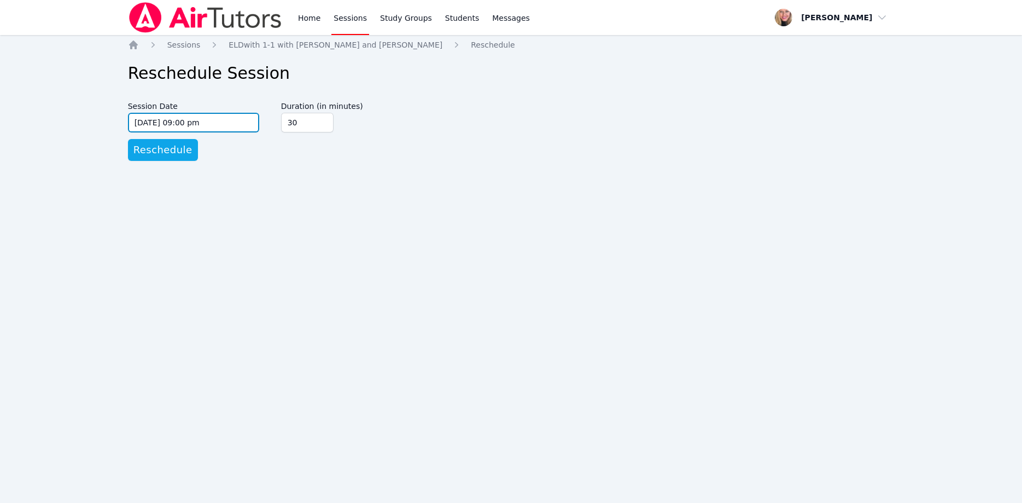
click at [209, 125] on input "02/05/2026 09:00 pm" at bounding box center [193, 123] width 131 height 20
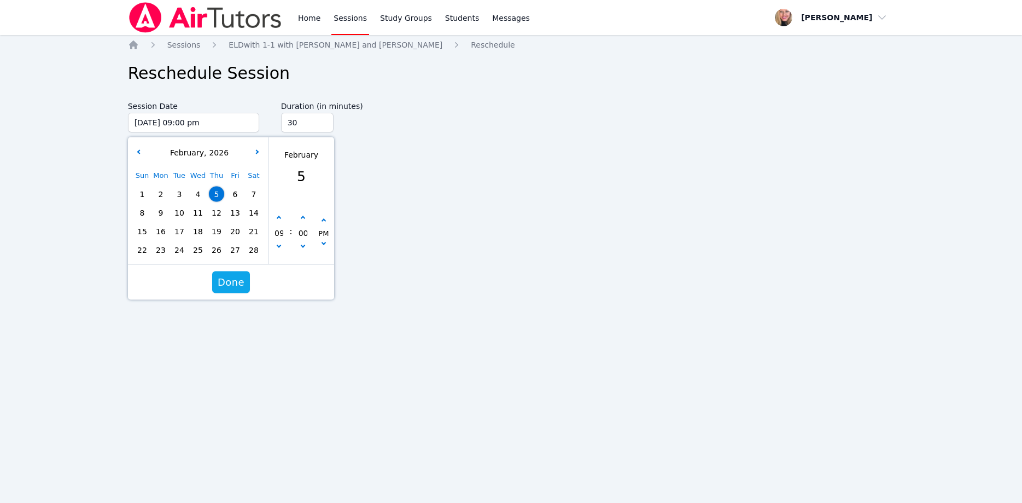
click at [312, 221] on div "00" at bounding box center [302, 232] width 21 height 40
click at [296, 213] on div "00" at bounding box center [302, 232] width 21 height 40
click at [303, 216] on button "button" at bounding box center [302, 217] width 11 height 11
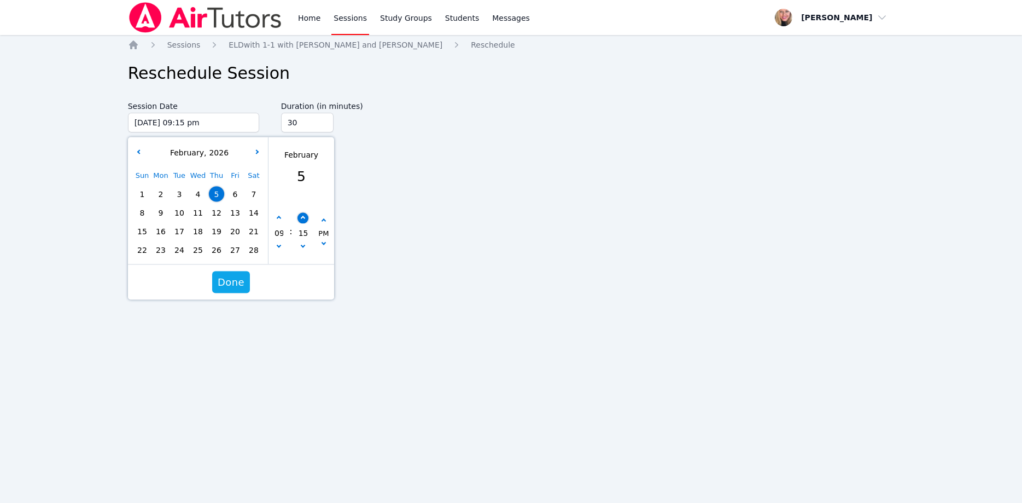
click at [303, 216] on button "button" at bounding box center [302, 217] width 11 height 11
click at [245, 282] on button "Done" at bounding box center [231, 282] width 38 height 22
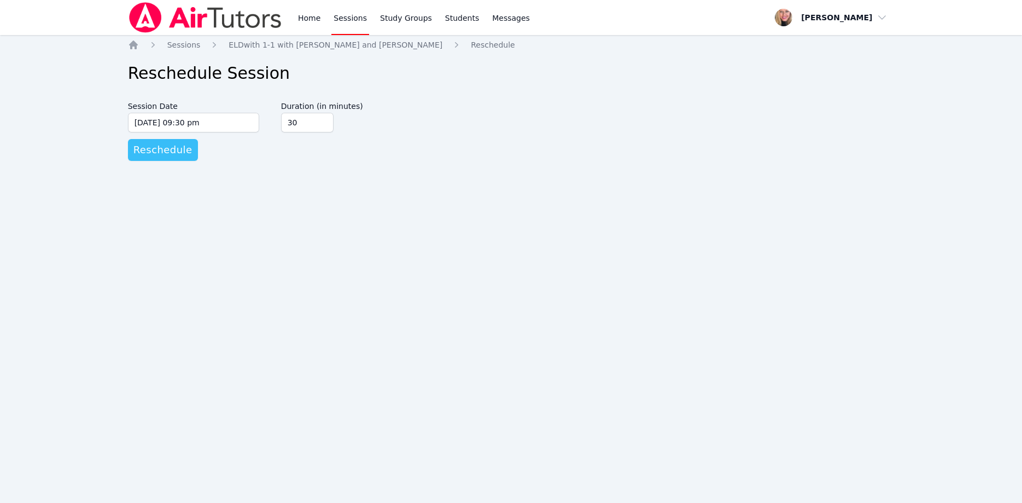
click at [168, 144] on span "Reschedule" at bounding box center [162, 149] width 59 height 15
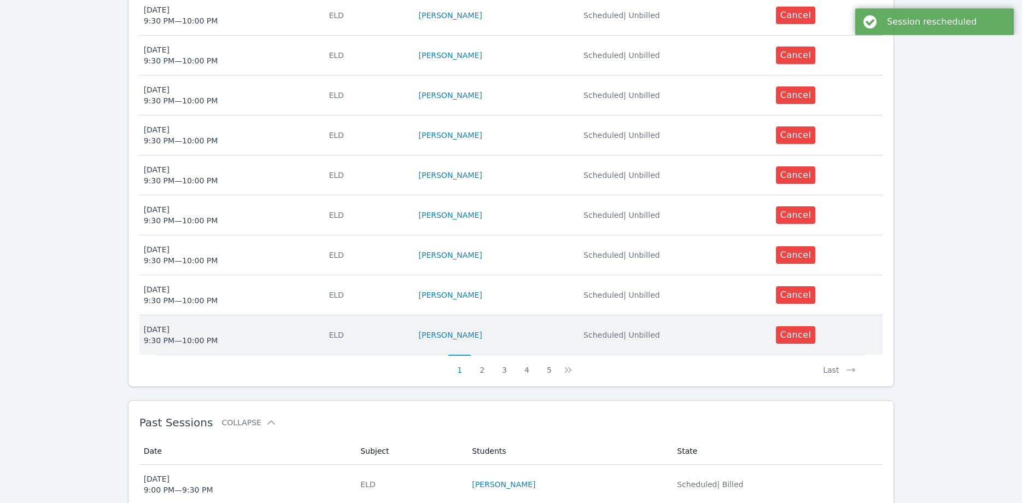
scroll to position [437, 0]
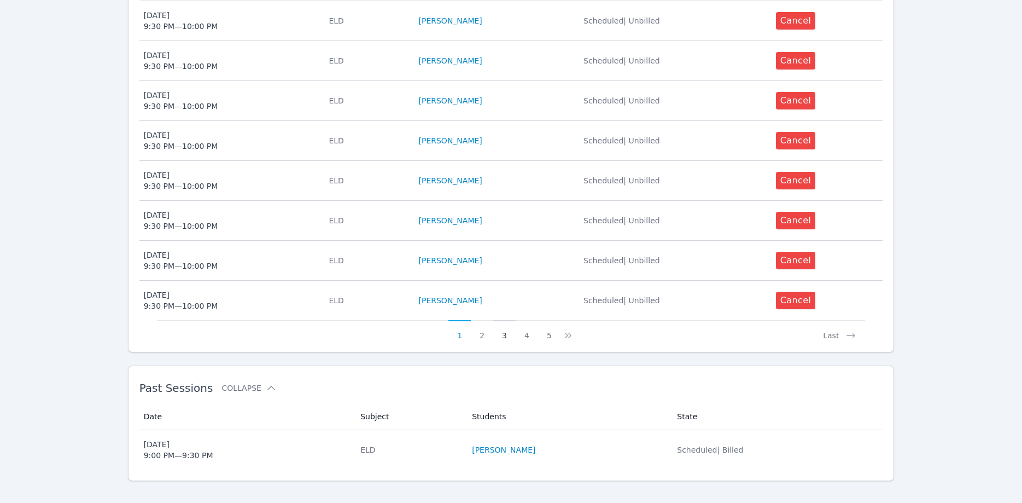
click at [506, 325] on button "3" at bounding box center [504, 330] width 22 height 21
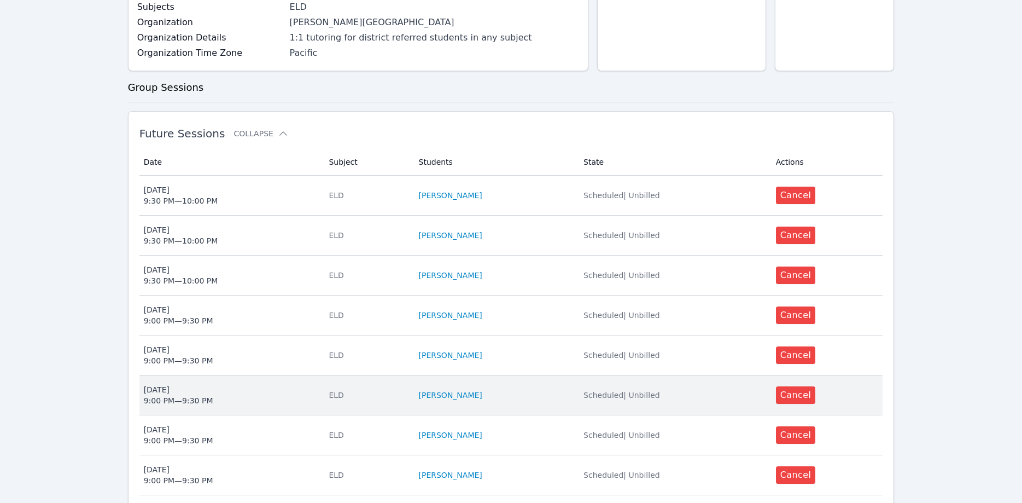
scroll to position [335, 0]
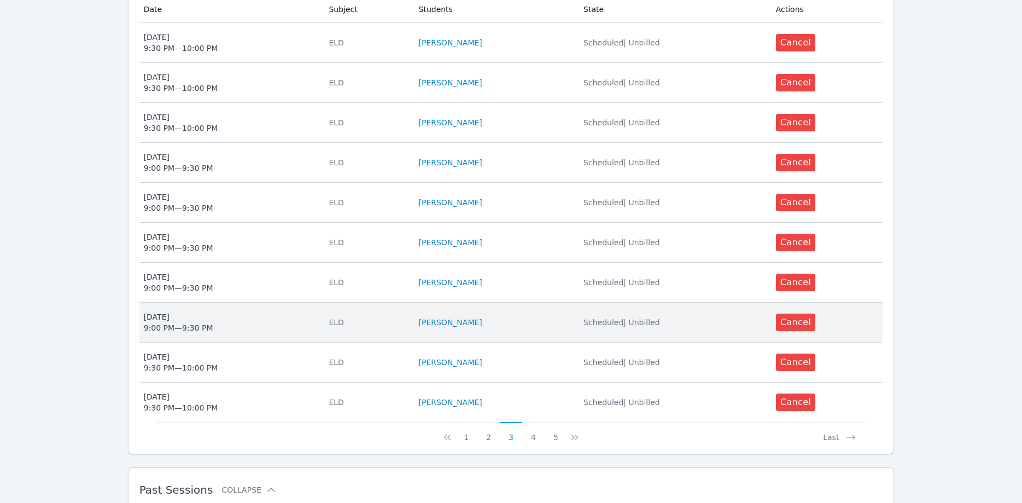
click at [252, 311] on span "Mon Feb 9 9:00 PM — 9:30 PM" at bounding box center [230, 322] width 172 height 22
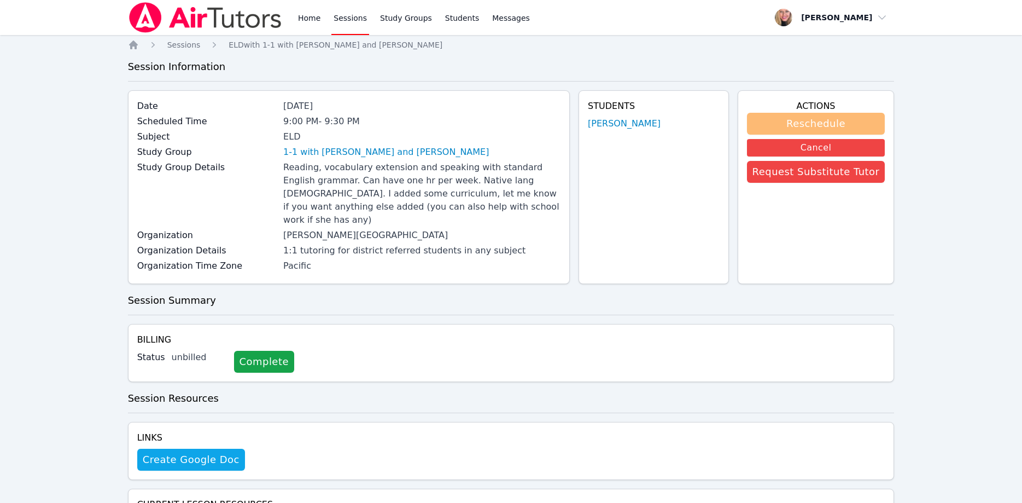
click at [799, 121] on button "Reschedule" at bounding box center [816, 124] width 138 height 22
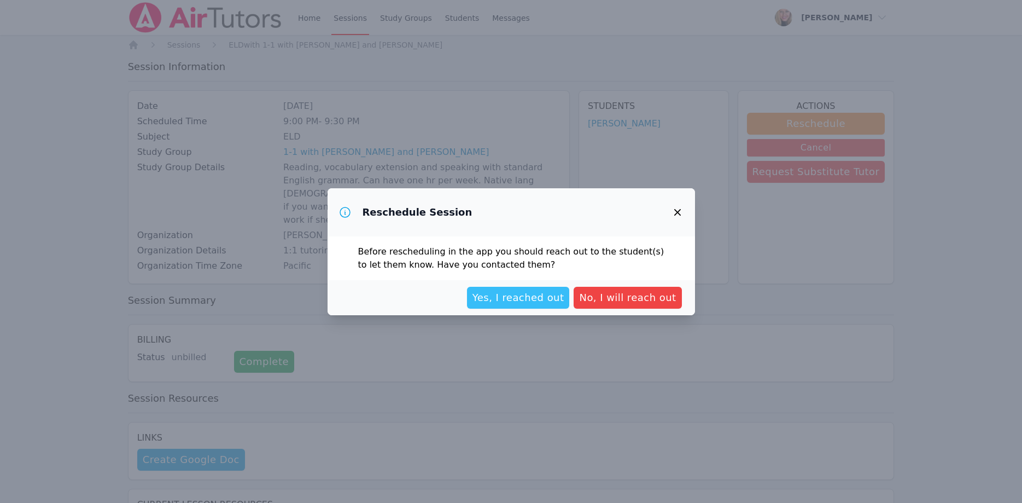
click at [541, 289] on button "Yes, I reached out" at bounding box center [518, 298] width 103 height 22
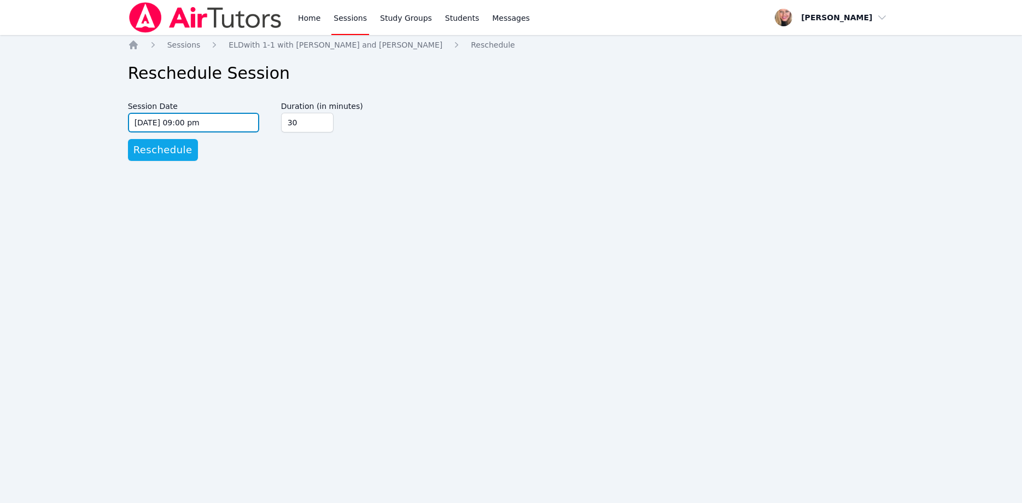
click at [247, 122] on input "02/09/2026 09:00 pm" at bounding box center [193, 123] width 131 height 20
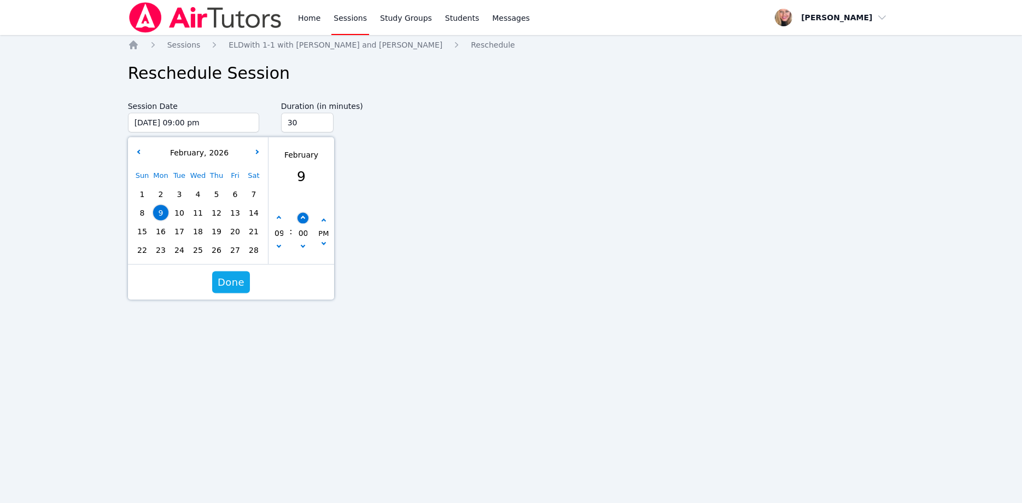
click at [301, 216] on button "button" at bounding box center [302, 217] width 11 height 11
click at [300, 215] on button "button" at bounding box center [302, 217] width 11 height 11
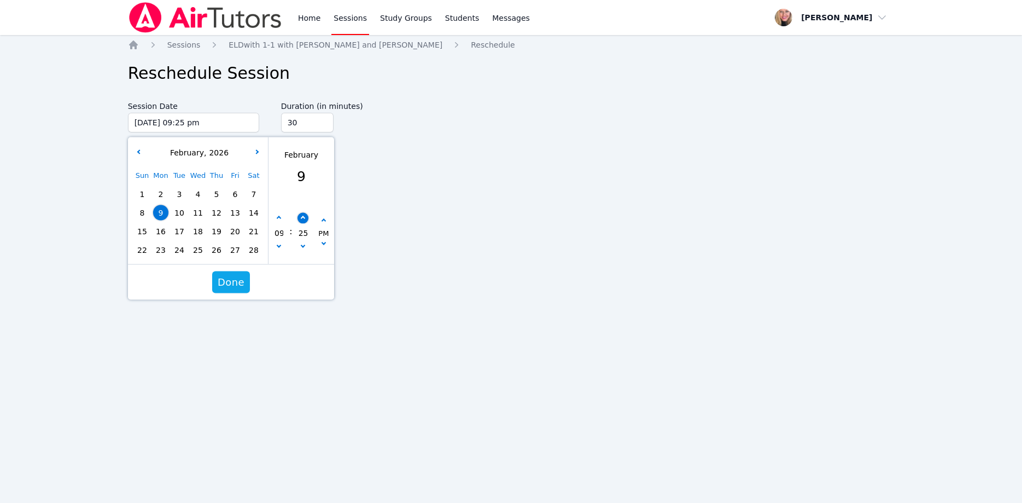
click at [300, 215] on button "button" at bounding box center [302, 217] width 11 height 11
click at [235, 281] on span "Done" at bounding box center [231, 282] width 27 height 15
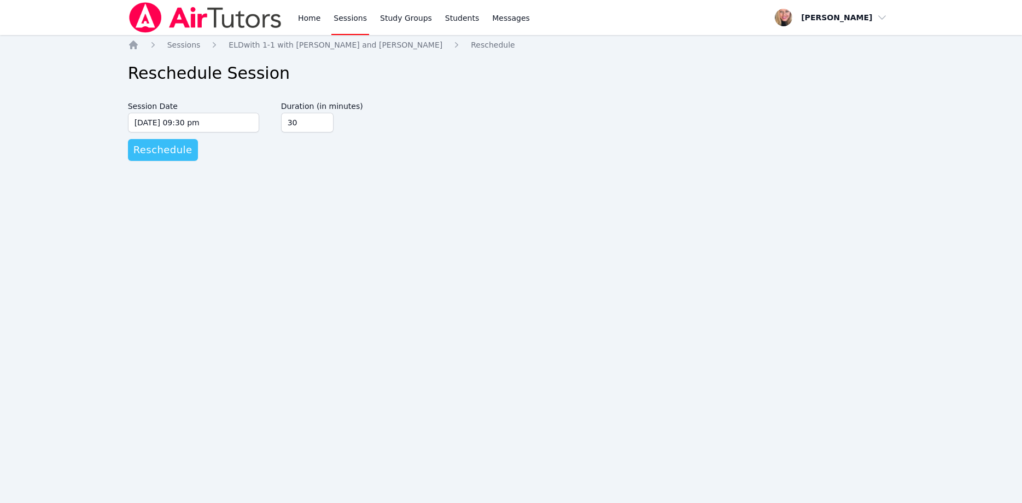
click at [170, 152] on span "Reschedule" at bounding box center [162, 149] width 59 height 15
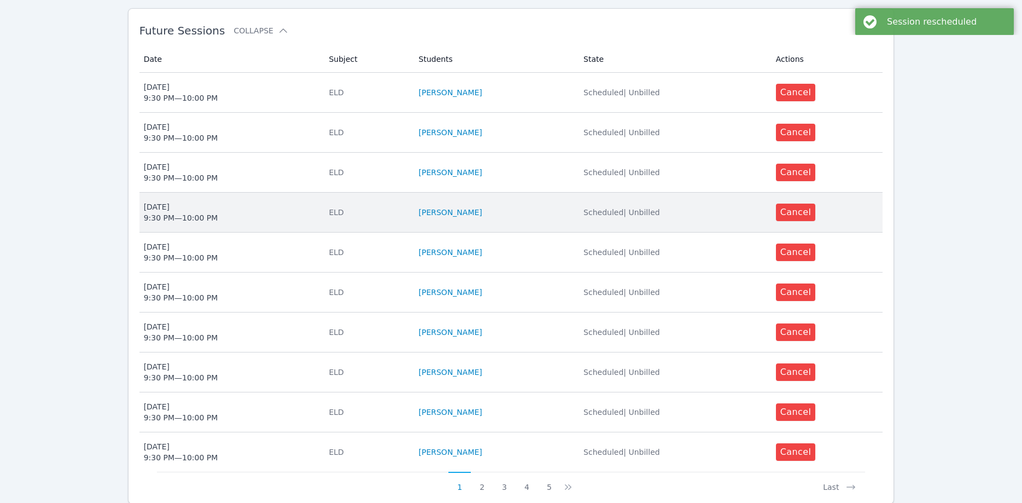
scroll to position [335, 0]
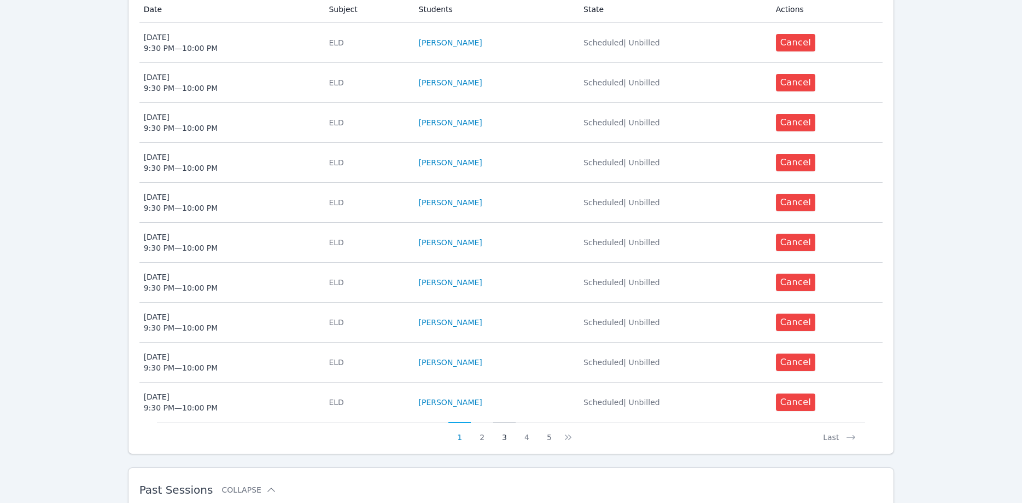
click at [509, 422] on button "3" at bounding box center [504, 432] width 22 height 21
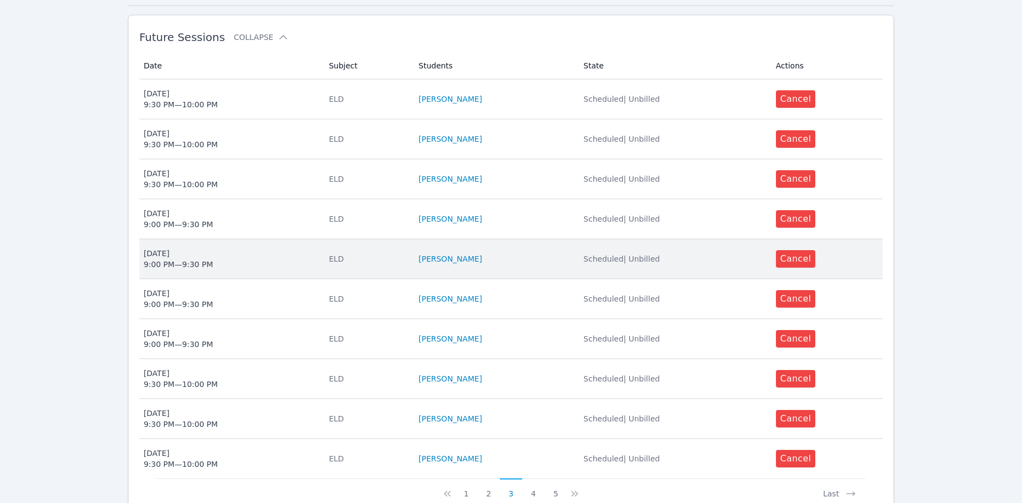
scroll to position [279, 0]
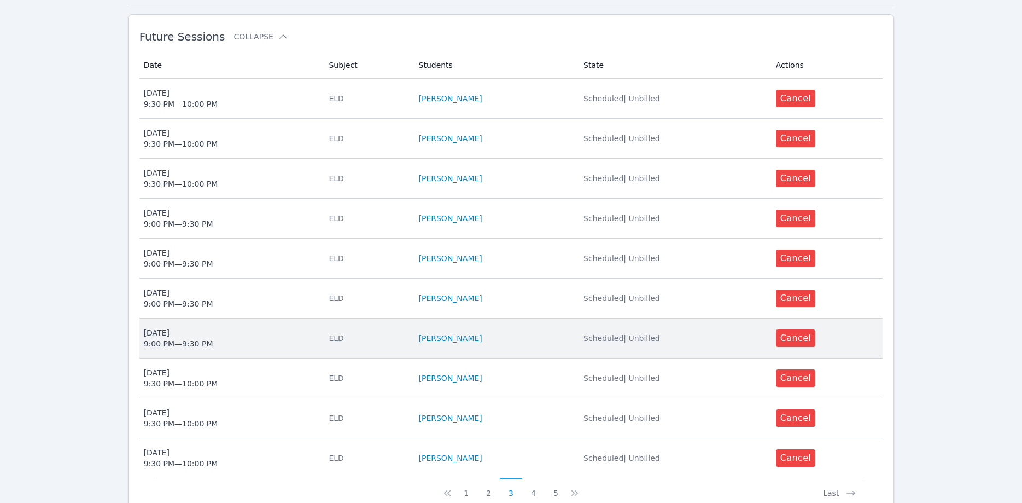
click at [179, 338] on td "Date Thu Feb 12 9:00 PM — 9:30 PM" at bounding box center [230, 338] width 183 height 40
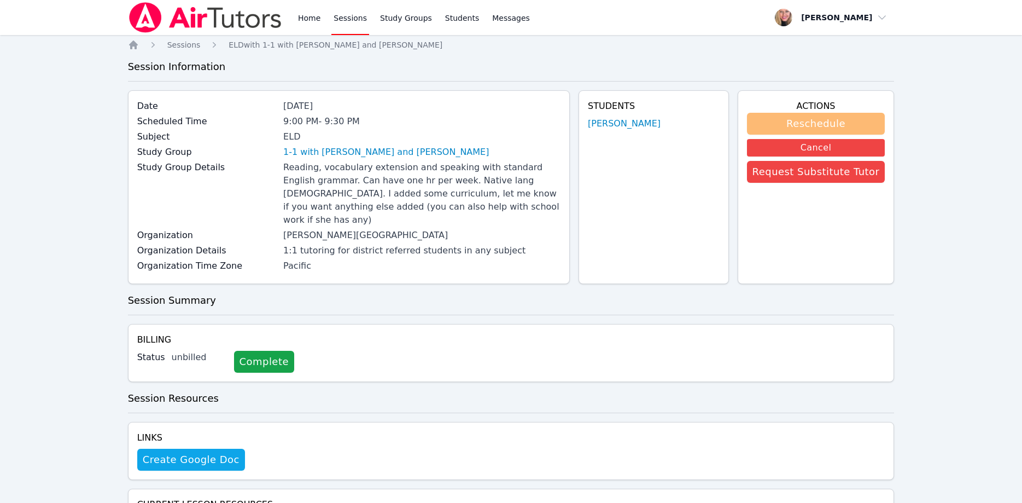
click at [789, 118] on button "Reschedule" at bounding box center [816, 124] width 138 height 22
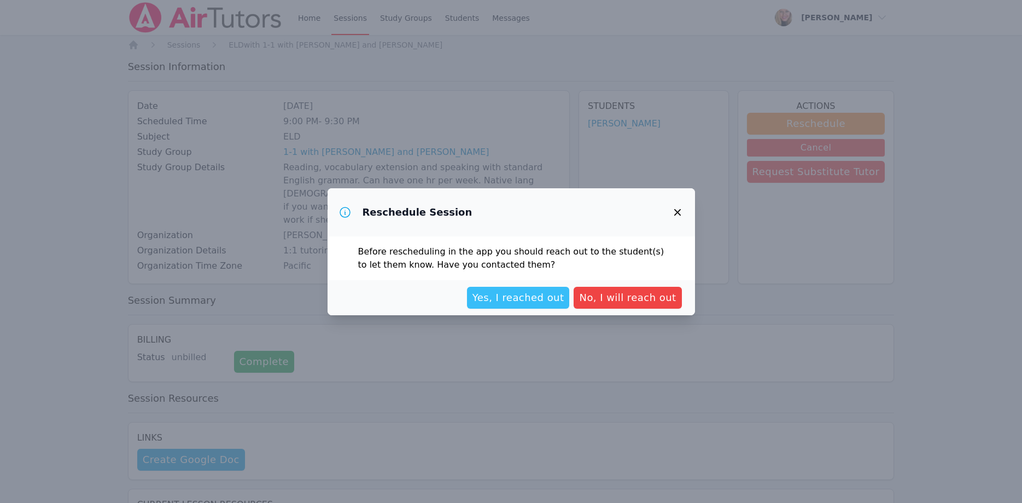
click at [504, 298] on span "Yes, I reached out" at bounding box center [519, 297] width 92 height 15
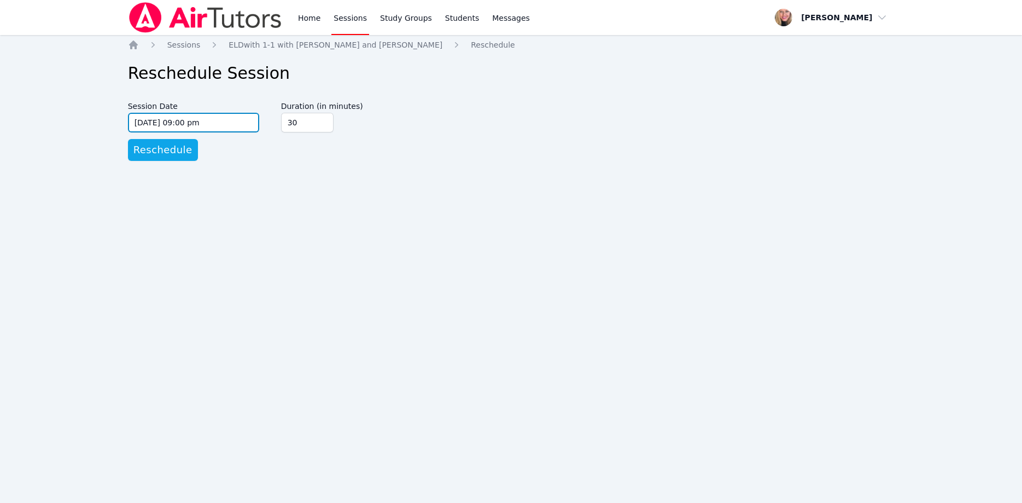
click at [215, 120] on input "02/12/2026 09:00 pm" at bounding box center [193, 123] width 131 height 20
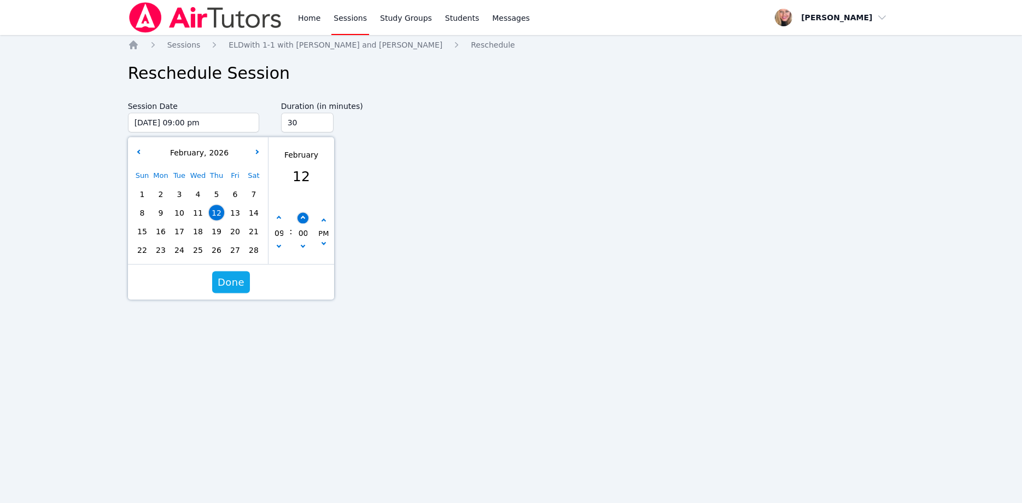
click at [299, 217] on button "button" at bounding box center [302, 217] width 11 height 11
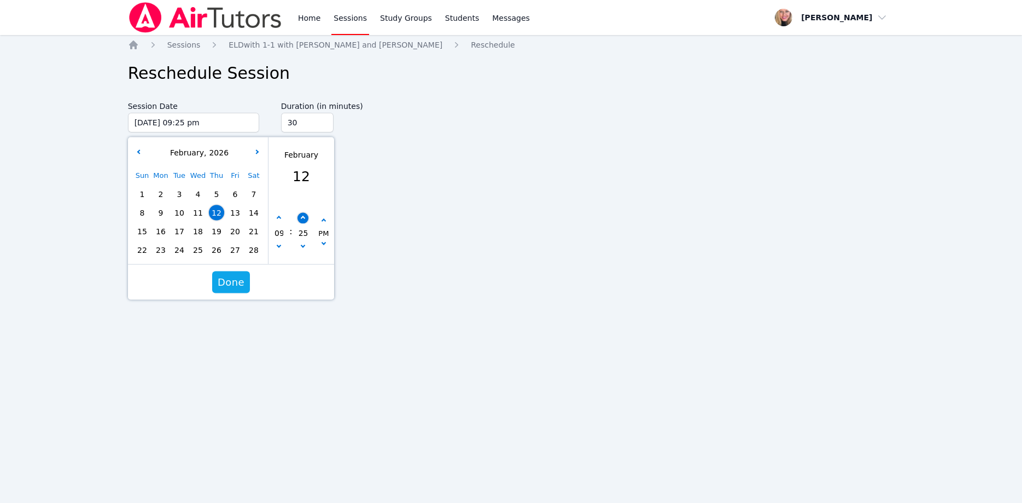
click at [299, 217] on button "button" at bounding box center [302, 217] width 11 height 11
click at [240, 276] on span "Done" at bounding box center [231, 282] width 27 height 15
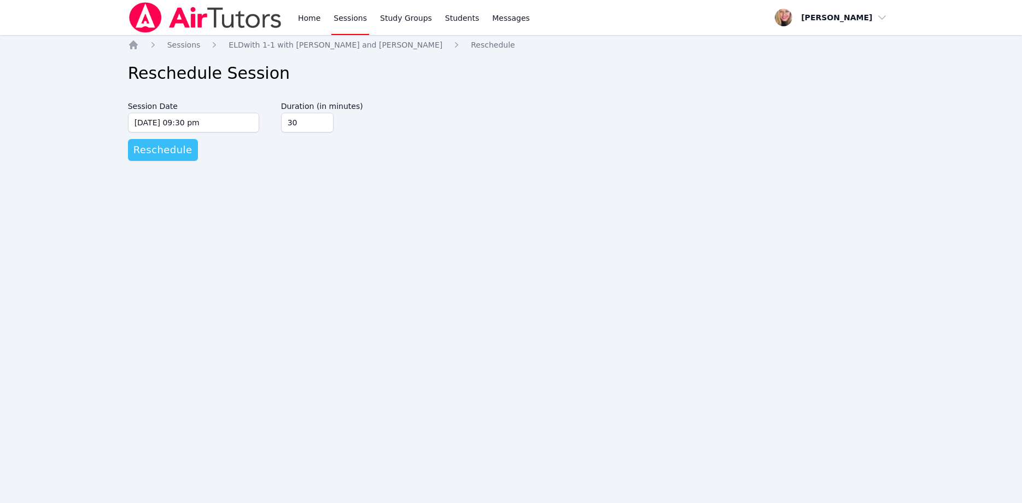
click at [165, 149] on span "Reschedule" at bounding box center [162, 149] width 59 height 15
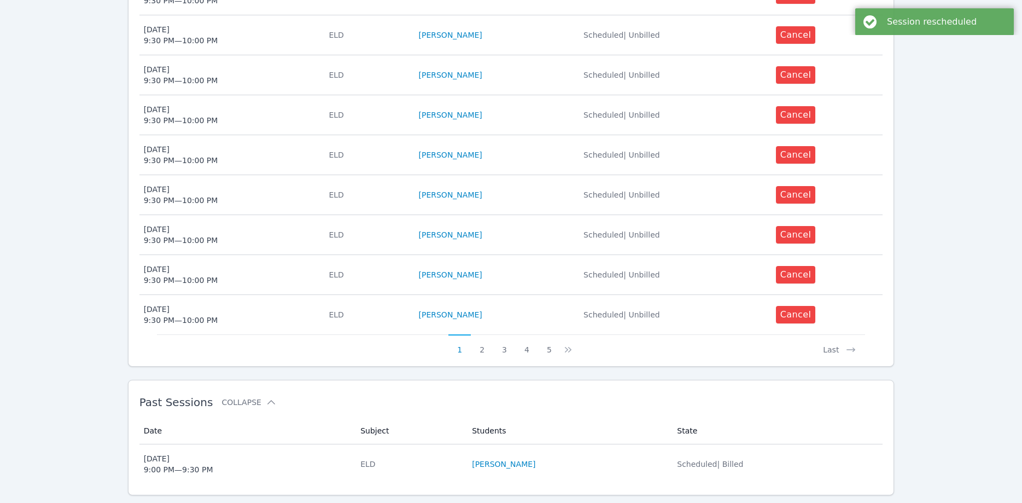
scroll to position [437, 0]
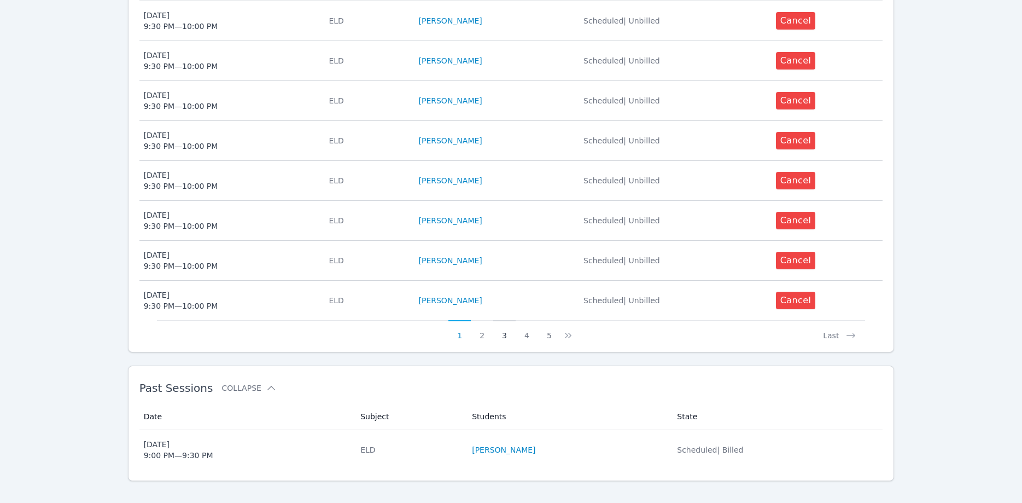
click at [507, 325] on button "3" at bounding box center [504, 330] width 22 height 21
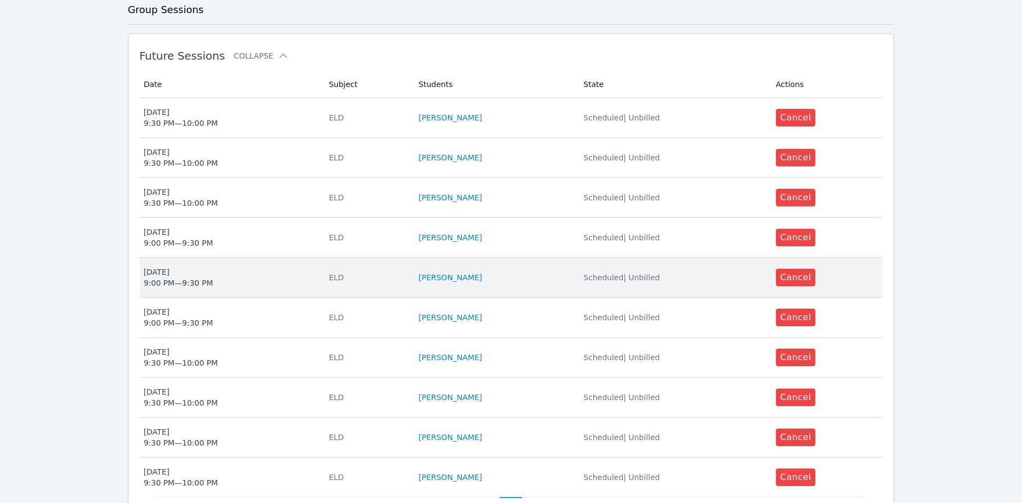
scroll to position [335, 0]
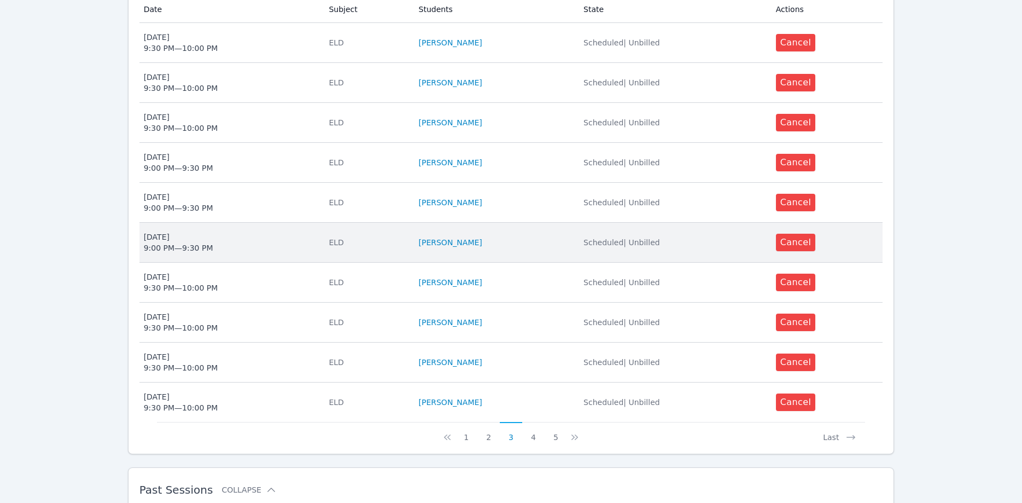
click at [276, 231] on span "Mon Feb 16 9:00 PM — 9:30 PM" at bounding box center [230, 242] width 172 height 22
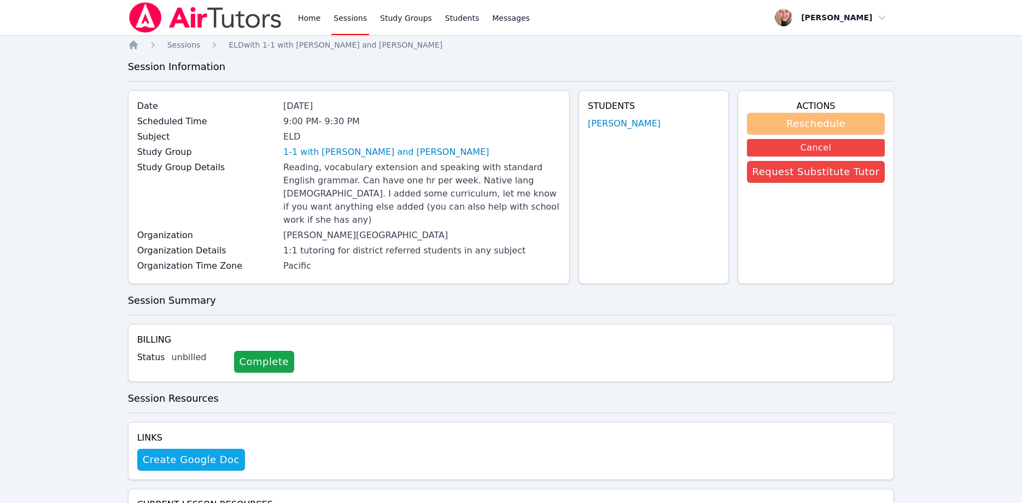
click at [781, 119] on button "Reschedule" at bounding box center [816, 124] width 138 height 22
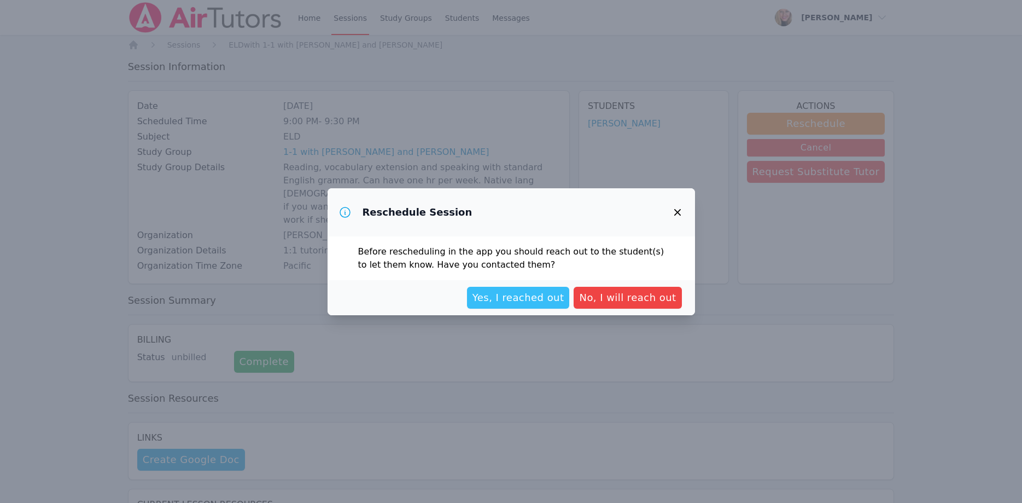
click at [525, 296] on span "Yes, I reached out" at bounding box center [519, 297] width 92 height 15
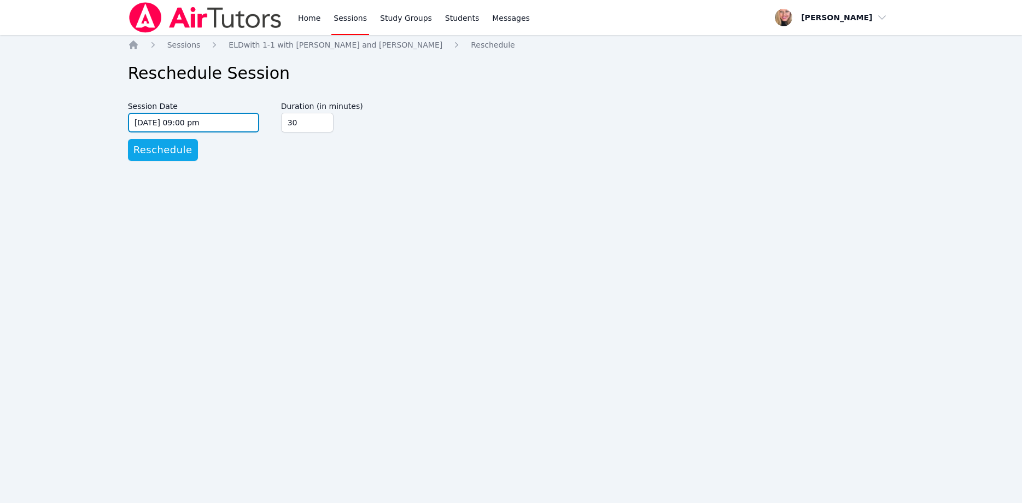
click at [213, 126] on input "02/16/2026 09:00 pm" at bounding box center [193, 123] width 131 height 20
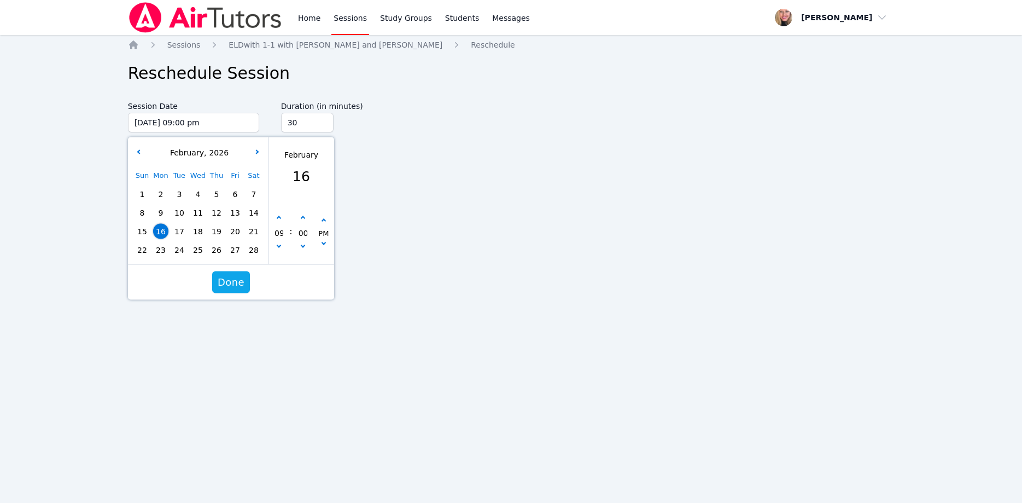
click at [303, 210] on div "09 : 00 PM" at bounding box center [302, 232] width 66 height 62
click at [301, 217] on button "button" at bounding box center [302, 217] width 11 height 11
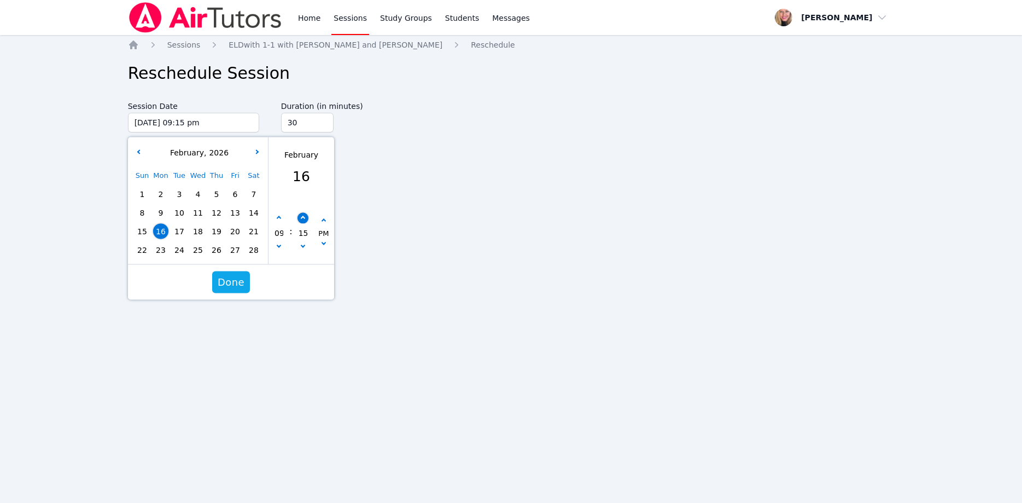
click at [301, 217] on button "button" at bounding box center [302, 217] width 11 height 11
click at [232, 282] on span "Done" at bounding box center [231, 282] width 27 height 15
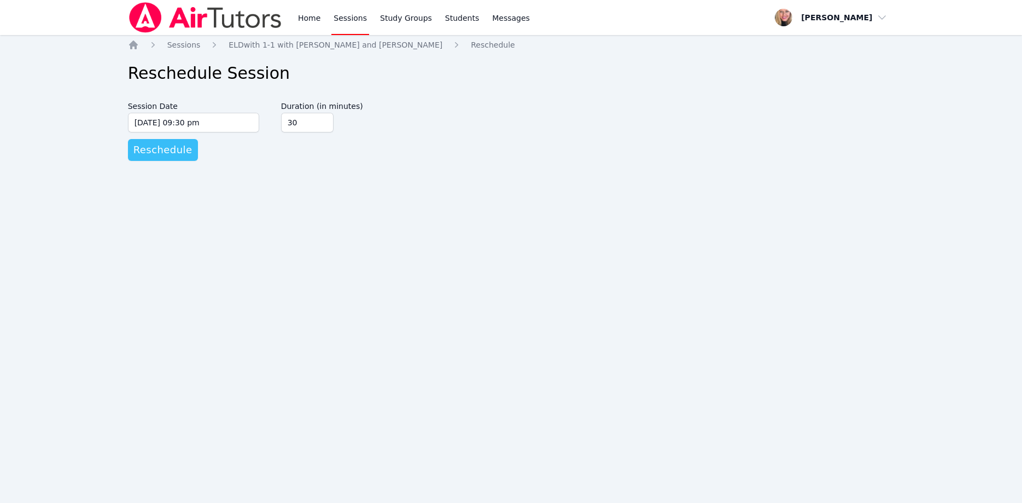
click at [185, 152] on button "Reschedule" at bounding box center [163, 150] width 70 height 22
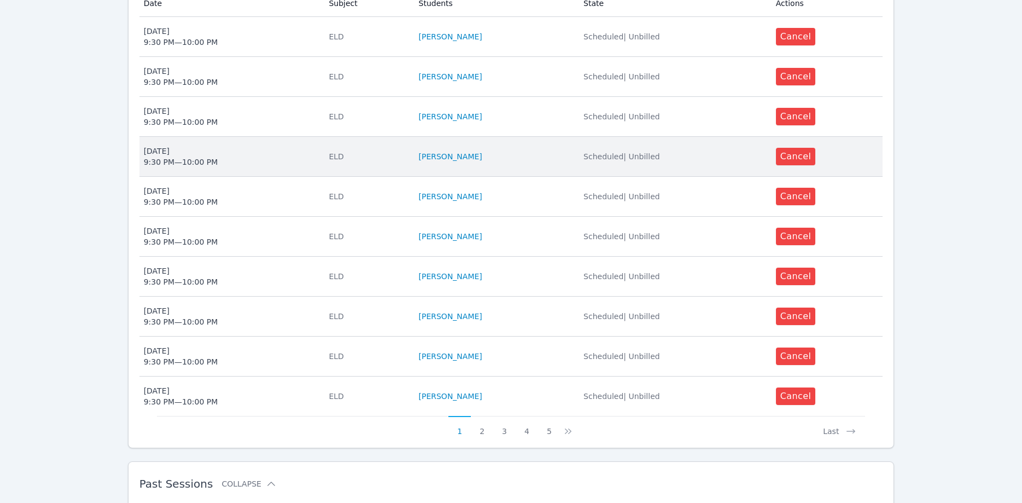
scroll to position [437, 0]
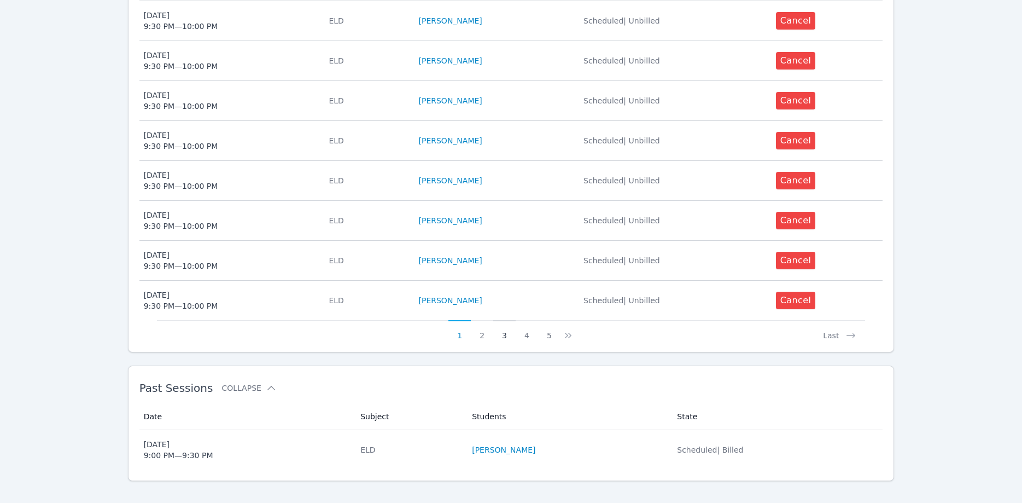
click at [507, 321] on button "3" at bounding box center [504, 330] width 22 height 21
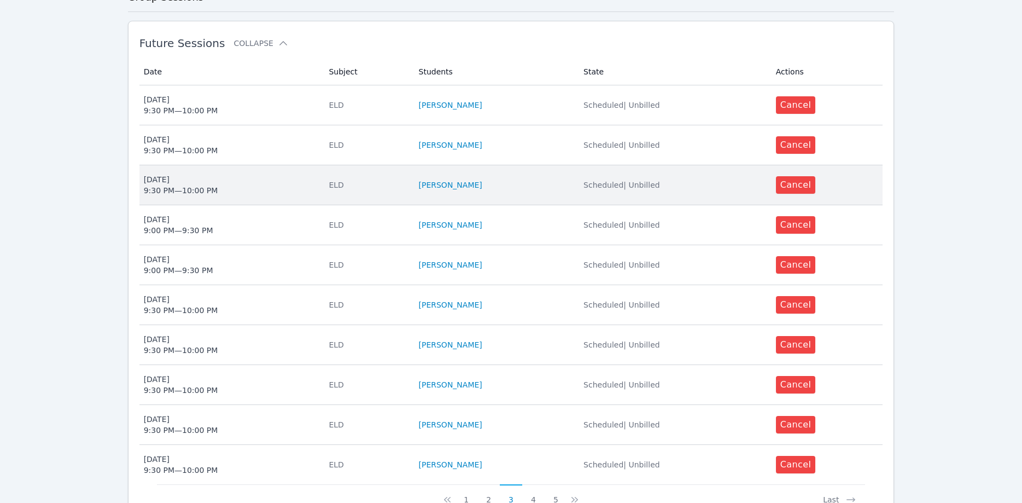
scroll to position [279, 0]
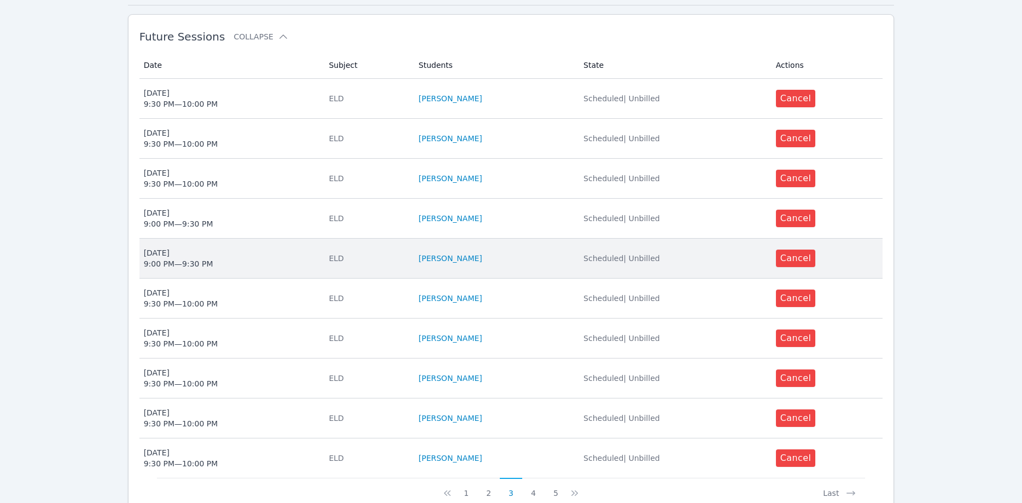
click at [268, 247] on span "Thu Feb 19 9:00 PM — 9:30 PM" at bounding box center [230, 258] width 172 height 22
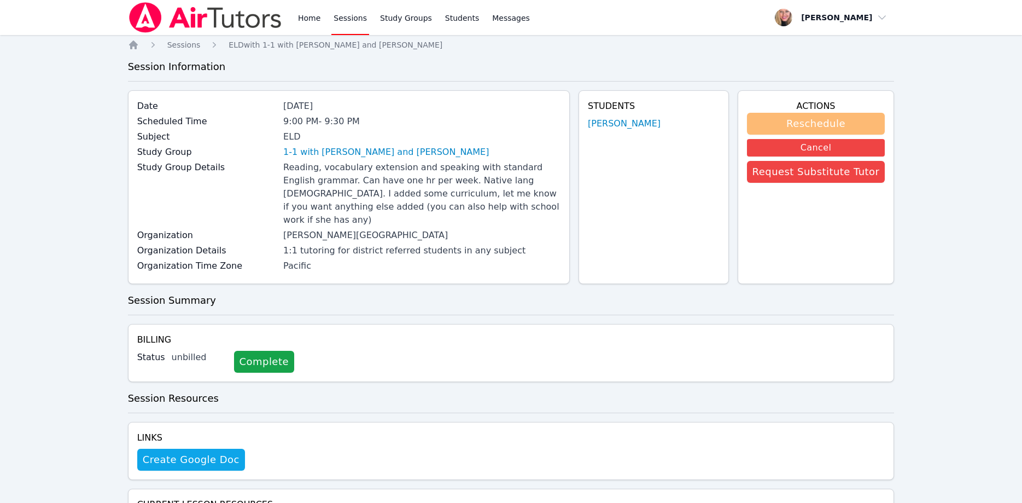
click at [813, 130] on button "Reschedule" at bounding box center [816, 124] width 138 height 22
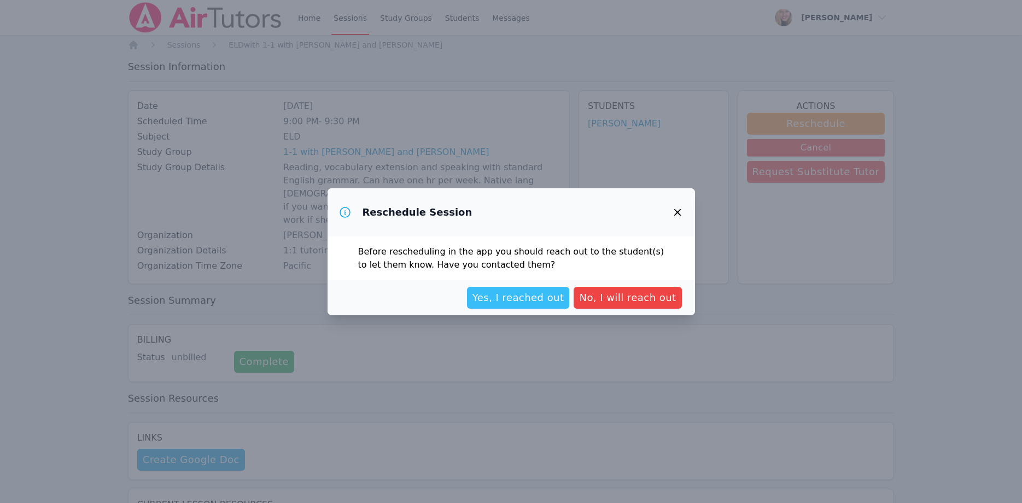
click at [551, 301] on span "Yes, I reached out" at bounding box center [519, 297] width 92 height 15
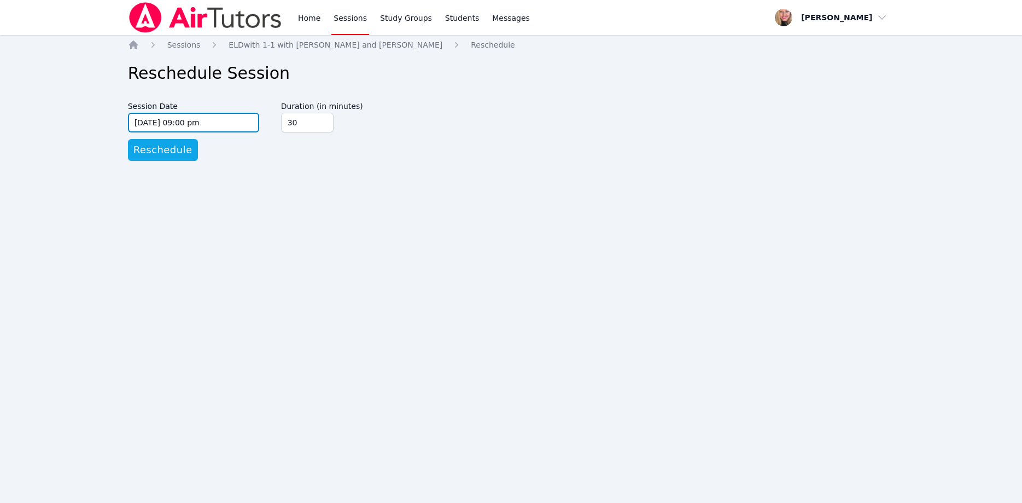
click at [218, 114] on input "02/19/2026 09:00 pm" at bounding box center [193, 123] width 131 height 20
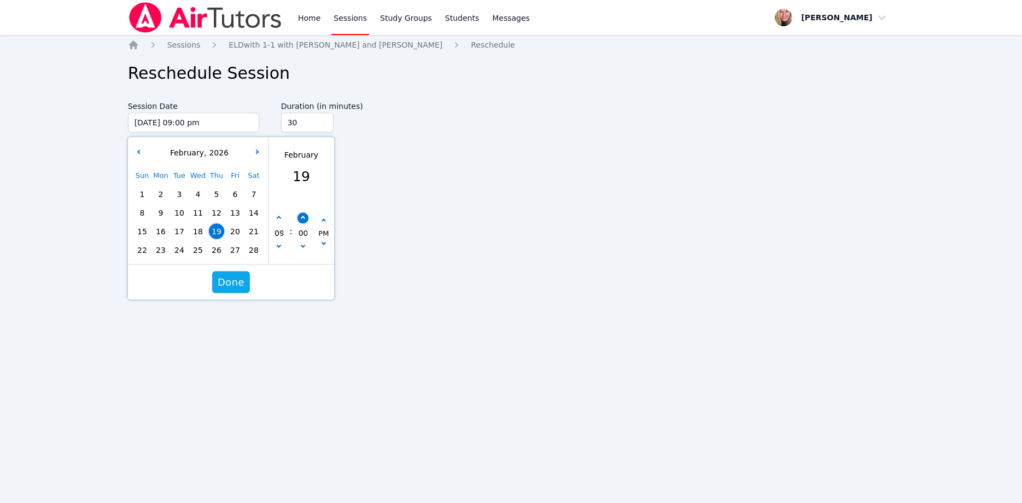
click at [300, 217] on button "button" at bounding box center [302, 217] width 11 height 11
click at [300, 216] on button "button" at bounding box center [302, 217] width 11 height 11
click at [299, 216] on button "button" at bounding box center [302, 217] width 11 height 11
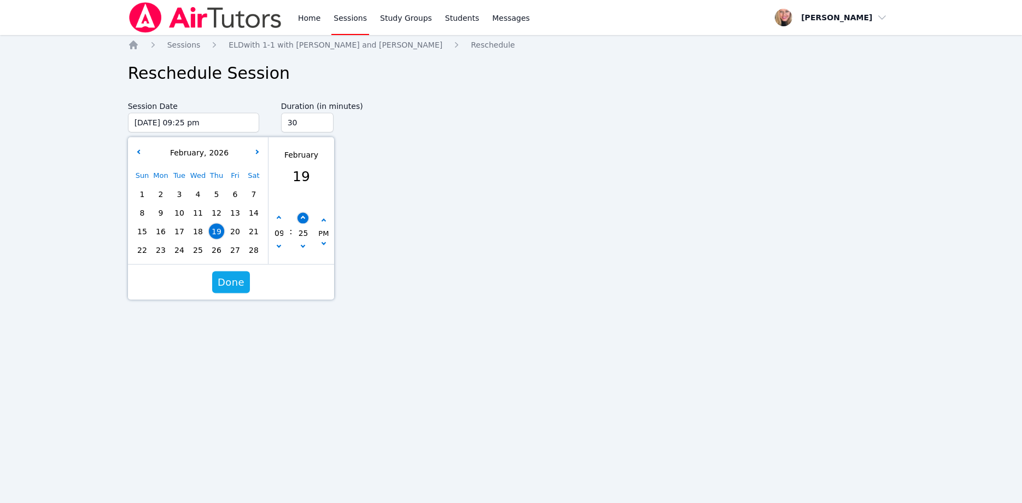
click at [299, 216] on button "button" at bounding box center [302, 217] width 11 height 11
click at [242, 282] on span "Done" at bounding box center [231, 282] width 27 height 15
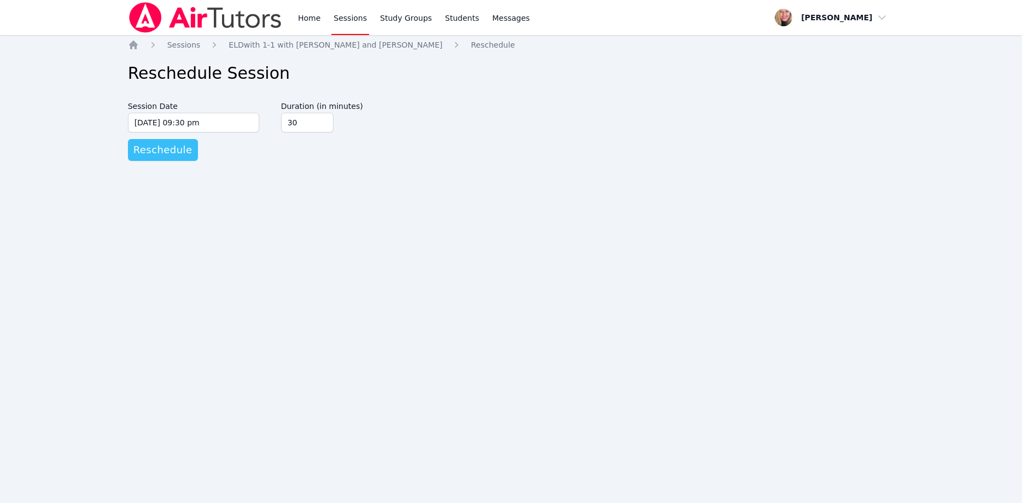
click at [177, 153] on span "Reschedule" at bounding box center [162, 149] width 59 height 15
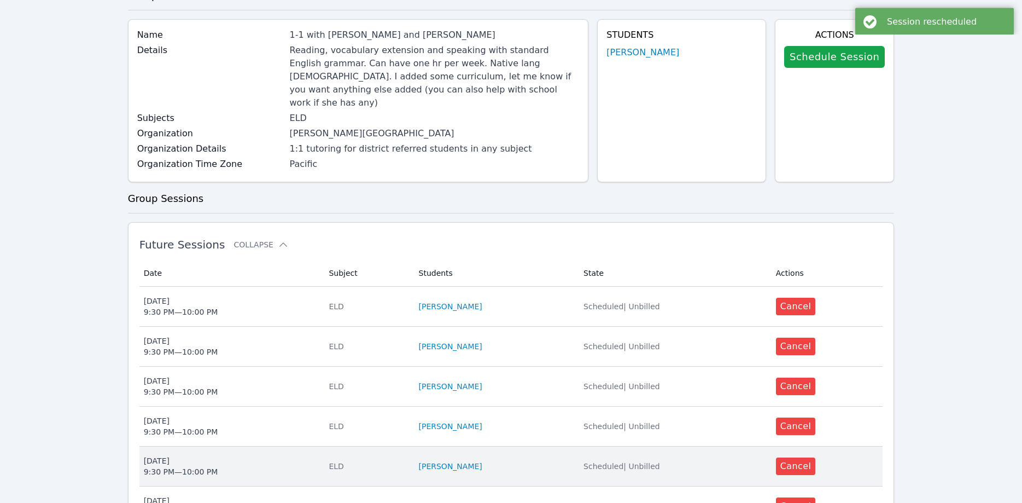
scroll to position [279, 0]
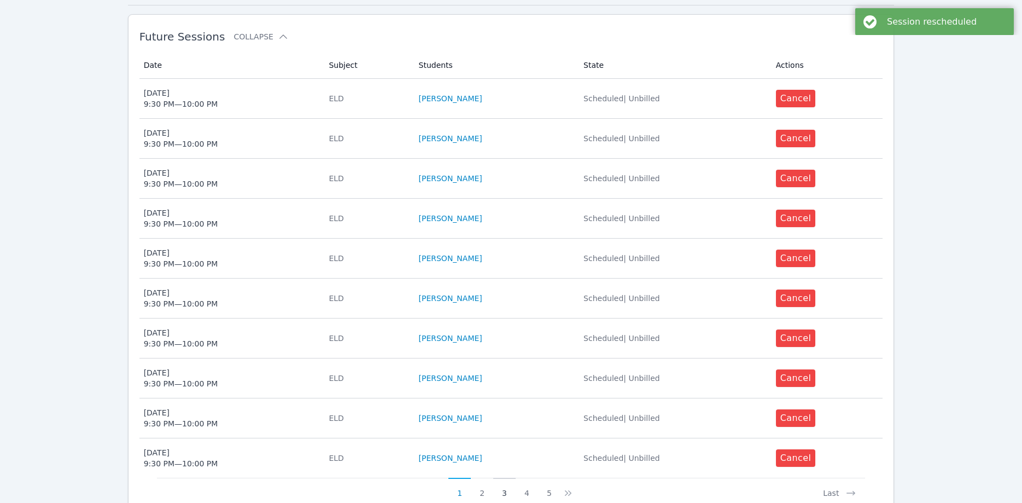
click at [507, 480] on button "3" at bounding box center [504, 488] width 22 height 21
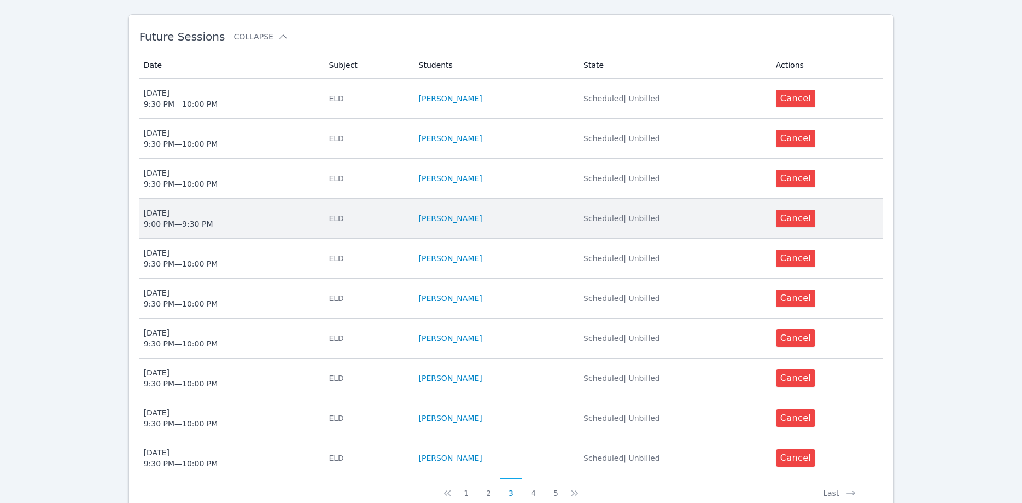
click at [287, 207] on span "Mon Feb 23 9:00 PM — 9:30 PM" at bounding box center [230, 218] width 172 height 22
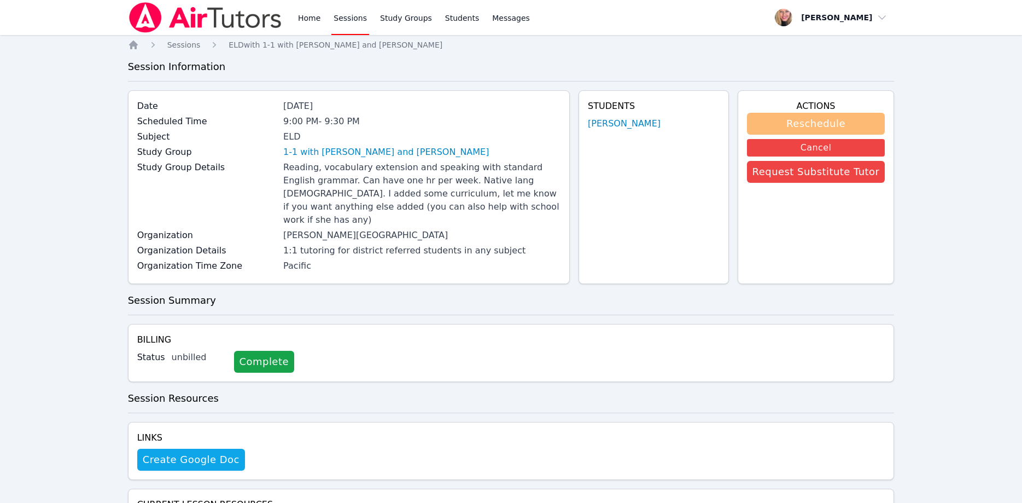
click at [851, 119] on button "Reschedule" at bounding box center [816, 124] width 138 height 22
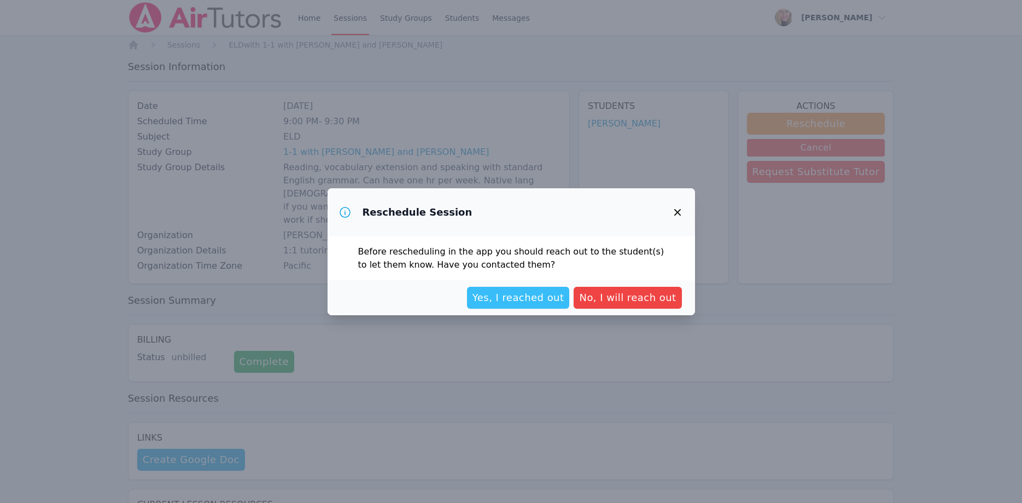
click at [549, 296] on span "Yes, I reached out" at bounding box center [519, 297] width 92 height 15
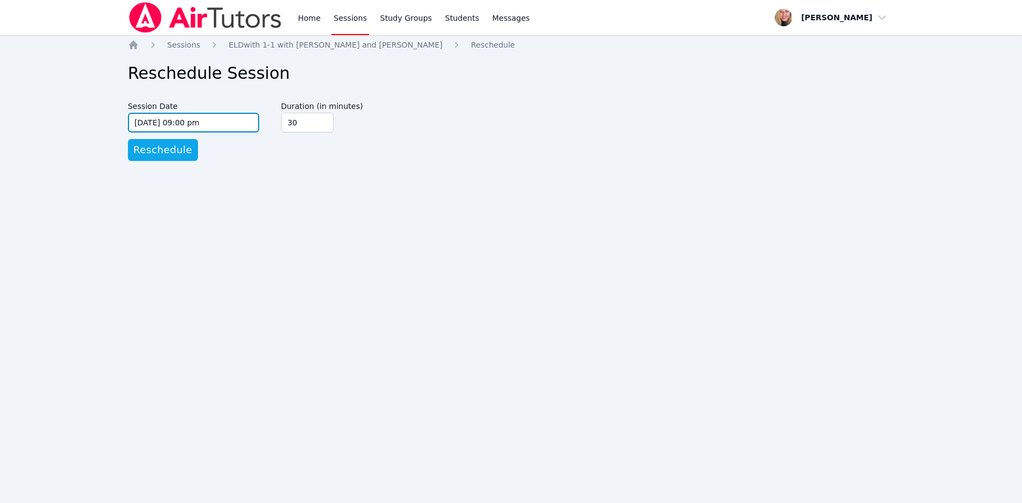
click at [231, 125] on input "02/23/2026 09:00 pm" at bounding box center [193, 123] width 131 height 20
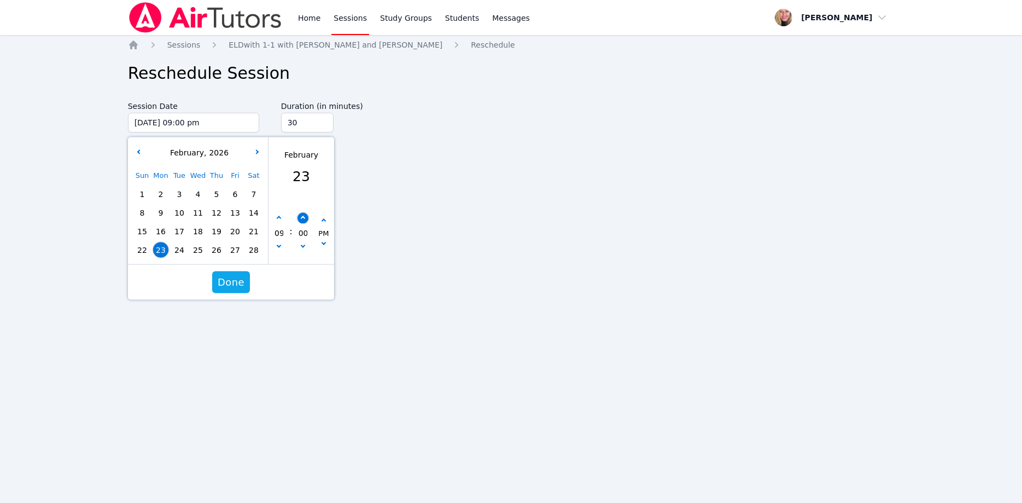
click at [304, 216] on button "button" at bounding box center [302, 217] width 11 height 11
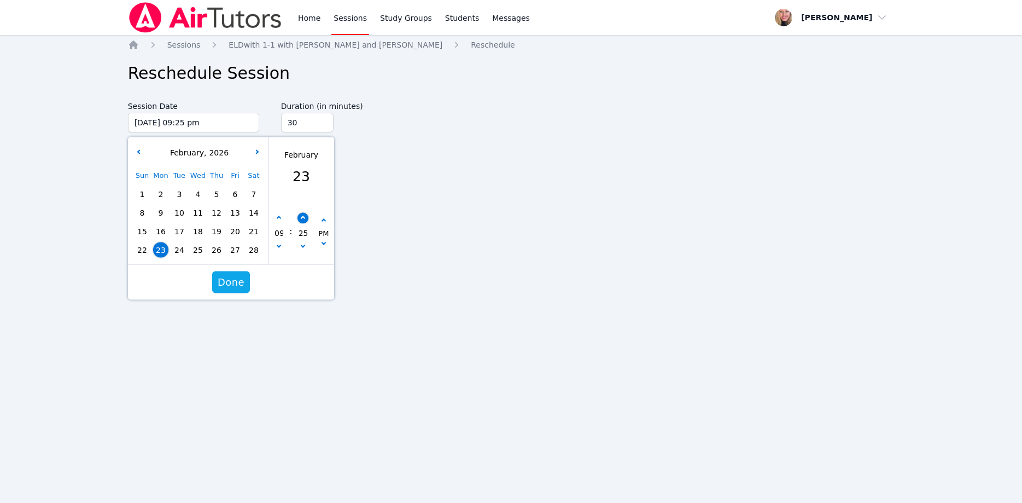
click at [304, 216] on button "button" at bounding box center [302, 217] width 11 height 11
click at [229, 285] on span "Done" at bounding box center [231, 282] width 27 height 15
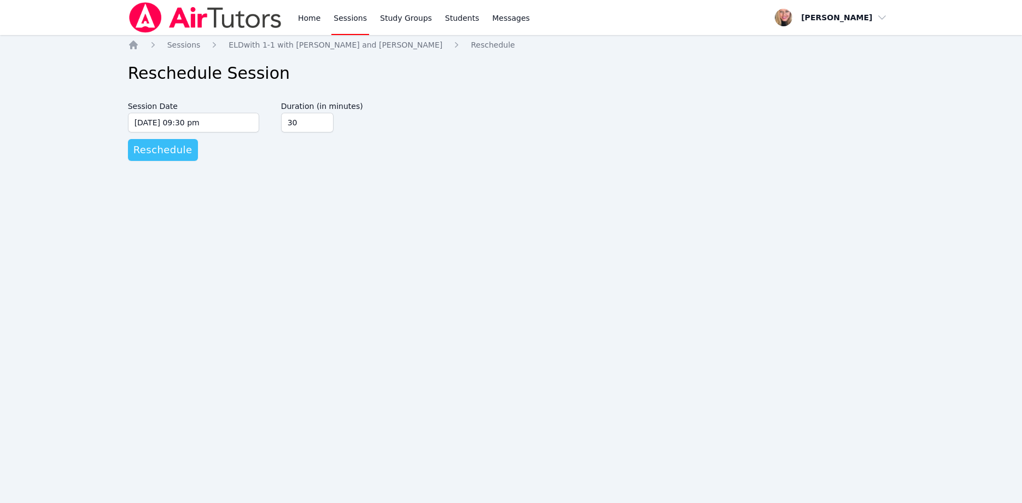
click at [183, 153] on span "Reschedule" at bounding box center [162, 149] width 59 height 15
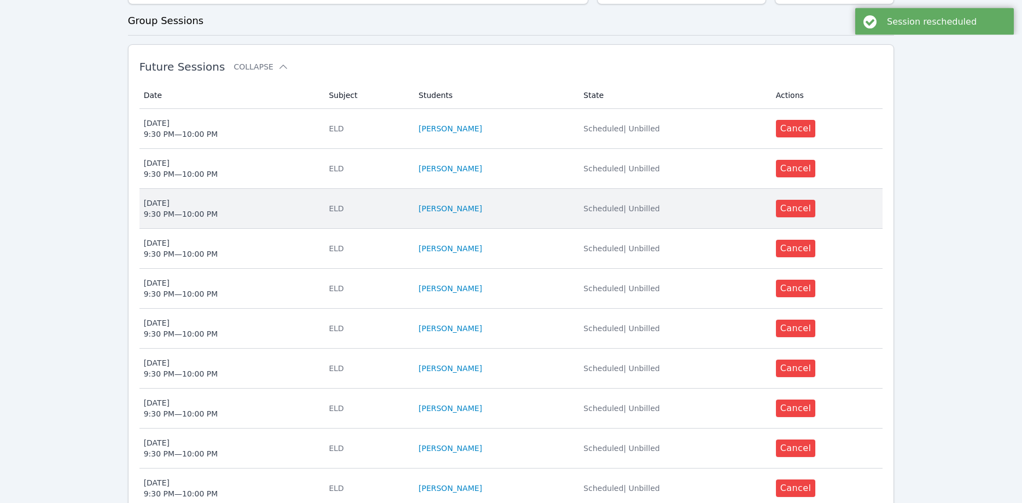
scroll to position [335, 0]
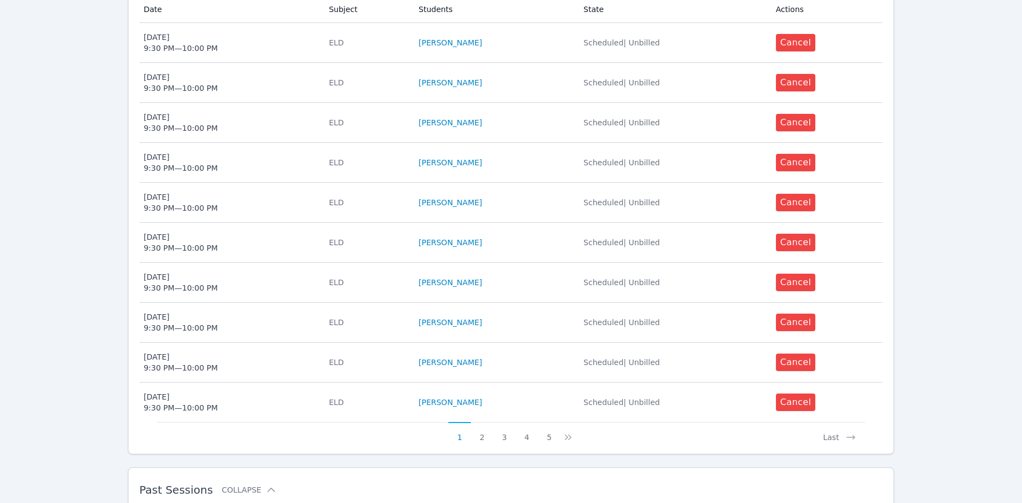
click at [502, 422] on button "3" at bounding box center [504, 432] width 22 height 21
click at [490, 424] on button "2" at bounding box center [489, 432] width 22 height 21
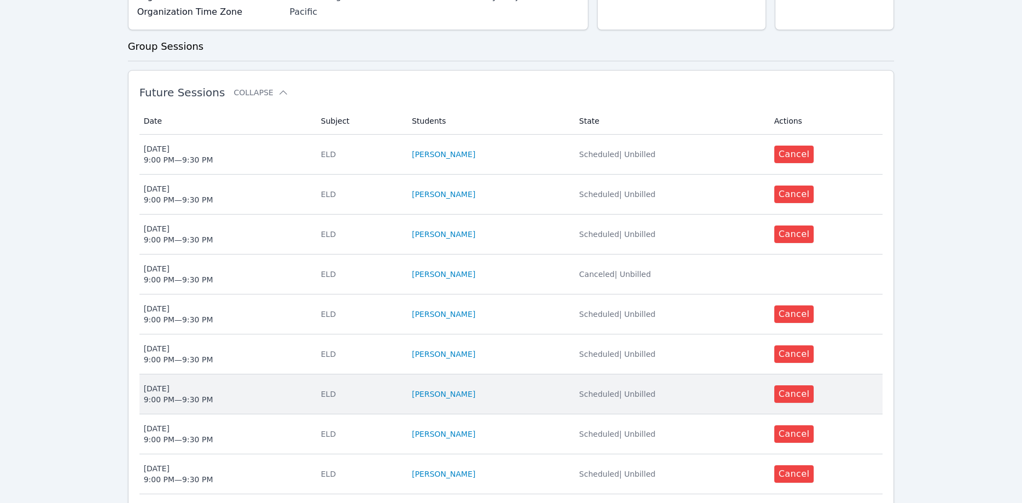
scroll to position [437, 0]
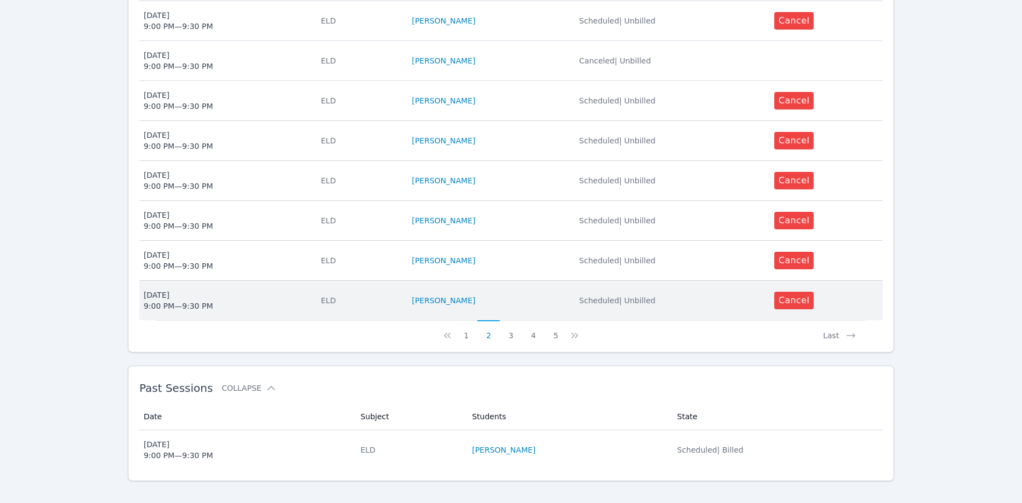
click at [251, 289] on span "Mon Mar 9 9:00 PM — 9:30 PM" at bounding box center [226, 300] width 164 height 22
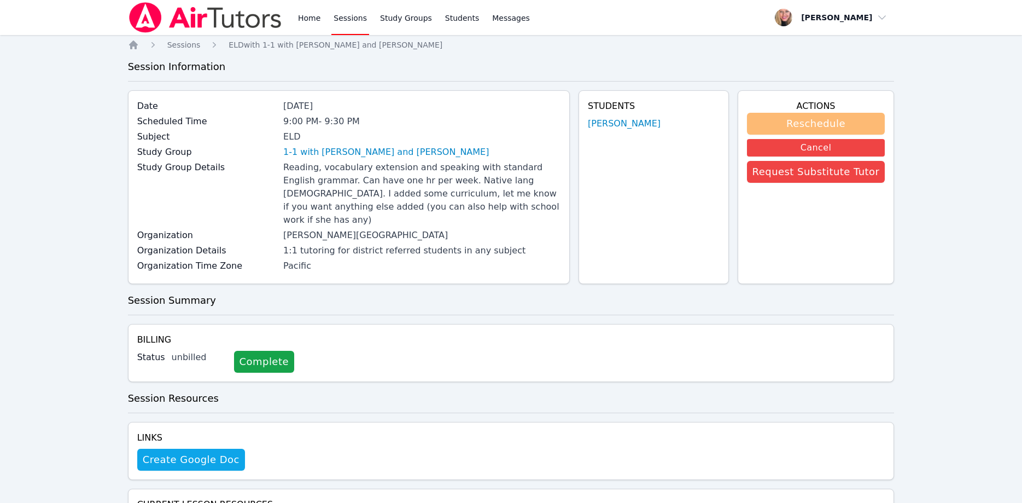
click at [784, 126] on button "Reschedule" at bounding box center [816, 124] width 138 height 22
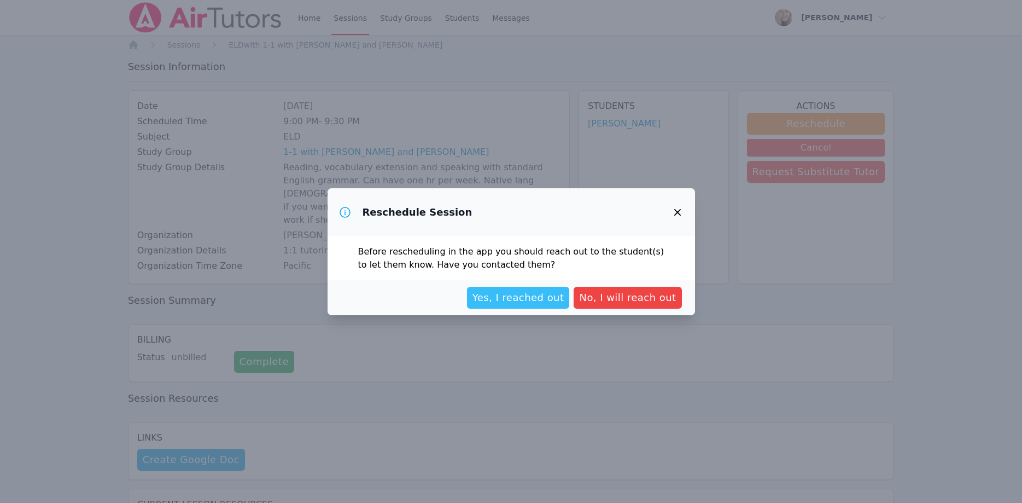
click at [503, 300] on span "Yes, I reached out" at bounding box center [519, 297] width 92 height 15
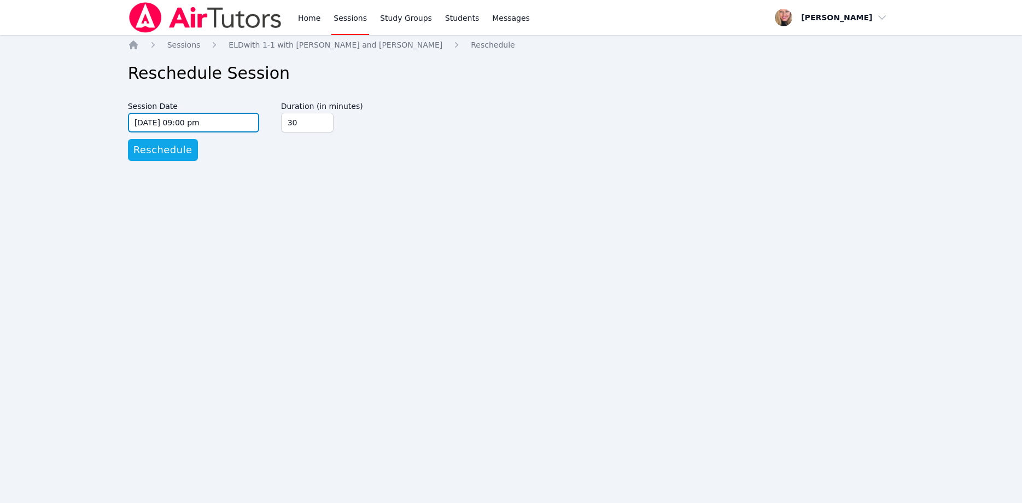
click at [213, 125] on input "03/09/2026 09:00 pm" at bounding box center [193, 123] width 131 height 20
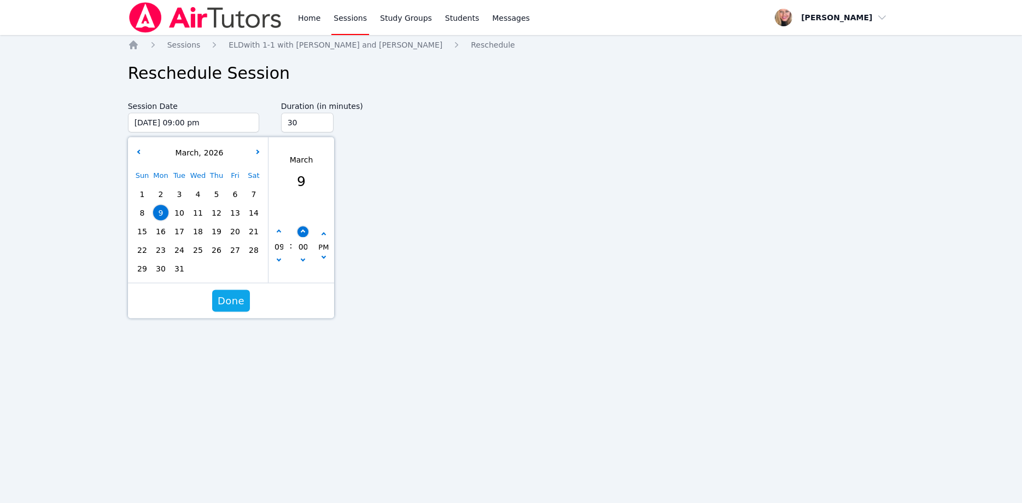
click at [300, 231] on button "button" at bounding box center [302, 231] width 11 height 11
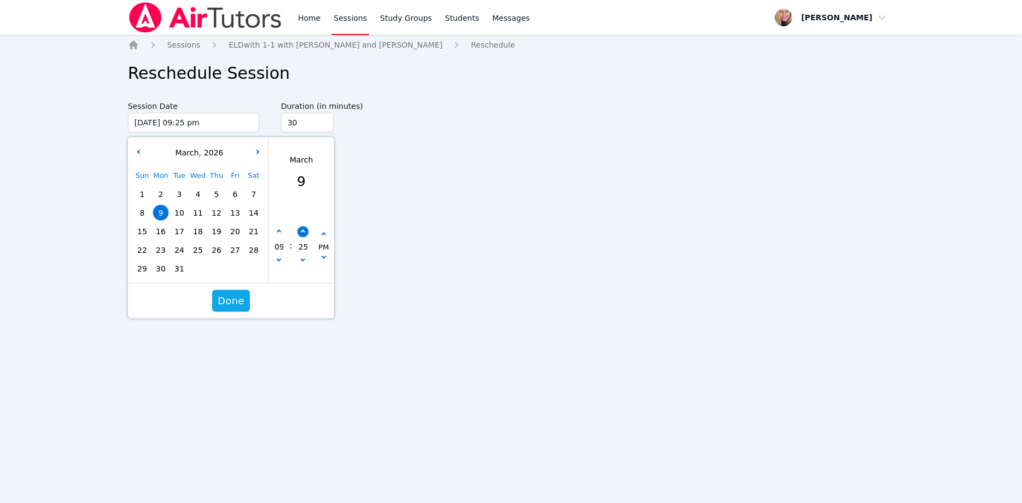
click at [300, 231] on button "button" at bounding box center [302, 231] width 11 height 11
click at [236, 298] on span "Done" at bounding box center [231, 300] width 27 height 15
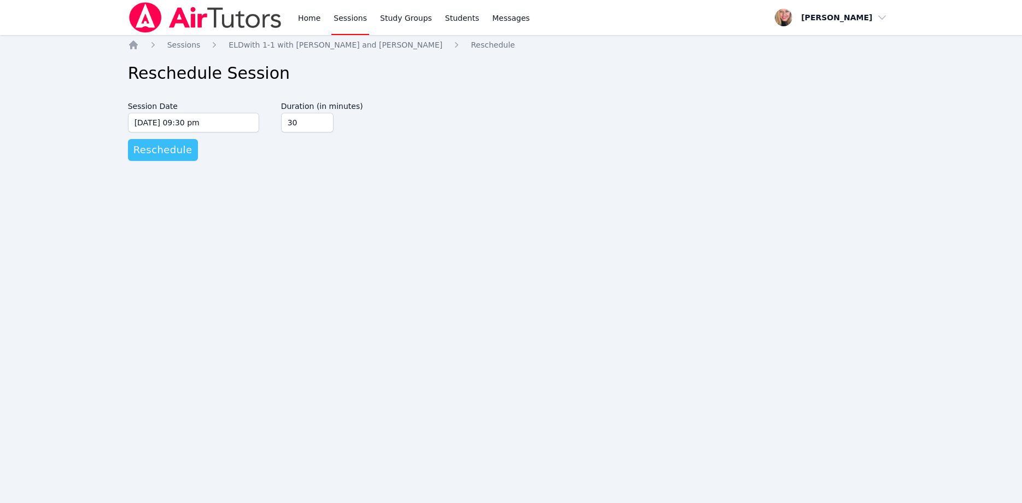
click at [167, 156] on span "Reschedule" at bounding box center [162, 149] width 59 height 15
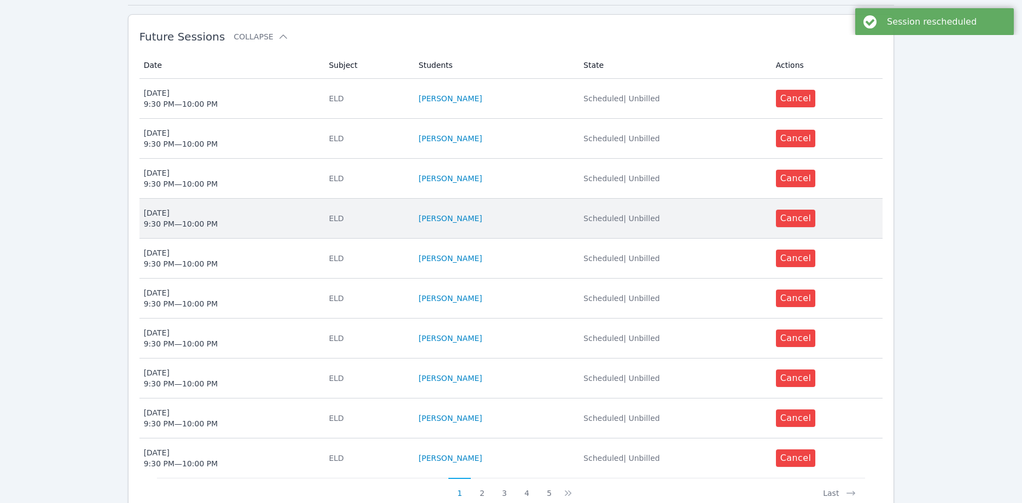
scroll to position [437, 0]
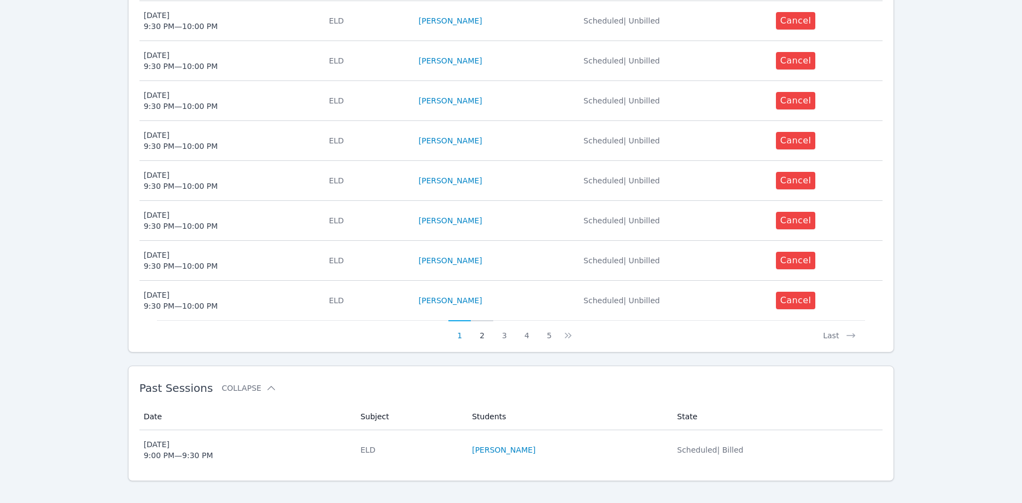
click at [481, 325] on button "2" at bounding box center [482, 330] width 22 height 21
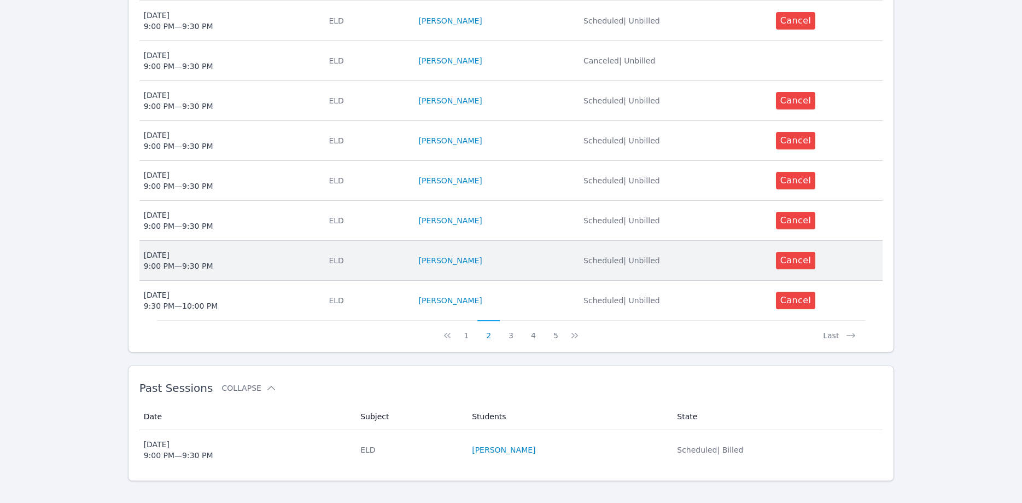
click at [226, 252] on span "Thu Mar 12 9:00 PM — 9:30 PM" at bounding box center [230, 260] width 172 height 22
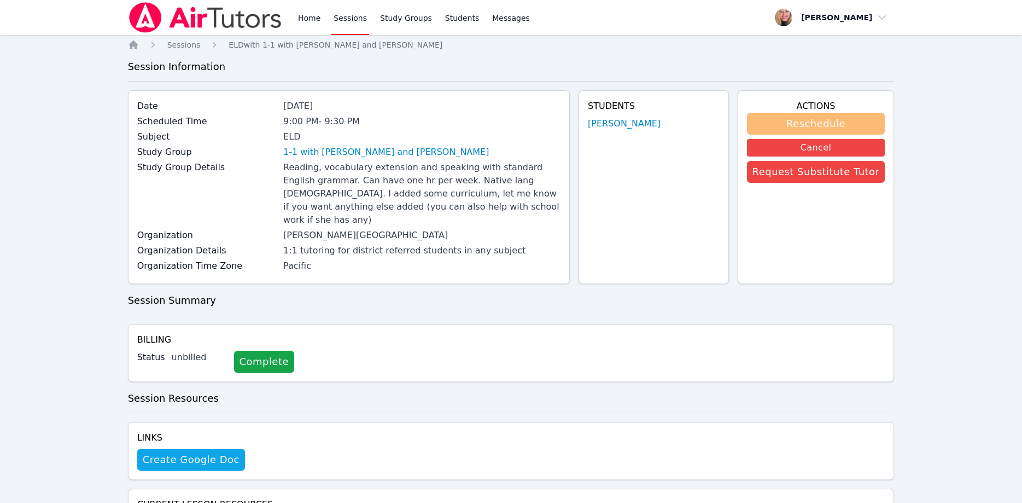
click at [817, 123] on button "Reschedule" at bounding box center [816, 124] width 138 height 22
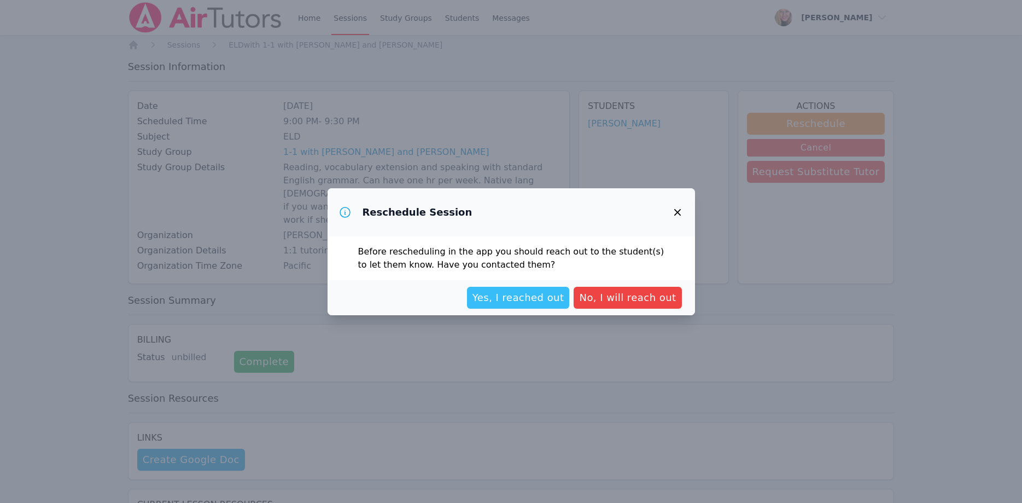
click at [533, 298] on span "Yes, I reached out" at bounding box center [519, 297] width 92 height 15
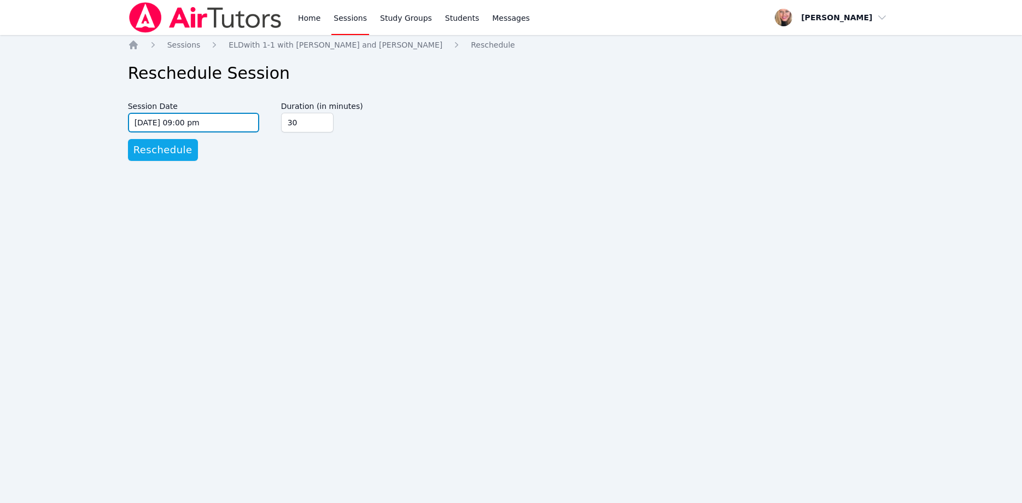
click at [217, 125] on input "03/12/2026 09:00 pm" at bounding box center [193, 123] width 131 height 20
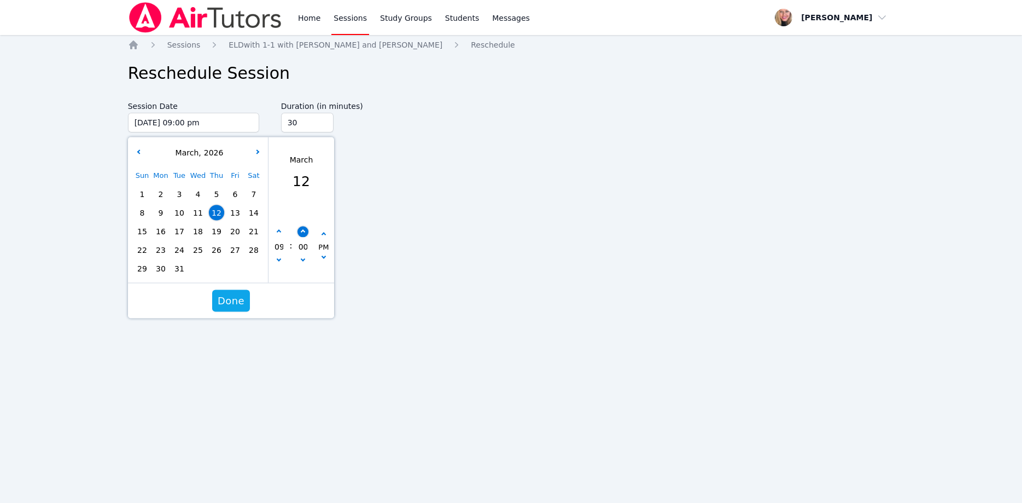
click at [301, 229] on button "button" at bounding box center [302, 231] width 11 height 11
click at [300, 229] on button "button" at bounding box center [302, 231] width 11 height 11
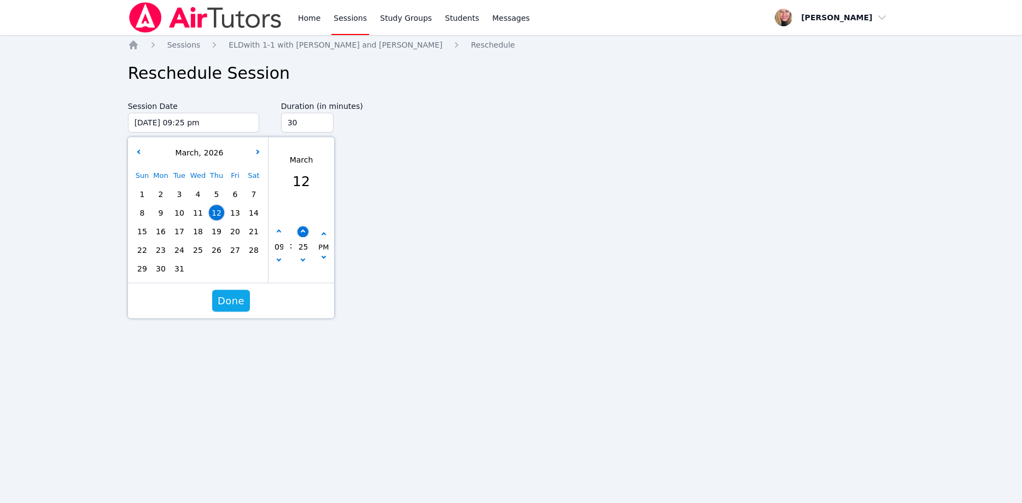
click at [300, 229] on button "button" at bounding box center [302, 231] width 11 height 11
click at [235, 300] on span "Done" at bounding box center [231, 300] width 27 height 15
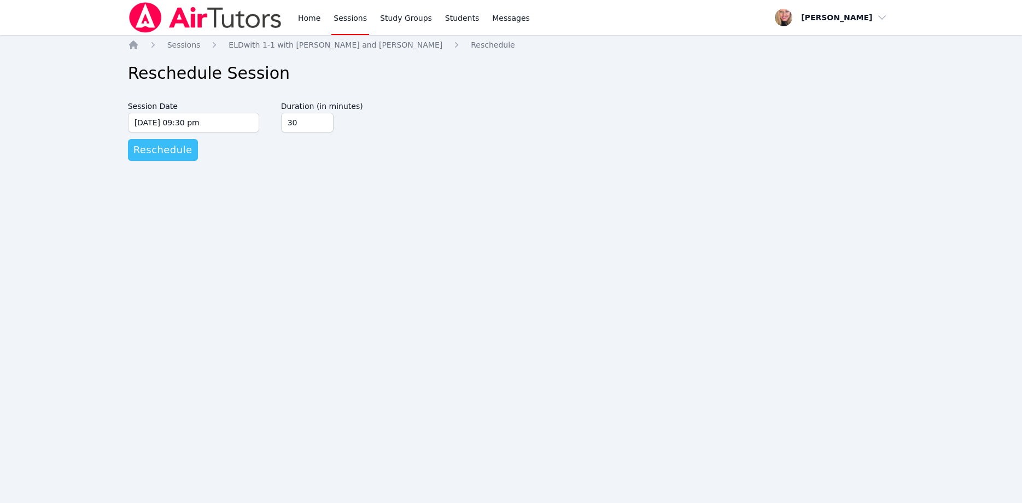
click at [171, 147] on span "Reschedule" at bounding box center [162, 149] width 59 height 15
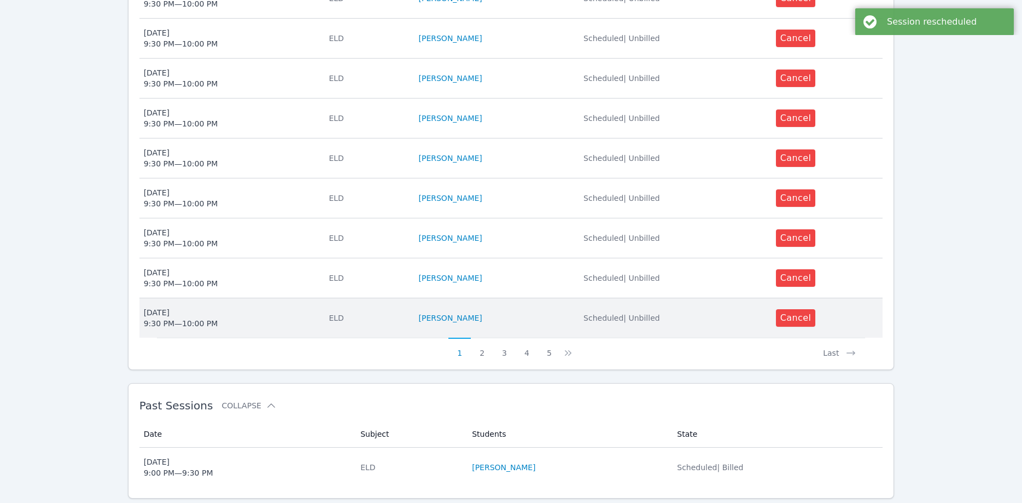
scroll to position [437, 0]
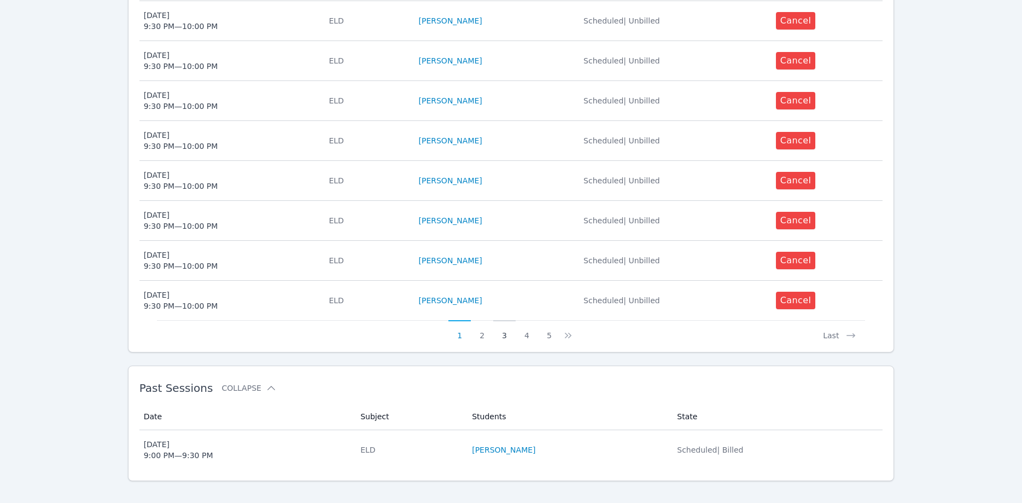
click at [498, 323] on button "3" at bounding box center [504, 330] width 22 height 21
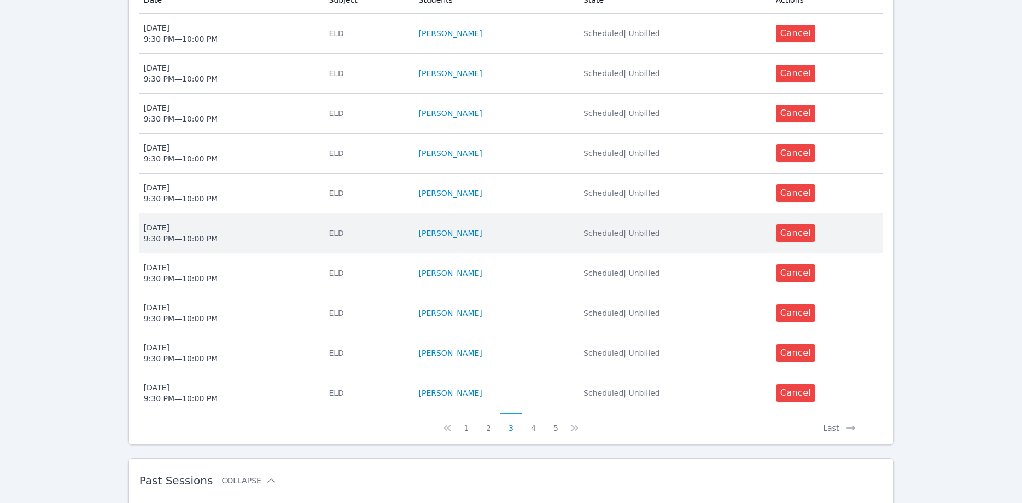
scroll to position [391, 0]
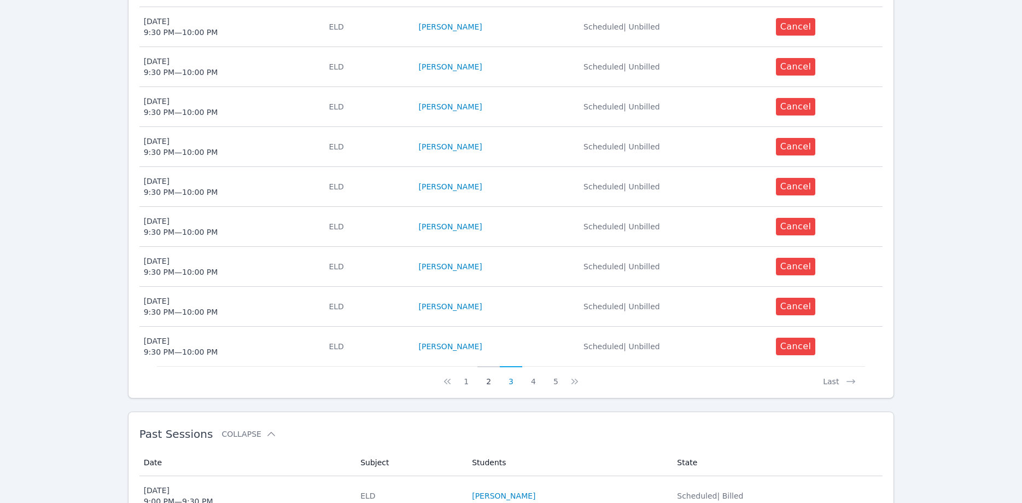
click at [492, 366] on button "2" at bounding box center [489, 376] width 22 height 21
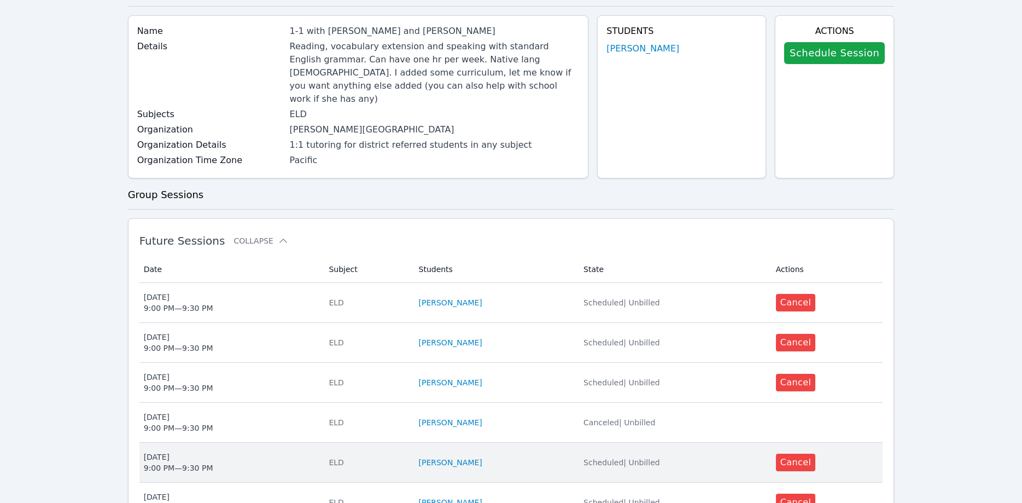
scroll to position [279, 0]
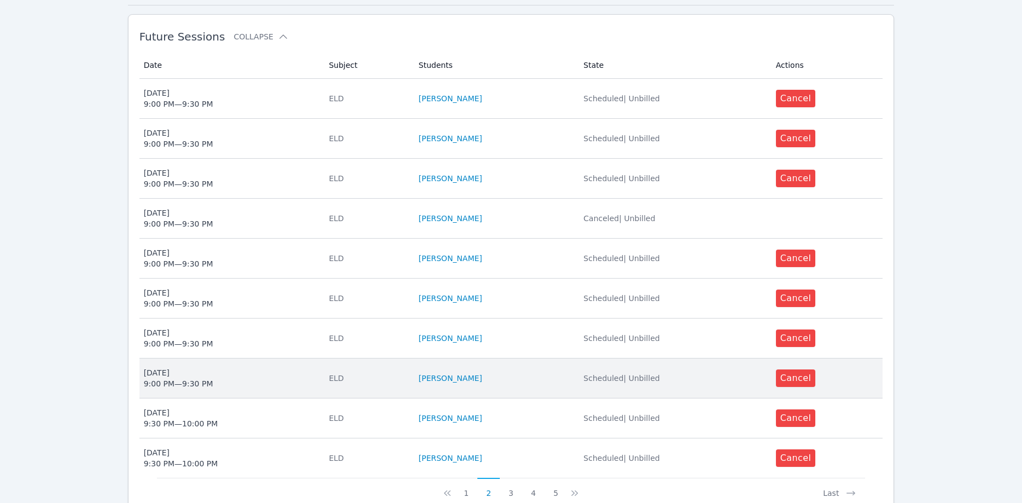
click at [257, 358] on td "Date Mon Mar 16 9:00 PM — 9:30 PM" at bounding box center [230, 378] width 183 height 40
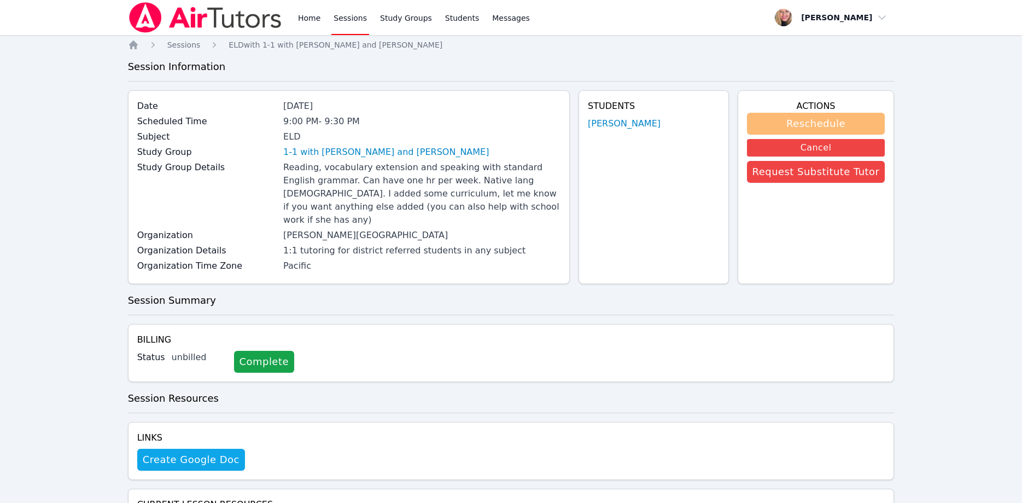
click at [789, 120] on button "Reschedule" at bounding box center [816, 124] width 138 height 22
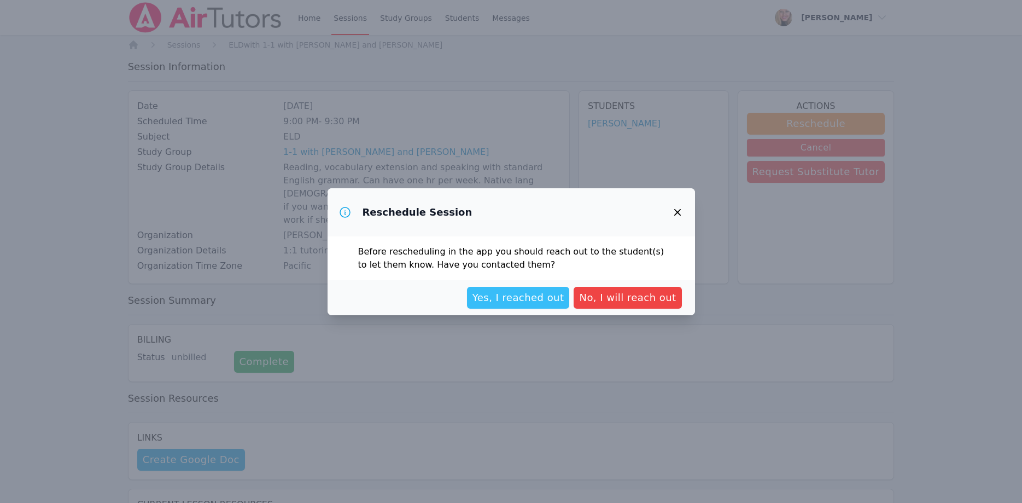
click at [529, 292] on span "Yes, I reached out" at bounding box center [519, 297] width 92 height 15
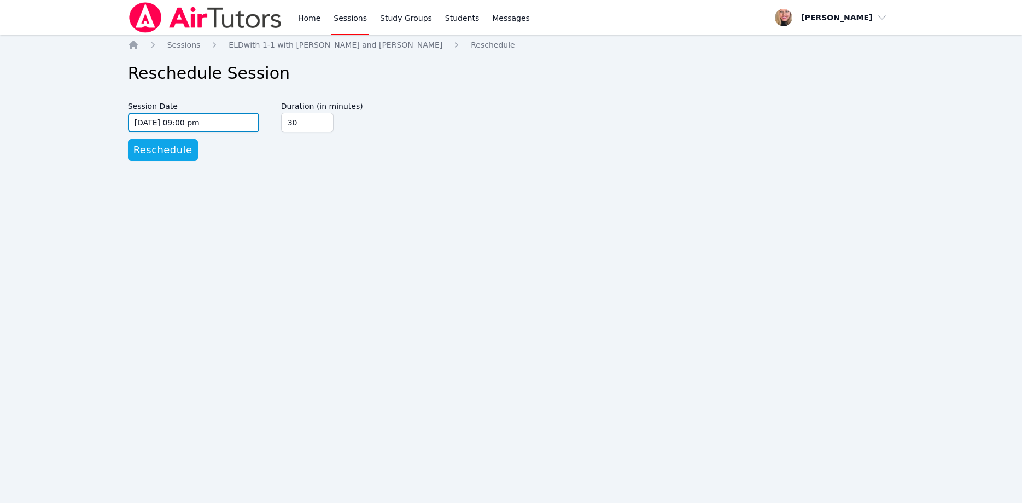
click at [229, 121] on input "03/16/2026 09:00 pm" at bounding box center [193, 123] width 131 height 20
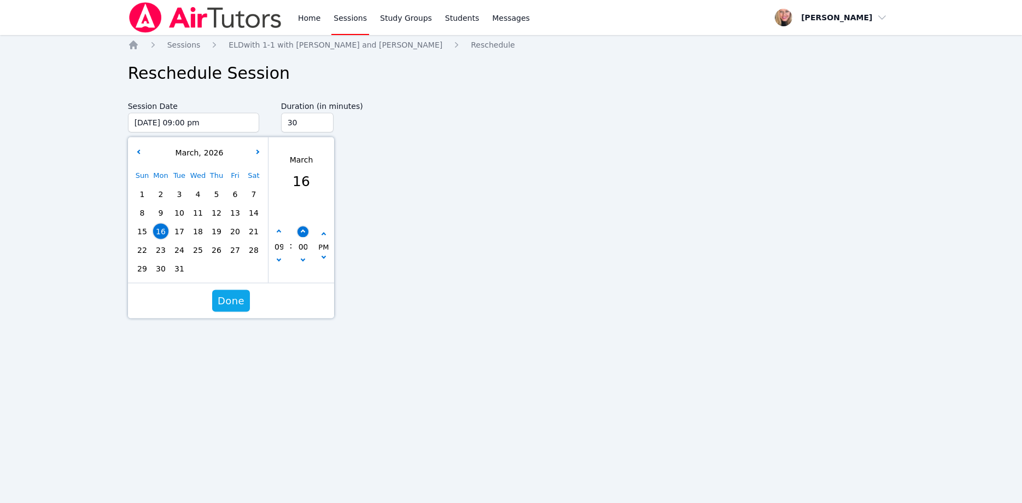
click at [304, 232] on icon "button" at bounding box center [302, 232] width 4 height 4
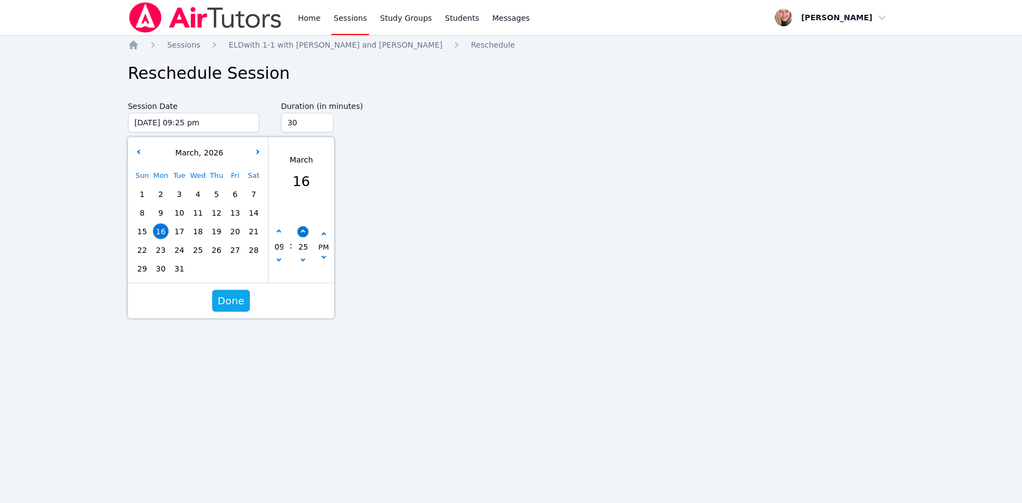
click at [304, 232] on icon "button" at bounding box center [302, 232] width 4 height 4
click at [230, 298] on span "Done" at bounding box center [231, 300] width 27 height 15
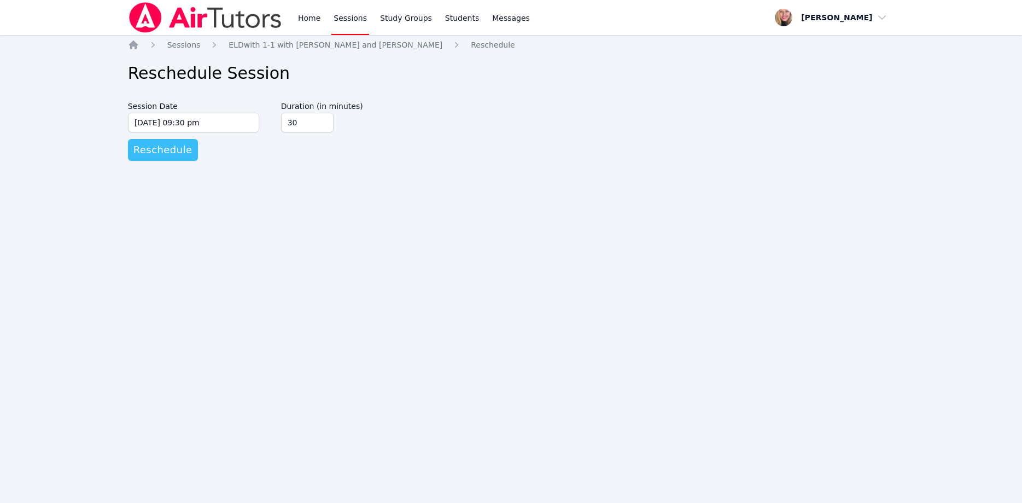
click at [167, 144] on span "Reschedule" at bounding box center [162, 149] width 59 height 15
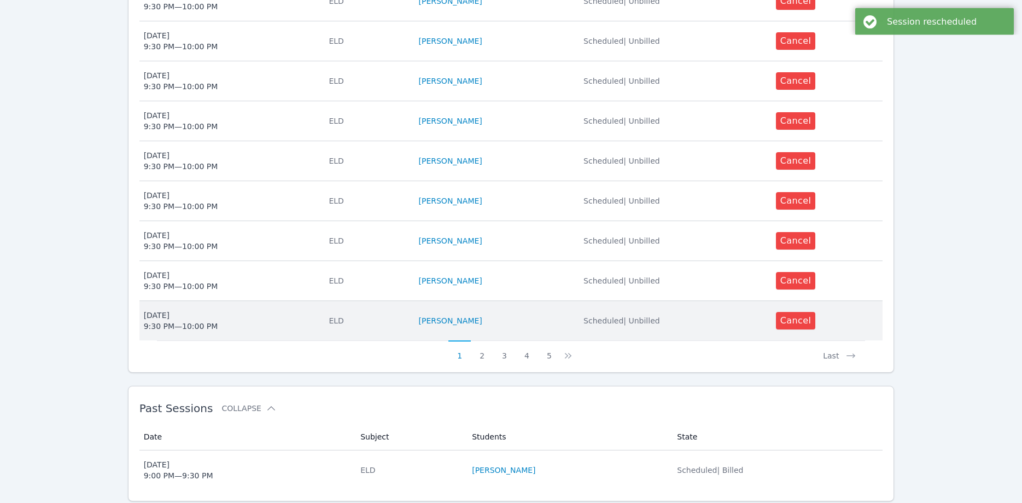
scroll to position [437, 0]
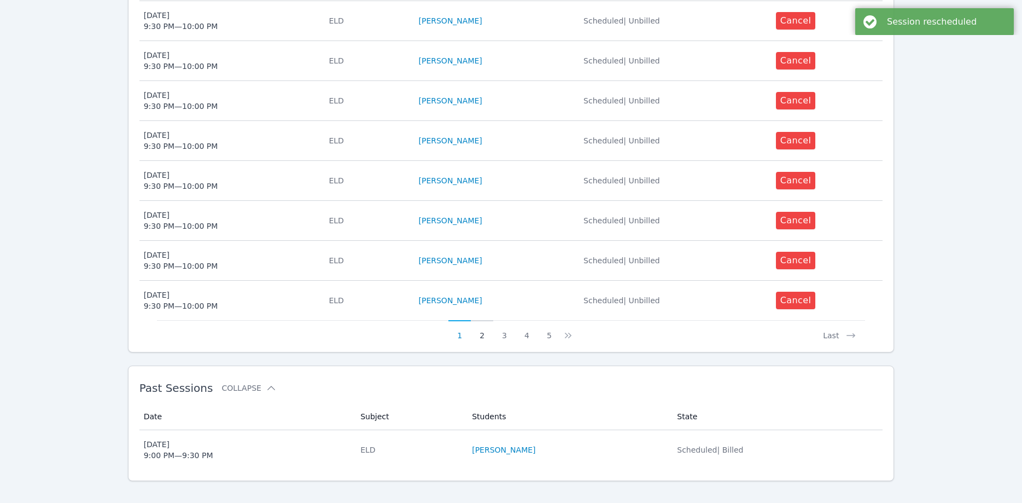
click at [478, 320] on button "2" at bounding box center [482, 330] width 22 height 21
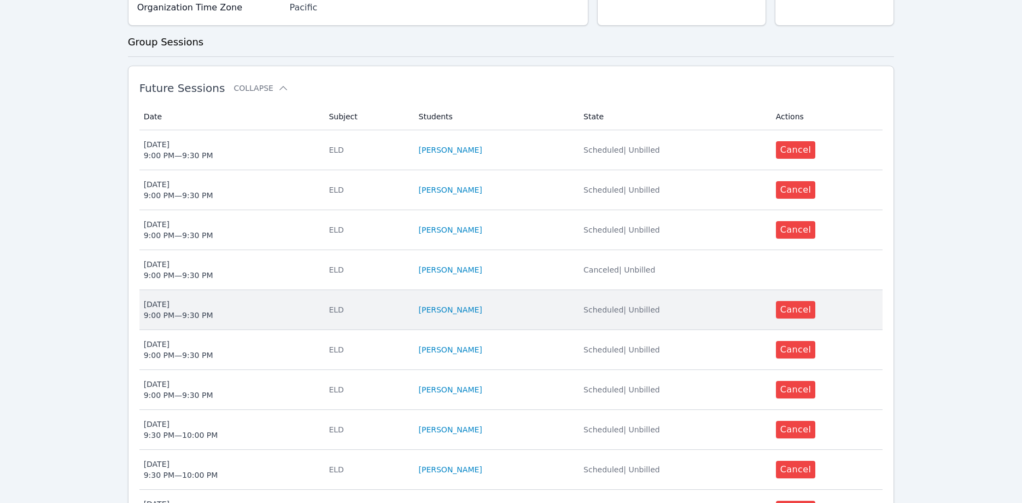
scroll to position [279, 0]
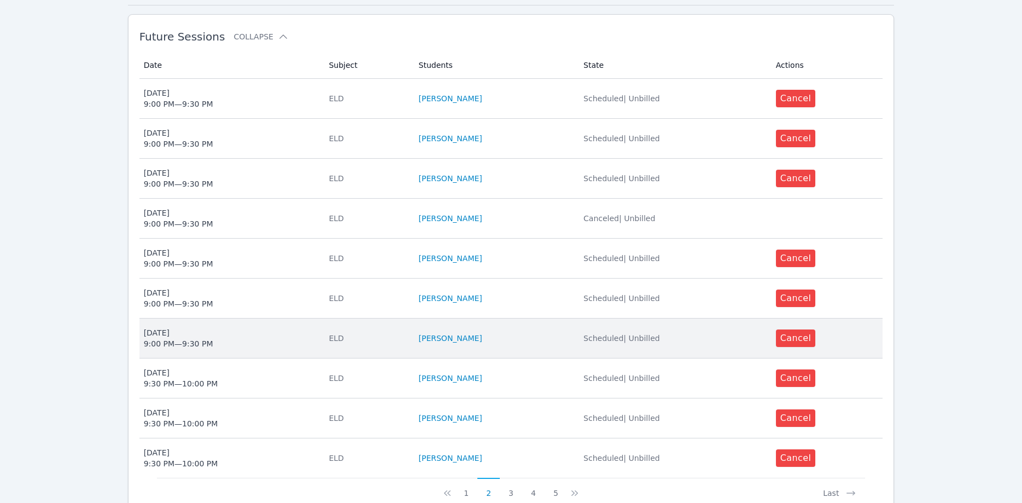
click at [236, 333] on span "Thu Mar 19 9:00 PM — 9:30 PM" at bounding box center [230, 338] width 172 height 22
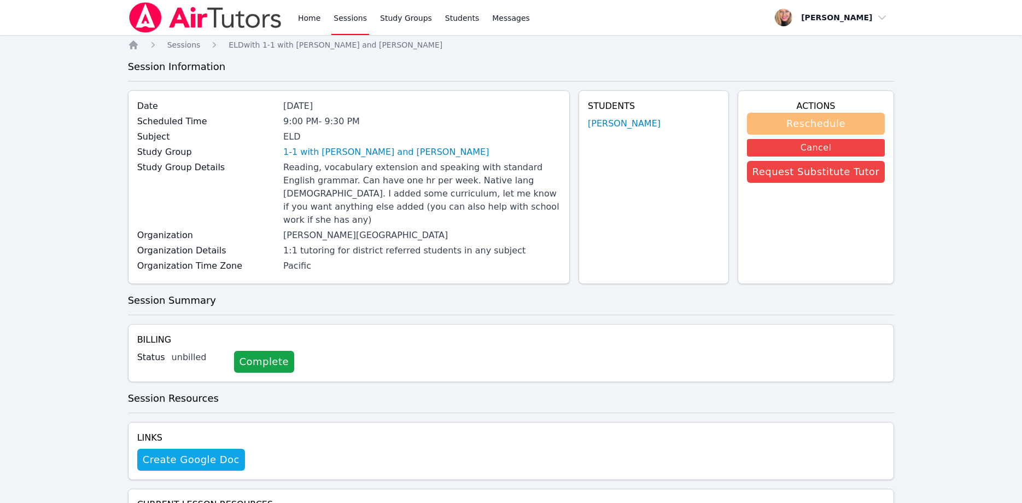
click at [813, 119] on button "Reschedule" at bounding box center [816, 124] width 138 height 22
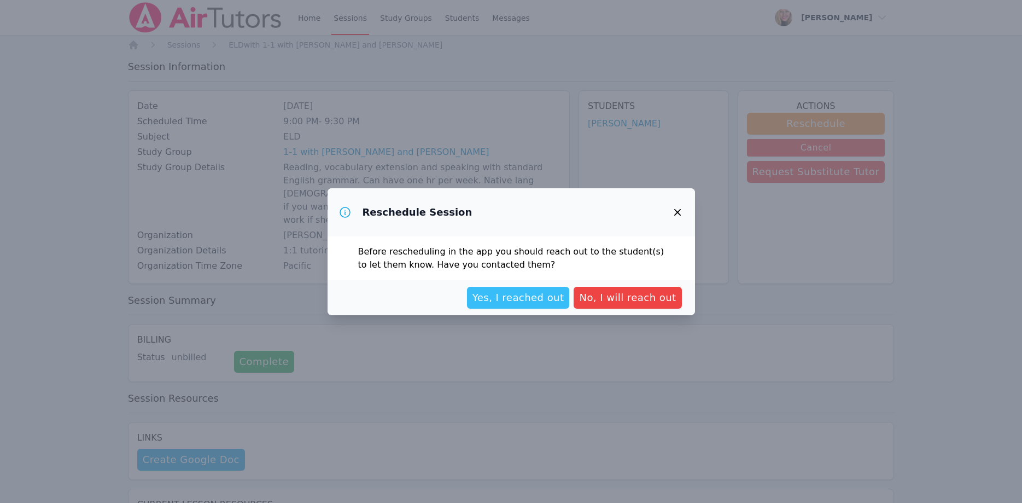
click at [548, 295] on span "Yes, I reached out" at bounding box center [519, 297] width 92 height 15
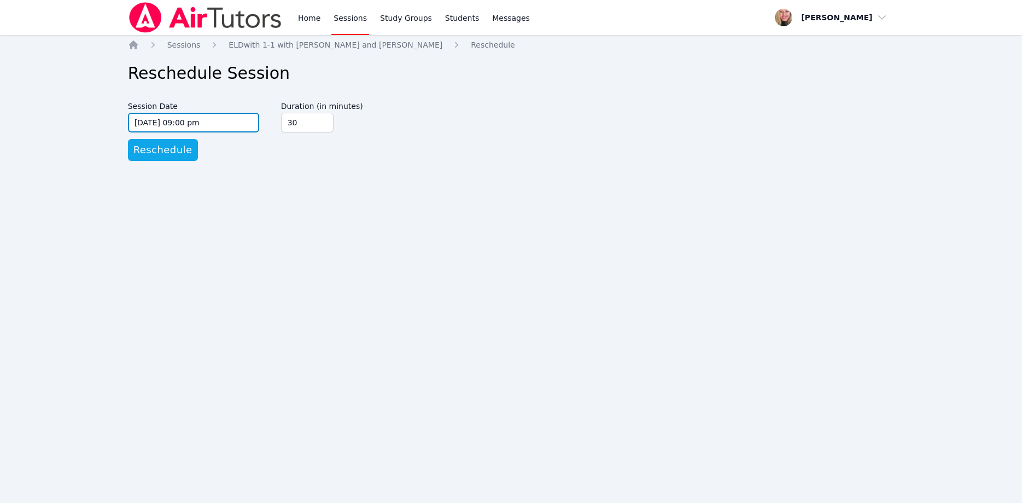
click at [234, 121] on input "03/19/2026 09:00 pm" at bounding box center [193, 123] width 131 height 20
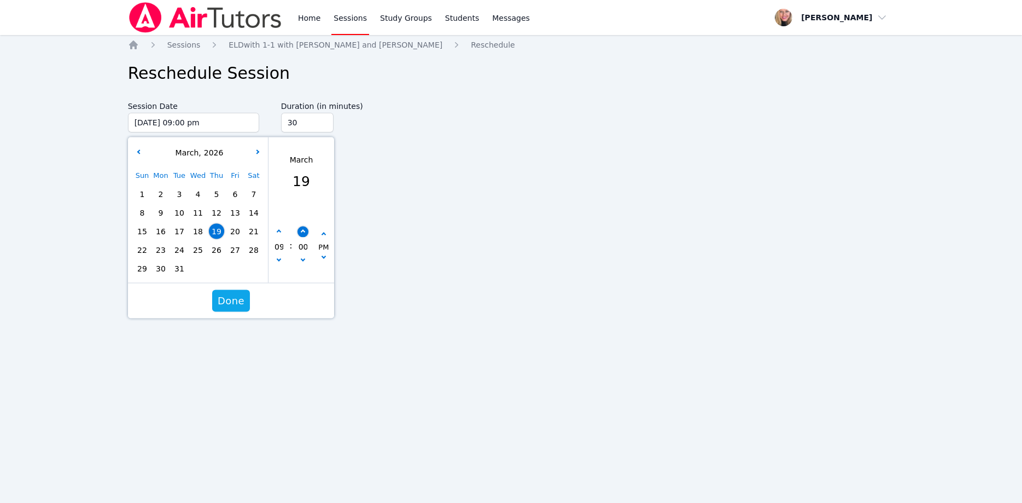
click at [305, 231] on button "button" at bounding box center [302, 231] width 11 height 11
click
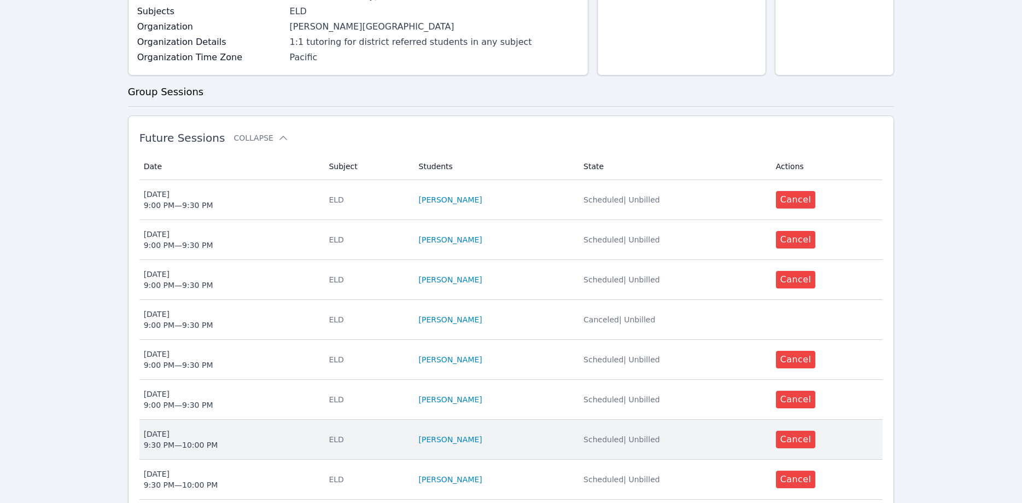
scroll to position [335, 0]
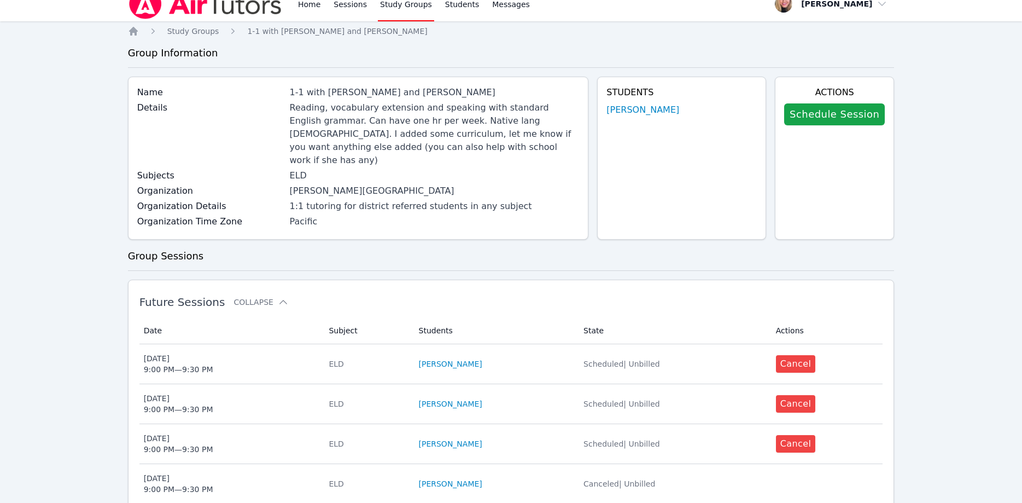
scroll to position [335, 0]
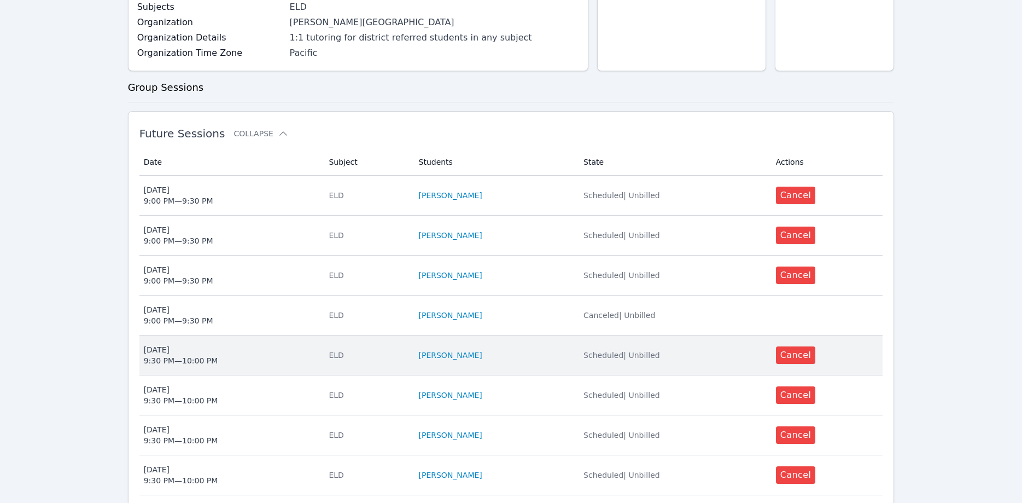
scroll to position [279, 0]
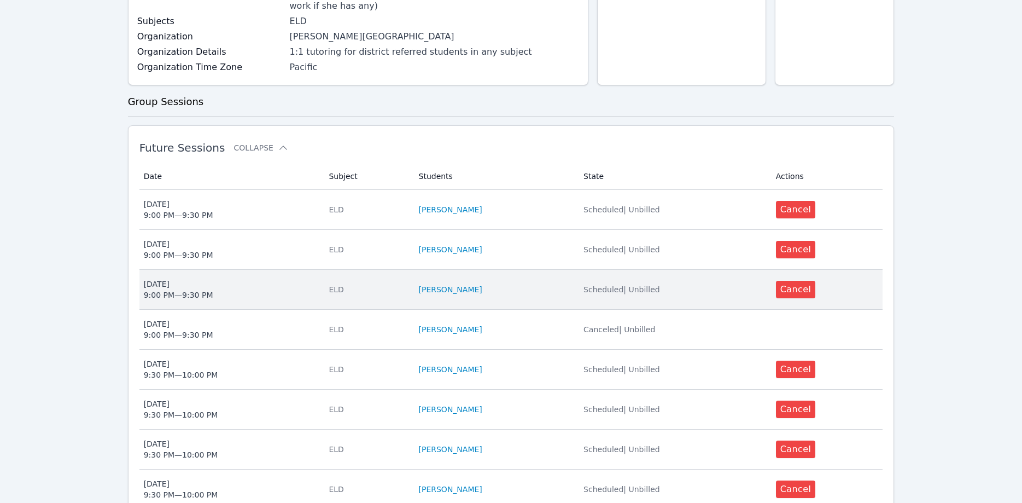
scroll to position [167, 0]
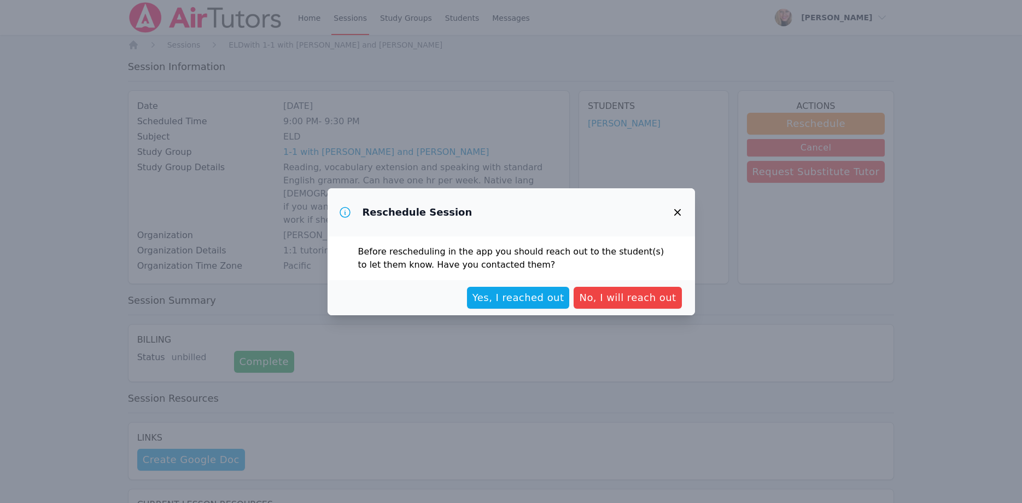
drag, startPoint x: 513, startPoint y: 299, endPoint x: 505, endPoint y: 295, distance: 9.3
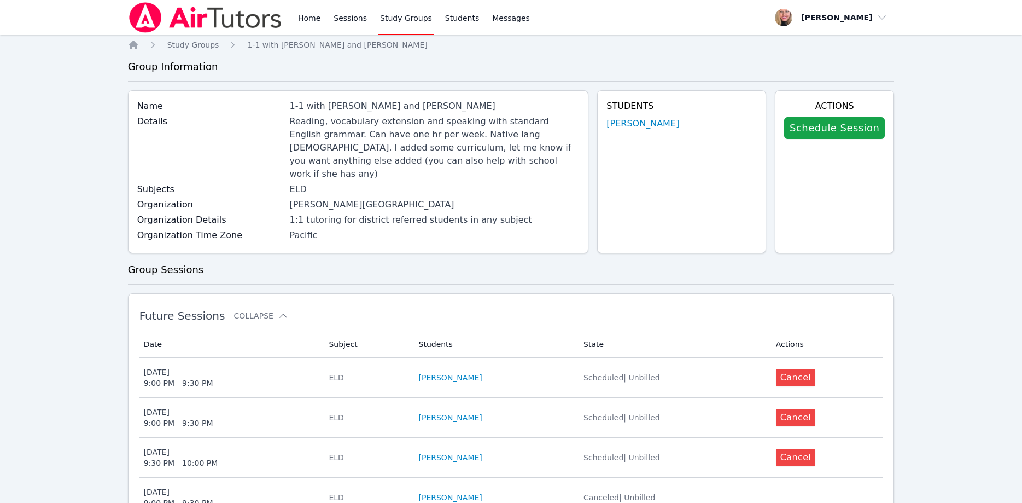
scroll to position [223, 0]
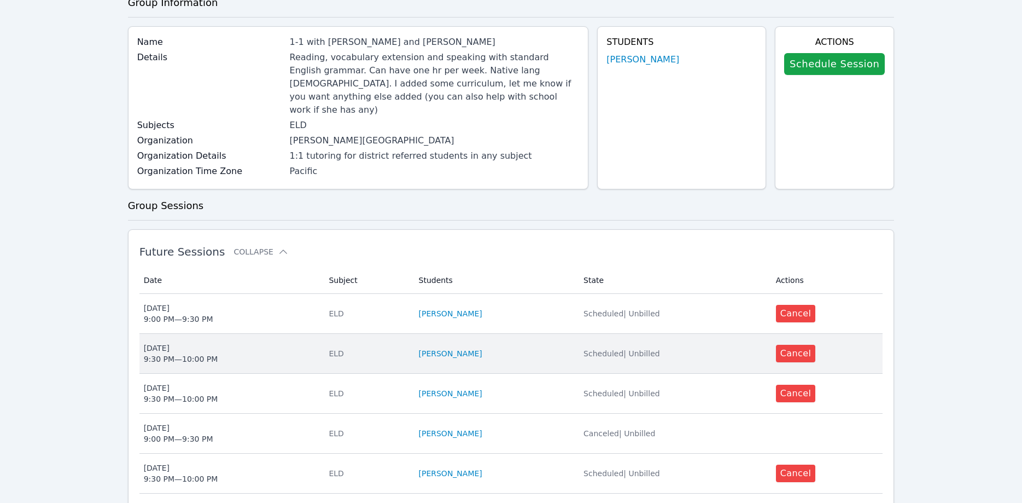
scroll to position [112, 0]
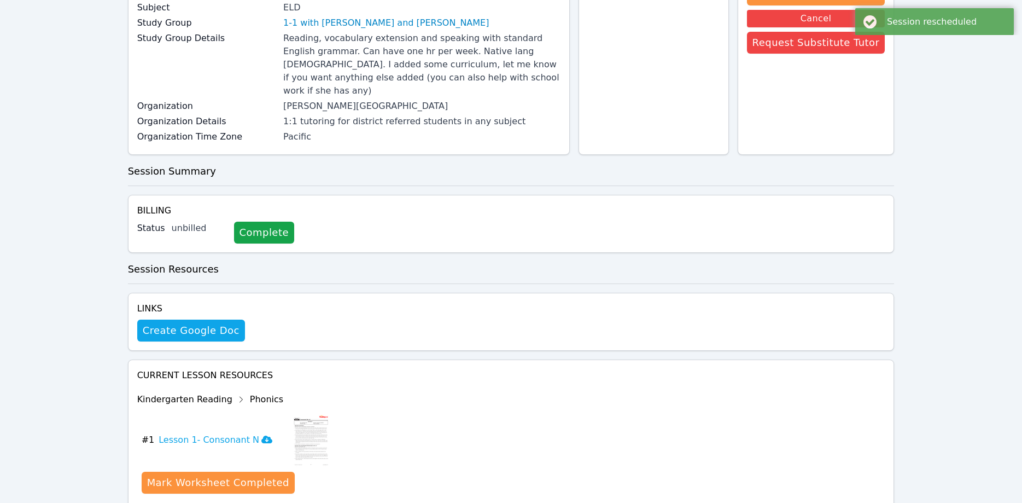
scroll to position [203, 0]
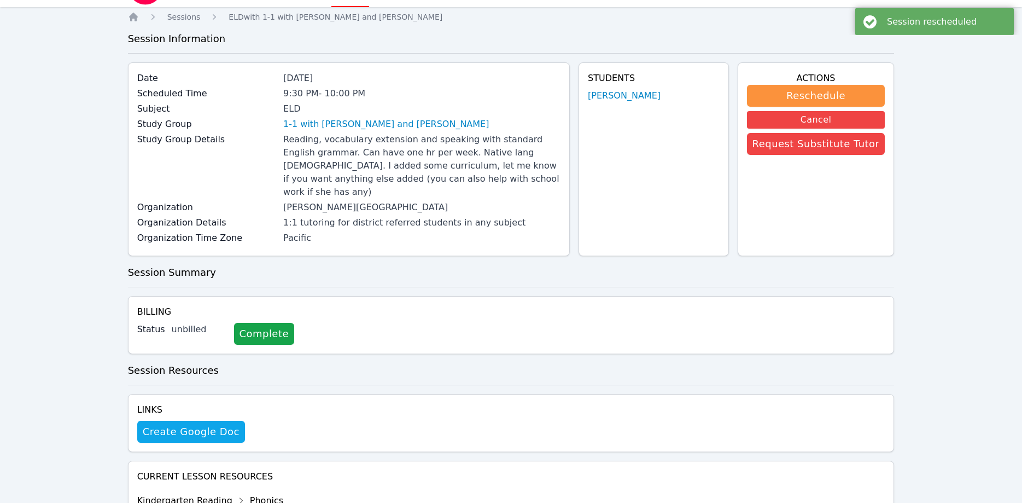
scroll to position [56, 0]
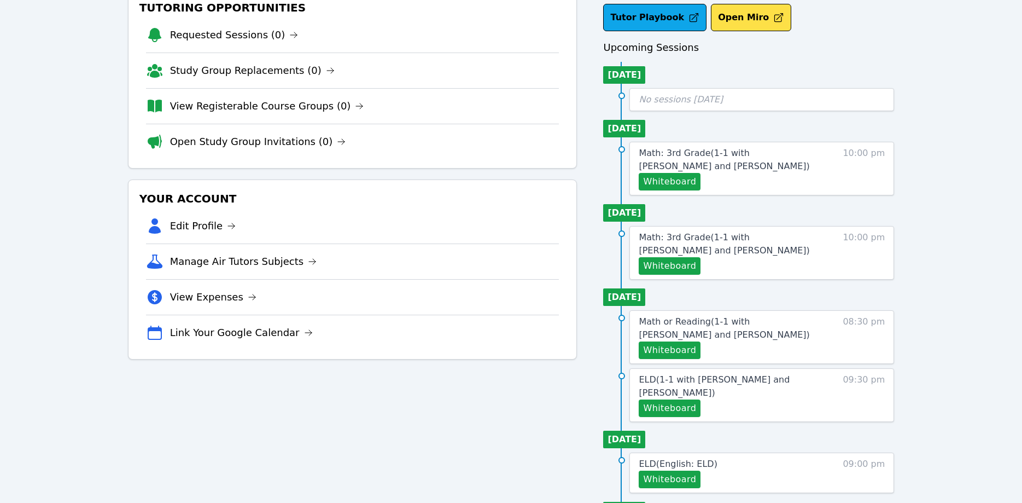
scroll to position [56, 0]
